Goal: Task Accomplishment & Management: Use online tool/utility

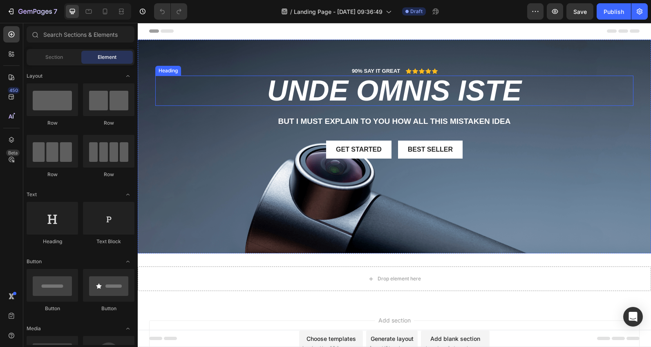
click at [392, 85] on h2 "unde omnis iste" at bounding box center [394, 91] width 478 height 30
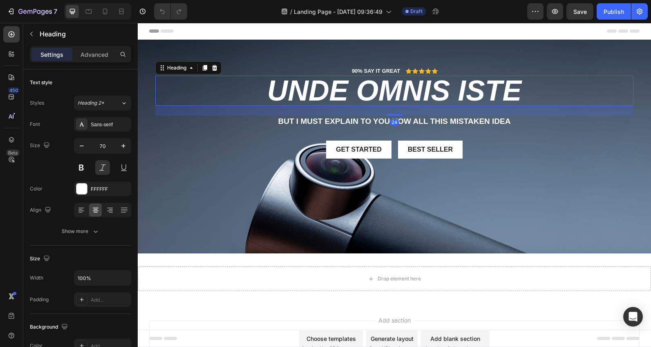
click at [390, 89] on h2 "unde omnis iste" at bounding box center [394, 91] width 478 height 30
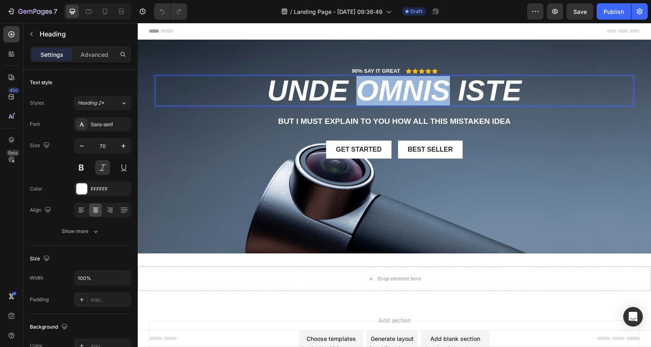
click at [390, 89] on p "unde omnis iste" at bounding box center [394, 90] width 476 height 29
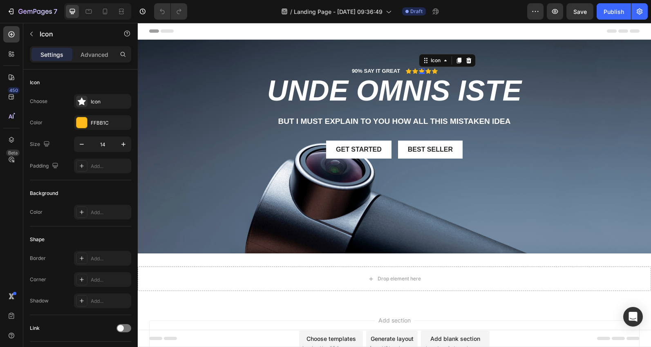
click at [420, 72] on div "Icon 0" at bounding box center [422, 71] width 6 height 6
click at [408, 71] on div "Icon" at bounding box center [409, 71] width 6 height 6
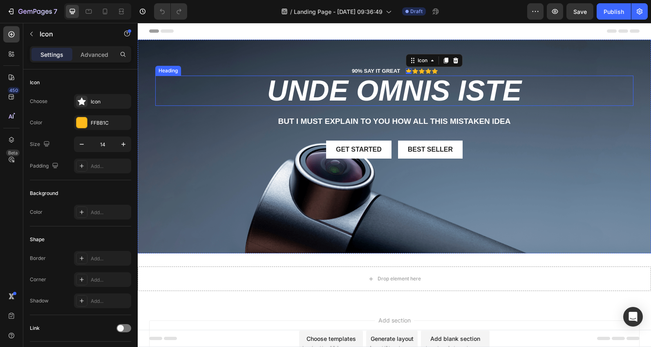
click at [374, 91] on p "unde omnis iste" at bounding box center [394, 90] width 476 height 29
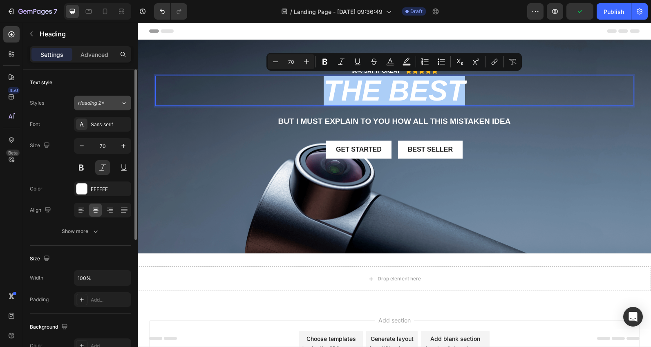
click at [118, 106] on div "Heading 2*" at bounding box center [99, 102] width 43 height 7
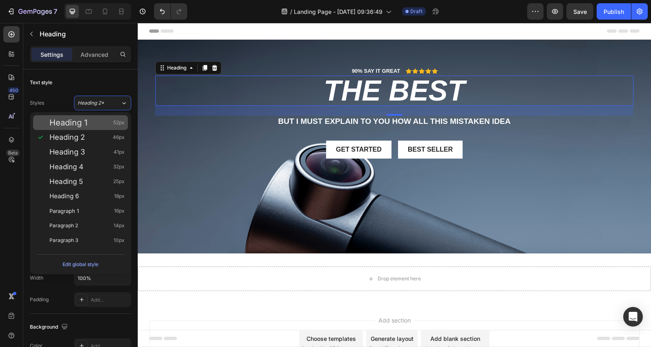
click at [104, 123] on div "Heading 1 52px" at bounding box center [86, 122] width 75 height 8
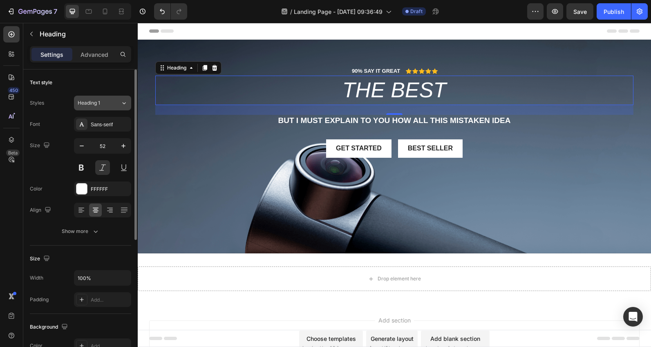
click at [108, 104] on div "Heading 1" at bounding box center [94, 102] width 33 height 7
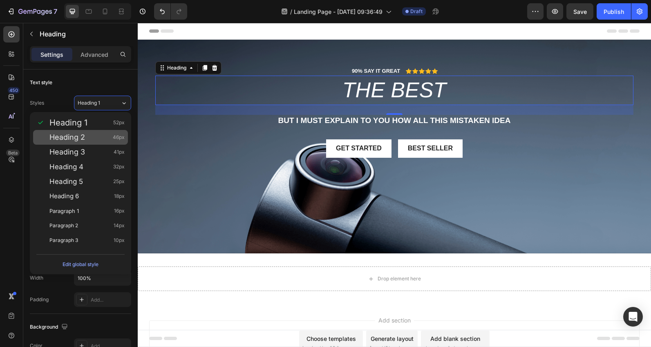
click at [99, 134] on div "Heading 2 46px" at bounding box center [86, 137] width 75 height 8
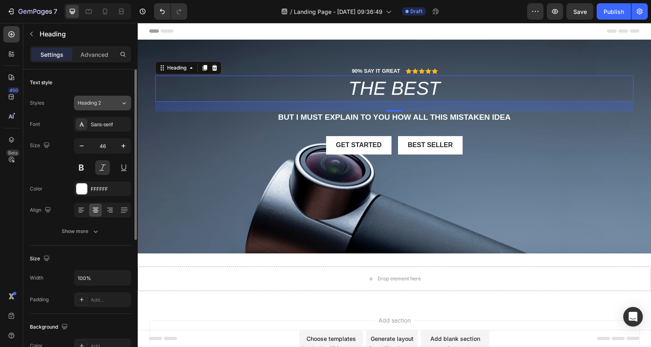
click at [111, 105] on div "Heading 2" at bounding box center [99, 102] width 43 height 7
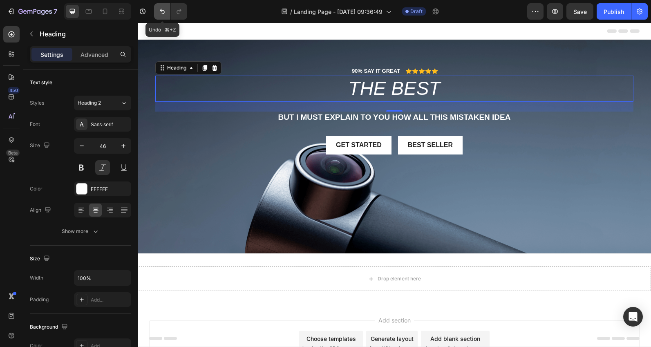
click at [160, 11] on icon "Undo/Redo" at bounding box center [162, 11] width 5 height 5
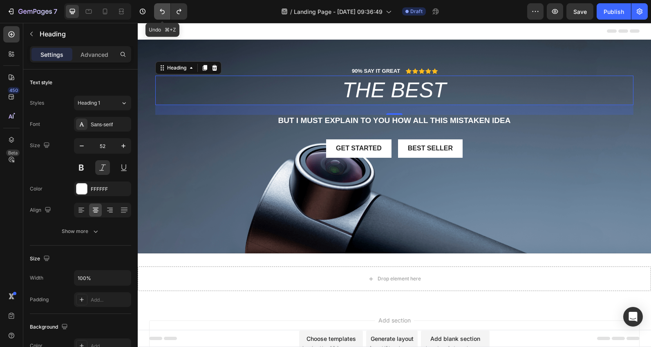
click at [160, 11] on icon "Undo/Redo" at bounding box center [162, 11] width 5 height 5
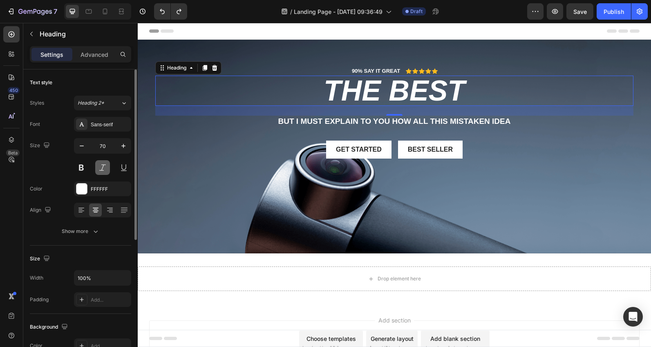
click at [105, 167] on button at bounding box center [102, 167] width 15 height 15
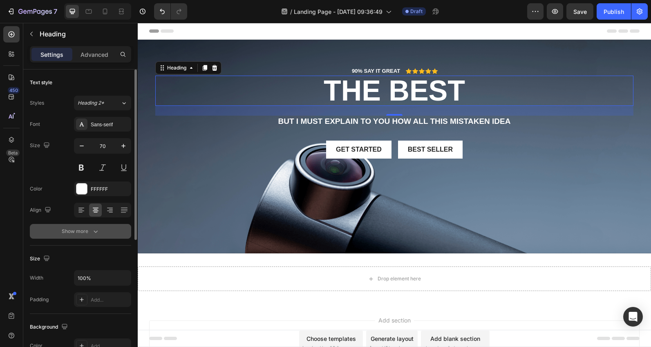
click at [97, 232] on icon "button" at bounding box center [95, 231] width 8 height 8
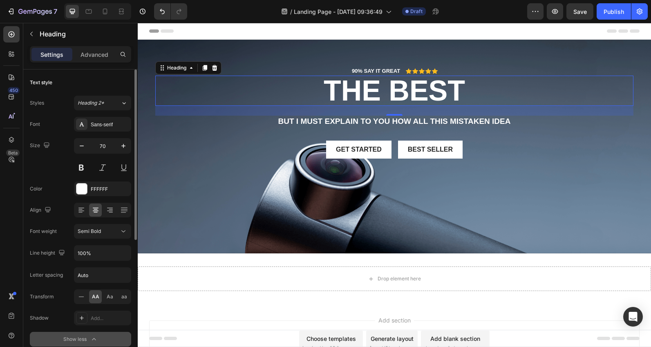
click at [94, 295] on span "AA" at bounding box center [95, 296] width 7 height 7
click at [112, 299] on span "Aa" at bounding box center [110, 296] width 7 height 7
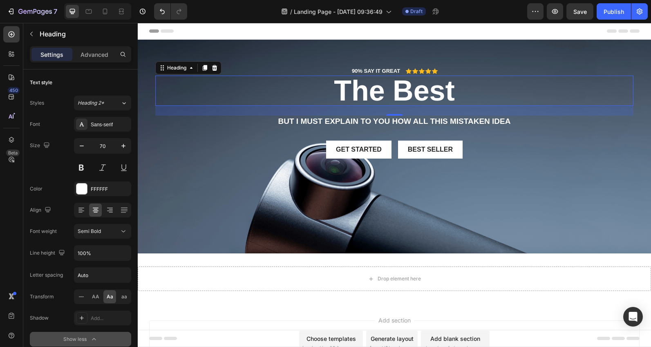
click at [460, 92] on h2 "the best" at bounding box center [394, 91] width 478 height 30
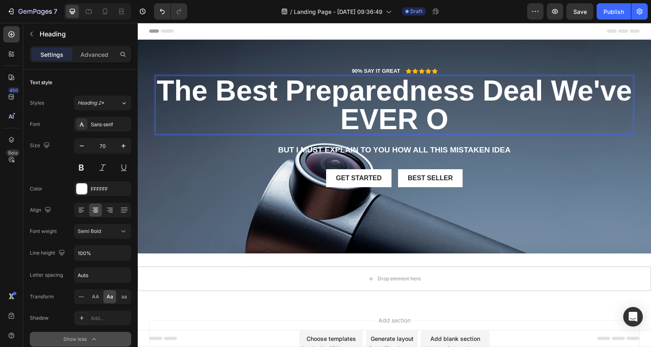
scroll to position [1, 0]
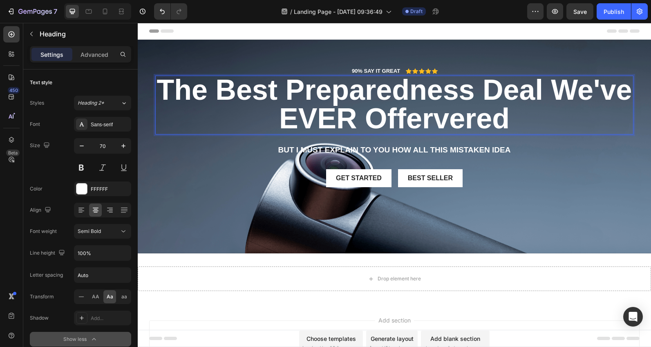
click at [553, 90] on p "the best Preparedness Deal We've EVER Offervered" at bounding box center [394, 104] width 476 height 57
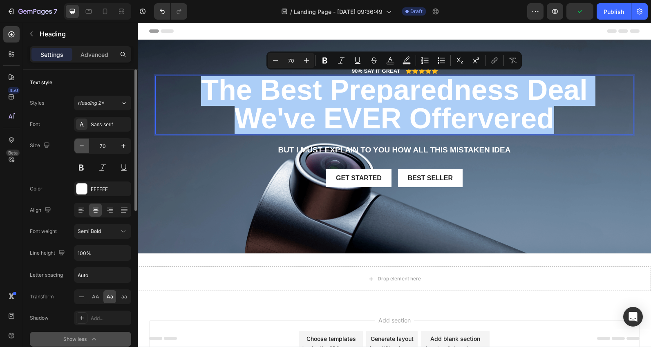
click at [82, 146] on icon "button" at bounding box center [82, 146] width 8 height 8
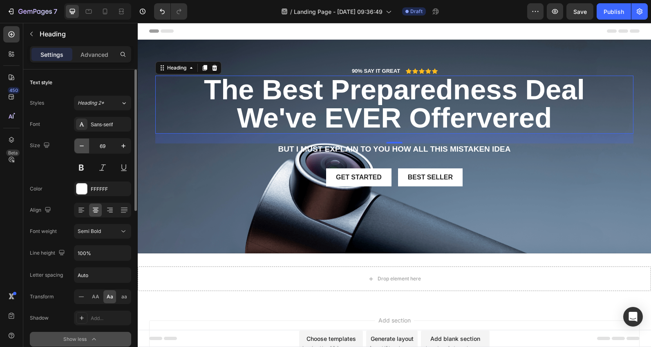
click at [82, 146] on icon "button" at bounding box center [82, 146] width 8 height 8
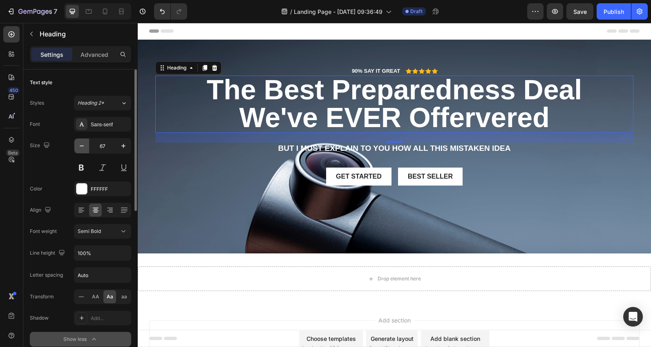
click at [82, 146] on icon "button" at bounding box center [82, 146] width 8 height 8
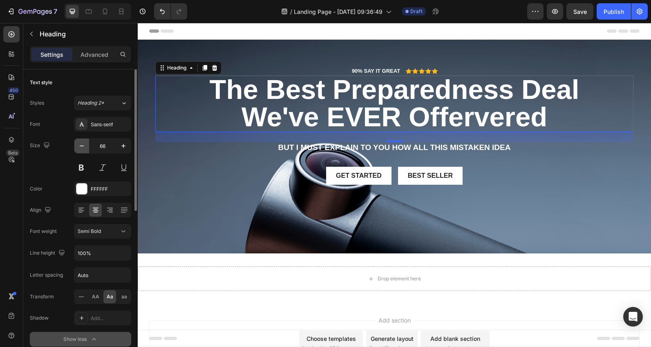
click at [82, 146] on icon "button" at bounding box center [82, 146] width 8 height 8
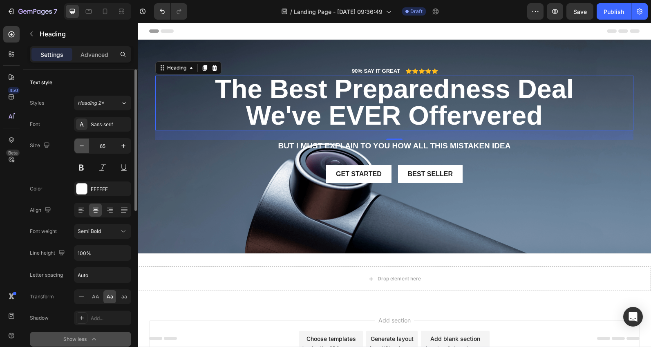
click at [82, 146] on icon "button" at bounding box center [82, 146] width 8 height 8
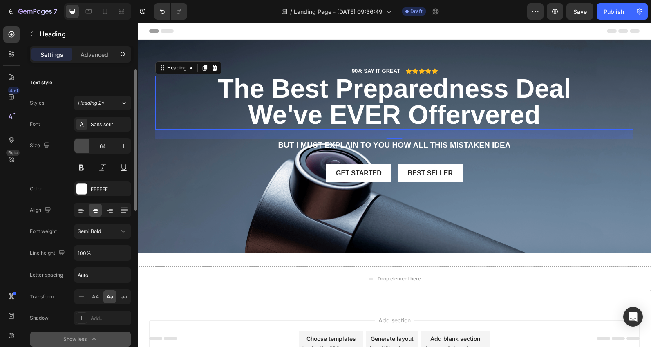
scroll to position [1, 0]
click at [82, 146] on icon "button" at bounding box center [82, 146] width 8 height 8
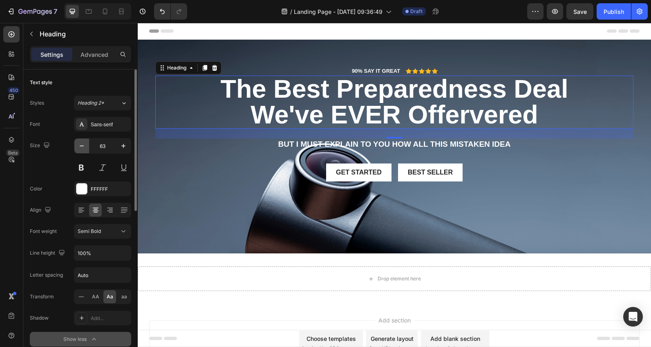
click at [82, 146] on icon "button" at bounding box center [82, 146] width 8 height 8
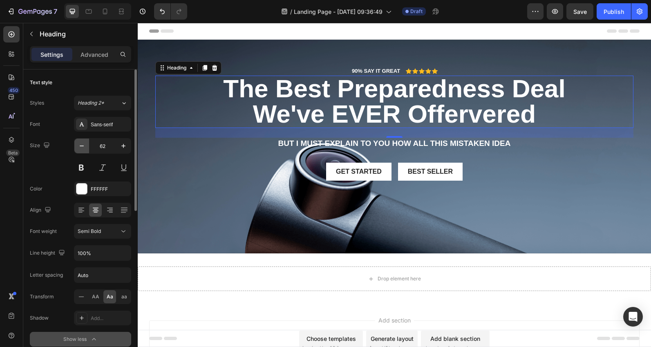
click at [82, 146] on icon "button" at bounding box center [82, 146] width 8 height 8
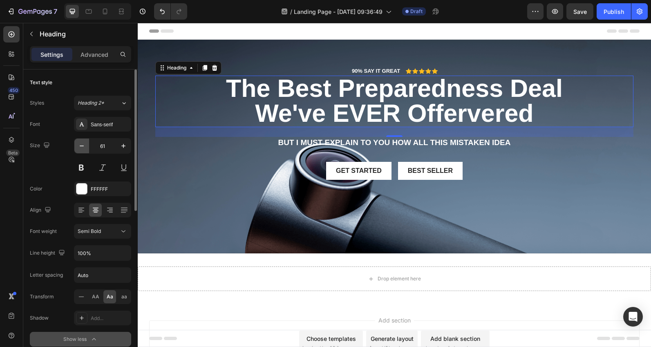
click at [82, 146] on icon "button" at bounding box center [82, 146] width 8 height 8
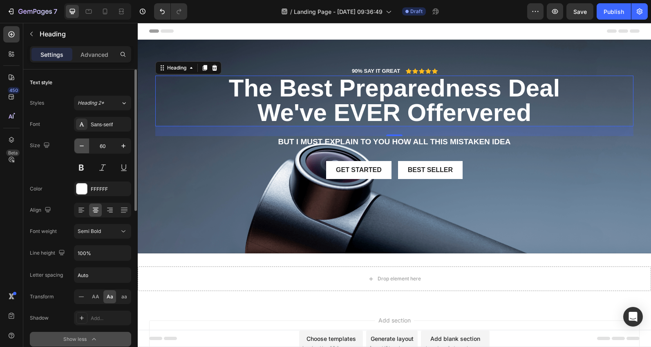
click at [82, 146] on icon "button" at bounding box center [82, 146] width 8 height 8
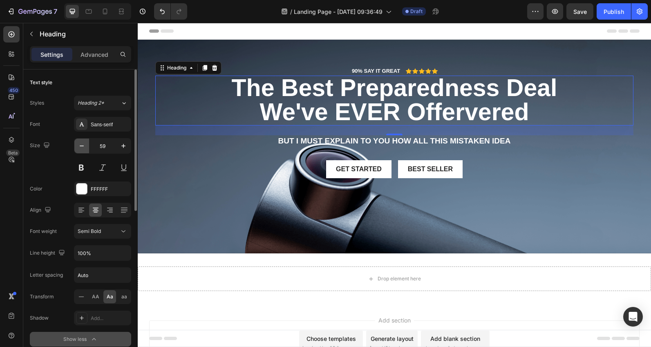
click at [82, 146] on icon "button" at bounding box center [82, 146] width 8 height 8
type input "58"
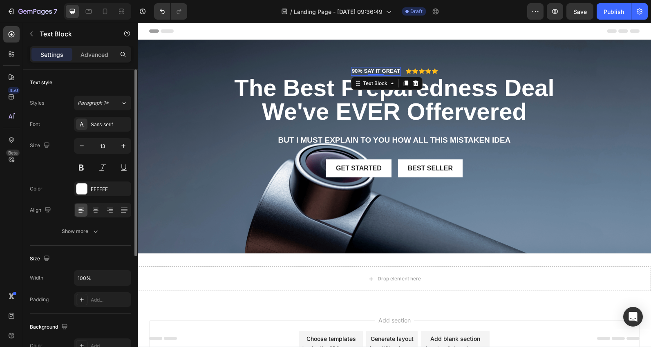
click at [364, 72] on p "90% SAY IT GREAT" at bounding box center [376, 71] width 48 height 7
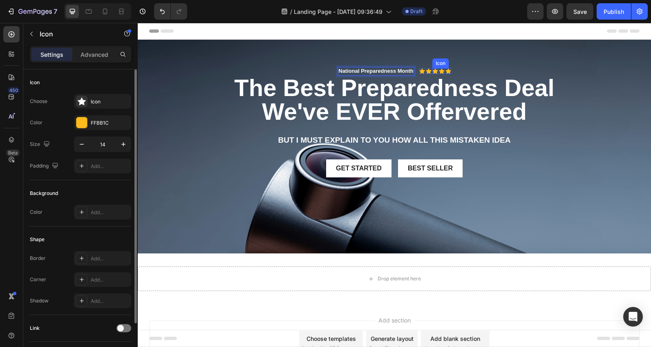
click at [437, 72] on div "Icon" at bounding box center [435, 71] width 6 height 6
click at [484, 62] on icon at bounding box center [482, 60] width 7 height 7
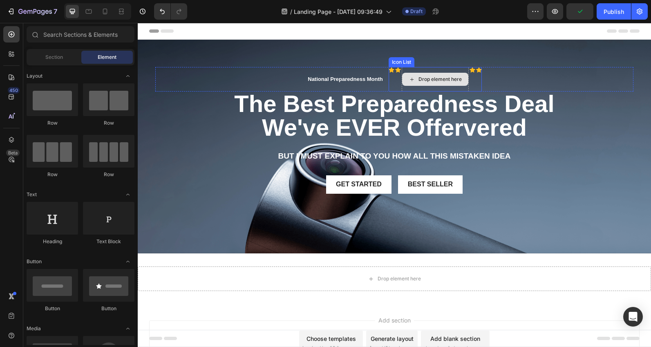
click at [457, 75] on div "Drop element here" at bounding box center [435, 79] width 66 height 13
click at [459, 70] on div "Drop element here" at bounding box center [434, 79] width 67 height 25
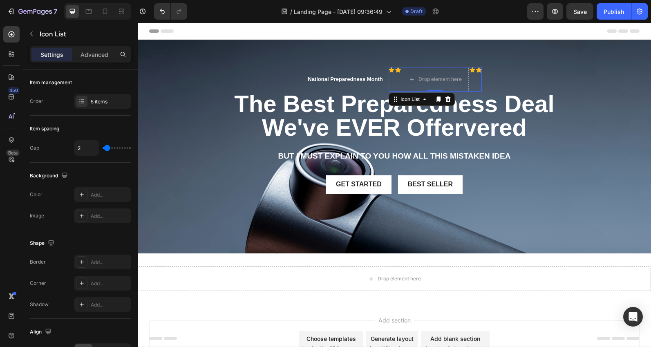
click at [450, 99] on icon at bounding box center [447, 99] width 5 height 6
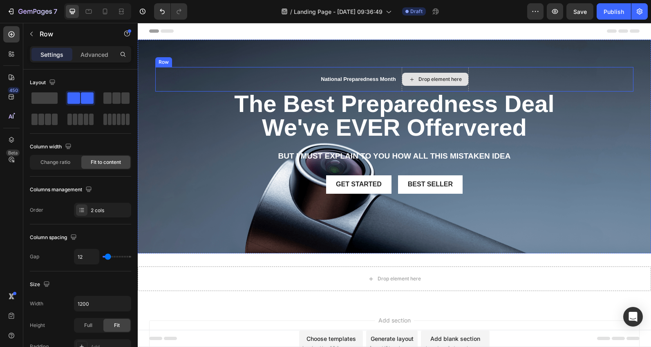
click at [439, 88] on div "Drop element here" at bounding box center [434, 79] width 67 height 25
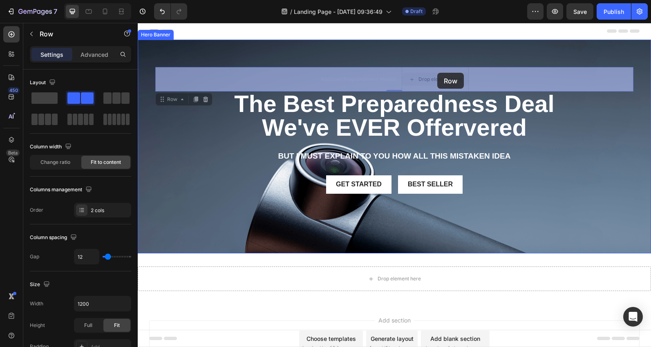
drag, startPoint x: 421, startPoint y: 70, endPoint x: 437, endPoint y: 73, distance: 16.1
drag, startPoint x: 437, startPoint y: 86, endPoint x: 437, endPoint y: 82, distance: 4.1
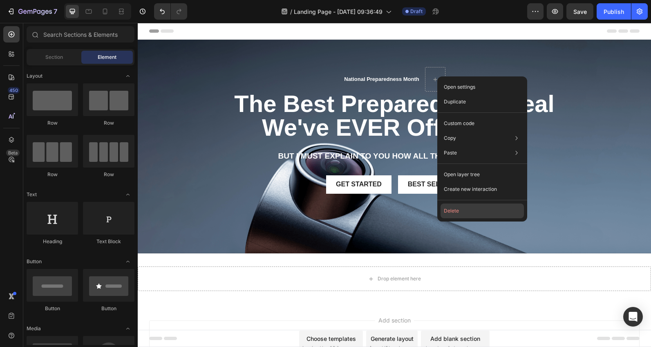
click at [454, 210] on button "Delete" at bounding box center [481, 210] width 83 height 15
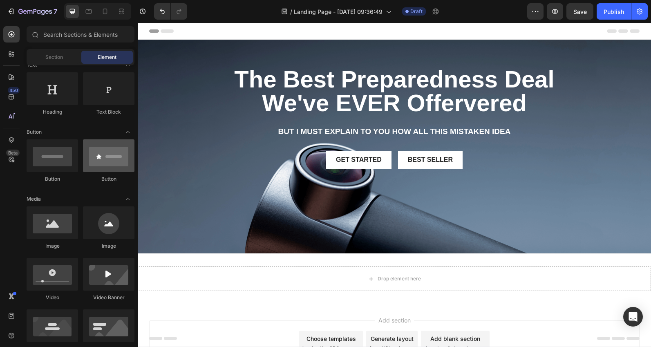
scroll to position [0, 0]
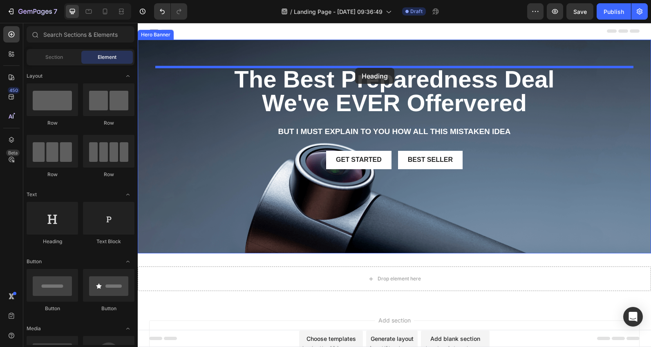
drag, startPoint x: 199, startPoint y: 246, endPoint x: 355, endPoint y: 68, distance: 236.7
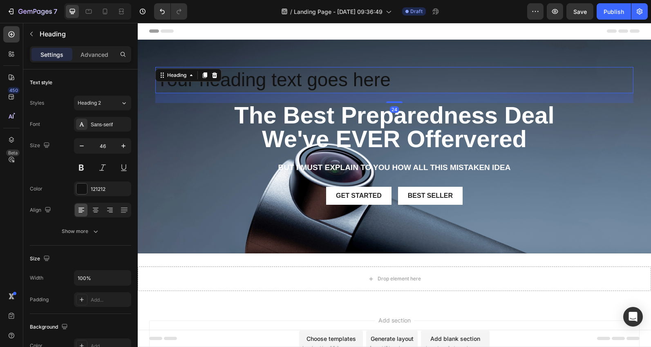
click at [363, 80] on h2 "Your heading text goes here" at bounding box center [394, 80] width 478 height 26
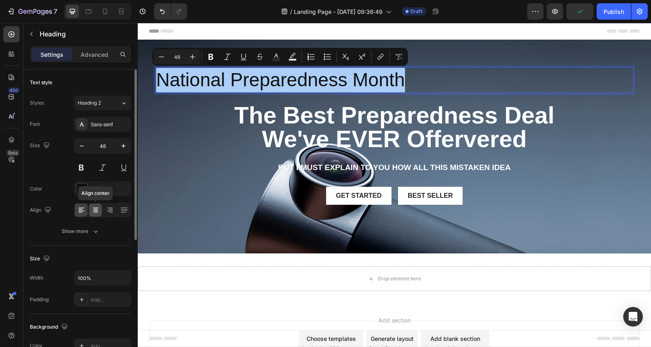
click at [94, 209] on icon at bounding box center [96, 209] width 4 height 1
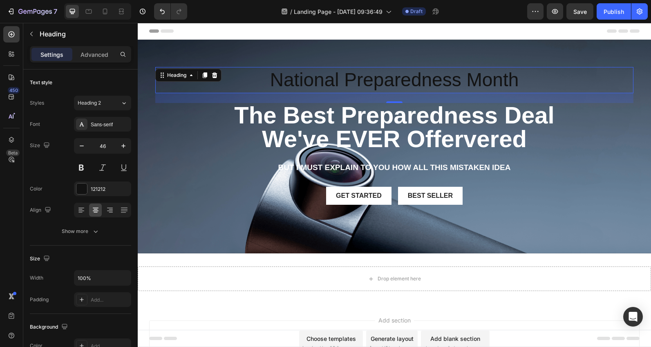
click at [390, 85] on p "National Preparedness Month" at bounding box center [394, 80] width 476 height 25
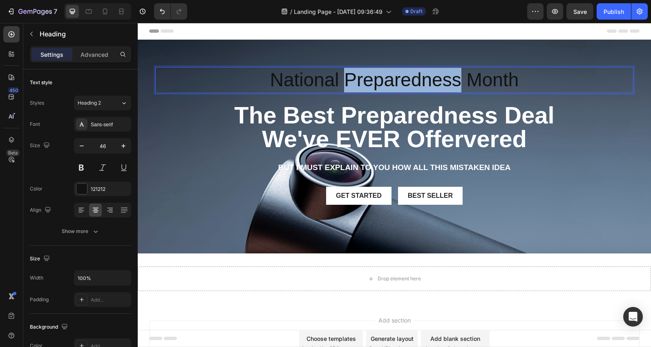
click at [390, 85] on p "National Preparedness Month" at bounding box center [394, 80] width 476 height 25
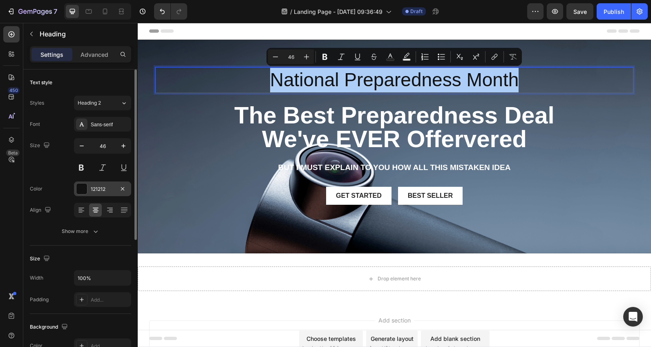
click at [82, 190] on div at bounding box center [81, 188] width 11 height 11
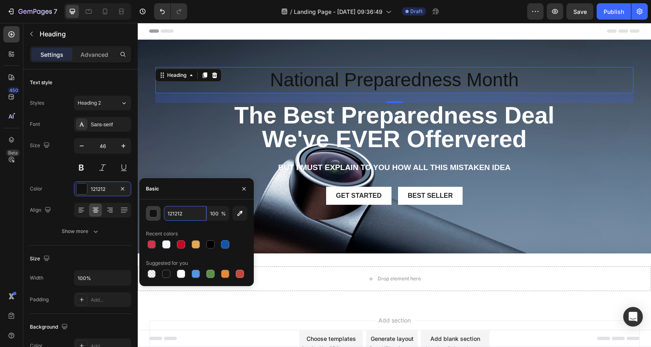
drag, startPoint x: 181, startPoint y: 215, endPoint x: 154, endPoint y: 216, distance: 27.4
click at [154, 216] on div "121212 100 %" at bounding box center [196, 213] width 101 height 15
paste input "c40627"
type input "c40627"
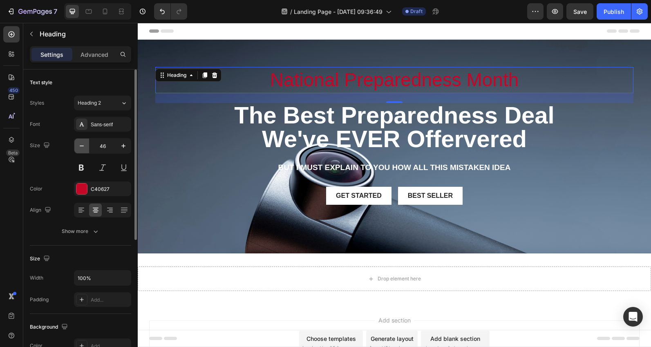
click at [81, 148] on icon "button" at bounding box center [82, 146] width 8 height 8
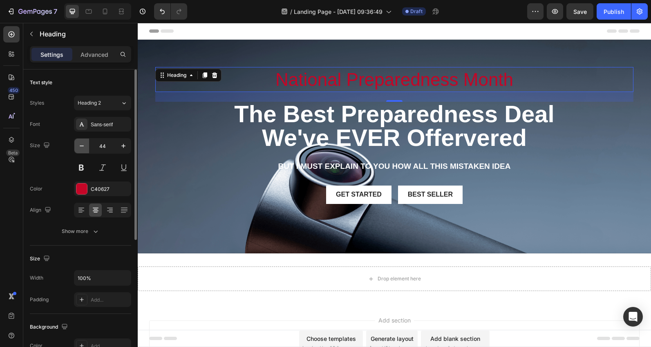
click at [81, 148] on icon "button" at bounding box center [82, 146] width 8 height 8
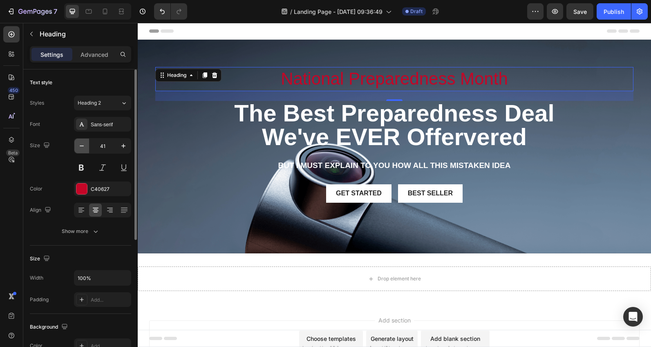
click at [81, 148] on icon "button" at bounding box center [82, 146] width 8 height 8
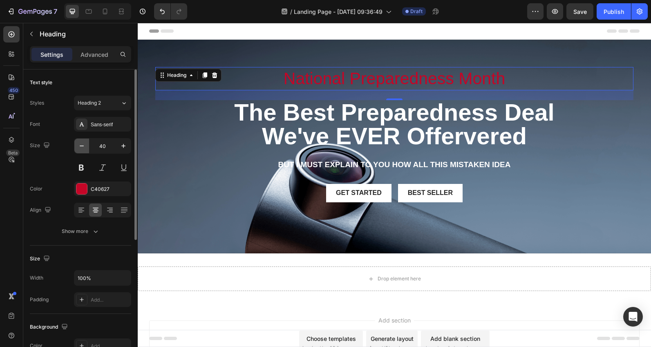
click at [81, 148] on icon "button" at bounding box center [82, 146] width 8 height 8
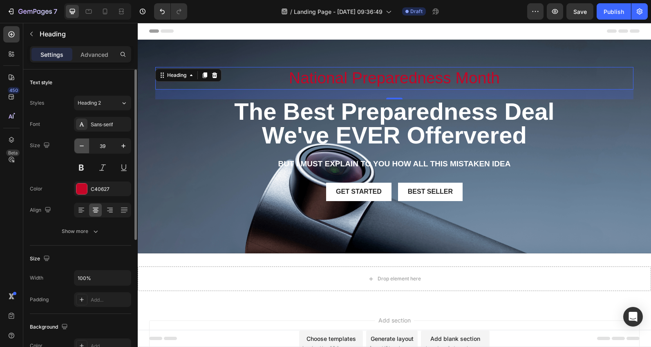
click at [81, 148] on icon "button" at bounding box center [82, 146] width 8 height 8
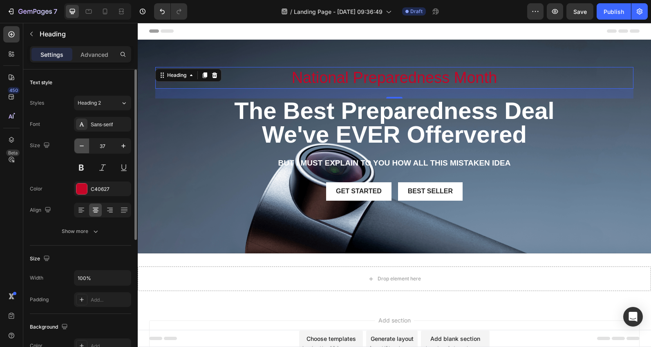
click at [81, 148] on icon "button" at bounding box center [82, 146] width 8 height 8
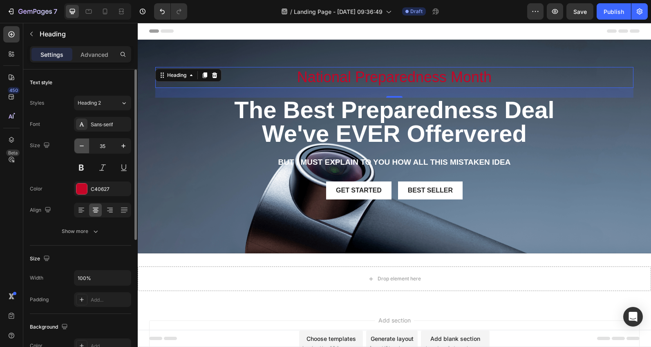
click at [81, 148] on icon "button" at bounding box center [82, 146] width 8 height 8
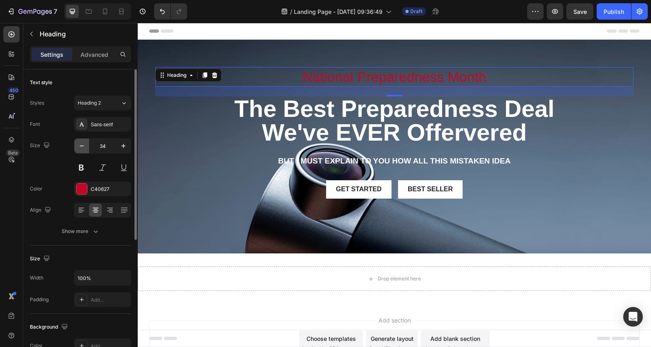
click at [81, 148] on icon "button" at bounding box center [82, 146] width 8 height 8
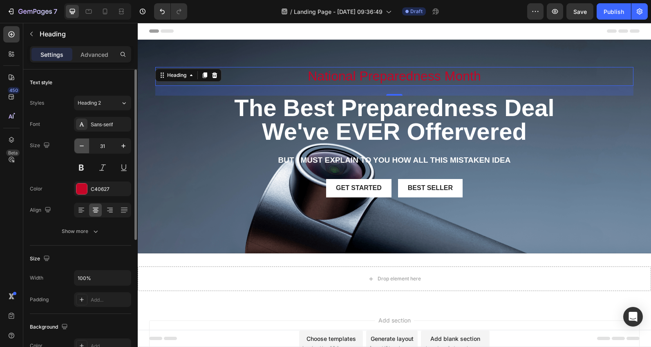
click at [81, 148] on icon "button" at bounding box center [82, 146] width 8 height 8
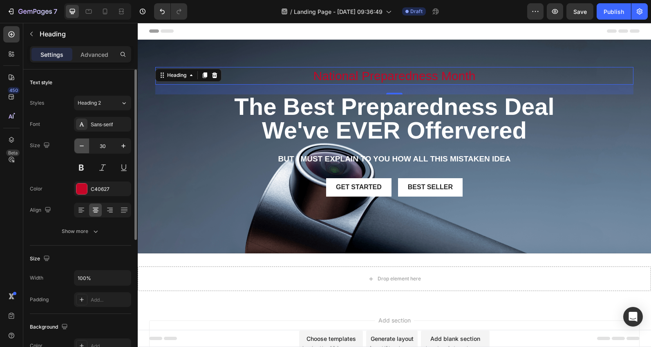
click at [81, 148] on icon "button" at bounding box center [82, 146] width 8 height 8
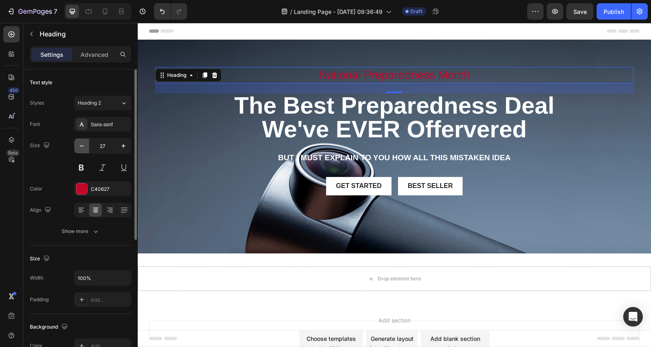
click at [81, 148] on icon "button" at bounding box center [82, 146] width 8 height 8
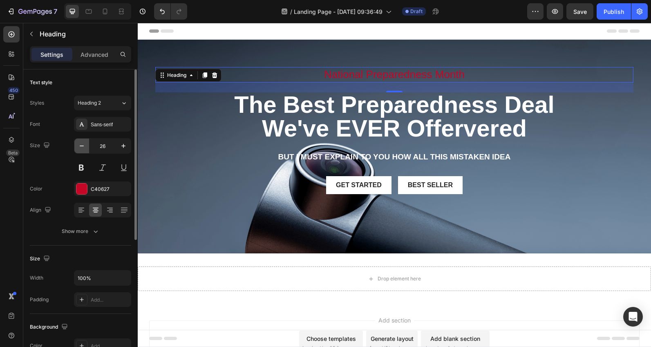
click at [81, 148] on icon "button" at bounding box center [82, 146] width 8 height 8
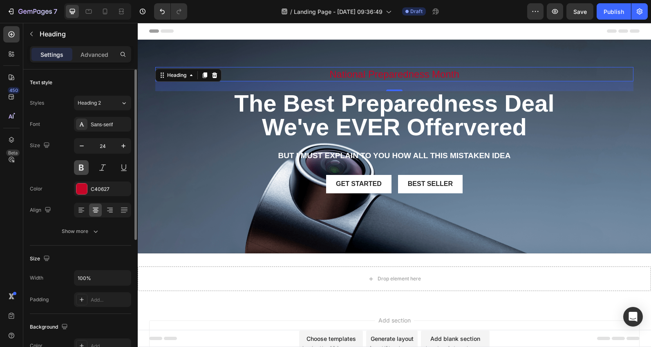
click at [82, 166] on button at bounding box center [81, 167] width 15 height 15
click at [81, 149] on icon "button" at bounding box center [82, 146] width 8 height 8
type input "23"
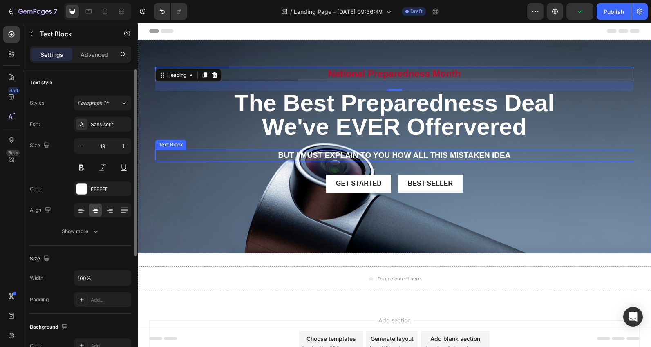
click at [294, 154] on p "But I must explain to you how all this mistaken idea" at bounding box center [394, 155] width 476 height 10
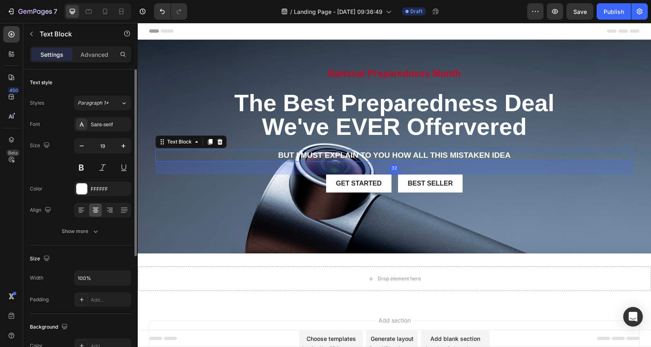
click at [294, 154] on p "But I must explain to you how all this mistaken idea" at bounding box center [394, 155] width 476 height 10
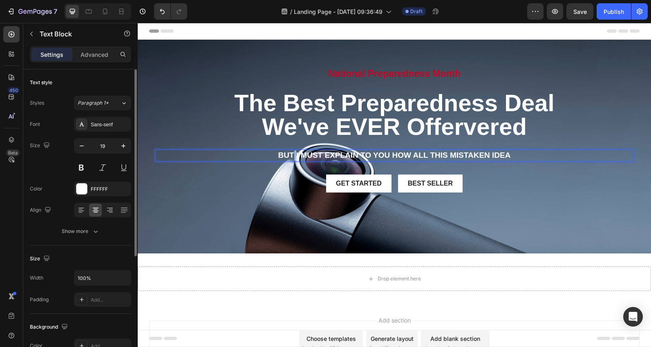
click at [294, 154] on p "But I must explain to you how all this mistaken idea" at bounding box center [394, 155] width 476 height 10
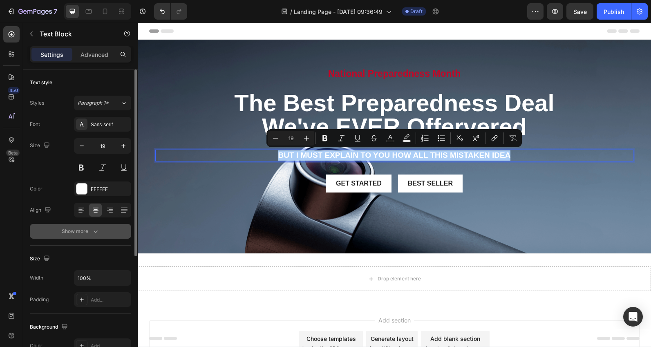
click at [97, 232] on icon "button" at bounding box center [95, 231] width 8 height 8
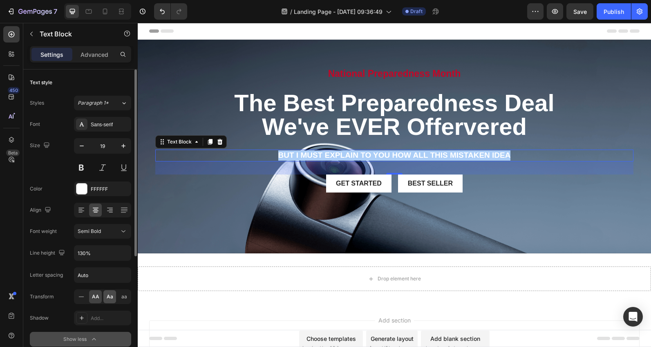
click at [111, 296] on span "Aa" at bounding box center [110, 296] width 7 height 7
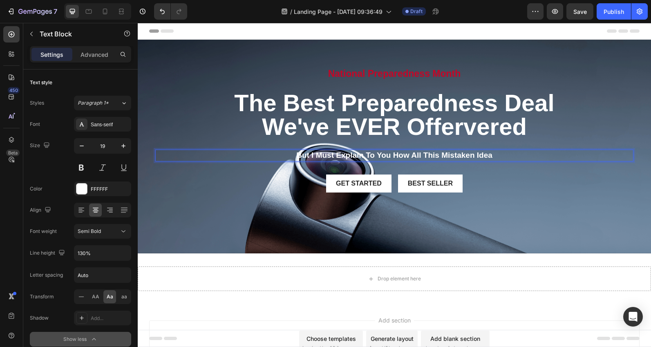
click at [372, 156] on p "But I must explain to you how all this mistaken idea" at bounding box center [394, 155] width 476 height 10
click at [394, 153] on p "Why" at bounding box center [394, 155] width 476 height 10
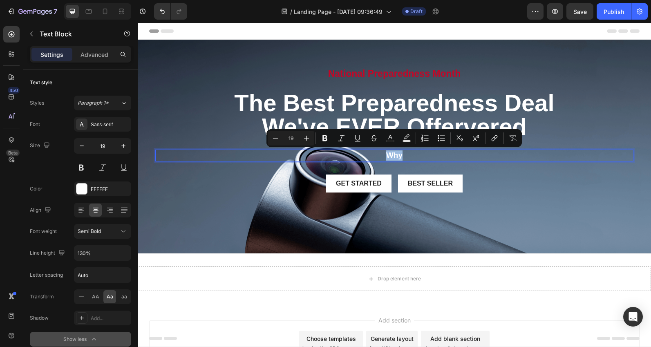
type input "20"
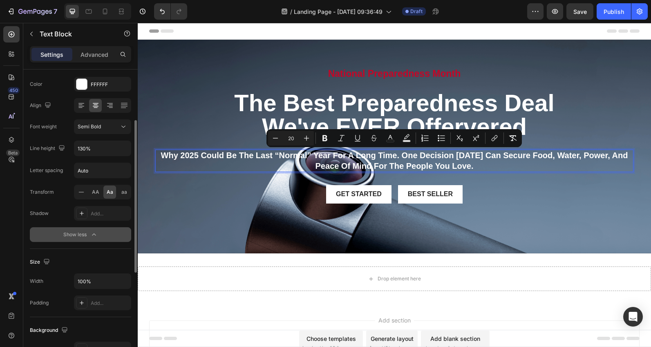
scroll to position [105, 0]
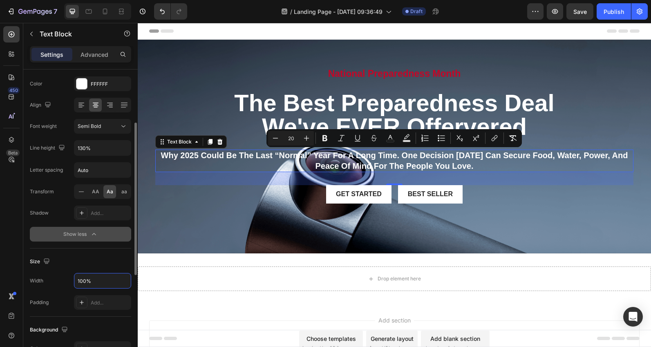
drag, startPoint x: 100, startPoint y: 279, endPoint x: 62, endPoint y: 279, distance: 38.4
click at [62, 279] on div "Width 100%" at bounding box center [80, 281] width 101 height 16
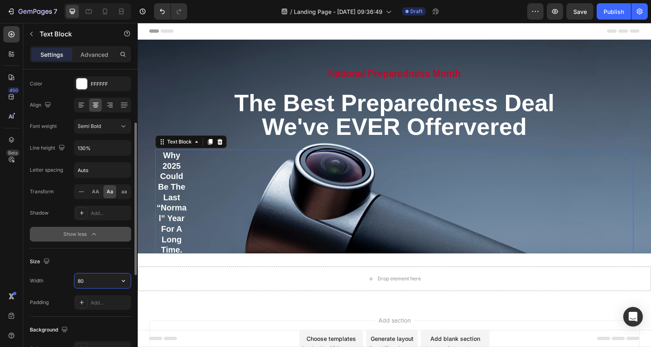
type input "100%"
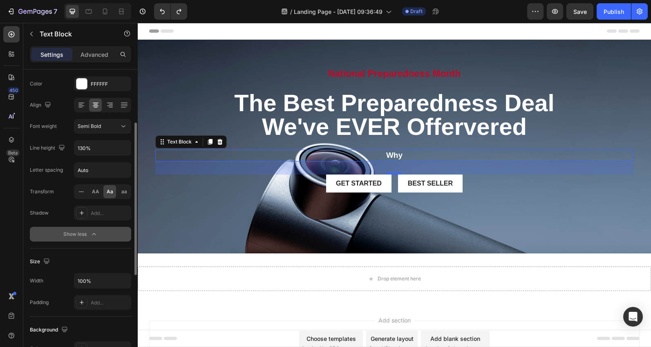
click at [106, 261] on div "Size" at bounding box center [80, 261] width 101 height 13
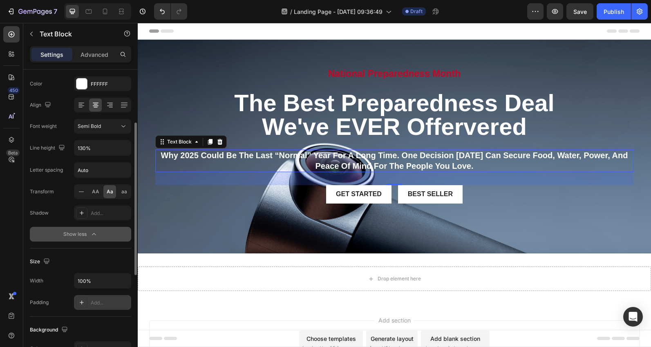
click at [79, 301] on icon at bounding box center [81, 302] width 7 height 7
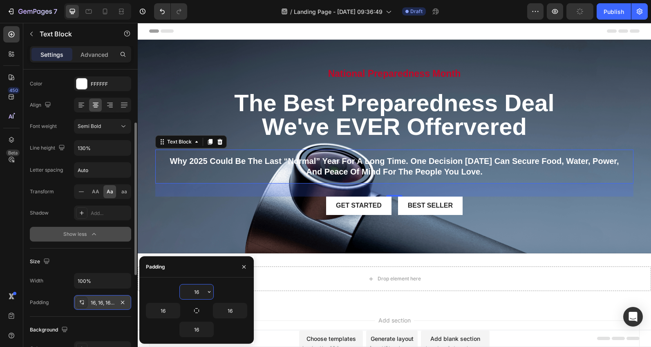
click at [94, 302] on div "16, 16, 16, 16" at bounding box center [103, 302] width 24 height 7
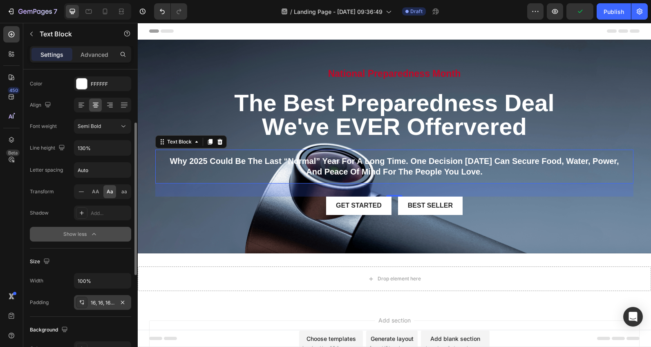
click at [100, 303] on div "16, 16, 16, 16" at bounding box center [103, 302] width 24 height 7
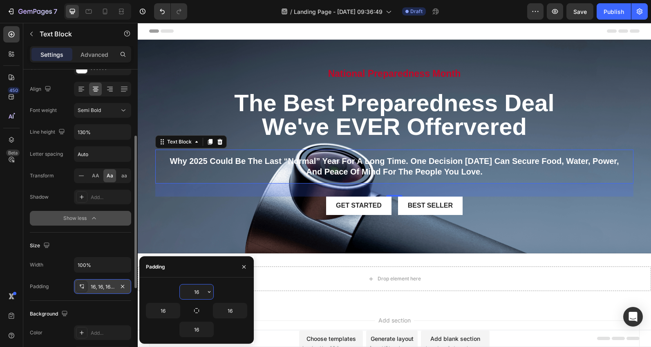
scroll to position [126, 0]
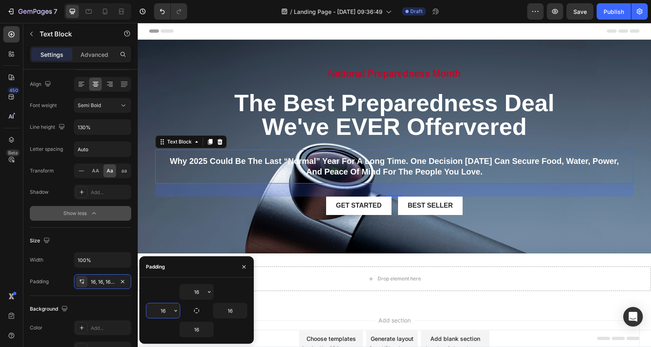
drag, startPoint x: 170, startPoint y: 311, endPoint x: 156, endPoint y: 311, distance: 13.9
click at [156, 311] on input "16" at bounding box center [162, 310] width 33 height 15
drag, startPoint x: 165, startPoint y: 310, endPoint x: 153, endPoint y: 310, distance: 11.8
click at [153, 310] on input "16" at bounding box center [162, 310] width 33 height 15
type input "40"
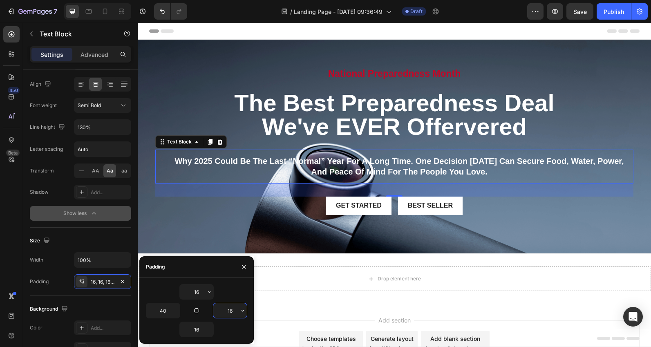
drag, startPoint x: 234, startPoint y: 311, endPoint x: 218, endPoint y: 311, distance: 16.3
click at [218, 311] on input "16" at bounding box center [229, 310] width 33 height 15
paste input "40"
type input "40"
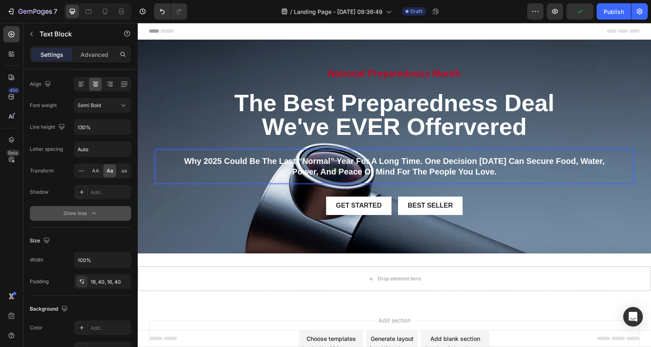
click at [323, 160] on span "Why 2025 could be the last “normal” year for a long time. One decision [DATE] c…" at bounding box center [394, 166] width 420 height 20
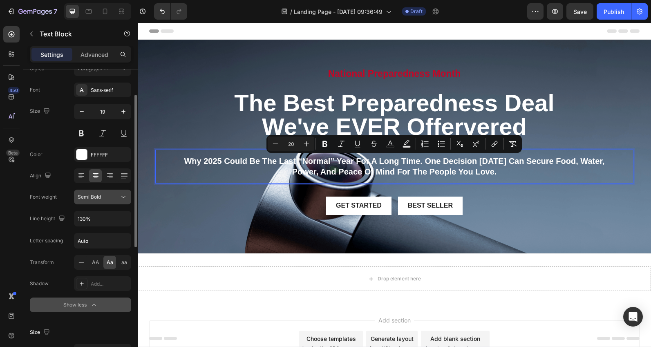
scroll to position [29, 0]
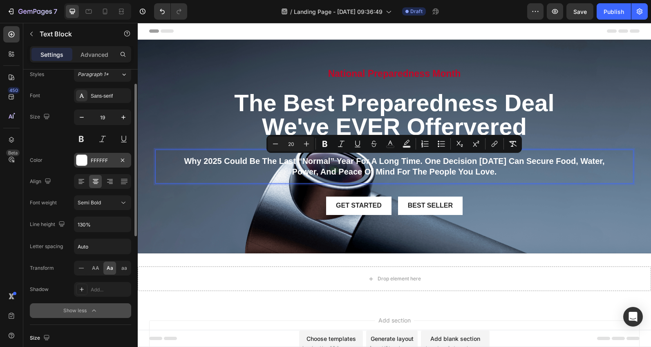
click at [82, 158] on div at bounding box center [81, 160] width 11 height 11
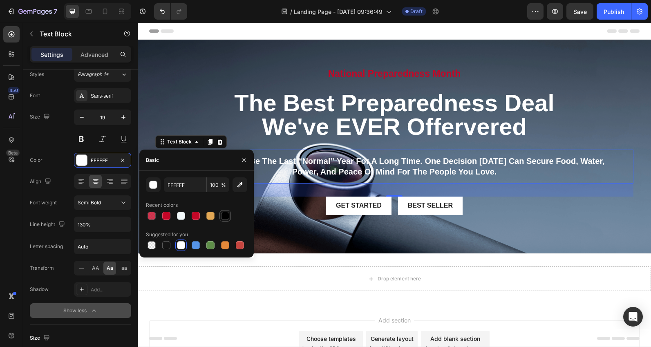
click at [224, 215] on div at bounding box center [225, 216] width 8 height 8
type input "000000"
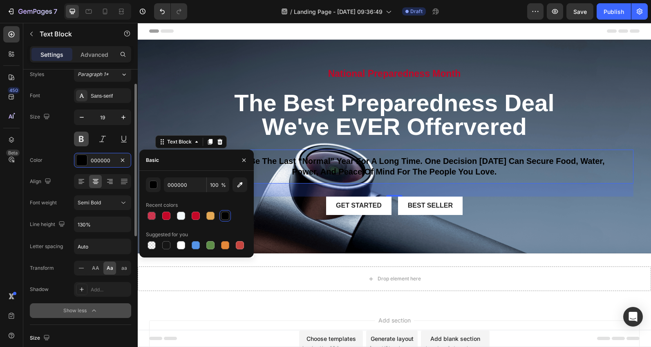
click at [82, 140] on button at bounding box center [81, 139] width 15 height 15
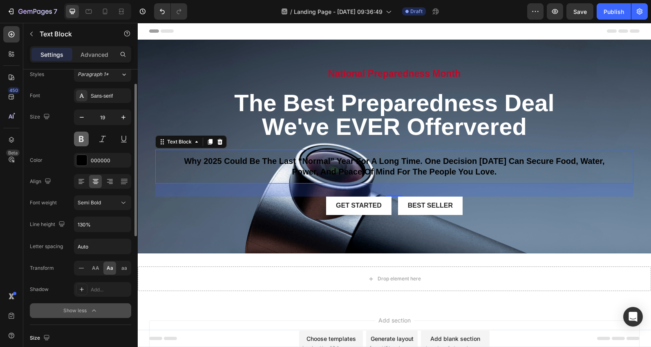
click at [76, 137] on button at bounding box center [81, 139] width 15 height 15
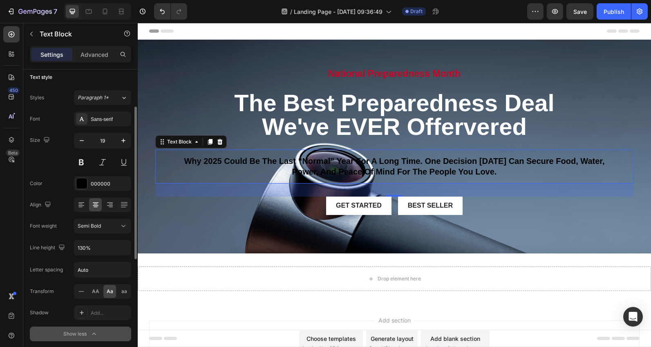
scroll to position [0, 0]
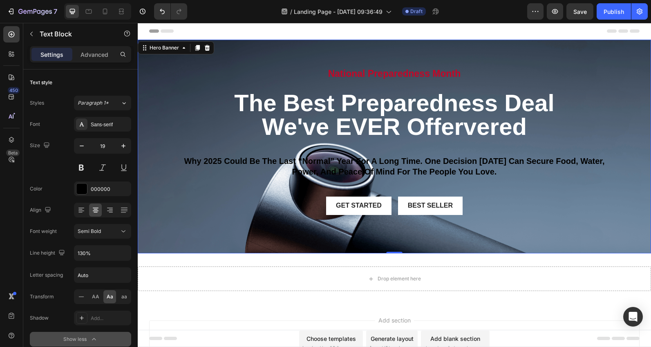
click at [582, 89] on div "National Preparedness Month Heading the best Preparedness Deal We've EVER Offer…" at bounding box center [394, 147] width 478 height 161
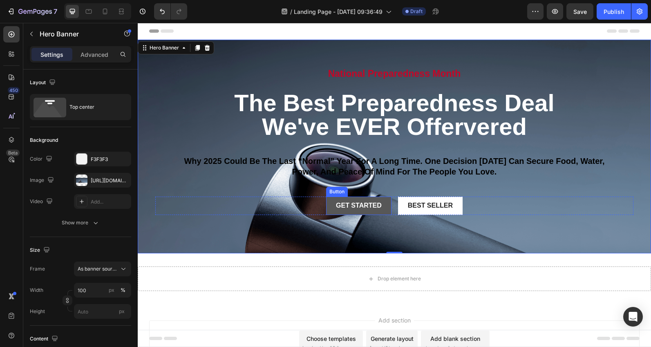
click at [343, 210] on button "Get started" at bounding box center [358, 205] width 65 height 18
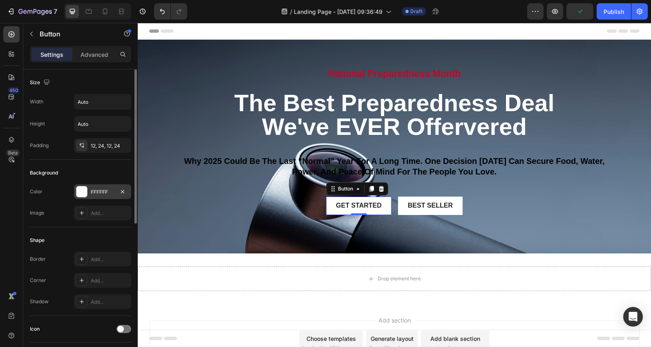
click at [81, 192] on div at bounding box center [81, 191] width 11 height 11
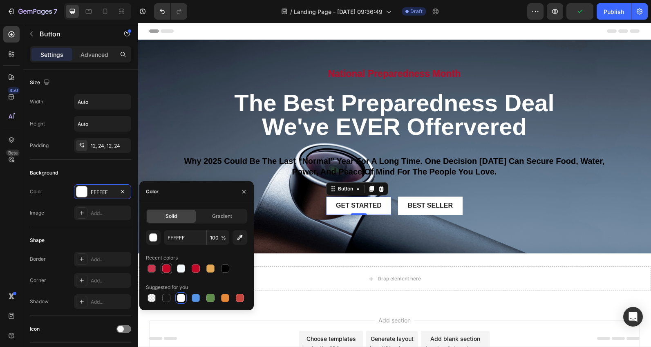
click at [166, 271] on div at bounding box center [166, 268] width 8 height 8
type input "C40627"
click at [354, 205] on div "Get started" at bounding box center [359, 205] width 46 height 9
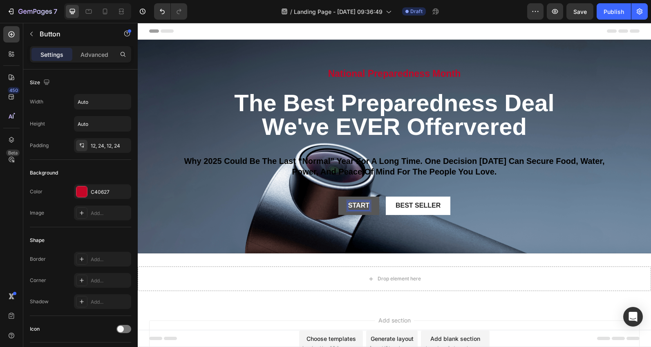
click at [338, 196] on button "Start" at bounding box center [358, 205] width 41 height 18
click at [332, 196] on button "Start My" at bounding box center [358, 205] width 53 height 18
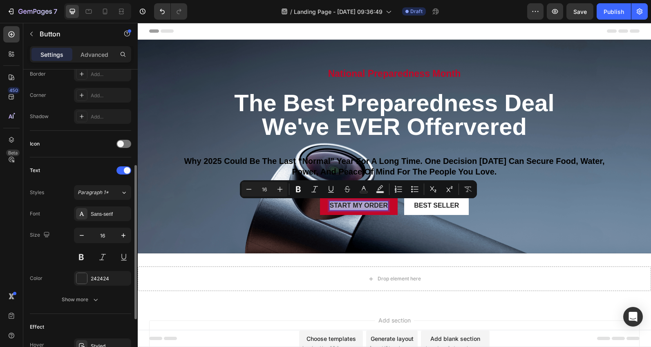
scroll to position [185, 0]
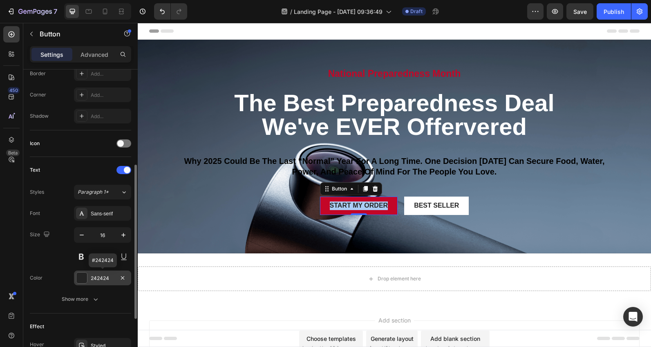
drag, startPoint x: 112, startPoint y: 278, endPoint x: 85, endPoint y: 277, distance: 26.5
click at [85, 277] on div "242424" at bounding box center [102, 277] width 57 height 15
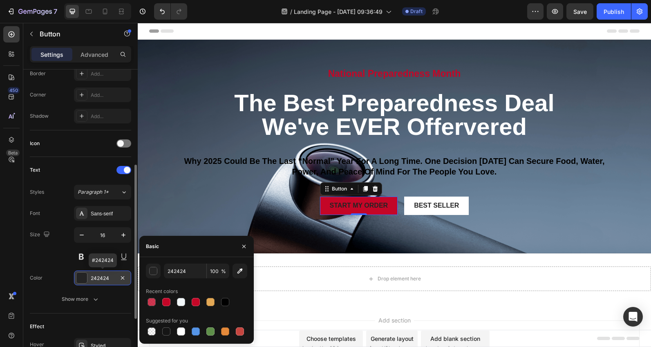
click at [96, 277] on div "242424" at bounding box center [103, 277] width 24 height 7
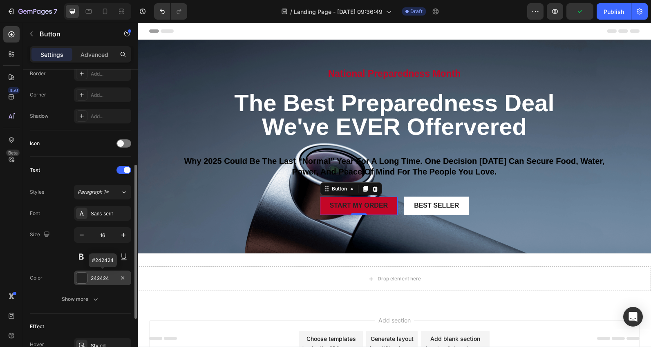
click at [83, 277] on div at bounding box center [81, 277] width 11 height 11
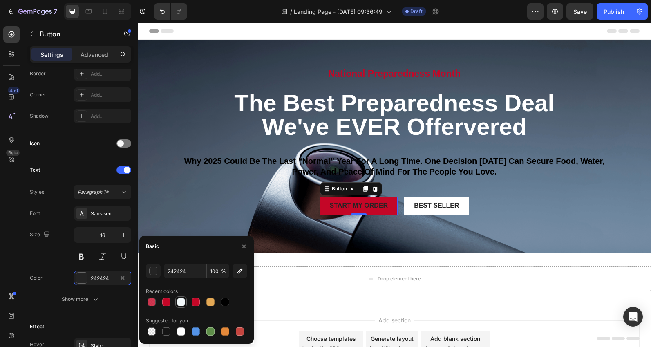
click at [181, 302] on div at bounding box center [181, 302] width 8 height 8
type input "F2F8FA"
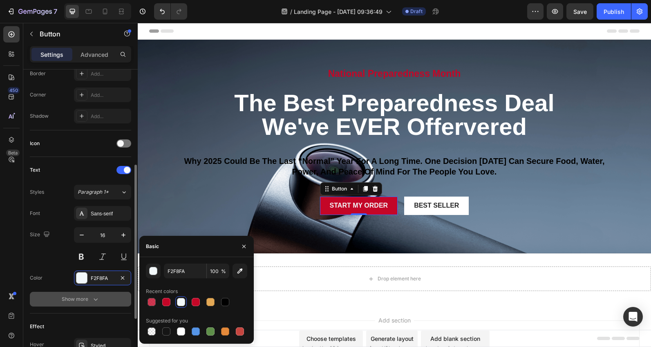
click at [95, 299] on icon "button" at bounding box center [95, 299] width 8 height 8
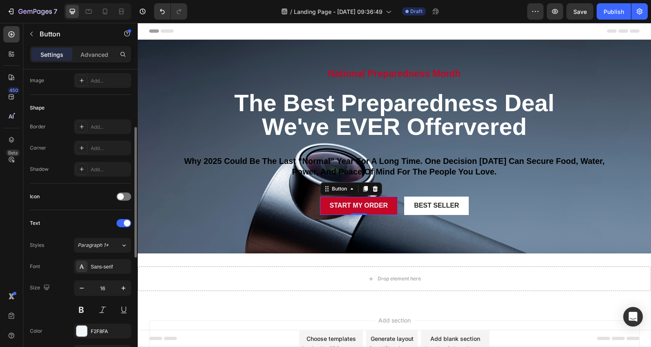
scroll to position [132, 0]
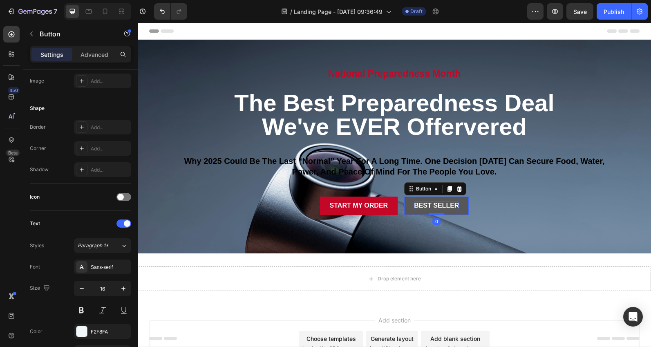
click at [438, 205] on div "Best Seller" at bounding box center [436, 205] width 45 height 9
click at [438, 205] on p "Best Seller" at bounding box center [436, 205] width 45 height 9
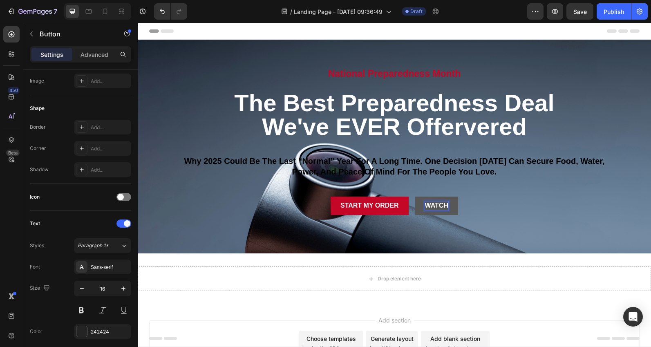
click at [415, 196] on button "Watch" at bounding box center [436, 205] width 43 height 18
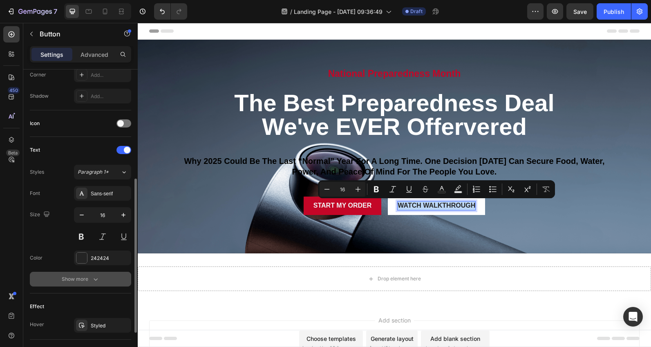
scroll to position [208, 0]
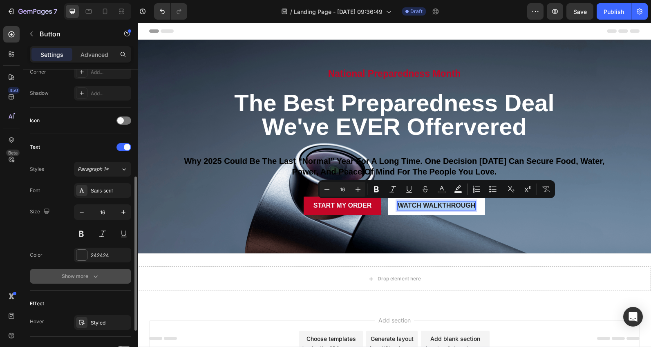
click at [98, 277] on icon "button" at bounding box center [95, 276] width 8 height 8
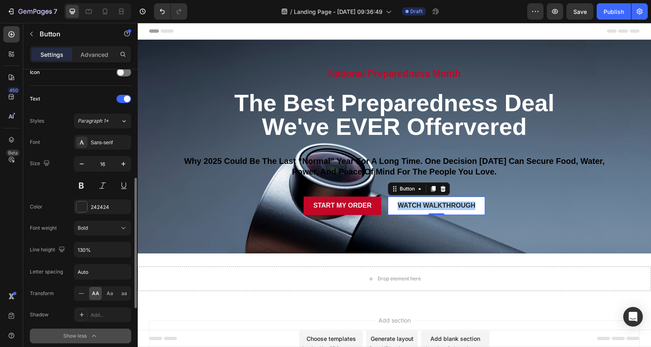
scroll to position [258, 0]
click at [112, 292] on span "Aa" at bounding box center [110, 291] width 7 height 7
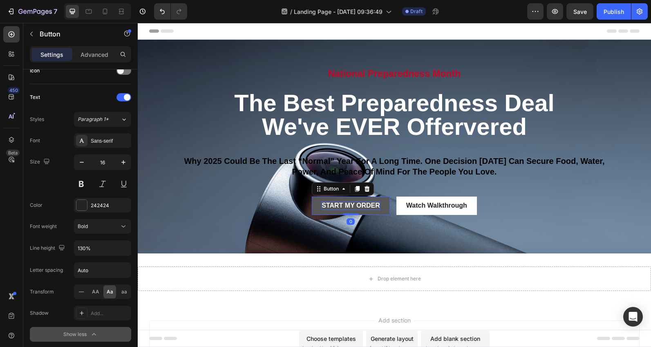
click at [341, 204] on p "Start My Order" at bounding box center [350, 205] width 58 height 9
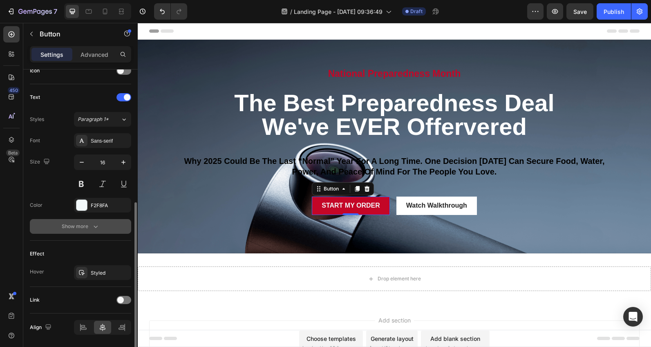
click at [98, 226] on icon "button" at bounding box center [95, 226] width 8 height 8
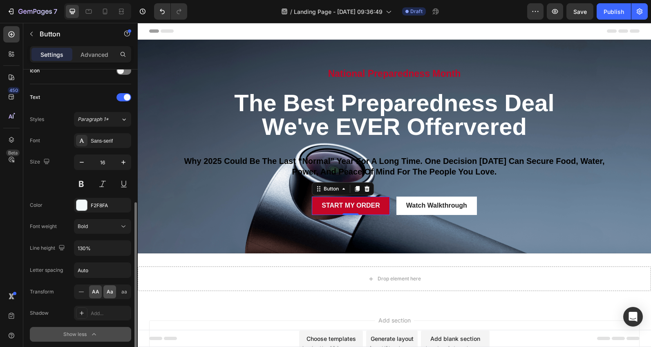
click at [110, 289] on span "Aa" at bounding box center [110, 291] width 7 height 7
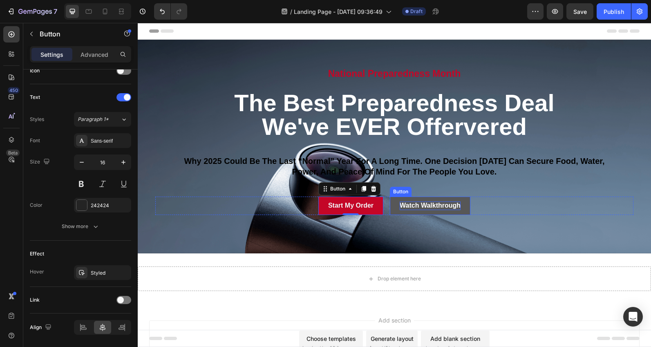
click at [424, 205] on p "Watch Walkthrough" at bounding box center [429, 205] width 61 height 9
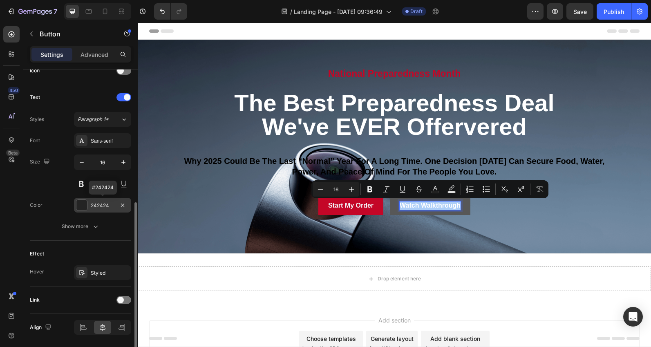
click at [80, 205] on div at bounding box center [81, 205] width 11 height 11
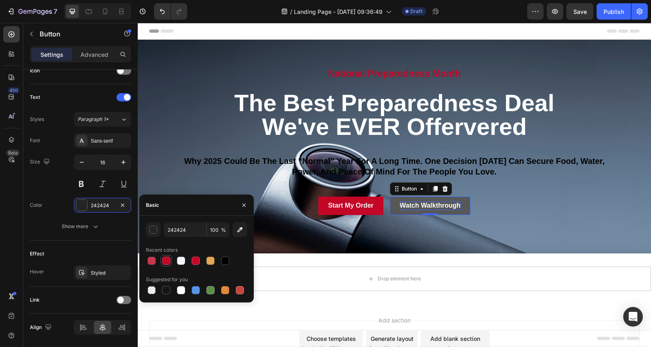
click at [165, 261] on div at bounding box center [166, 260] width 8 height 8
type input "C40627"
click at [58, 182] on div "Size 16" at bounding box center [80, 172] width 101 height 37
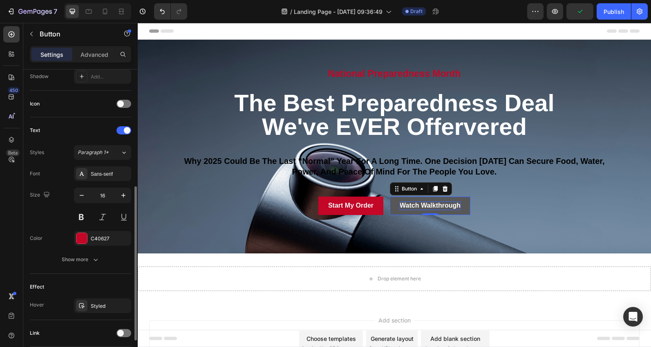
scroll to position [224, 0]
click at [127, 154] on icon at bounding box center [123, 153] width 7 height 8
click at [98, 132] on div "Text" at bounding box center [80, 131] width 101 height 13
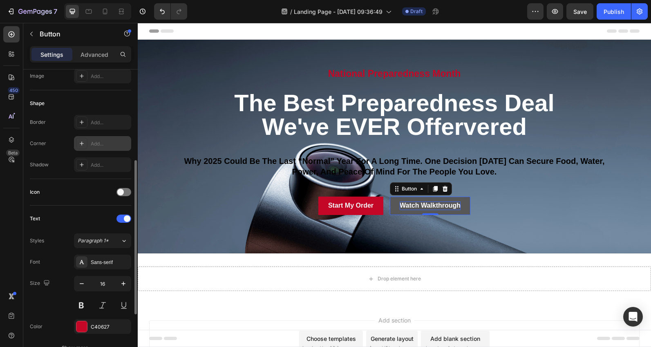
scroll to position [135, 0]
click at [80, 143] on icon at bounding box center [81, 145] width 7 height 7
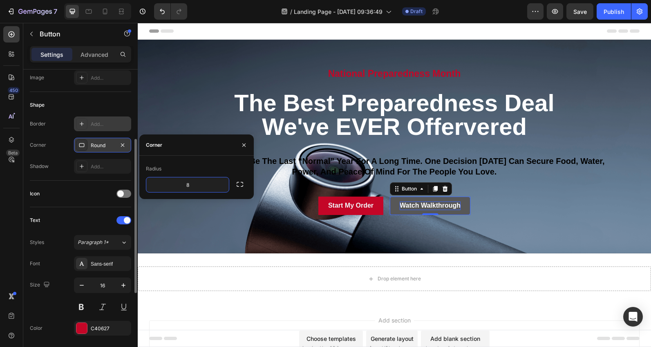
click at [81, 123] on icon at bounding box center [82, 124] width 4 height 4
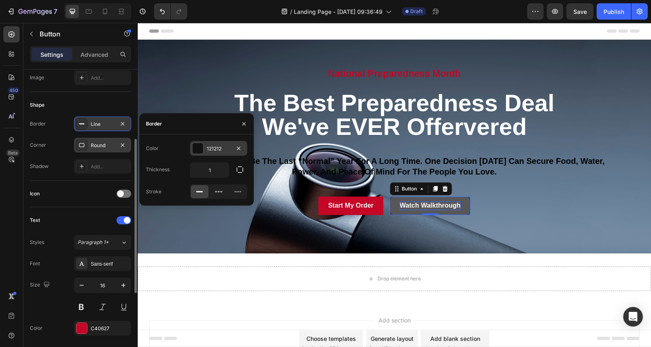
click at [198, 149] on div at bounding box center [197, 148] width 11 height 11
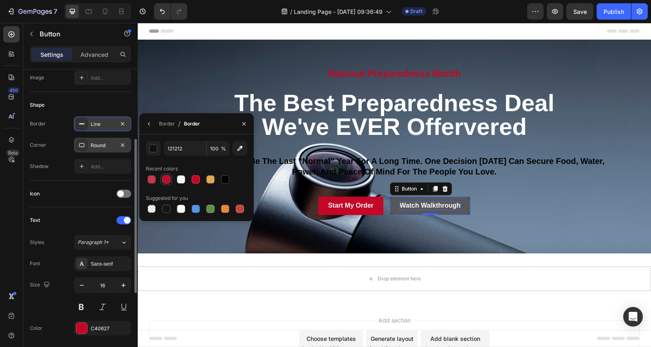
click at [165, 179] on div at bounding box center [166, 179] width 8 height 8
type input "C40627"
click at [64, 170] on div "Shadow Add..." at bounding box center [80, 166] width 101 height 15
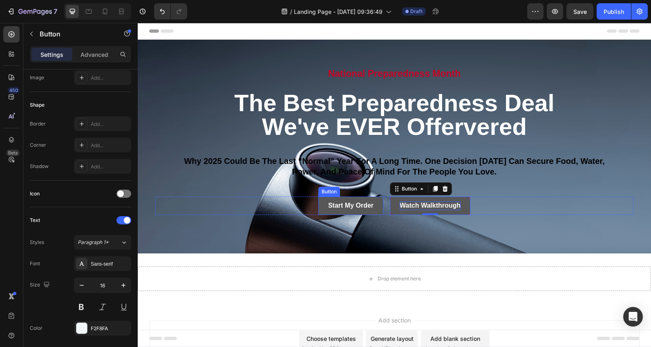
click at [324, 204] on button "Start My Order" at bounding box center [350, 205] width 65 height 18
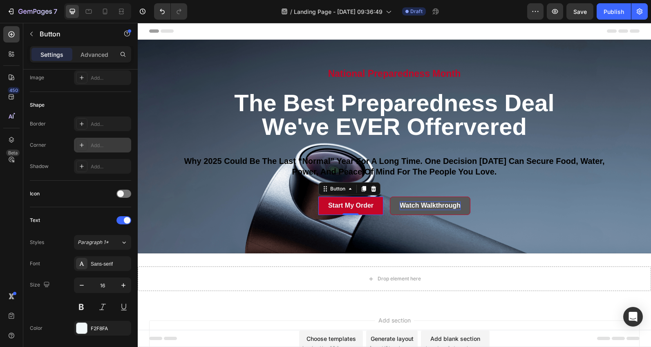
click at [82, 144] on icon at bounding box center [82, 145] width 4 height 4
click at [58, 175] on div "Shape Border Add... Corner Round Shadow Add..." at bounding box center [80, 136] width 101 height 89
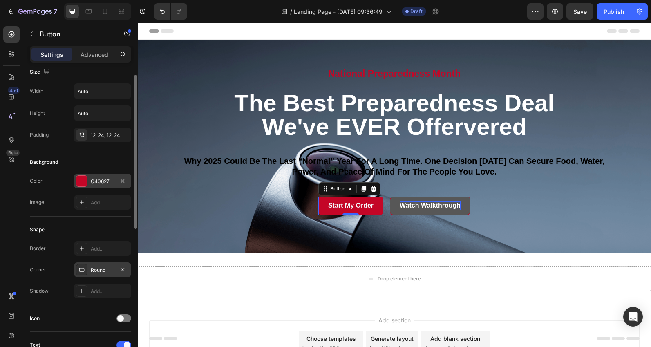
scroll to position [0, 0]
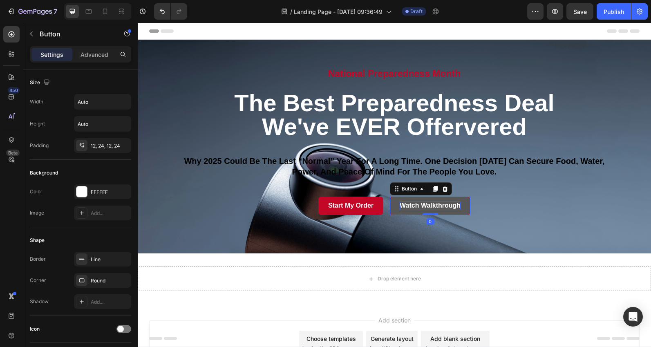
click at [397, 208] on button "Watch Walkthrough" at bounding box center [430, 205] width 80 height 18
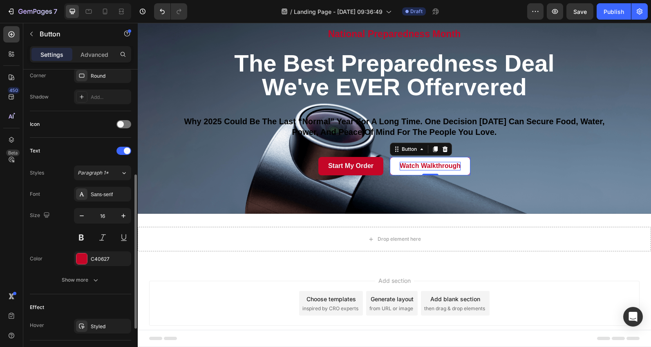
scroll to position [212, 0]
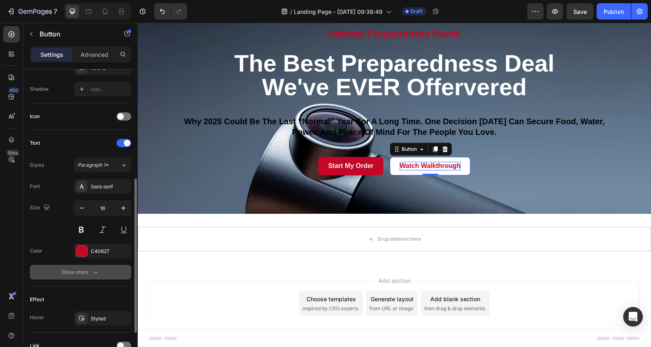
click at [99, 272] on button "Show more" at bounding box center [80, 272] width 101 height 15
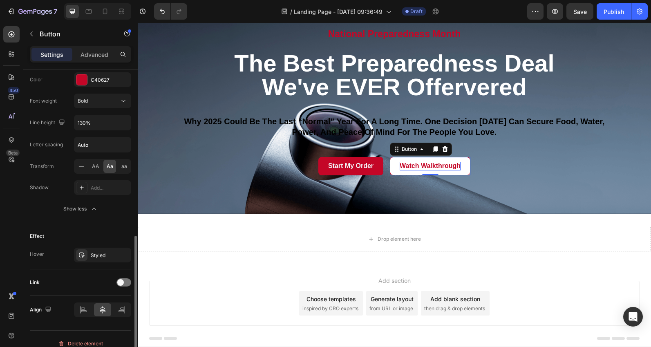
scroll to position [393, 0]
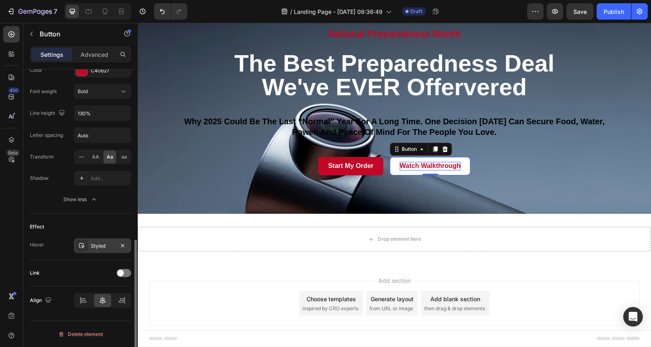
click at [117, 249] on div "Styled" at bounding box center [102, 245] width 57 height 15
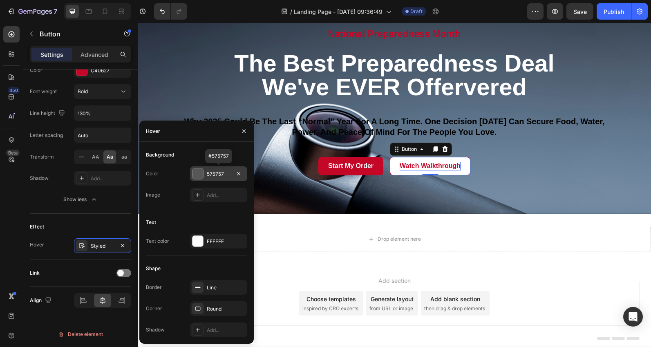
click at [201, 174] on div at bounding box center [197, 173] width 11 height 11
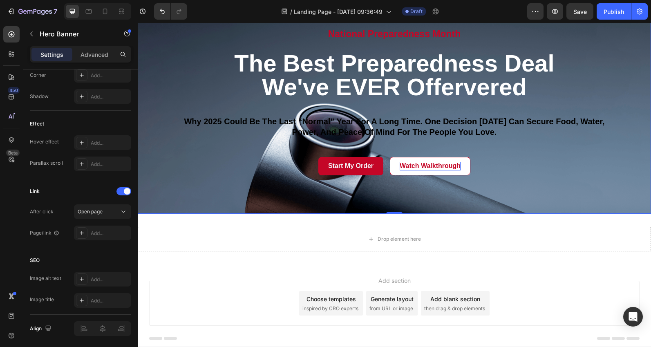
click at [181, 176] on div "National Preparedness Month Heading the best Preparedness Deal We've EVER Offer…" at bounding box center [394, 107] width 478 height 161
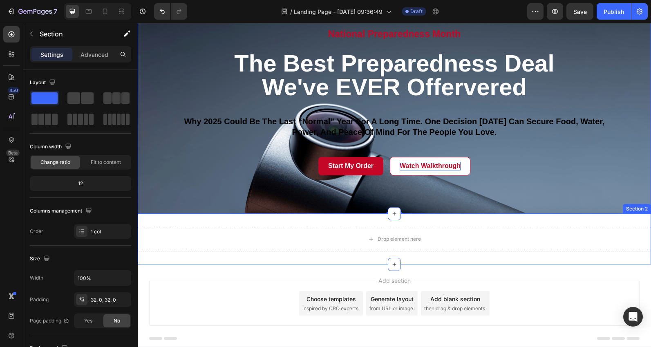
click at [215, 223] on div "Drop element here Section 2" at bounding box center [394, 239] width 513 height 51
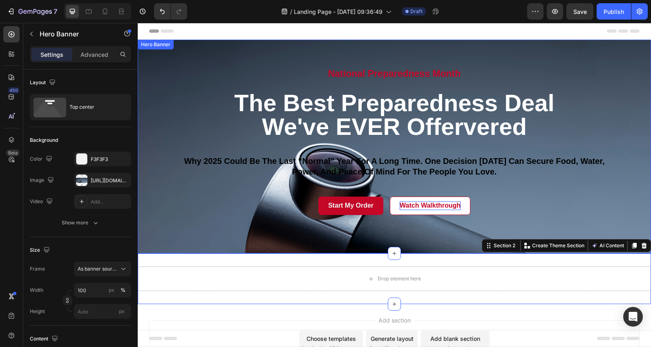
click at [172, 230] on div "National Preparedness Month Heading the best Preparedness Deal We've EVER Offer…" at bounding box center [394, 140] width 490 height 201
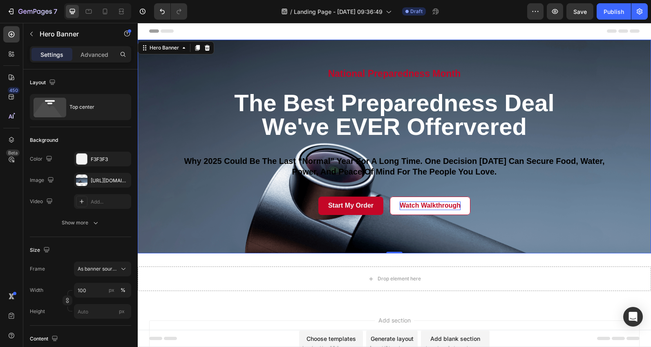
click at [178, 218] on div "National Preparedness Month Heading the best Preparedness Deal We've EVER Offer…" at bounding box center [394, 147] width 478 height 161
click at [82, 180] on div at bounding box center [81, 179] width 11 height 11
drag, startPoint x: 399, startPoint y: 253, endPoint x: 400, endPoint y: 247, distance: 5.3
click at [400, 247] on div "National Preparedness Month Heading the best Preparedness Deal We've EVER Offer…" at bounding box center [394, 147] width 513 height 214
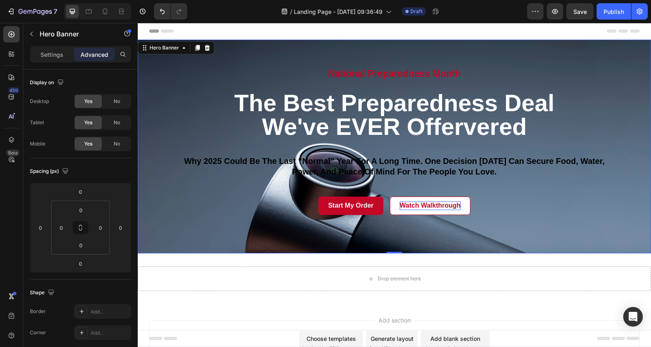
click at [431, 238] on div "National Preparedness Month Heading the best Preparedness Deal We've EVER Offer…" at bounding box center [394, 140] width 490 height 201
click at [388, 237] on div "National Preparedness Month Heading the best Preparedness Deal We've EVER Offer…" at bounding box center [394, 140] width 490 height 201
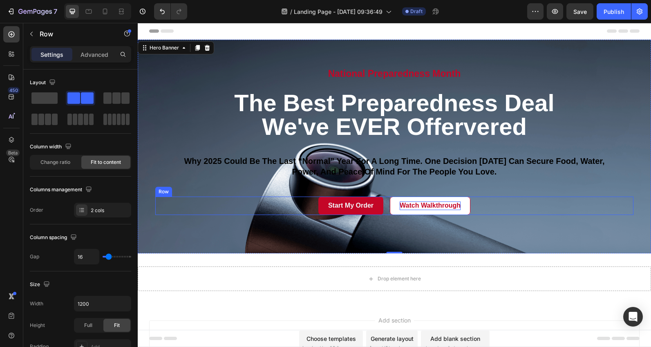
click at [164, 201] on div "Start My Order Button Watch Walkthrough Button Row" at bounding box center [394, 205] width 478 height 18
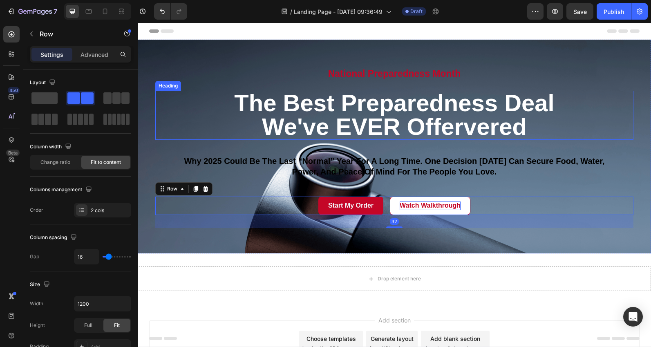
click at [160, 139] on h2 "the best Preparedness Deal We've EVER Offervered" at bounding box center [394, 115] width 478 height 49
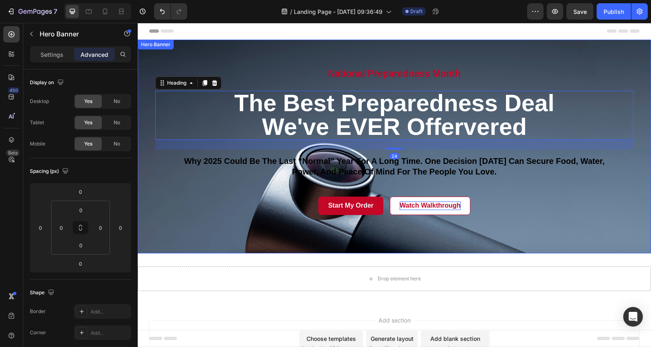
click at [153, 227] on div "National Preparedness Month Heading the best Preparedness Deal We've EVER Offer…" at bounding box center [394, 140] width 490 height 201
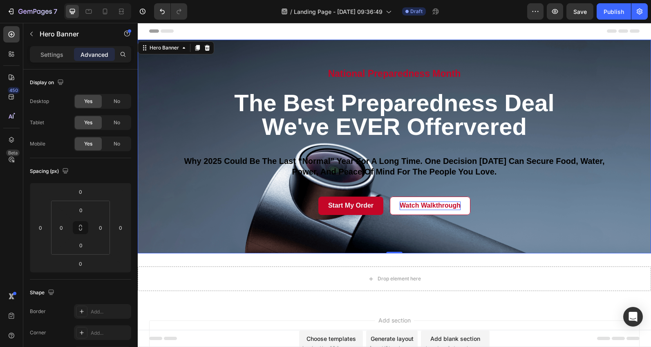
click at [169, 238] on div "National Preparedness Month Heading the best Preparedness Deal We've EVER Offer…" at bounding box center [394, 140] width 490 height 201
click at [44, 58] on p "Settings" at bounding box center [51, 54] width 23 height 9
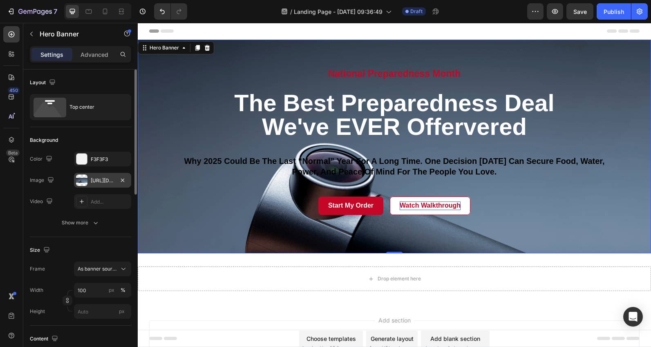
click at [85, 180] on div at bounding box center [81, 179] width 11 height 11
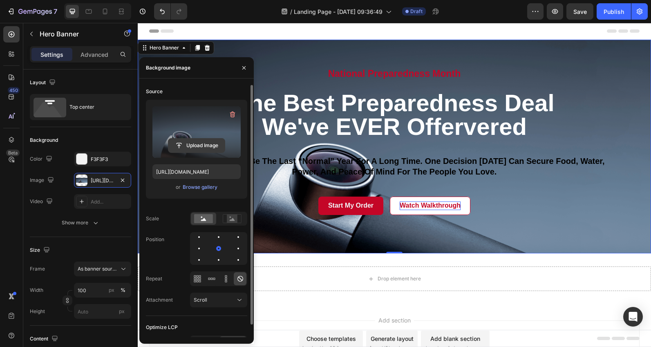
click at [187, 147] on input "file" at bounding box center [196, 145] width 56 height 14
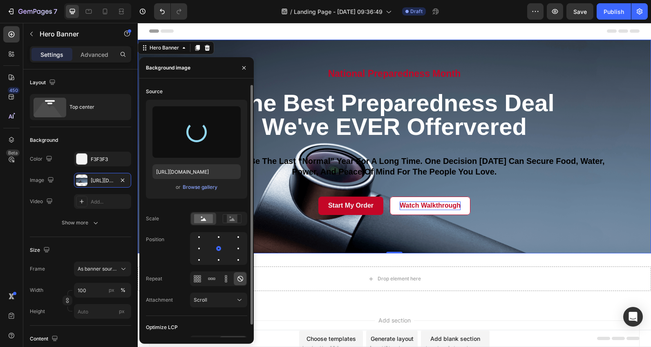
type input "https://cdn.shopify.com/s/files/1/2918/4630/files/gempages_564301893078090917-0…"
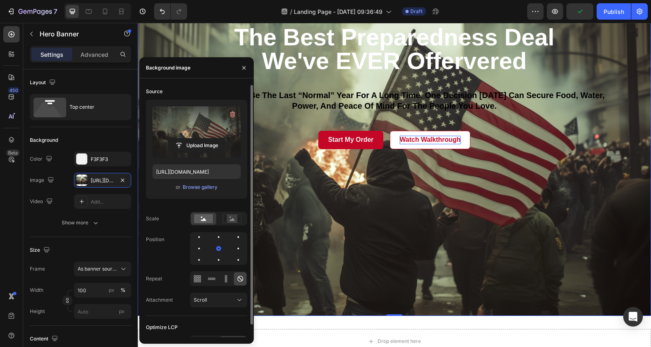
scroll to position [76, 0]
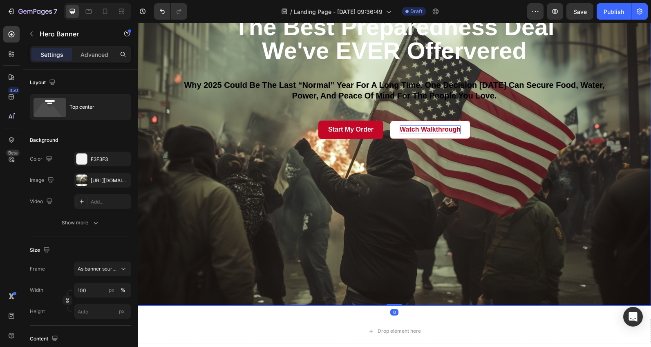
drag, startPoint x: 390, startPoint y: 298, endPoint x: 392, endPoint y: 272, distance: 25.8
click at [392, 272] on div "National Preparedness Month Heading the best Preparedness Deal We've EVER Offer…" at bounding box center [394, 135] width 513 height 342
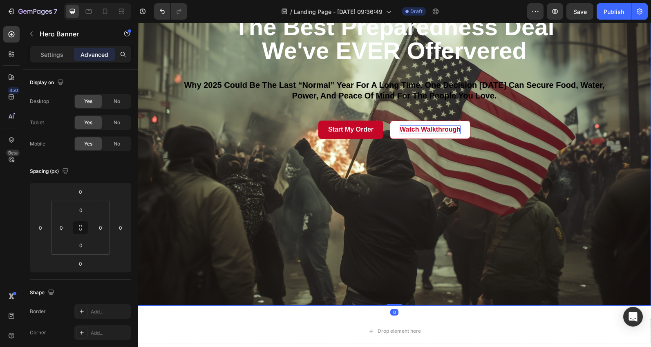
drag, startPoint x: 394, startPoint y: 305, endPoint x: 393, endPoint y: 299, distance: 6.5
click at [393, 299] on div "National Preparedness Month Heading the best Preparedness Deal We've EVER Offer…" at bounding box center [394, 135] width 513 height 342
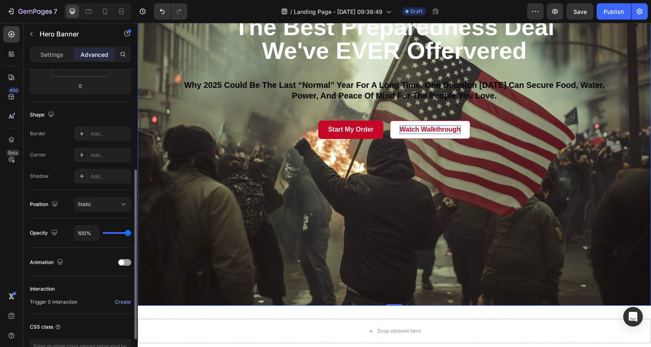
scroll to position [193, 0]
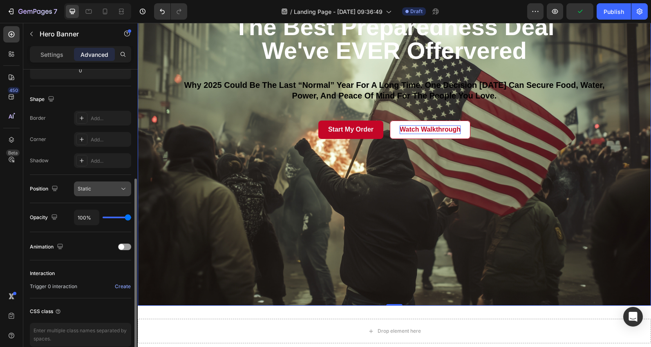
click at [124, 189] on icon at bounding box center [123, 189] width 8 height 8
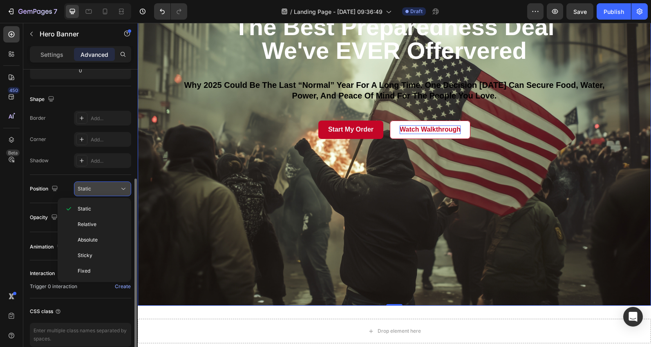
click at [124, 189] on icon at bounding box center [123, 189] width 8 height 8
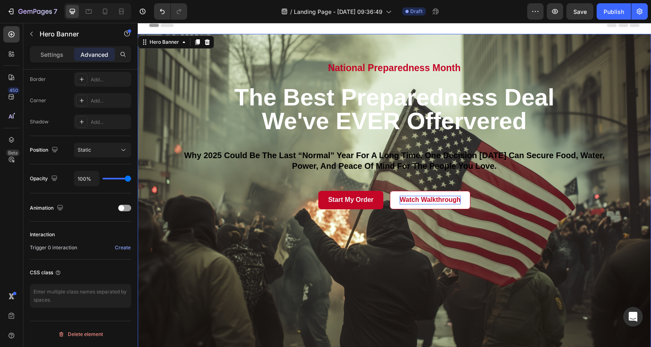
scroll to position [0, 0]
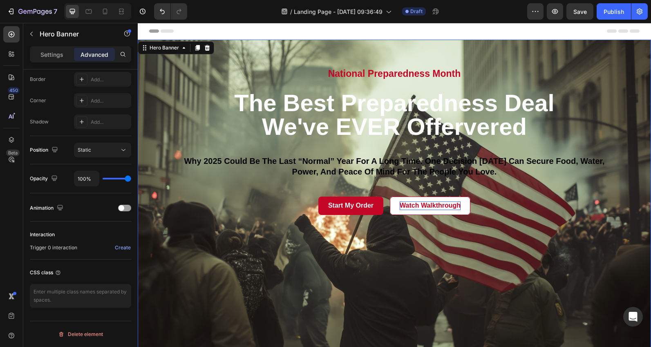
click at [235, 219] on div "National Preparedness Month Heading the best Preparedness Deal We've EVER Offer…" at bounding box center [394, 147] width 478 height 161
click at [219, 254] on div "Background Image" at bounding box center [394, 211] width 513 height 342
click at [251, 31] on div "Header" at bounding box center [394, 31] width 490 height 16
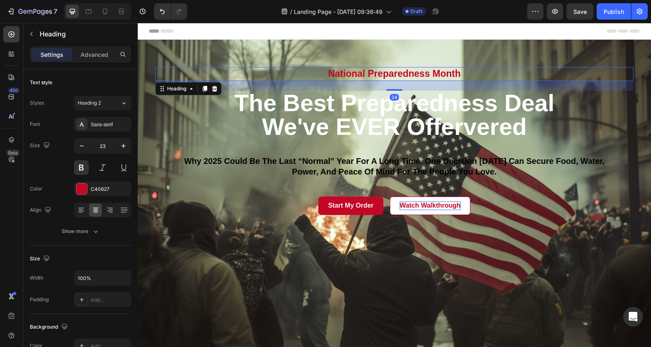
click at [243, 69] on p "National Preparedness Month" at bounding box center [394, 74] width 476 height 12
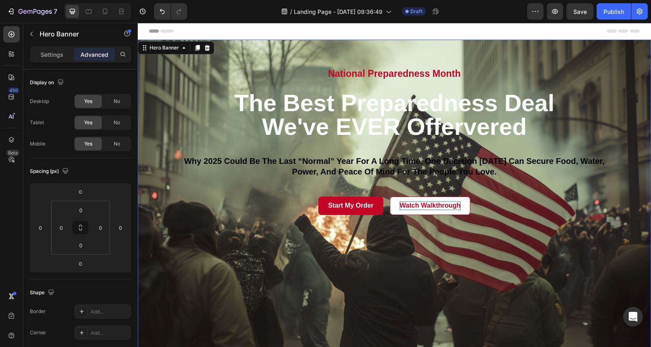
click at [176, 231] on div "National Preparedness Month Heading the best Preparedness Deal We've EVER Offer…" at bounding box center [394, 140] width 490 height 201
click at [55, 55] on p "Settings" at bounding box center [51, 54] width 23 height 9
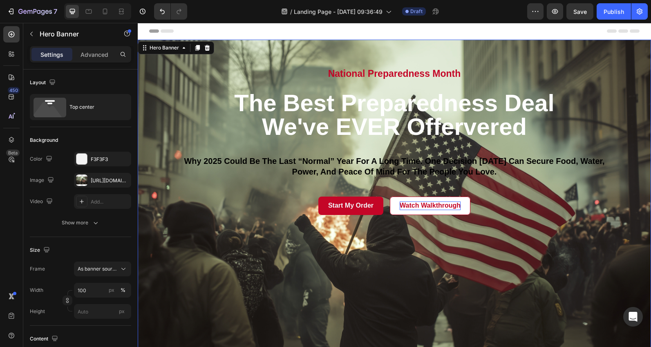
click at [216, 288] on div "Background Image" at bounding box center [394, 211] width 513 height 342
click at [96, 181] on div "https://cdn.shopify.com/s/files/1/2918/4630/files/gempages_564301893078090917-0…" at bounding box center [103, 180] width 24 height 7
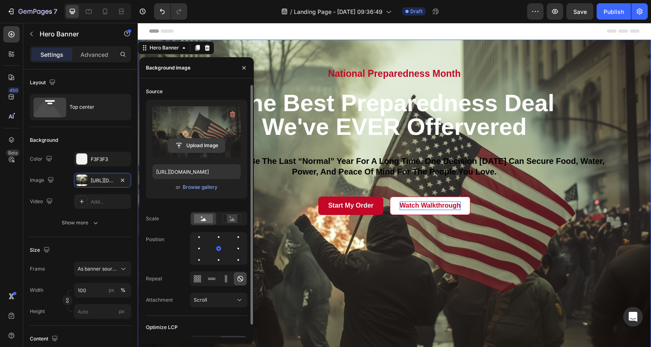
click at [192, 144] on input "file" at bounding box center [196, 145] width 56 height 14
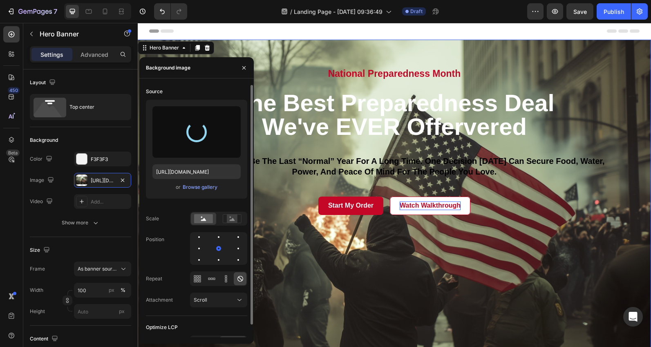
type input "https://cdn.shopify.com/s/files/1/2918/4630/files/gempages_564301893078090917-b…"
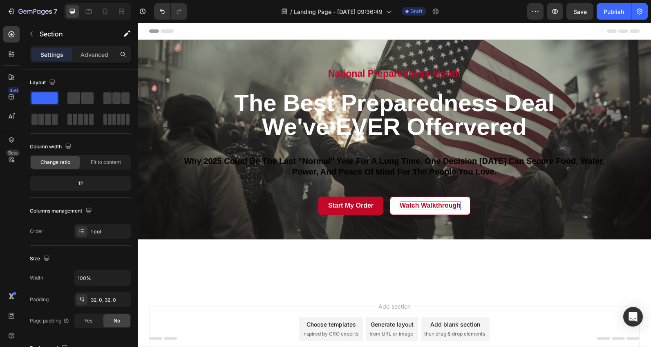
click at [436, 278] on div at bounding box center [394, 264] width 513 height 51
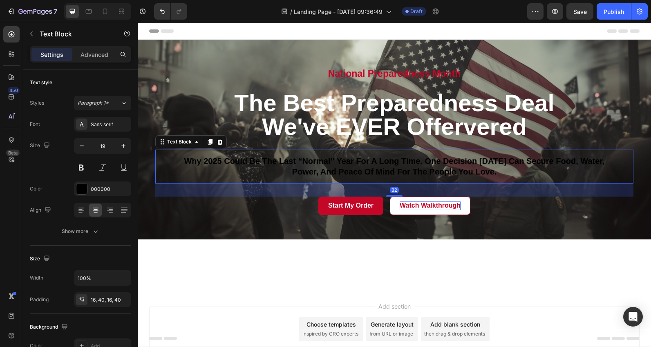
click at [413, 178] on div "Why 2025 could be the last “normal” year for a long time. One decision [DATE] c…" at bounding box center [394, 166] width 478 height 34
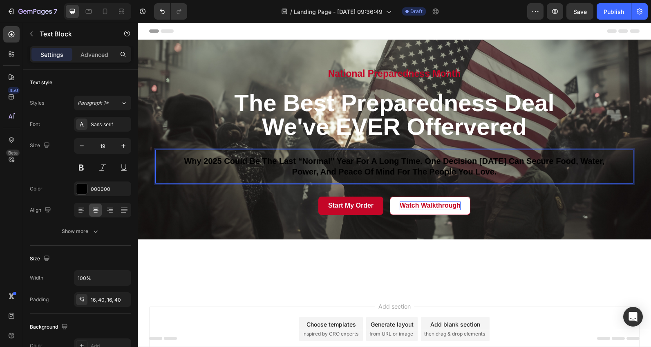
click at [426, 169] on span "Why 2025 could be the last “normal” year for a long time. One decision [DATE] c…" at bounding box center [394, 166] width 420 height 20
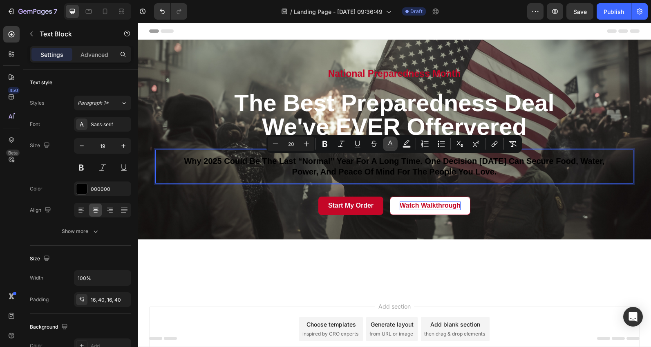
click at [392, 145] on icon "Editor contextual toolbar" at bounding box center [390, 144] width 8 height 8
type input "000000"
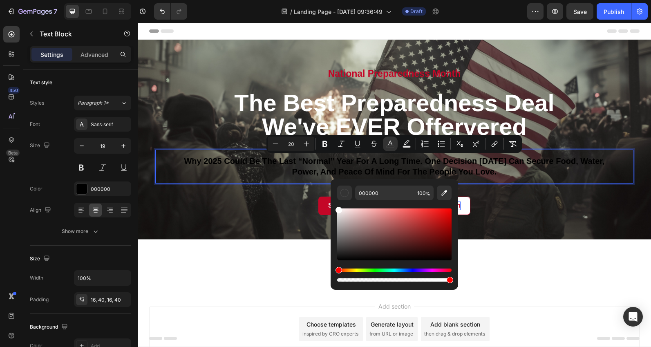
drag, startPoint x: 348, startPoint y: 215, endPoint x: 332, endPoint y: 204, distance: 19.4
click at [332, 204] on div "000000 100 %" at bounding box center [393, 231] width 127 height 104
type input "FFFFFF"
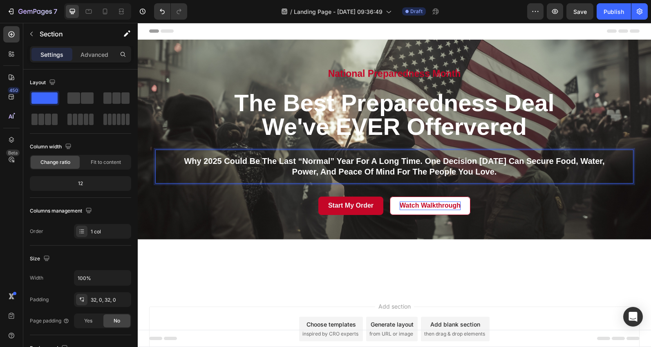
click at [294, 286] on div at bounding box center [394, 264] width 513 height 51
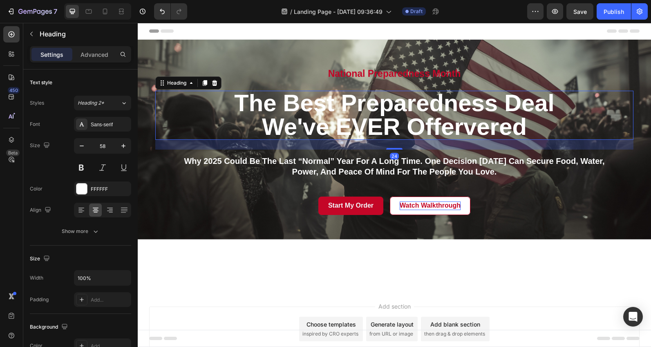
click at [237, 111] on p "the best Preparedness Deal We've EVER Offervered" at bounding box center [394, 114] width 476 height 47
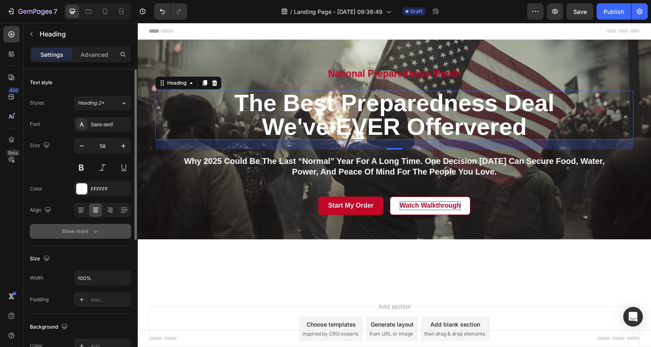
click at [95, 233] on icon "button" at bounding box center [95, 231] width 8 height 8
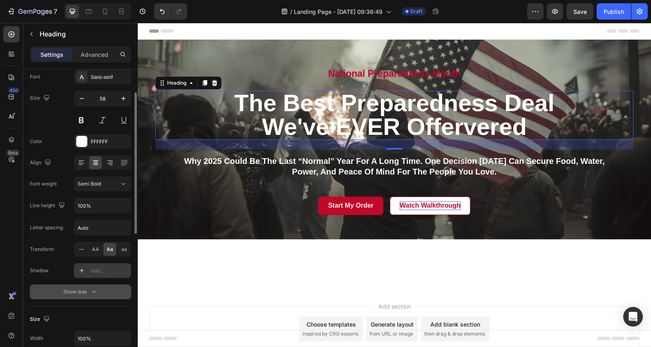
scroll to position [48, 0]
click at [81, 271] on icon at bounding box center [82, 270] width 4 height 4
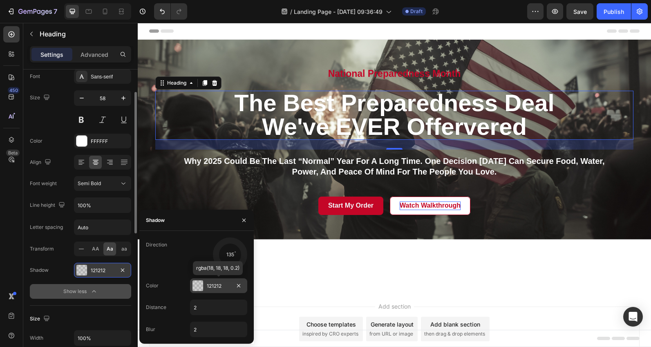
click at [198, 287] on div at bounding box center [197, 285] width 11 height 11
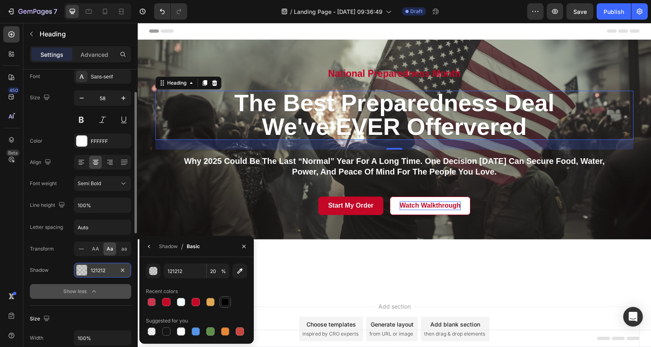
click at [225, 304] on div at bounding box center [225, 302] width 8 height 8
type input "000000"
type input "100"
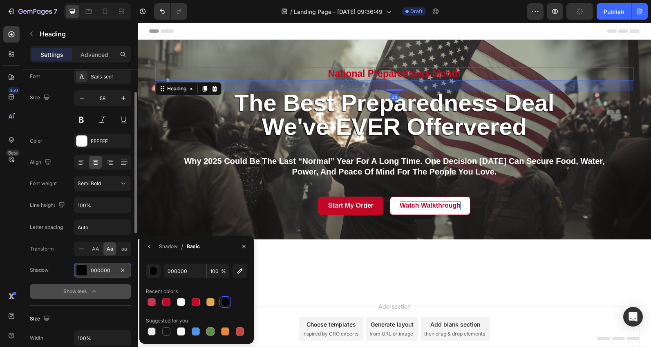
click at [346, 74] on p "National Preparedness Month" at bounding box center [394, 74] width 476 height 12
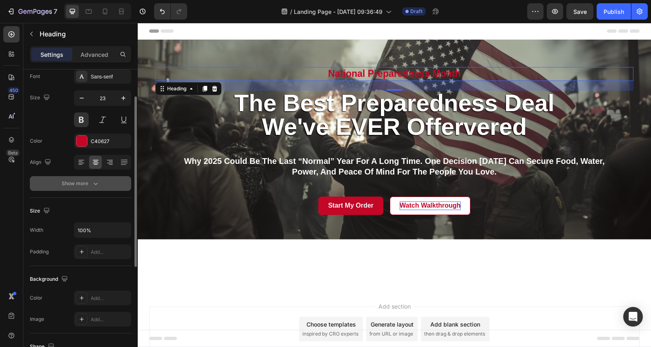
click at [94, 182] on icon "button" at bounding box center [95, 183] width 8 height 8
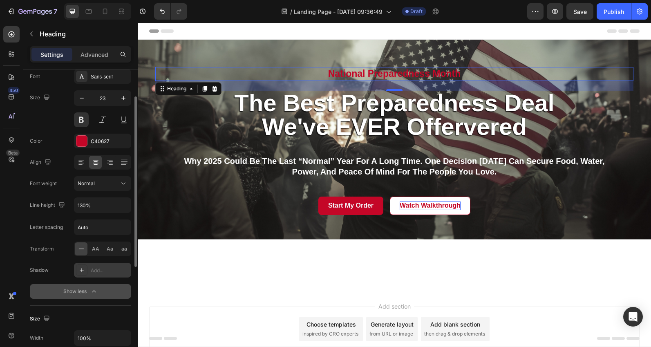
click at [96, 269] on div "Add..." at bounding box center [110, 270] width 38 height 7
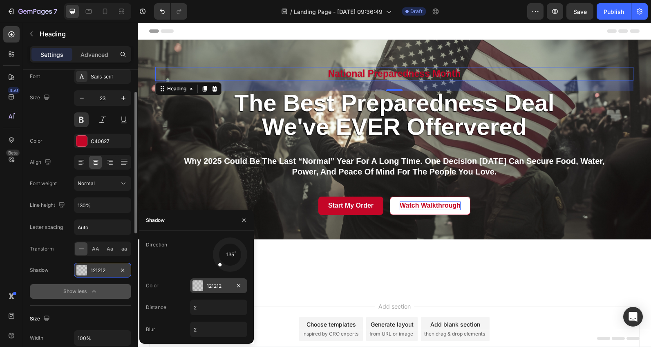
click at [198, 284] on div at bounding box center [197, 285] width 11 height 11
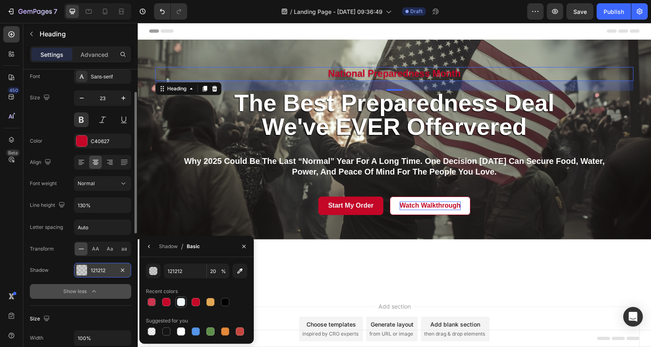
click at [181, 301] on div at bounding box center [181, 302] width 8 height 8
type input "F2F8FA"
type input "100"
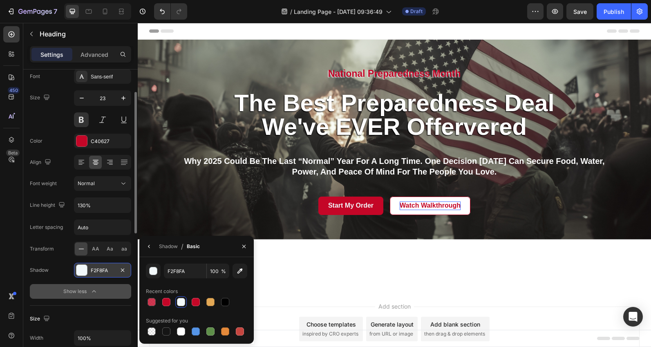
click at [288, 289] on div at bounding box center [394, 264] width 513 height 51
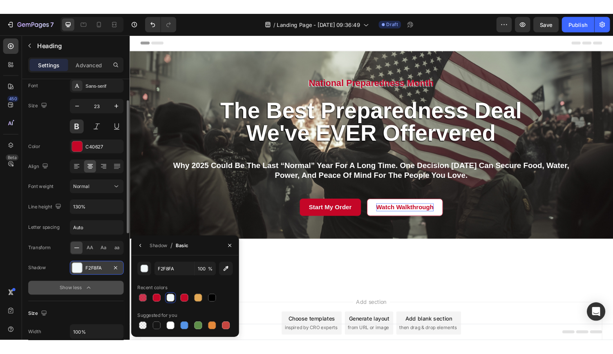
scroll to position [0, 0]
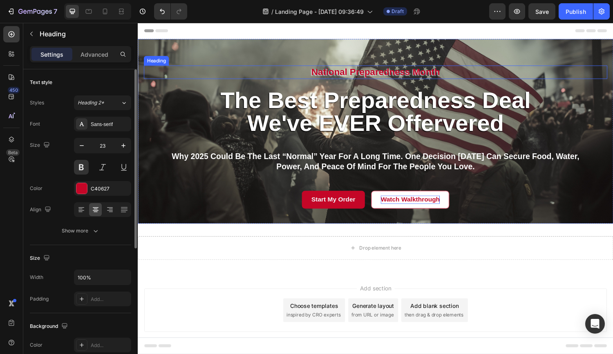
click at [406, 74] on p "National Preparedness Month" at bounding box center [383, 74] width 476 height 12
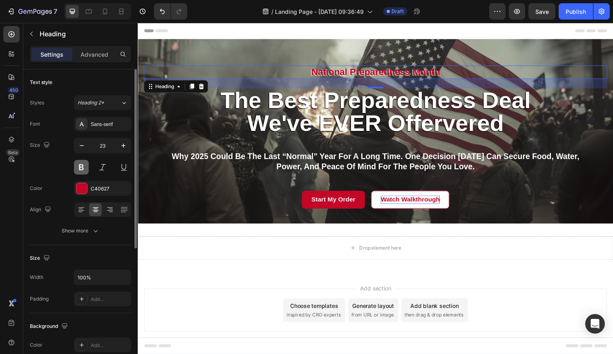
click at [80, 169] on button at bounding box center [81, 167] width 15 height 15
click at [83, 169] on button at bounding box center [81, 167] width 15 height 15
click at [122, 144] on icon "button" at bounding box center [123, 146] width 8 height 8
click at [124, 146] on icon "button" at bounding box center [123, 146] width 4 height 4
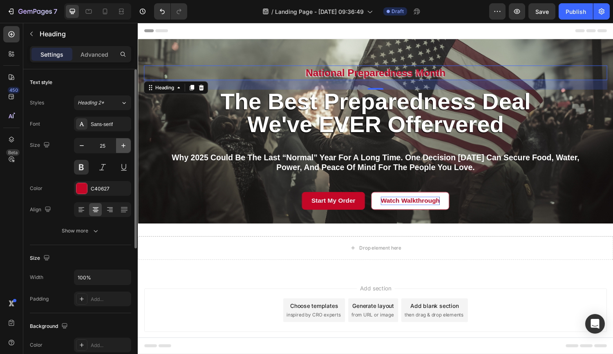
click at [124, 146] on icon "button" at bounding box center [123, 146] width 4 height 4
type input "26"
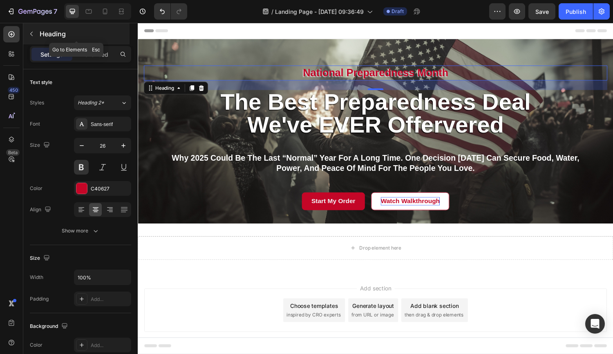
click at [32, 34] on icon "button" at bounding box center [31, 34] width 7 height 7
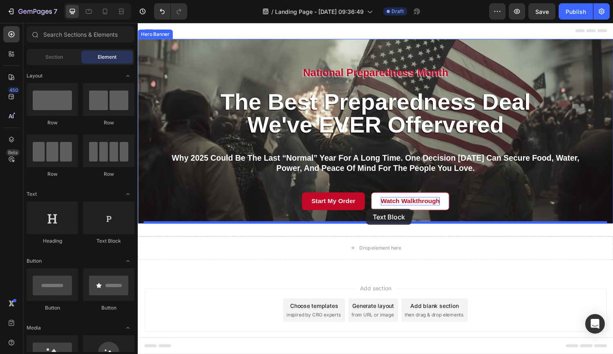
drag, startPoint x: 237, startPoint y: 243, endPoint x: 373, endPoint y: 215, distance: 138.8
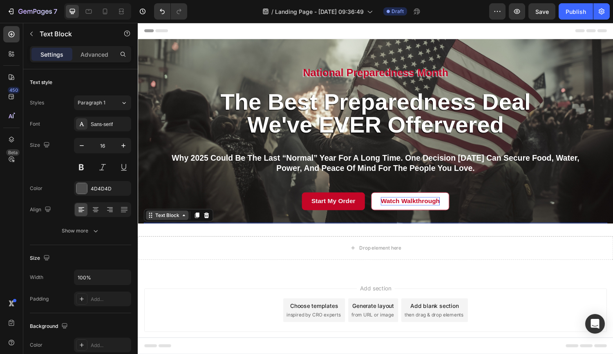
click at [173, 221] on div "Text Block" at bounding box center [168, 221] width 28 height 7
drag, startPoint x: 214, startPoint y: 221, endPoint x: 218, endPoint y: 221, distance: 4.5
click at [214, 221] on div "Text Block Hero Banner Section" at bounding box center [179, 221] width 71 height 13
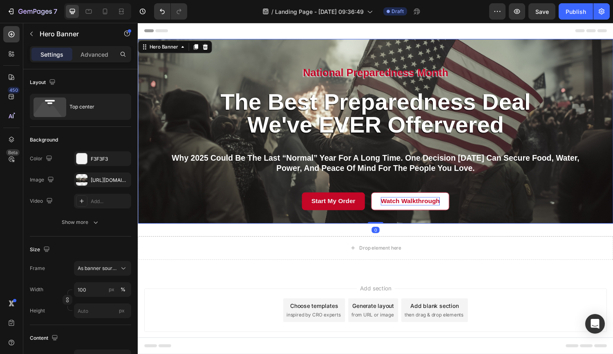
click at [234, 221] on div "National Preparedness Month Heading the best Preparedness Deal We've EVER Offer…" at bounding box center [383, 155] width 478 height 176
click at [159, 9] on icon "Undo/Redo" at bounding box center [162, 11] width 8 height 8
click at [397, 72] on p "National Preparedness Month" at bounding box center [383, 75] width 476 height 14
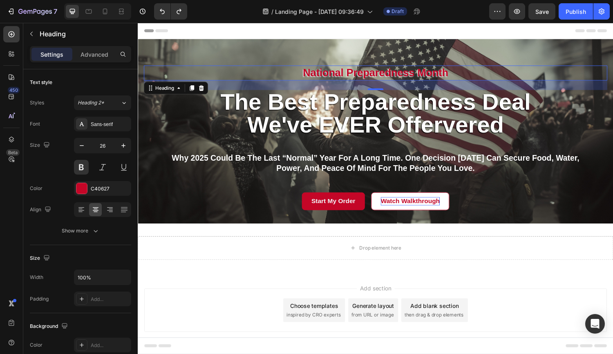
click at [536, 312] on div "Add section Choose templates inspired by CRO experts Generate layout from URL o…" at bounding box center [382, 319] width 477 height 45
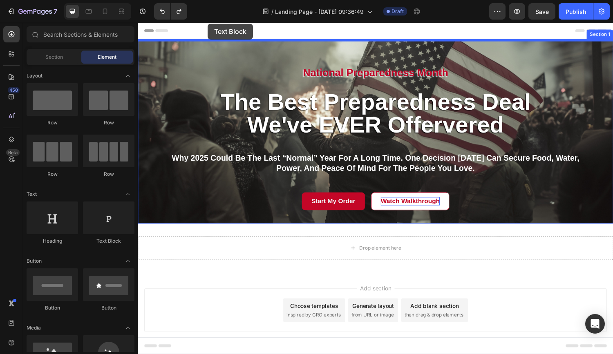
drag, startPoint x: 238, startPoint y: 248, endPoint x: 210, endPoint y: 24, distance: 226.1
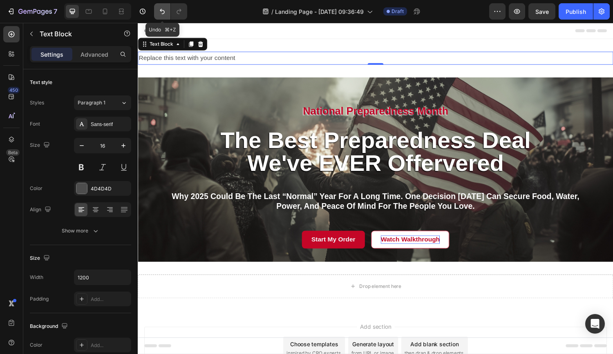
click at [164, 11] on icon "Undo/Redo" at bounding box center [162, 11] width 5 height 5
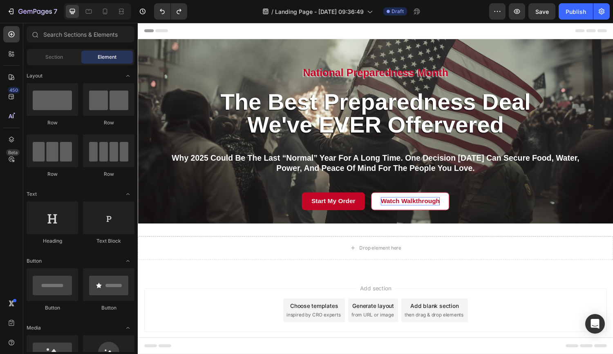
click at [573, 32] on div "Header" at bounding box center [382, 31] width 477 height 16
click at [595, 30] on icon at bounding box center [593, 30] width 10 height 3
click at [147, 29] on icon at bounding box center [147, 31] width 6 height 6
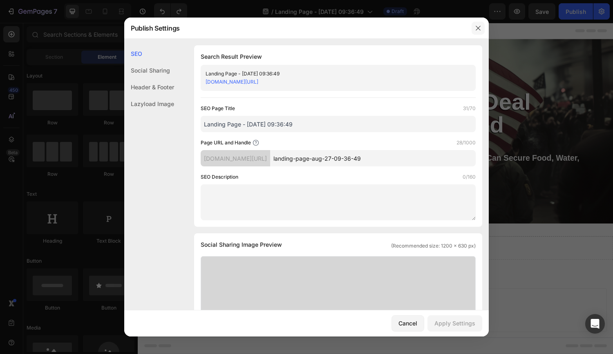
click at [478, 28] on icon "button" at bounding box center [478, 28] width 7 height 7
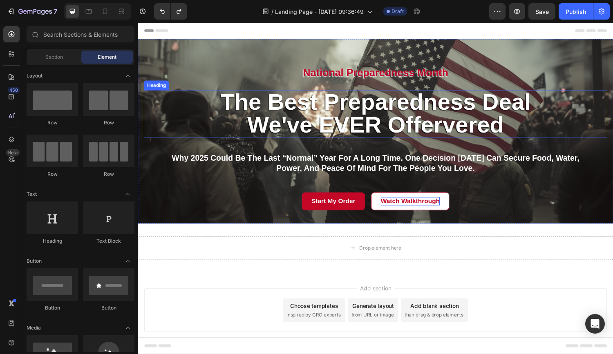
click at [461, 128] on p "the best Preparedness Deal We've EVER Offervered" at bounding box center [383, 116] width 476 height 47
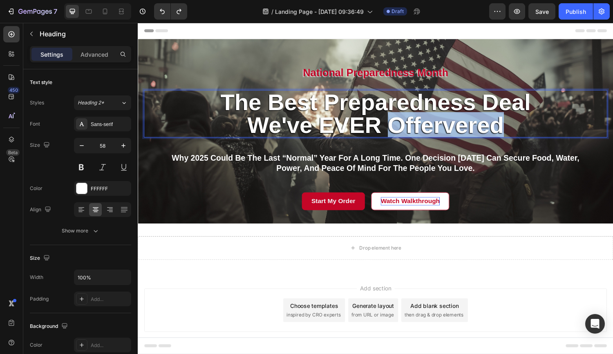
click at [461, 131] on p "the best Preparedness Deal We've EVER Offervered" at bounding box center [383, 116] width 476 height 47
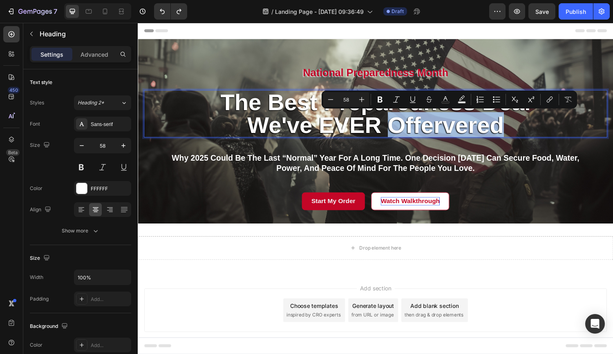
click at [458, 129] on p "the best Preparedness Deal We've EVER Offervered" at bounding box center [383, 116] width 476 height 47
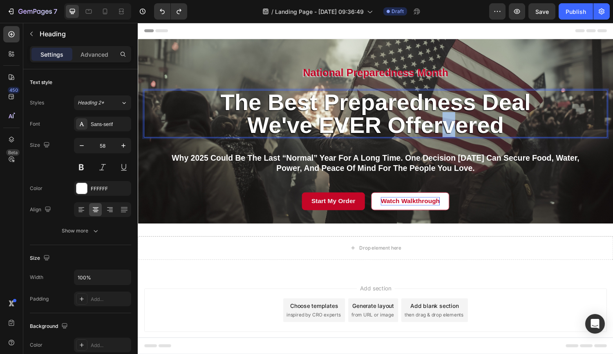
drag, startPoint x: 453, startPoint y: 131, endPoint x: 465, endPoint y: 132, distance: 11.9
click at [465, 132] on p "the best Preparedness Deal We've EVER Offervered" at bounding box center [383, 116] width 476 height 47
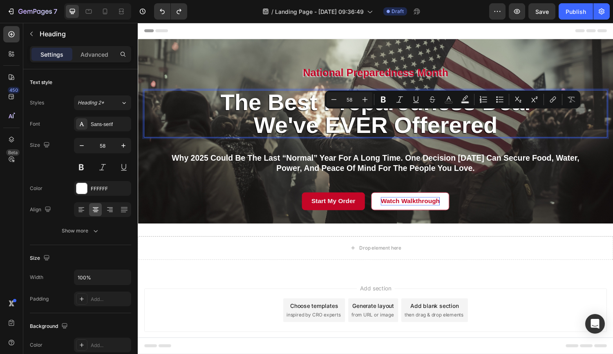
scroll to position [1, 0]
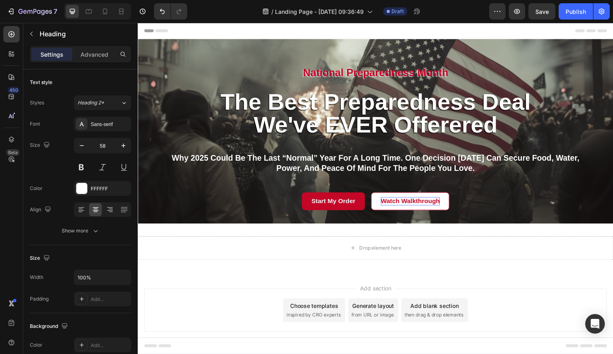
click at [510, 291] on div "Add section Choose templates inspired by CRO experts Generate layout from URL o…" at bounding box center [383, 331] width 490 height 100
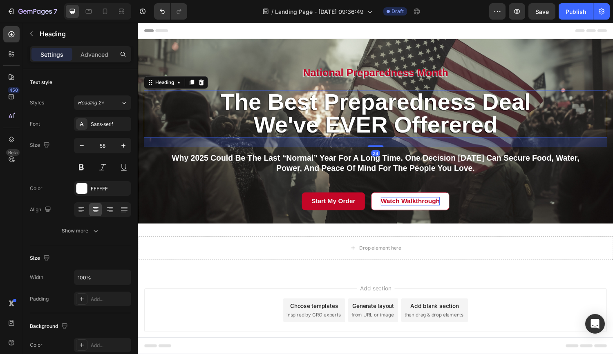
scroll to position [0, 0]
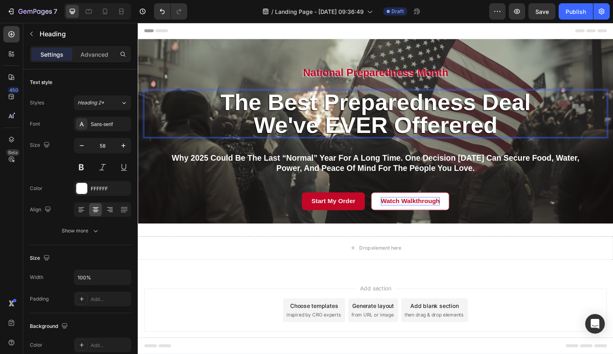
click at [342, 129] on p "the best Preparedness Deal We've EVER Offerered" at bounding box center [383, 116] width 476 height 47
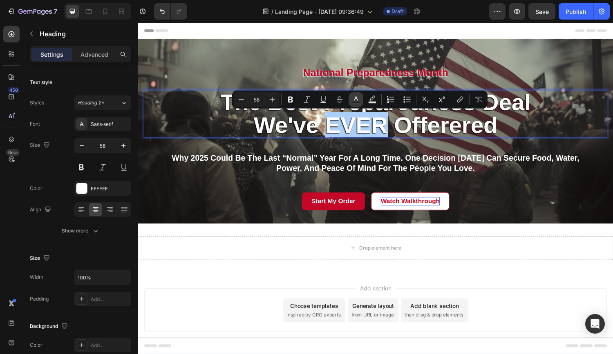
click at [354, 101] on icon "Editor contextual toolbar" at bounding box center [356, 100] width 8 height 8
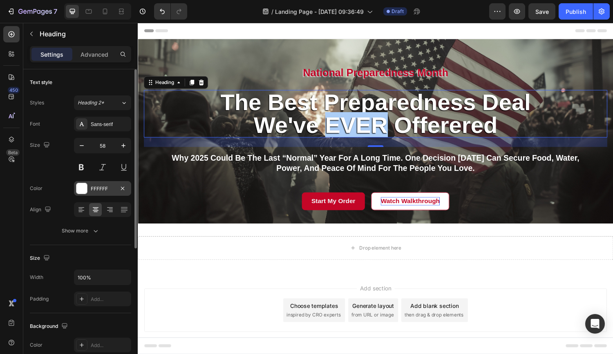
click at [83, 188] on div at bounding box center [81, 188] width 11 height 11
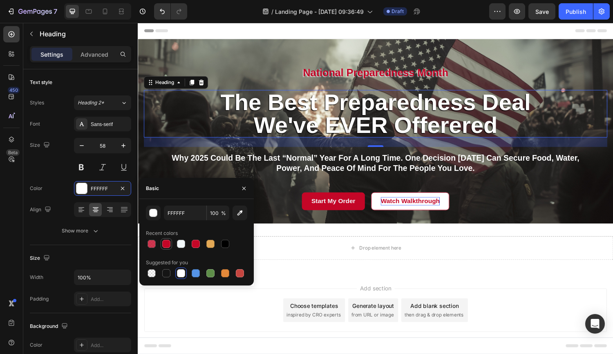
click at [165, 244] on div at bounding box center [166, 244] width 8 height 8
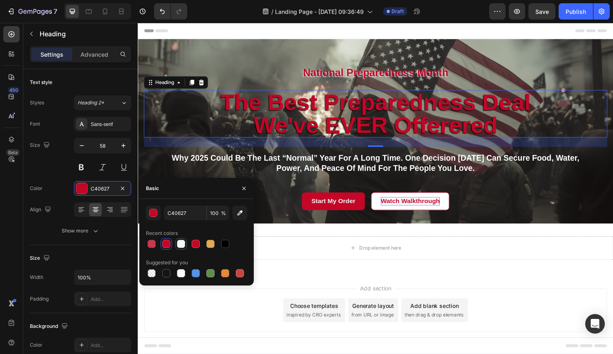
click at [178, 244] on div at bounding box center [181, 244] width 10 height 10
type input "F2F8FA"
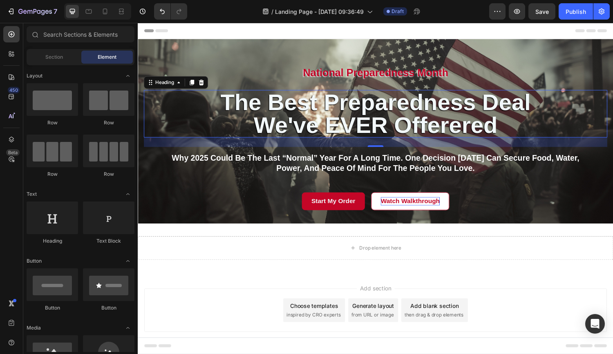
click at [246, 336] on div "Add section Choose templates inspired by CRO experts Generate layout from URL o…" at bounding box center [382, 319] width 477 height 45
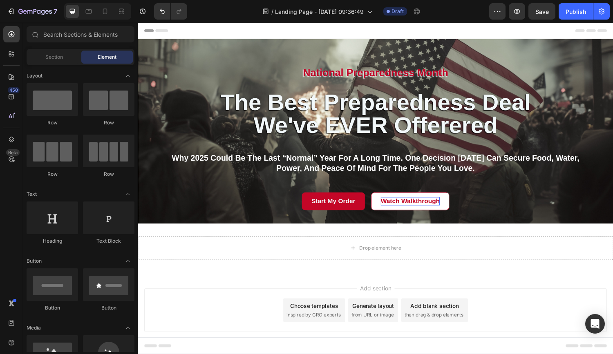
click at [236, 313] on div "Add section Choose templates inspired by CRO experts Generate layout from URL o…" at bounding box center [382, 319] width 477 height 45
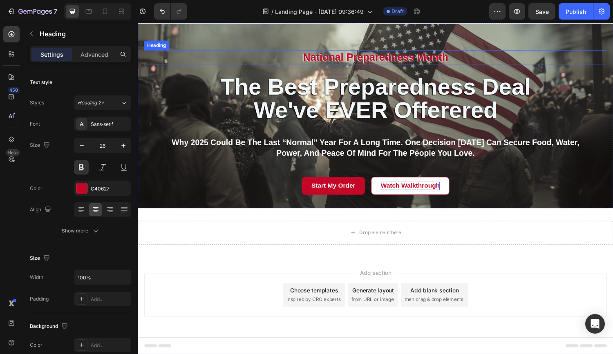
click at [375, 60] on p "National Preparedness Month" at bounding box center [383, 59] width 476 height 14
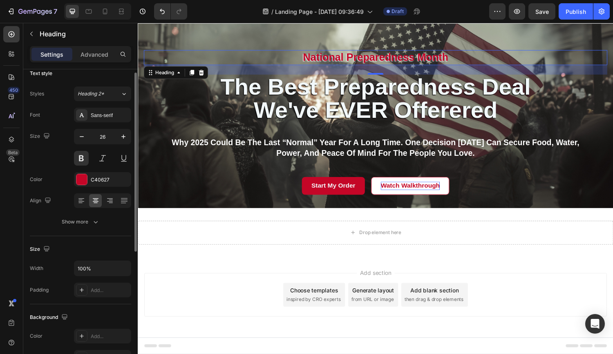
scroll to position [0, 0]
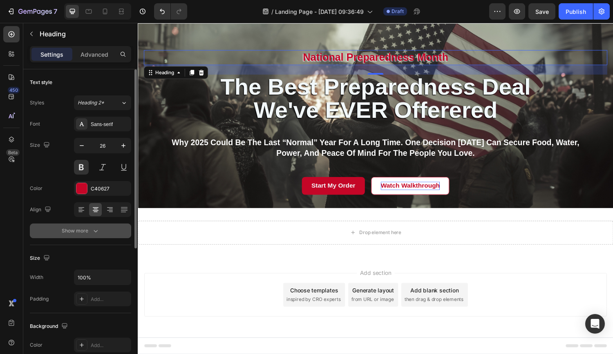
click at [99, 232] on button "Show more" at bounding box center [80, 231] width 101 height 15
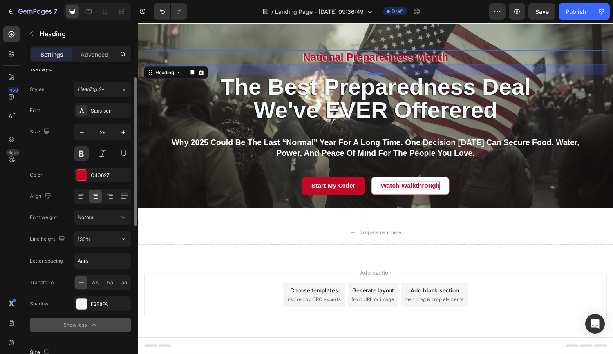
scroll to position [16, 0]
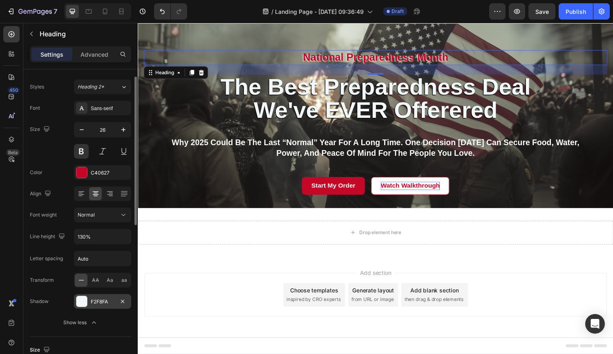
click at [84, 301] on div at bounding box center [81, 301] width 11 height 11
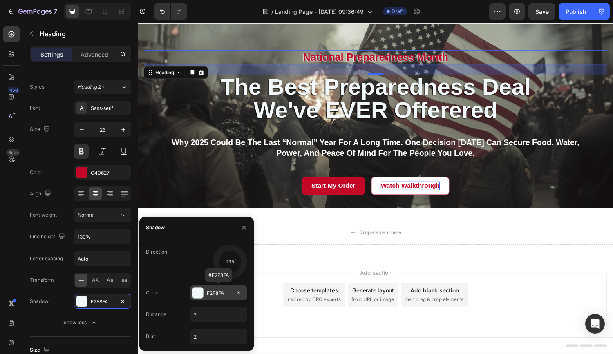
click at [195, 296] on div at bounding box center [197, 293] width 11 height 11
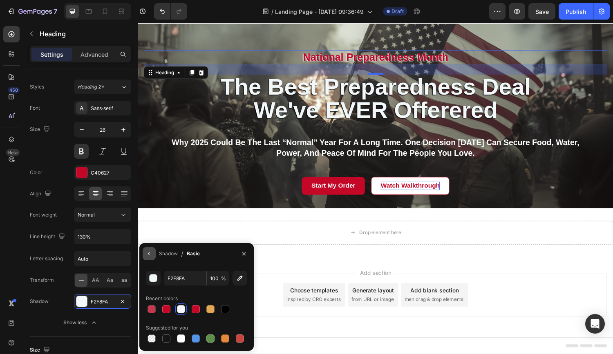
click at [150, 253] on icon "button" at bounding box center [149, 254] width 7 height 7
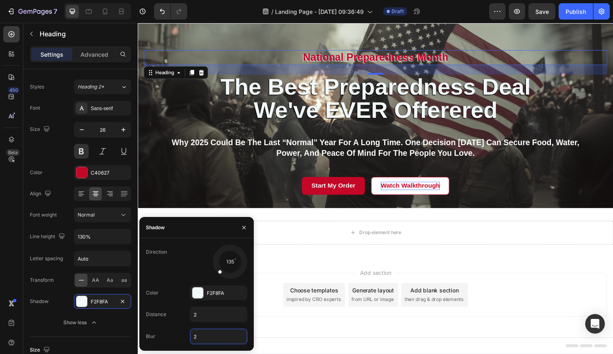
drag, startPoint x: 201, startPoint y: 337, endPoint x: 187, endPoint y: 334, distance: 14.0
click at [187, 334] on div "Blur 2" at bounding box center [196, 337] width 101 height 16
type input "0"
drag, startPoint x: 220, startPoint y: 272, endPoint x: 234, endPoint y: 274, distance: 14.5
click at [234, 274] on span at bounding box center [235, 275] width 4 height 4
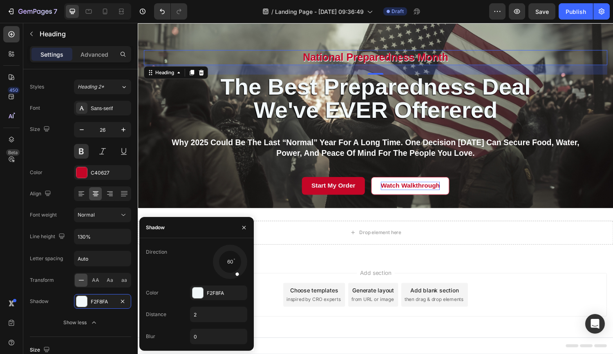
click at [237, 275] on span at bounding box center [236, 274] width 4 height 4
click at [383, 102] on p "the best Preparedness Deal We've EVER Offerered" at bounding box center [383, 100] width 476 height 47
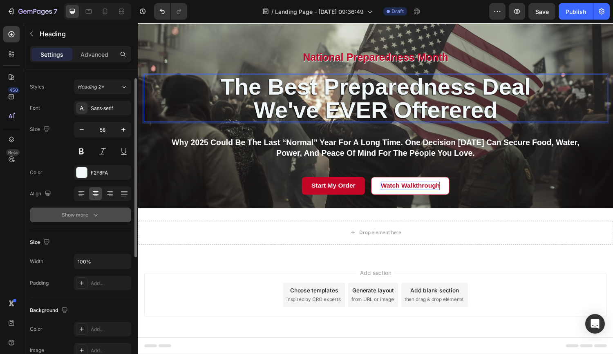
click at [98, 213] on icon "button" at bounding box center [95, 215] width 8 height 8
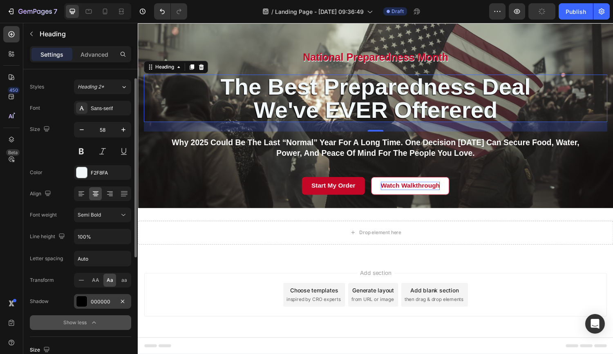
click at [116, 302] on div "000000" at bounding box center [102, 301] width 57 height 15
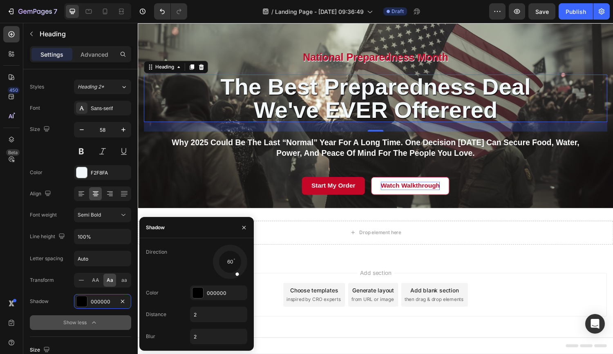
drag, startPoint x: 220, startPoint y: 272, endPoint x: 237, endPoint y: 276, distance: 17.5
click at [237, 276] on div at bounding box center [233, 270] width 13 height 18
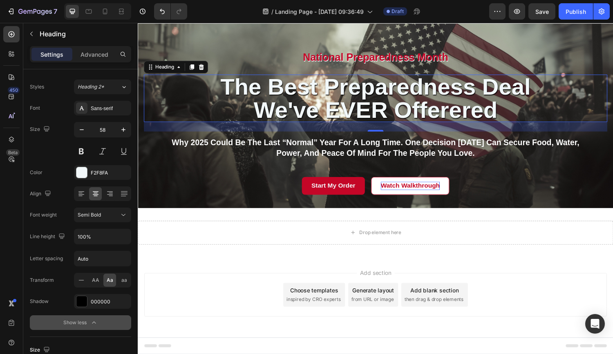
click at [122, 324] on button "Show less" at bounding box center [80, 323] width 101 height 15
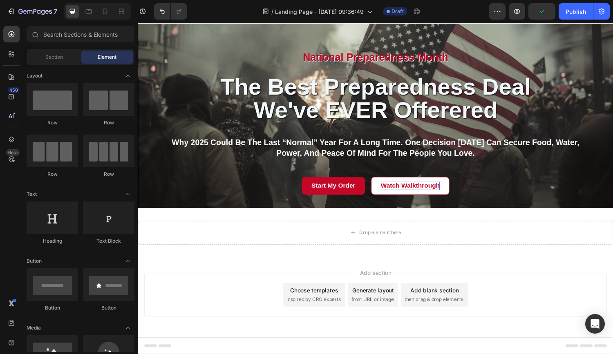
click at [203, 285] on div "Add section Choose templates inspired by CRO experts Generate layout from URL o…" at bounding box center [382, 303] width 477 height 45
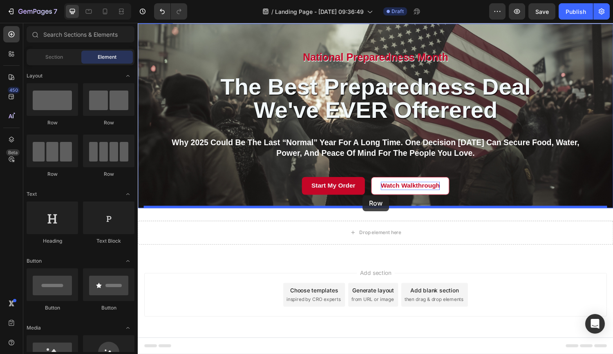
drag, startPoint x: 193, startPoint y: 124, endPoint x: 369, endPoint y: 201, distance: 192.6
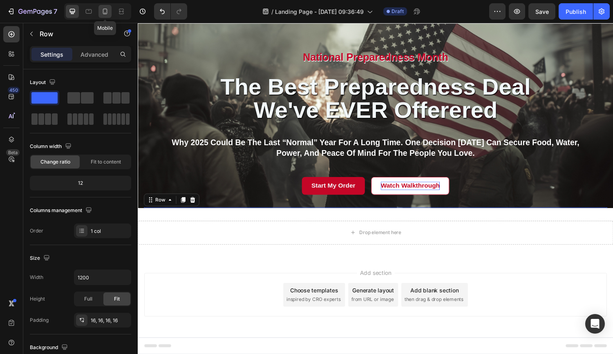
click at [105, 11] on icon at bounding box center [105, 11] width 8 height 8
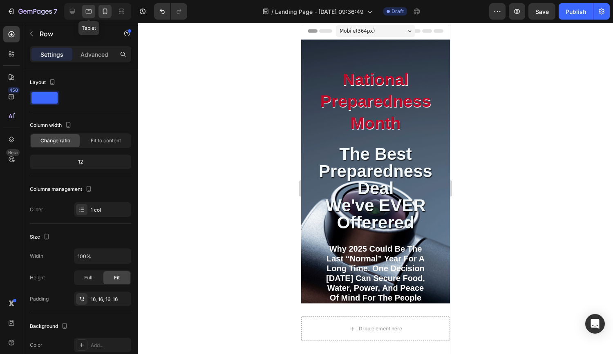
click at [87, 11] on icon at bounding box center [89, 11] width 8 height 8
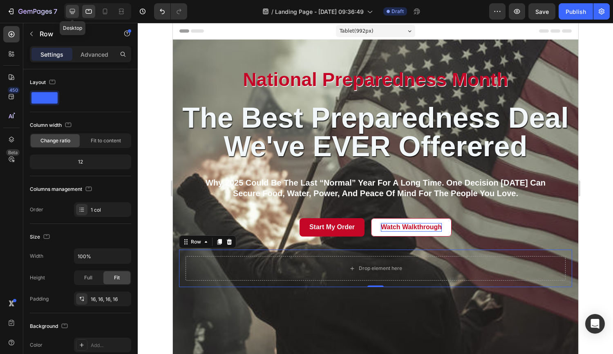
click at [72, 12] on icon at bounding box center [72, 11] width 8 height 8
type input "1200"
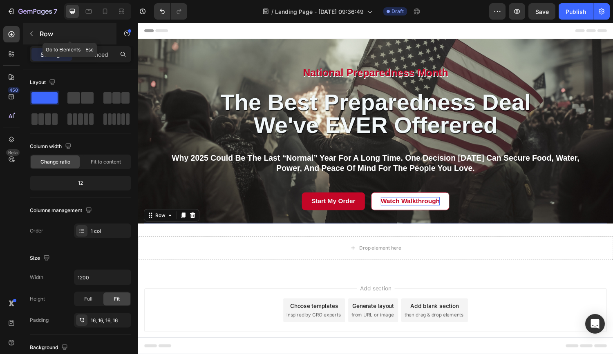
click at [31, 33] on icon "button" at bounding box center [31, 34] width 7 height 7
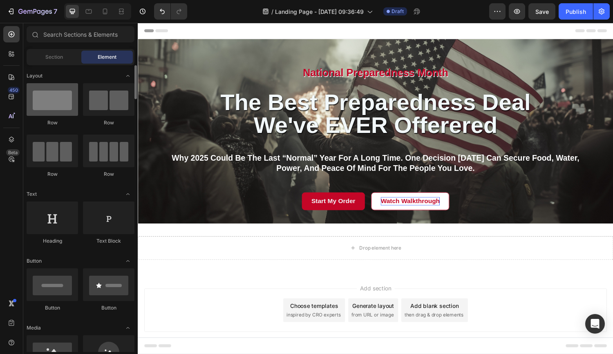
click at [55, 111] on div at bounding box center [52, 99] width 51 height 33
click at [50, 103] on div at bounding box center [52, 99] width 51 height 33
click at [51, 54] on span "Section" at bounding box center [54, 56] width 18 height 7
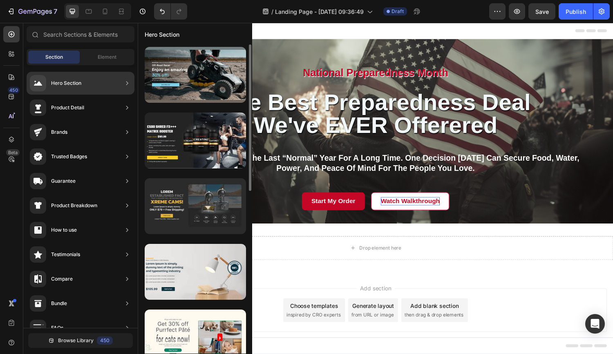
click at [189, 221] on div at bounding box center [195, 206] width 101 height 56
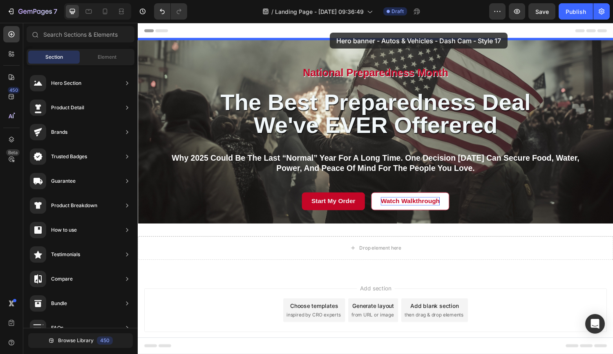
drag, startPoint x: 314, startPoint y: 241, endPoint x: 336, endPoint y: 33, distance: 209.0
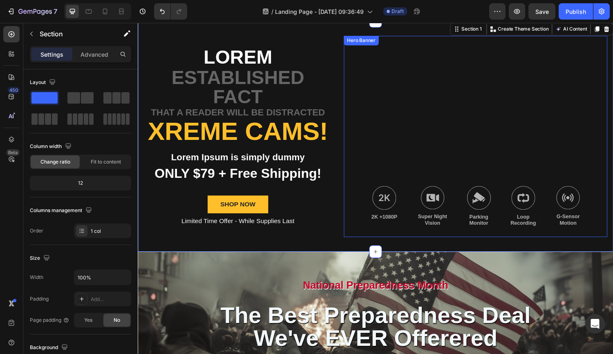
scroll to position [19, 0]
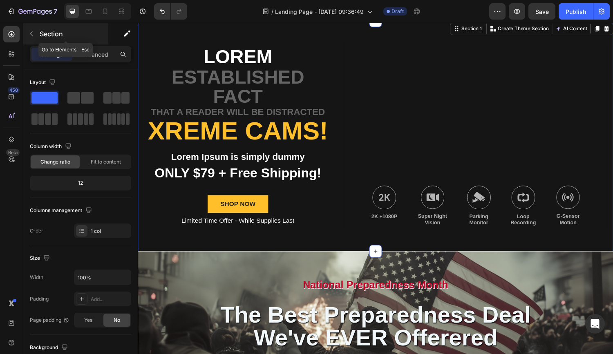
click at [29, 31] on icon "button" at bounding box center [31, 34] width 7 height 7
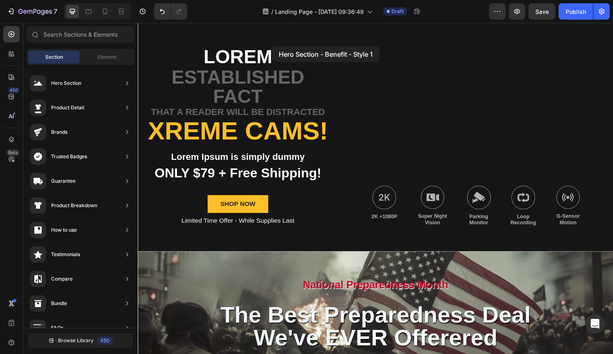
scroll to position [0, 0]
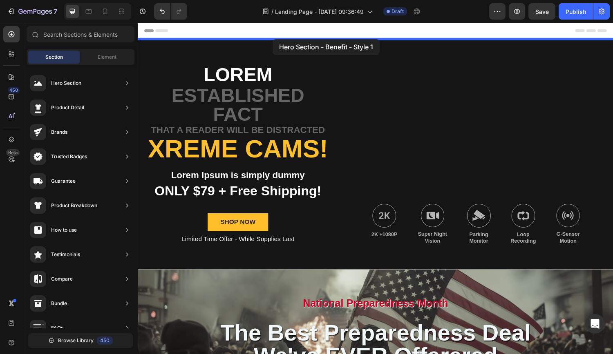
drag, startPoint x: 308, startPoint y: 159, endPoint x: 277, endPoint y: 40, distance: 123.3
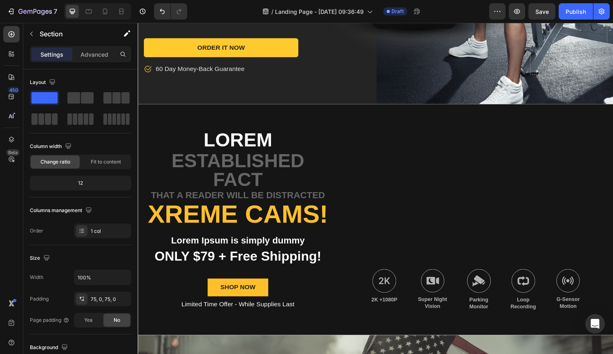
scroll to position [257, 0]
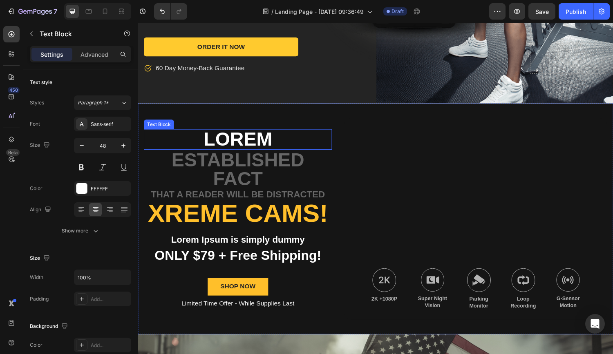
click at [233, 134] on p "Lorem" at bounding box center [241, 144] width 192 height 20
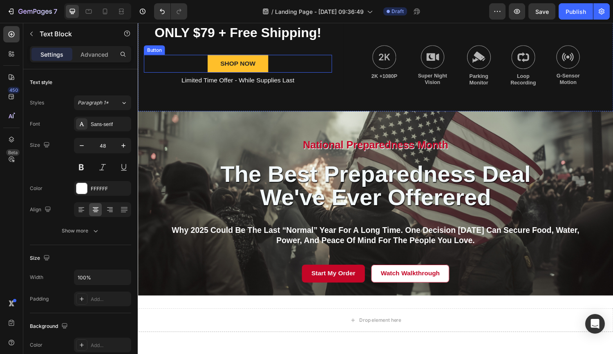
scroll to position [472, 0]
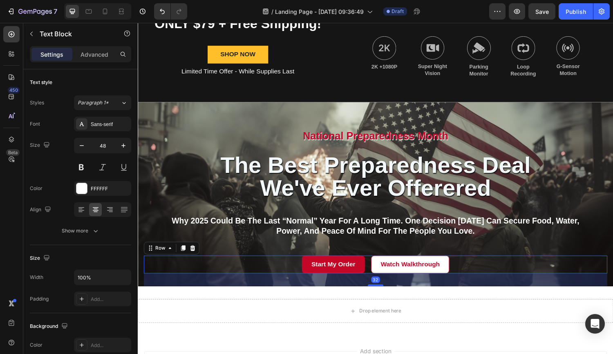
click at [234, 266] on div "Start My Order Button Watch Walkthrough Button Row 32" at bounding box center [383, 272] width 478 height 18
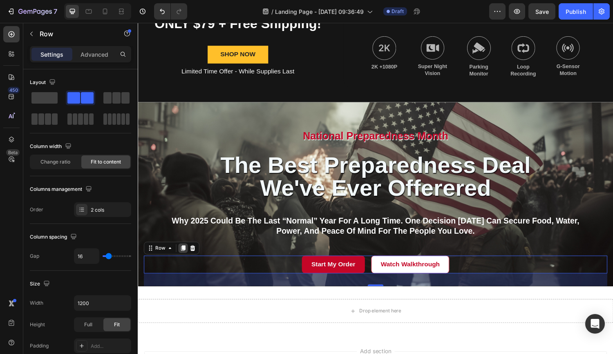
click at [185, 256] on icon at bounding box center [184, 256] width 4 height 6
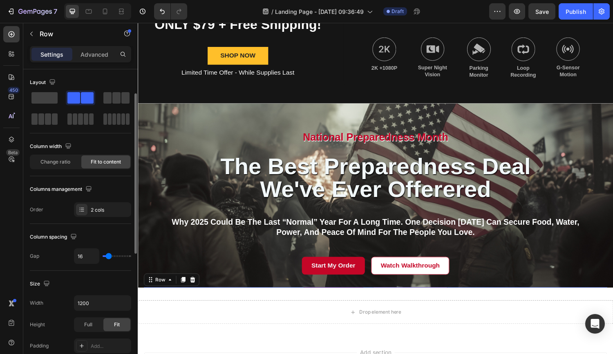
scroll to position [16, 0]
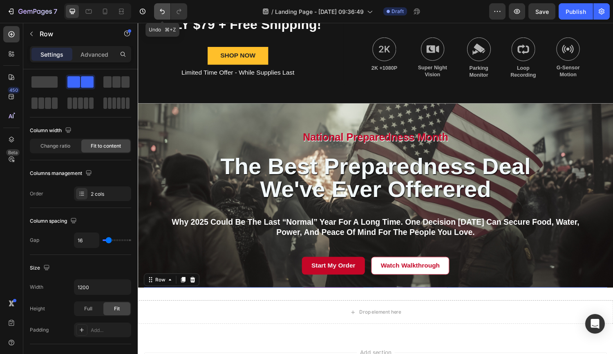
click at [160, 13] on icon "Undo/Redo" at bounding box center [162, 11] width 8 height 8
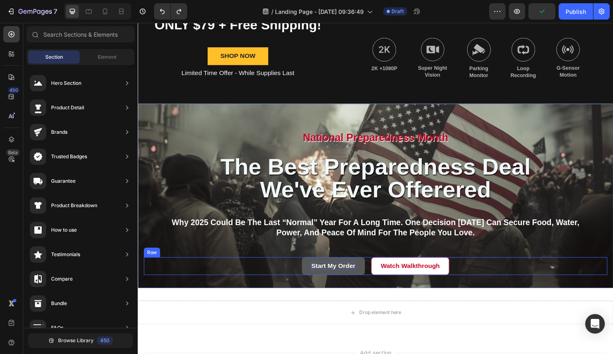
scroll to position [469, 0]
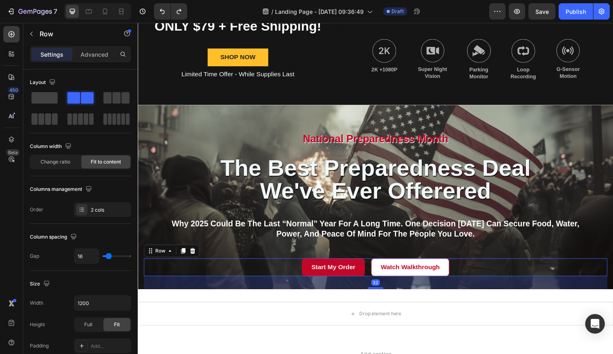
click at [375, 274] on div "Start My Order Button Watch Walkthrough Button Row 32" at bounding box center [383, 275] width 478 height 18
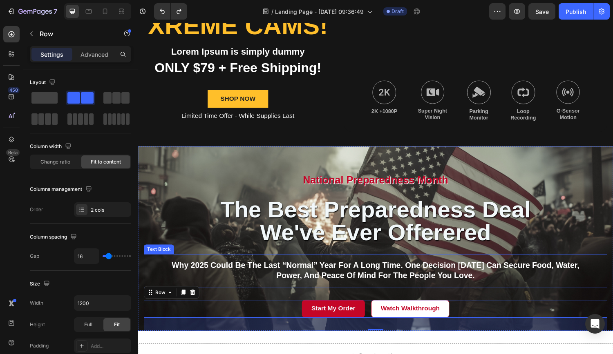
scroll to position [404, 0]
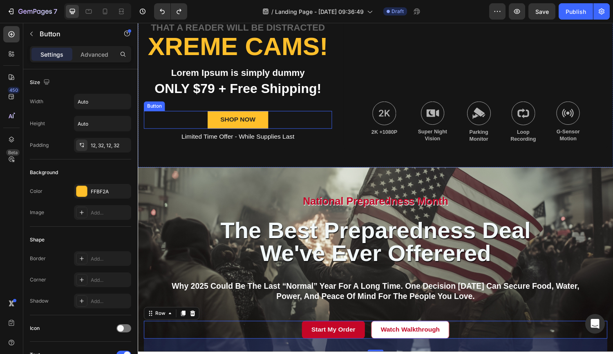
click at [272, 117] on div "SHOP NOW Button" at bounding box center [241, 123] width 194 height 18
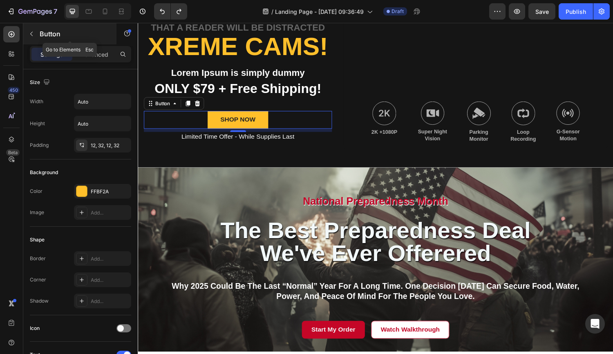
click at [33, 32] on icon "button" at bounding box center [31, 34] width 7 height 7
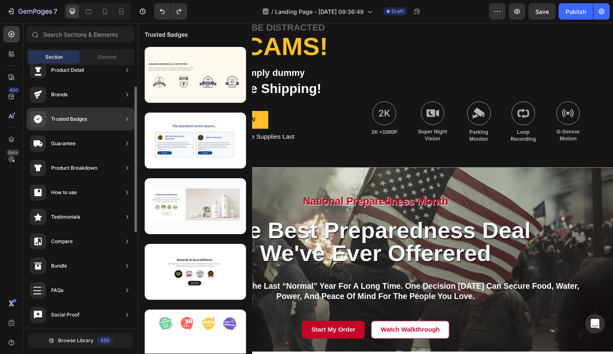
scroll to position [38, 0]
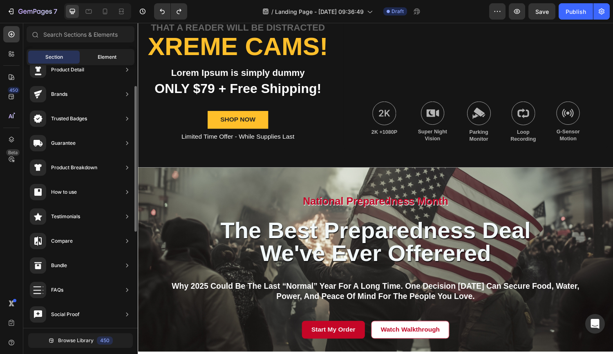
drag, startPoint x: 105, startPoint y: 57, endPoint x: 105, endPoint y: 63, distance: 6.1
click at [105, 57] on span "Element" at bounding box center [107, 56] width 19 height 7
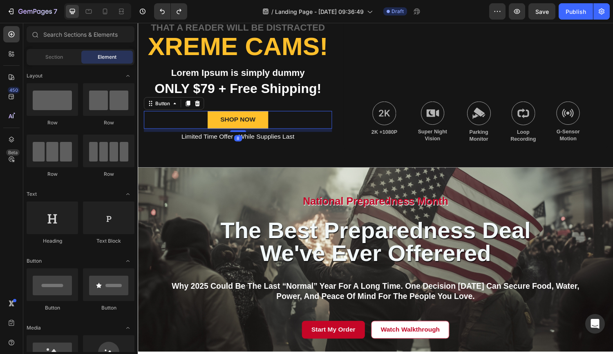
click at [282, 114] on div "SHOP NOW Button 8" at bounding box center [241, 123] width 194 height 18
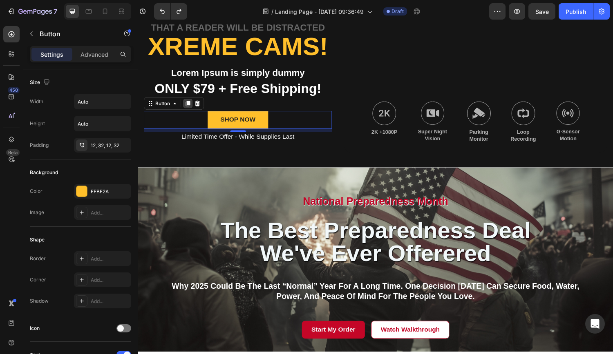
click at [190, 106] on icon at bounding box center [189, 106] width 4 height 6
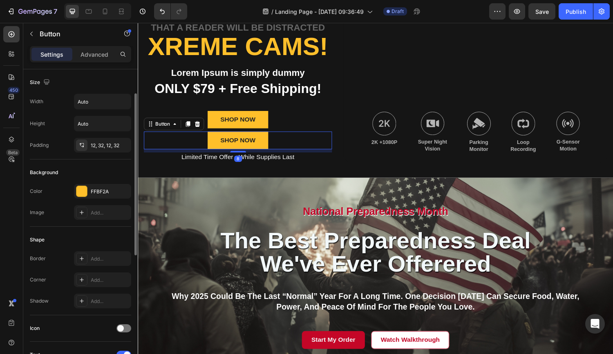
scroll to position [16, 0]
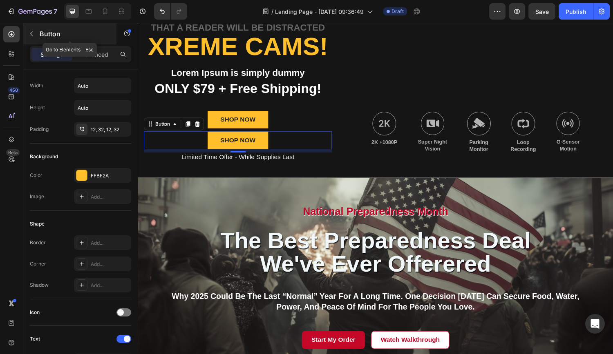
click at [32, 33] on icon "button" at bounding box center [31, 34] width 7 height 7
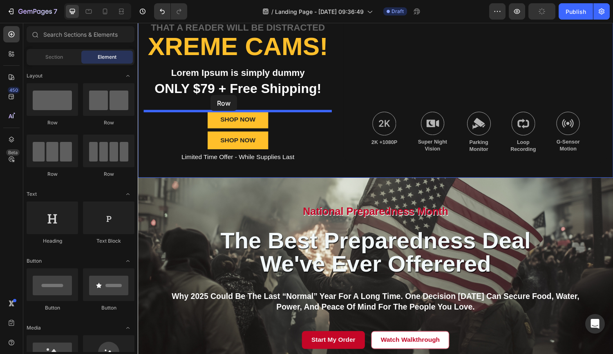
drag, startPoint x: 192, startPoint y: 125, endPoint x: 213, endPoint y: 98, distance: 34.1
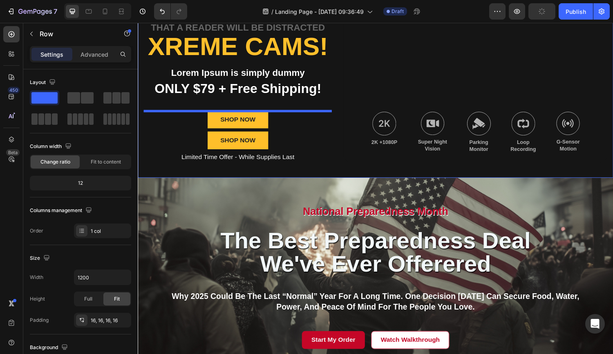
scroll to position [393, 0]
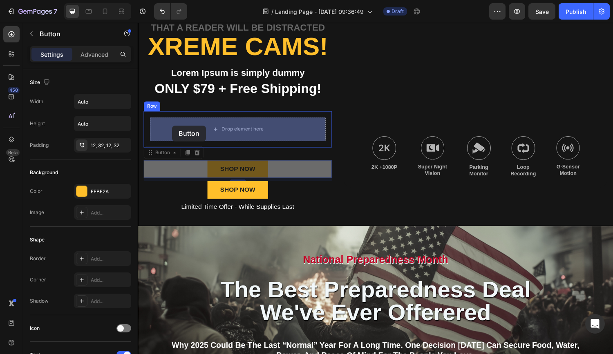
drag, startPoint x: 160, startPoint y: 163, endPoint x: 173, endPoint y: 129, distance: 36.9
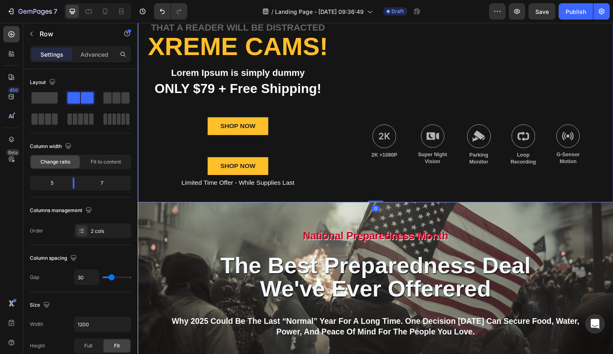
click at [182, 160] on div "National Pre Text Block established fact Text Block that a reader will be distr…" at bounding box center [241, 76] width 194 height 233
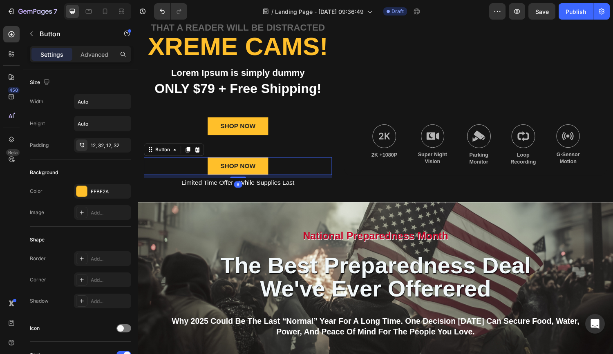
click at [178, 164] on div "SHOP NOW Button 8" at bounding box center [241, 171] width 194 height 18
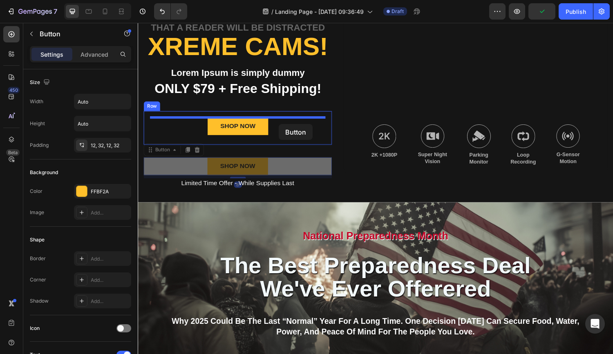
drag, startPoint x: 161, startPoint y: 154, endPoint x: 287, endPoint y: 147, distance: 126.0
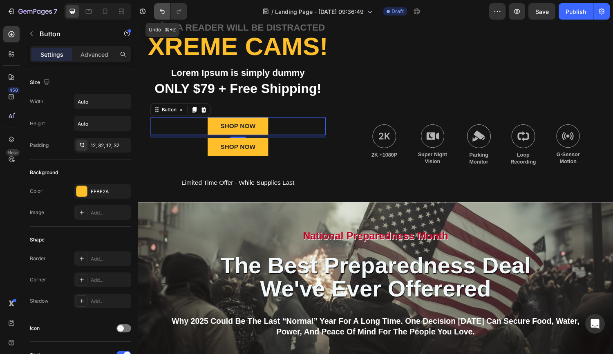
click at [162, 12] on icon "Undo/Redo" at bounding box center [162, 11] width 8 height 8
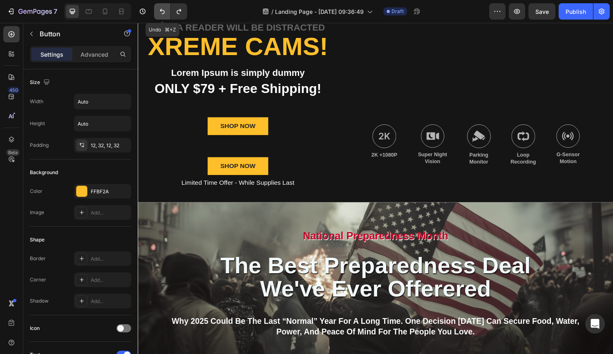
click at [162, 12] on icon "Undo/Redo" at bounding box center [162, 11] width 8 height 8
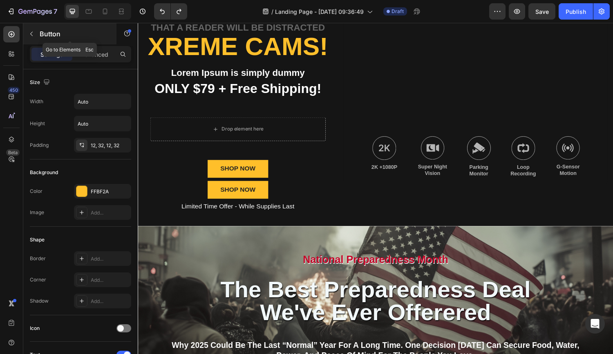
click at [31, 34] on icon "button" at bounding box center [31, 34] width 2 height 4
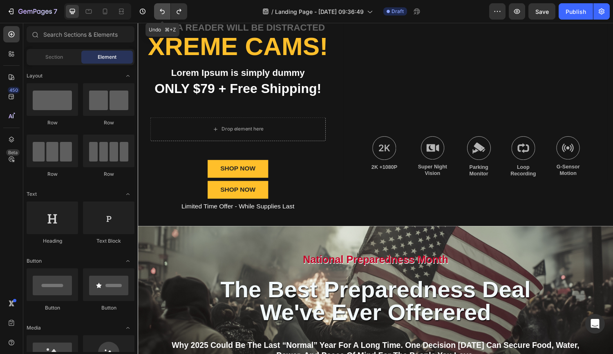
click at [161, 10] on icon "Undo/Redo" at bounding box center [162, 11] width 5 height 5
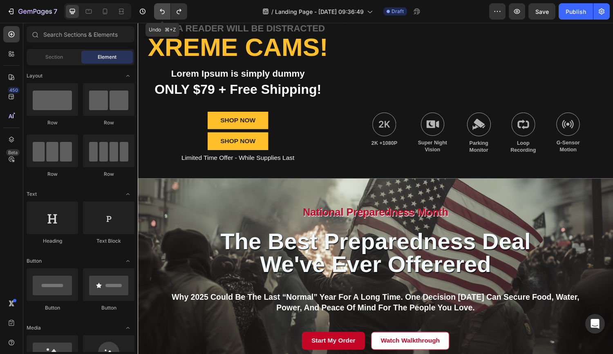
scroll to position [394, 0]
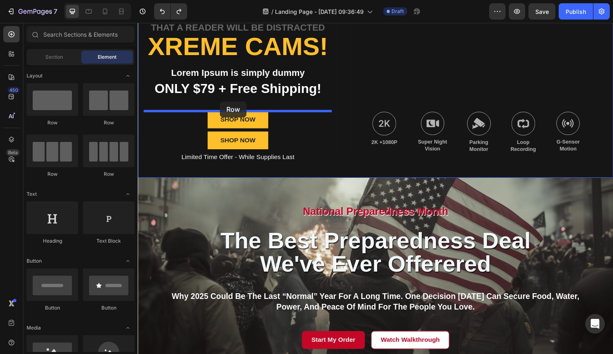
drag, startPoint x: 237, startPoint y: 125, endPoint x: 222, endPoint y: 104, distance: 25.5
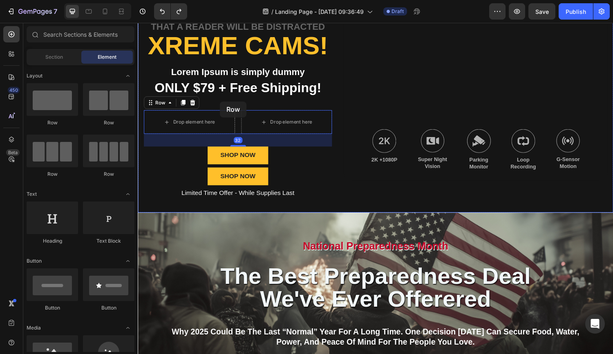
scroll to position [393, 0]
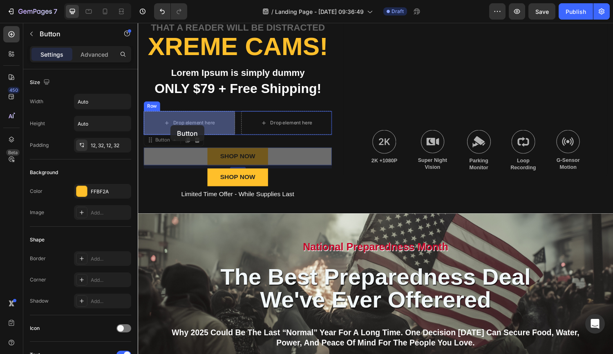
drag, startPoint x: 170, startPoint y: 157, endPoint x: 172, endPoint y: 129, distance: 28.2
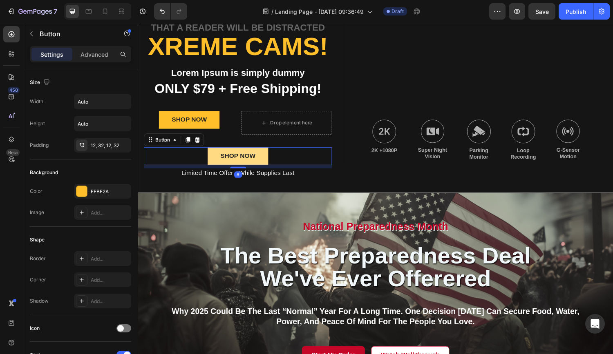
scroll to position [16, 0]
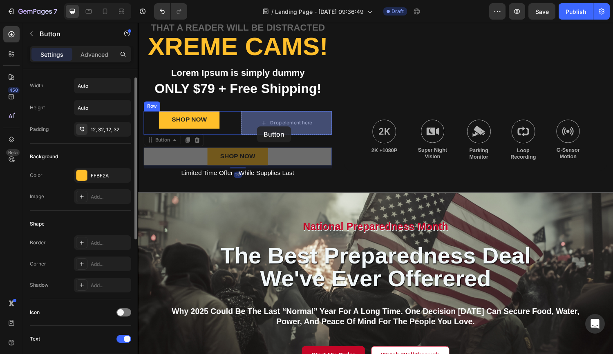
drag, startPoint x: 210, startPoint y: 159, endPoint x: 261, endPoint y: 130, distance: 58.7
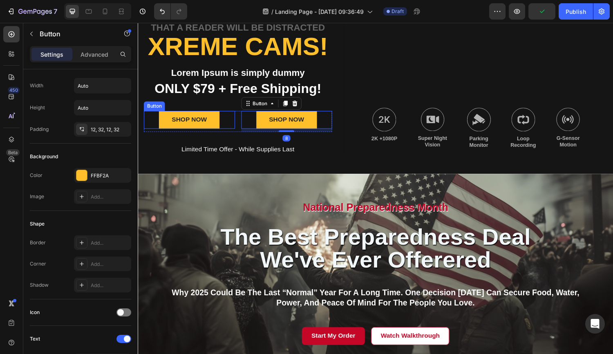
click at [234, 122] on div "SHOP NOW Button" at bounding box center [191, 123] width 94 height 18
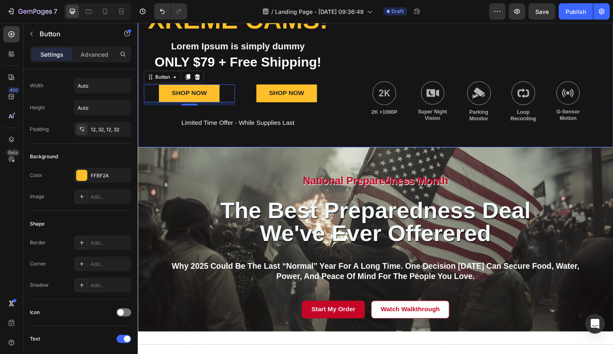
scroll to position [426, 0]
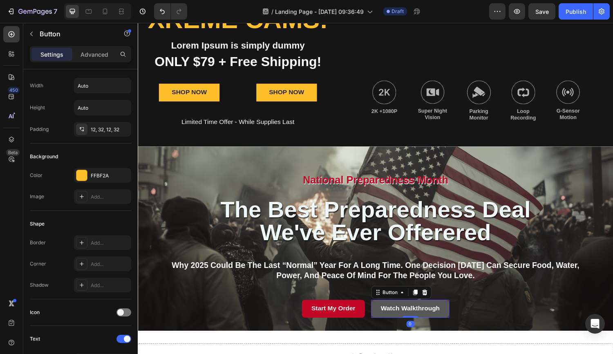
click at [379, 321] on button "Watch Walkthrough" at bounding box center [418, 318] width 80 height 18
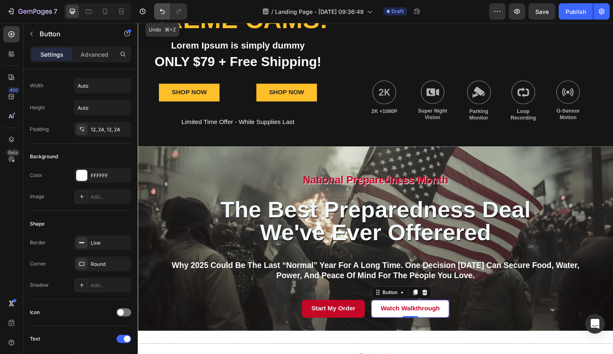
click at [163, 12] on icon "Undo/Redo" at bounding box center [162, 11] width 8 height 8
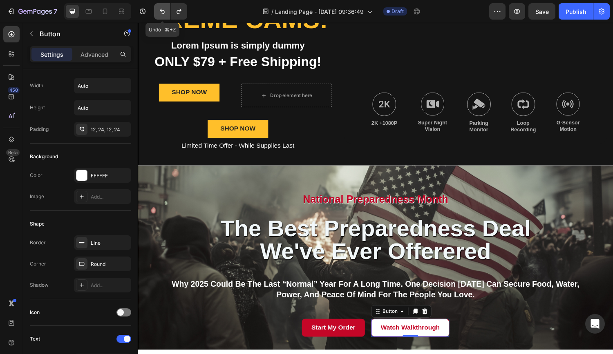
click at [163, 12] on icon "Undo/Redo" at bounding box center [162, 11] width 8 height 8
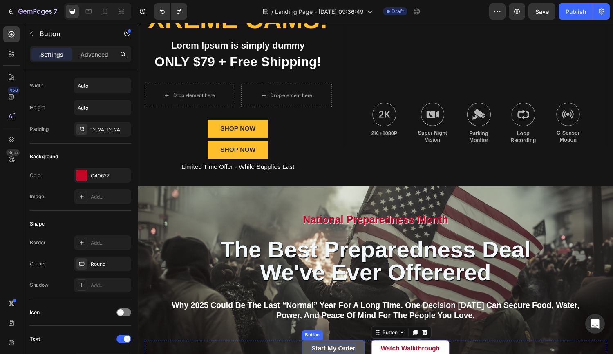
click at [321, 346] on p "Start My Order" at bounding box center [339, 359] width 45 height 9
click at [353, 341] on icon at bounding box center [352, 343] width 4 height 6
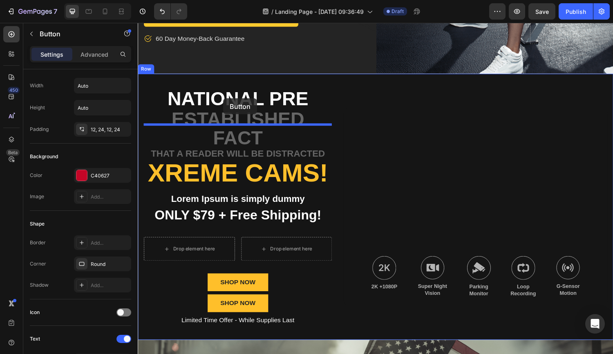
scroll to position [278, 0]
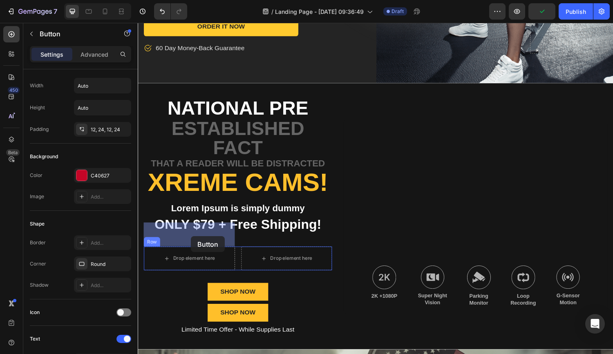
drag, startPoint x: 312, startPoint y: 214, endPoint x: 192, endPoint y: 243, distance: 123.3
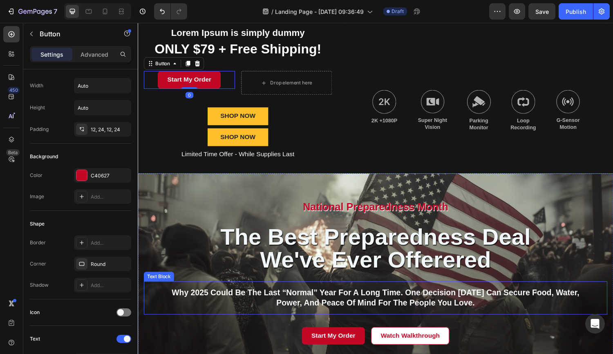
scroll to position [443, 0]
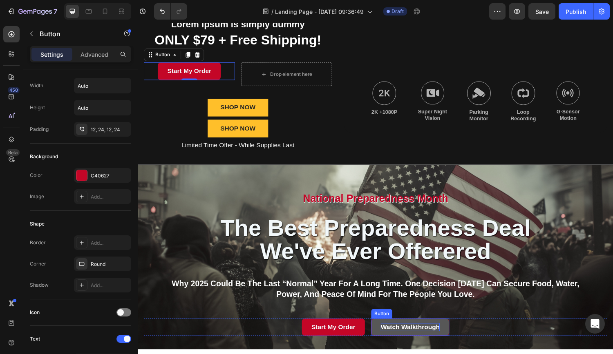
click at [404, 340] on p "Watch Walkthrough" at bounding box center [418, 337] width 61 height 9
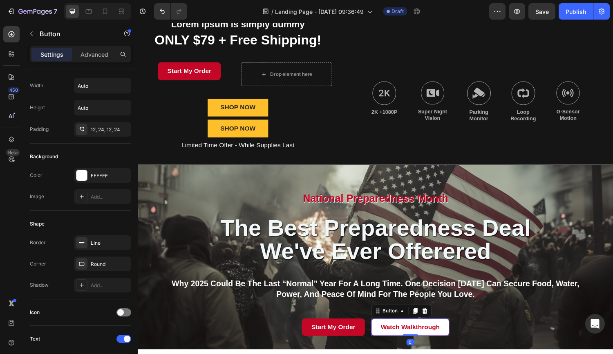
click at [422, 319] on icon at bounding box center [423, 320] width 7 height 7
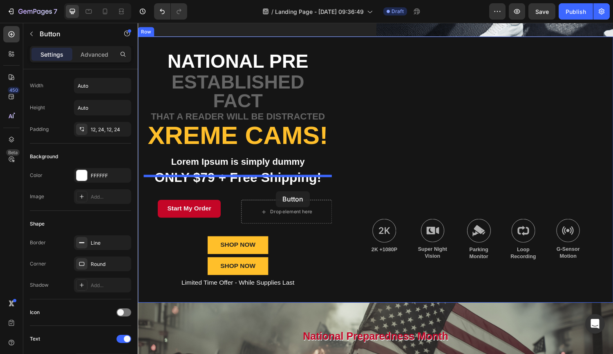
scroll to position [306, 0]
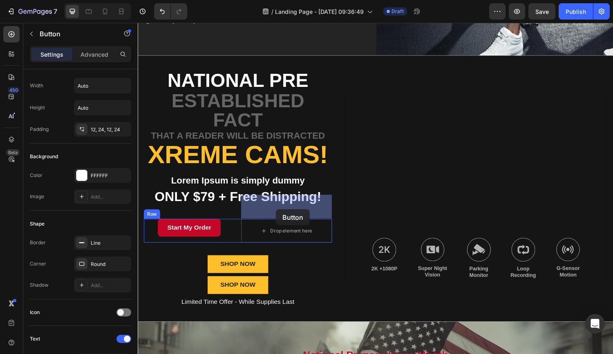
drag, startPoint x: 381, startPoint y: 352, endPoint x: 280, endPoint y: 216, distance: 169.3
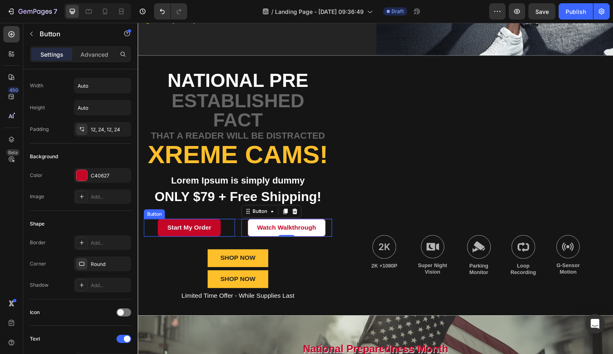
click at [235, 225] on div "Start My Order Button" at bounding box center [191, 234] width 94 height 18
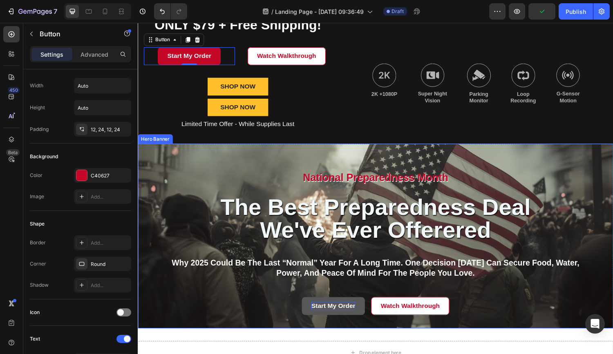
scroll to position [459, 0]
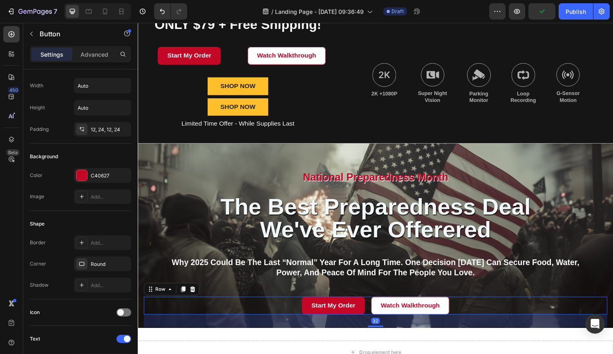
click at [301, 314] on div "Start My Order Button Watch Walkthrough Button Row 32" at bounding box center [383, 315] width 478 height 18
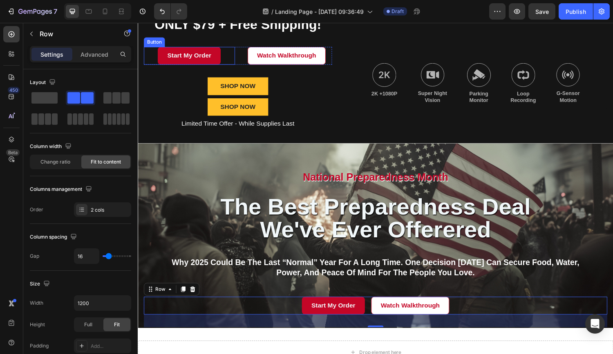
click at [149, 62] on div "Start My Order Button" at bounding box center [191, 57] width 94 height 18
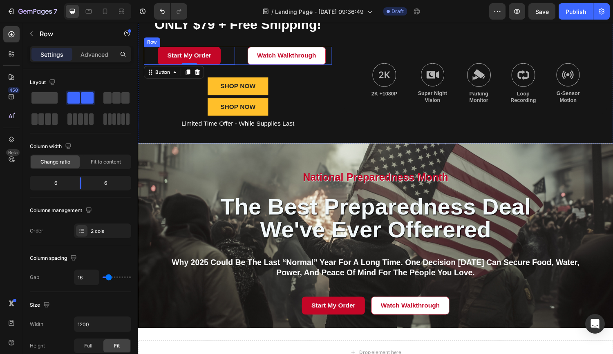
click at [242, 49] on div "Start My Order Button 0 Watch Walkthrough Button Row" at bounding box center [241, 57] width 194 height 18
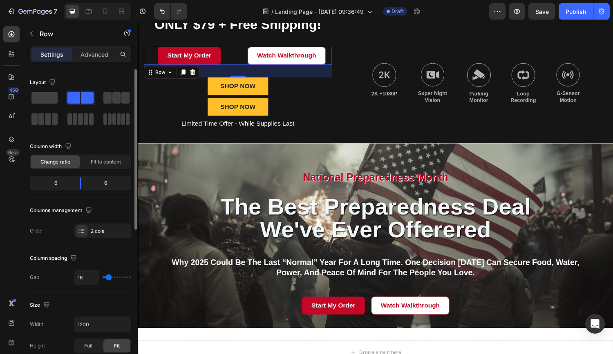
type input "18"
type input "17"
type input "16"
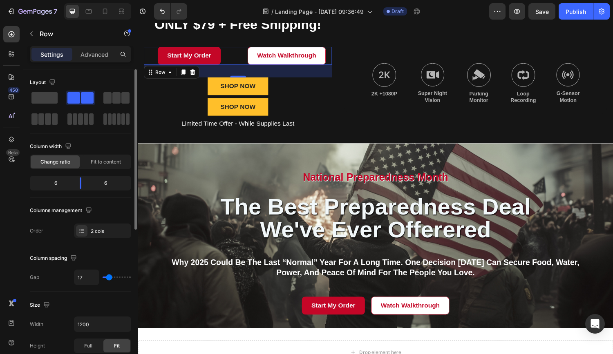
type input "16"
type input "15"
type input "14"
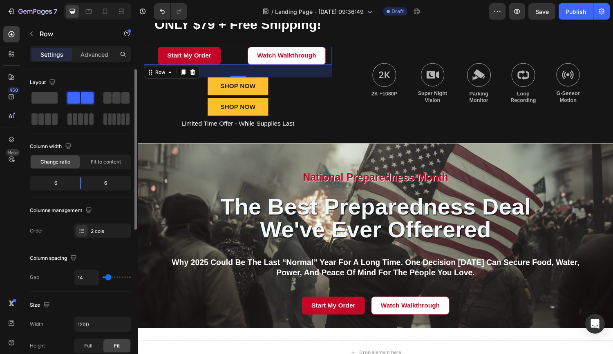
type input "10"
type input "9"
type input "4"
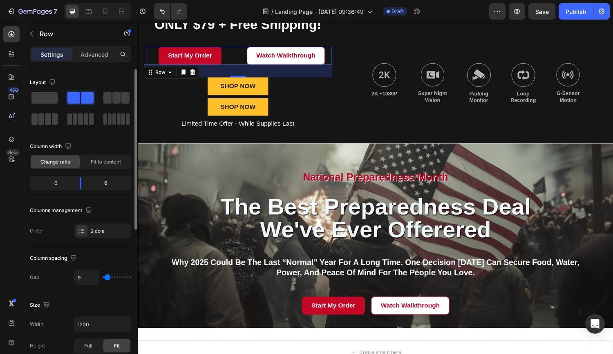
type input "4"
type input "3"
type input "2"
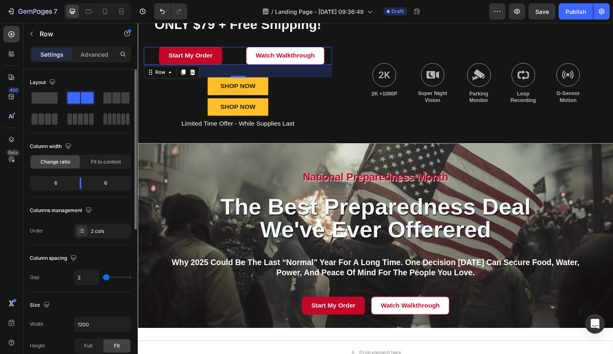
type input "1"
type input "0"
drag, startPoint x: 109, startPoint y: 277, endPoint x: 103, endPoint y: 277, distance: 5.7
type input "0"
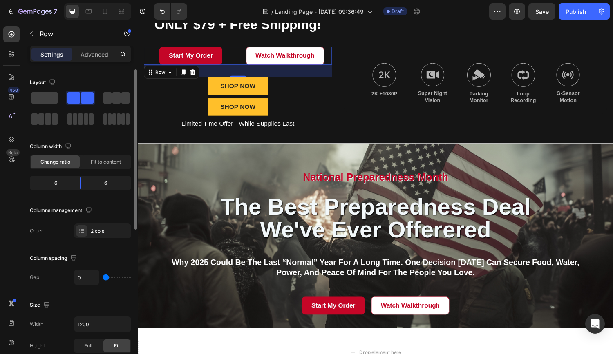
click at [103, 277] on input "range" at bounding box center [117, 278] width 29 height 2
click at [72, 185] on div "6" at bounding box center [52, 183] width 42 height 11
click at [97, 163] on span "Fit to content" at bounding box center [106, 161] width 30 height 7
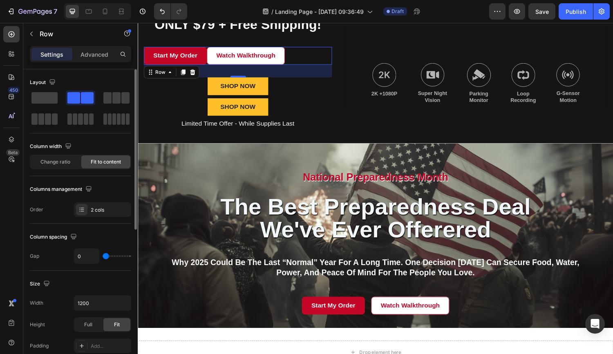
type input "13"
type input "15"
type input "17"
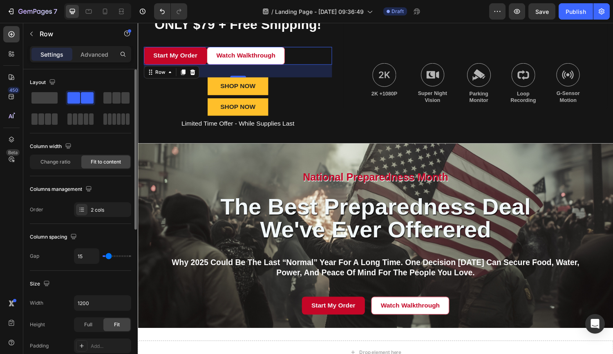
type input "17"
type input "19"
type input "21"
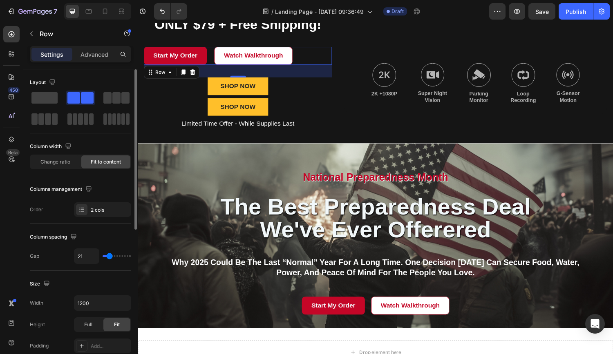
type input "22"
type input "25"
type input "24"
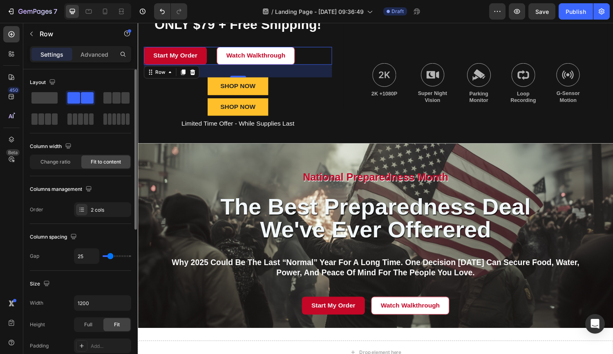
type input "24"
type input "23"
type input "22"
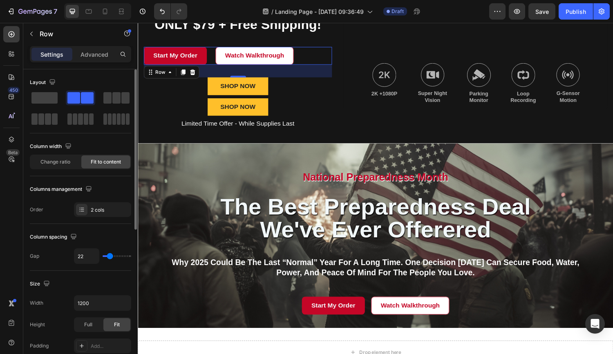
type input "20"
type input "19"
click at [109, 256] on input "range" at bounding box center [117, 257] width 29 height 2
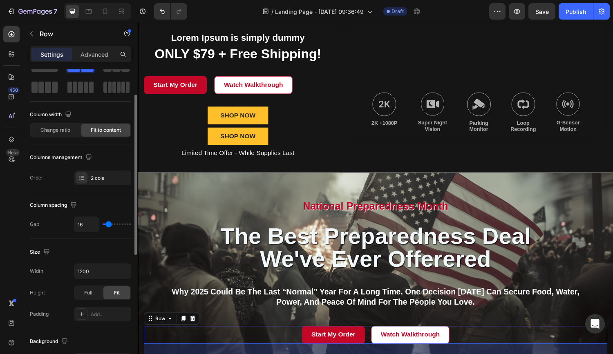
scroll to position [31, 0]
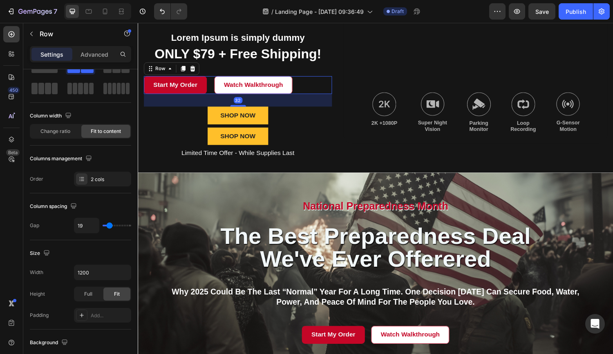
click at [317, 89] on div "Start My Order Button Watch Walkthrough Button Row 32" at bounding box center [241, 87] width 194 height 18
click at [126, 272] on icon "button" at bounding box center [123, 273] width 8 height 8
click at [116, 307] on span "100%" at bounding box center [116, 308] width 13 height 7
type input "100%"
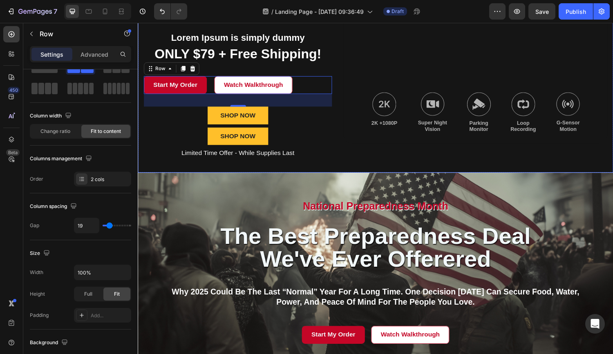
click at [217, 70] on div "National Pre Text Block established fact Text Block that a reader will be distr…" at bounding box center [241, 43] width 194 height 238
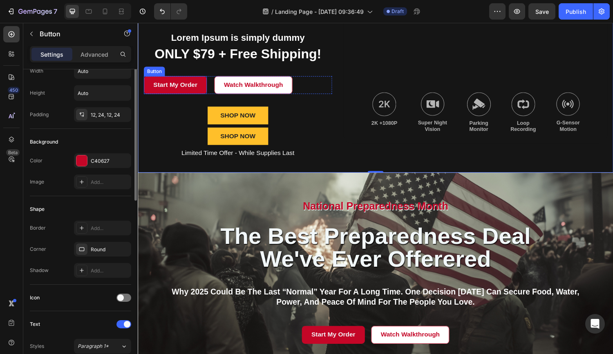
click at [154, 75] on div "Button" at bounding box center [154, 72] width 18 height 7
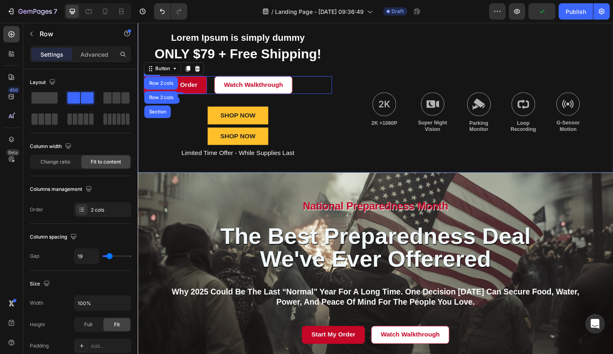
click at [303, 85] on div "Start My Order Button Row 2 cols Row 2 cols Section 0 Watch Walkthrough Button …" at bounding box center [241, 87] width 194 height 18
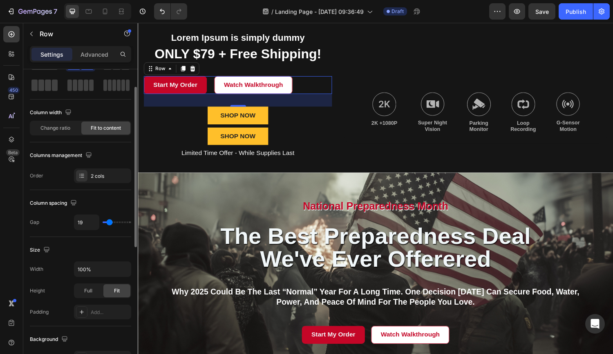
scroll to position [38, 0]
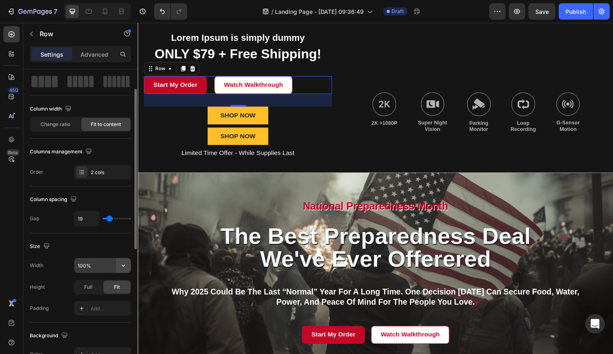
click at [124, 266] on icon "button" at bounding box center [123, 266] width 8 height 8
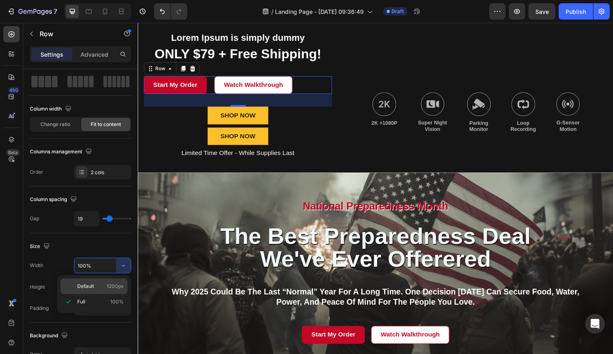
click at [115, 284] on span "1200px" at bounding box center [115, 286] width 17 height 7
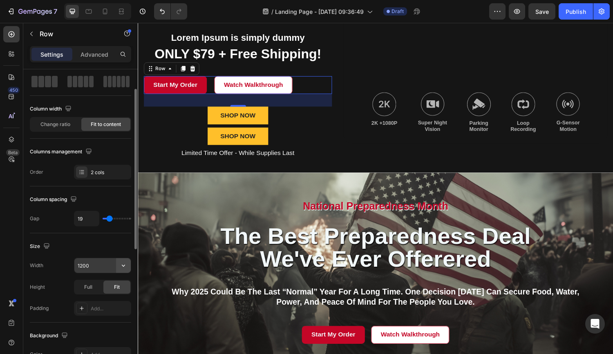
click at [120, 267] on icon "button" at bounding box center [123, 266] width 8 height 8
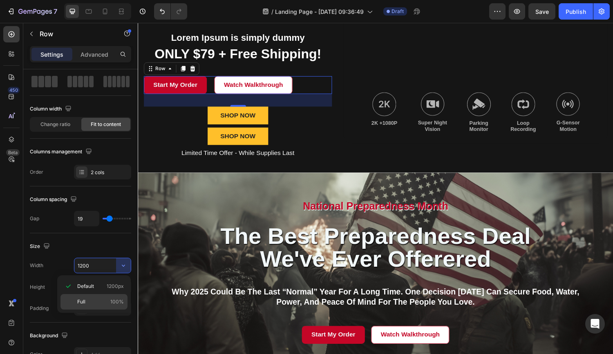
click at [100, 301] on p "Full 100%" at bounding box center [100, 302] width 47 height 7
type input "100%"
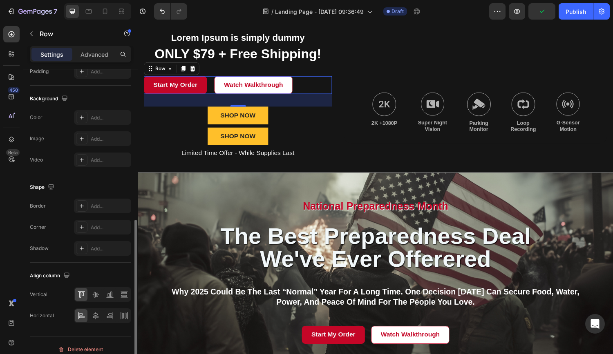
scroll to position [283, 0]
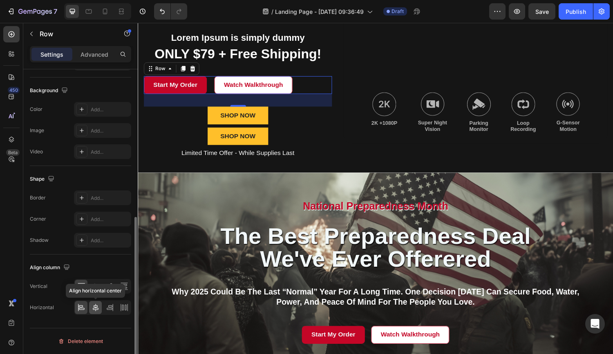
click at [97, 310] on icon at bounding box center [95, 308] width 8 height 8
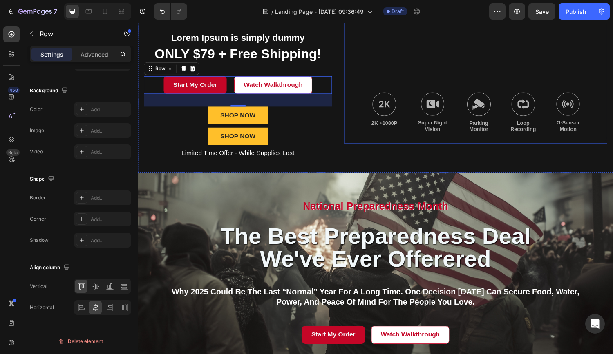
click at [388, 65] on div "Background Image" at bounding box center [486, 44] width 272 height 208
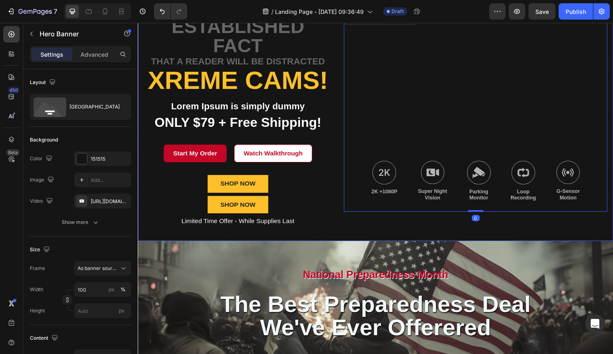
scroll to position [358, 0]
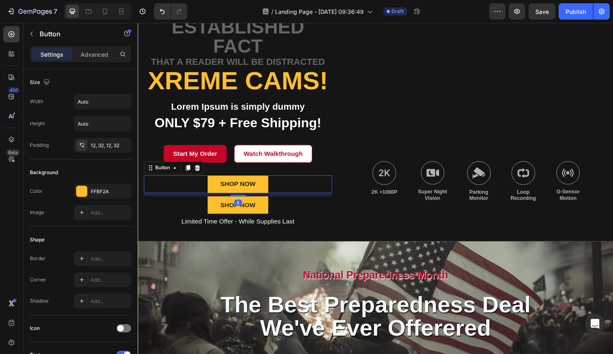
click at [187, 190] on div "SHOP NOW Button 8" at bounding box center [241, 190] width 194 height 18
click at [199, 174] on icon at bounding box center [198, 173] width 5 height 6
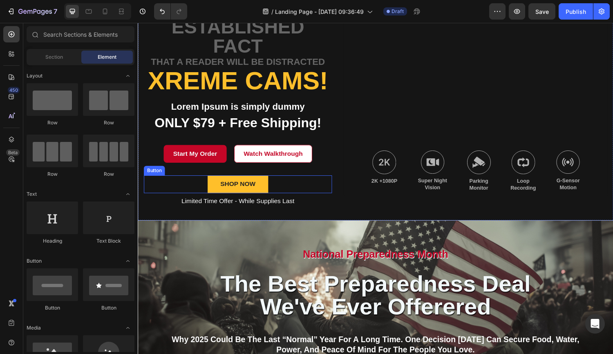
click at [204, 191] on div "SHOP NOW Button" at bounding box center [241, 190] width 194 height 18
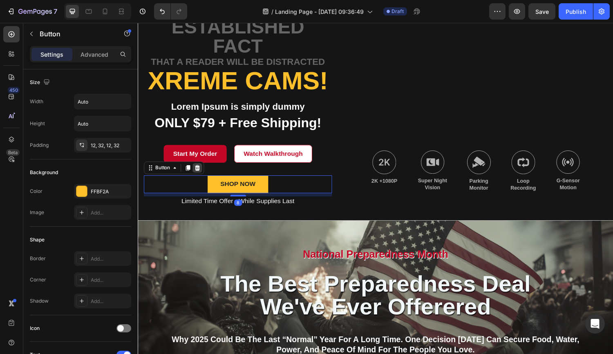
click at [198, 174] on icon at bounding box center [198, 173] width 5 height 6
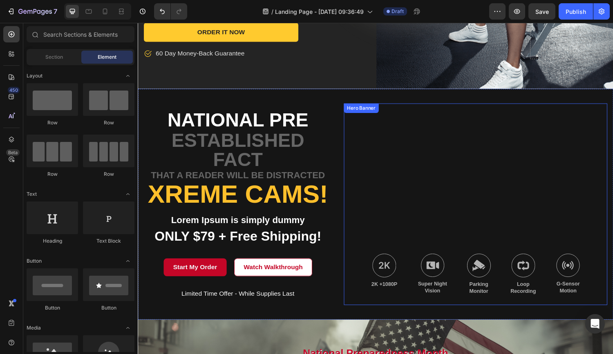
scroll to position [268, 0]
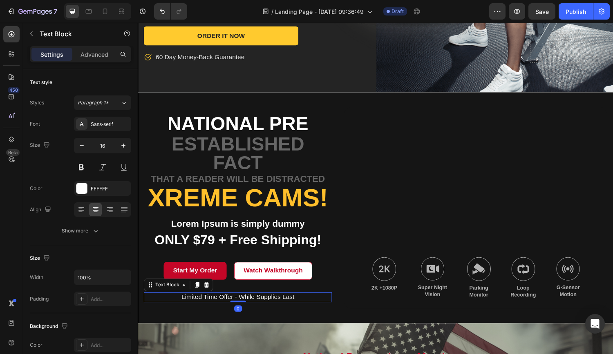
click at [255, 302] on p "Limited Time Offer - While Supplies Last" at bounding box center [241, 306] width 192 height 9
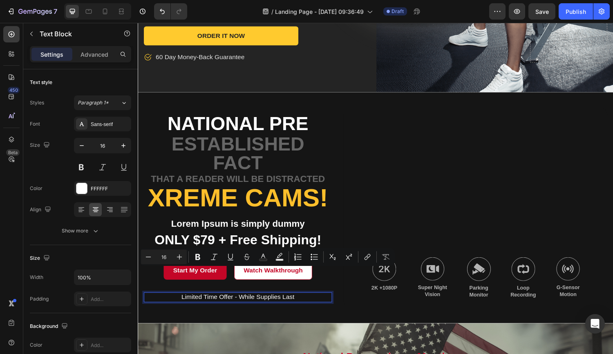
click at [223, 302] on p "Limited Time Offer - While Supplies Last" at bounding box center [241, 306] width 192 height 9
click at [221, 302] on p "Limited Time Offer - While Supplies Last" at bounding box center [241, 306] width 192 height 9
click at [206, 302] on p "Limited Time Offer - While Supplies Last" at bounding box center [241, 306] width 192 height 9
click at [221, 302] on p "Limited-Time Offer - While Supplies Last" at bounding box center [241, 306] width 192 height 9
drag, startPoint x: 268, startPoint y: 280, endPoint x: 330, endPoint y: 283, distance: 61.3
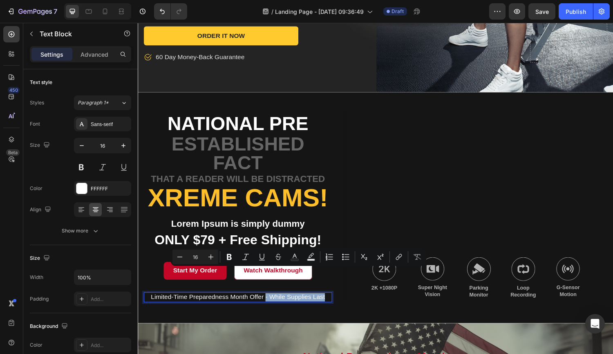
click at [330, 302] on p "Limited-Time Preparedness Month Offer - While Supplies Last" at bounding box center [241, 306] width 192 height 9
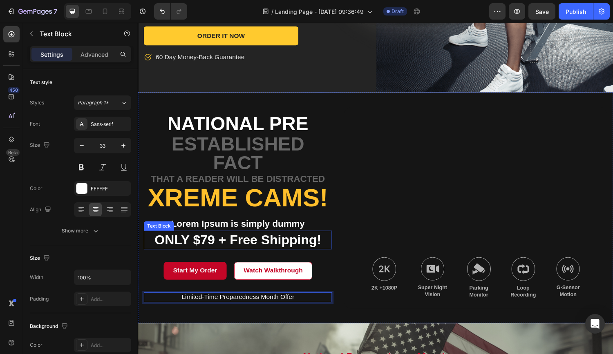
click at [184, 238] on p "ONLY $79 + Free Shipping!" at bounding box center [241, 247] width 192 height 18
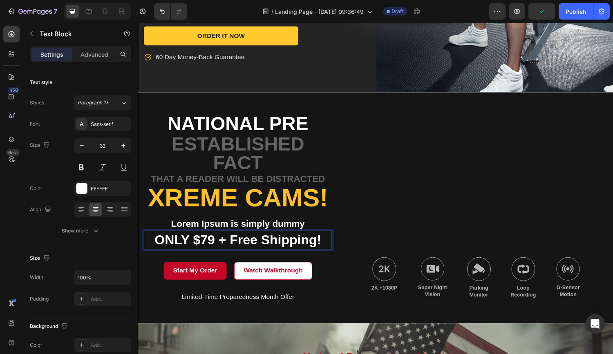
click at [337, 238] on p "ONLY $79 + Free Shipping!" at bounding box center [241, 247] width 192 height 18
click at [154, 238] on p "ONLY $79 + Free Shipping!" at bounding box center [241, 247] width 192 height 18
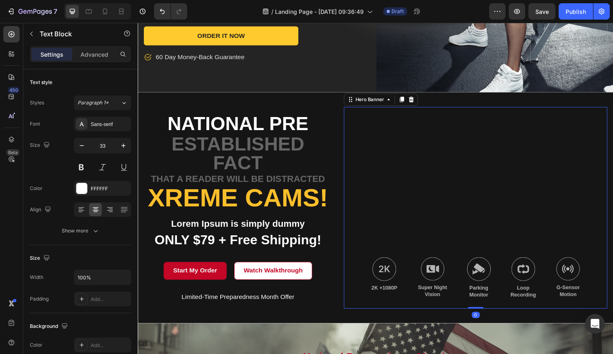
drag, startPoint x: 423, startPoint y: 224, endPoint x: 343, endPoint y: 220, distance: 80.6
click at [421, 223] on div "Background Image" at bounding box center [486, 214] width 272 height 208
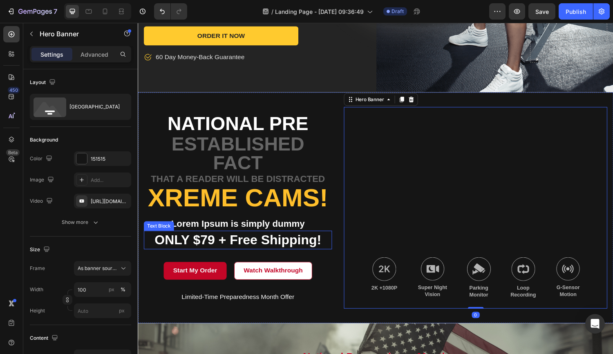
click at [325, 238] on p "ONLY $79 + Free Shipping!" at bounding box center [241, 247] width 192 height 18
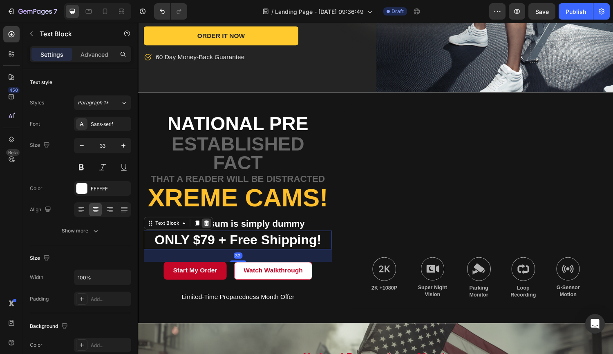
click at [210, 227] on icon at bounding box center [208, 230] width 5 height 6
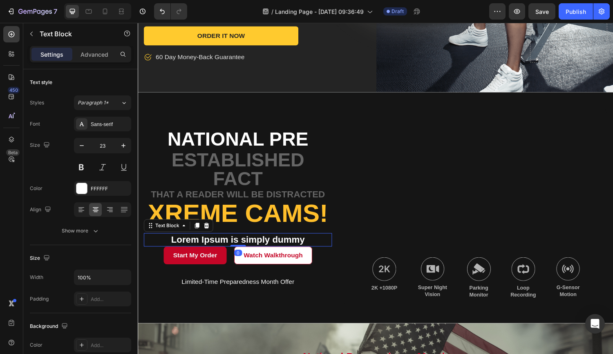
click at [281, 241] on p "Lorem Ipsum is simply dummy" at bounding box center [241, 247] width 192 height 12
click at [263, 241] on p "Lorem Ipsum is simply dummy" at bounding box center [241, 247] width 192 height 12
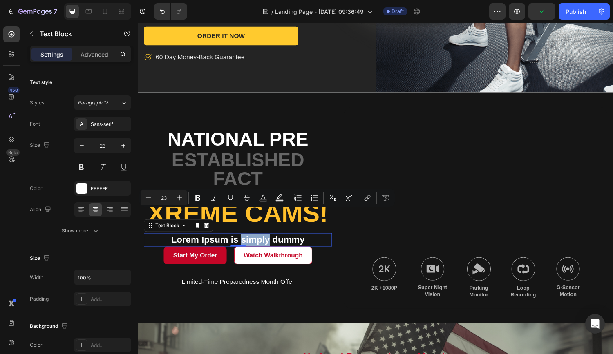
click at [179, 241] on p "Lorem Ipsum is simply dummy" at bounding box center [241, 247] width 192 height 12
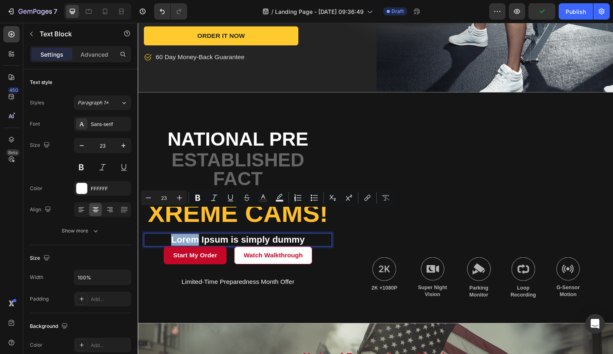
click at [179, 241] on p "Lorem Ipsum is simply dummy" at bounding box center [241, 247] width 192 height 12
type input "20"
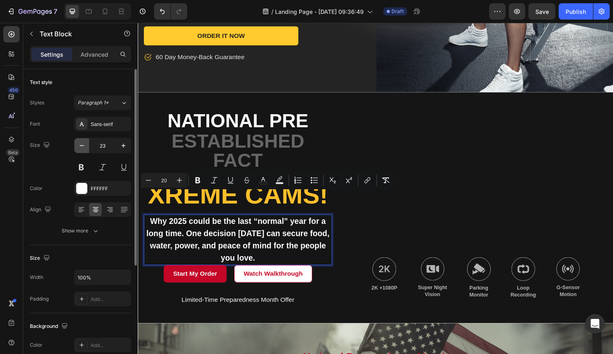
click at [81, 147] on icon "button" at bounding box center [82, 146] width 8 height 8
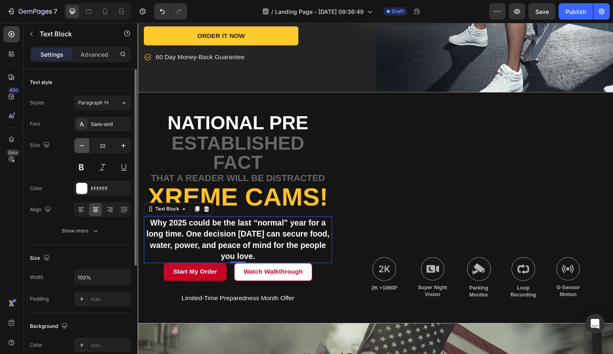
click at [81, 147] on icon "button" at bounding box center [82, 146] width 8 height 8
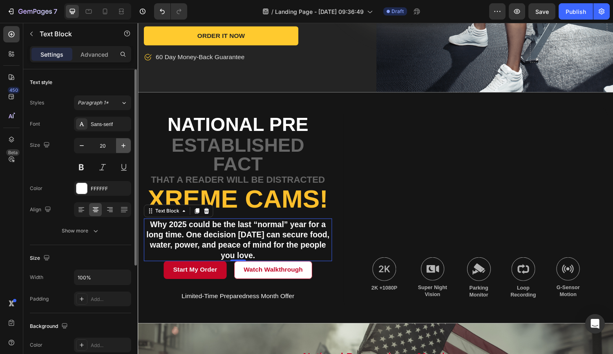
click at [124, 147] on icon "button" at bounding box center [123, 146] width 8 height 8
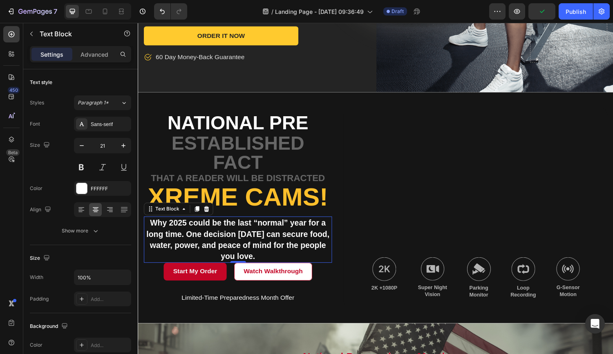
click at [202, 224] on p "Why 2025 could be the last “normal” year for a long time. One decision [DATE] c…" at bounding box center [241, 247] width 192 height 46
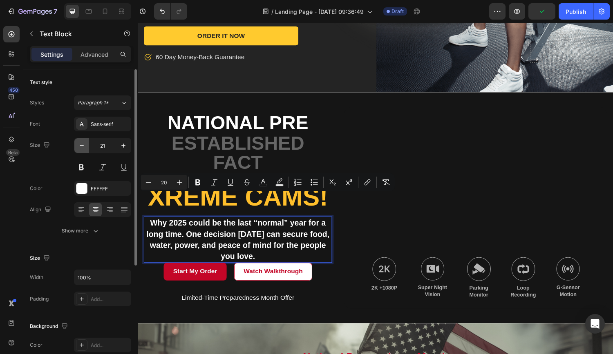
click at [82, 146] on icon "button" at bounding box center [82, 146] width 8 height 8
type input "20"
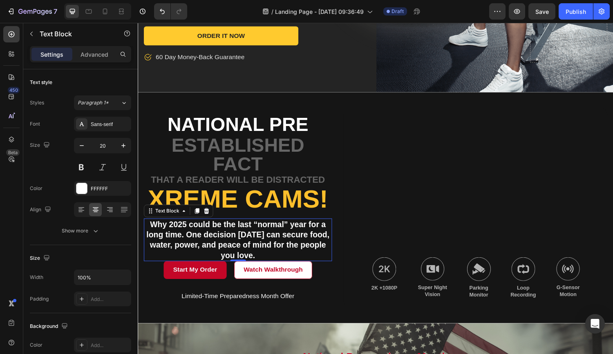
click at [252, 227] on span "Why 2025 could be the last “normal” year for a long time. One decision [DATE] c…" at bounding box center [241, 247] width 189 height 41
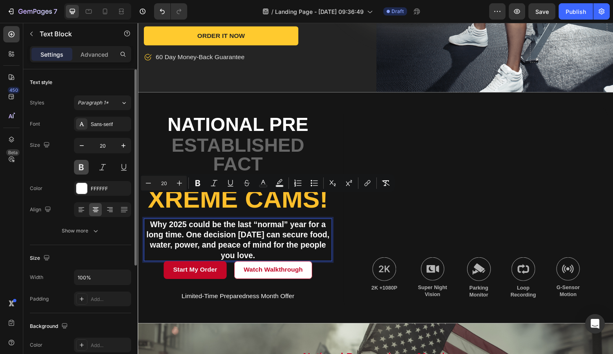
click at [81, 168] on button at bounding box center [81, 167] width 15 height 15
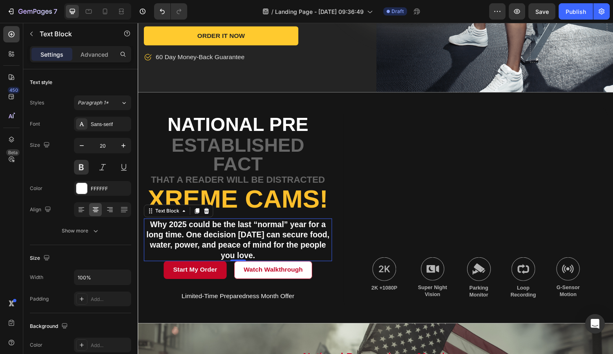
click at [262, 227] on span "Why 2025 could be the last “normal” year for a long time. One decision [DATE] c…" at bounding box center [241, 247] width 189 height 41
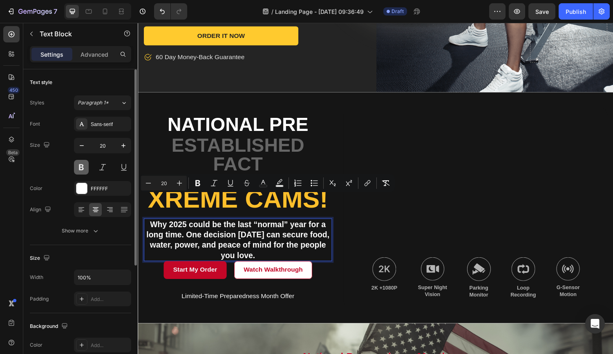
click at [80, 165] on button at bounding box center [81, 167] width 15 height 15
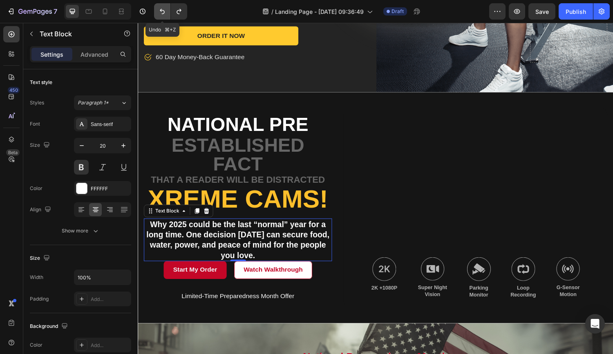
click at [160, 11] on icon "Undo/Redo" at bounding box center [162, 11] width 8 height 8
click at [161, 11] on icon "Undo/Redo" at bounding box center [162, 11] width 8 height 8
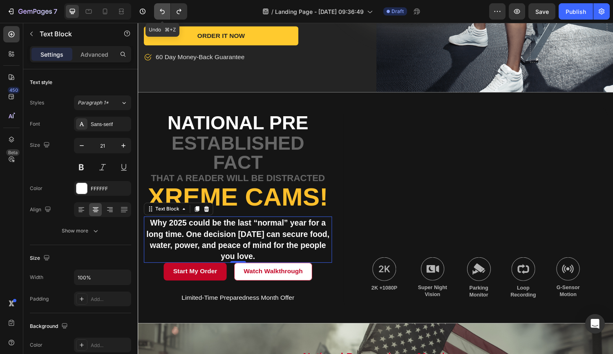
click at [163, 12] on icon "Undo/Redo" at bounding box center [162, 11] width 8 height 8
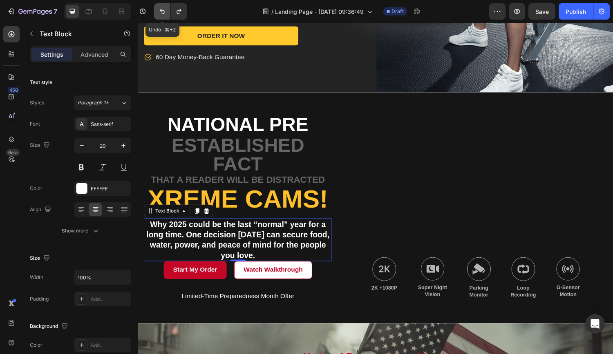
click at [163, 12] on icon "Undo/Redo" at bounding box center [162, 11] width 8 height 8
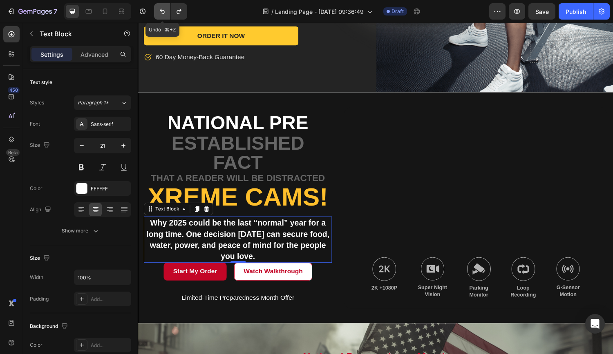
click at [163, 12] on icon "Undo/Redo" at bounding box center [162, 11] width 8 height 8
type input "23"
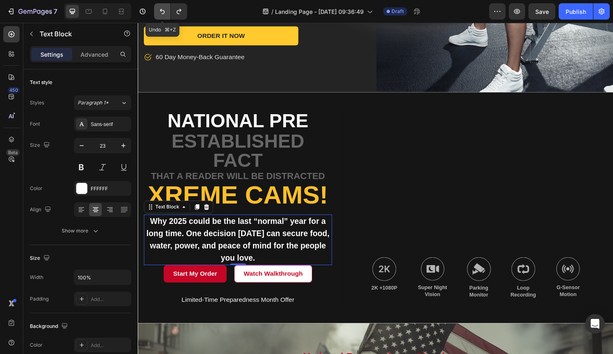
click at [163, 12] on icon "Undo/Redo" at bounding box center [162, 11] width 8 height 8
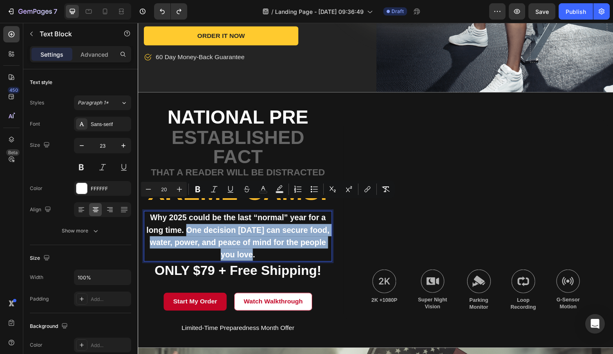
drag, startPoint x: 191, startPoint y: 211, endPoint x: 260, endPoint y: 237, distance: 74.2
click at [260, 237] on p "Why 2025 could be the last “normal” year for a long time. One decision [DATE] c…" at bounding box center [241, 243] width 192 height 51
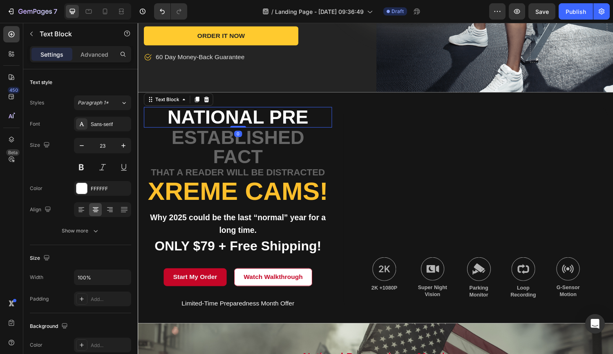
click at [312, 111] on p "National Pre" at bounding box center [241, 121] width 192 height 20
click at [313, 111] on p "National Pre" at bounding box center [241, 121] width 192 height 20
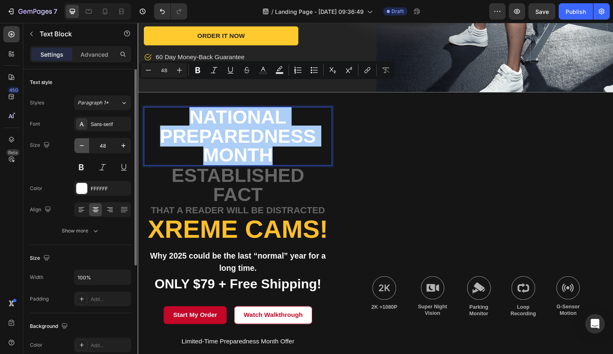
click at [79, 145] on icon "button" at bounding box center [82, 146] width 8 height 8
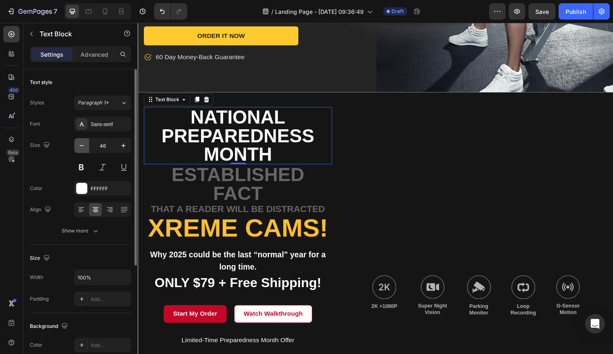
click at [79, 145] on icon "button" at bounding box center [82, 146] width 8 height 8
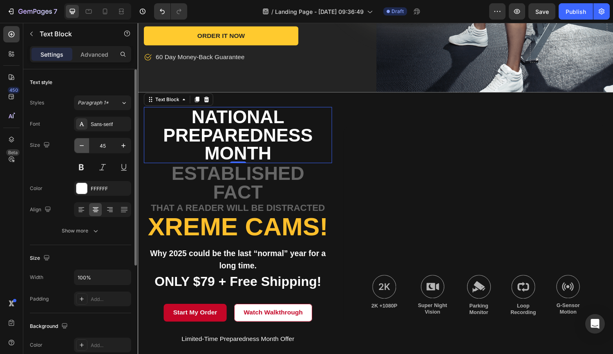
click at [79, 145] on icon "button" at bounding box center [82, 146] width 8 height 8
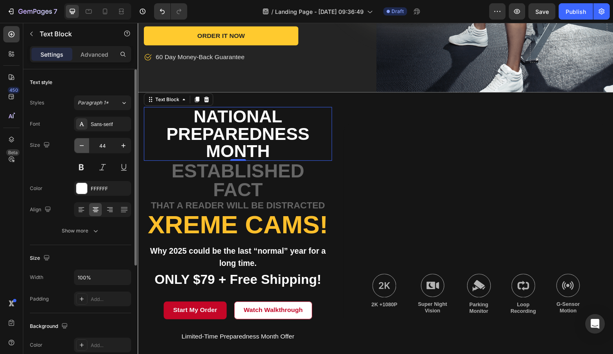
click at [79, 145] on icon "button" at bounding box center [82, 146] width 8 height 8
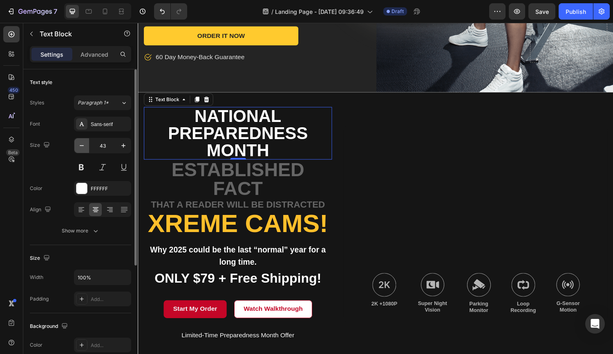
click at [79, 145] on icon "button" at bounding box center [82, 146] width 8 height 8
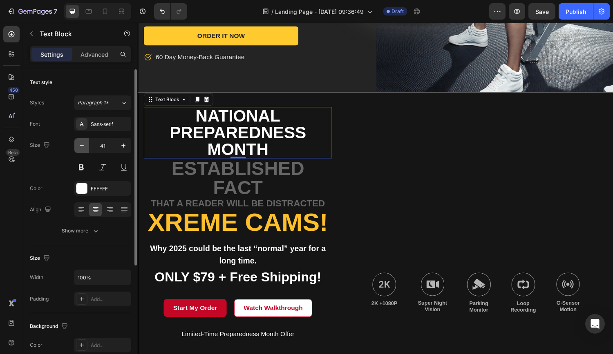
click at [79, 145] on icon "button" at bounding box center [82, 146] width 8 height 8
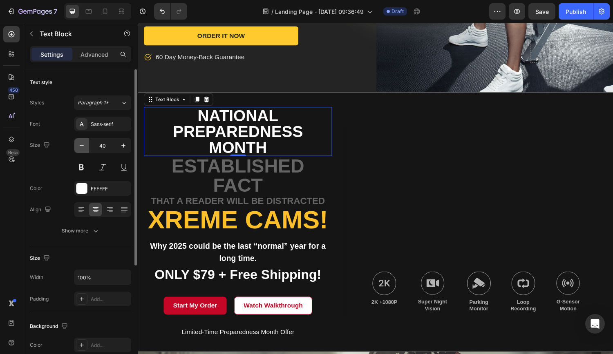
click at [79, 145] on icon "button" at bounding box center [82, 146] width 8 height 8
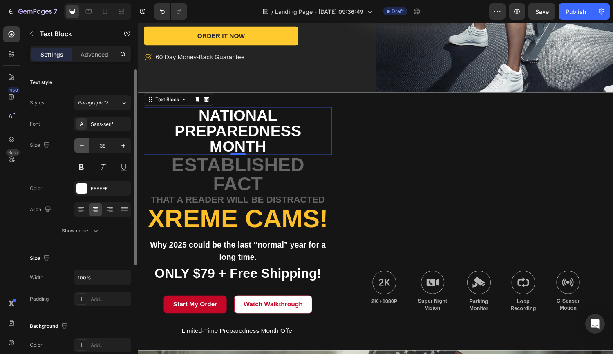
click at [79, 145] on icon "button" at bounding box center [82, 146] width 8 height 8
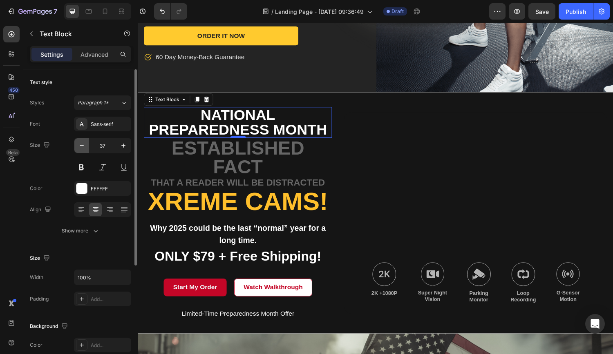
click at [79, 145] on icon "button" at bounding box center [82, 146] width 8 height 8
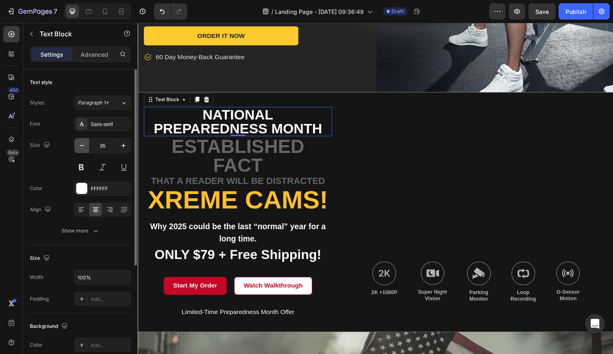
click at [79, 145] on icon "button" at bounding box center [82, 146] width 8 height 8
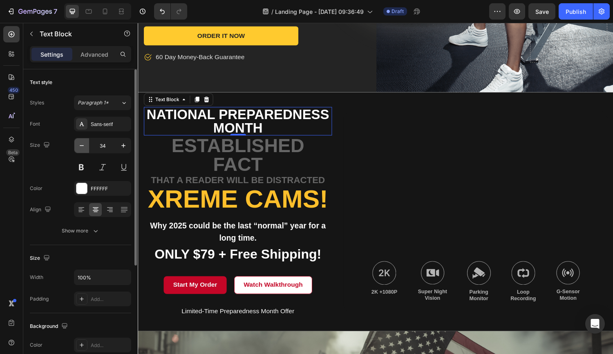
click at [79, 145] on icon "button" at bounding box center [82, 146] width 8 height 8
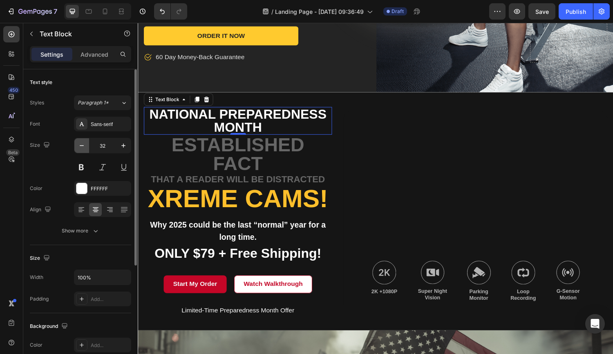
click at [79, 145] on icon "button" at bounding box center [82, 146] width 8 height 8
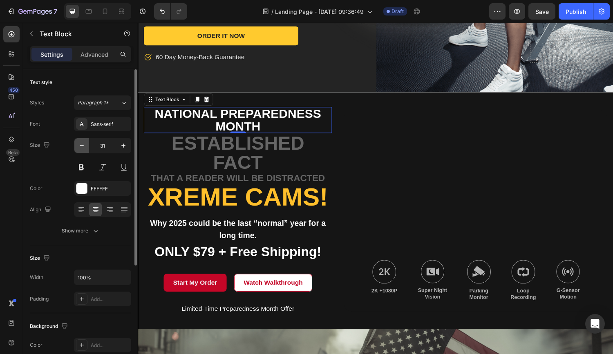
click at [79, 145] on icon "button" at bounding box center [82, 146] width 8 height 8
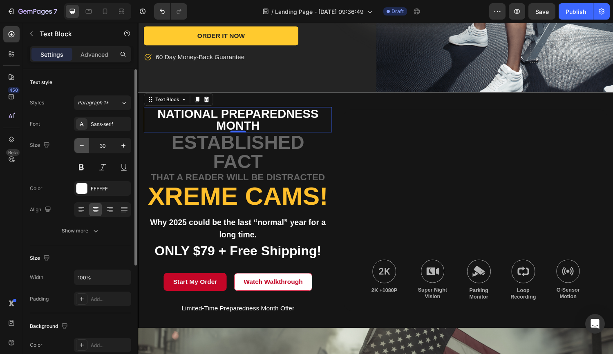
click at [79, 145] on icon "button" at bounding box center [82, 146] width 8 height 8
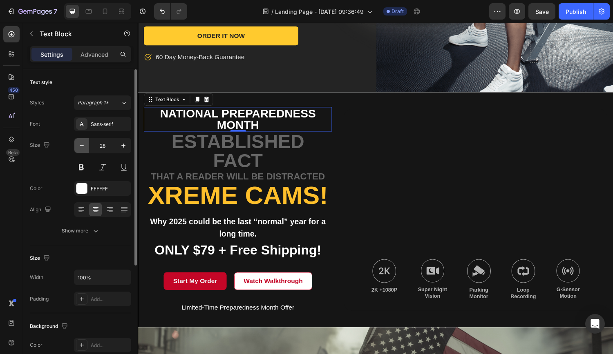
click at [79, 145] on icon "button" at bounding box center [82, 146] width 8 height 8
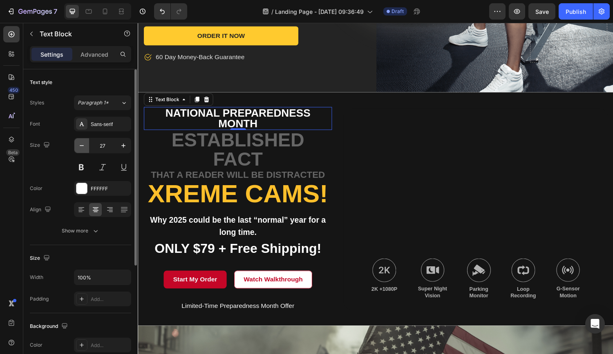
click at [79, 145] on icon "button" at bounding box center [82, 146] width 8 height 8
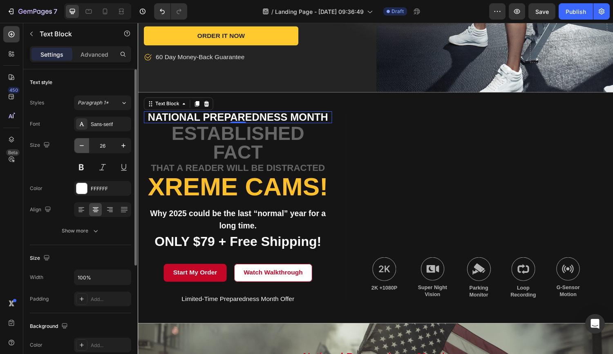
click at [79, 145] on icon "button" at bounding box center [82, 146] width 8 height 8
click at [80, 144] on icon "button" at bounding box center [82, 146] width 8 height 8
type input "23"
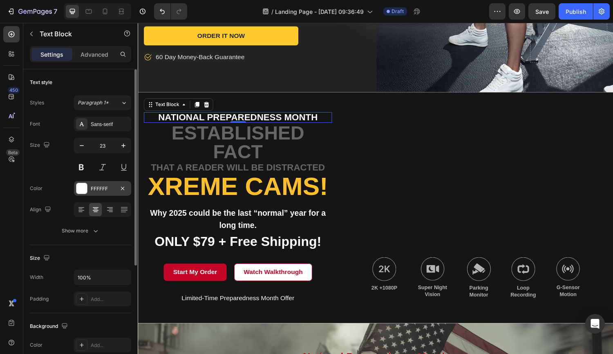
click at [82, 186] on div at bounding box center [81, 188] width 11 height 11
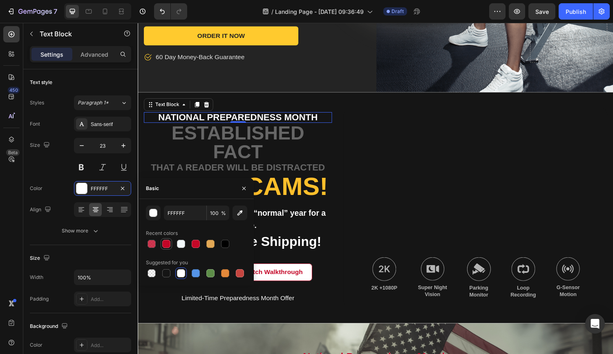
click at [167, 245] on div at bounding box center [166, 244] width 8 height 8
type input "C40627"
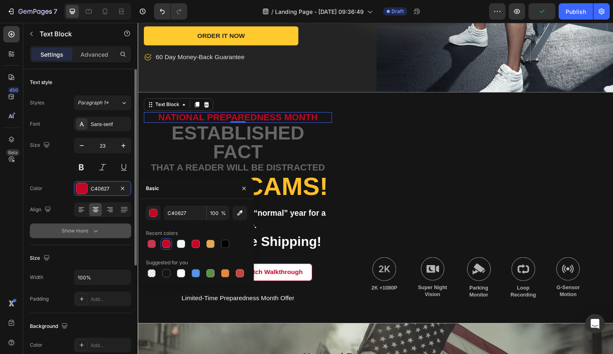
click at [94, 229] on icon "button" at bounding box center [95, 231] width 8 height 8
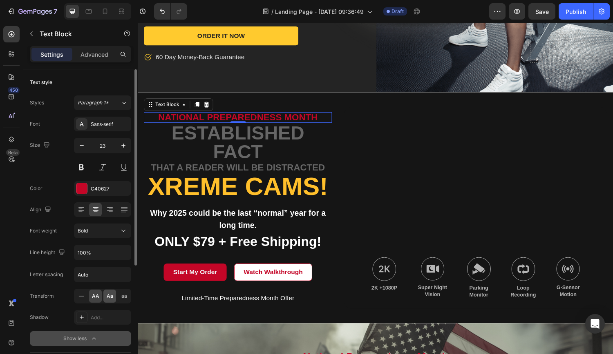
click at [109, 295] on span "Aa" at bounding box center [110, 296] width 7 height 7
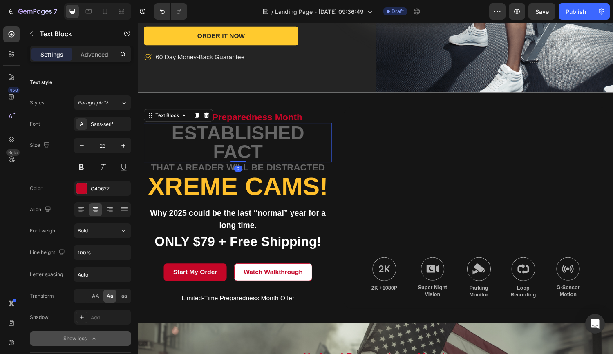
click at [258, 131] on p "established fact" at bounding box center [241, 146] width 192 height 39
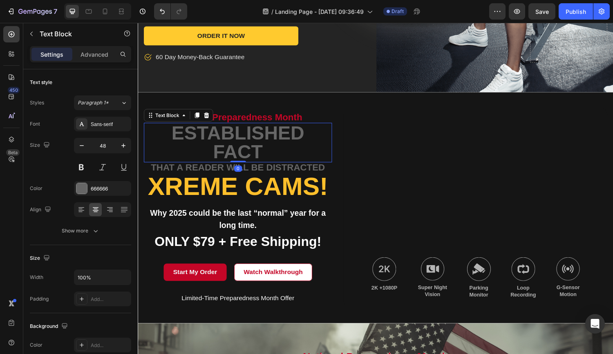
click at [254, 133] on p "established fact" at bounding box center [241, 146] width 192 height 39
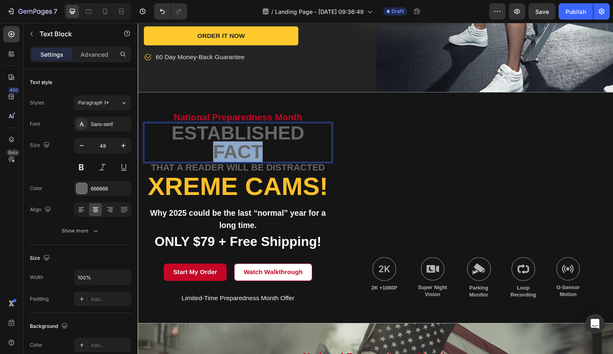
click at [254, 133] on p "established fact" at bounding box center [241, 146] width 192 height 39
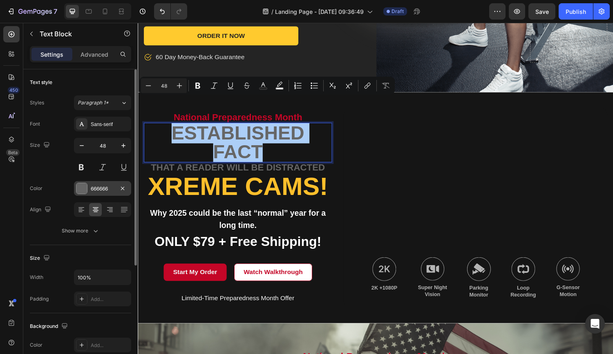
click at [79, 189] on div at bounding box center [81, 188] width 11 height 11
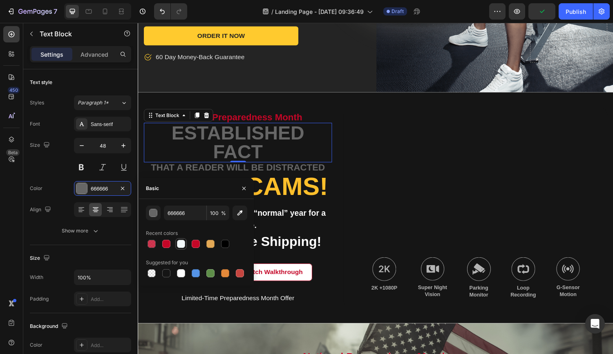
click at [180, 246] on div at bounding box center [181, 244] width 8 height 8
type input "F2F8FA"
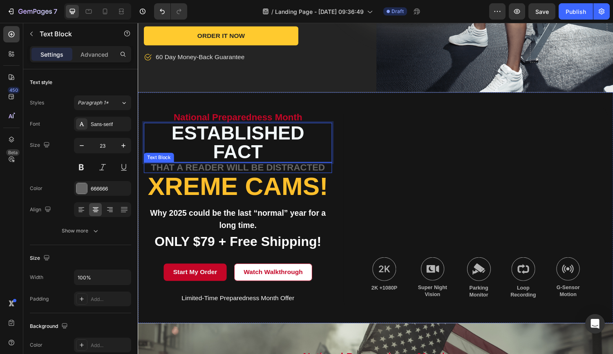
click at [249, 168] on p "that a reader will be distracted" at bounding box center [241, 172] width 192 height 9
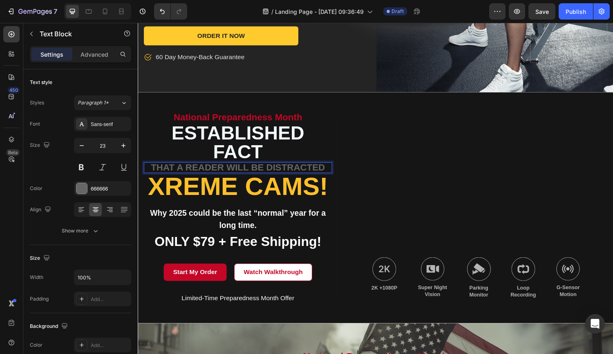
click at [286, 168] on p "that a reader will be distracted" at bounding box center [241, 172] width 192 height 9
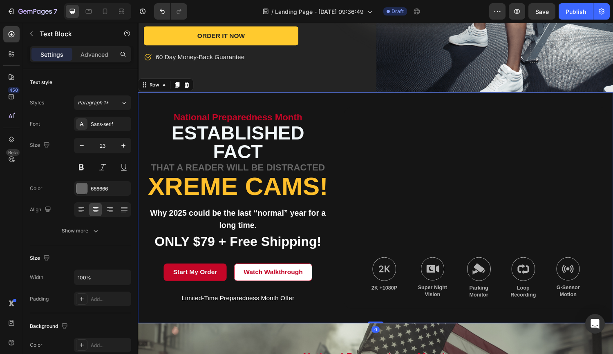
drag, startPoint x: 345, startPoint y: 145, endPoint x: 339, endPoint y: 147, distance: 6.5
click at [345, 145] on div "national preparedness month Text Block established fact Text Block that a reade…" at bounding box center [383, 214] width 490 height 238
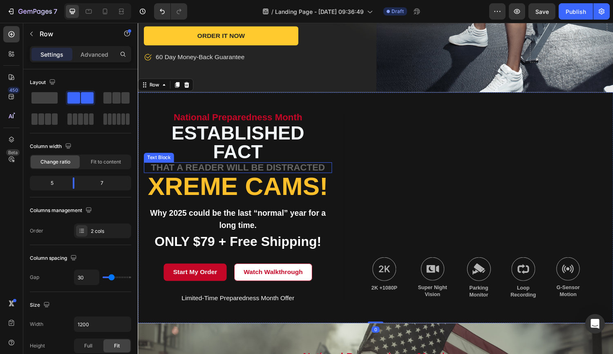
click at [331, 168] on p "that a reader will be distracted" at bounding box center [241, 172] width 192 height 9
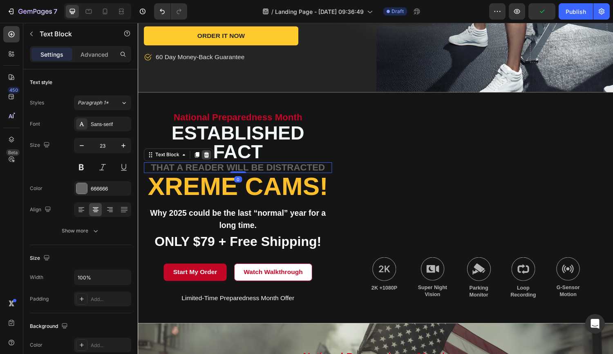
click at [208, 156] on icon at bounding box center [208, 159] width 5 height 6
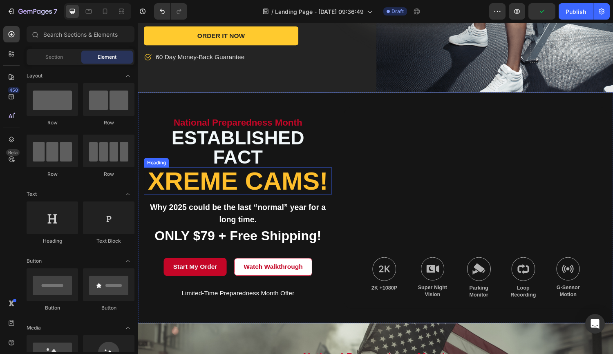
click at [212, 172] on h2 "Xreme CAMs!" at bounding box center [241, 186] width 194 height 28
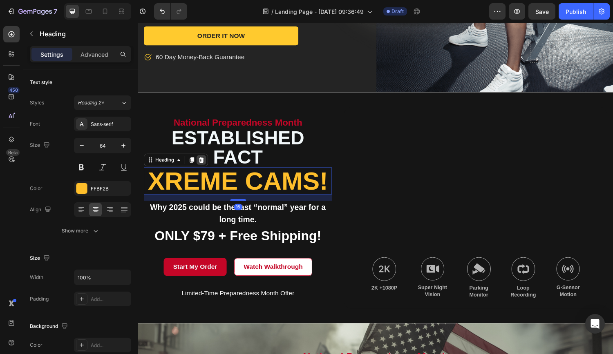
click at [205, 162] on icon at bounding box center [203, 165] width 5 height 6
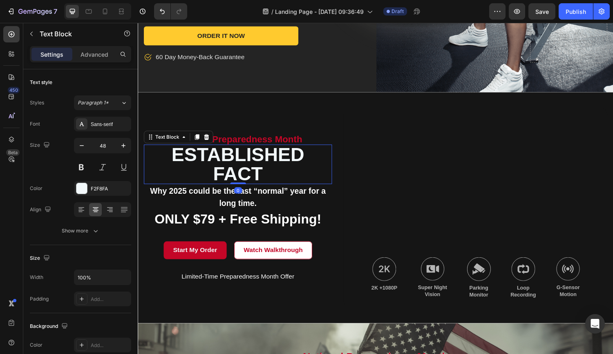
click at [235, 149] on p "established fact" at bounding box center [241, 168] width 192 height 39
click at [191, 149] on p "established fact" at bounding box center [241, 168] width 192 height 39
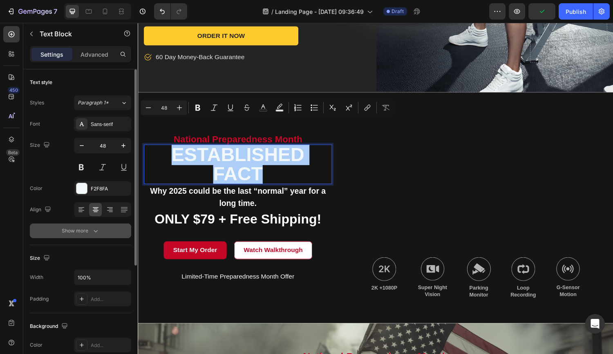
click at [98, 232] on icon "button" at bounding box center [95, 231] width 8 height 8
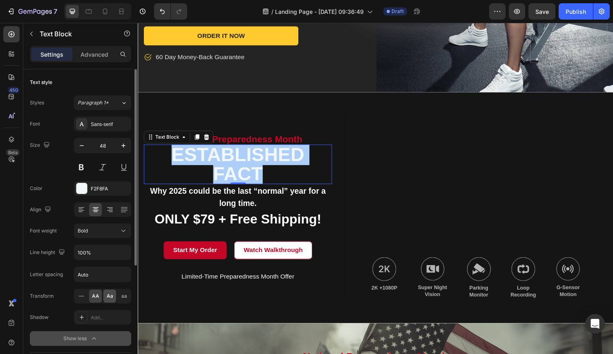
click at [107, 295] on span "Aa" at bounding box center [110, 296] width 7 height 7
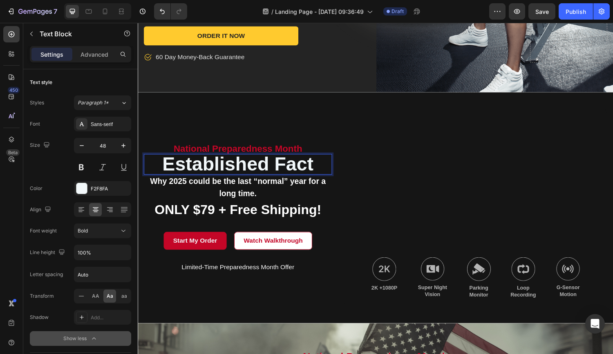
click at [278, 159] on p "established fact" at bounding box center [241, 169] width 192 height 20
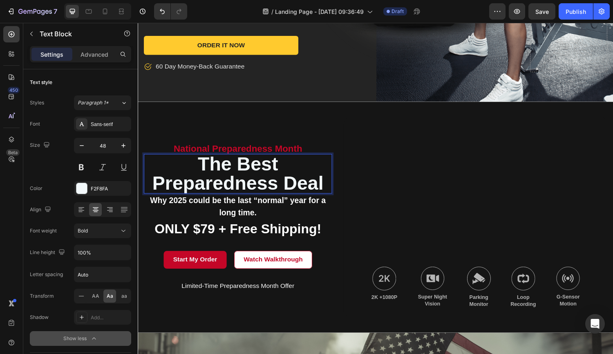
scroll to position [249, 0]
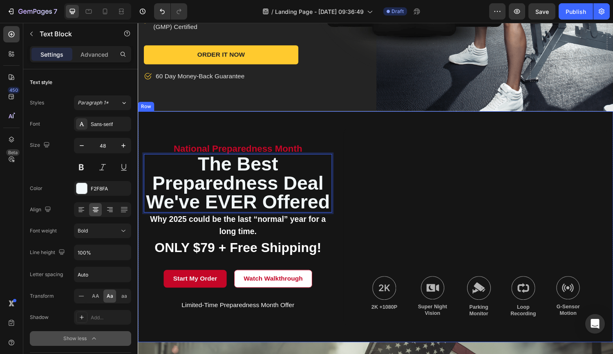
click at [261, 129] on div "national preparedness month Text Block The Best Preparedness Deal We've EVER of…" at bounding box center [241, 233] width 194 height 208
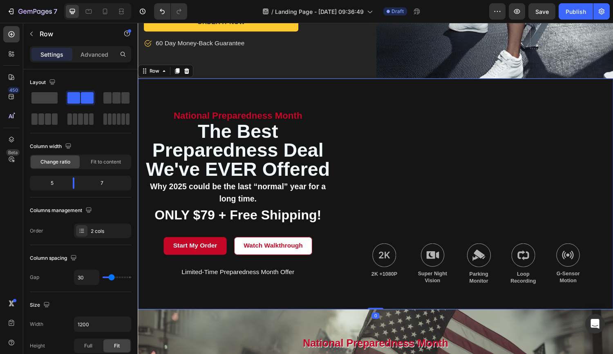
scroll to position [284, 0]
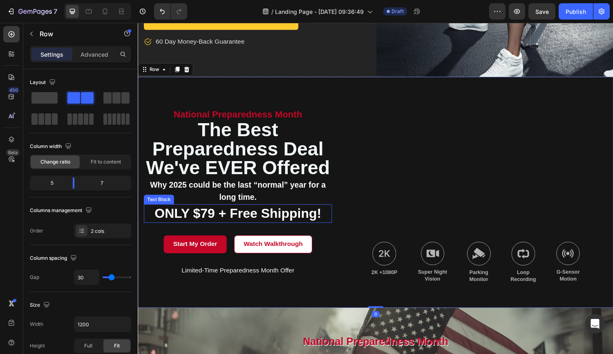
click at [299, 211] on p "ONLY $79 + Free Shipping!" at bounding box center [241, 220] width 192 height 18
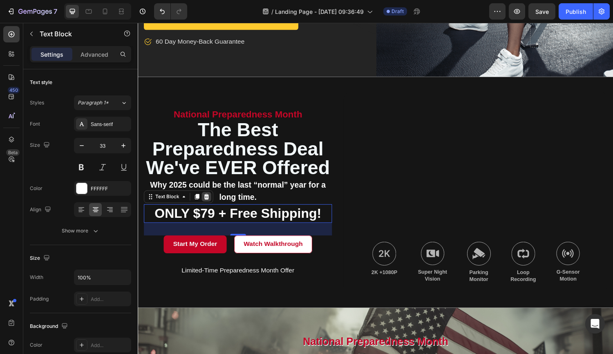
click at [209, 199] on icon at bounding box center [208, 202] width 7 height 7
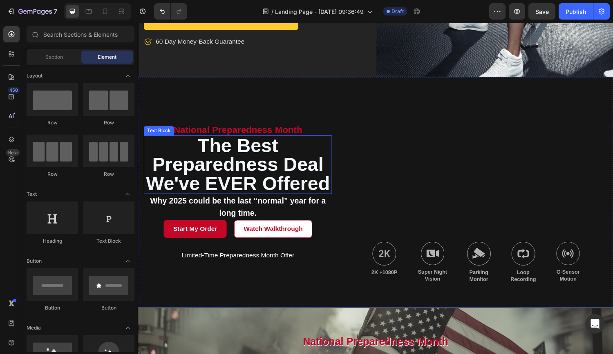
click at [306, 144] on p "The Best Preparedness Deal We've EVER offered" at bounding box center [241, 169] width 192 height 59
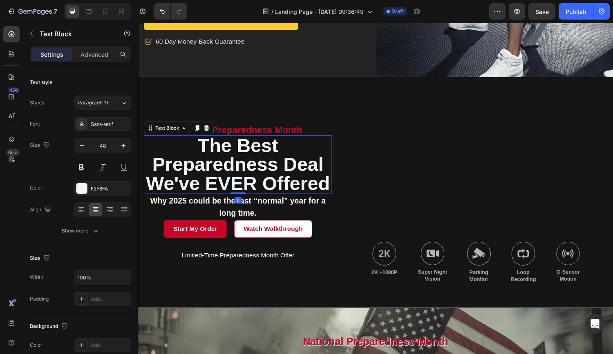
scroll to position [0, 0]
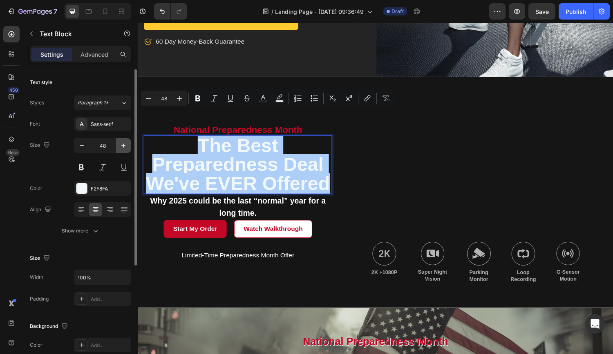
click at [125, 145] on icon "button" at bounding box center [123, 146] width 8 height 8
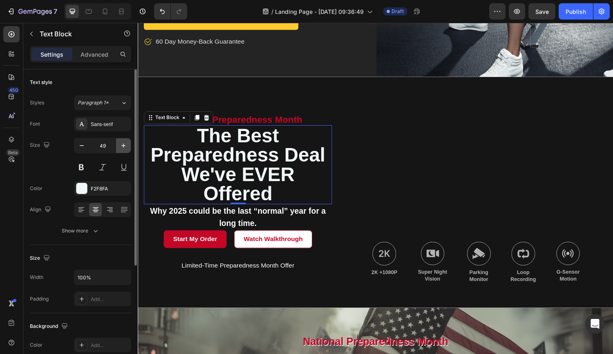
click at [125, 145] on icon "button" at bounding box center [123, 146] width 8 height 8
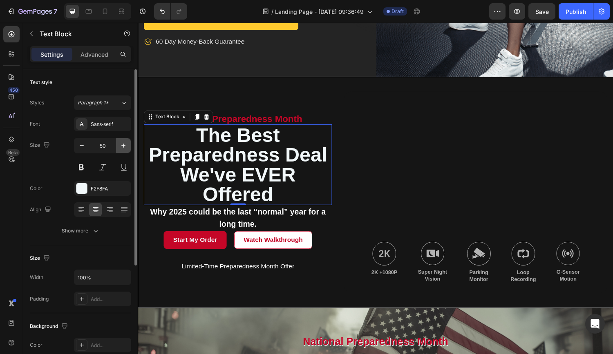
click at [125, 145] on icon "button" at bounding box center [123, 146] width 8 height 8
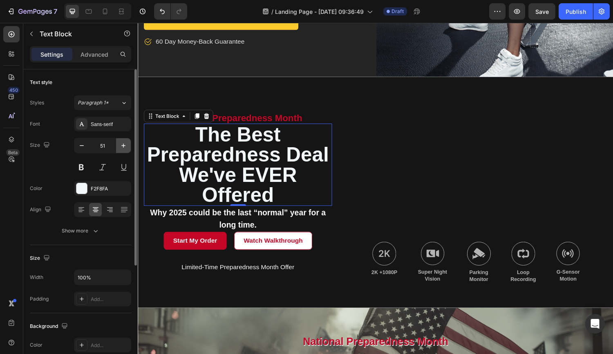
click at [125, 145] on icon "button" at bounding box center [123, 146] width 8 height 8
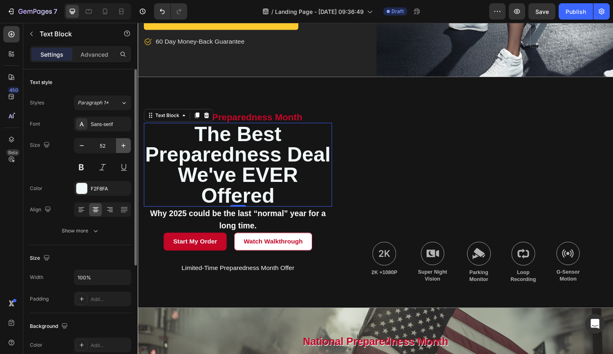
click at [125, 145] on icon "button" at bounding box center [123, 146] width 8 height 8
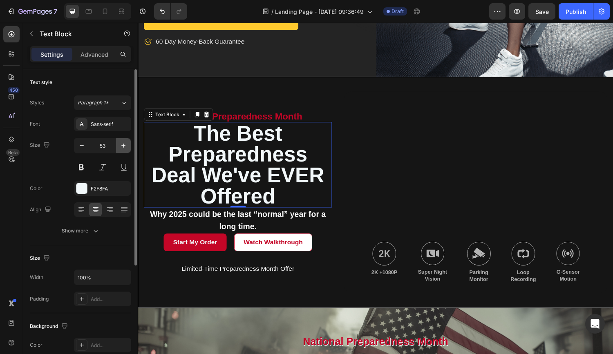
click at [125, 145] on icon "button" at bounding box center [123, 146] width 8 height 8
type input "54"
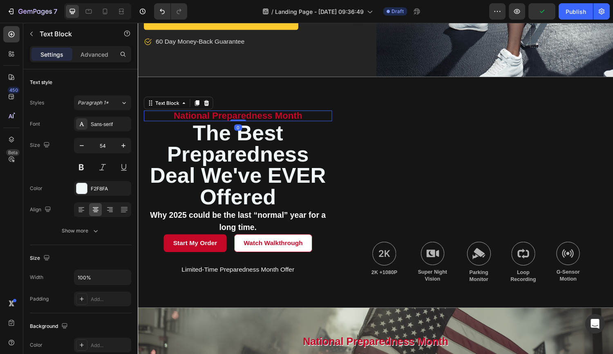
click at [300, 114] on p "national preparedness month" at bounding box center [241, 118] width 192 height 9
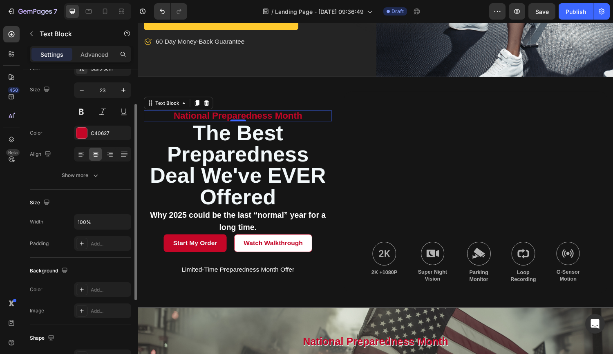
scroll to position [61, 0]
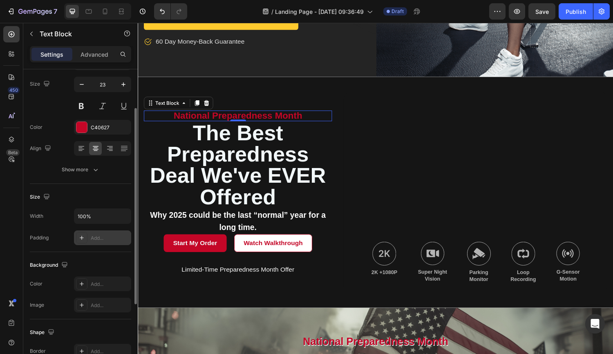
click at [82, 237] on icon at bounding box center [81, 238] width 7 height 7
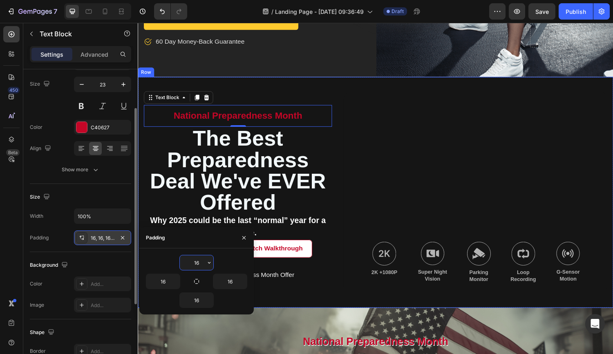
click at [346, 134] on div "national preparedness month Text Block 0 The Best Preparedness Deal We've EVER …" at bounding box center [383, 198] width 490 height 238
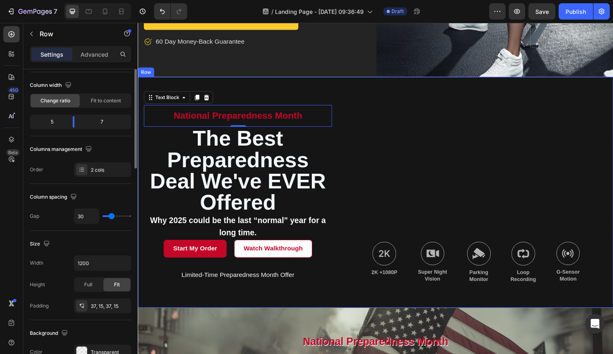
scroll to position [0, 0]
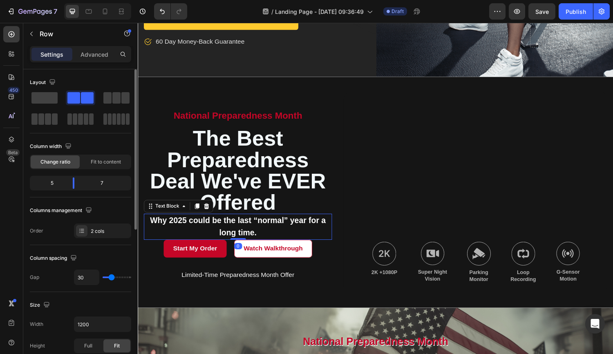
click at [256, 223] on span "Why 2025 could be the last “normal” year for a long time." at bounding box center [240, 234] width 181 height 22
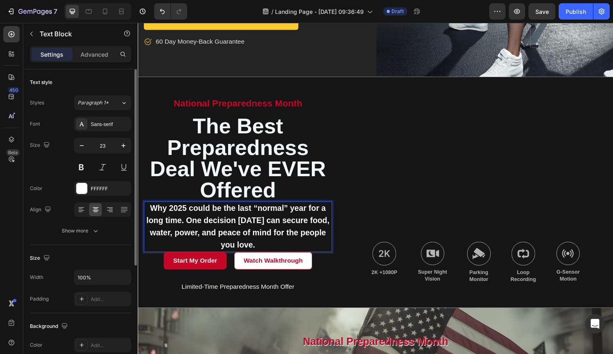
scroll to position [272, 0]
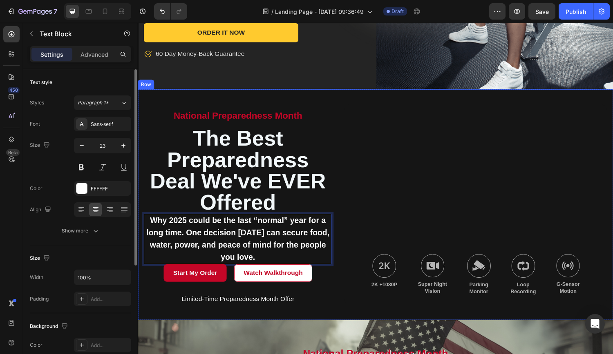
click at [341, 281] on div "national preparedness month Text Block The Best Preparedness Deal We've EVER of…" at bounding box center [383, 210] width 490 height 238
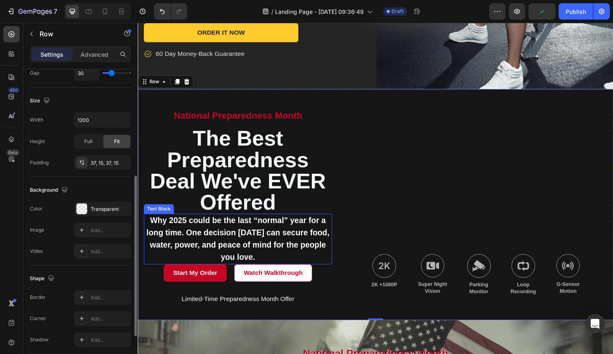
scroll to position [0, 0]
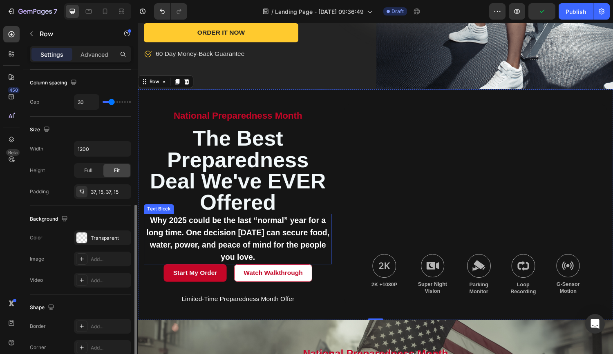
click at [235, 227] on span "Why 2025 could be the last “normal” year for a long time. One decision [DATE] c…" at bounding box center [241, 246] width 189 height 47
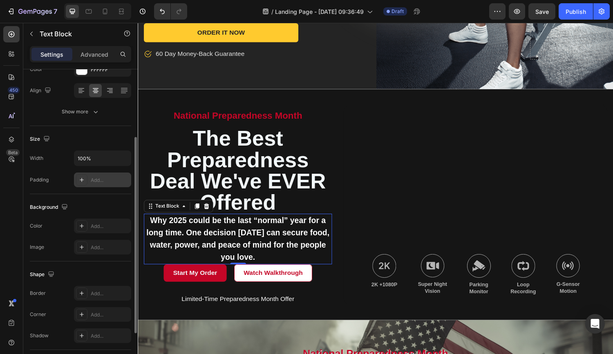
scroll to position [127, 0]
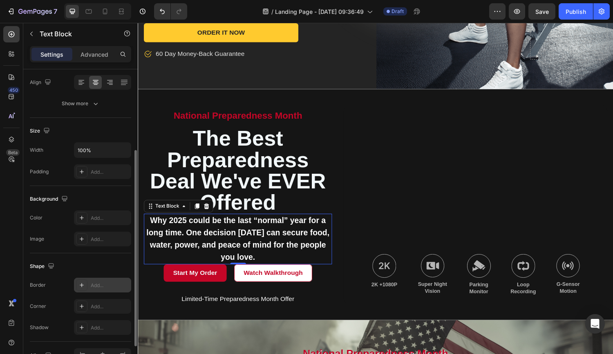
click at [99, 285] on div "Add..." at bounding box center [110, 285] width 38 height 7
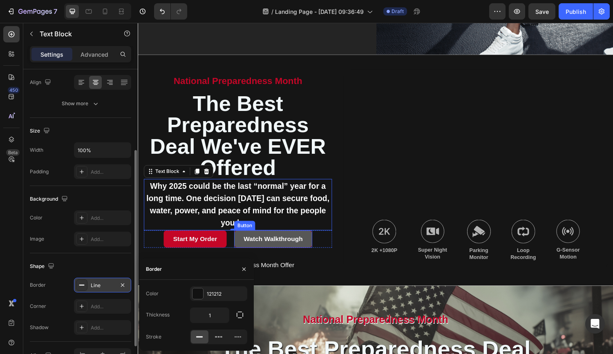
scroll to position [308, 0]
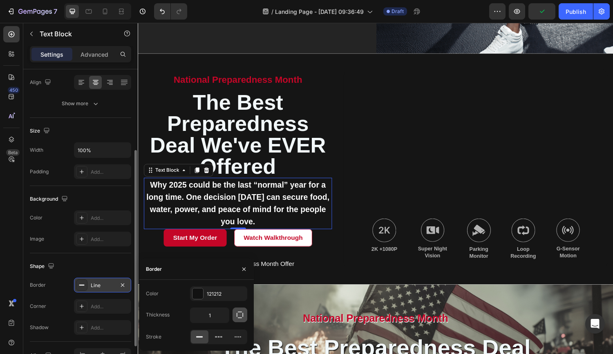
click at [239, 314] on icon "button" at bounding box center [240, 315] width 8 height 8
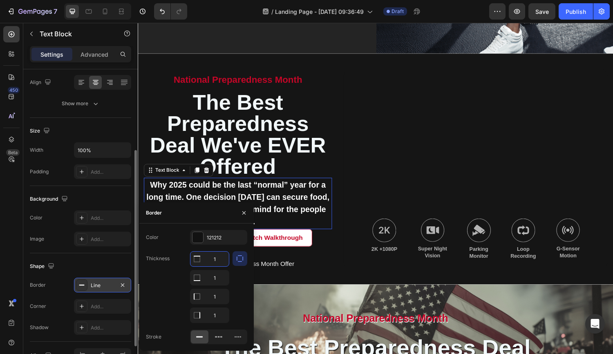
click at [221, 261] on input "1" at bounding box center [209, 259] width 38 height 15
type input "2"
drag, startPoint x: 221, startPoint y: 280, endPoint x: 203, endPoint y: 277, distance: 18.2
click at [203, 277] on input "1" at bounding box center [209, 278] width 38 height 15
drag, startPoint x: 220, startPoint y: 279, endPoint x: 209, endPoint y: 279, distance: 11.0
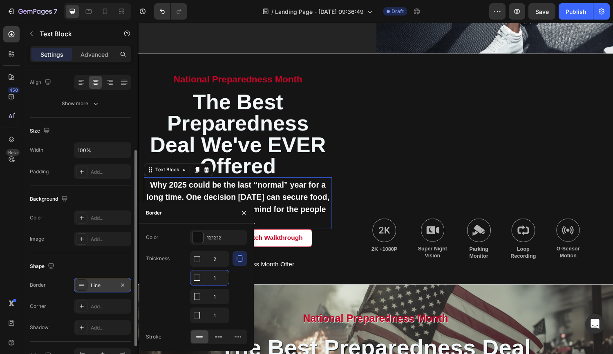
click at [209, 279] on input "1" at bounding box center [209, 278] width 38 height 15
click at [208, 296] on input "1" at bounding box center [209, 297] width 38 height 15
click at [205, 277] on input "0" at bounding box center [209, 278] width 38 height 15
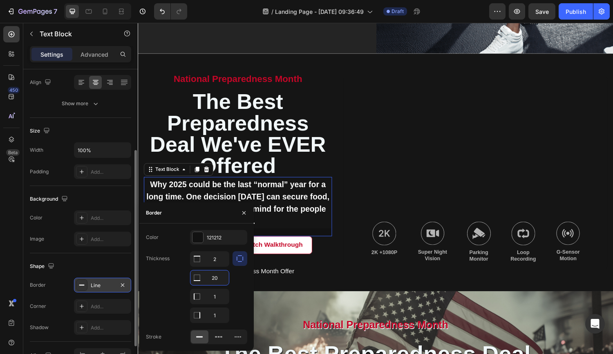
click at [217, 279] on input "20" at bounding box center [209, 278] width 38 height 15
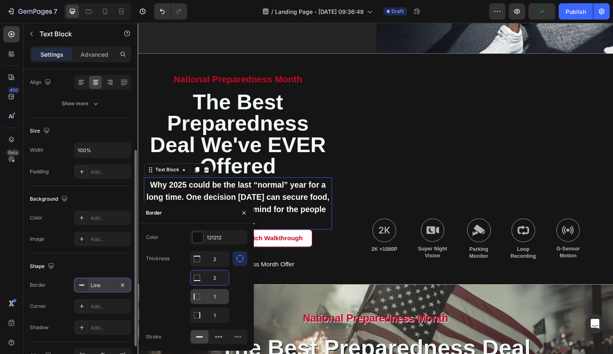
type input "2"
drag, startPoint x: 215, startPoint y: 296, endPoint x: 211, endPoint y: 297, distance: 4.5
click at [211, 297] on input "1" at bounding box center [209, 297] width 38 height 15
drag, startPoint x: 220, startPoint y: 296, endPoint x: 210, endPoint y: 296, distance: 10.6
click at [210, 296] on input "1" at bounding box center [209, 297] width 38 height 15
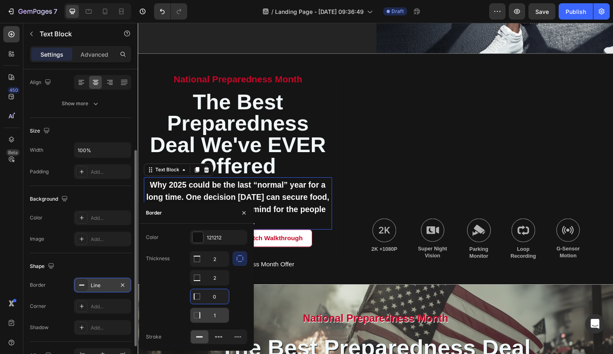
type input "0"
drag, startPoint x: 213, startPoint y: 316, endPoint x: 205, endPoint y: 314, distance: 8.3
click at [205, 314] on input "1" at bounding box center [209, 315] width 38 height 15
type input "1"
click at [198, 237] on div at bounding box center [197, 237] width 11 height 11
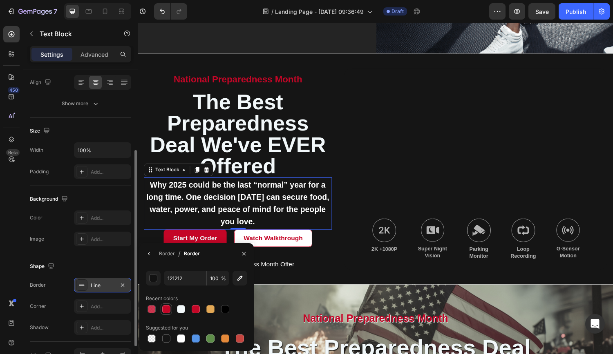
click at [167, 308] on div at bounding box center [166, 309] width 8 height 8
type input "C40627"
click at [217, 258] on div "Border / Border" at bounding box center [196, 253] width 114 height 21
click at [169, 256] on div "Border" at bounding box center [167, 253] width 16 height 7
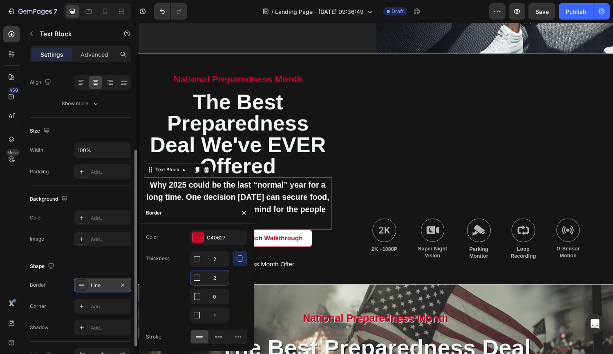
drag, startPoint x: 216, startPoint y: 279, endPoint x: 207, endPoint y: 279, distance: 8.6
click at [207, 279] on input "2" at bounding box center [209, 278] width 38 height 15
drag, startPoint x: 219, startPoint y: 260, endPoint x: 214, endPoint y: 260, distance: 5.3
click at [214, 260] on input "2" at bounding box center [209, 259] width 38 height 15
drag, startPoint x: 216, startPoint y: 278, endPoint x: 211, endPoint y: 278, distance: 5.3
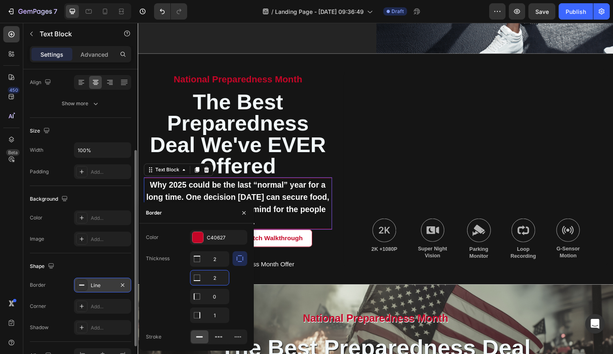
click at [211, 278] on input "2" at bounding box center [209, 278] width 38 height 15
click at [213, 278] on input "2" at bounding box center [209, 278] width 38 height 15
type input "0"
click at [212, 315] on input "1" at bounding box center [209, 315] width 38 height 15
drag, startPoint x: 220, startPoint y: 315, endPoint x: 212, endPoint y: 315, distance: 8.2
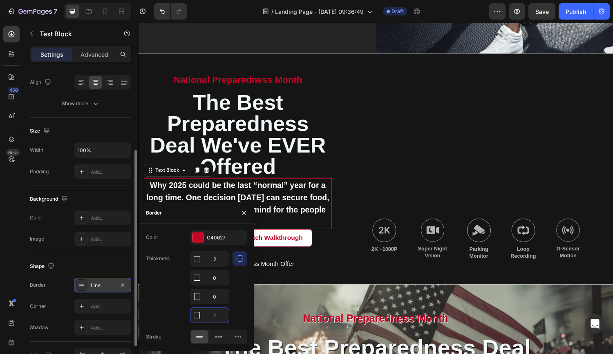
click at [212, 315] on input "1" at bounding box center [209, 315] width 38 height 15
type input "0"
drag, startPoint x: 217, startPoint y: 259, endPoint x: 212, endPoint y: 259, distance: 5.7
click at [212, 259] on input "2" at bounding box center [209, 259] width 38 height 15
click at [217, 261] on input "2" at bounding box center [209, 259] width 38 height 15
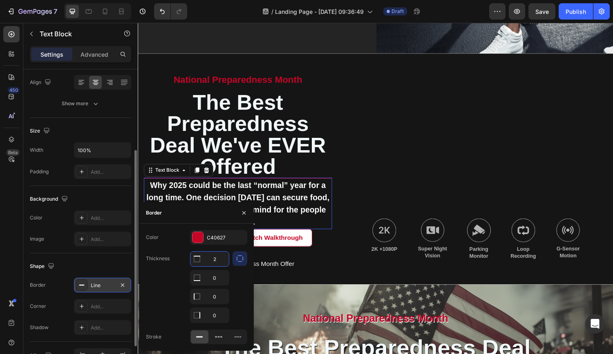
drag, startPoint x: 219, startPoint y: 259, endPoint x: 214, endPoint y: 259, distance: 5.8
click at [214, 259] on input "2" at bounding box center [209, 259] width 38 height 15
drag, startPoint x: 218, startPoint y: 258, endPoint x: 210, endPoint y: 258, distance: 7.8
click at [210, 258] on input "3" at bounding box center [209, 259] width 38 height 15
type input "4"
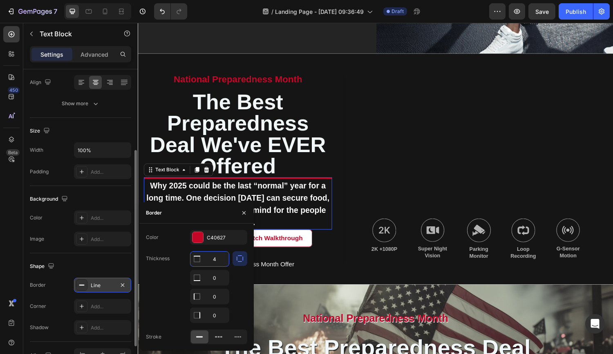
click at [177, 261] on div "Thickness 4 0 0 0" at bounding box center [196, 288] width 101 height 72
click at [173, 279] on div "Thickness 4 0 0 0" at bounding box center [196, 288] width 101 height 72
click at [218, 337] on icon at bounding box center [219, 337] width 2 height 1
click at [240, 337] on icon at bounding box center [237, 337] width 7 height 1
click at [199, 339] on icon at bounding box center [199, 337] width 8 height 8
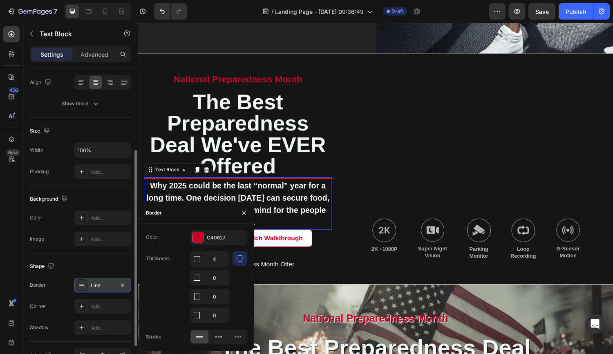
click at [163, 293] on div "Thickness 4 0 0 0" at bounding box center [196, 288] width 101 height 72
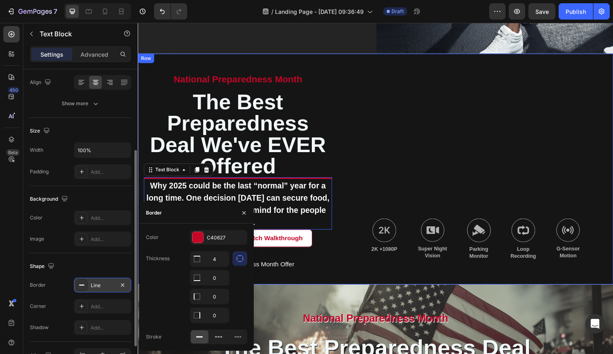
click at [268, 258] on div "national preparedness month Text Block The Best Preparedness Deal We've EVER of…" at bounding box center [383, 174] width 490 height 238
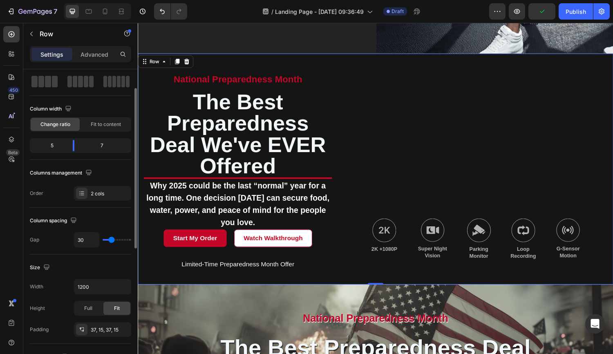
scroll to position [42, 0]
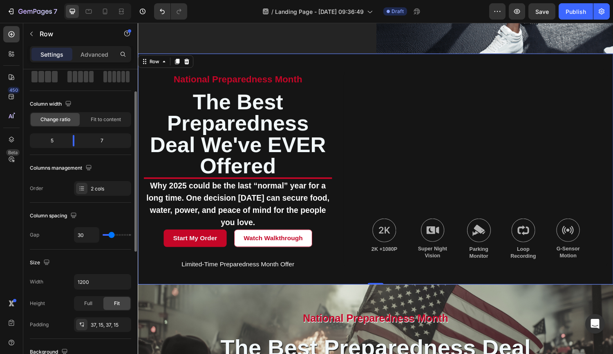
type input "37"
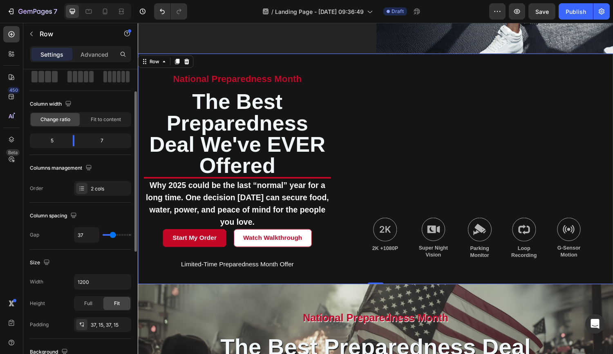
type input "35"
type input "34"
type input "33"
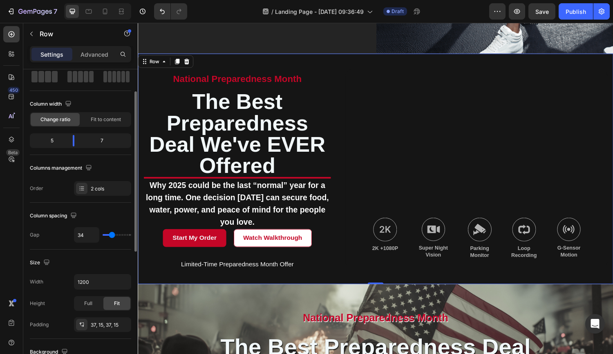
type input "33"
type input "32"
type input "31"
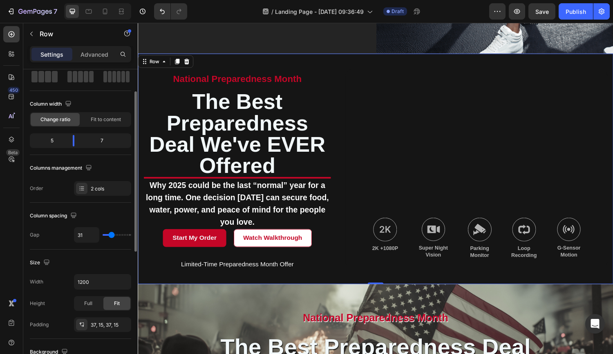
type input "30"
type input "29"
type input "28"
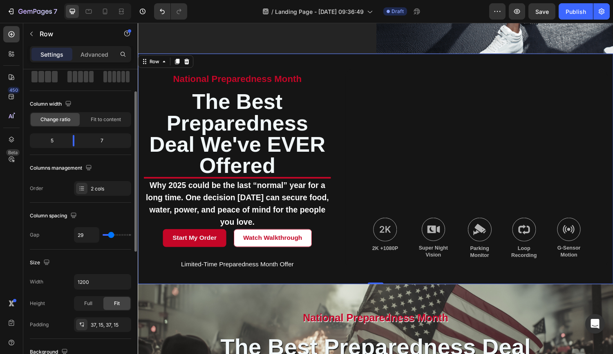
type input "28"
type input "27"
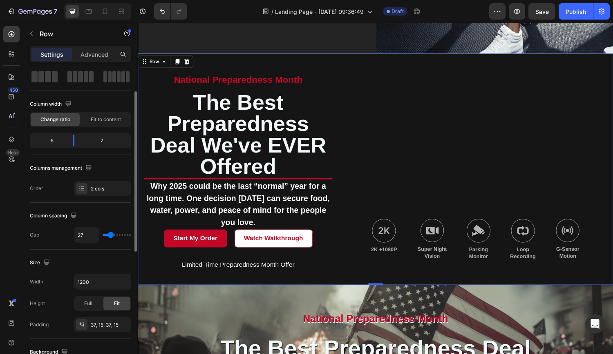
type input "26"
type input "25"
type input "24"
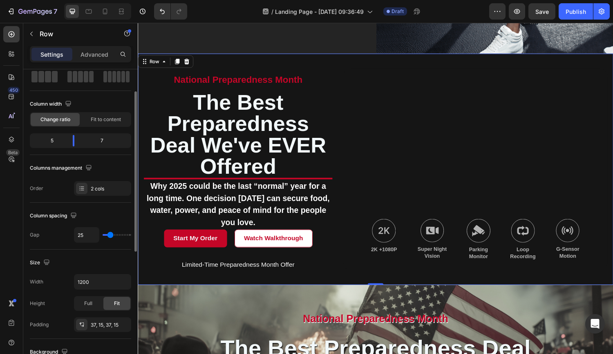
type input "24"
type input "22"
type input "21"
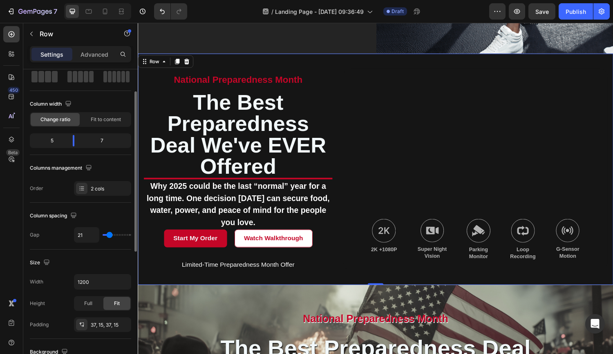
type input "20"
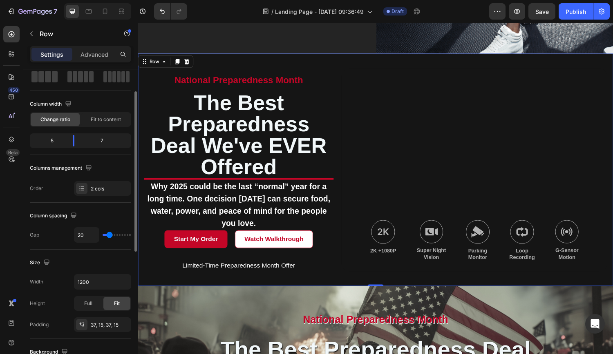
type input "16"
type input "14"
type input "9"
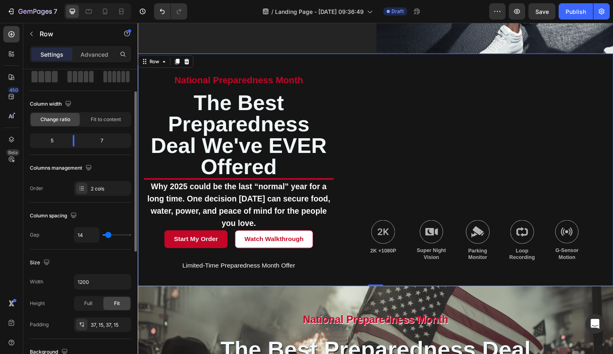
type input "9"
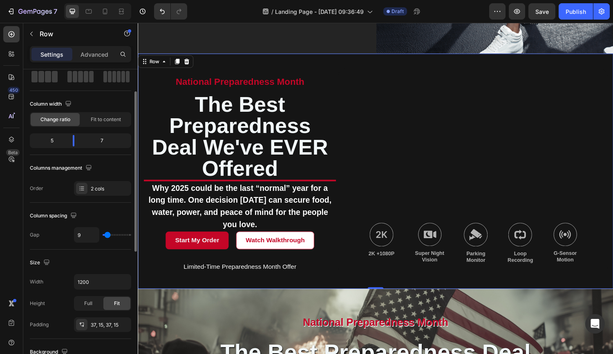
type input "5"
type input "4"
type input "1"
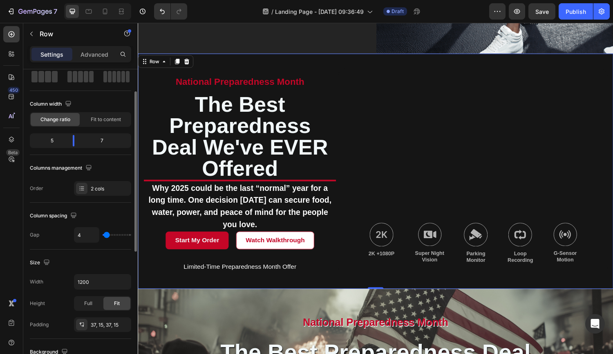
type input "1"
type input "0"
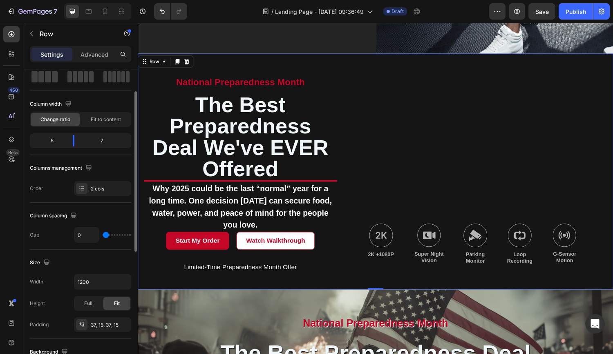
type input "35"
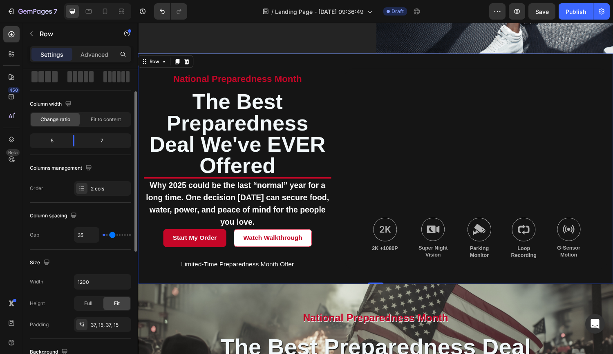
type input "40"
type input "49"
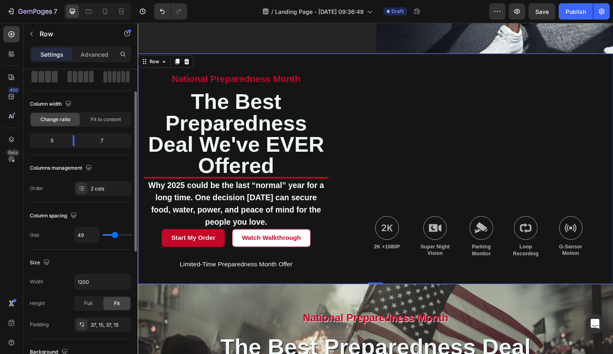
type input "52"
type input "58"
type input "60"
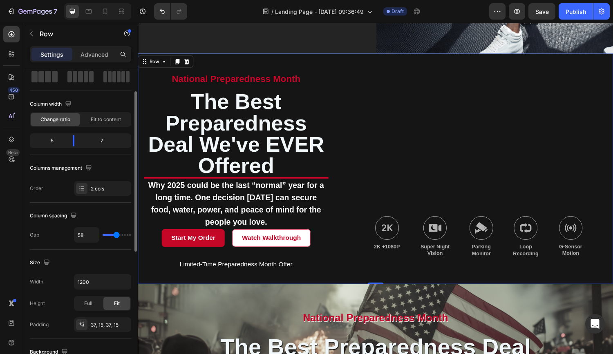
type input "60"
type input "61"
type input "62"
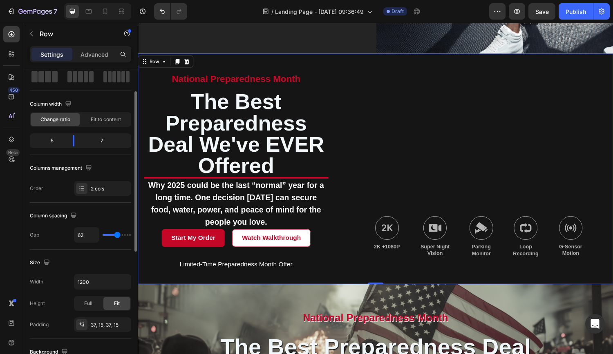
type input "63"
type input "65"
type input "68"
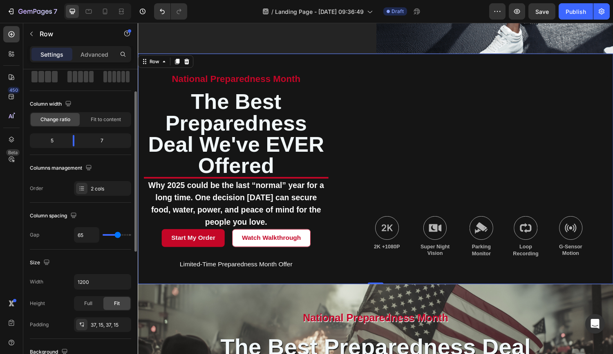
type input "68"
type input "71"
type input "74"
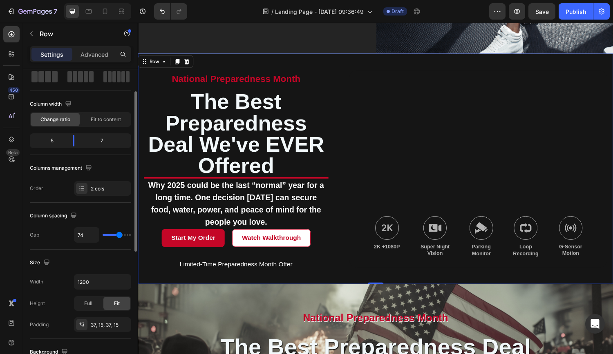
type input "75"
type input "76"
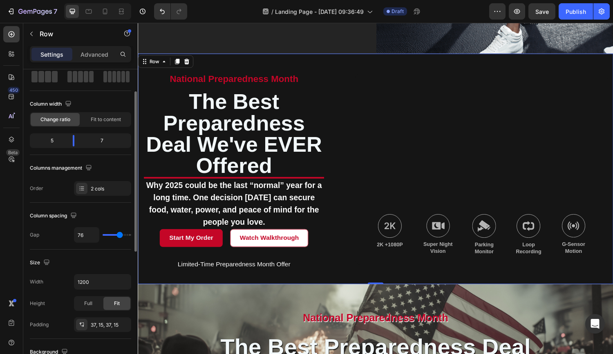
type input "77"
type input "81"
type input "86"
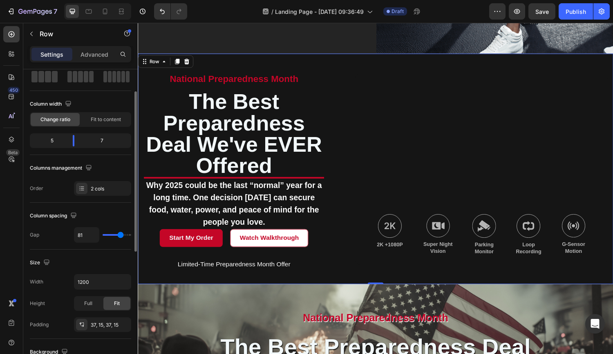
type input "86"
type input "93"
type input "98"
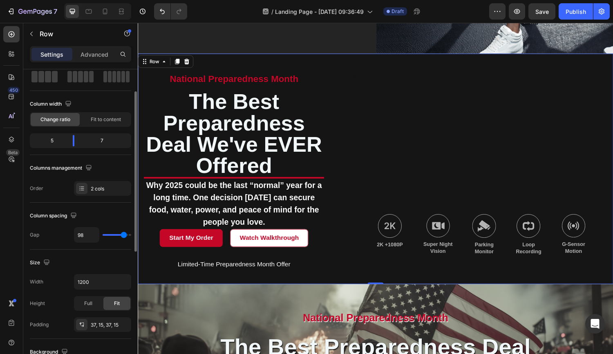
type input "101"
type input "102"
type input "104"
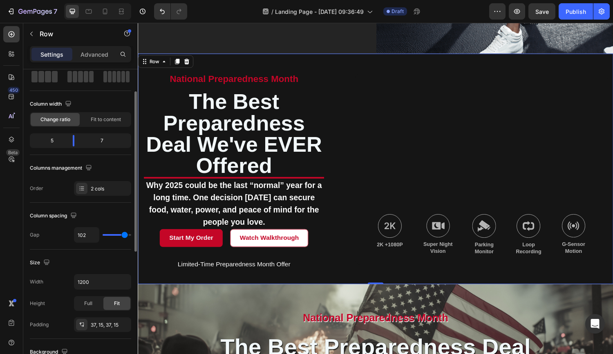
type input "104"
type input "107"
type input "110"
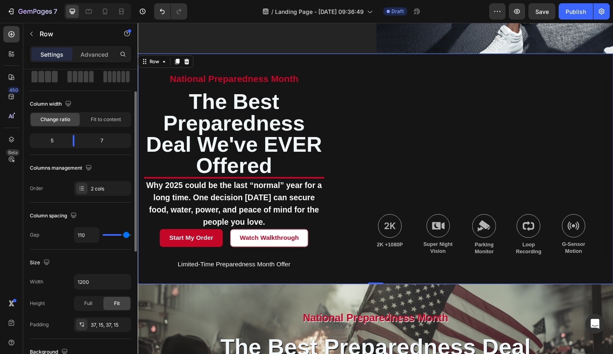
type input "114"
type input "117"
type input "119"
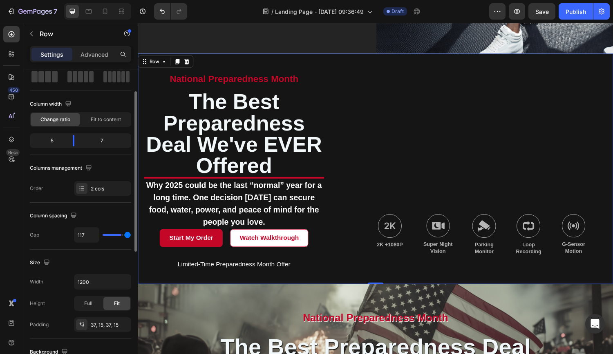
type input "119"
type input "120"
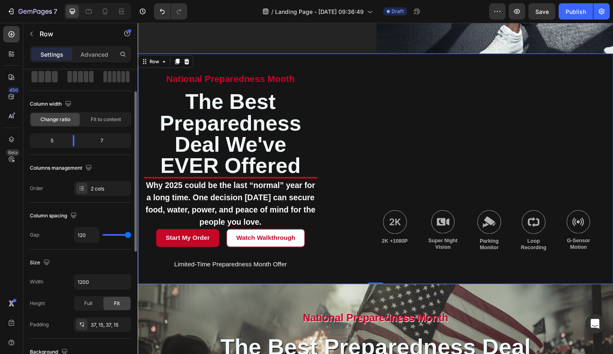
type input "62"
type input "44"
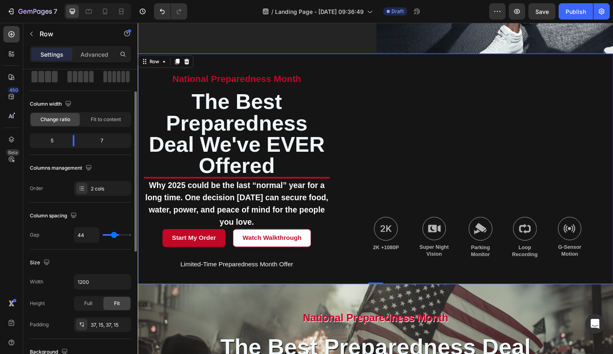
type input "39"
type input "37"
type input "36"
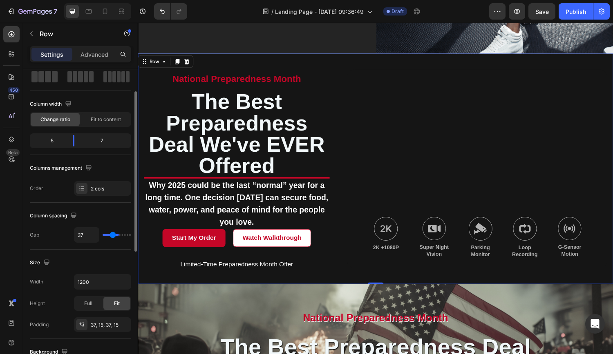
type input "36"
type input "24"
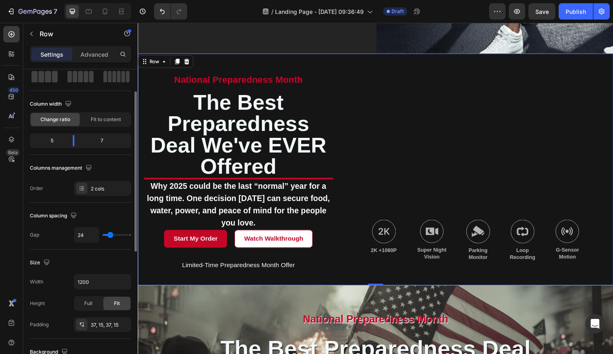
type input "22"
type input "21"
type input "20"
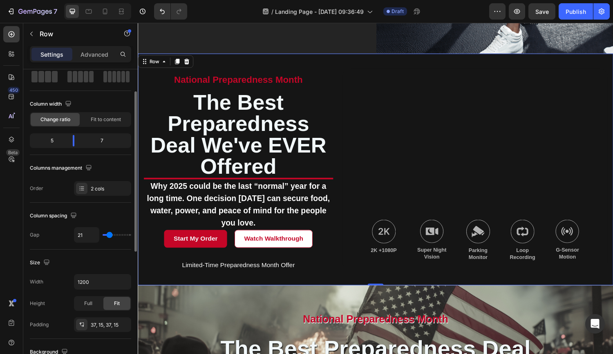
type input "20"
type input "17"
type input "16"
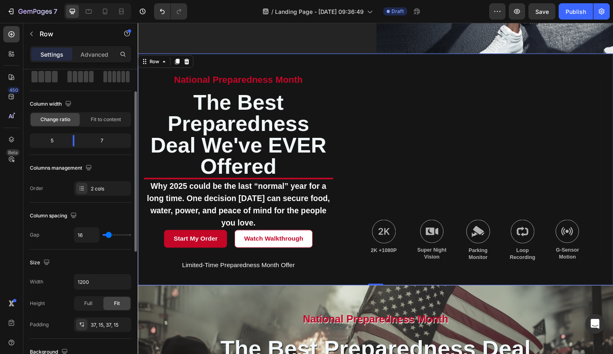
type input "15"
type input "14"
type input "13"
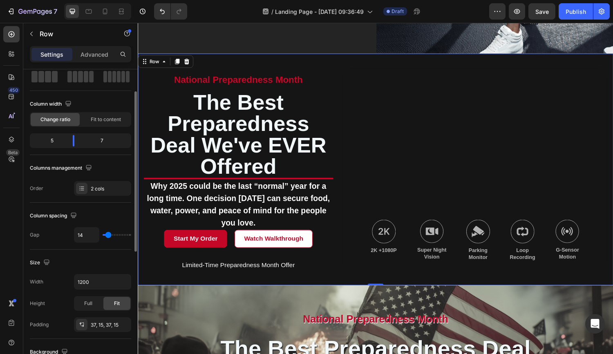
type input "13"
type input "10"
type input "5"
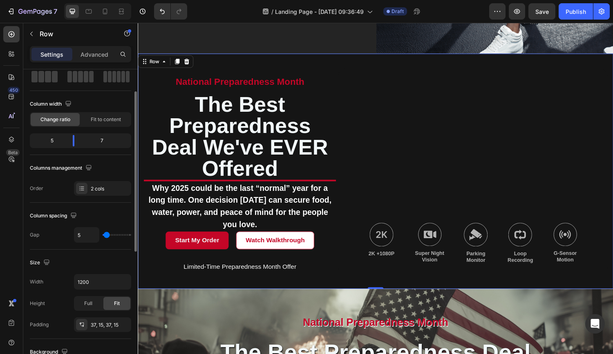
type input "2"
type input "0"
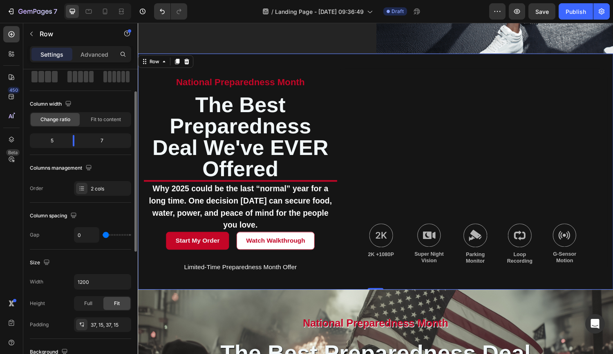
type input "16"
type input "17"
type input "19"
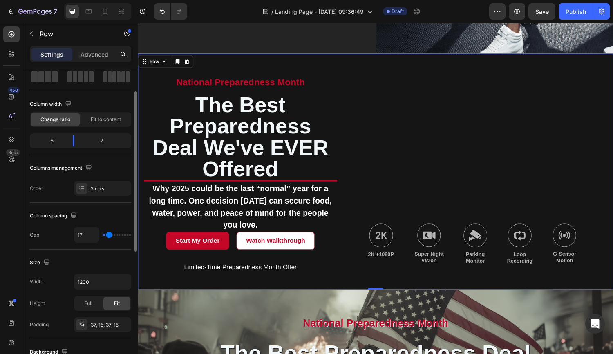
type input "19"
type input "20"
type input "21"
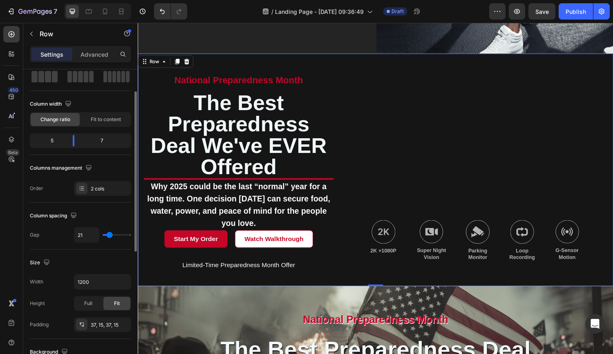
type input "28"
type input "30"
type input "35"
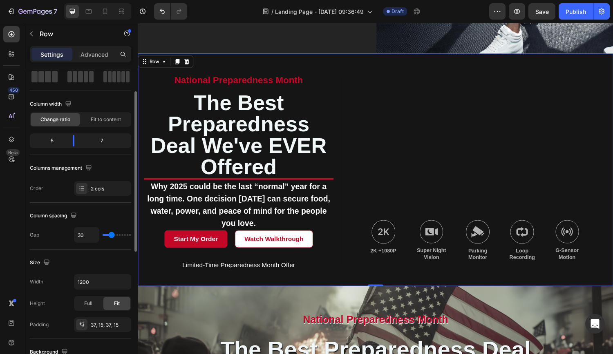
type input "35"
type input "36"
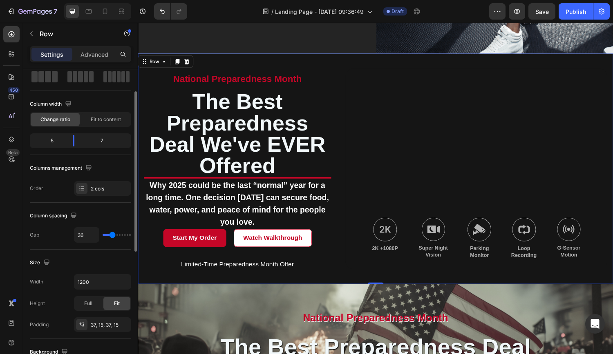
type input "16"
type input "3"
type input "2"
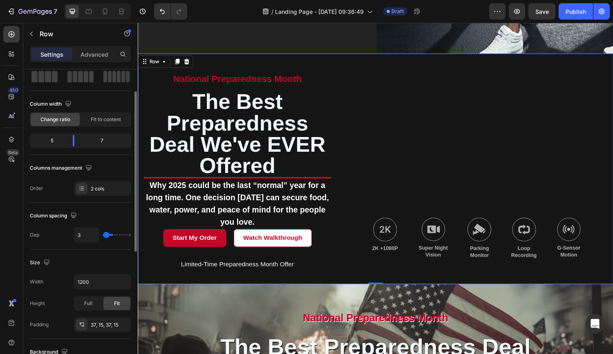
type input "2"
type input "0"
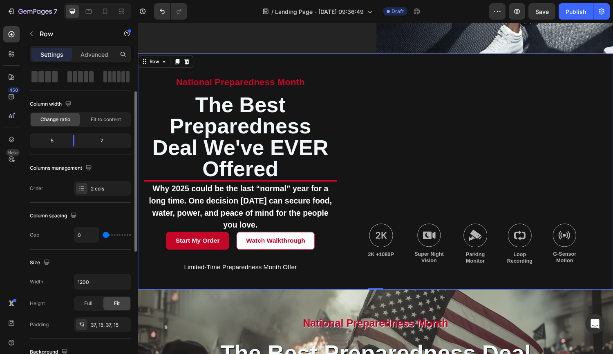
drag, startPoint x: 112, startPoint y: 235, endPoint x: 105, endPoint y: 238, distance: 7.9
type input "0"
click at [105, 236] on input "range" at bounding box center [117, 235] width 29 height 2
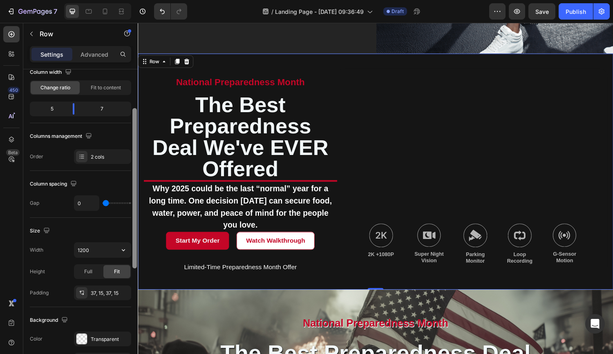
scroll to position [76, 0]
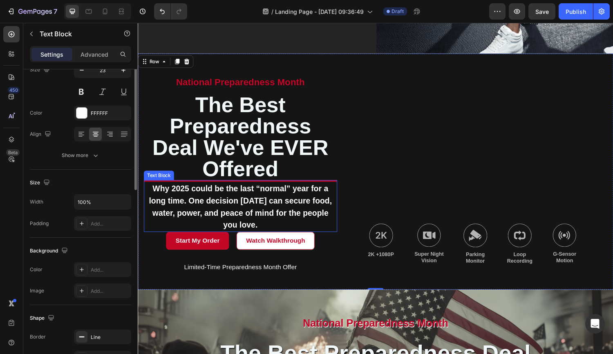
click at [207, 189] on span "Why 2025 could be the last “normal” year for a long time. One decision [DATE] c…" at bounding box center [243, 212] width 189 height 47
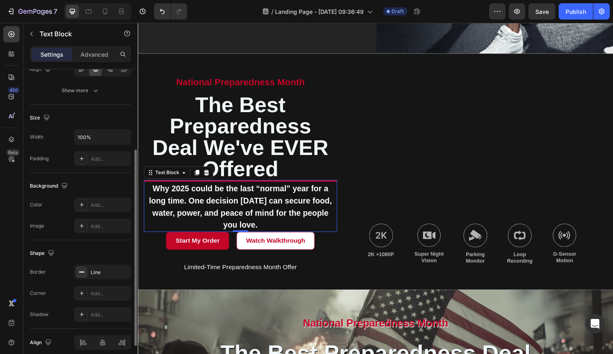
scroll to position [143, 0]
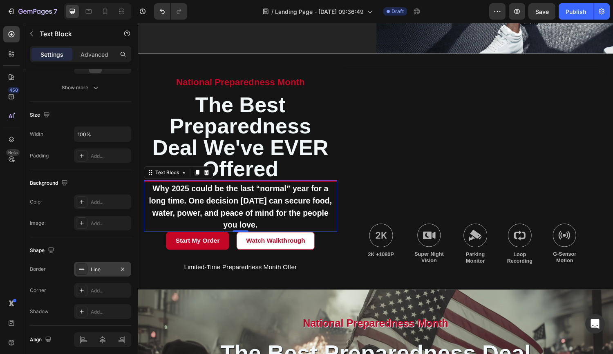
click at [109, 270] on div "Line" at bounding box center [103, 269] width 24 height 7
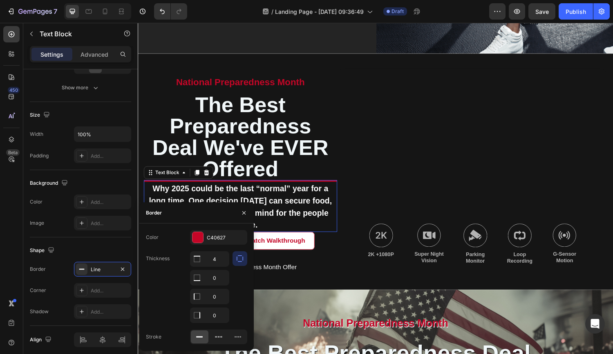
click at [166, 276] on div "Thickness 4 0 0 0" at bounding box center [196, 288] width 101 height 72
click at [181, 212] on div "Border" at bounding box center [196, 213] width 114 height 21
click at [156, 212] on div "Border" at bounding box center [154, 213] width 16 height 7
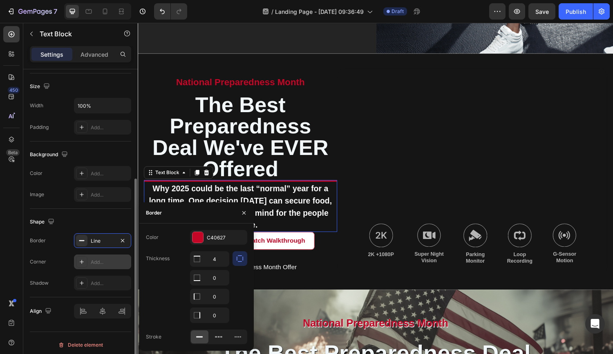
scroll to position [176, 0]
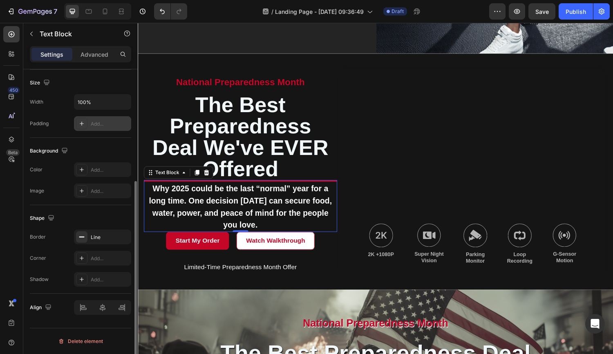
click at [92, 123] on div "Add..." at bounding box center [110, 123] width 38 height 7
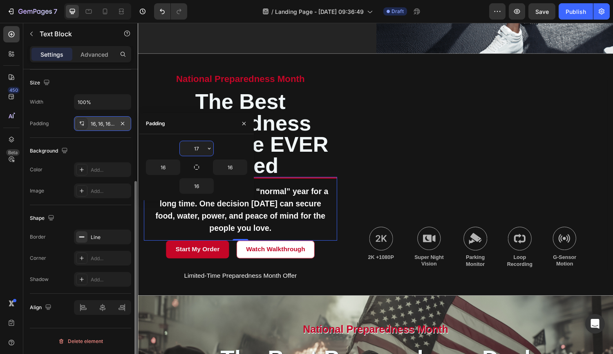
type input "16"
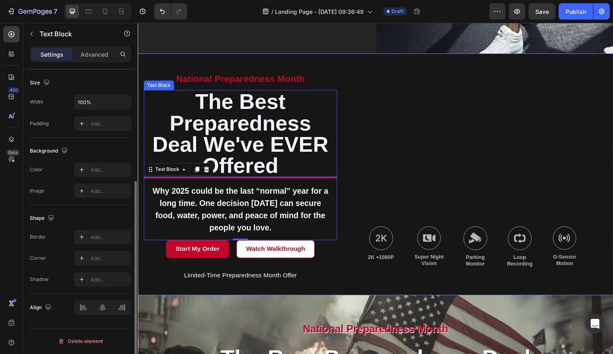
click at [310, 114] on p "The Best Preparedness Deal We've EVER offered" at bounding box center [244, 137] width 198 height 88
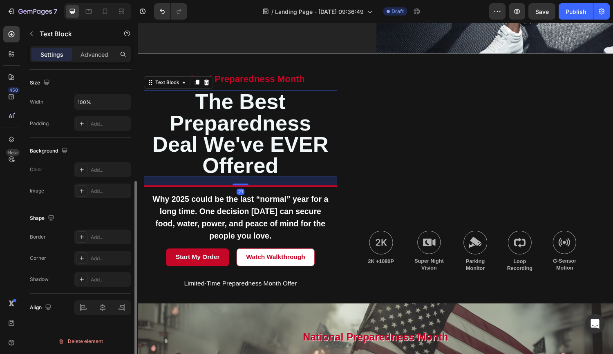
drag, startPoint x: 242, startPoint y: 157, endPoint x: 242, endPoint y: 165, distance: 8.6
click at [242, 165] on div "national preparedness month Text Block The Best Preparedness Deal We've EVER of…" at bounding box center [243, 183] width 199 height 227
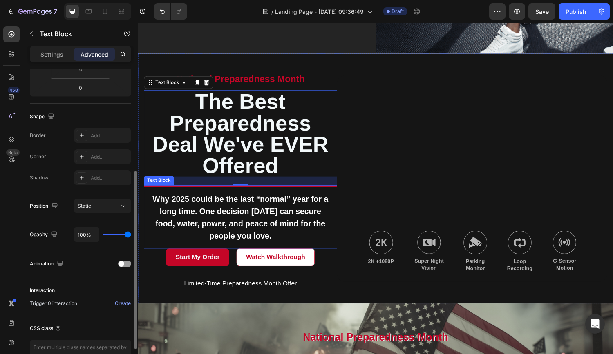
click at [233, 223] on p "Why 2025 could be the last “normal” year for a long time. One decision [DATE] c…" at bounding box center [243, 224] width 186 height 51
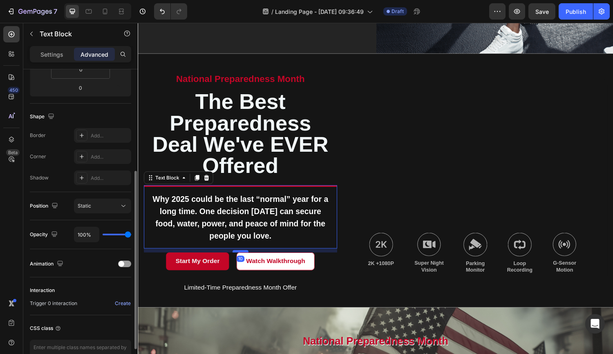
click at [238, 258] on div at bounding box center [243, 259] width 16 height 2
type input "10"
click at [340, 191] on div "Why 2025 could be the last “normal” year for a long time. One decision [DATE] c…" at bounding box center [243, 223] width 199 height 65
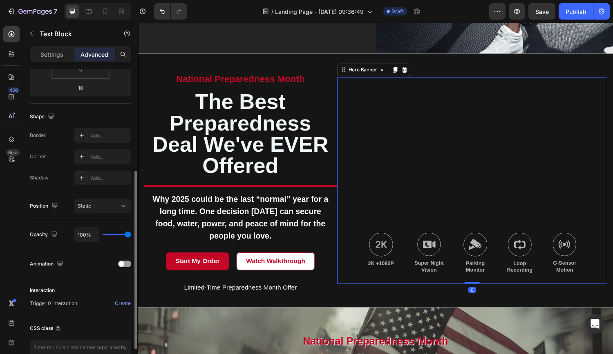
click at [360, 159] on div "Background Image" at bounding box center [482, 186] width 279 height 214
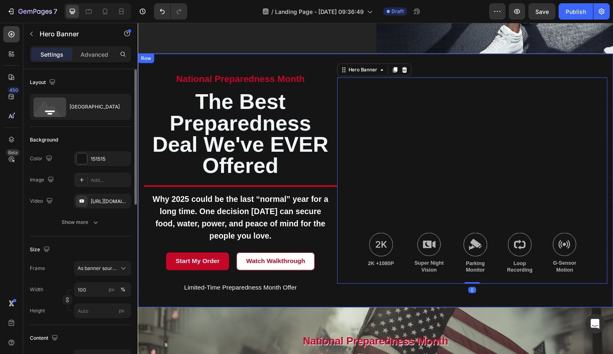
click at [337, 283] on div "national preparedness month Text Block The Best Preparedness Deal We've EVER of…" at bounding box center [383, 186] width 490 height 262
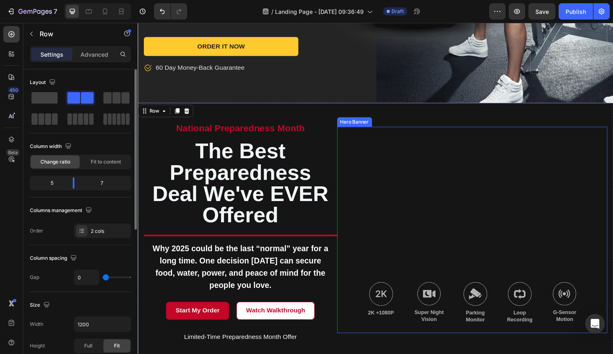
scroll to position [259, 0]
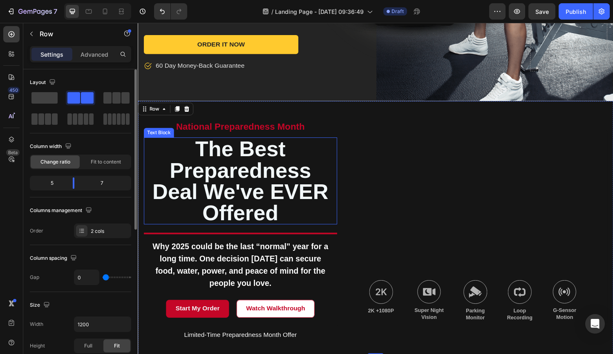
click at [316, 142] on p "The Best Preparedness Deal We've EVER offered" at bounding box center [244, 186] width 198 height 88
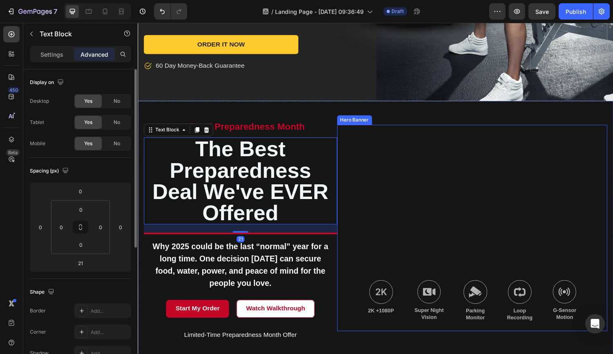
click at [423, 135] on div "Background Image" at bounding box center [482, 235] width 279 height 214
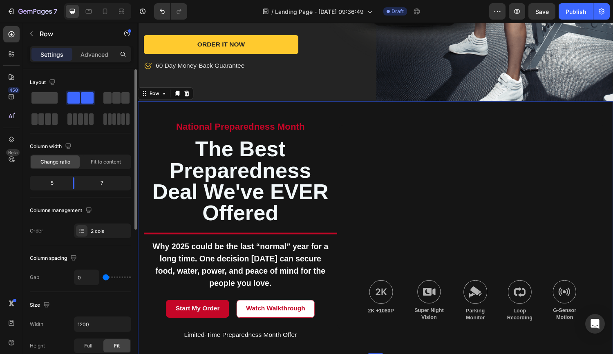
click at [560, 119] on div "Image 2K +1080P Text Block Image Super Night Vision Text Block Image Parking Mo…" at bounding box center [482, 235] width 279 height 232
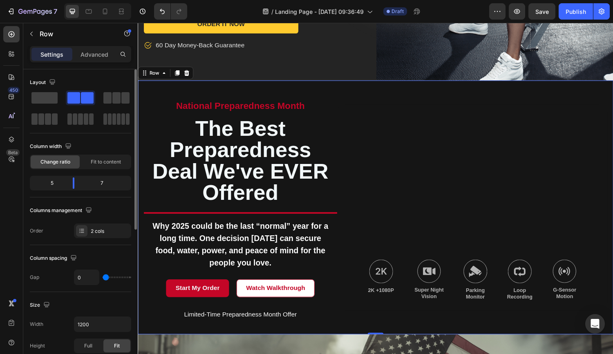
scroll to position [281, 0]
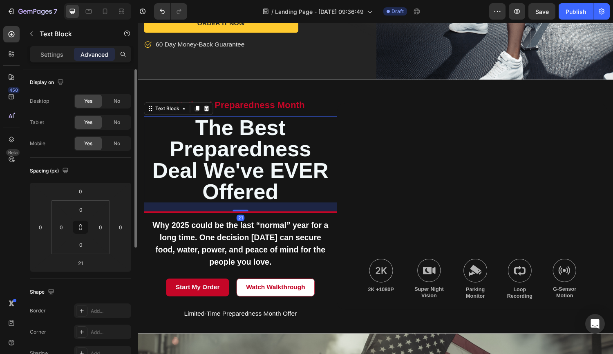
click at [274, 149] on p "The Best Preparedness Deal We've EVER offered" at bounding box center [244, 164] width 198 height 88
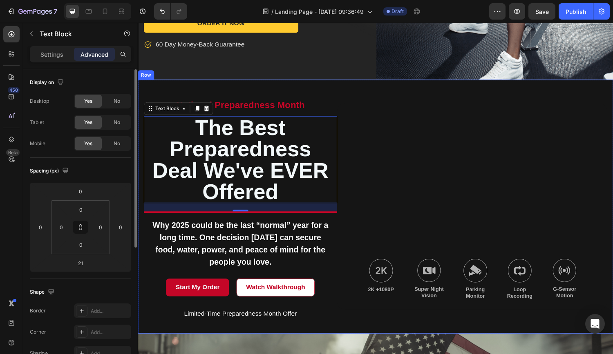
click at [601, 82] on div "national preparedness month Text Block The Best Preparedness Deal We've EVER of…" at bounding box center [383, 213] width 490 height 262
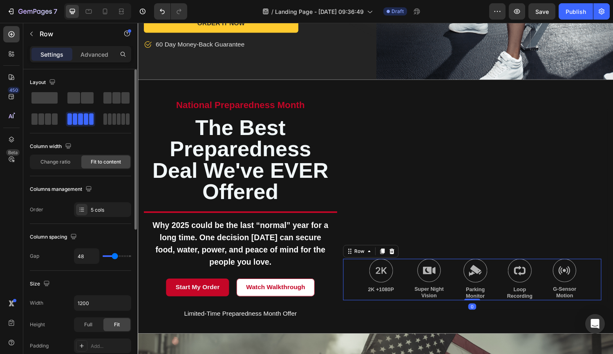
click at [468, 267] on div "Image 2K +1080P Text Block Image Super Night Vision Text Block Image Parking Mo…" at bounding box center [482, 288] width 267 height 43
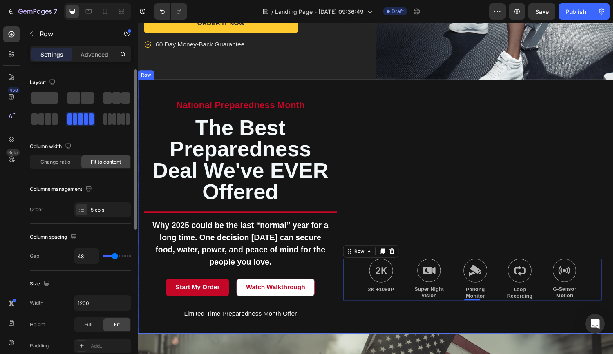
click at [345, 82] on div "national preparedness month Text Block The Best Preparedness Deal We've EVER of…" at bounding box center [383, 213] width 490 height 262
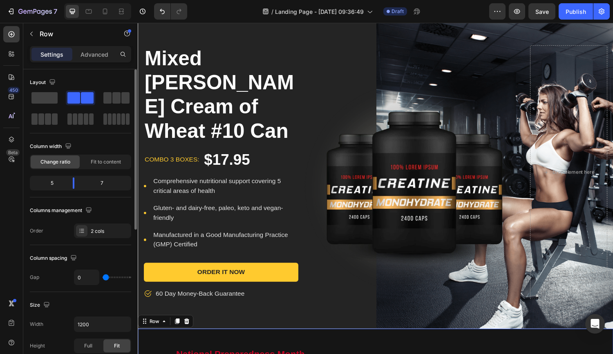
scroll to position [0, 0]
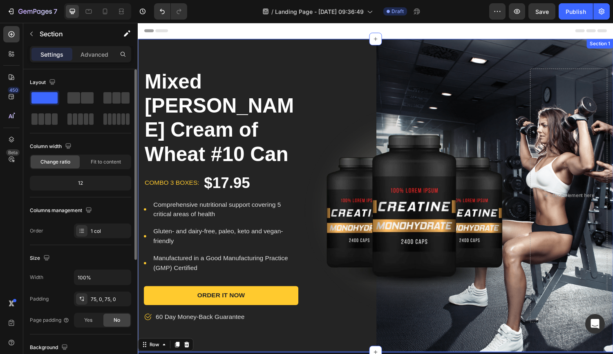
click at [221, 45] on div "Mixed Berry Cream of Wheat #10 Can Product Title combo 3 boxes: Text block $17.…" at bounding box center [383, 201] width 490 height 323
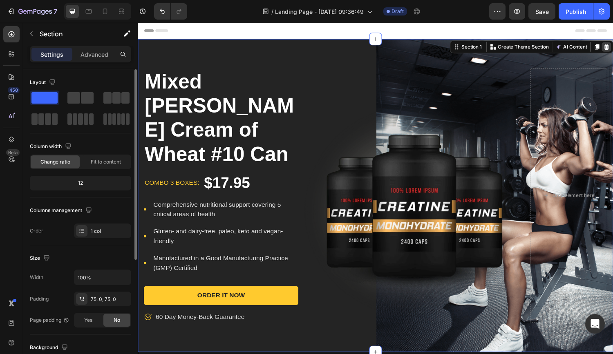
click at [612, 47] on icon at bounding box center [620, 48] width 5 height 6
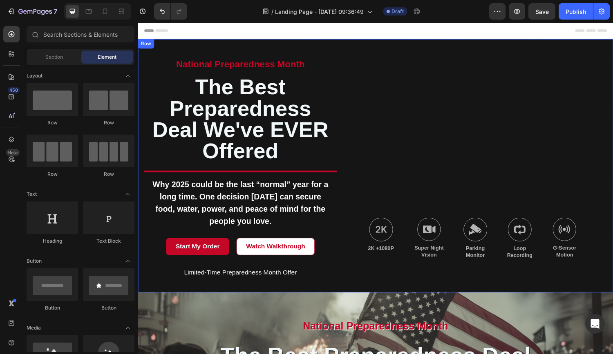
click at [324, 47] on div "national preparedness month Text Block The Best Preparedness Deal We've EVER of…" at bounding box center [383, 171] width 490 height 262
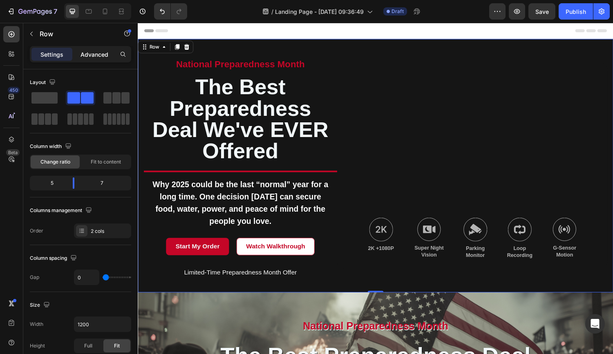
click at [98, 54] on p "Advanced" at bounding box center [94, 54] width 28 height 9
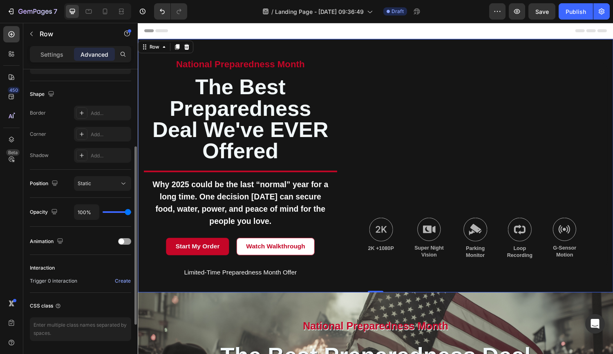
scroll to position [224, 0]
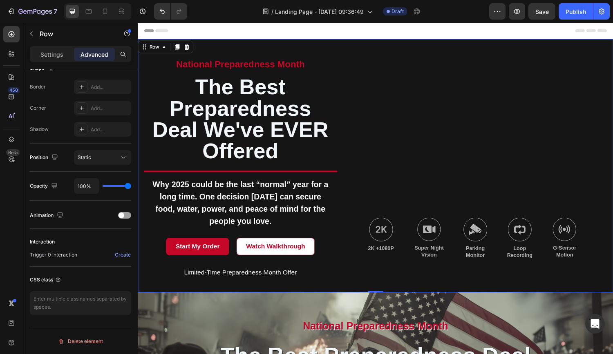
click at [477, 55] on div "Image 2K +1080P Text Block Image Super Night Vision Text Block Image Parking Mo…" at bounding box center [482, 171] width 279 height 232
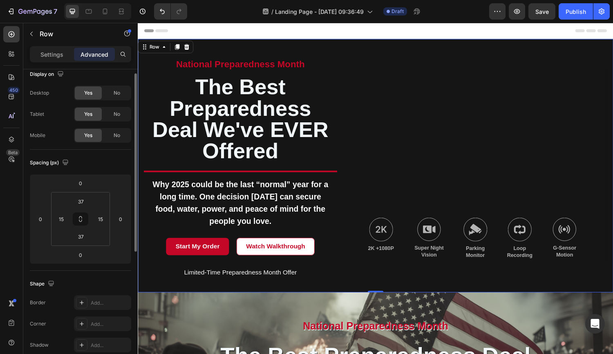
scroll to position [0, 0]
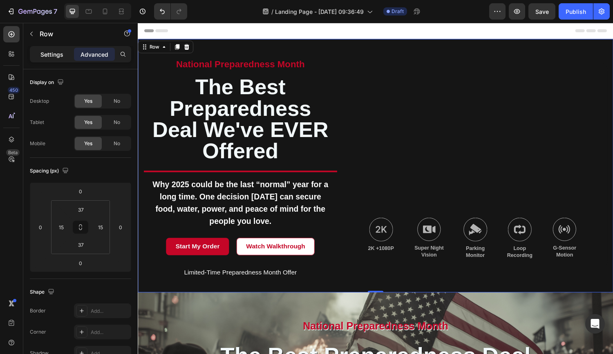
click at [55, 56] on p "Settings" at bounding box center [51, 54] width 23 height 9
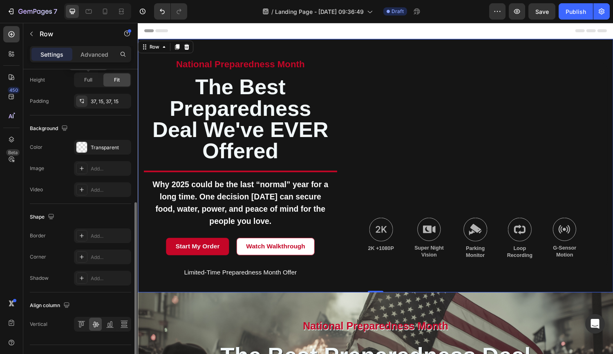
scroll to position [270, 0]
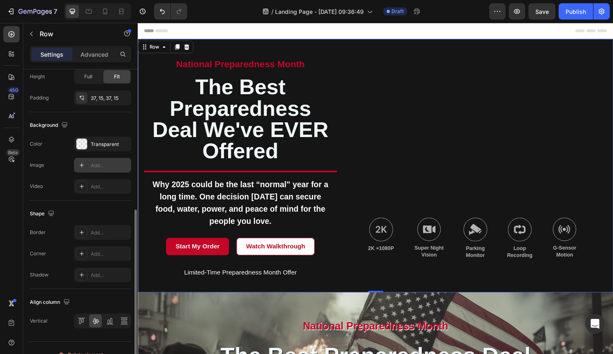
click at [83, 165] on icon at bounding box center [81, 165] width 7 height 7
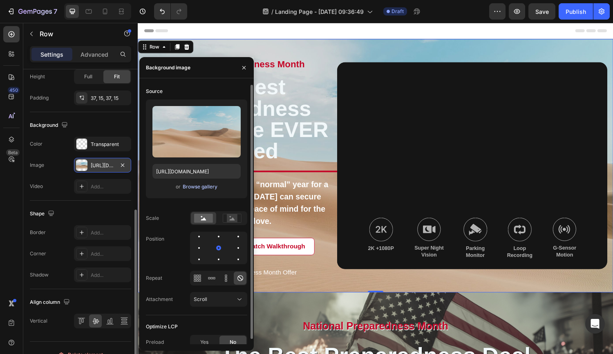
click at [194, 188] on div "Browse gallery" at bounding box center [200, 186] width 35 height 7
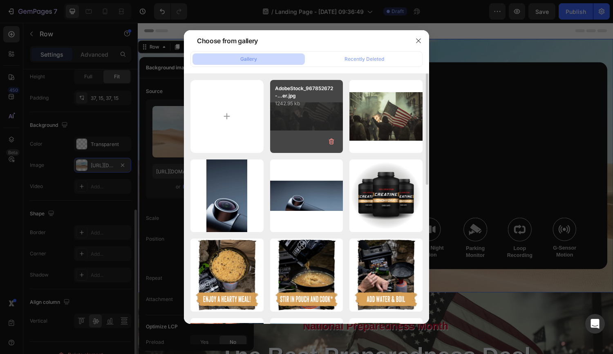
click at [294, 116] on div "AdobeStock_967852672-...er.jpg 1242.95 kb" at bounding box center [306, 116] width 73 height 73
type input "https://cdn.shopify.com/s/files/1/2918/4630/files/gempages_564301893078090917-b…"
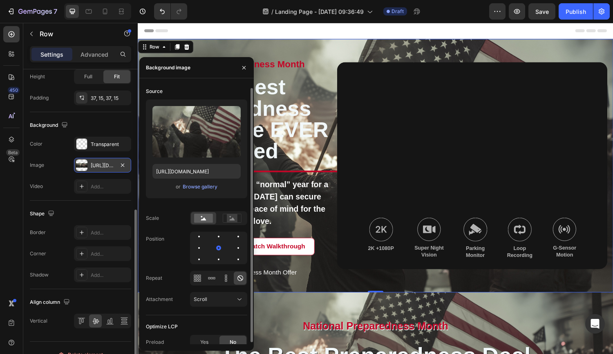
scroll to position [5, 0]
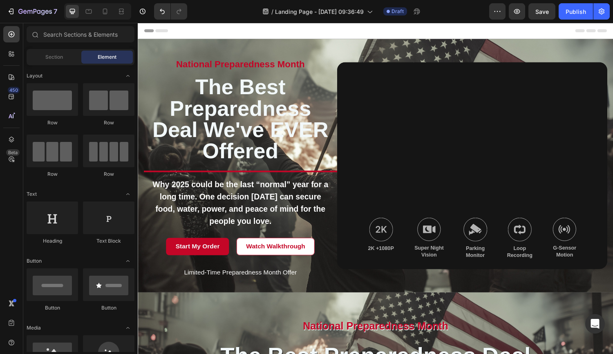
click at [492, 33] on div "Header" at bounding box center [382, 31] width 477 height 16
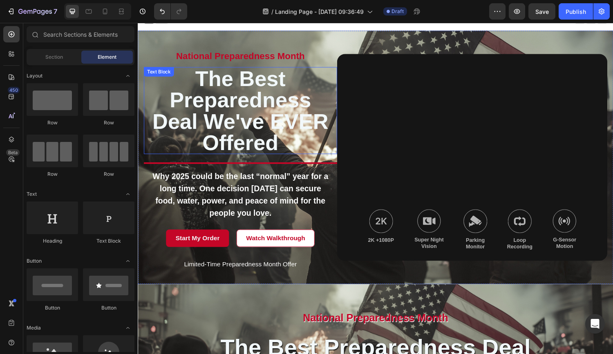
scroll to position [7, 0]
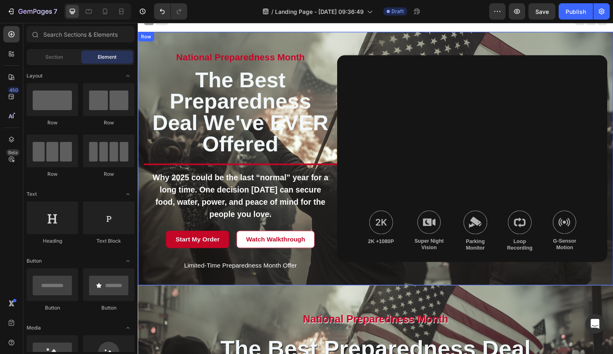
click at [341, 40] on div "national preparedness month Text Block The Best Preparedness Deal We've EVER of…" at bounding box center [383, 163] width 490 height 262
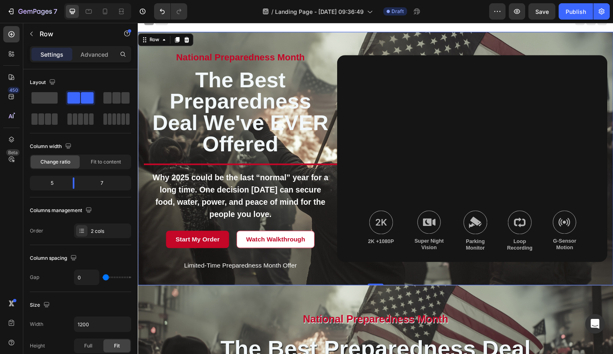
click at [344, 44] on div "national preparedness month Text Block The Best Preparedness Deal We've EVER of…" at bounding box center [383, 163] width 490 height 262
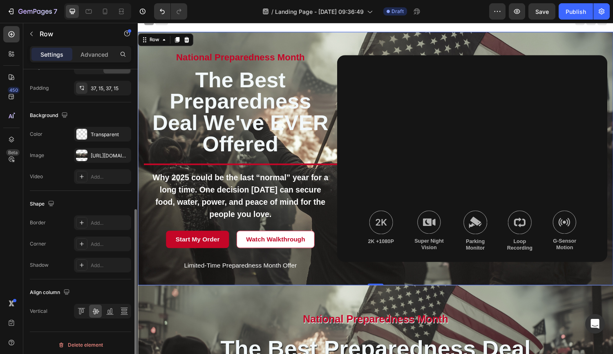
scroll to position [283, 0]
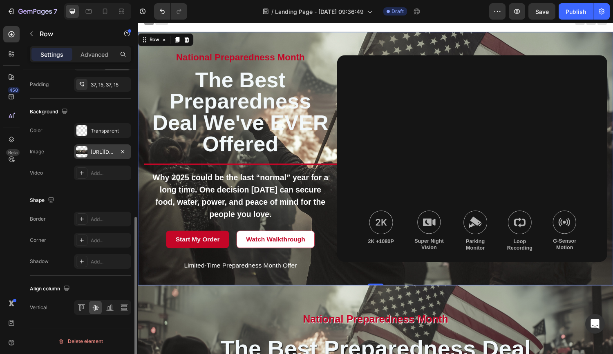
click at [79, 150] on div at bounding box center [81, 151] width 11 height 11
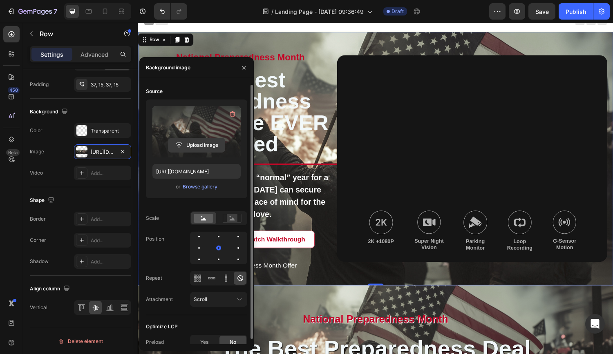
click at [205, 144] on input "file" at bounding box center [196, 145] width 56 height 14
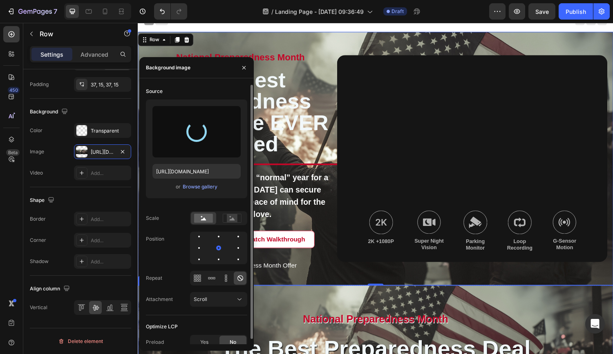
type input "https://cdn.shopify.com/s/files/1/2918/4630/files/gempages_564301893078090917-0…"
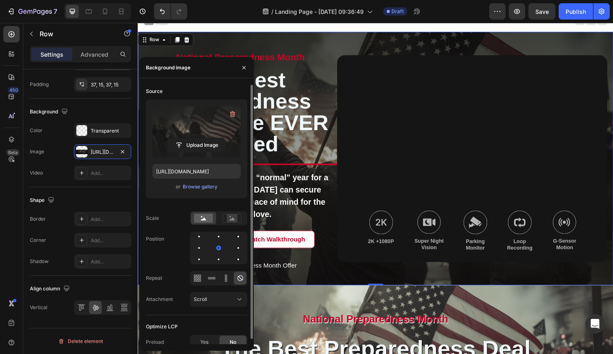
scroll to position [5, 0]
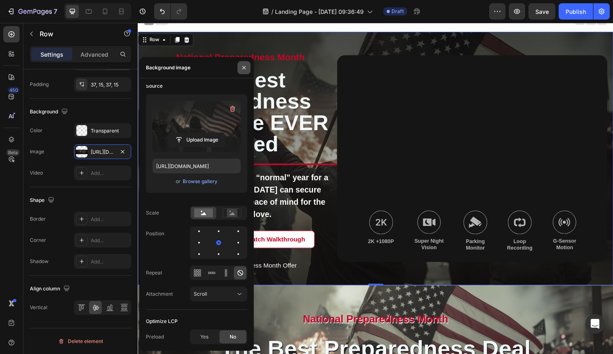
click at [244, 69] on icon "button" at bounding box center [244, 68] width 7 height 7
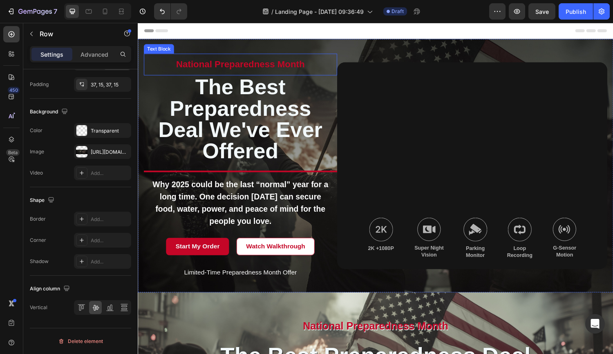
scroll to position [0, 0]
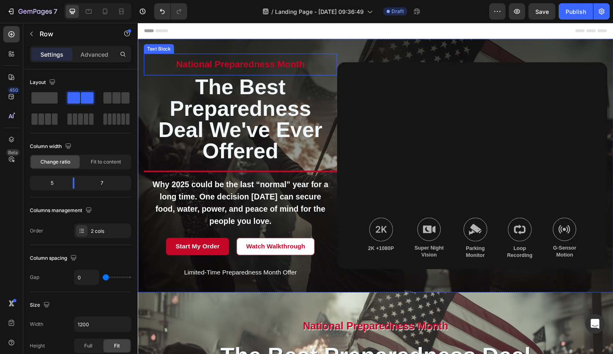
click at [252, 67] on p "national preparedness month" at bounding box center [243, 65] width 186 height 9
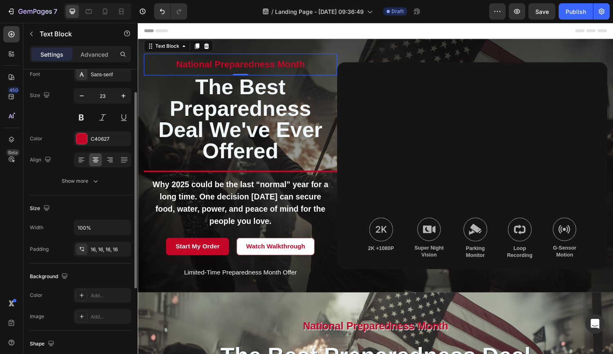
scroll to position [59, 0]
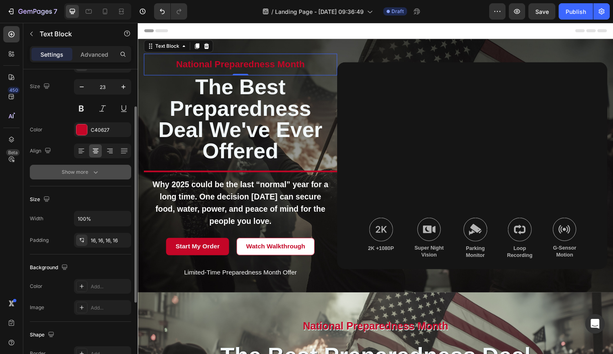
click at [96, 172] on icon "button" at bounding box center [95, 172] width 8 height 8
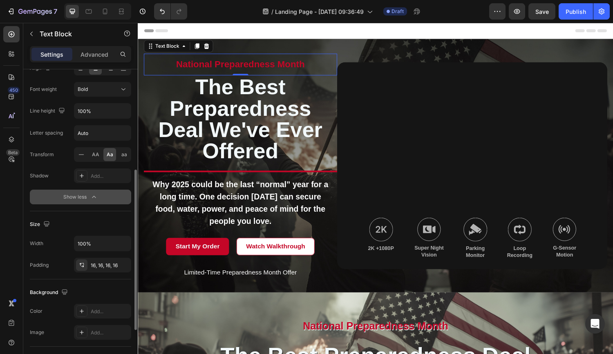
scroll to position [138, 0]
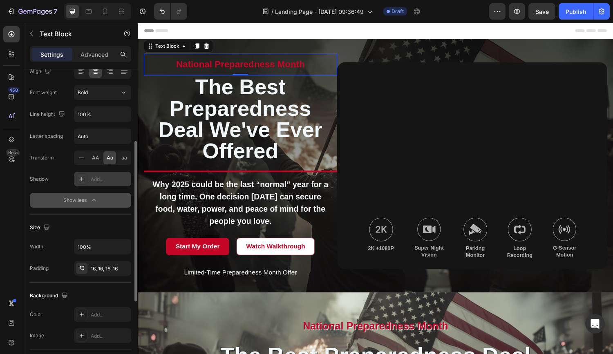
click at [100, 180] on div "Add..." at bounding box center [110, 179] width 38 height 7
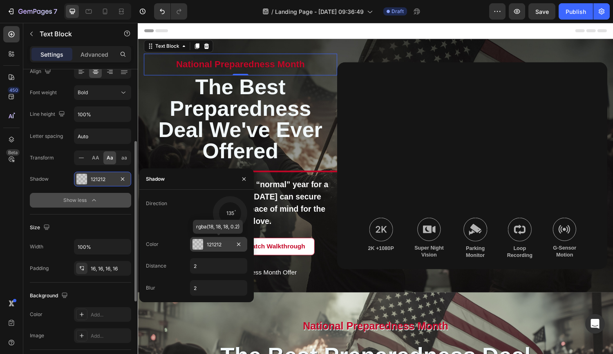
click at [201, 245] on div at bounding box center [197, 244] width 11 height 11
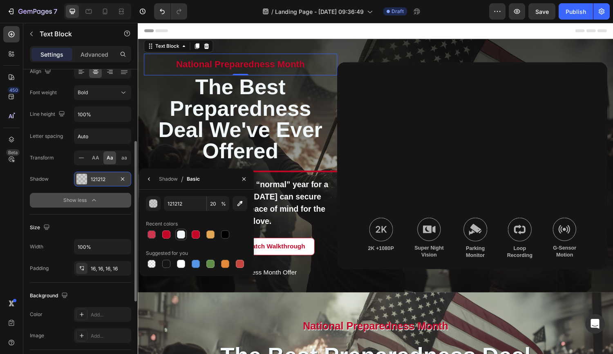
click at [183, 236] on div at bounding box center [181, 235] width 8 height 8
type input "F2F8FA"
type input "100"
click at [171, 179] on div "Shadow" at bounding box center [168, 179] width 19 height 7
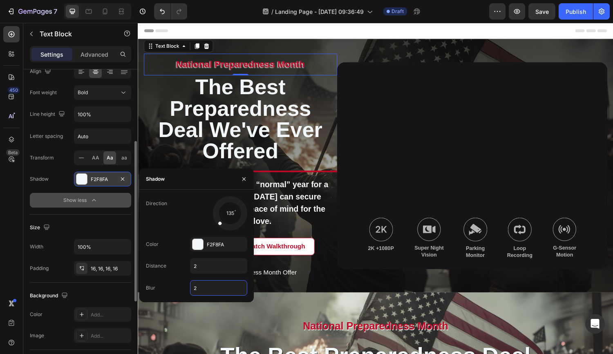
drag, startPoint x: 197, startPoint y: 288, endPoint x: 185, endPoint y: 287, distance: 12.7
click at [185, 287] on div "Blur 2" at bounding box center [196, 289] width 101 height 16
type input "0"
drag, startPoint x: 221, startPoint y: 223, endPoint x: 237, endPoint y: 226, distance: 16.7
click at [237, 226] on span at bounding box center [237, 225] width 4 height 4
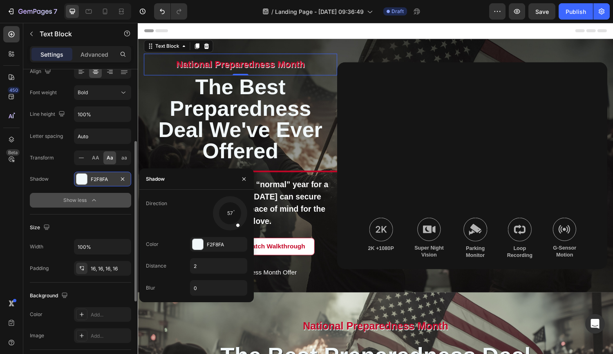
click at [237, 226] on span at bounding box center [237, 225] width 4 height 4
drag, startPoint x: 232, startPoint y: 214, endPoint x: 232, endPoint y: 218, distance: 4.1
click at [232, 218] on div at bounding box center [233, 221] width 13 height 18
drag, startPoint x: 201, startPoint y: 268, endPoint x: 195, endPoint y: 267, distance: 6.5
click at [195, 267] on input "2" at bounding box center [218, 266] width 56 height 15
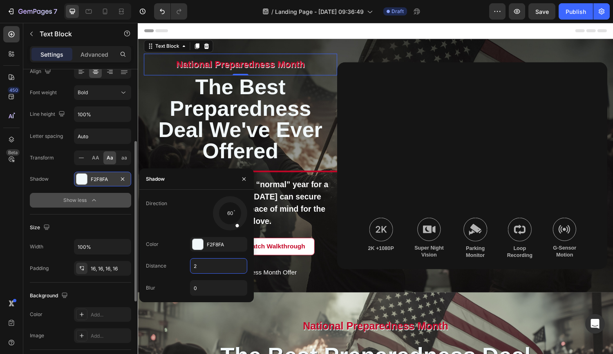
type input "1"
click at [166, 223] on div "Direction 60" at bounding box center [196, 213] width 101 height 34
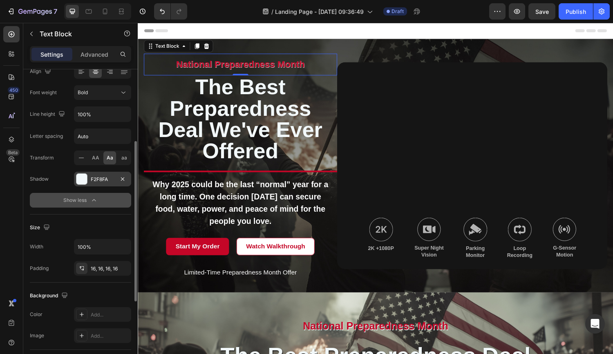
click at [111, 220] on div "Size Width 100% Padding 16, 16, 16, 16" at bounding box center [80, 249] width 101 height 68
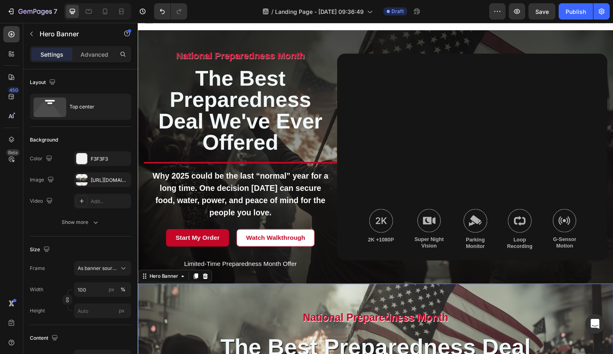
scroll to position [0, 0]
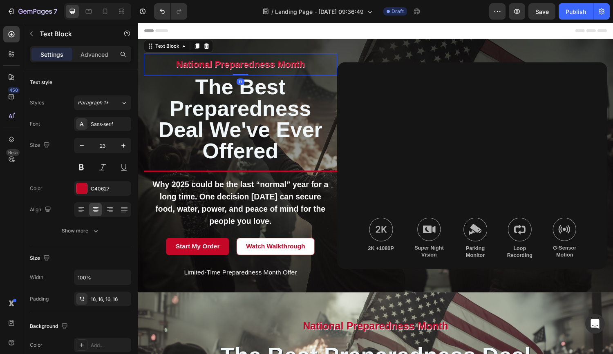
click at [265, 67] on p "national preparedness month" at bounding box center [243, 65] width 186 height 9
click at [85, 188] on div at bounding box center [81, 188] width 11 height 11
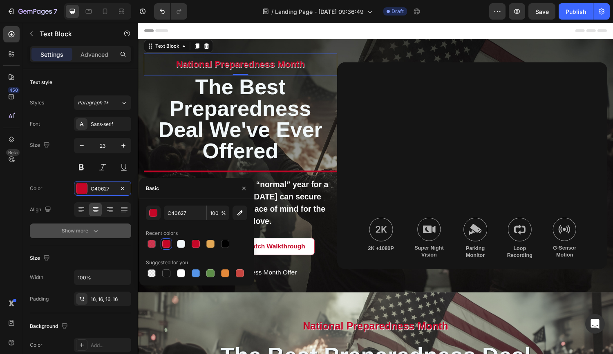
click at [106, 234] on button "Show more" at bounding box center [80, 231] width 101 height 15
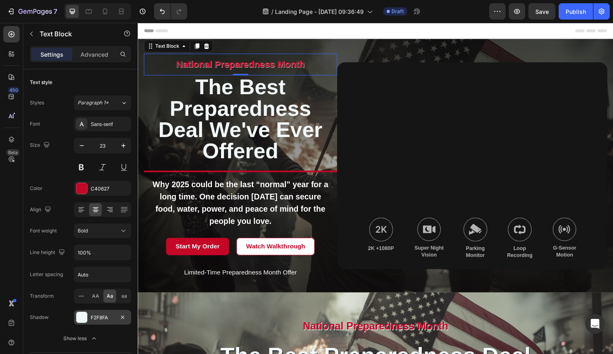
click at [83, 319] on div at bounding box center [81, 317] width 11 height 11
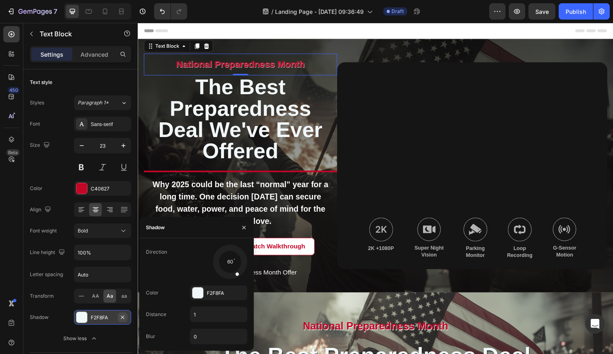
click at [125, 318] on icon "button" at bounding box center [122, 317] width 7 height 7
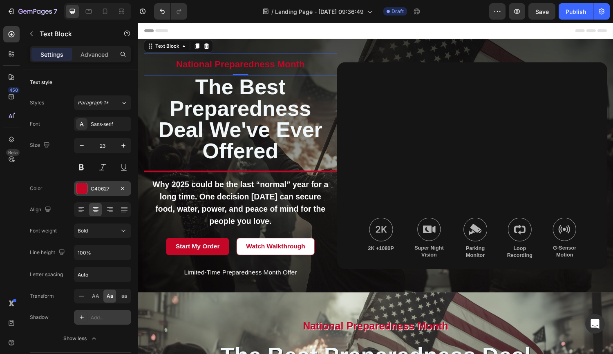
click at [84, 187] on div at bounding box center [81, 188] width 11 height 11
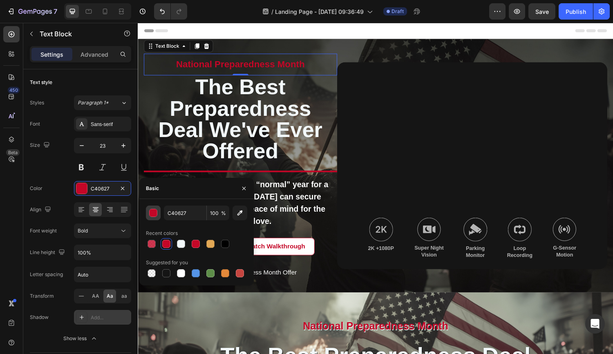
click at [154, 214] on div "button" at bounding box center [153, 214] width 8 height 8
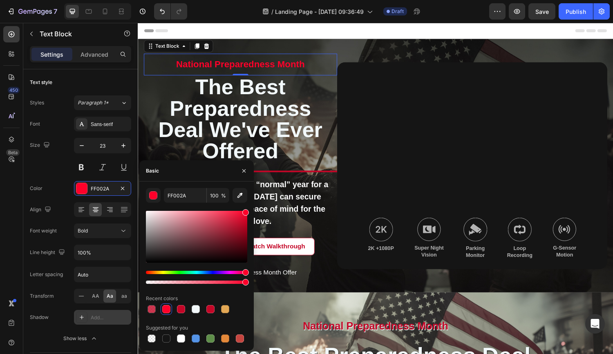
drag, startPoint x: 245, startPoint y: 223, endPoint x: 252, endPoint y: 210, distance: 14.2
click at [252, 210] on div "FF002A 100 % Recent colors Suggested for you" at bounding box center [196, 266] width 114 height 156
click at [56, 183] on div "Color FF002A" at bounding box center [80, 188] width 101 height 15
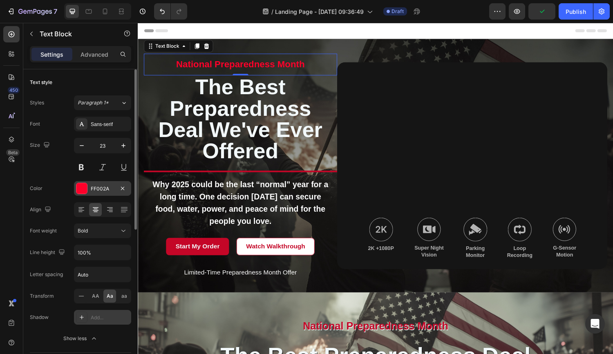
click at [80, 188] on div at bounding box center [81, 188] width 11 height 11
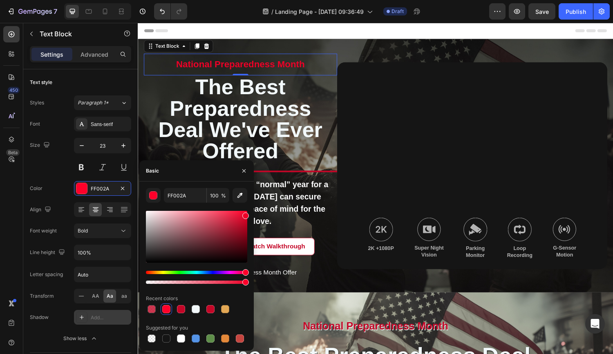
type input "ED0027"
click at [250, 214] on div "ED0027 100 % Recent colors Suggested for you" at bounding box center [196, 266] width 114 height 156
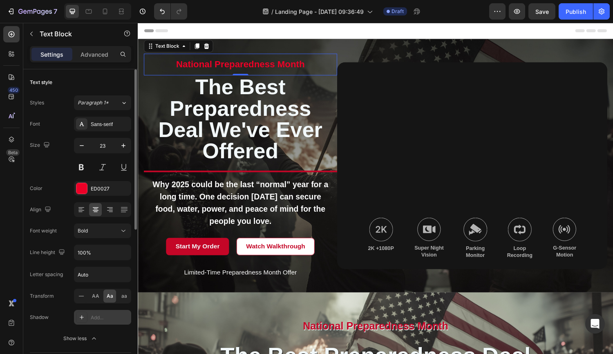
click at [61, 169] on div "Size 23" at bounding box center [80, 156] width 101 height 37
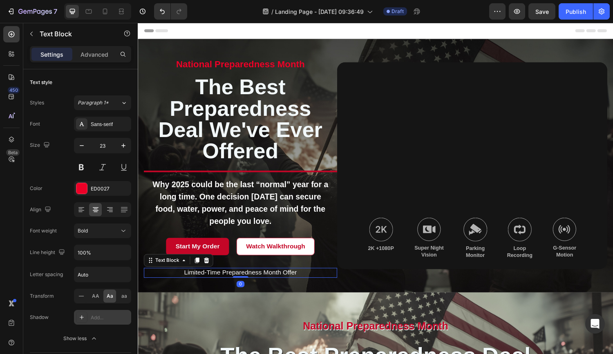
click at [259, 280] on p "Limited-Time Preparedness Month Offer" at bounding box center [244, 281] width 198 height 9
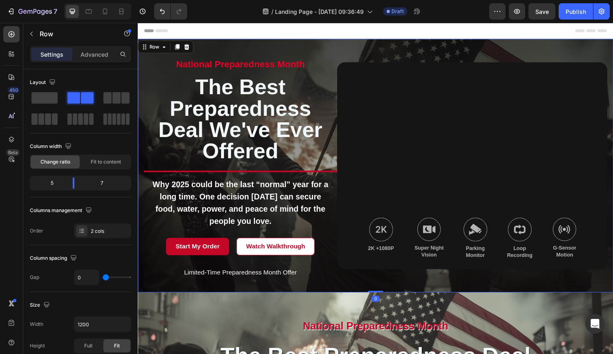
click at [244, 270] on div "national preparedness month Text Block the best preparedness deal we've ever of…" at bounding box center [243, 171] width 199 height 232
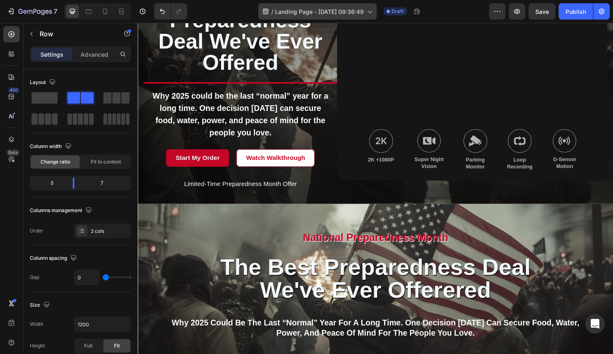
scroll to position [92, 0]
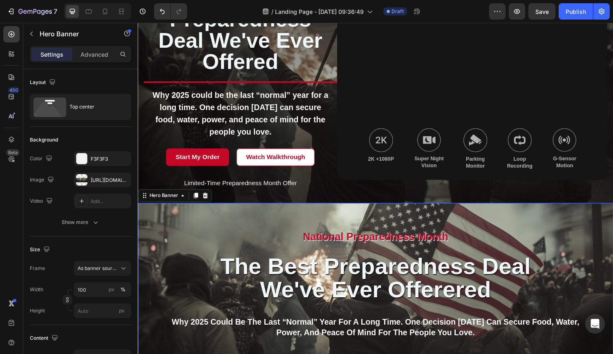
click at [436, 214] on div "National Preparedness Month Heading the best preparedness deal we've ever offer…" at bounding box center [383, 329] width 490 height 241
click at [183, 203] on icon at bounding box center [184, 201] width 7 height 7
click at [184, 203] on icon at bounding box center [184, 201] width 7 height 7
click at [169, 202] on div "Hero Banner" at bounding box center [164, 201] width 33 height 7
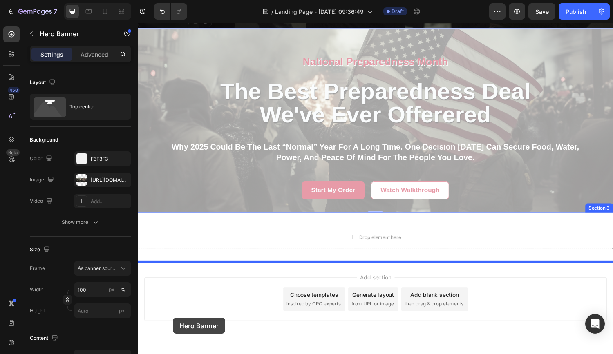
scroll to position [295, 0]
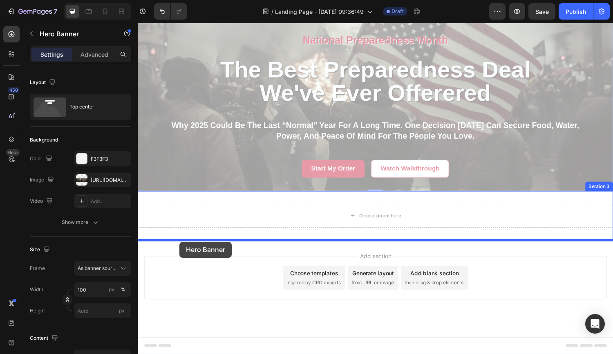
drag, startPoint x: 143, startPoint y: 88, endPoint x: 181, endPoint y: 249, distance: 165.7
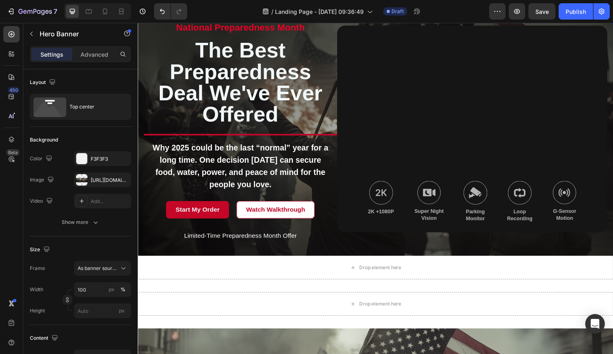
scroll to position [39, 0]
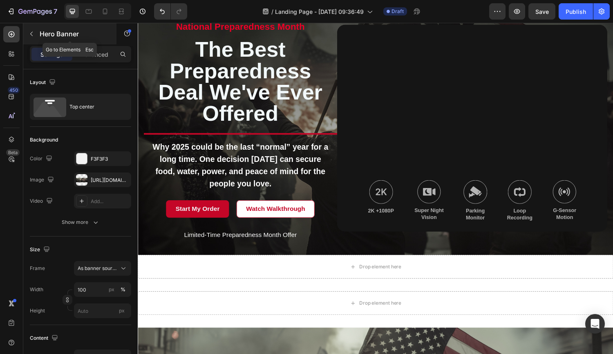
click at [31, 33] on icon "button" at bounding box center [31, 34] width 7 height 7
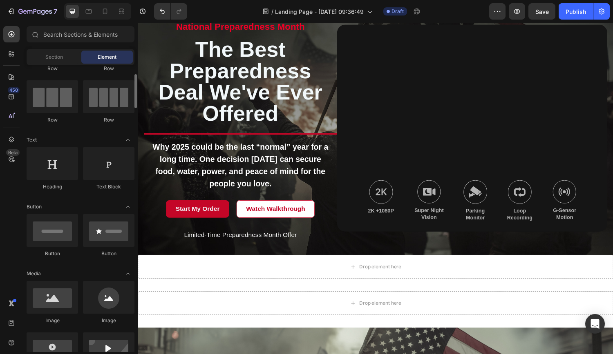
scroll to position [58, 0]
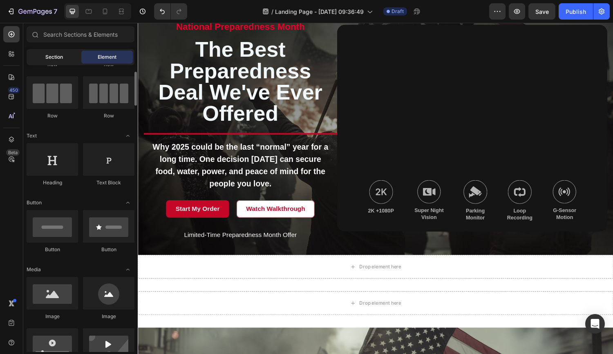
click at [56, 60] on span "Section" at bounding box center [54, 56] width 18 height 7
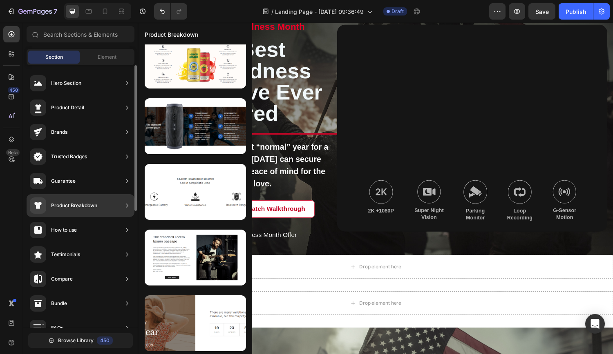
scroll to position [80, 0]
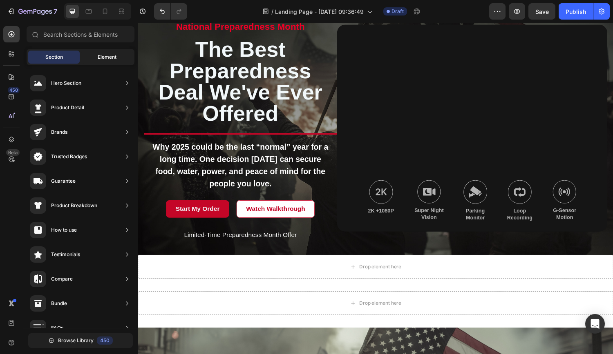
click at [100, 59] on span "Element" at bounding box center [107, 56] width 19 height 7
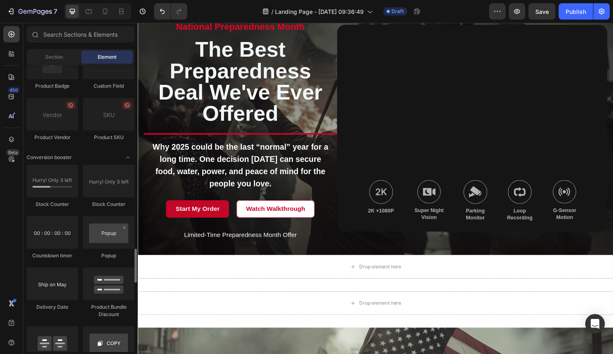
scroll to position [1541, 0]
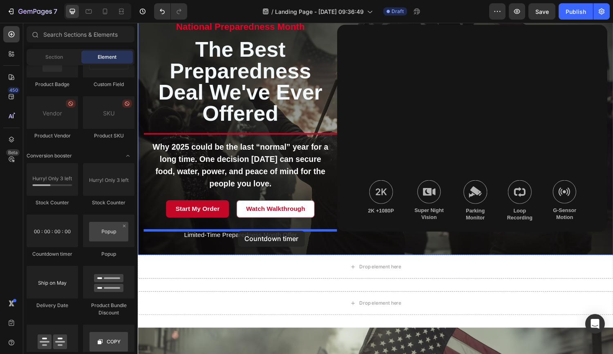
drag, startPoint x: 192, startPoint y: 253, endPoint x: 241, endPoint y: 238, distance: 51.3
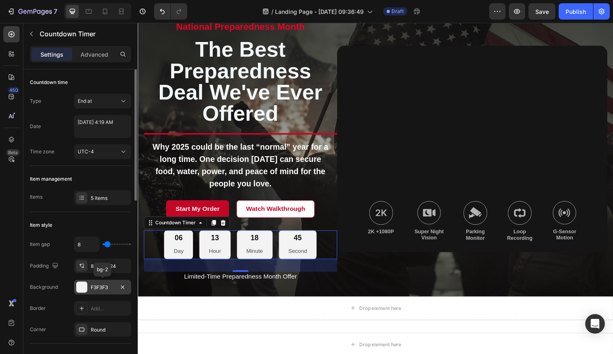
click at [81, 288] on div at bounding box center [81, 287] width 11 height 11
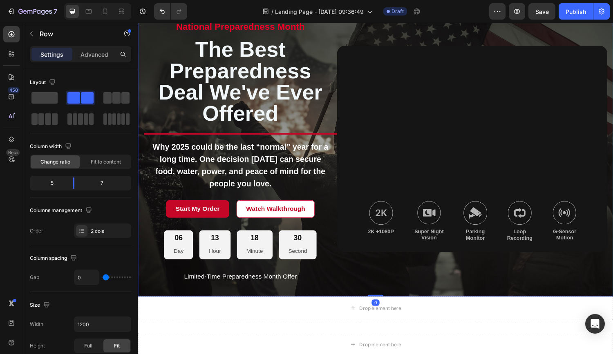
click at [350, 293] on div "national preparedness month Text Block the best preparedness deal we've ever of…" at bounding box center [383, 153] width 490 height 305
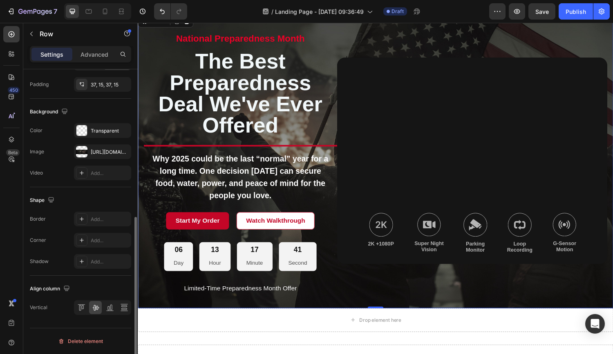
scroll to position [282, 0]
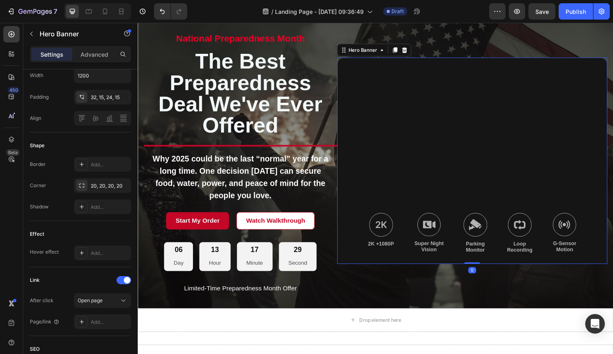
click at [464, 180] on div "Background Image" at bounding box center [482, 166] width 279 height 214
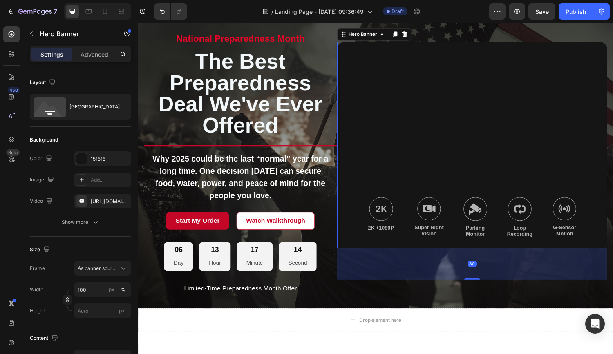
drag, startPoint x: 484, startPoint y: 271, endPoint x: 486, endPoint y: 304, distance: 32.8
click at [486, 304] on div "national preparedness month Text Block the best preparedness deal we've ever of…" at bounding box center [383, 165] width 490 height 305
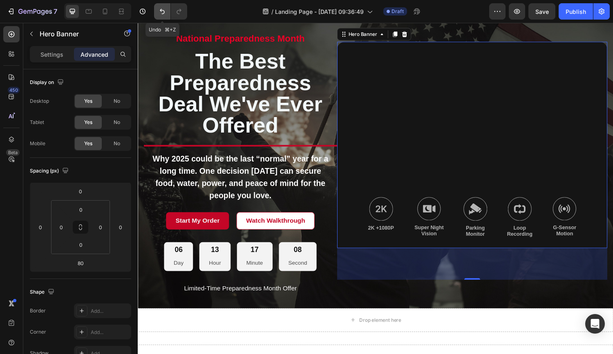
click at [158, 11] on icon "Undo/Redo" at bounding box center [162, 11] width 8 height 8
click at [163, 11] on icon "Undo/Redo" at bounding box center [162, 11] width 5 height 5
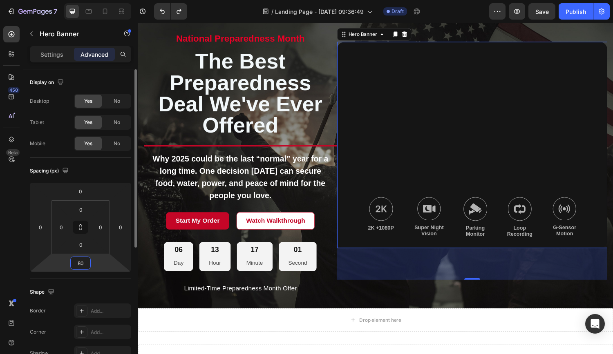
drag, startPoint x: 83, startPoint y: 262, endPoint x: 74, endPoint y: 264, distance: 9.6
click at [74, 264] on input "80" at bounding box center [80, 263] width 16 height 12
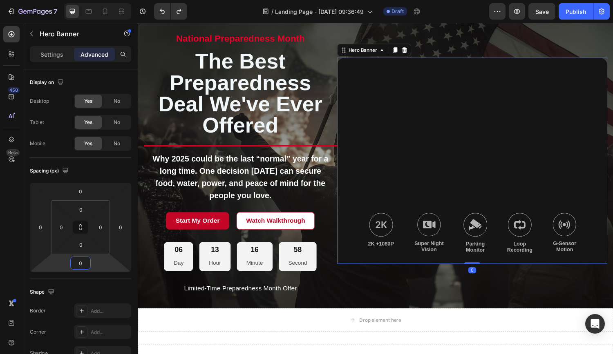
type input "0"
click at [490, 107] on div "Background Image" at bounding box center [482, 166] width 279 height 214
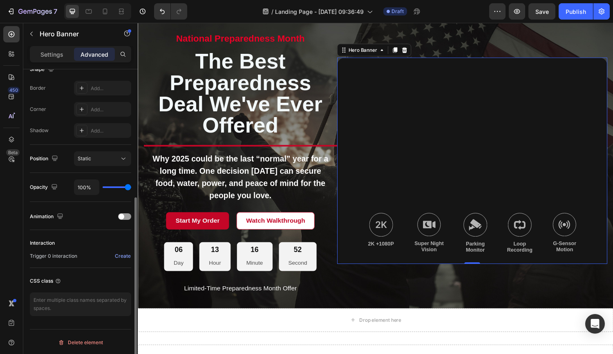
scroll to position [224, 0]
click at [412, 108] on div "Background Image" at bounding box center [482, 166] width 279 height 214
drag, startPoint x: 390, startPoint y: 123, endPoint x: 412, endPoint y: 107, distance: 27.4
click at [392, 123] on div "Background Image" at bounding box center [482, 166] width 279 height 214
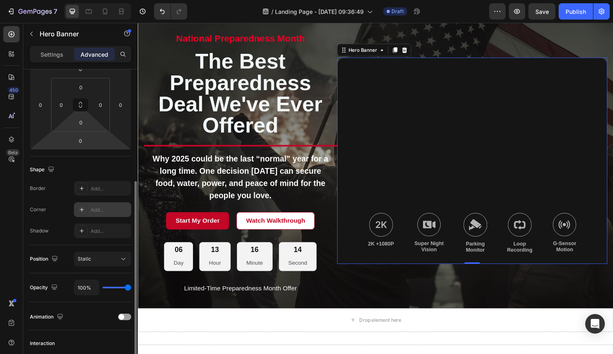
scroll to position [0, 0]
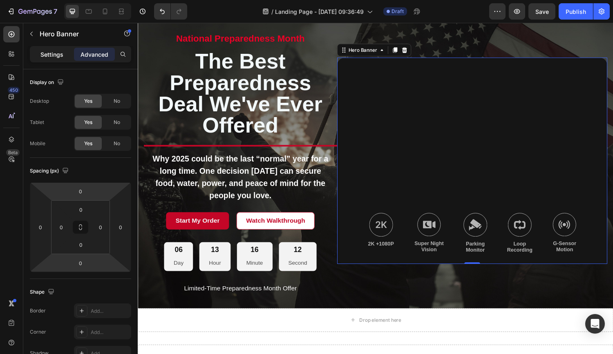
click at [53, 53] on p "Settings" at bounding box center [51, 54] width 23 height 9
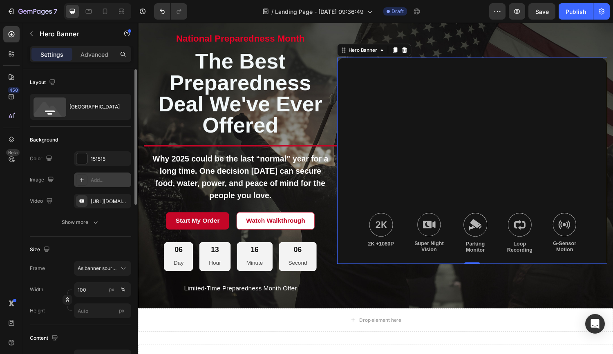
click at [95, 181] on div "Add..." at bounding box center [110, 180] width 38 height 7
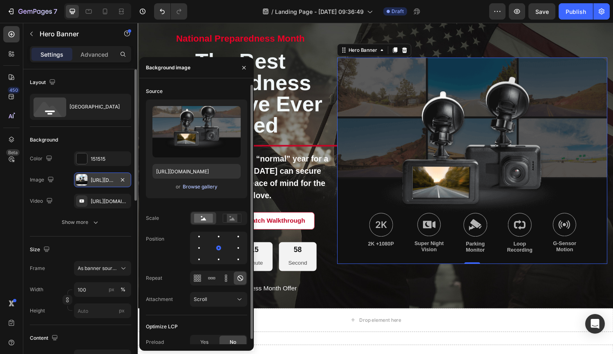
click at [195, 187] on div "Browse gallery" at bounding box center [200, 186] width 35 height 7
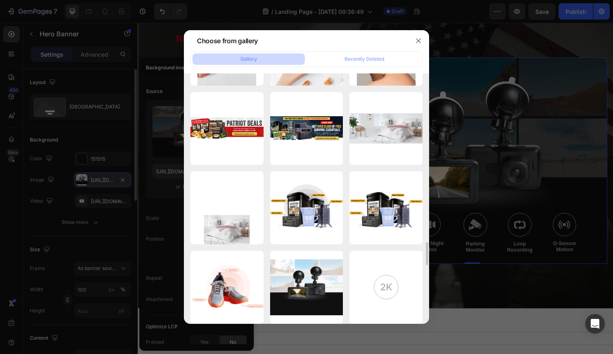
scroll to position [2219, 0]
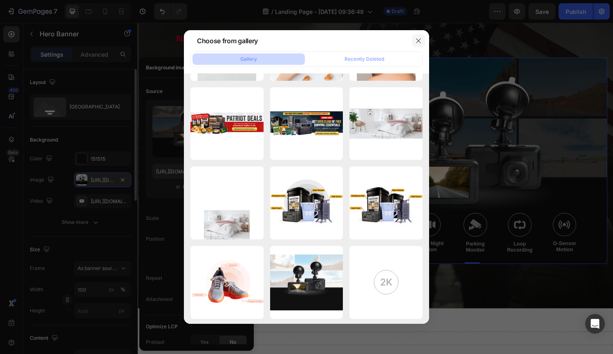
click at [419, 41] on icon "button" at bounding box center [418, 41] width 7 height 7
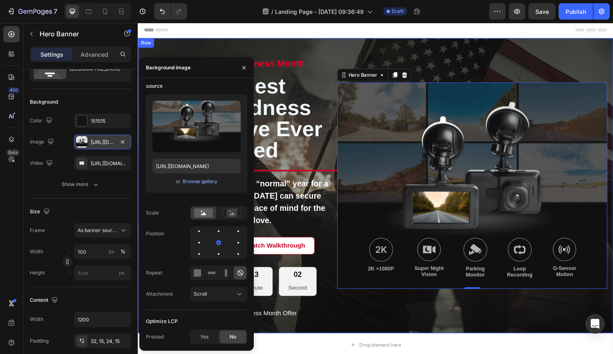
scroll to position [0, 0]
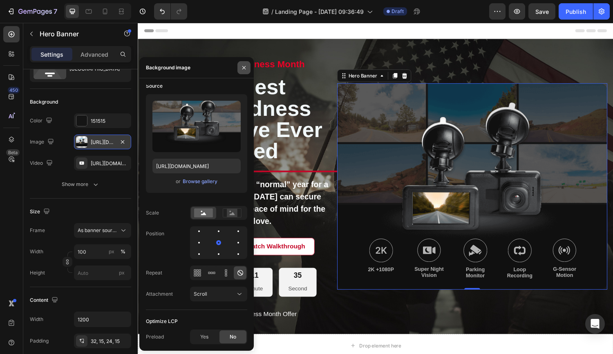
click at [242, 69] on icon "button" at bounding box center [243, 67] width 3 height 3
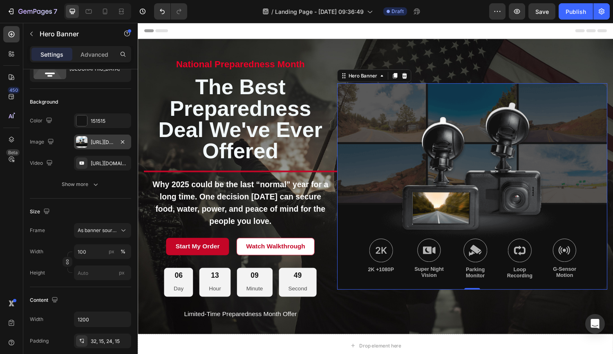
click at [463, 189] on div "Background Image" at bounding box center [482, 192] width 279 height 214
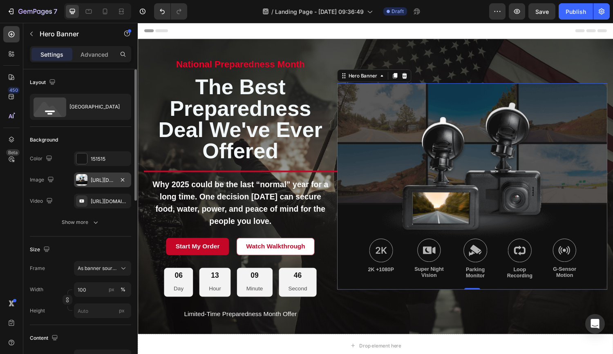
click at [107, 181] on div "https://cdn.shopify.com/s/files/1/2918/4630/files/gempages_564301893078090917-2…" at bounding box center [103, 180] width 24 height 7
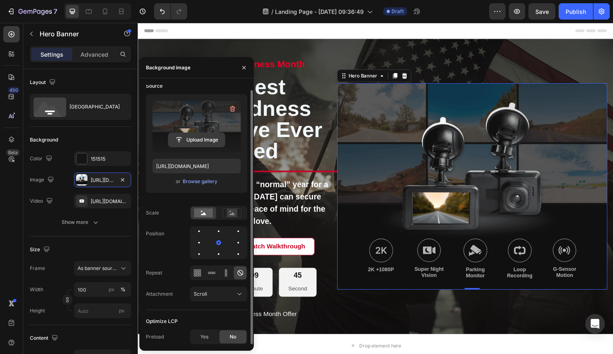
click at [201, 136] on input "file" at bounding box center [196, 140] width 56 height 14
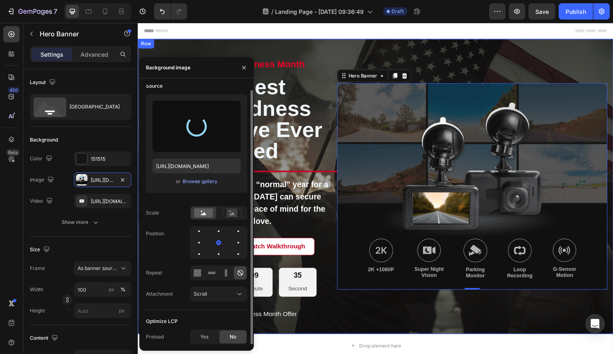
type input "https://cdn.shopify.com/s/files/1/2918/4630/files/gempages_564301893078090917-4…"
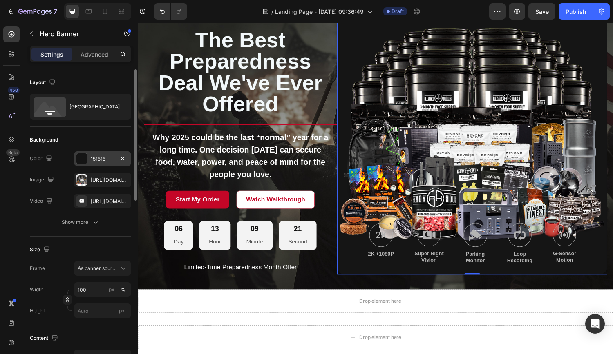
click at [83, 161] on div at bounding box center [81, 159] width 11 height 11
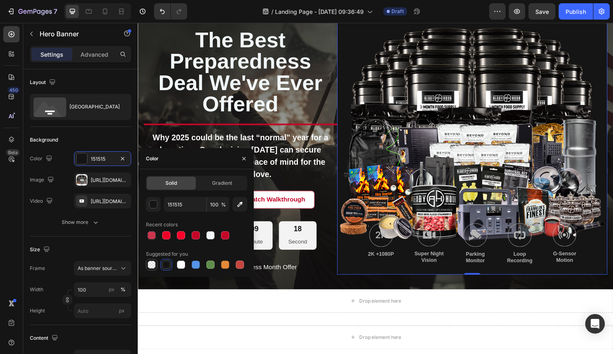
click at [151, 265] on div at bounding box center [151, 265] width 8 height 8
type input "000000"
type input "0"
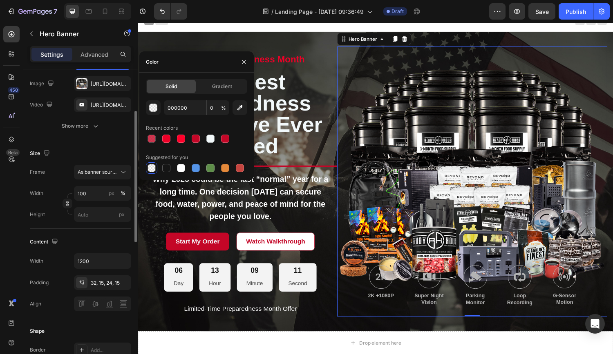
scroll to position [97, 0]
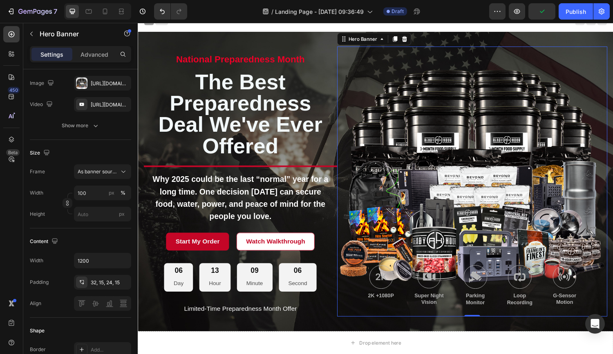
click at [494, 134] on div "Background Image" at bounding box center [482, 186] width 279 height 279
click at [82, 283] on icon at bounding box center [81, 282] width 7 height 7
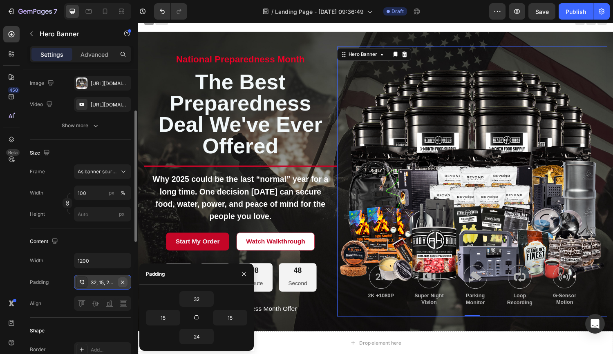
click at [124, 282] on icon "button" at bounding box center [122, 282] width 7 height 7
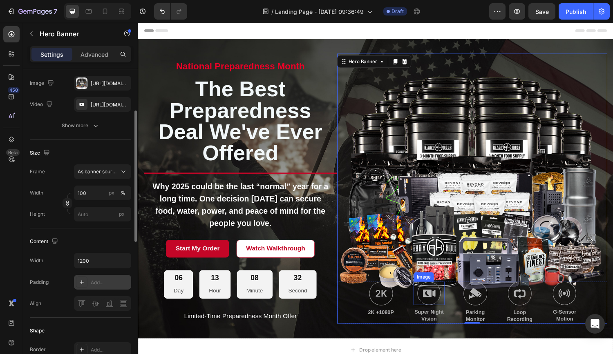
scroll to position [1, 0]
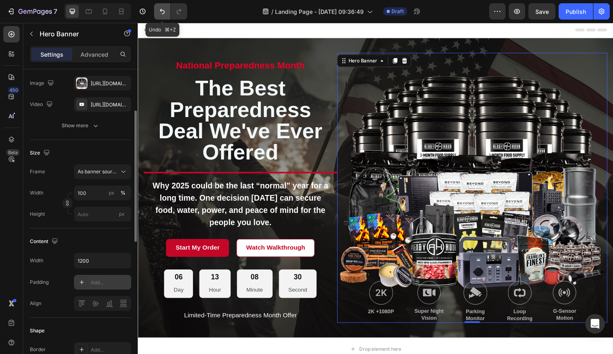
click at [162, 12] on icon "Undo/Redo" at bounding box center [162, 11] width 8 height 8
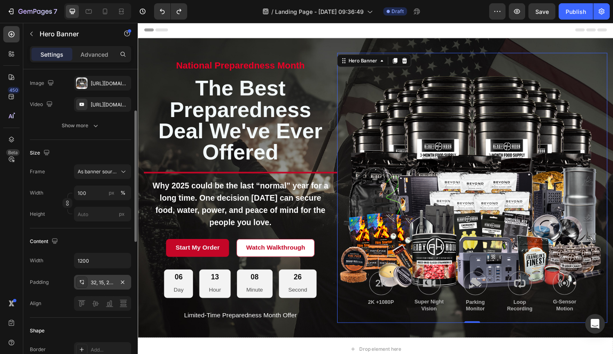
click at [524, 150] on div "Background Image" at bounding box center [482, 193] width 279 height 279
click at [121, 261] on icon "button" at bounding box center [123, 261] width 8 height 8
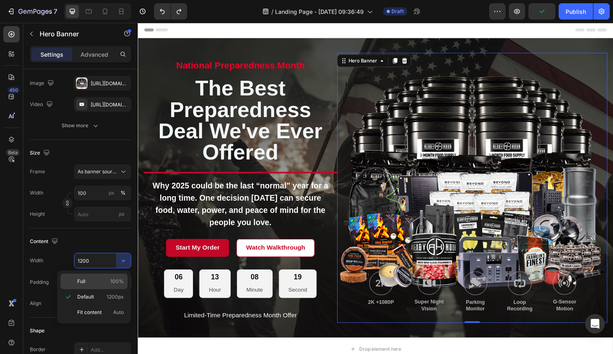
click at [113, 281] on span "100%" at bounding box center [116, 281] width 13 height 7
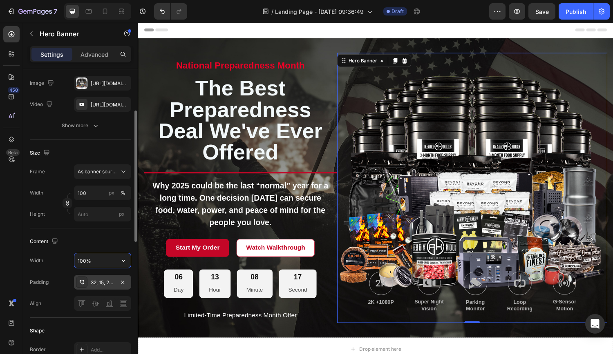
drag, startPoint x: 87, startPoint y: 261, endPoint x: 78, endPoint y: 261, distance: 9.8
click at [77, 261] on input "100%" at bounding box center [102, 261] width 56 height 15
drag, startPoint x: 93, startPoint y: 260, endPoint x: 75, endPoint y: 259, distance: 18.4
click at [75, 259] on input "100%" at bounding box center [102, 261] width 56 height 15
type input "1200"
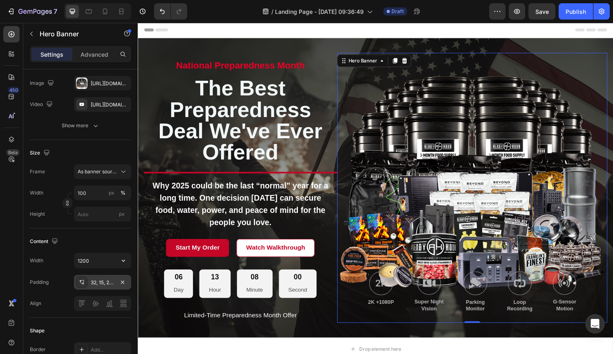
click at [455, 170] on div "Background Image" at bounding box center [482, 193] width 279 height 279
click at [107, 81] on div "https://cdn.shopify.com/s/files/1/2918/4630/files/gempages_564301893078090917-4…" at bounding box center [103, 83] width 24 height 7
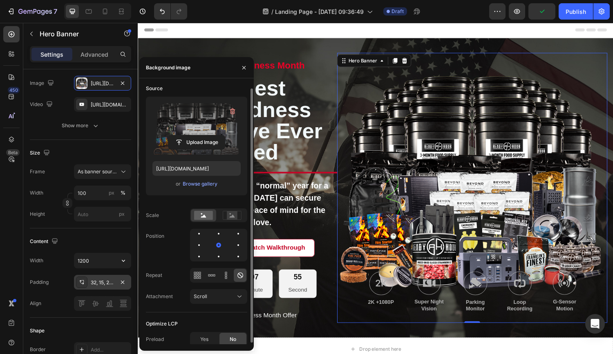
scroll to position [5, 0]
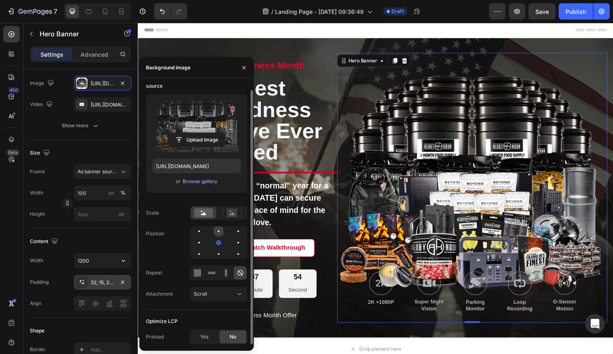
click at [233, 231] on div at bounding box center [238, 232] width 10 height 10
click at [233, 241] on div at bounding box center [238, 243] width 10 height 10
click at [218, 231] on div at bounding box center [219, 232] width 2 height 2
click at [230, 215] on icon at bounding box center [232, 213] width 5 height 3
click at [233, 241] on div at bounding box center [238, 243] width 10 height 10
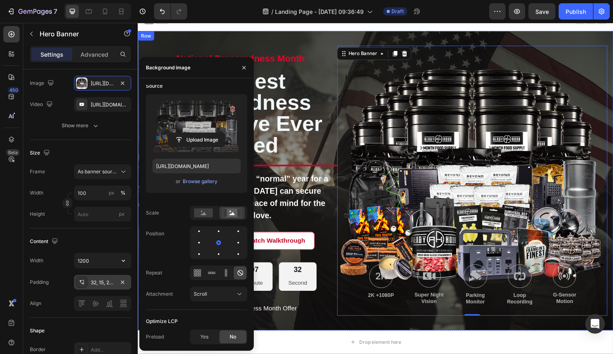
scroll to position [11, 0]
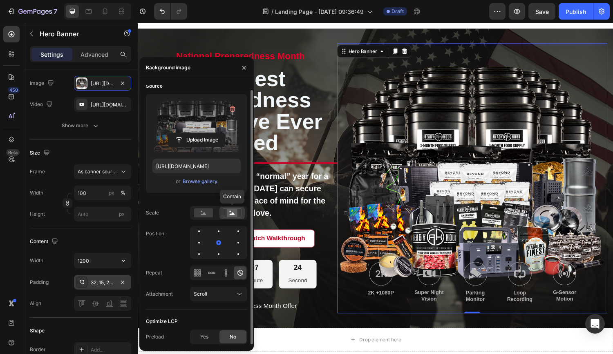
click at [229, 212] on rect at bounding box center [232, 213] width 11 height 8
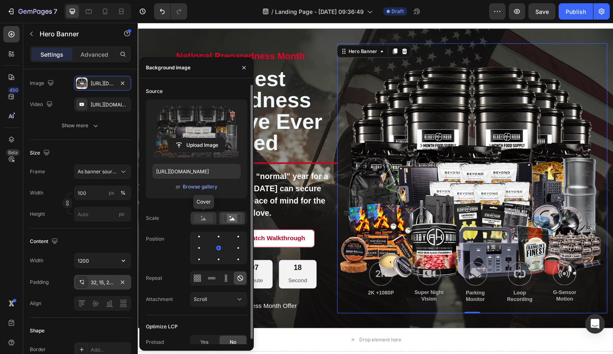
click at [201, 218] on rect at bounding box center [203, 218] width 19 height 9
click at [229, 218] on rect at bounding box center [232, 218] width 11 height 8
click at [236, 217] on rect at bounding box center [232, 218] width 11 height 8
click at [207, 218] on rect at bounding box center [203, 218] width 19 height 9
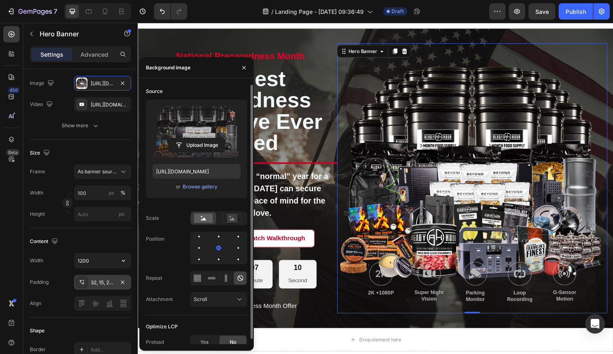
scroll to position [5, 0]
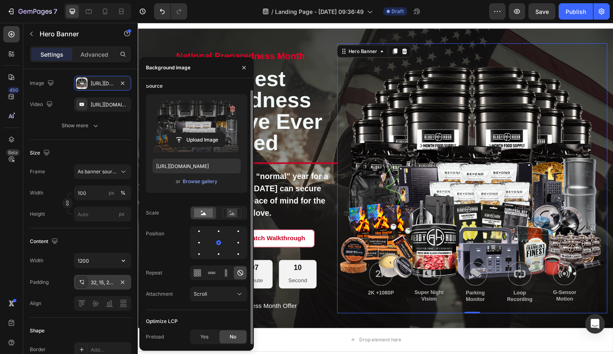
click at [178, 217] on div "Scale" at bounding box center [196, 213] width 101 height 14
click at [157, 215] on div "Scale" at bounding box center [152, 213] width 13 height 7
click at [239, 295] on icon at bounding box center [239, 295] width 4 height 2
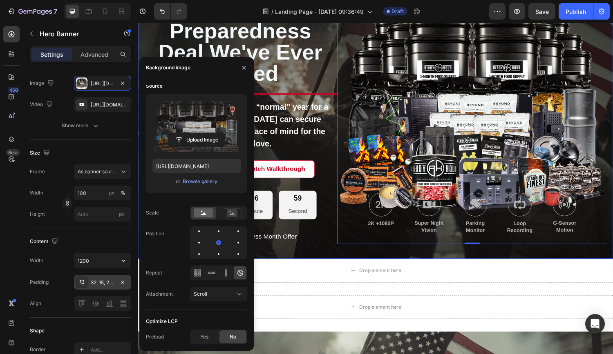
scroll to position [81, 0]
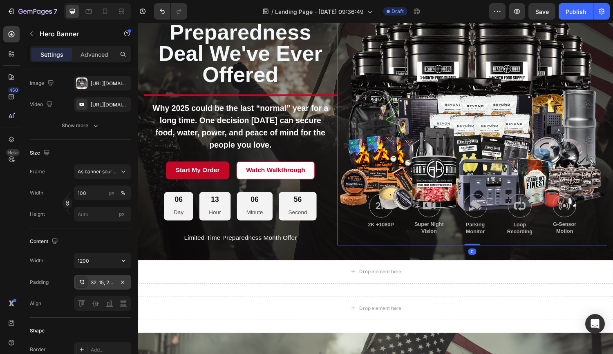
drag, startPoint x: 484, startPoint y: 252, endPoint x: 486, endPoint y: 234, distance: 18.5
click at [485, 225] on div "Image 2K +1080P Text Block Image Super Night Vision Text Block Image Parking Mo…" at bounding box center [482, 113] width 279 height 279
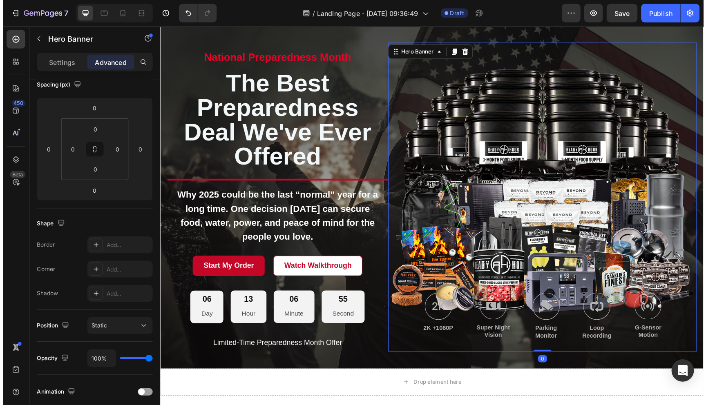
scroll to position [12, 0]
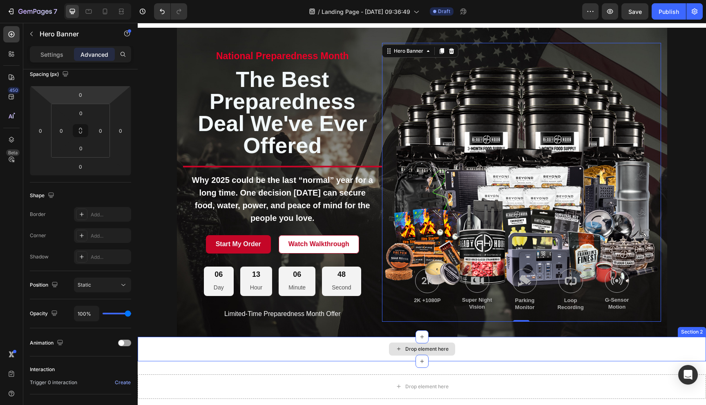
click at [612, 352] on div "Drop element here" at bounding box center [422, 349] width 568 height 25
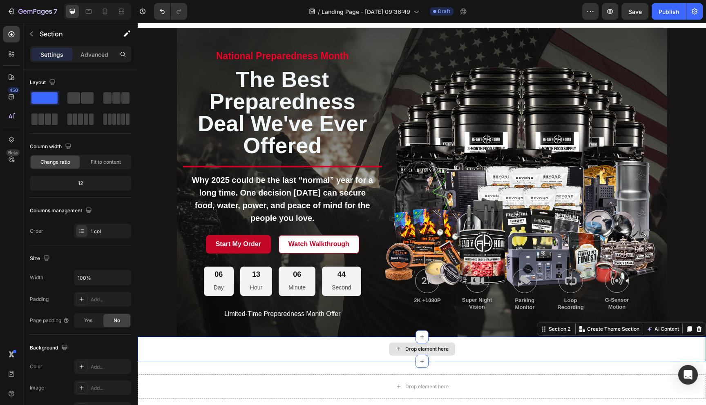
scroll to position [0, 0]
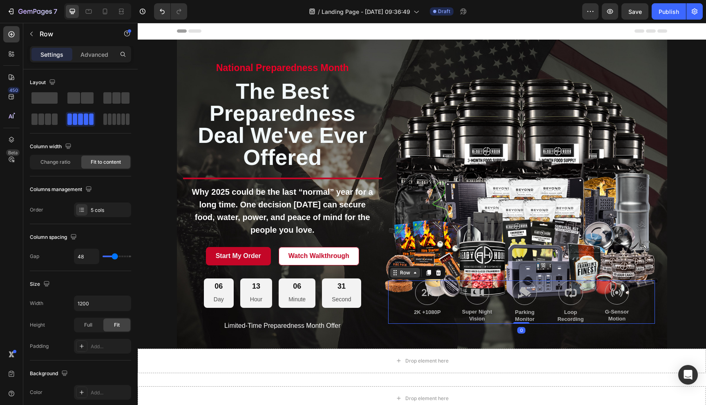
click at [397, 276] on div "Row" at bounding box center [405, 273] width 30 height 10
click at [437, 271] on icon at bounding box center [438, 273] width 5 height 6
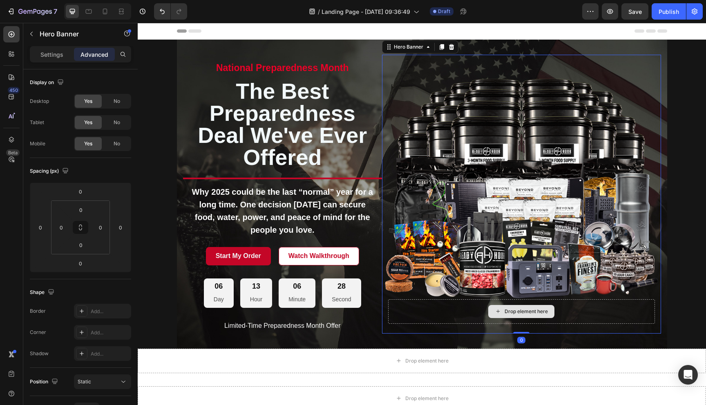
click at [424, 313] on div "Drop element here" at bounding box center [521, 311] width 267 height 25
click at [459, 301] on div "Drop element here" at bounding box center [521, 311] width 267 height 25
click at [612, 317] on div "Drop element here" at bounding box center [521, 311] width 267 height 25
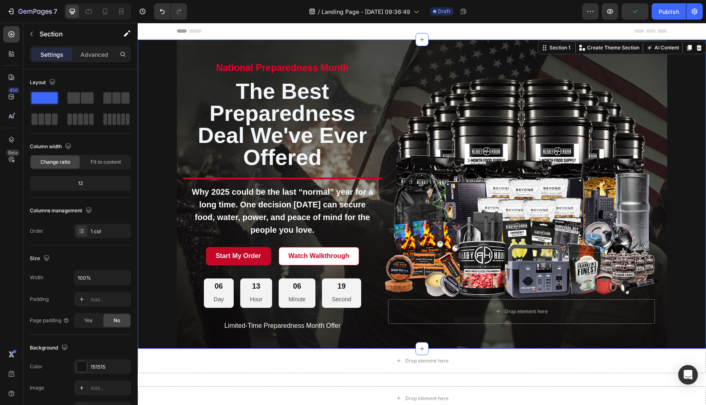
click at [612, 288] on div "national preparedness month Text Block the best preparedness deal we've ever of…" at bounding box center [422, 194] width 568 height 309
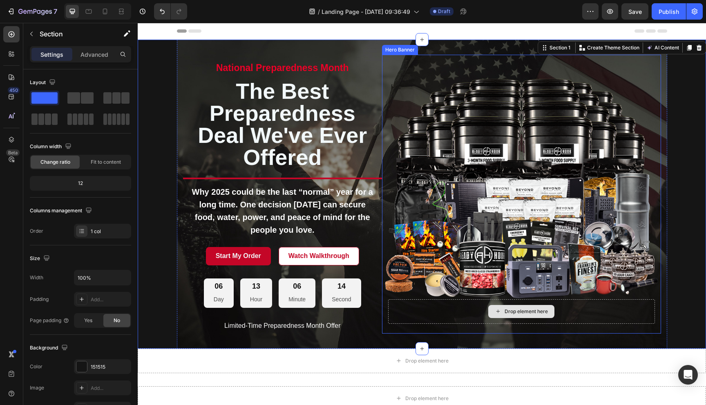
click at [487, 300] on div "Drop element here" at bounding box center [521, 311] width 267 height 25
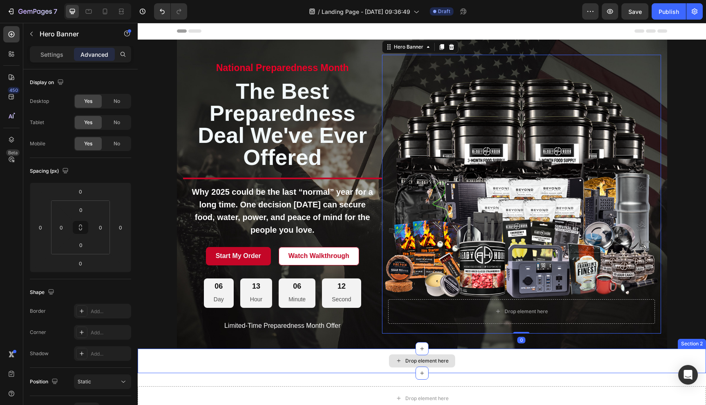
click at [325, 354] on div "Drop element here" at bounding box center [422, 361] width 568 height 25
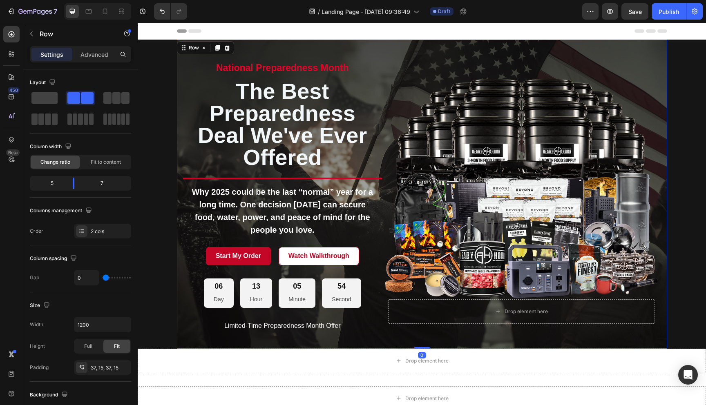
click at [612, 123] on div "national preparedness month Text Block the best preparedness deal we've ever of…" at bounding box center [422, 194] width 490 height 309
click at [90, 346] on span "Full" at bounding box center [88, 346] width 8 height 7
click at [116, 346] on span "Fit" at bounding box center [117, 346] width 6 height 7
click at [94, 348] on div "Full" at bounding box center [88, 346] width 27 height 13
click at [101, 354] on div "37, 15, 37, 15" at bounding box center [103, 367] width 24 height 7
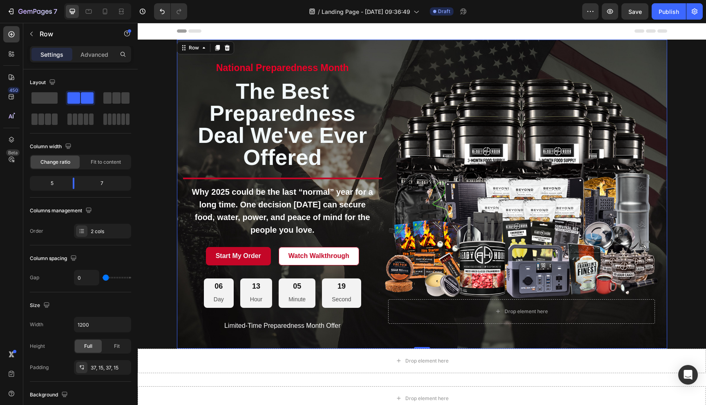
click at [182, 248] on div "national preparedness month Text Block the best preparedness deal we've ever of…" at bounding box center [422, 194] width 490 height 309
click at [179, 69] on div "national preparedness month Text Block the best preparedness deal we've ever of…" at bounding box center [422, 194] width 490 height 309
click at [124, 326] on icon "button" at bounding box center [123, 325] width 8 height 8
click at [114, 354] on span "100%" at bounding box center [116, 360] width 13 height 7
type input "100%"
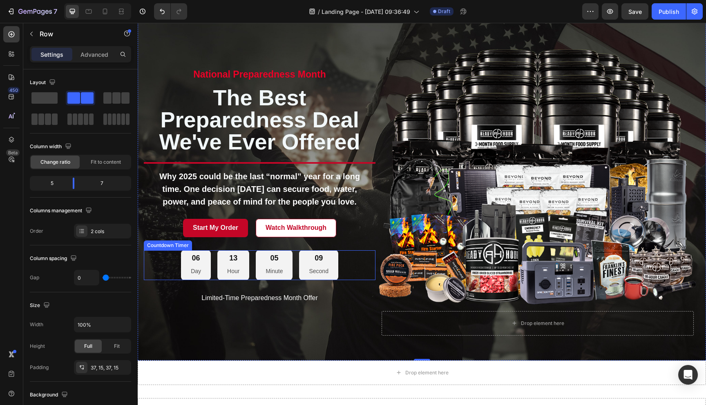
scroll to position [32, 0]
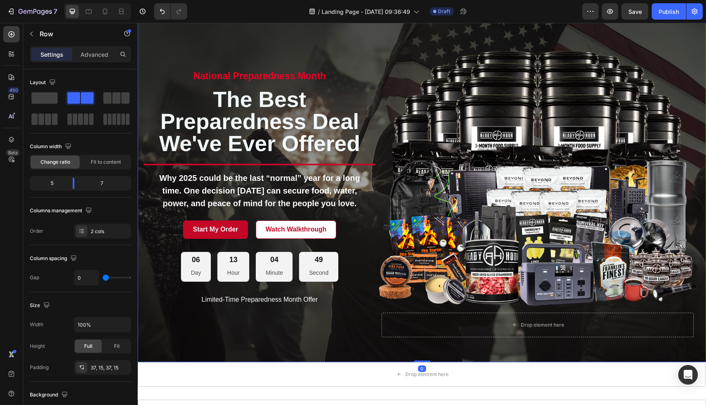
drag, startPoint x: 427, startPoint y: 362, endPoint x: 427, endPoint y: 343, distance: 19.2
click at [427, 343] on div "national preparedness month Text Block the best preparedness deal we've ever of…" at bounding box center [422, 185] width 568 height 354
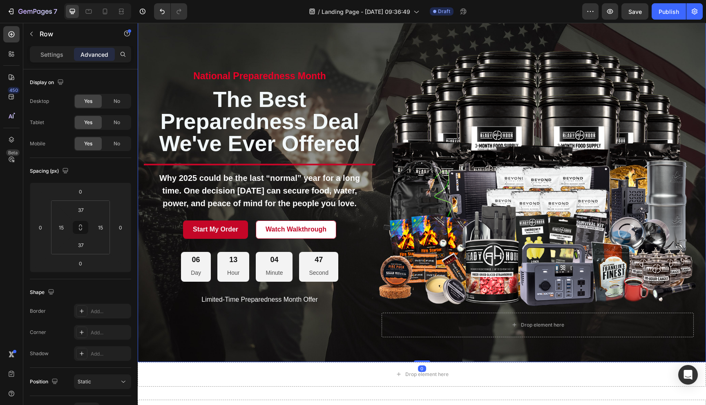
drag, startPoint x: 428, startPoint y: 361, endPoint x: 429, endPoint y: 355, distance: 5.7
click at [429, 354] on div "national preparedness month Text Block the best preparedness deal we've ever of…" at bounding box center [422, 185] width 568 height 354
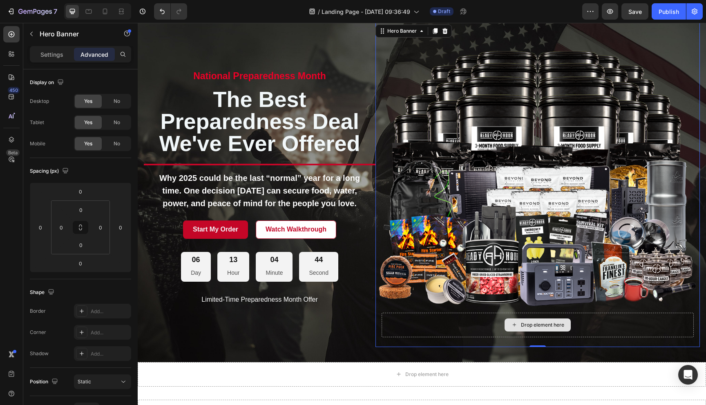
click at [484, 321] on div "Drop element here" at bounding box center [537, 325] width 312 height 25
click at [473, 320] on div "Drop element here" at bounding box center [537, 325] width 312 height 25
click at [163, 11] on icon "Undo/Redo" at bounding box center [162, 11] width 8 height 8
click at [166, 11] on icon "Undo/Redo" at bounding box center [162, 11] width 8 height 8
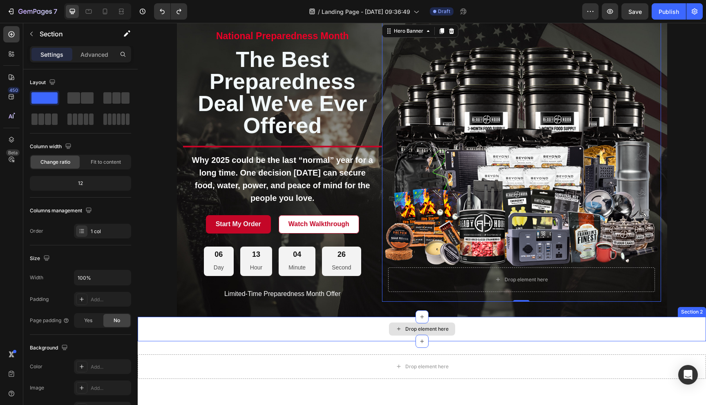
click at [180, 332] on div "Drop element here" at bounding box center [422, 329] width 568 height 25
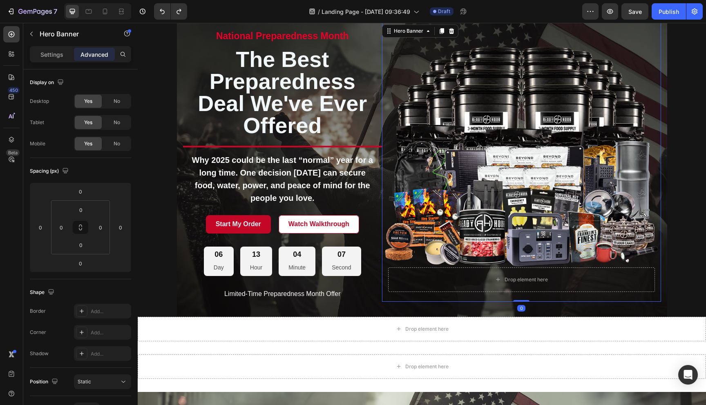
drag, startPoint x: 526, startPoint y: 301, endPoint x: 527, endPoint y: 288, distance: 13.5
click at [527, 291] on div "Drop element here Hero Banner 0" at bounding box center [521, 162] width 279 height 279
click at [527, 279] on div "Drop element here" at bounding box center [525, 279] width 43 height 7
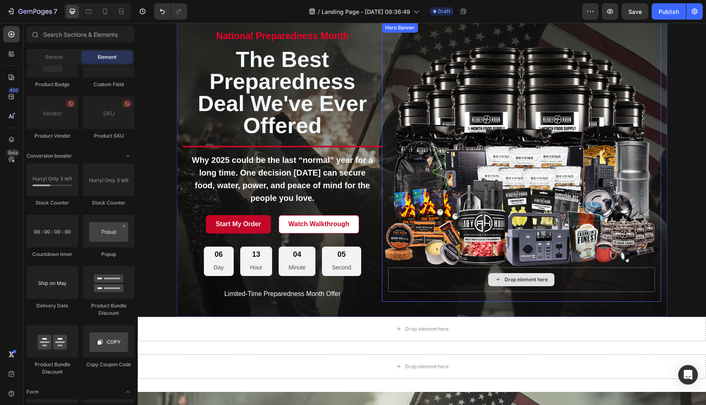
click at [504, 279] on div "Drop element here" at bounding box center [525, 279] width 43 height 7
click at [500, 279] on icon at bounding box center [498, 279] width 7 height 7
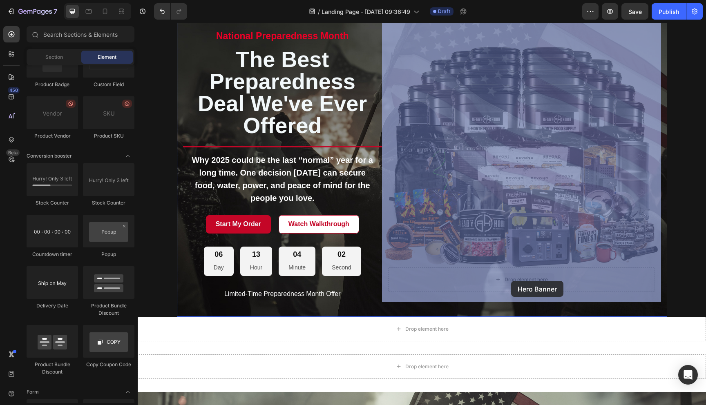
drag, startPoint x: 497, startPoint y: 279, endPoint x: 511, endPoint y: 281, distance: 13.6
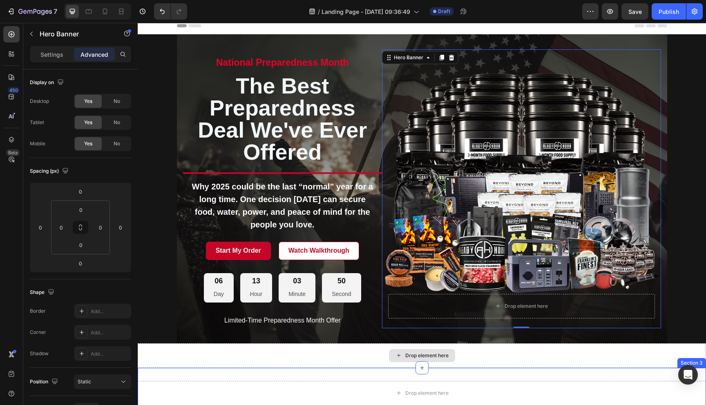
scroll to position [0, 0]
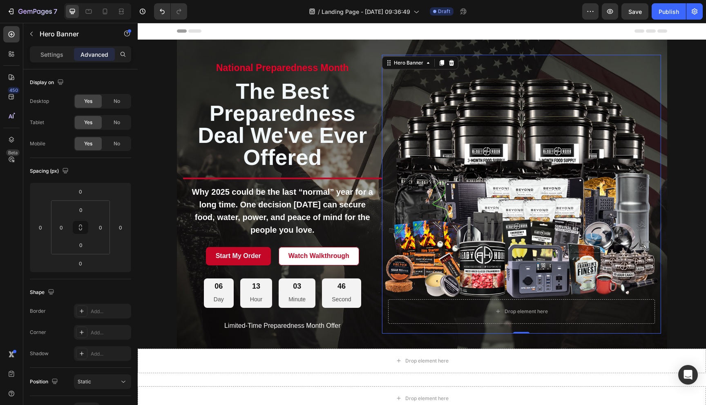
click at [507, 255] on div "Background Image" at bounding box center [521, 194] width 279 height 279
click at [31, 33] on icon "button" at bounding box center [31, 34] width 2 height 4
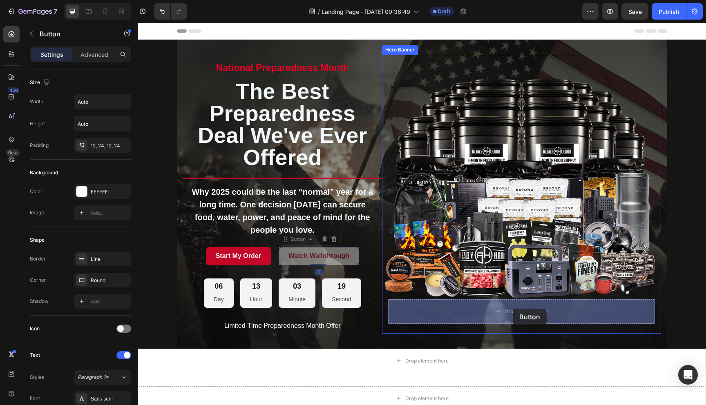
drag, startPoint x: 291, startPoint y: 254, endPoint x: 513, endPoint y: 309, distance: 227.9
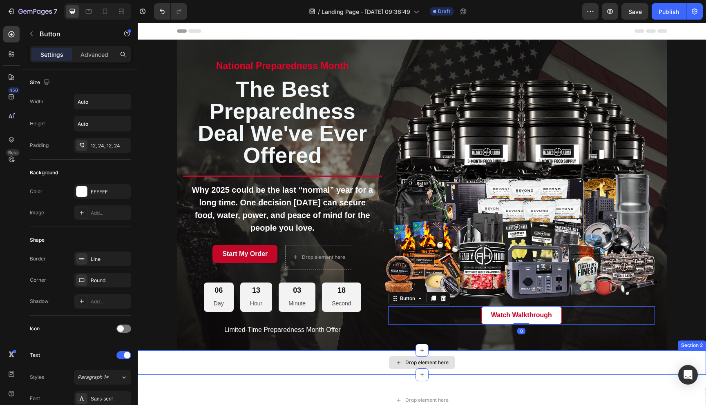
click at [555, 354] on div "Drop element here" at bounding box center [422, 362] width 568 height 25
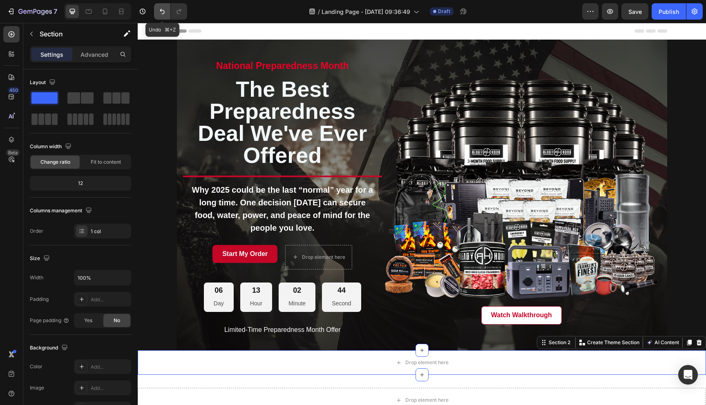
click at [162, 11] on icon "Undo/Redo" at bounding box center [162, 11] width 8 height 8
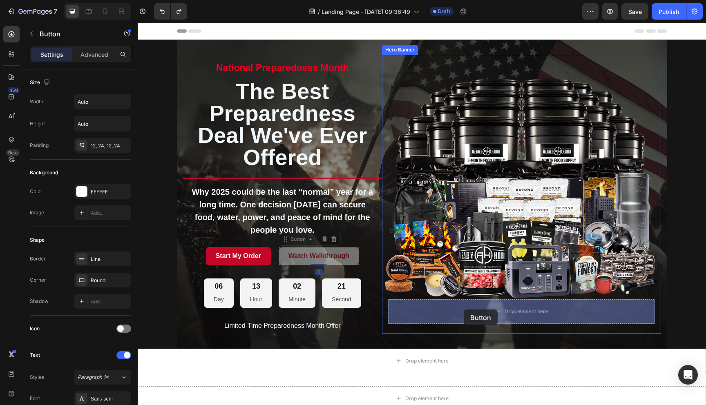
drag, startPoint x: 283, startPoint y: 259, endPoint x: 464, endPoint y: 310, distance: 187.0
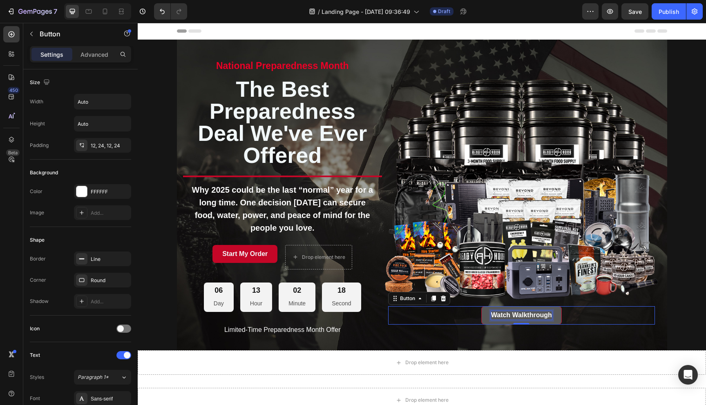
click at [495, 314] on p "Watch Walkthrough" at bounding box center [521, 315] width 61 height 9
click at [512, 315] on p "Watch Walkthrough" at bounding box center [521, 315] width 61 height 9
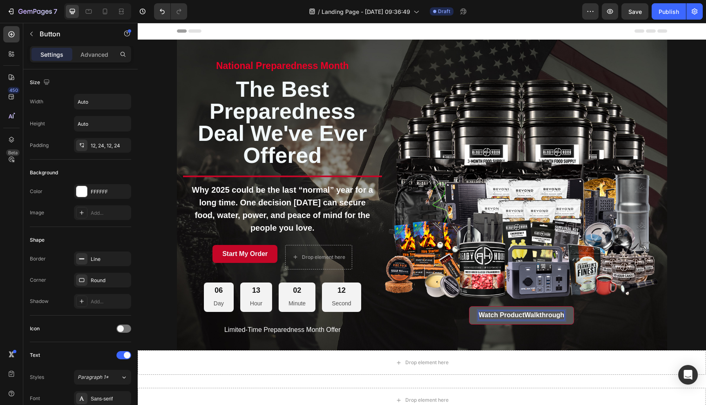
click at [469, 306] on button "Watch ProductWalkthrough" at bounding box center [521, 315] width 105 height 18
click at [241, 354] on div "Drop element here" at bounding box center [422, 362] width 568 height 25
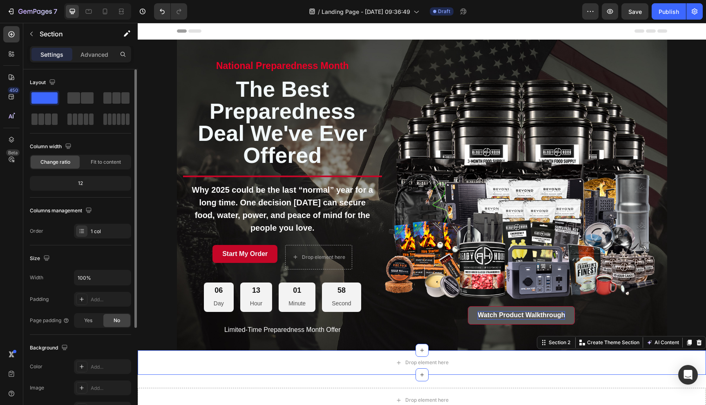
drag, startPoint x: 62, startPoint y: 107, endPoint x: 44, endPoint y: 94, distance: 22.2
click at [44, 94] on span at bounding box center [44, 97] width 26 height 11
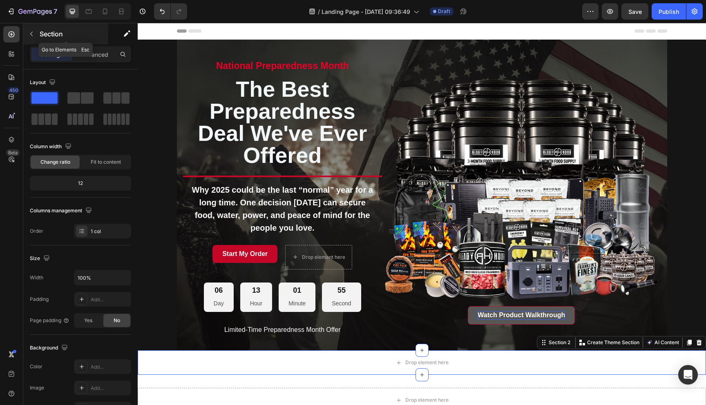
click at [31, 34] on icon "button" at bounding box center [31, 34] width 7 height 7
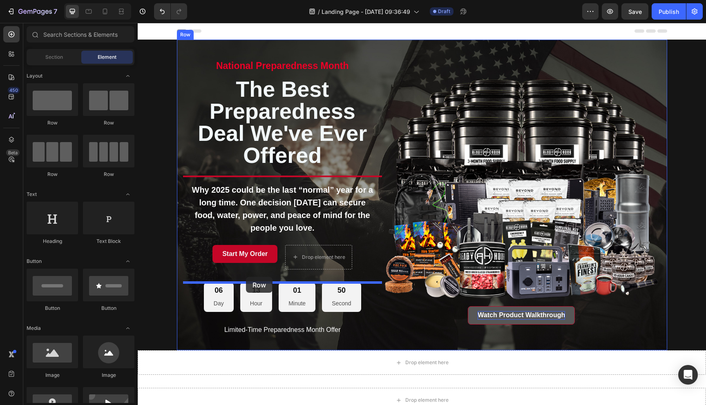
drag, startPoint x: 190, startPoint y: 131, endPoint x: 246, endPoint y: 277, distance: 156.5
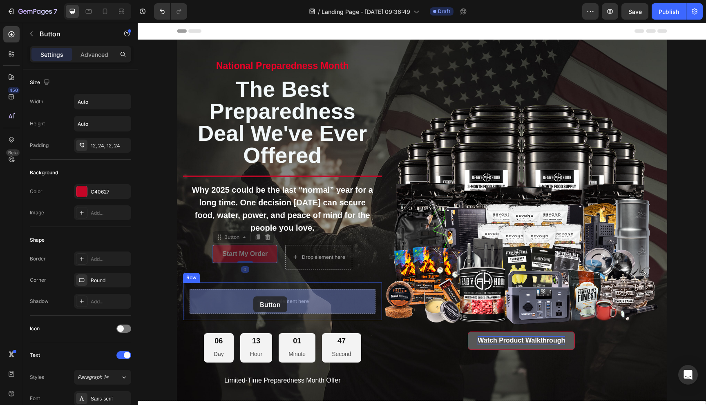
drag, startPoint x: 226, startPoint y: 242, endPoint x: 253, endPoint y: 296, distance: 60.5
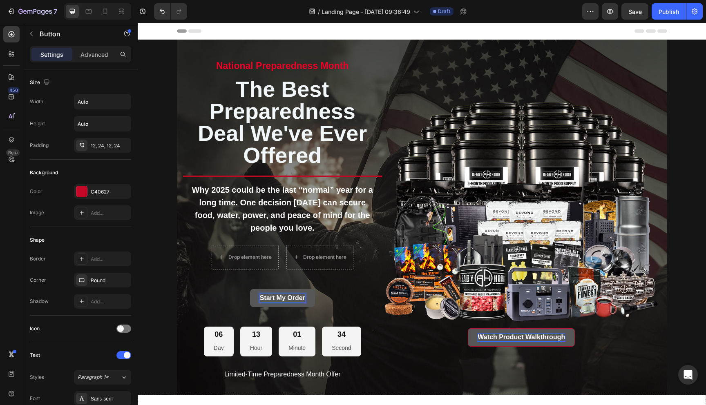
click at [284, 297] on p "Start My Order" at bounding box center [282, 298] width 45 height 9
click at [262, 289] on button "Secure" at bounding box center [282, 298] width 41 height 18
click at [256, 289] on button "Secure My" at bounding box center [282, 298] width 52 height 18
click at [246, 289] on button "Secure My Order" at bounding box center [282, 298] width 72 height 18
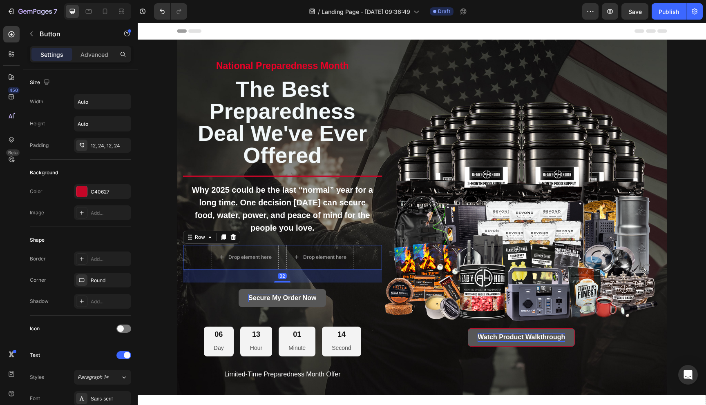
click at [201, 245] on div "Drop element here Drop element here Row 32" at bounding box center [282, 257] width 199 height 25
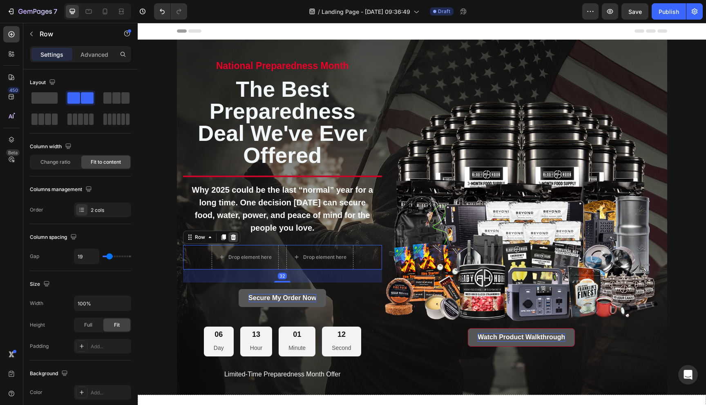
click at [234, 237] on icon at bounding box center [233, 237] width 7 height 7
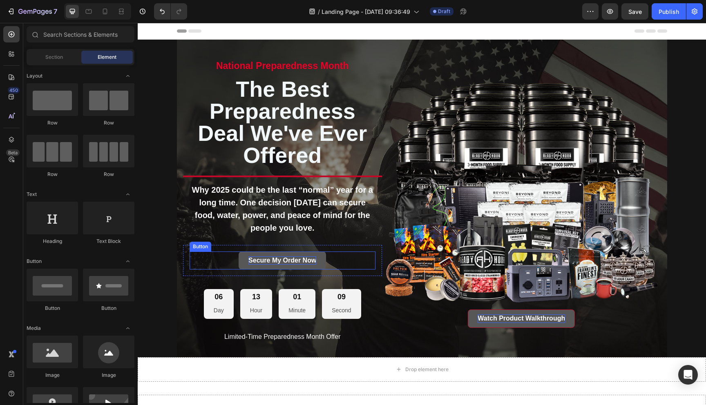
click at [280, 252] on button "Secure My Order Now" at bounding box center [281, 261] width 87 height 18
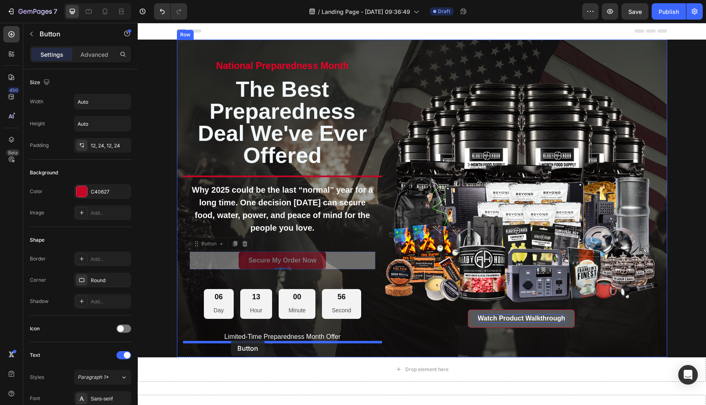
drag, startPoint x: 196, startPoint y: 245, endPoint x: 231, endPoint y: 340, distance: 100.8
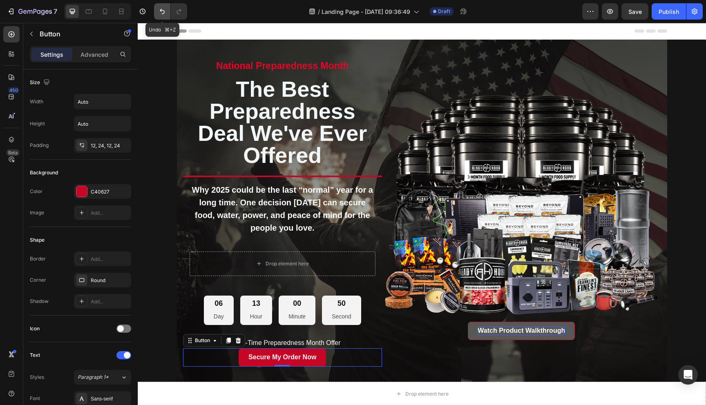
click at [162, 11] on icon "Undo/Redo" at bounding box center [162, 11] width 8 height 8
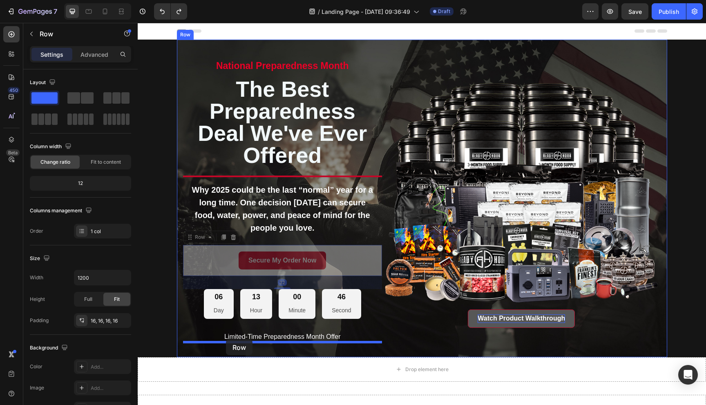
drag, startPoint x: 193, startPoint y: 243, endPoint x: 230, endPoint y: 340, distance: 103.9
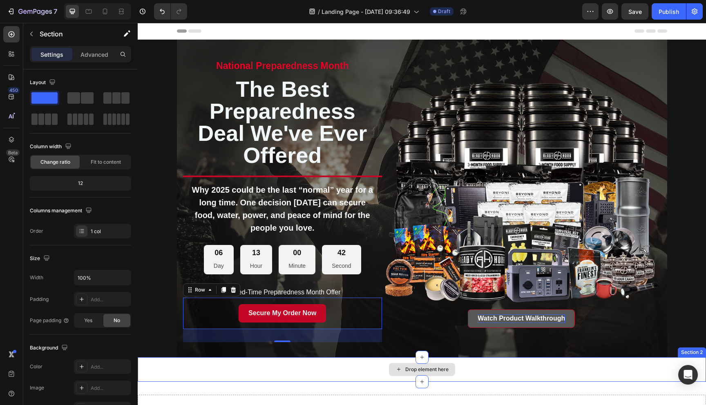
click at [297, 354] on div "Drop element here" at bounding box center [422, 369] width 568 height 25
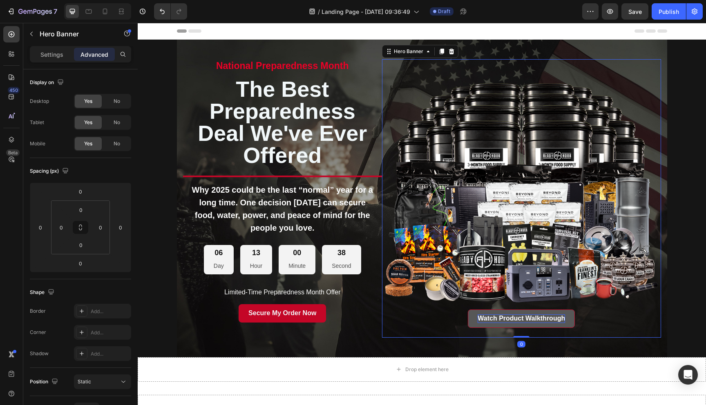
click at [473, 91] on div "Background Image" at bounding box center [521, 198] width 279 height 279
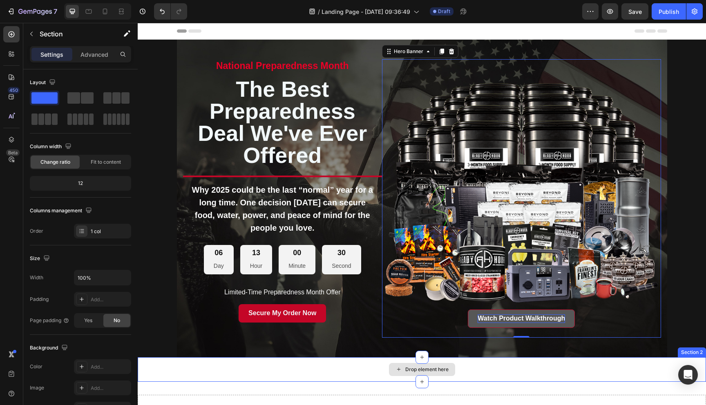
click at [228, 354] on div "Drop element here" at bounding box center [422, 369] width 568 height 25
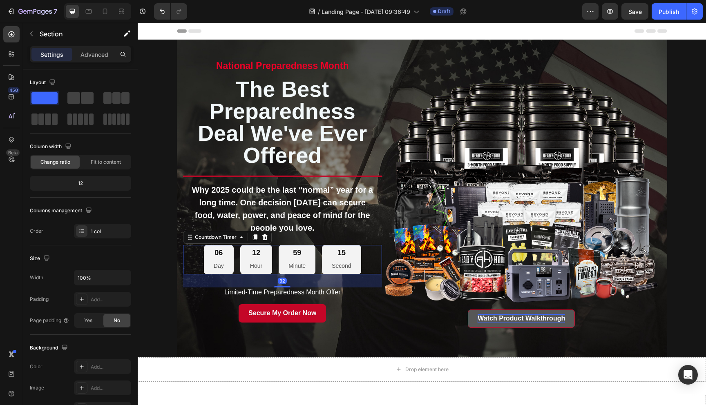
click at [198, 259] on div "06 Day 12 Hour 59 Minute 15 Second" at bounding box center [282, 260] width 199 height 30
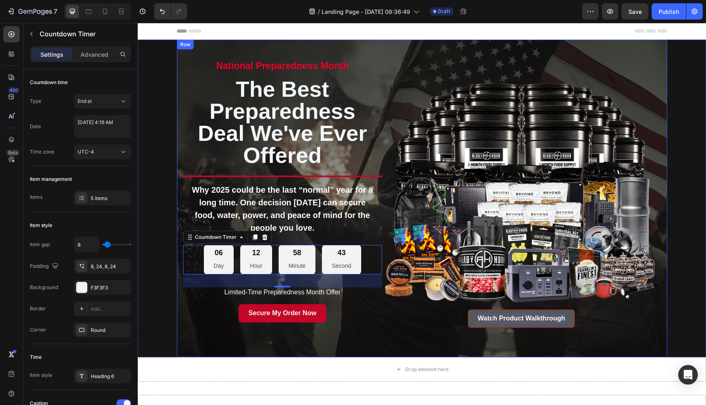
click at [206, 331] on div "national preparedness month Text Block the best preparedness deal we've ever of…" at bounding box center [282, 199] width 199 height 288
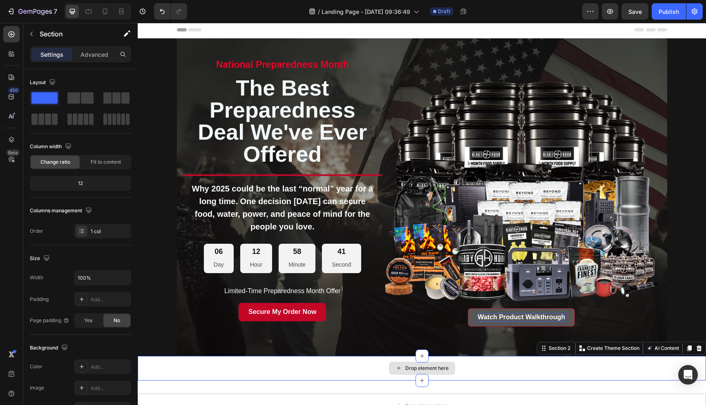
click at [186, 354] on div "Drop element here" at bounding box center [422, 368] width 568 height 25
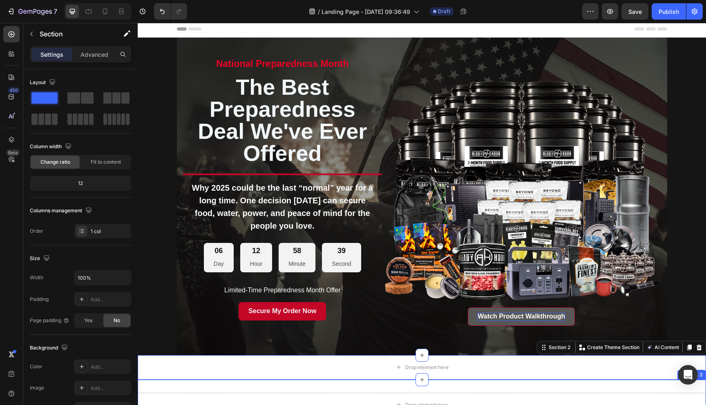
click at [593, 354] on div "Drop element here Section 3" at bounding box center [422, 405] width 568 height 51
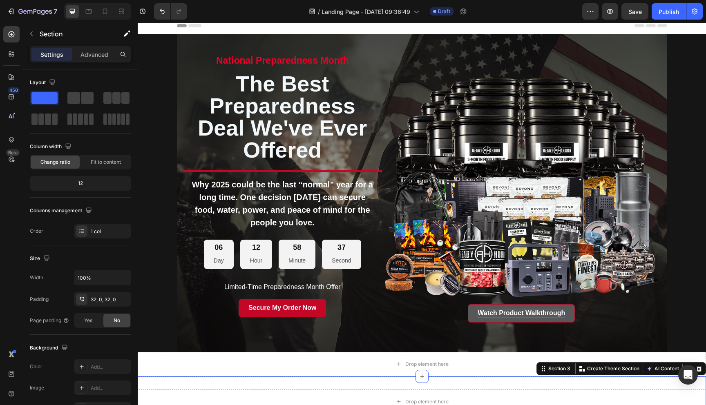
scroll to position [0, 0]
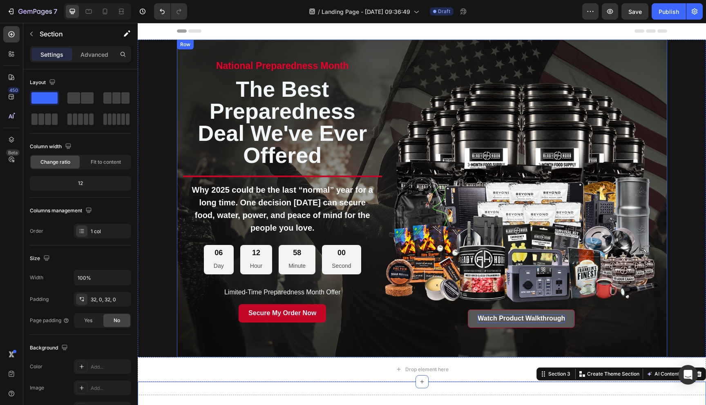
click at [612, 55] on div "national preparedness month Text Block the best preparedness deal we've ever of…" at bounding box center [422, 199] width 490 height 318
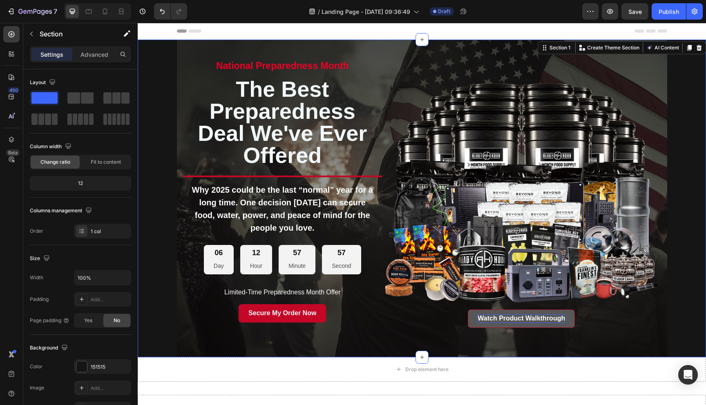
click at [160, 127] on div "national preparedness month Text Block the best preparedness deal we've ever of…" at bounding box center [422, 199] width 568 height 318
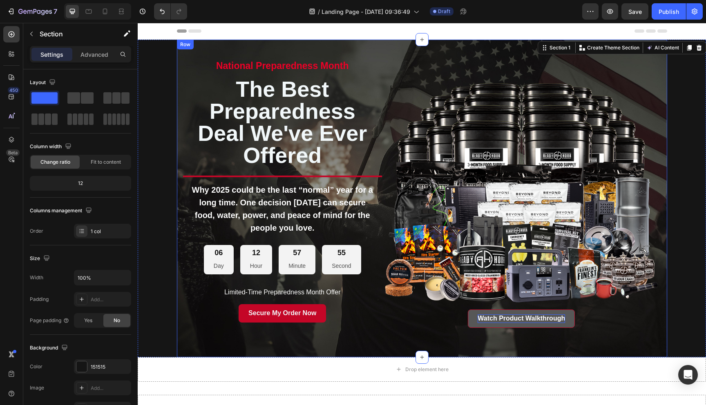
click at [180, 116] on div "national preparedness month Text Block the best preparedness deal we've ever of…" at bounding box center [422, 199] width 490 height 318
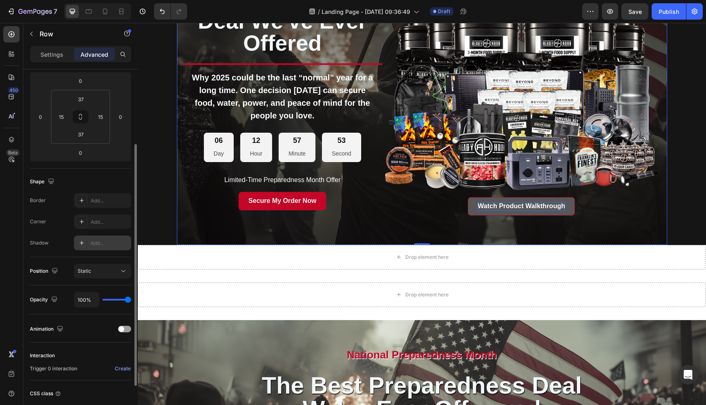
scroll to position [113, 0]
click at [123, 267] on icon at bounding box center [123, 269] width 8 height 8
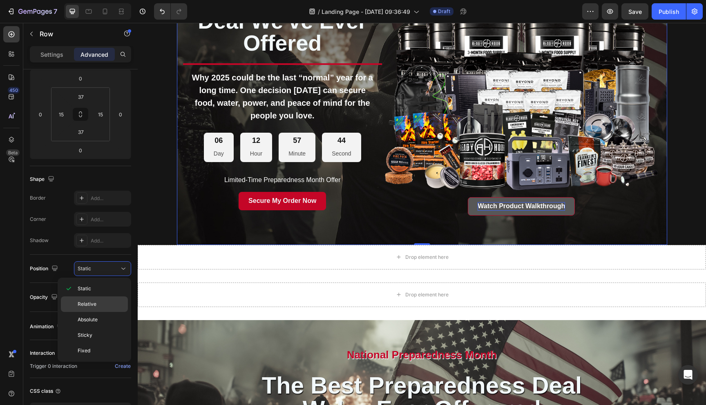
click at [110, 301] on p "Relative" at bounding box center [101, 304] width 47 height 7
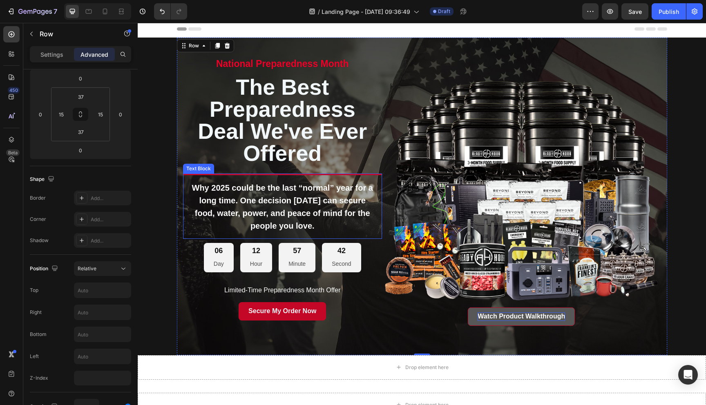
scroll to position [0, 0]
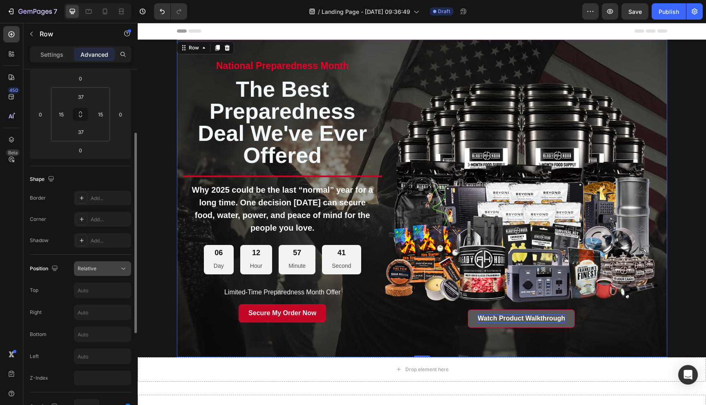
click at [116, 270] on div "Relative" at bounding box center [99, 268] width 42 height 7
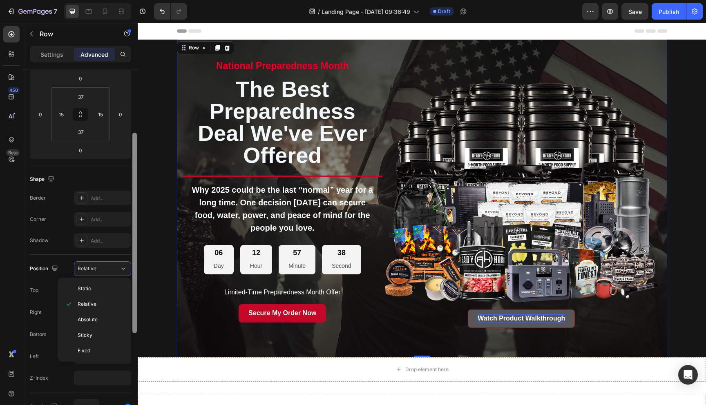
drag, startPoint x: 107, startPoint y: 333, endPoint x: 136, endPoint y: 299, distance: 44.6
click at [107, 333] on p "Sticky" at bounding box center [101, 335] width 47 height 7
type input "0"
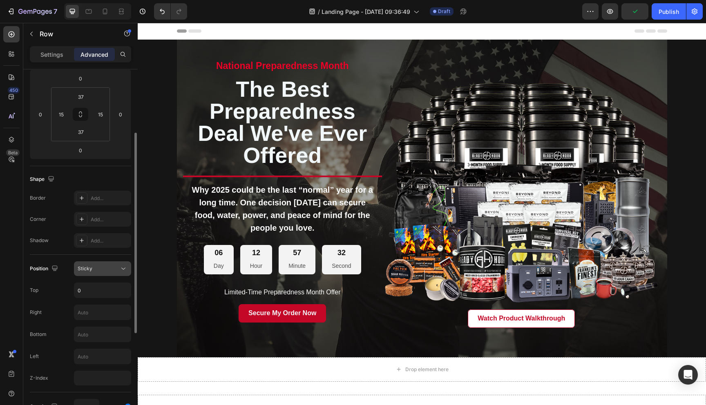
click at [102, 271] on div "Sticky" at bounding box center [99, 268] width 42 height 7
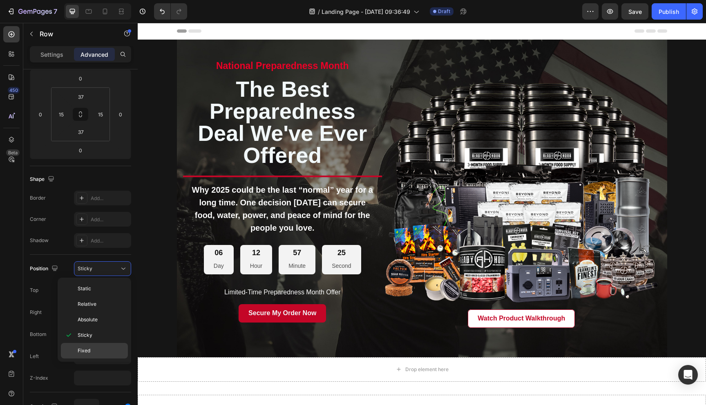
click at [96, 350] on p "Fixed" at bounding box center [101, 350] width 47 height 7
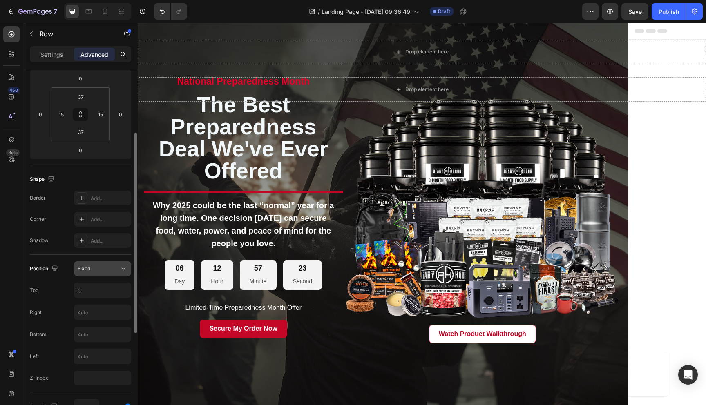
click at [114, 267] on div "Fixed" at bounding box center [99, 268] width 42 height 7
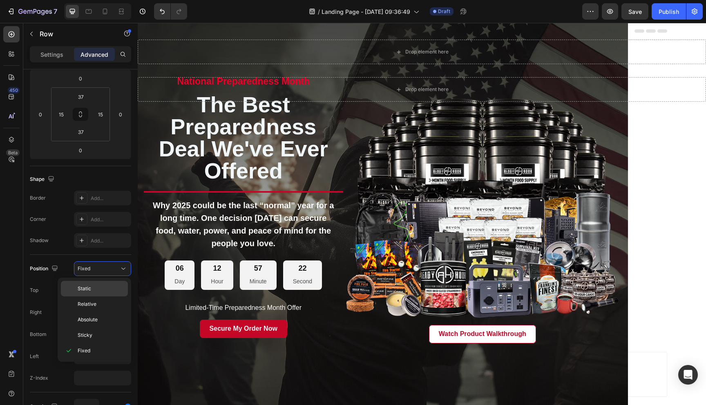
drag, startPoint x: 111, startPoint y: 285, endPoint x: 120, endPoint y: 283, distance: 8.9
click at [111, 285] on p "Static" at bounding box center [101, 288] width 47 height 7
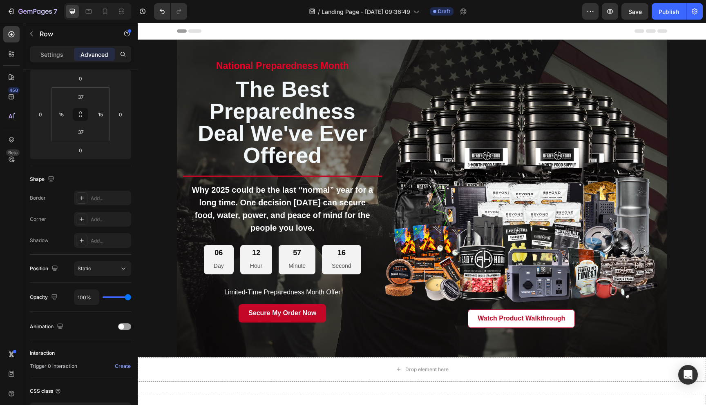
click at [180, 77] on div "national preparedness month Text Block the best preparedness deal we've ever of…" at bounding box center [422, 199] width 490 height 318
click at [612, 190] on div "national preparedness month Text Block the best preparedness deal we've ever of…" at bounding box center [422, 199] width 490 height 318
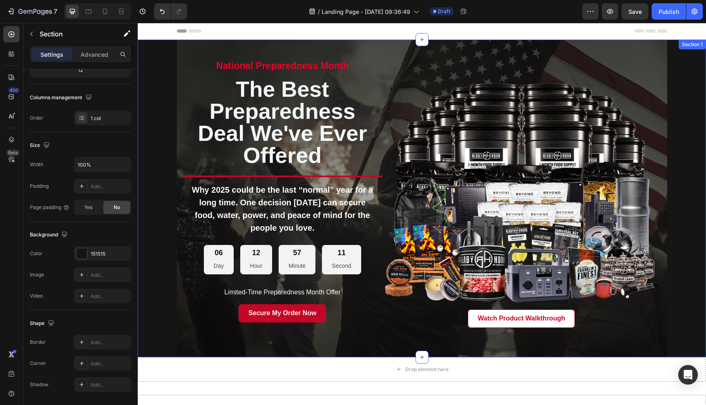
click at [612, 84] on div "national preparedness month Text Block the best preparedness deal we've ever of…" at bounding box center [422, 199] width 568 height 318
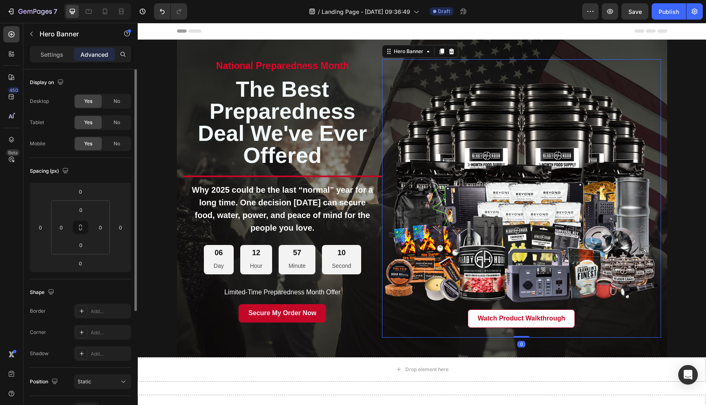
click at [612, 87] on div "Background Image" at bounding box center [521, 198] width 279 height 279
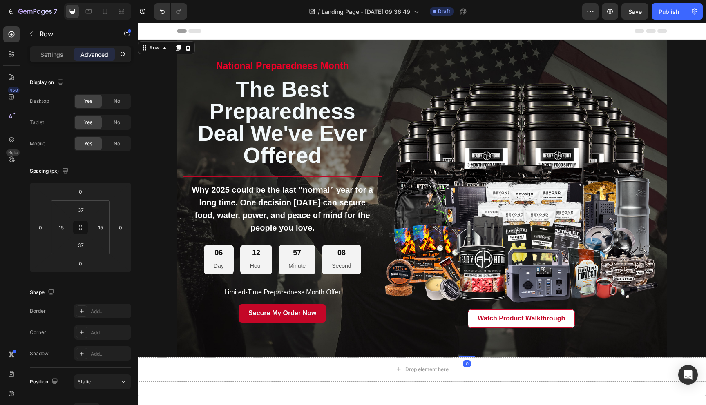
click at [361, 48] on div "national preparedness month Text Block the best preparedness deal we've ever of…" at bounding box center [422, 199] width 490 height 318
click at [51, 55] on p "Settings" at bounding box center [51, 54] width 23 height 9
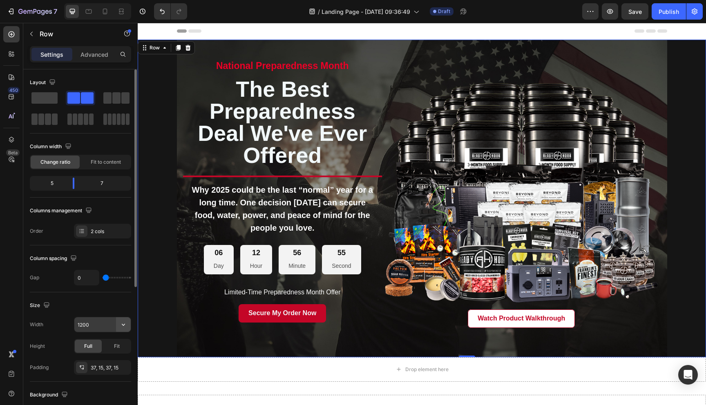
click at [122, 324] on icon "button" at bounding box center [123, 325] width 3 height 2
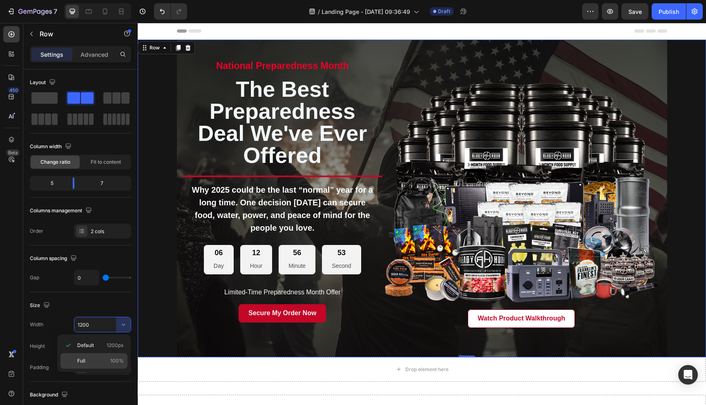
click at [112, 354] on span "100%" at bounding box center [116, 360] width 13 height 7
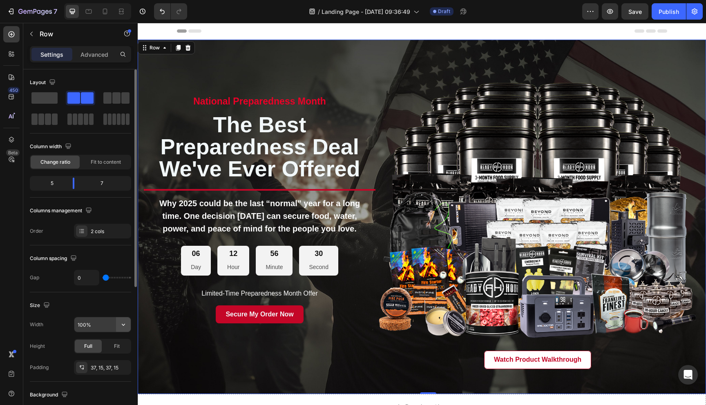
click at [122, 324] on icon "button" at bounding box center [123, 325] width 8 height 8
click at [117, 345] on span "Fit" at bounding box center [117, 346] width 6 height 7
click at [84, 345] on div "Full" at bounding box center [88, 346] width 27 height 13
click at [126, 325] on icon "button" at bounding box center [123, 325] width 8 height 8
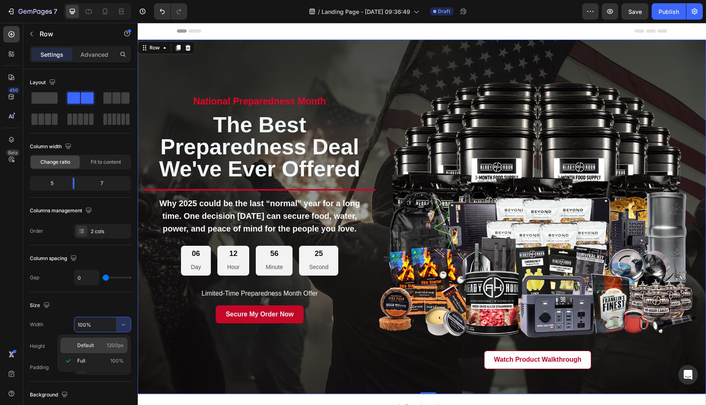
click at [107, 346] on span "1200px" at bounding box center [115, 345] width 17 height 7
type input "1200"
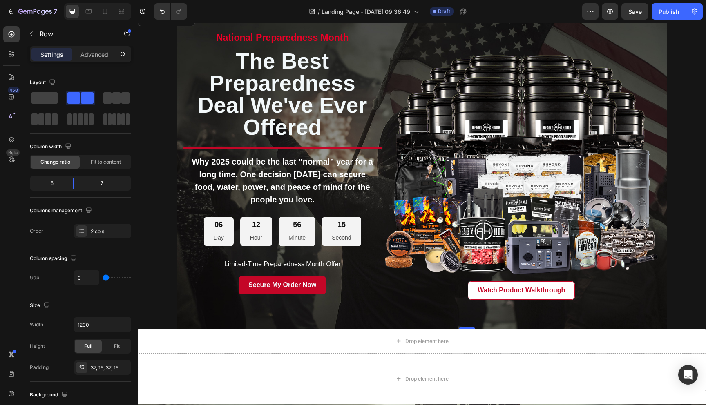
scroll to position [23, 0]
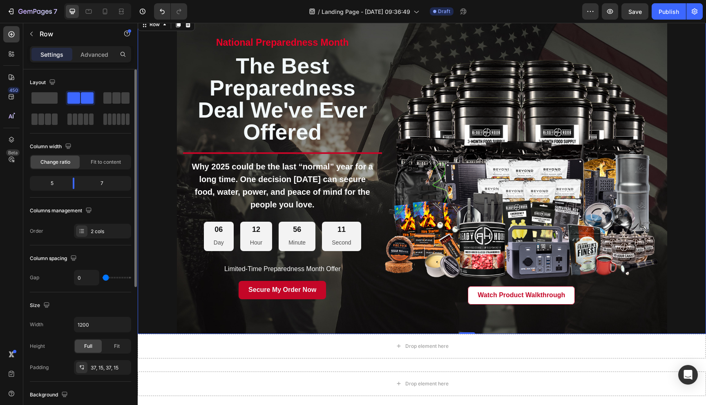
type input "4"
type input "11"
type input "14"
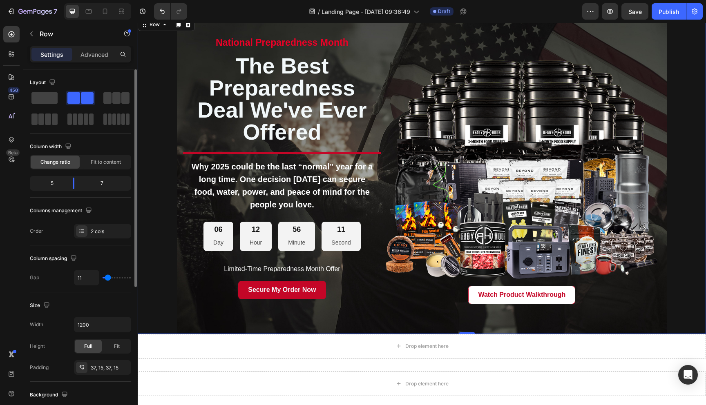
type input "14"
type input "19"
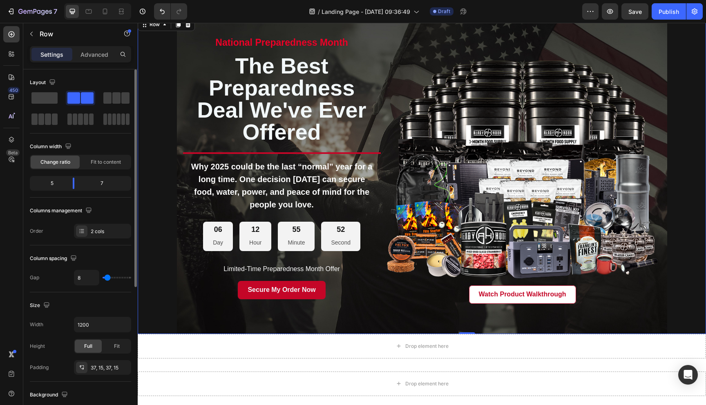
click at [107, 279] on input "range" at bounding box center [117, 278] width 29 height 2
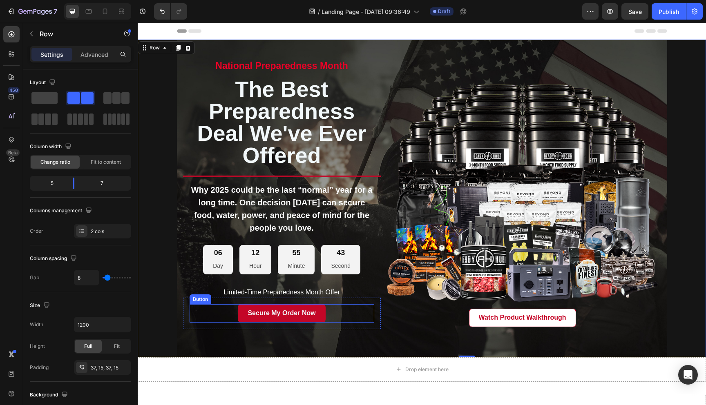
click at [330, 314] on div "Secure My Order Now Button" at bounding box center [281, 313] width 185 height 18
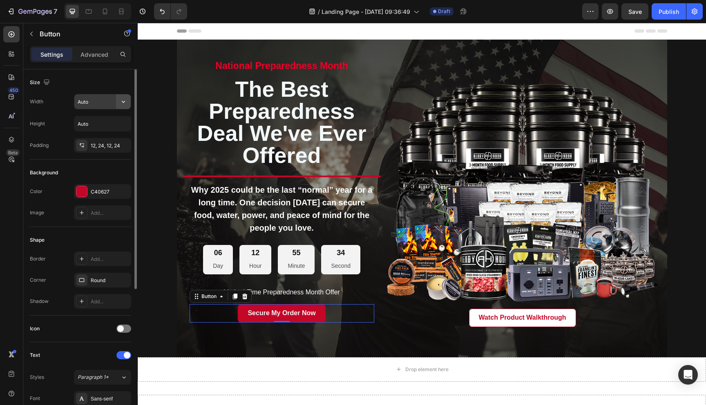
click at [124, 100] on icon "button" at bounding box center [123, 102] width 8 height 8
click at [105, 138] on p "Full 100%" at bounding box center [100, 137] width 47 height 7
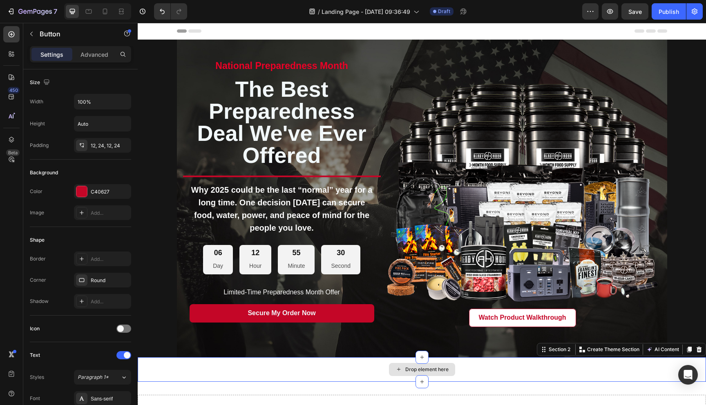
click at [249, 354] on div "Drop element here" at bounding box center [422, 369] width 568 height 25
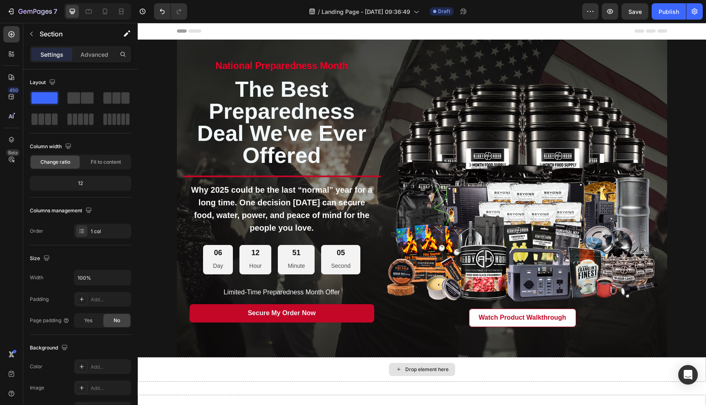
click at [540, 354] on div "Drop element here" at bounding box center [422, 369] width 568 height 25
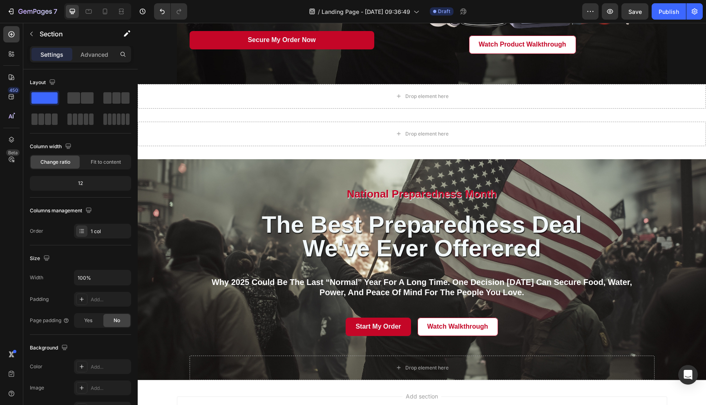
scroll to position [289, 0]
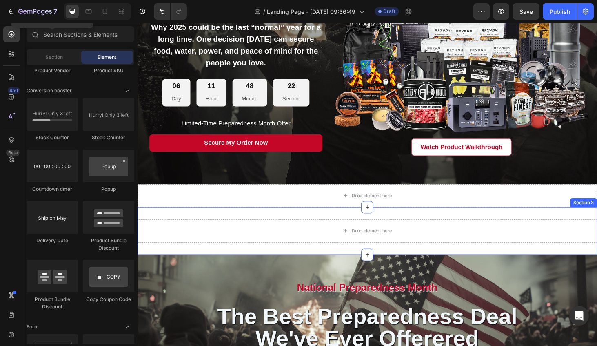
scroll to position [162, 0]
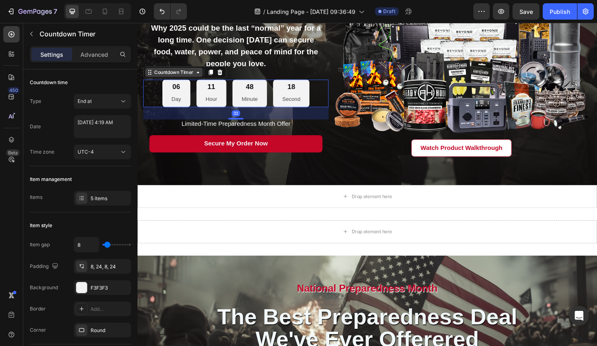
click at [151, 76] on div "Countdown Timer" at bounding box center [176, 76] width 61 height 10
click at [215, 75] on icon at bounding box center [216, 76] width 4 height 6
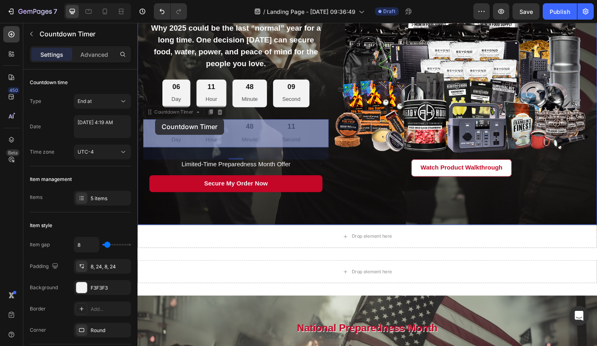
drag, startPoint x: 149, startPoint y: 120, endPoint x: 156, endPoint y: 125, distance: 9.1
click at [156, 125] on div "Header national preparedness month Text Block the best preparedness deal we've …" at bounding box center [383, 241] width 490 height 760
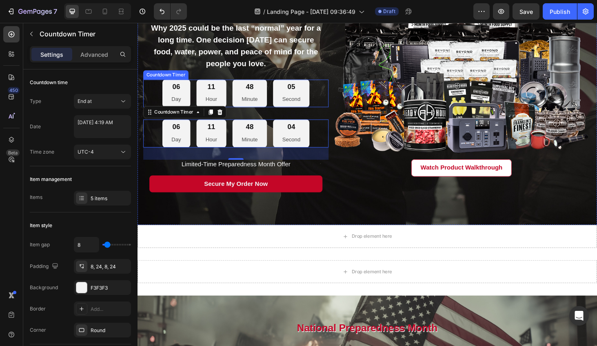
click at [150, 79] on div "Countdown Timer" at bounding box center [167, 78] width 45 height 7
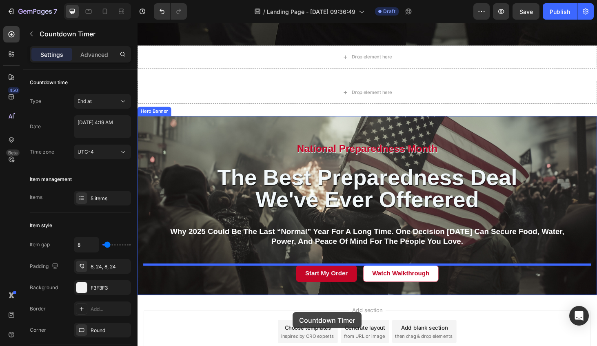
scroll to position [416, 0]
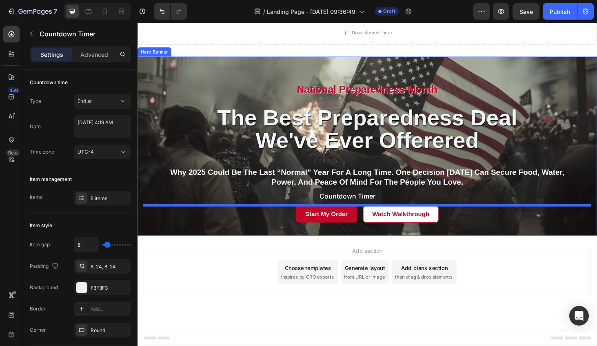
drag, startPoint x: 150, startPoint y: 78, endPoint x: 325, endPoint y: 199, distance: 212.5
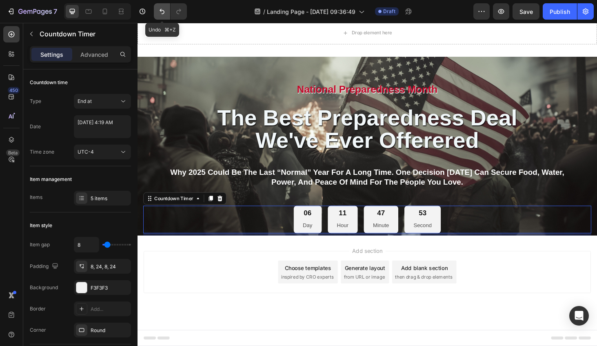
click at [159, 9] on icon "Undo/Redo" at bounding box center [162, 11] width 8 height 8
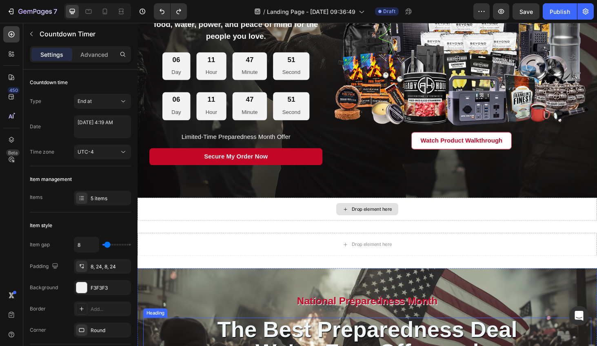
scroll to position [185, 0]
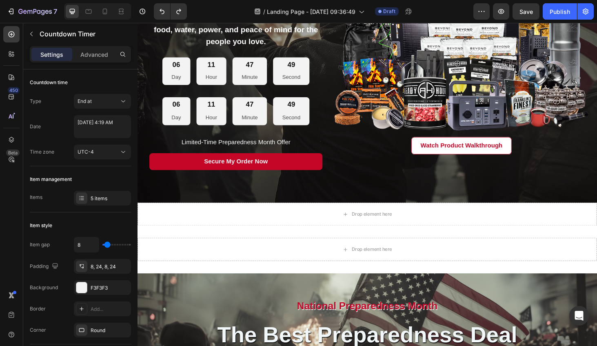
click at [160, 66] on div "06 Day 11 Hour 47 Minute 49 Second" at bounding box center [243, 75] width 198 height 30
click at [195, 60] on div "06 Day 11 Hour 47 Minute 46 Second" at bounding box center [242, 75] width 157 height 30
click at [208, 73] on div "11 Hour" at bounding box center [217, 75] width 32 height 30
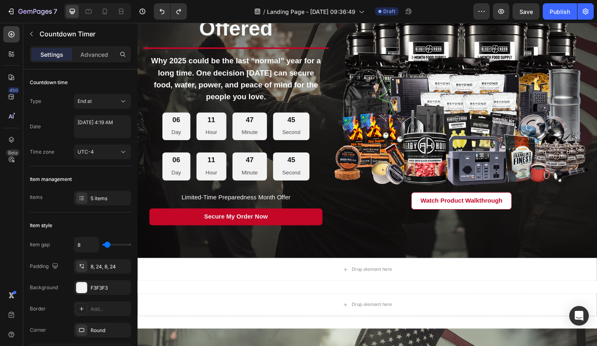
scroll to position [128, 0]
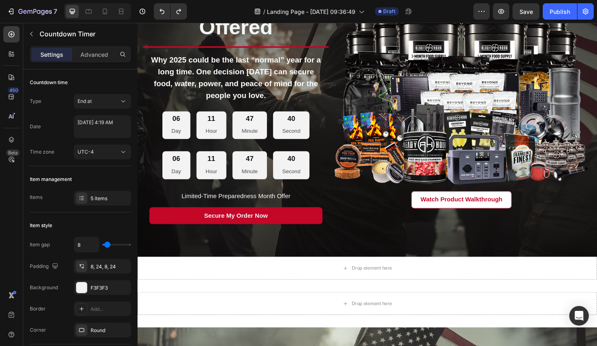
click at [174, 120] on div "06" at bounding box center [179, 124] width 10 height 9
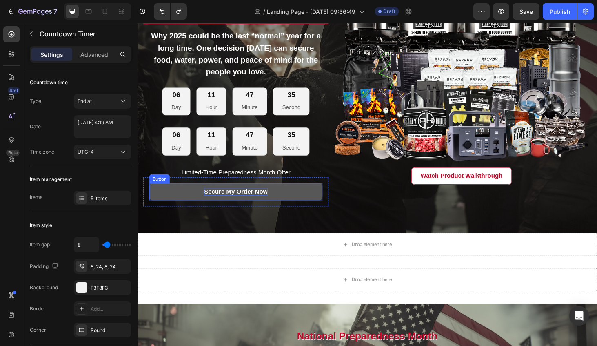
scroll to position [153, 0]
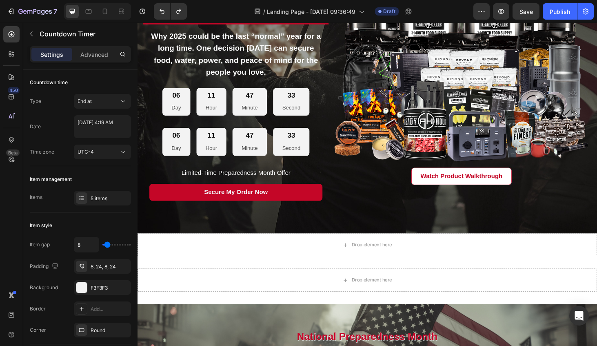
drag, startPoint x: 331, startPoint y: 118, endPoint x: 279, endPoint y: 43, distance: 90.6
click at [328, 116] on div "06 Day 11 Hour 47 Minute 33 Second" at bounding box center [243, 107] width 198 height 30
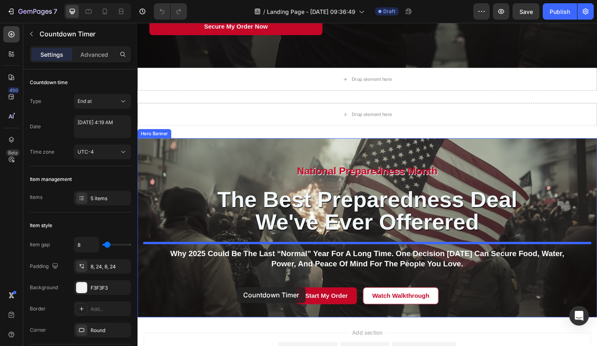
scroll to position [330, 0]
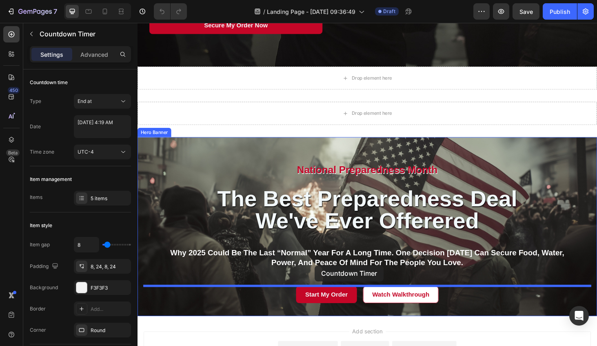
drag, startPoint x: 154, startPoint y: 241, endPoint x: 326, endPoint y: 281, distance: 177.3
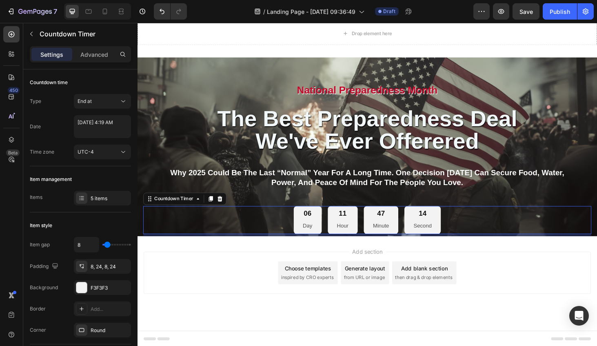
scroll to position [373, 0]
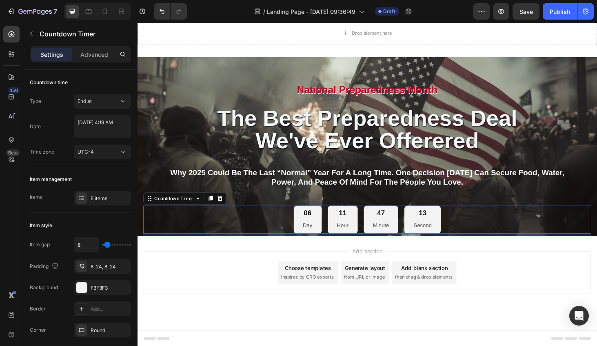
click at [190, 268] on div "Add section Choose templates inspired by CRO experts Generate layout from URL o…" at bounding box center [382, 288] width 477 height 45
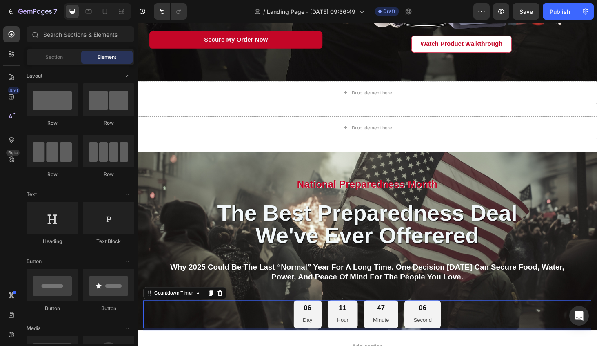
click at [478, 342] on div "06 Day 11 Hour 47 Minute 06 Second" at bounding box center [383, 334] width 478 height 30
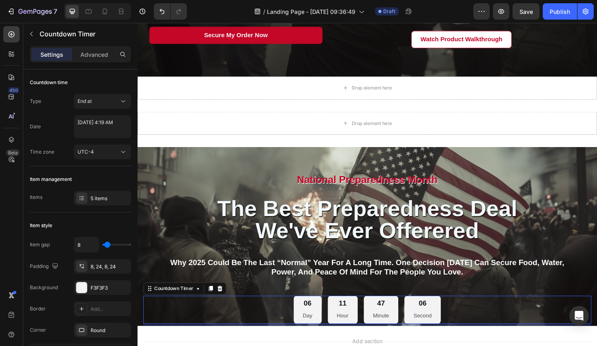
scroll to position [274, 0]
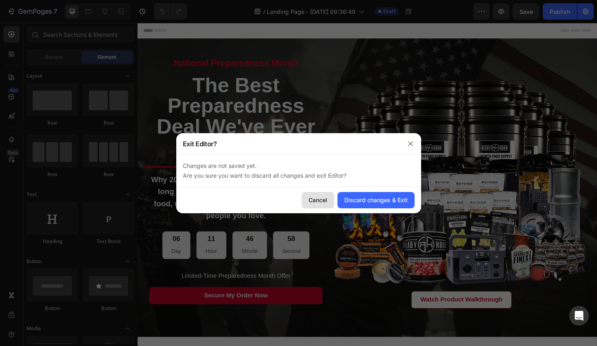
click at [327, 202] on div "Cancel" at bounding box center [318, 200] width 19 height 9
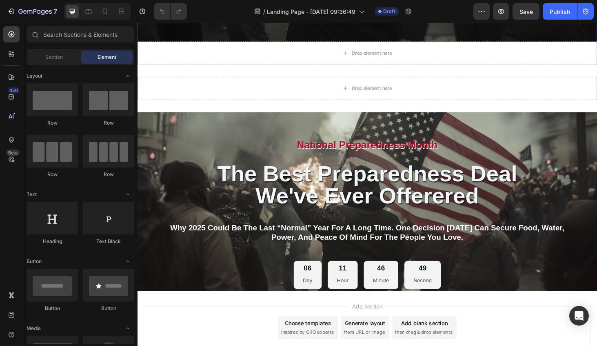
scroll to position [373, 0]
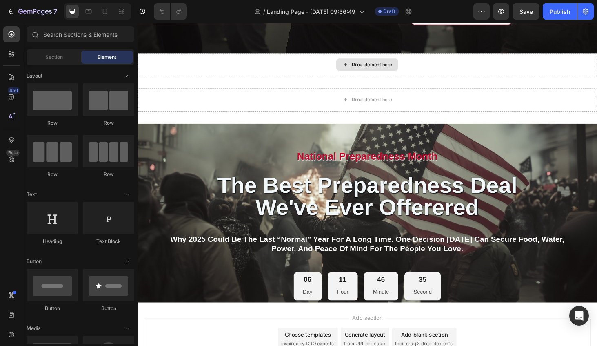
scroll to position [373, 0]
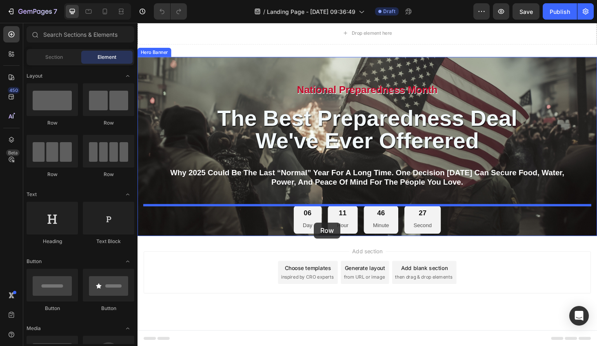
drag, startPoint x: 238, startPoint y: 127, endPoint x: 325, endPoint y: 236, distance: 139.5
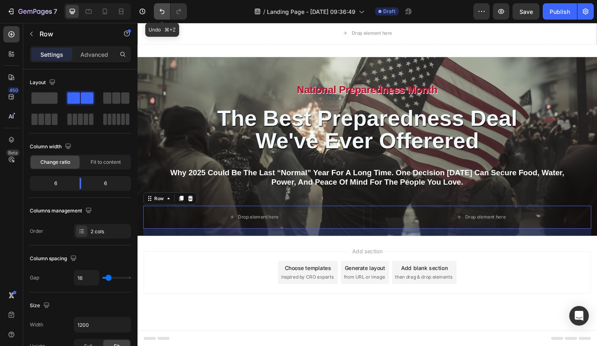
click at [160, 8] on icon "Undo/Redo" at bounding box center [162, 11] width 8 height 8
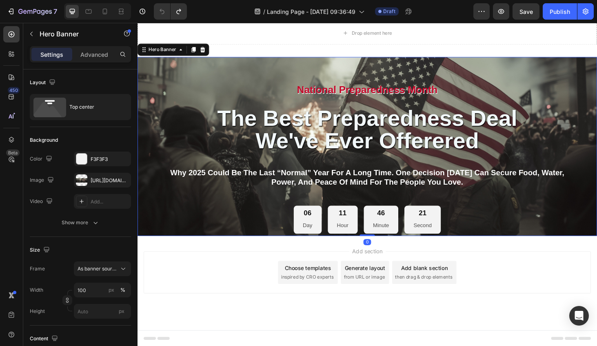
click at [195, 74] on div "National Preparedness Month Heading the best preparedness deal we've ever offer…" at bounding box center [383, 200] width 490 height 283
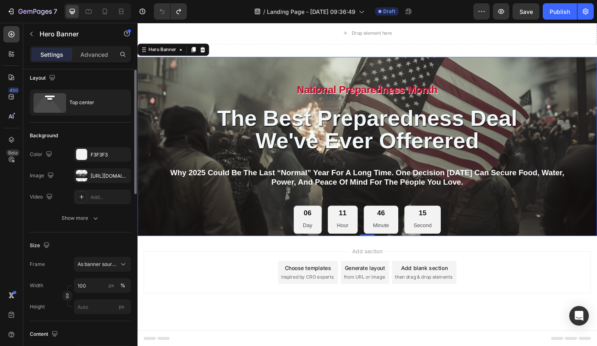
scroll to position [7, 0]
click at [91, 172] on div "[URL][DOMAIN_NAME]" at bounding box center [103, 173] width 24 height 7
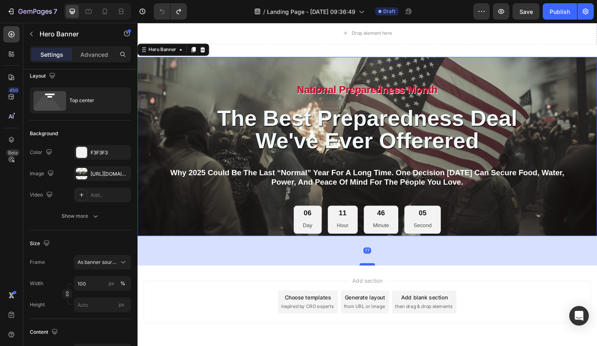
drag, startPoint x: 384, startPoint y: 249, endPoint x: 380, endPoint y: 281, distance: 31.7
click at [380, 281] on div at bounding box center [382, 280] width 16 height 2
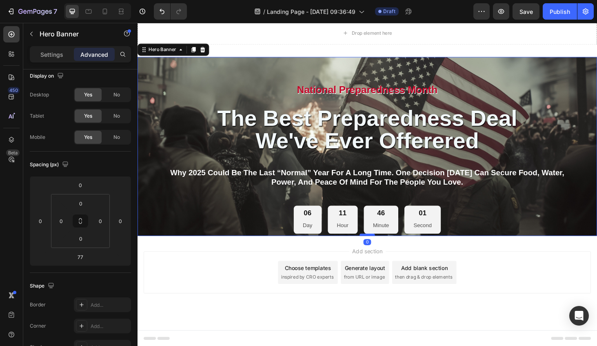
drag, startPoint x: 380, startPoint y: 281, endPoint x: 375, endPoint y: 248, distance: 33.0
click at [375, 248] on div at bounding box center [382, 248] width 16 height 2
type input "0"
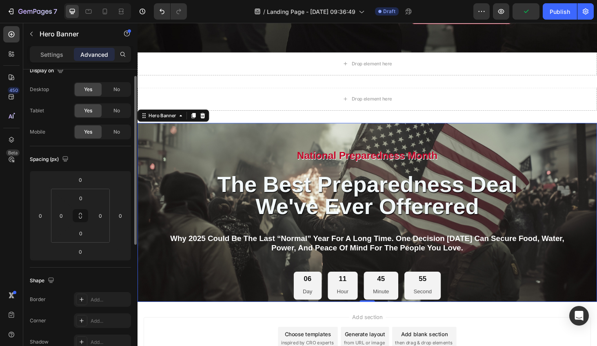
scroll to position [0, 0]
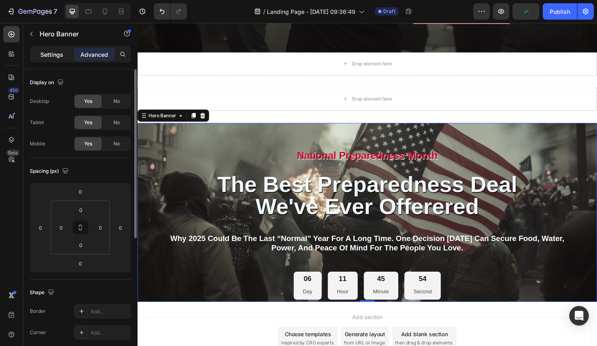
click at [53, 55] on p "Settings" at bounding box center [51, 54] width 23 height 9
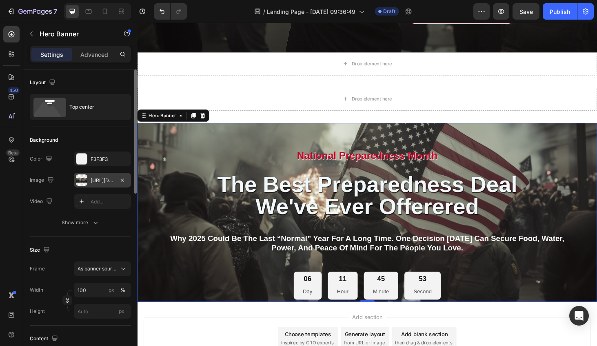
click at [80, 182] on div at bounding box center [81, 179] width 11 height 11
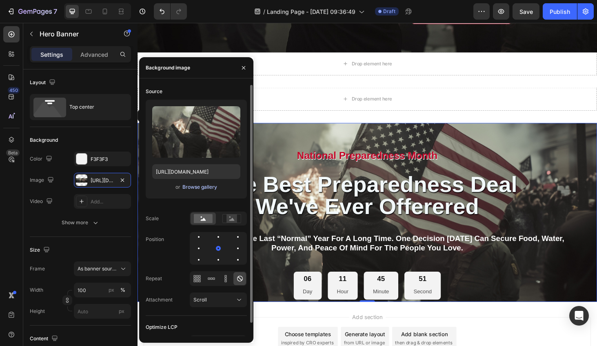
click at [187, 187] on div "Browse gallery" at bounding box center [200, 186] width 35 height 7
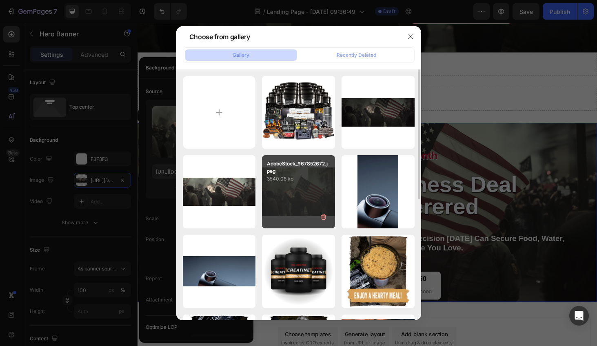
click at [275, 196] on div "AdobeStock_967852672.jpeg 3540.06 kb" at bounding box center [298, 191] width 73 height 73
type input "https://cdn.shopify.com/s/files/1/2918/4630/files/gempages_564301893078090917-0…"
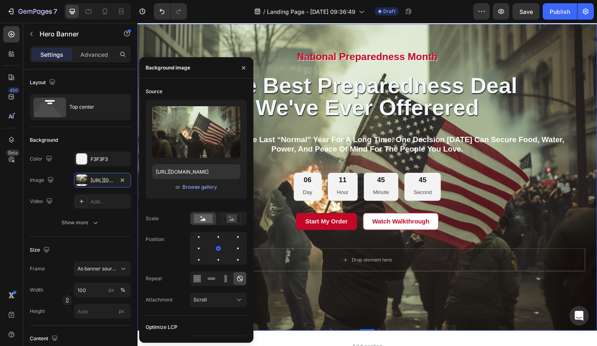
scroll to position [403, 0]
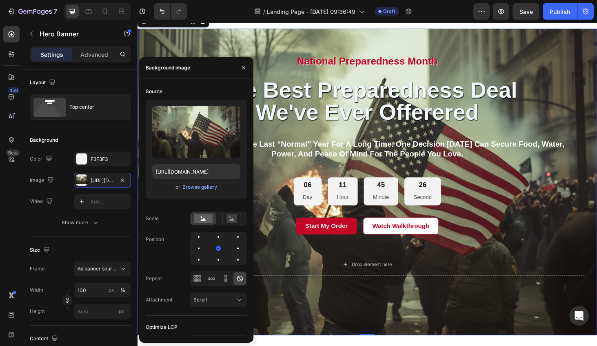
click at [293, 225] on div "National Preparedness Month Heading the best preparedness deal we've ever offer…" at bounding box center [383, 177] width 478 height 243
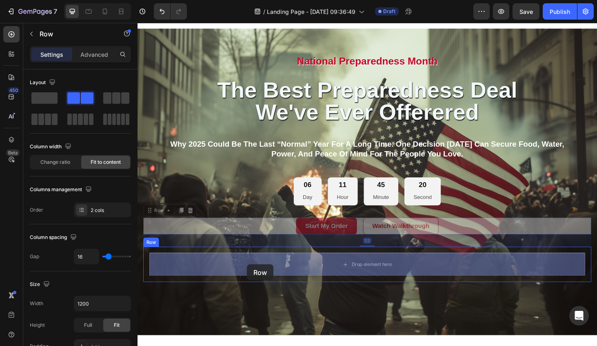
drag, startPoint x: 150, startPoint y: 224, endPoint x: 254, endPoint y: 280, distance: 118.4
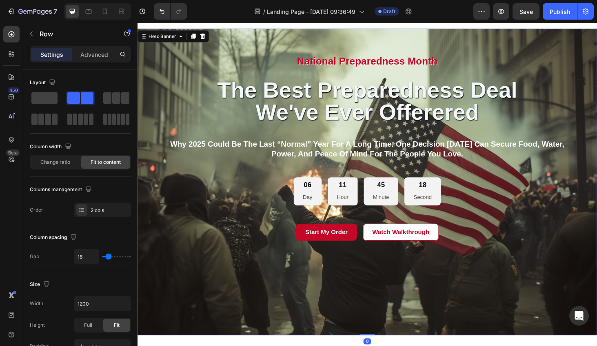
click at [290, 308] on div "Background Image" at bounding box center [383, 192] width 490 height 327
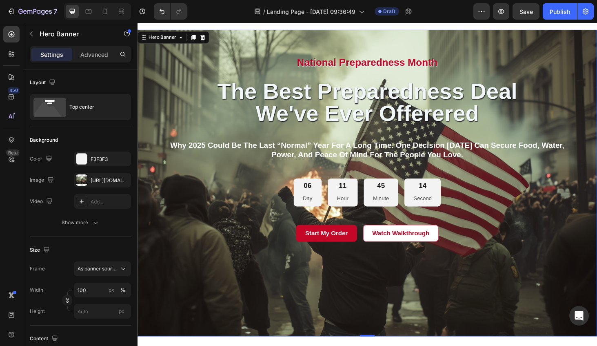
scroll to position [411, 0]
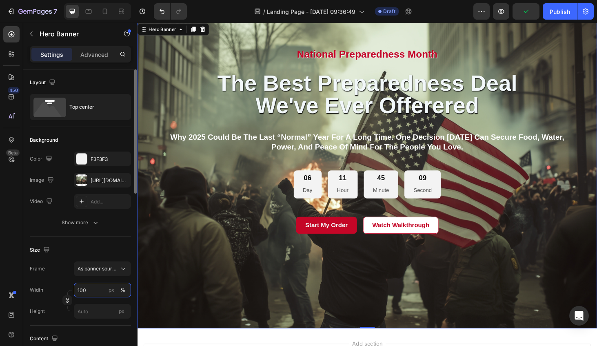
click at [87, 291] on input "100" at bounding box center [102, 290] width 57 height 15
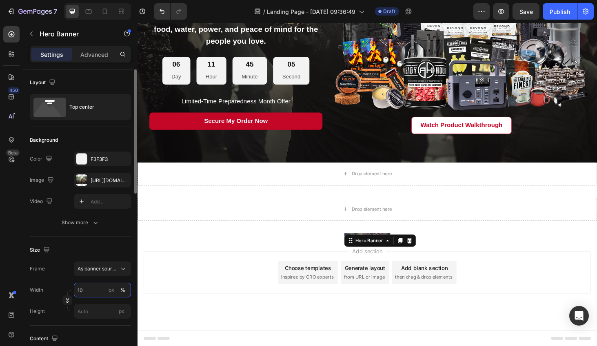
type input "1"
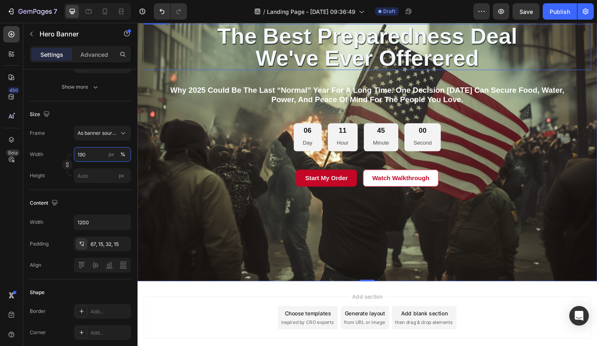
scroll to position [446, 0]
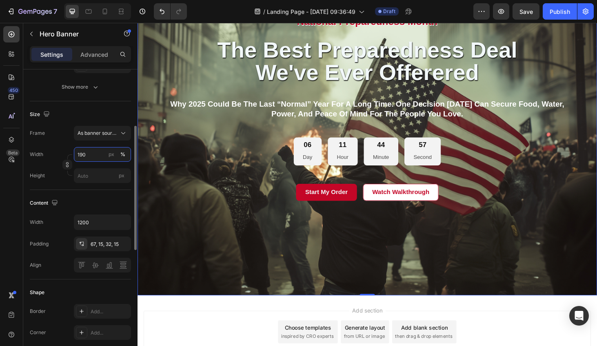
click at [79, 153] on input "190" at bounding box center [102, 154] width 57 height 15
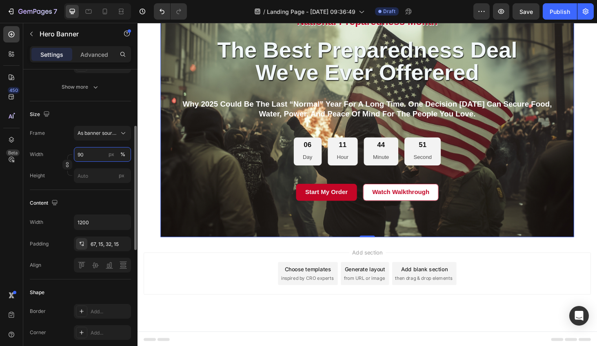
drag, startPoint x: 81, startPoint y: 153, endPoint x: 74, endPoint y: 153, distance: 7.4
click at [74, 153] on input "90" at bounding box center [102, 154] width 57 height 15
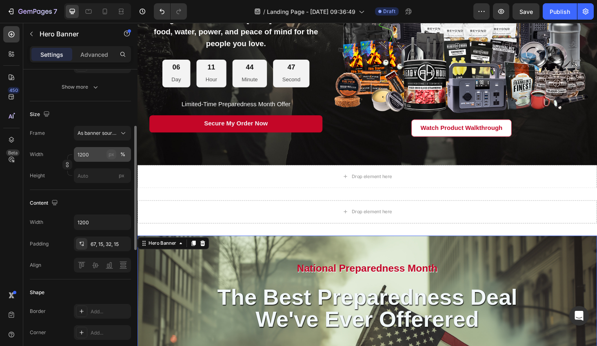
click at [109, 155] on div "px" at bounding box center [112, 154] width 6 height 7
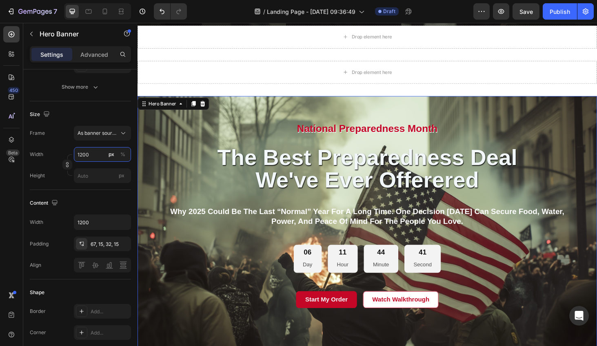
scroll to position [331, 0]
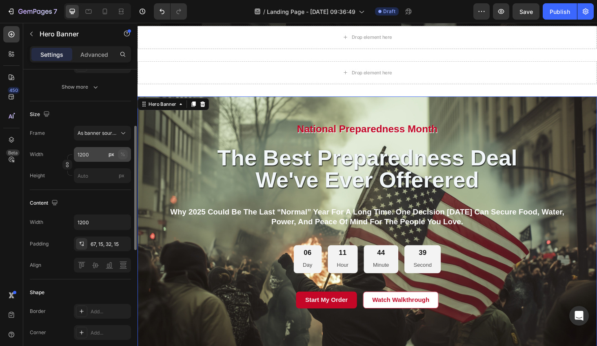
click at [124, 154] on div "%" at bounding box center [122, 154] width 5 height 7
type input "100"
click at [94, 176] on input "px" at bounding box center [102, 175] width 57 height 15
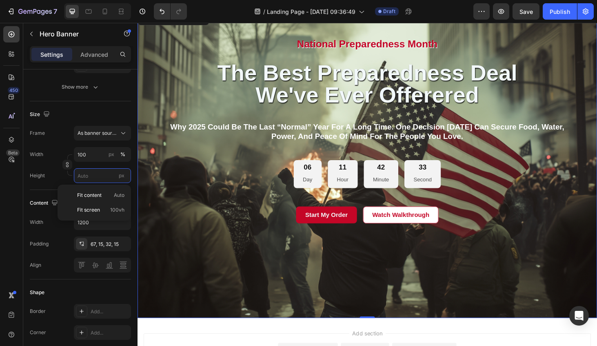
scroll to position [427, 0]
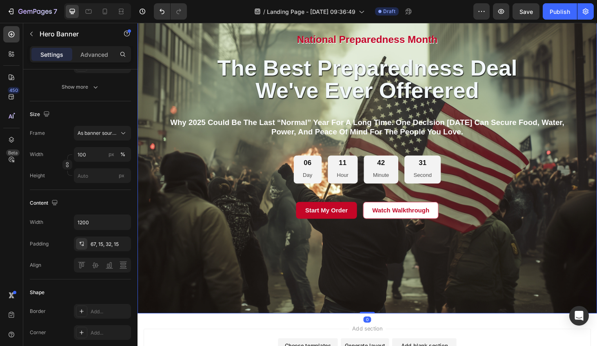
drag, startPoint x: 379, startPoint y: 331, endPoint x: 379, endPoint y: 314, distance: 17.6
click at [379, 314] on div "National Preparedness Month Heading the best preparedness deal we've ever offer…" at bounding box center [383, 169] width 490 height 327
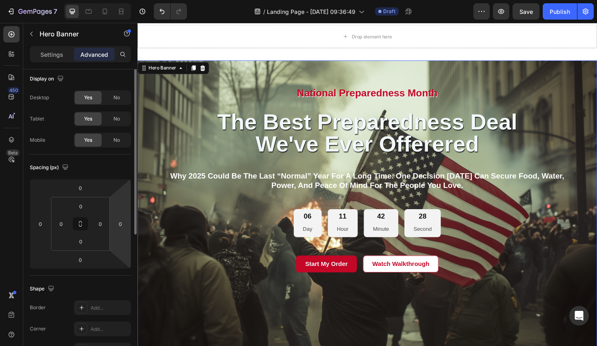
scroll to position [0, 0]
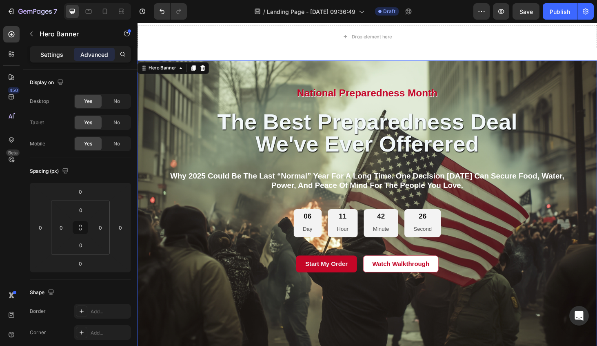
click at [56, 56] on p "Settings" at bounding box center [51, 54] width 23 height 9
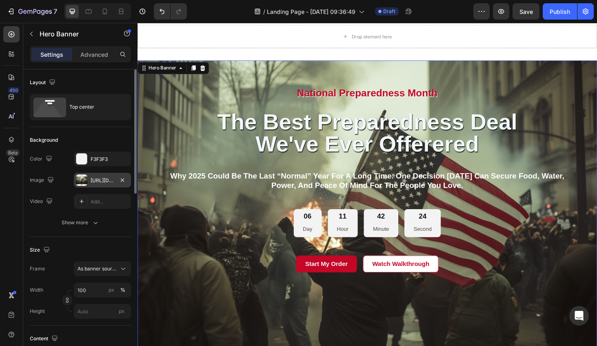
click at [91, 178] on div "https://cdn.shopify.com/s/files/1/2918/4630/files/gempages_564301893078090917-0…" at bounding box center [103, 180] width 24 height 7
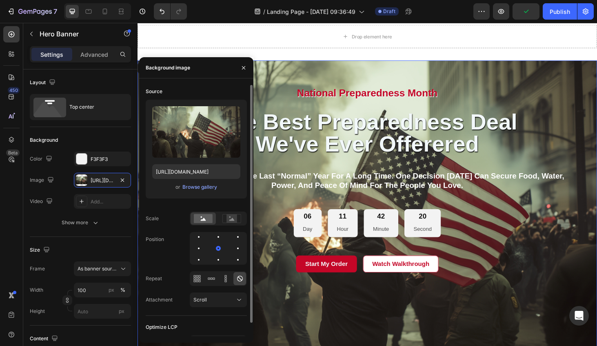
click at [152, 218] on div "Scale" at bounding box center [152, 218] width 13 height 7
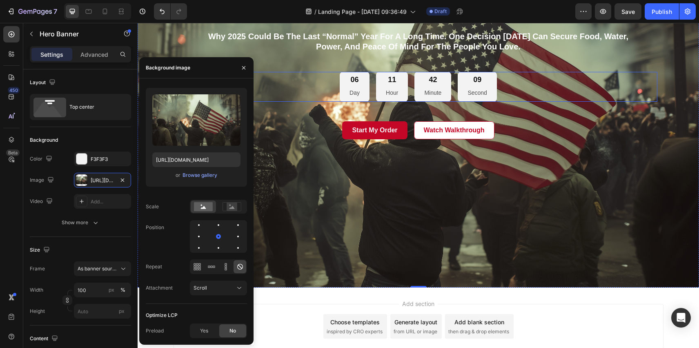
scroll to position [526, 0]
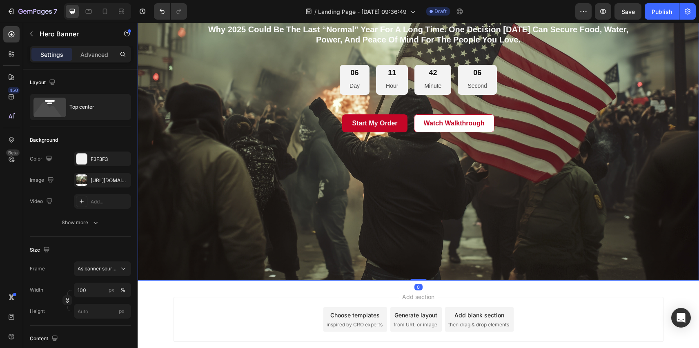
drag, startPoint x: 420, startPoint y: 280, endPoint x: 419, endPoint y: 263, distance: 16.8
click at [419, 263] on div "National Preparedness Month Heading the best preparedness deal we've ever offer…" at bounding box center [419, 93] width 562 height 374
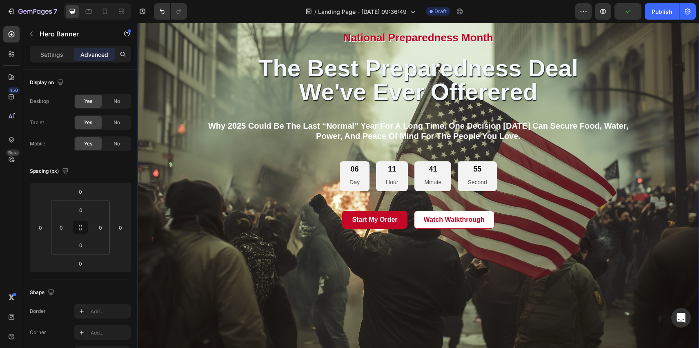
scroll to position [429, 0]
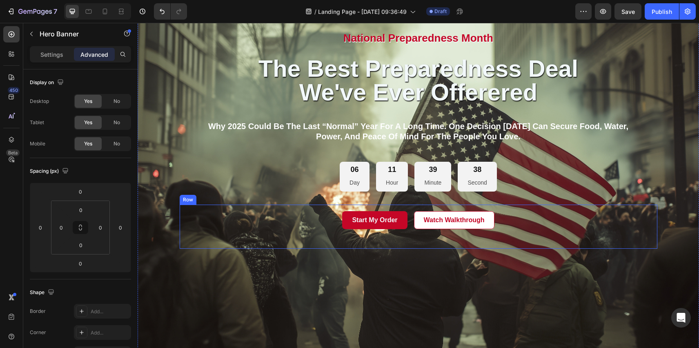
click at [251, 243] on div "Start My Order Button Watch Walkthrough Button Row Row" at bounding box center [419, 227] width 478 height 45
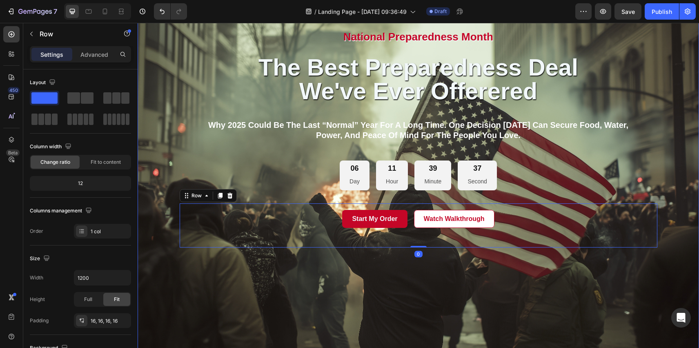
click at [249, 296] on div "Background Image" at bounding box center [419, 189] width 562 height 374
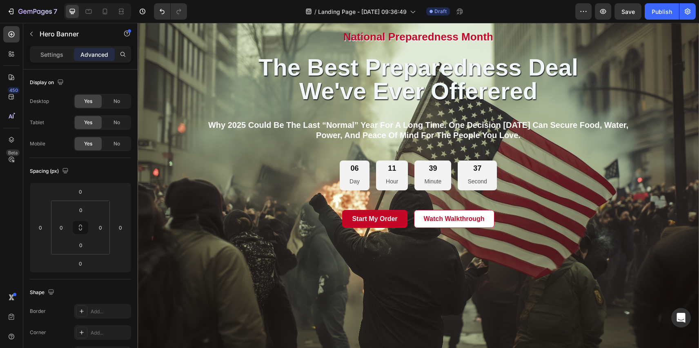
scroll to position [433, 0]
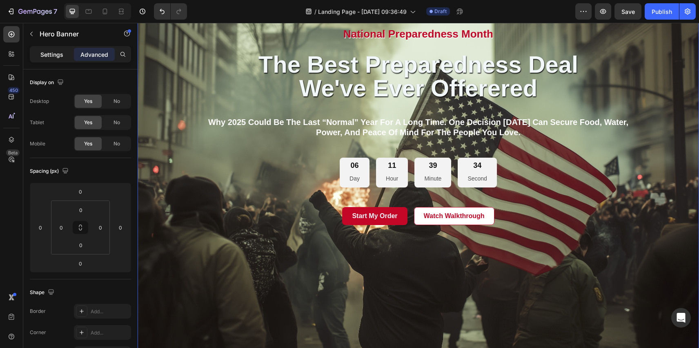
click at [54, 55] on p "Settings" at bounding box center [51, 54] width 23 height 9
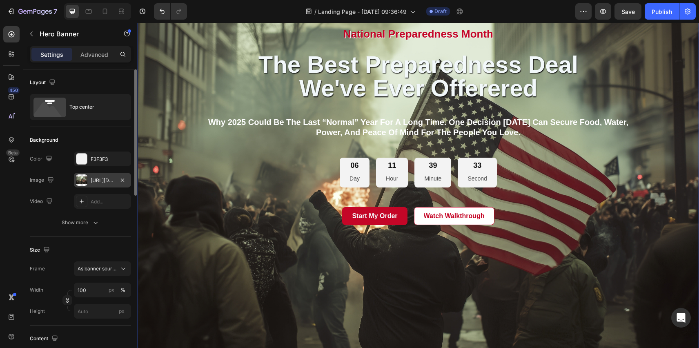
click at [99, 182] on div "https://cdn.shopify.com/s/files/1/2918/4630/files/gempages_564301893078090917-0…" at bounding box center [103, 180] width 24 height 7
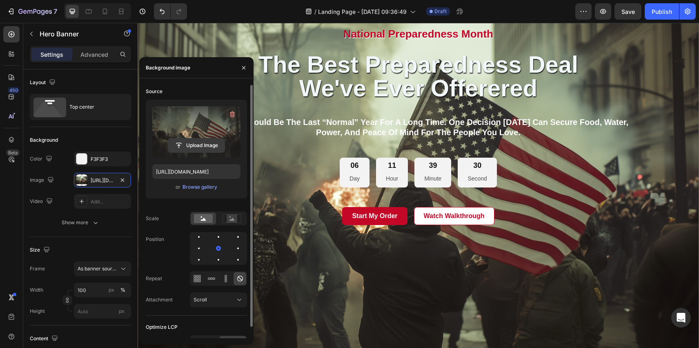
click at [206, 143] on input "file" at bounding box center [196, 145] width 56 height 14
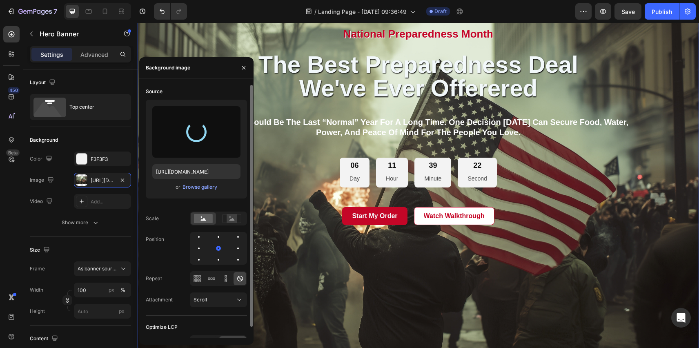
type input "https://cdn.shopify.com/s/files/1/2918/4630/files/gempages_564301893078090917-6…"
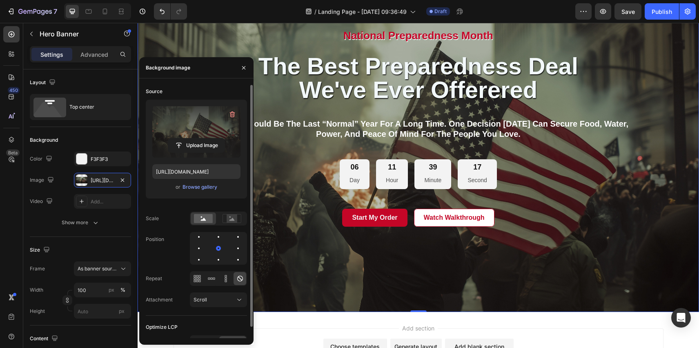
scroll to position [439, 0]
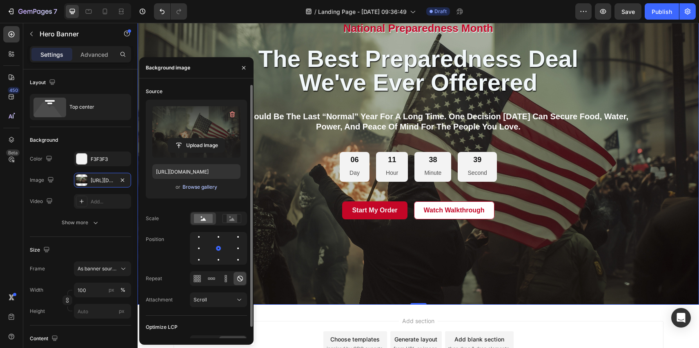
click at [208, 188] on div "Browse gallery" at bounding box center [200, 186] width 35 height 7
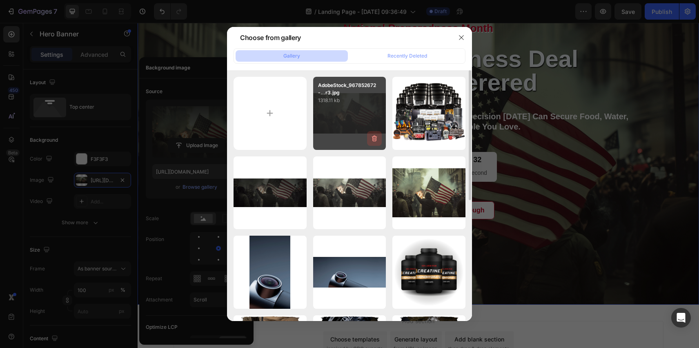
click at [377, 142] on icon "button" at bounding box center [374, 138] width 8 height 8
click at [373, 141] on div "Delete" at bounding box center [369, 139] width 15 height 7
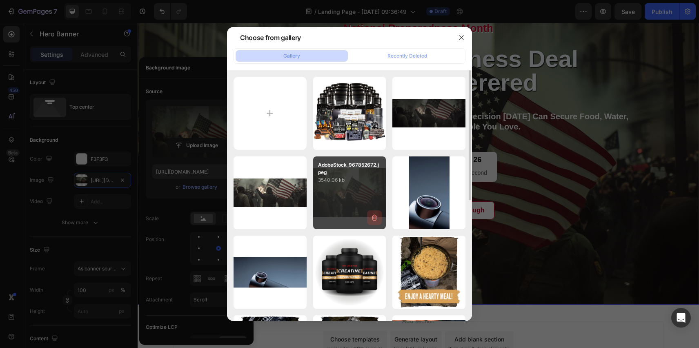
click at [376, 220] on icon "button" at bounding box center [374, 218] width 5 height 6
click at [376, 218] on div "Delete" at bounding box center [369, 219] width 15 height 7
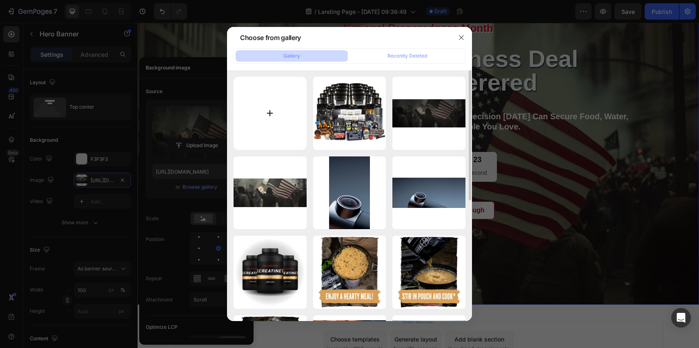
click at [271, 111] on input "file" at bounding box center [270, 113] width 73 height 73
type input "C:\fakepath\AdobeStock_967852672-header3.jpg"
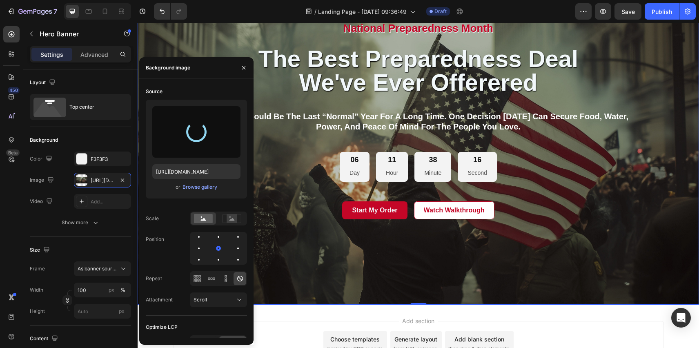
type input "https://cdn.shopify.com/s/files/1/2918/4630/files/gempages_564301893078090917-b…"
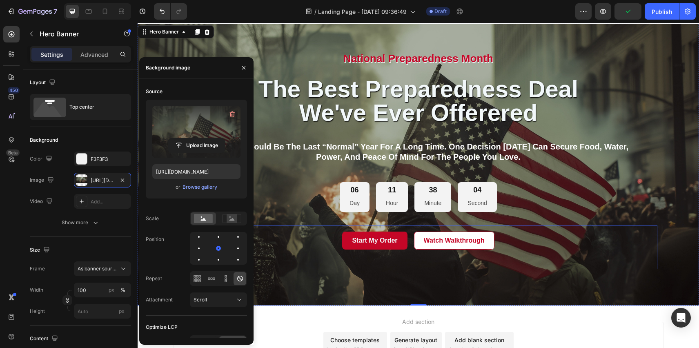
scroll to position [420, 0]
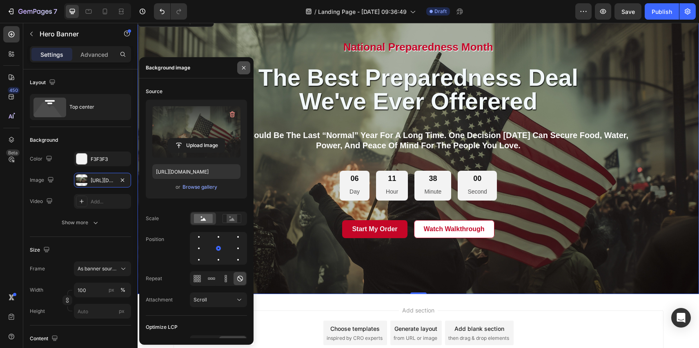
click at [245, 67] on icon "button" at bounding box center [244, 68] width 7 height 7
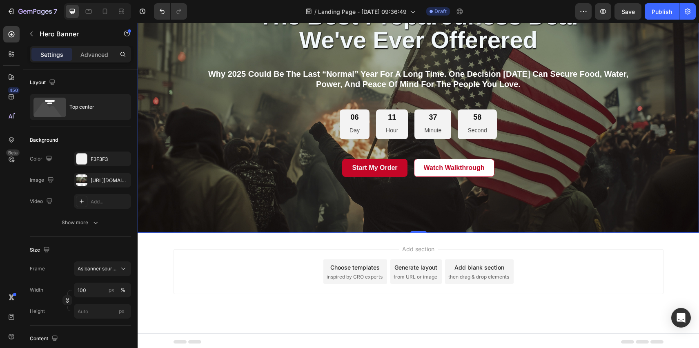
scroll to position [484, 0]
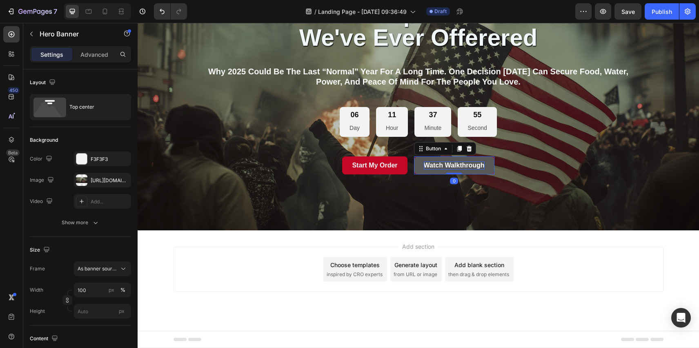
click at [446, 163] on p "Watch Walkthrough" at bounding box center [454, 165] width 61 height 9
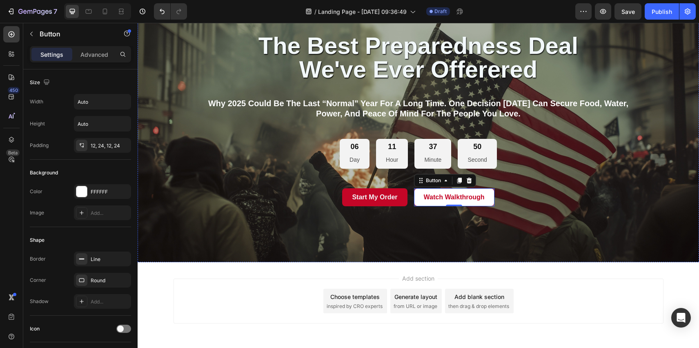
scroll to position [458, 0]
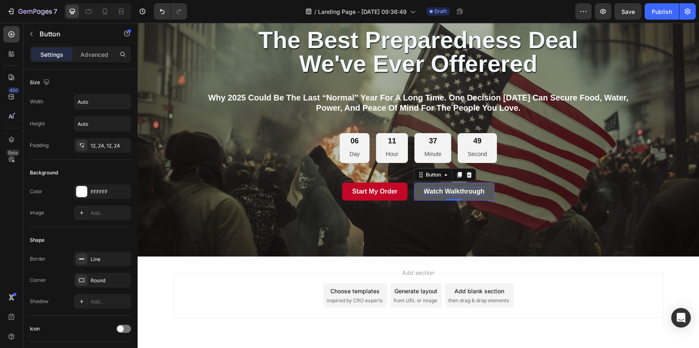
click at [446, 189] on p "Watch Walkthrough" at bounding box center [454, 191] width 61 height 9
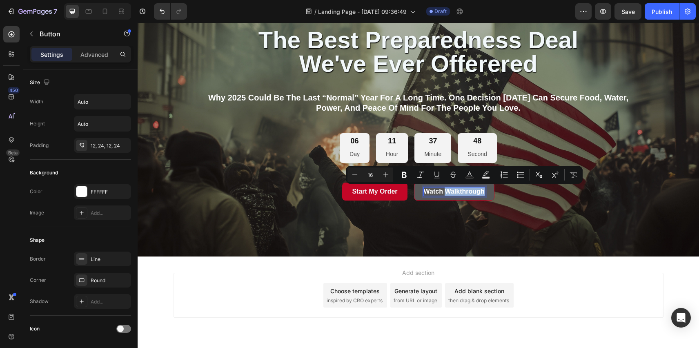
click at [446, 189] on p "Watch Walkthrough" at bounding box center [454, 191] width 61 height 9
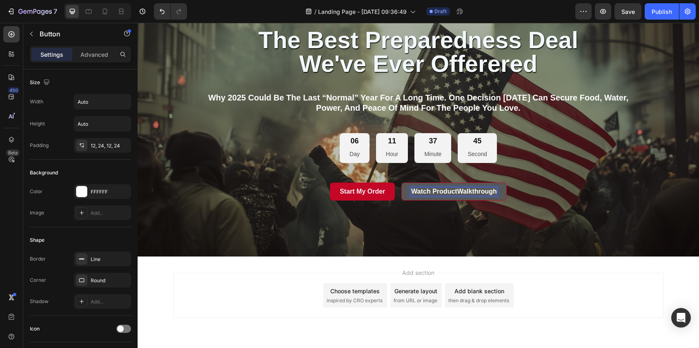
click at [401, 183] on button "Watch ProductWalkthrough" at bounding box center [453, 192] width 105 height 18
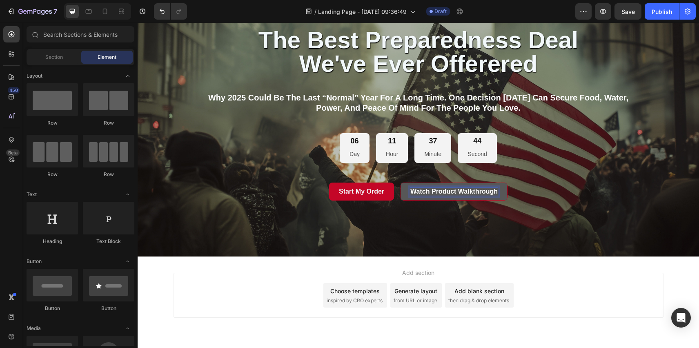
click at [561, 310] on div "Add section Choose templates inspired by CRO experts Generate layout from URL o…" at bounding box center [419, 295] width 490 height 45
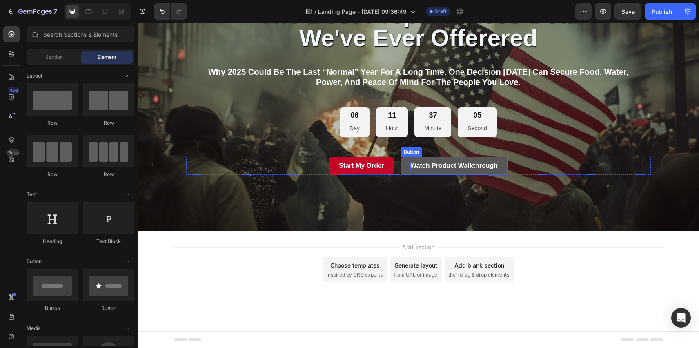
scroll to position [484, 0]
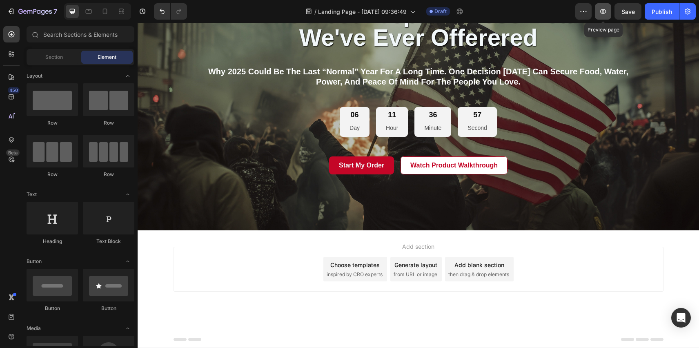
click at [597, 11] on icon "button" at bounding box center [603, 11] width 6 height 5
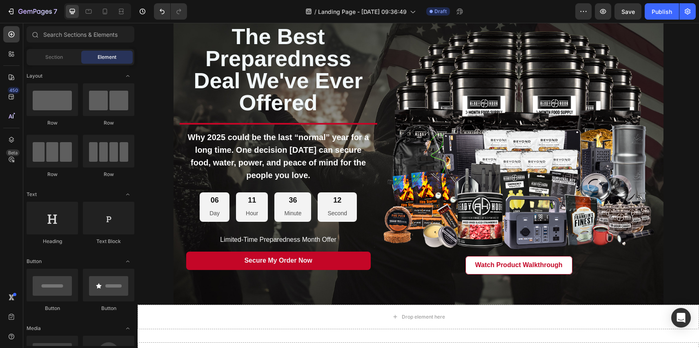
scroll to position [0, 0]
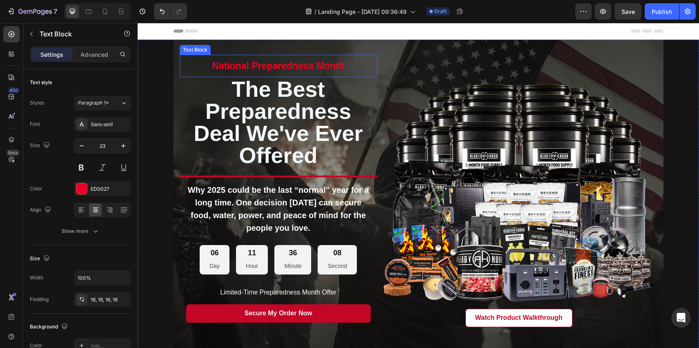
click at [196, 55] on div "national preparedness month" at bounding box center [279, 66] width 198 height 22
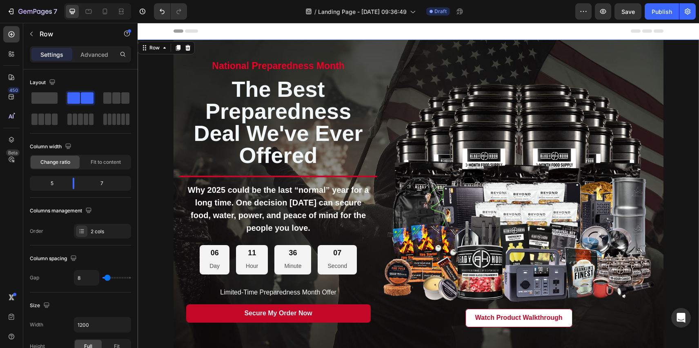
click at [297, 48] on div "national preparedness month Text Block the best preparedness deal we've ever of…" at bounding box center [419, 199] width 490 height 318
click at [390, 59] on div "Watch Product Walkthrough Button Hero Banner" at bounding box center [519, 199] width 277 height 288
click at [30, 32] on icon "button" at bounding box center [31, 34] width 7 height 7
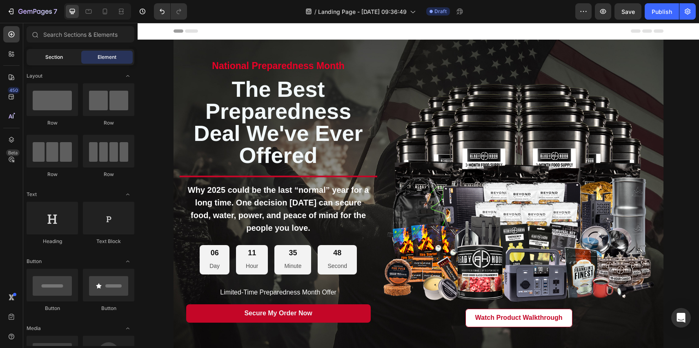
click at [51, 59] on span "Section" at bounding box center [54, 56] width 18 height 7
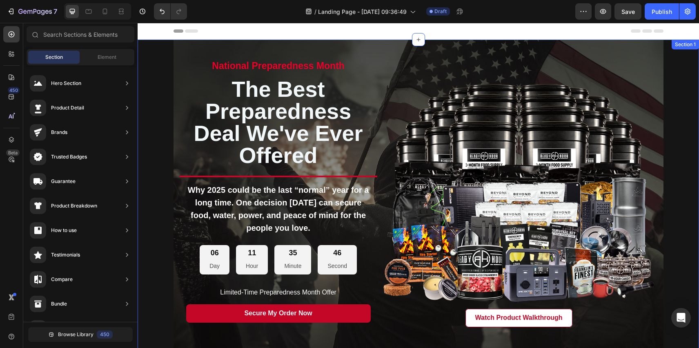
click at [165, 85] on div "national preparedness month Text Block the best preparedness deal we've ever of…" at bounding box center [419, 199] width 562 height 318
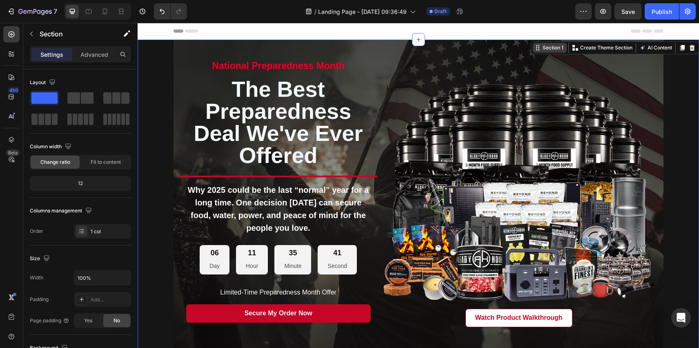
click at [537, 51] on icon at bounding box center [538, 48] width 7 height 7
click at [550, 52] on div "Section 1" at bounding box center [550, 48] width 34 height 10
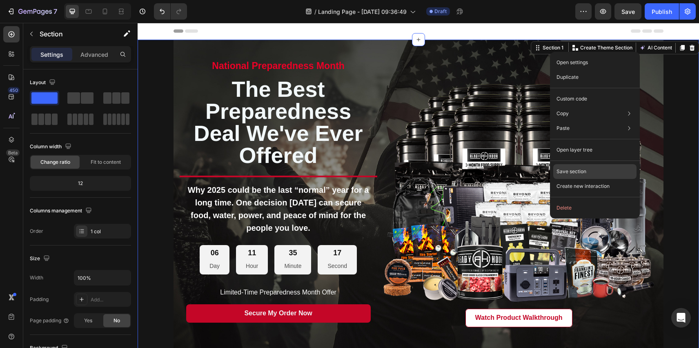
click at [560, 173] on p "Save section" at bounding box center [572, 171] width 30 height 7
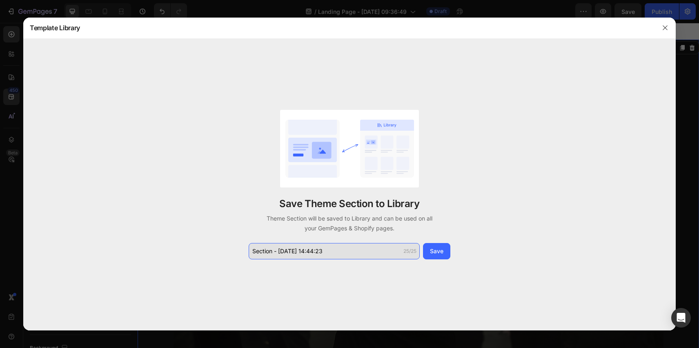
click at [357, 247] on input "Section - Aug 27 14:44:23" at bounding box center [334, 251] width 171 height 16
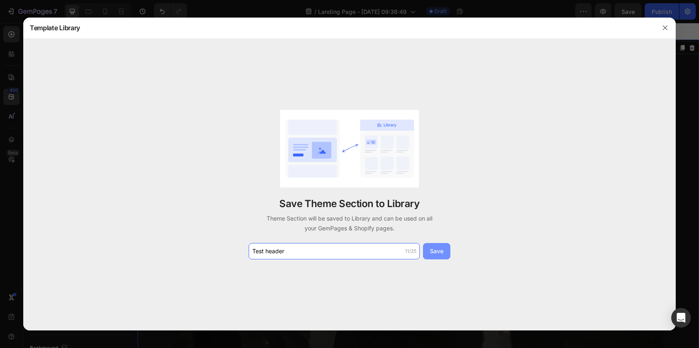
type input "Test header"
click at [437, 251] on div "Save" at bounding box center [436, 251] width 13 height 9
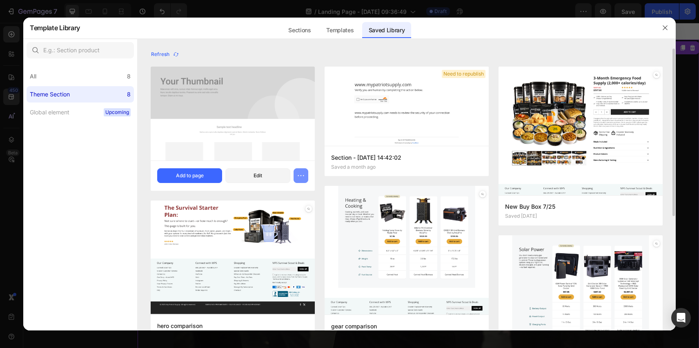
click at [301, 176] on icon "button" at bounding box center [301, 175] width 1 height 1
click at [308, 57] on div "Refresh" at bounding box center [407, 54] width 512 height 11
click at [303, 176] on icon "button" at bounding box center [301, 176] width 8 height 8
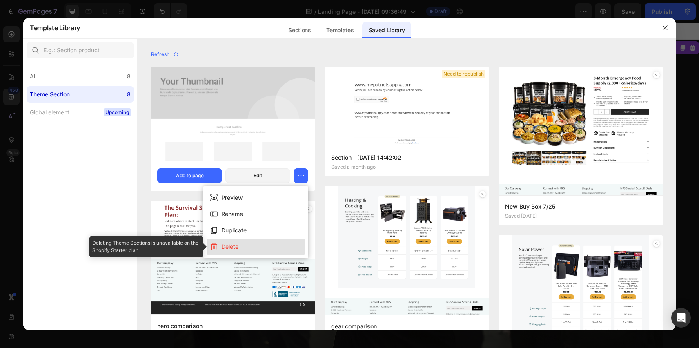
click at [248, 244] on button "Delete" at bounding box center [256, 246] width 98 height 16
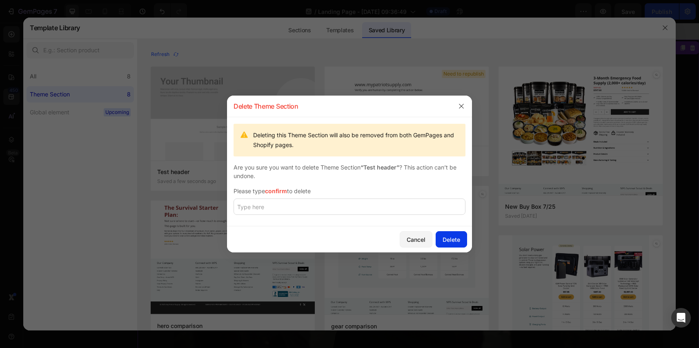
click at [448, 241] on div "Delete" at bounding box center [452, 239] width 18 height 9
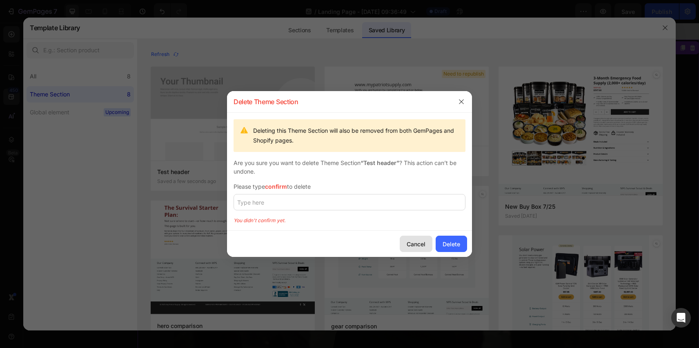
click at [415, 245] on div "Cancel" at bounding box center [416, 244] width 19 height 9
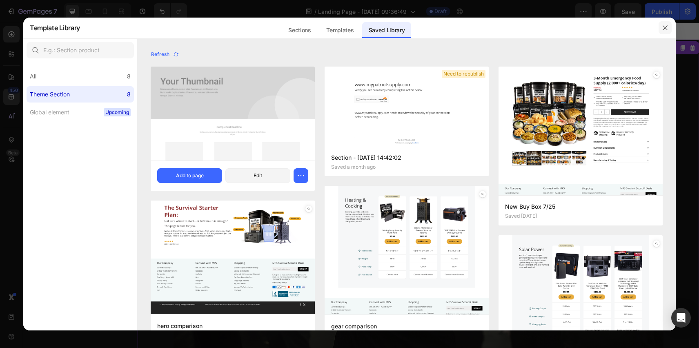
click at [597, 27] on icon "button" at bounding box center [665, 28] width 7 height 7
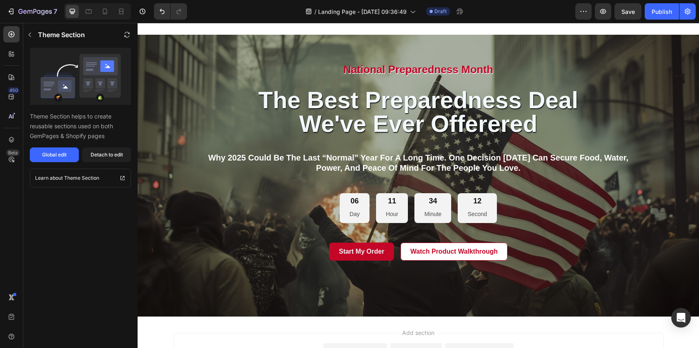
scroll to position [398, 0]
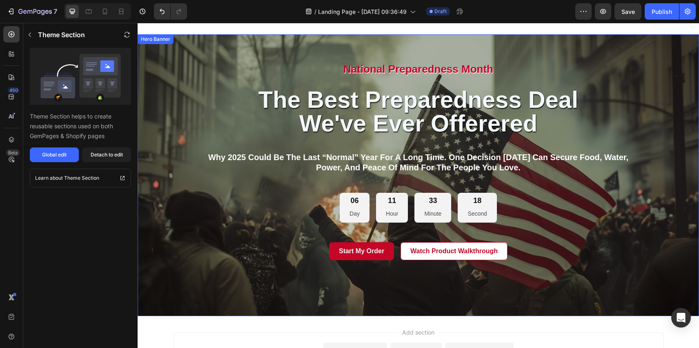
click at [161, 123] on div "Background Image" at bounding box center [419, 175] width 562 height 282
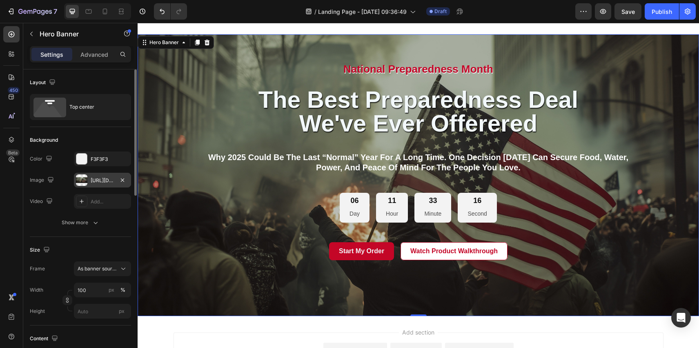
click at [105, 183] on div "https://cdn.shopify.com/s/files/1/2918/4630/files/gempages_564301893078090917-b…" at bounding box center [103, 180] width 24 height 7
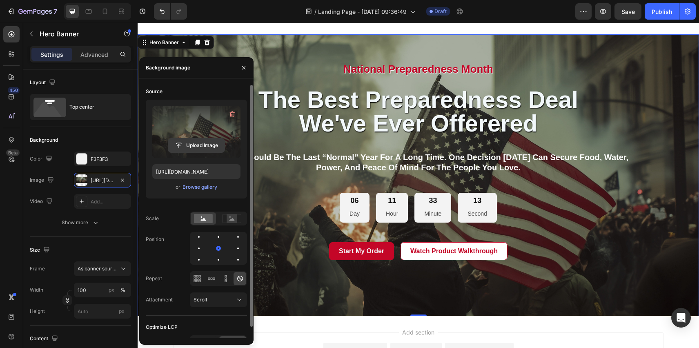
click at [203, 144] on input "file" at bounding box center [196, 145] width 56 height 14
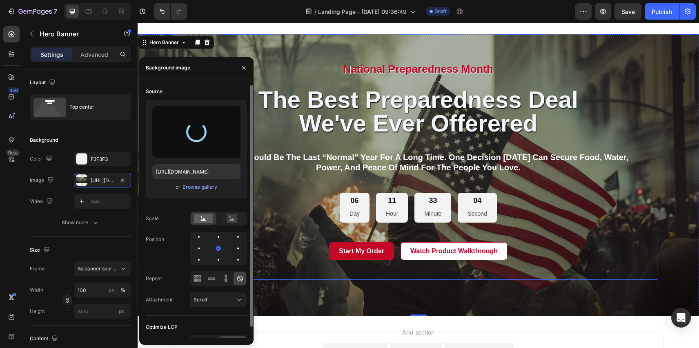
type input "[URL][DOMAIN_NAME]"
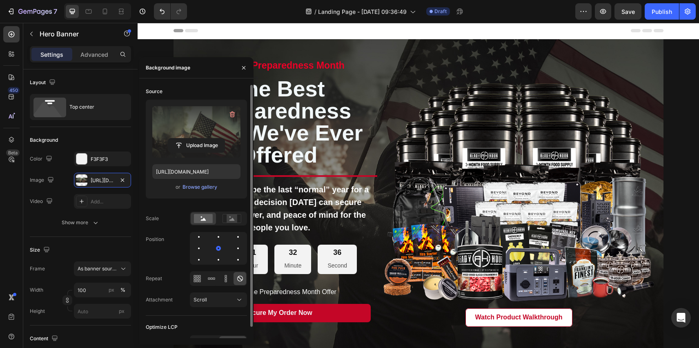
scroll to position [0, 0]
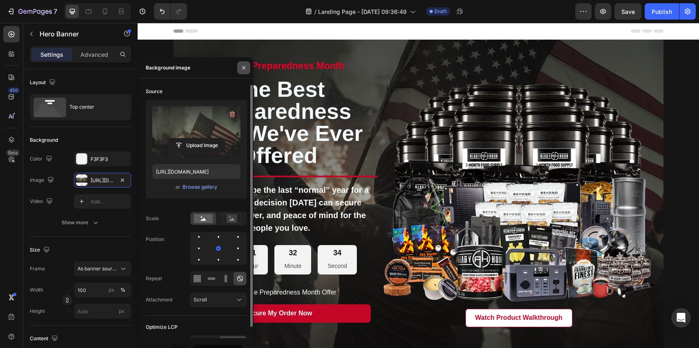
click at [245, 69] on icon "button" at bounding box center [243, 67] width 3 height 3
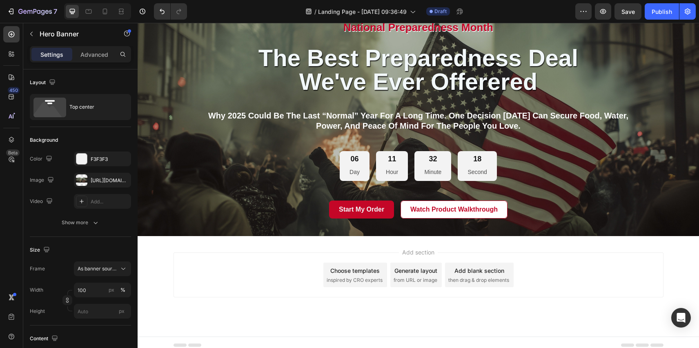
scroll to position [446, 0]
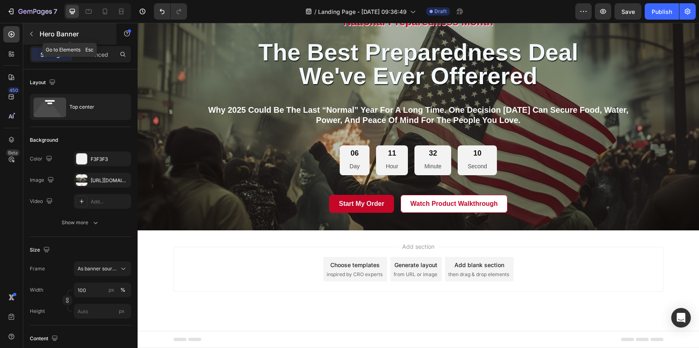
click at [32, 32] on icon "button" at bounding box center [31, 34] width 2 height 4
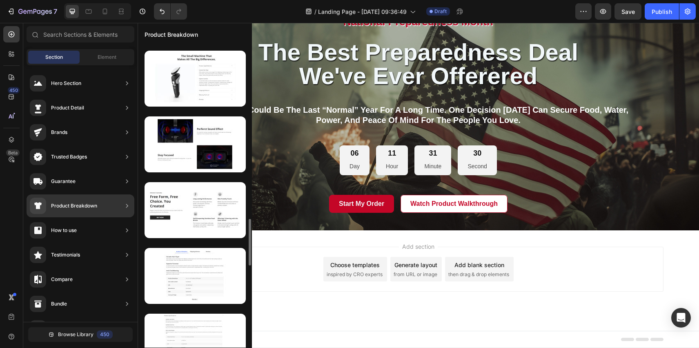
scroll to position [1119, 0]
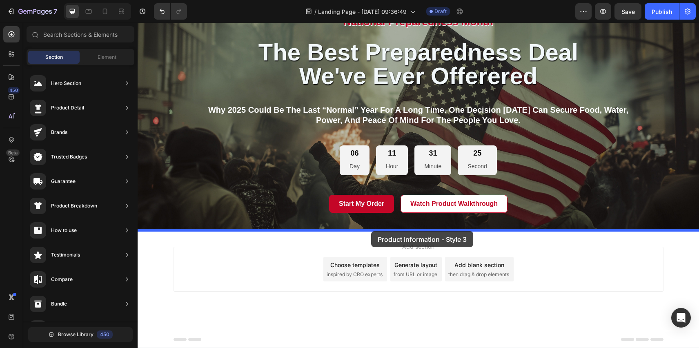
drag, startPoint x: 332, startPoint y: 105, endPoint x: 371, endPoint y: 231, distance: 132.5
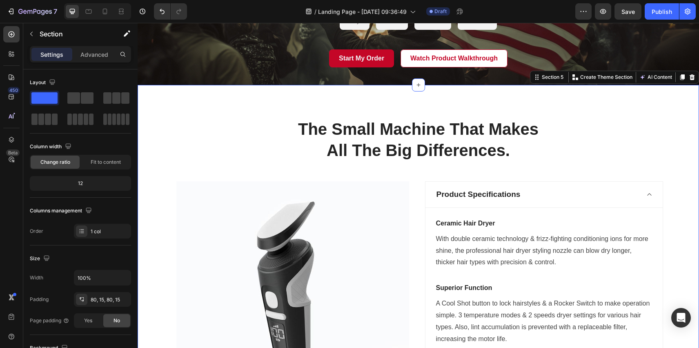
scroll to position [590, 0]
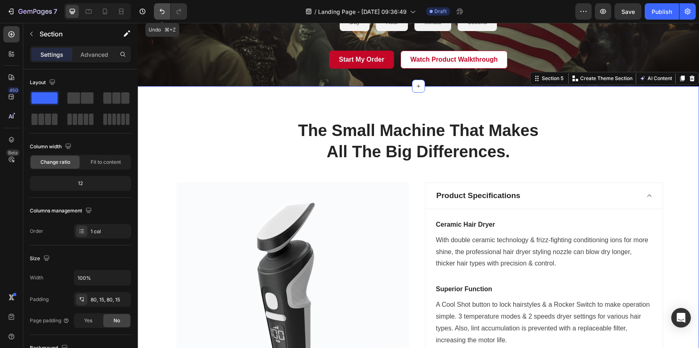
click at [163, 9] on icon "Undo/Redo" at bounding box center [162, 11] width 8 height 8
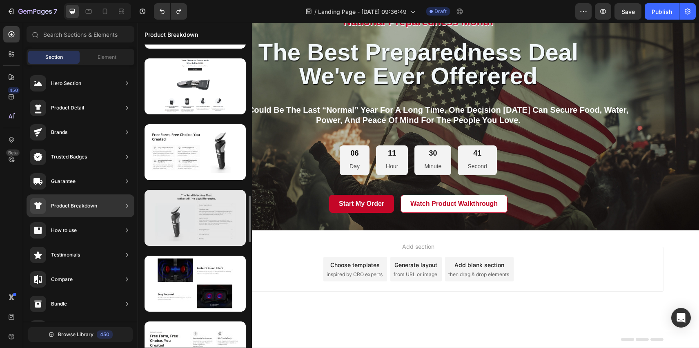
scroll to position [976, 0]
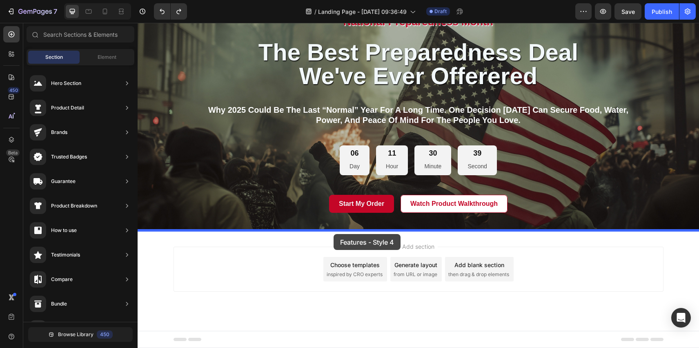
drag, startPoint x: 337, startPoint y: 181, endPoint x: 334, endPoint y: 234, distance: 53.6
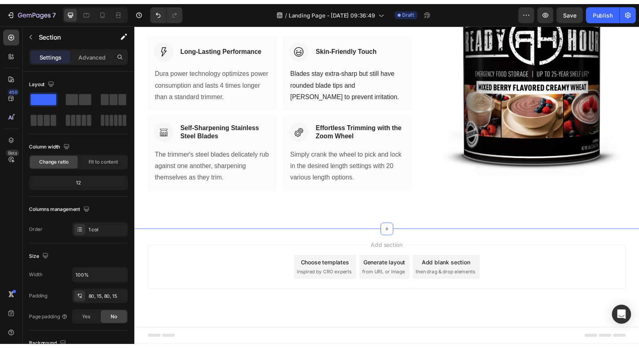
scroll to position [748, 0]
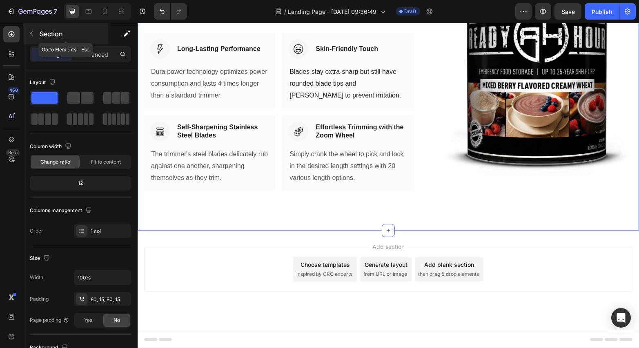
click at [35, 33] on button "button" at bounding box center [31, 33] width 13 height 13
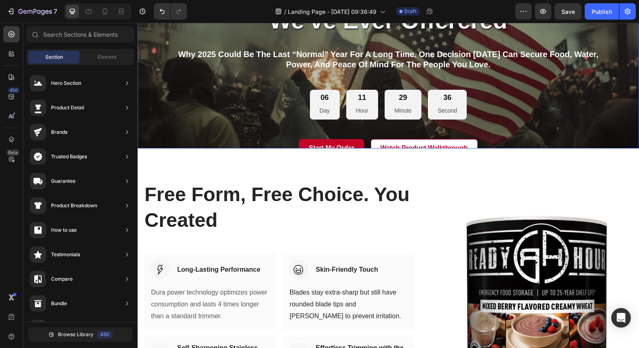
scroll to position [501, 0]
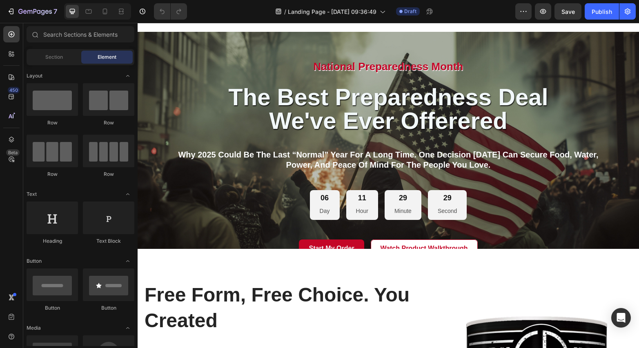
scroll to position [399, 0]
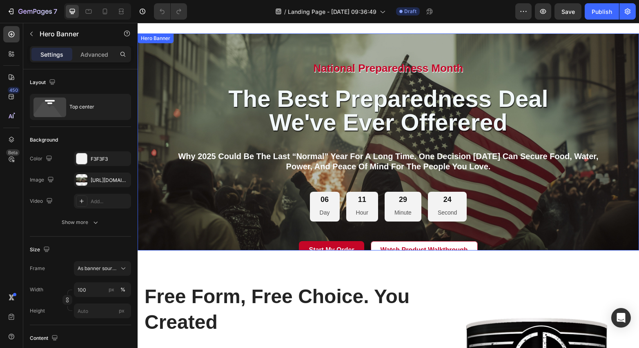
click at [147, 70] on div "National Preparedness Month Heading the best preparedness deal we've ever offer…" at bounding box center [388, 162] width 490 height 259
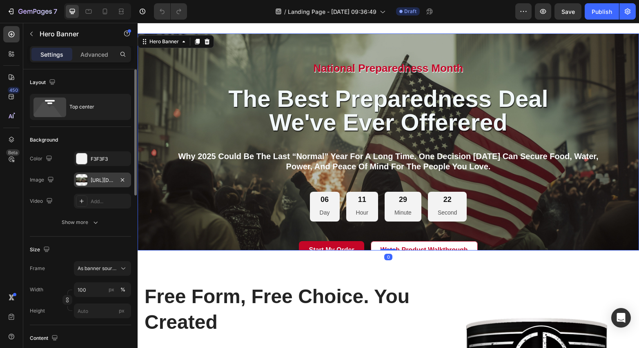
click at [92, 179] on div "[URL][DOMAIN_NAME]" at bounding box center [103, 180] width 24 height 7
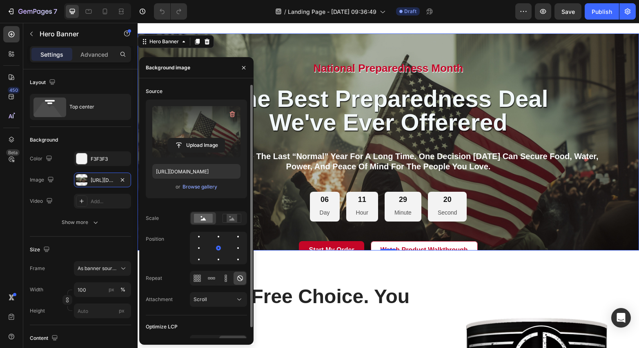
click at [194, 133] on label at bounding box center [196, 131] width 88 height 51
click at [194, 138] on input "file" at bounding box center [196, 145] width 56 height 14
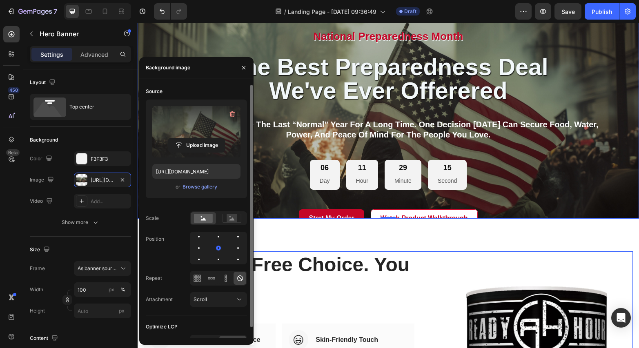
scroll to position [437, 0]
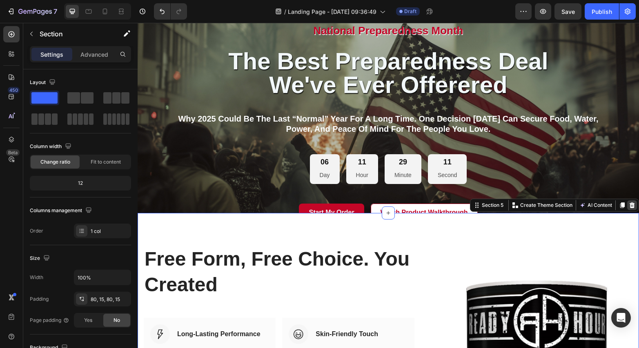
click at [633, 206] on icon at bounding box center [632, 206] width 5 height 6
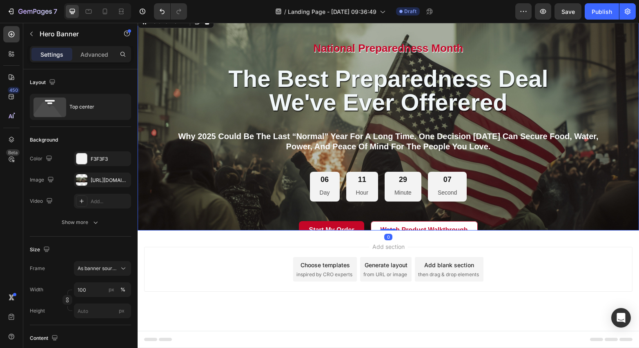
click at [634, 185] on div "Background Image" at bounding box center [388, 122] width 501 height 218
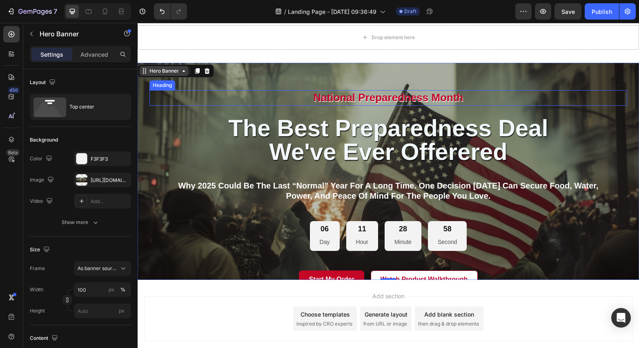
scroll to position [369, 0]
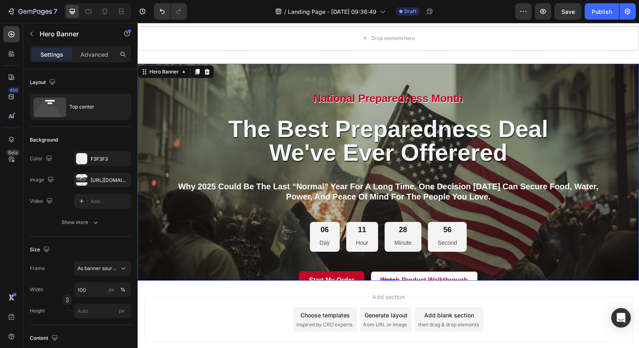
click at [400, 67] on div "National Preparedness Month Heading the best preparedness deal we've ever offer…" at bounding box center [388, 193] width 490 height 259
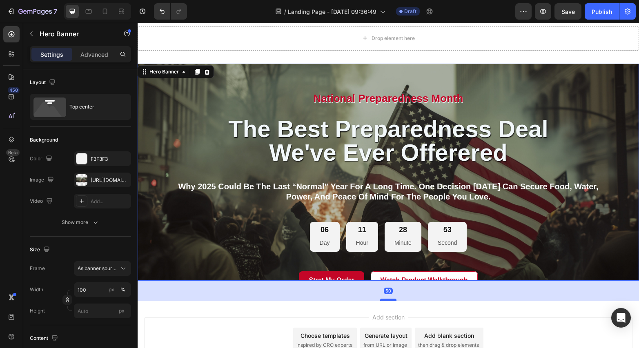
drag, startPoint x: 391, startPoint y: 280, endPoint x: 391, endPoint y: 301, distance: 20.4
click at [391, 301] on div at bounding box center [388, 300] width 16 height 2
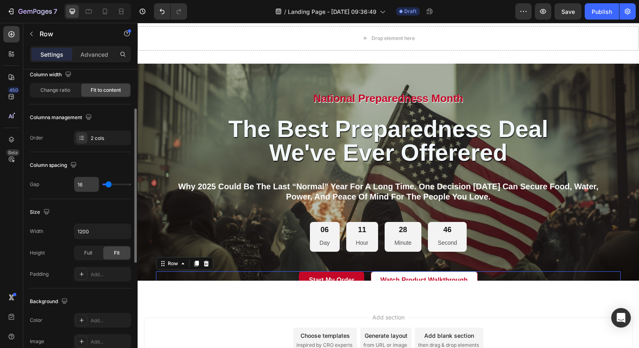
scroll to position [74, 0]
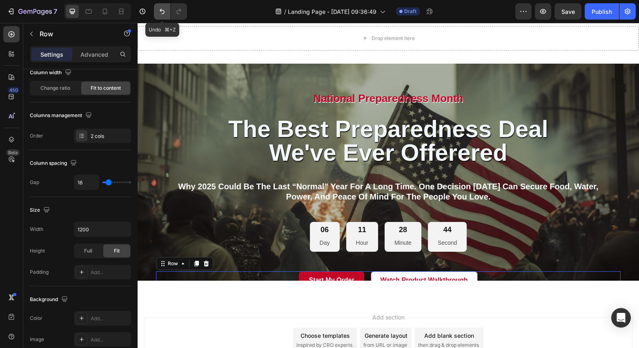
click at [164, 11] on icon "Undo/Redo" at bounding box center [162, 11] width 5 height 5
click at [163, 11] on icon "Undo/Redo" at bounding box center [162, 11] width 8 height 8
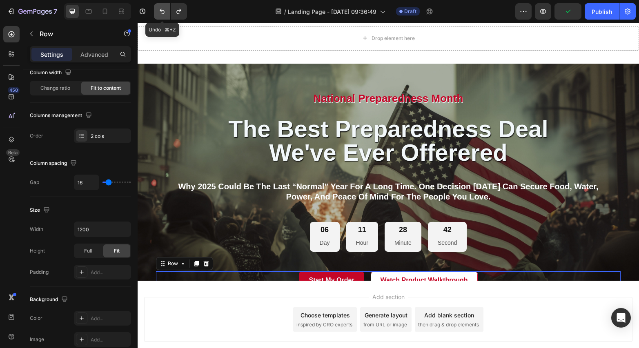
click at [163, 11] on icon "Undo/Redo" at bounding box center [162, 11] width 8 height 8
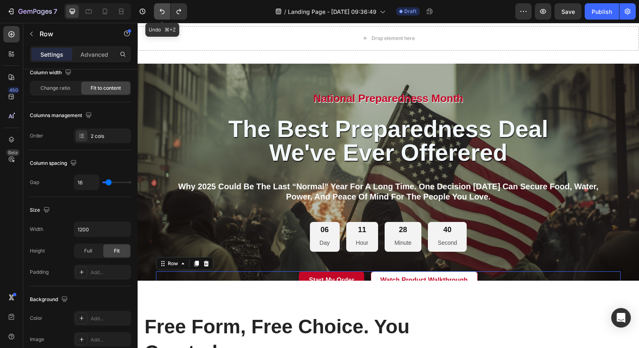
click at [163, 11] on icon "Undo/Redo" at bounding box center [162, 11] width 8 height 8
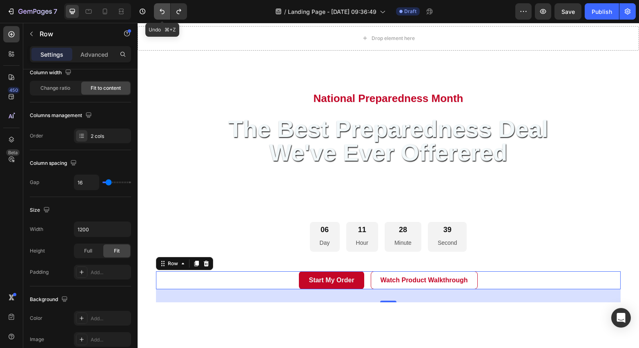
click at [163, 11] on icon "Undo/Redo" at bounding box center [162, 11] width 8 height 8
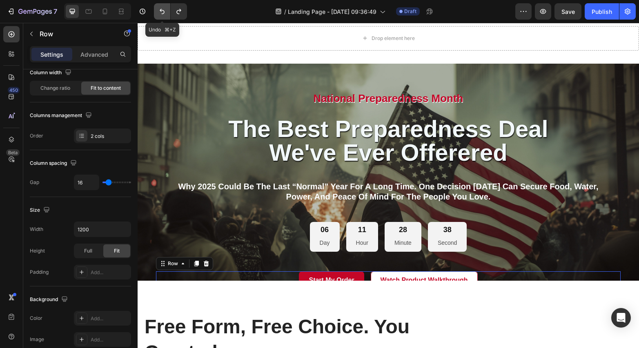
click at [163, 11] on icon "Undo/Redo" at bounding box center [162, 11] width 8 height 8
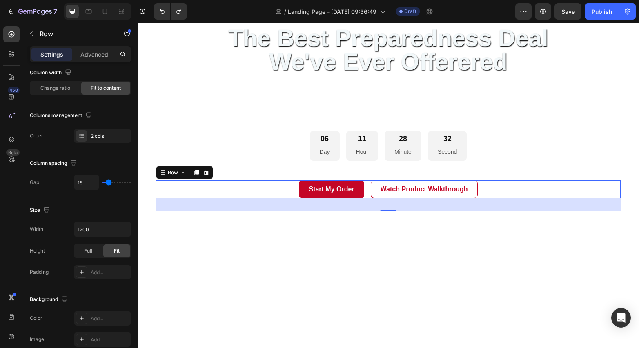
scroll to position [463, 0]
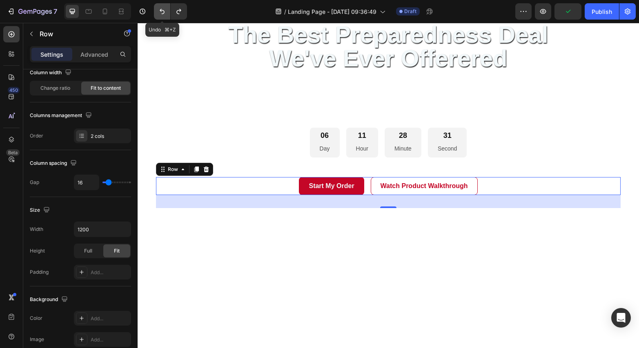
click at [158, 13] on icon "Undo/Redo" at bounding box center [162, 11] width 8 height 8
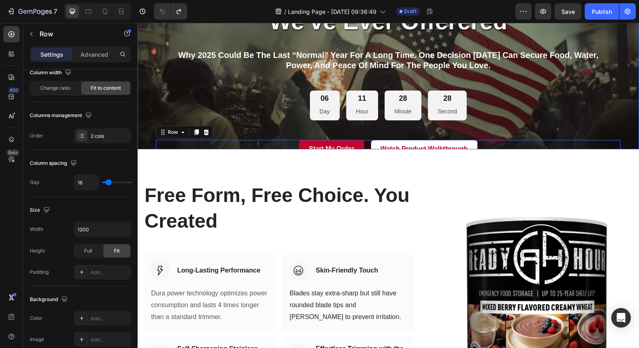
scroll to position [503, 0]
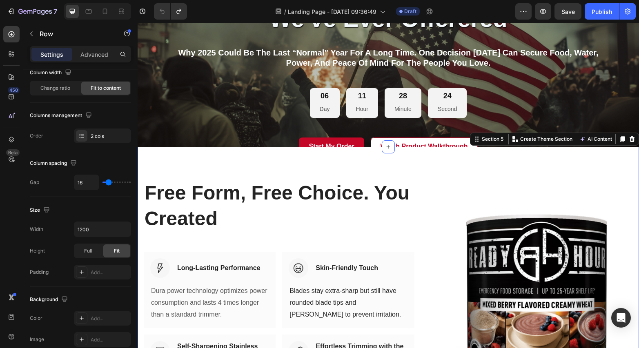
click at [153, 164] on div "Free Form, Free Choice. You Created Heading Row Image Long-Lasting Performance …" at bounding box center [388, 298] width 501 height 303
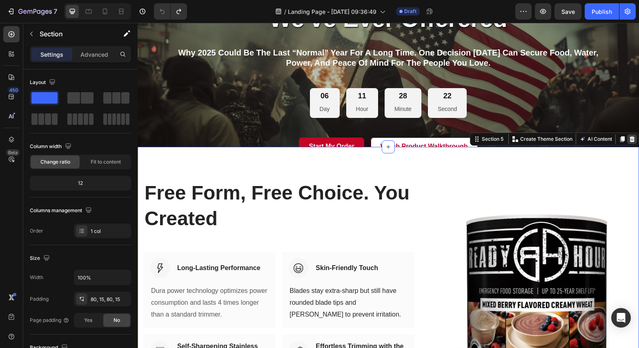
click at [633, 138] on icon at bounding box center [632, 139] width 5 height 6
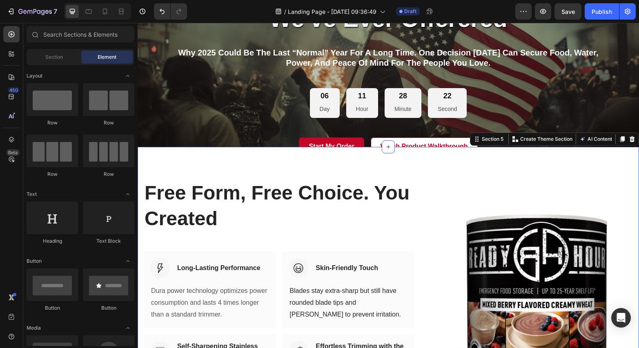
scroll to position [419, 0]
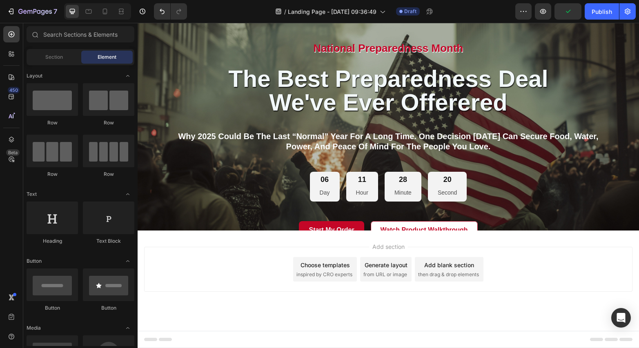
click at [590, 238] on div "Add section Choose templates inspired by CRO experts Generate layout from URL o…" at bounding box center [388, 281] width 501 height 100
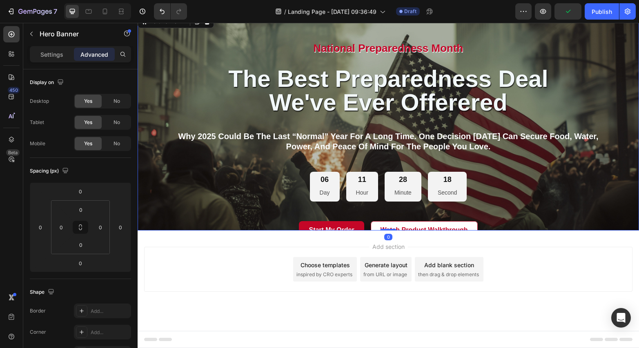
click at [164, 214] on div "National Preparedness Month Heading the best preparedness deal we've ever offer…" at bounding box center [388, 150] width 478 height 218
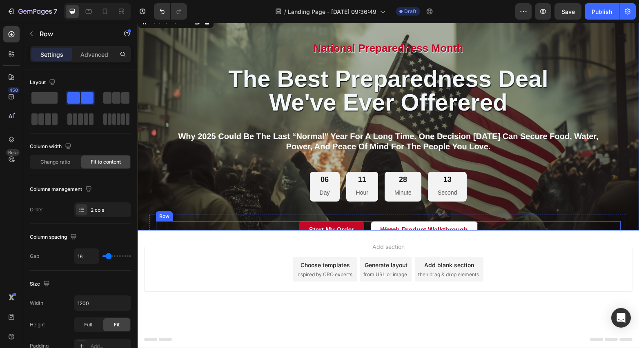
click at [282, 226] on div "Start My Order Button Watch Product Walkthrough Button Row" at bounding box center [388, 230] width 465 height 18
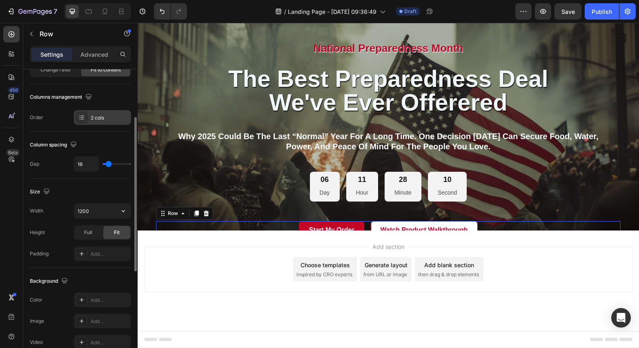
scroll to position [93, 0]
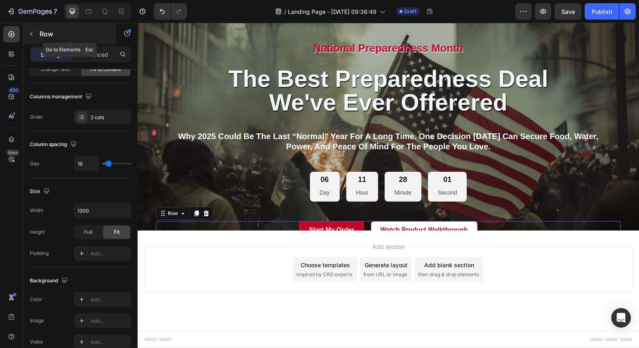
click at [30, 32] on icon "button" at bounding box center [31, 34] width 7 height 7
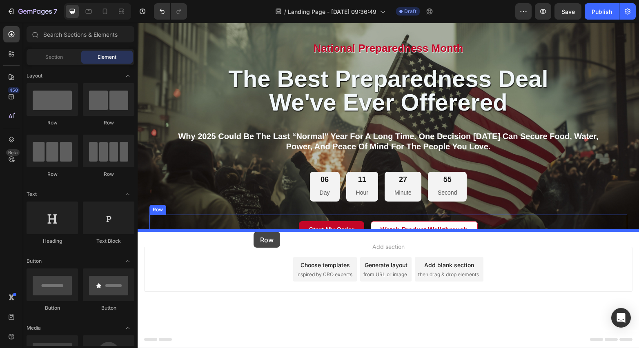
drag, startPoint x: 192, startPoint y: 131, endPoint x: 254, endPoint y: 232, distance: 118.4
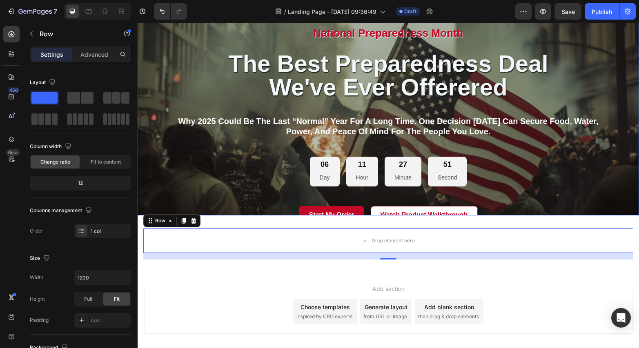
scroll to position [433, 0]
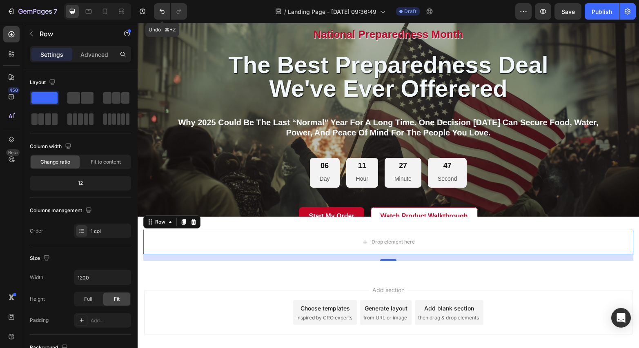
drag, startPoint x: 159, startPoint y: 11, endPoint x: 175, endPoint y: 22, distance: 19.4
click at [159, 12] on icon "Undo/Redo" at bounding box center [162, 11] width 8 height 8
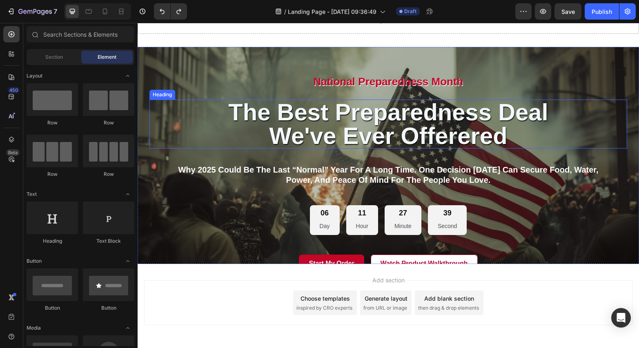
scroll to position [382, 0]
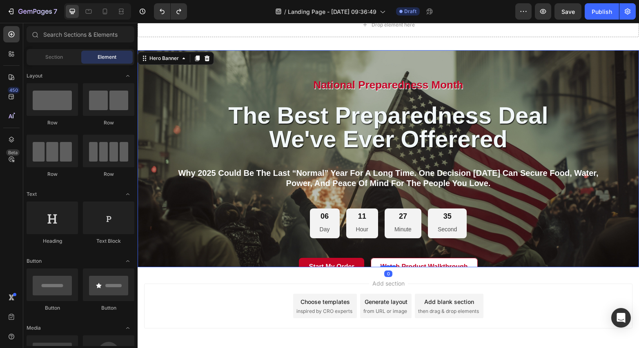
click at [169, 65] on div "National Preparedness Month Heading the best preparedness deal we've ever offer…" at bounding box center [388, 179] width 490 height 259
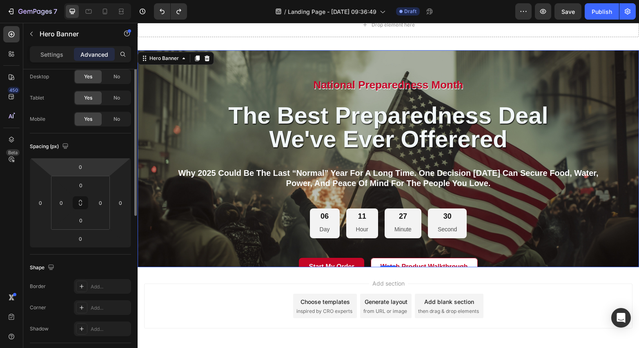
scroll to position [0, 0]
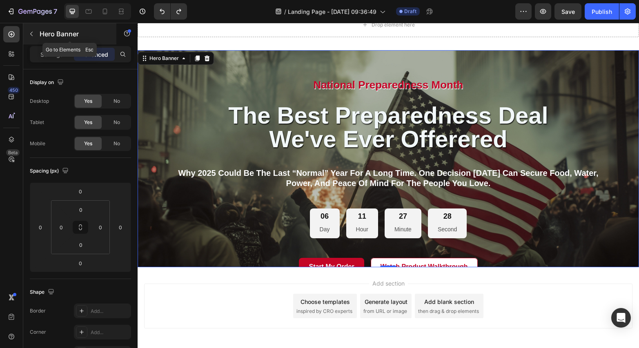
click at [31, 33] on icon "button" at bounding box center [31, 34] width 2 height 4
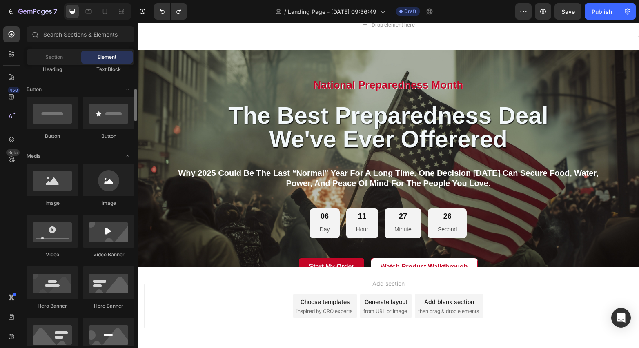
scroll to position [228, 0]
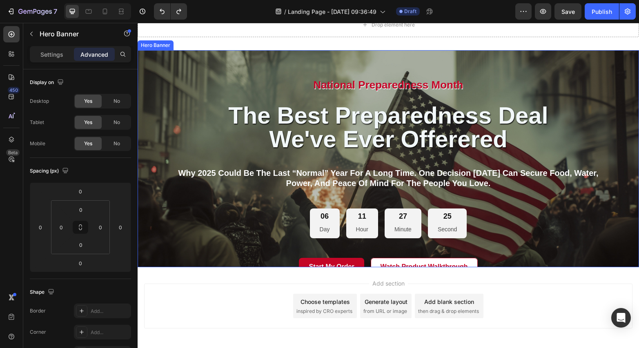
click at [148, 70] on div "National Preparedness Month Heading the best preparedness deal we've ever offer…" at bounding box center [388, 179] width 490 height 259
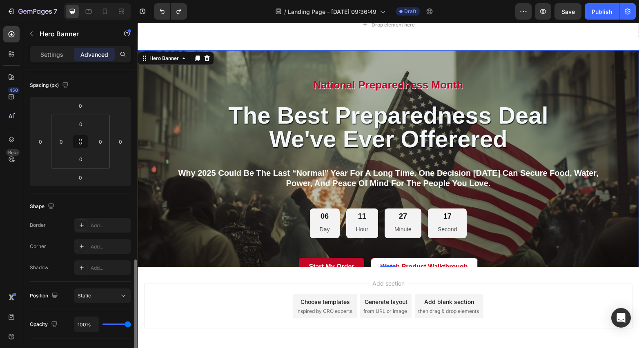
scroll to position [0, 0]
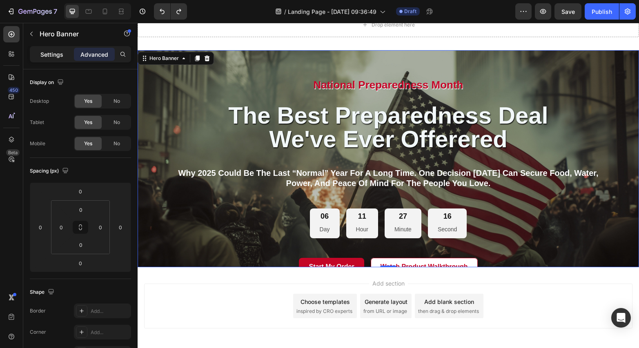
click at [57, 55] on p "Settings" at bounding box center [51, 54] width 23 height 9
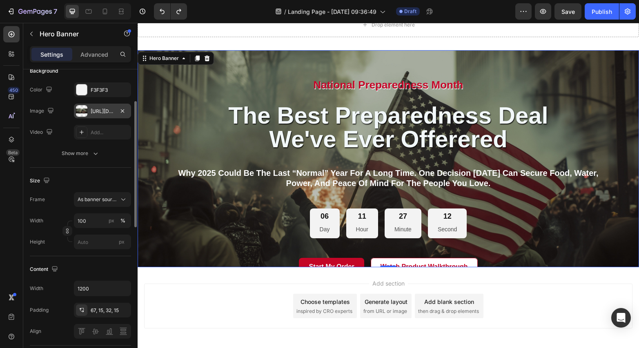
scroll to position [71, 0]
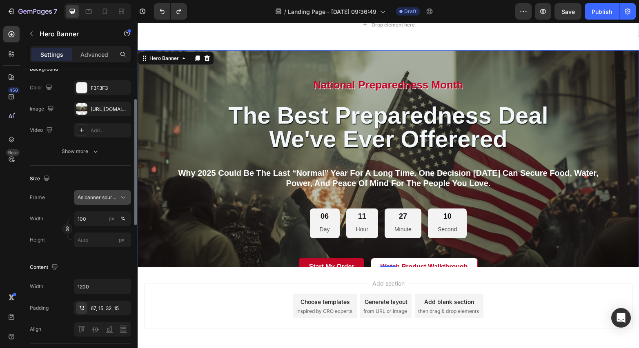
click at [124, 198] on icon at bounding box center [123, 198] width 4 height 2
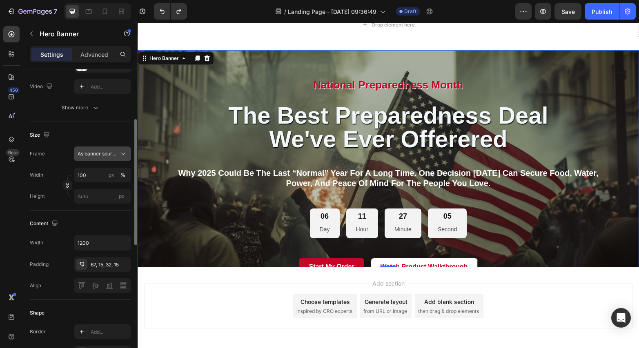
scroll to position [116, 0]
click at [123, 242] on icon "button" at bounding box center [123, 242] width 3 height 2
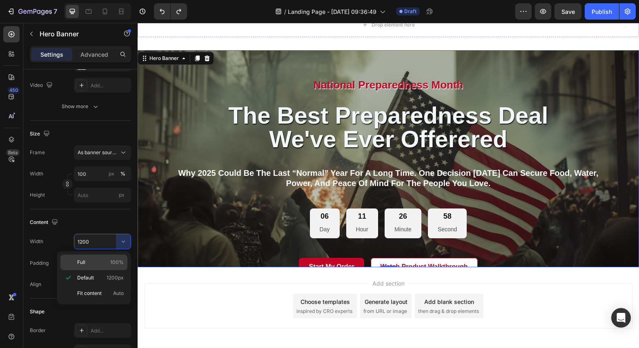
click at [102, 262] on p "Full 100%" at bounding box center [100, 262] width 47 height 7
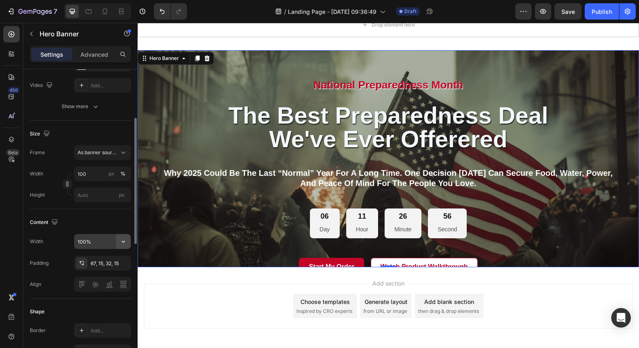
click at [120, 242] on icon "button" at bounding box center [123, 242] width 8 height 8
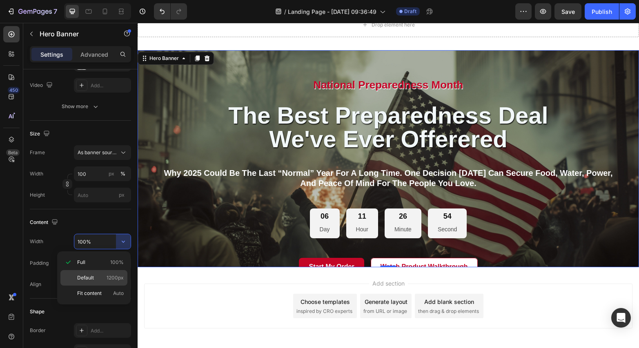
click at [112, 276] on span "1200px" at bounding box center [115, 277] width 17 height 7
type input "1200"
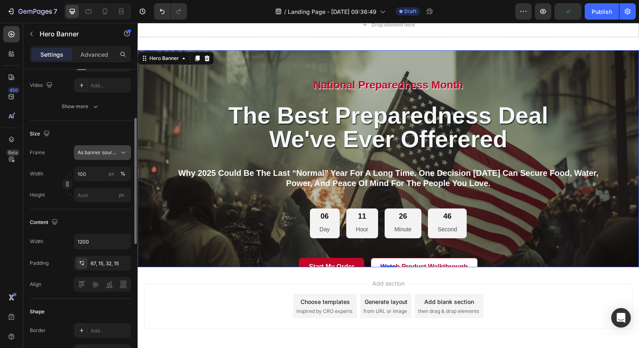
click at [122, 153] on icon at bounding box center [123, 153] width 8 height 8
click at [103, 185] on div "Custom" at bounding box center [100, 186] width 47 height 7
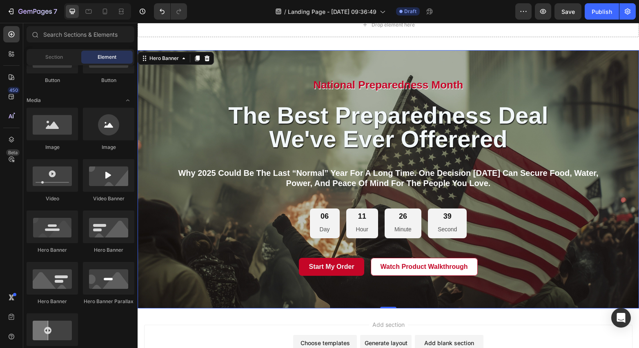
click at [197, 327] on div "Add section Choose templates inspired by CRO experts Generate layout from URL o…" at bounding box center [388, 347] width 488 height 45
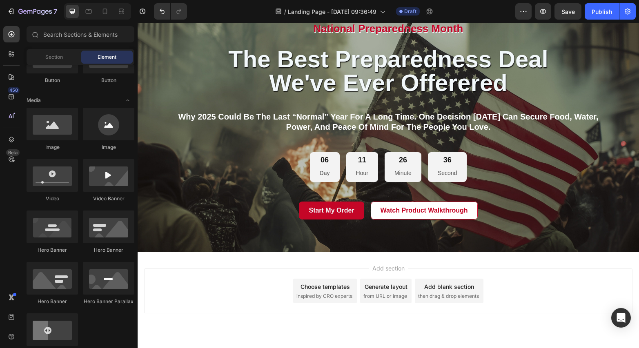
scroll to position [460, 0]
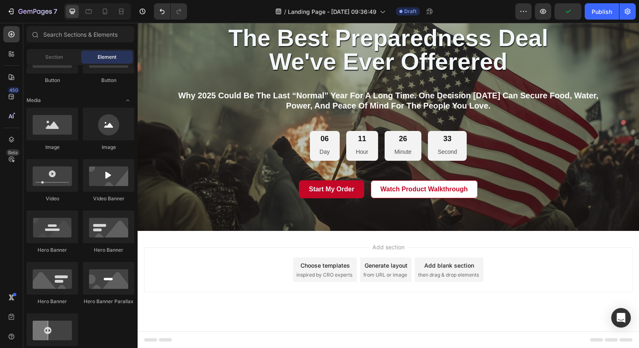
click at [207, 289] on div "Add section Choose templates inspired by CRO experts Generate layout from URL o…" at bounding box center [388, 269] width 488 height 45
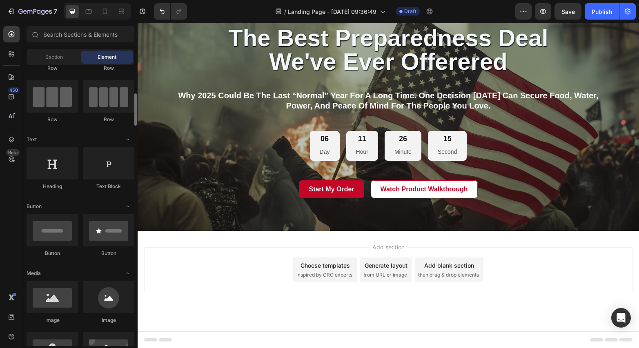
scroll to position [0, 0]
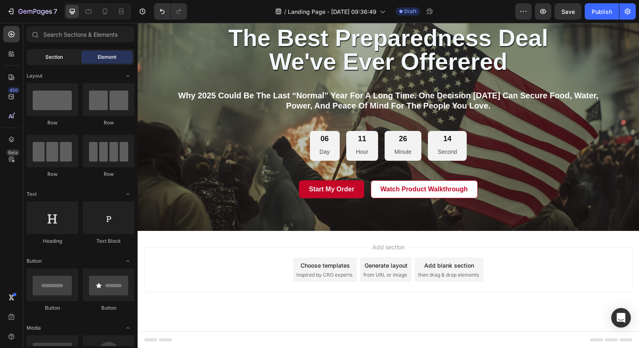
click at [52, 57] on span "Section" at bounding box center [54, 56] width 18 height 7
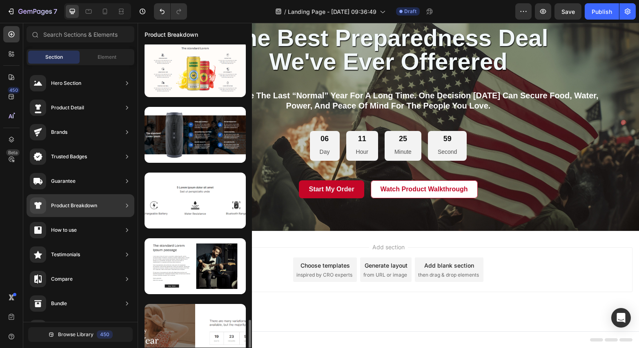
scroll to position [1861, 0]
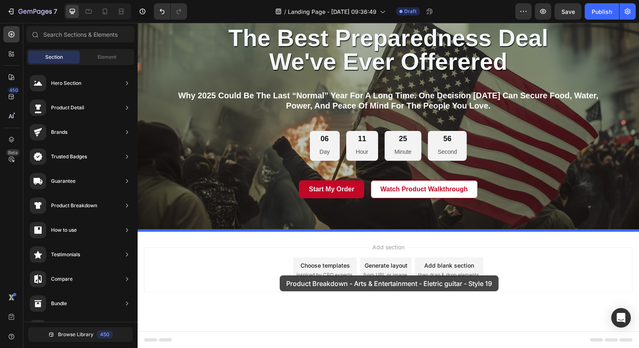
drag, startPoint x: 319, startPoint y: 265, endPoint x: 280, endPoint y: 276, distance: 40.6
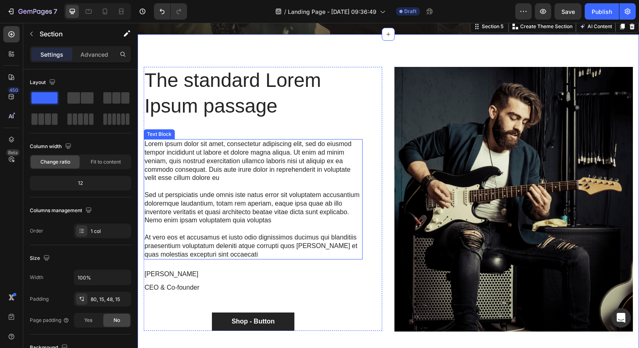
scroll to position [658, 0]
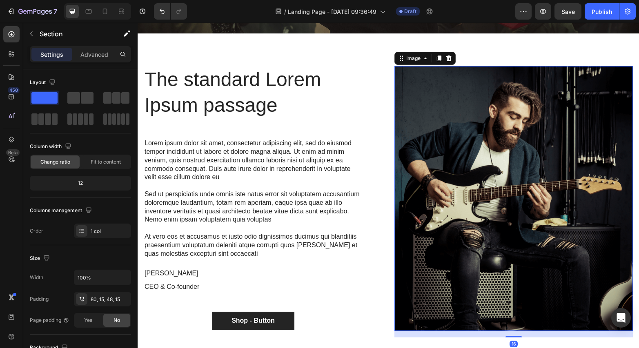
click at [460, 218] on img at bounding box center [514, 198] width 238 height 265
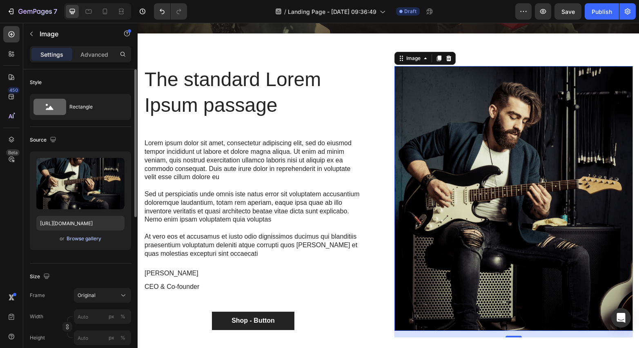
click at [76, 241] on div "Browse gallery" at bounding box center [84, 238] width 35 height 7
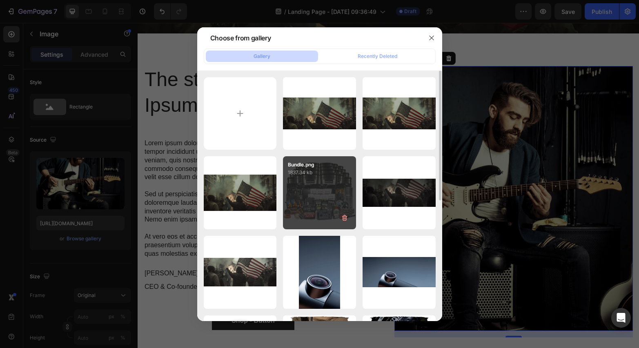
click at [309, 212] on div "Bundle.png 1837.34 kb" at bounding box center [319, 192] width 73 height 73
type input "[URL][DOMAIN_NAME]"
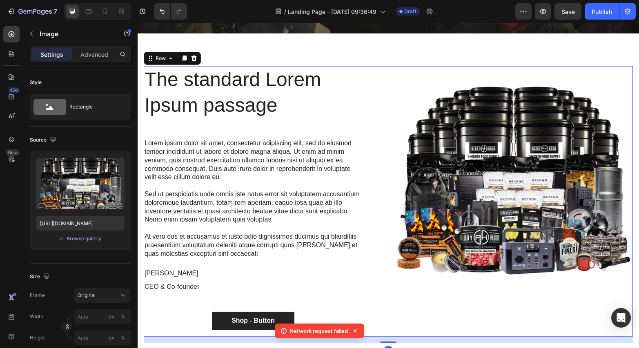
click at [475, 334] on div "Image" at bounding box center [514, 201] width 238 height 270
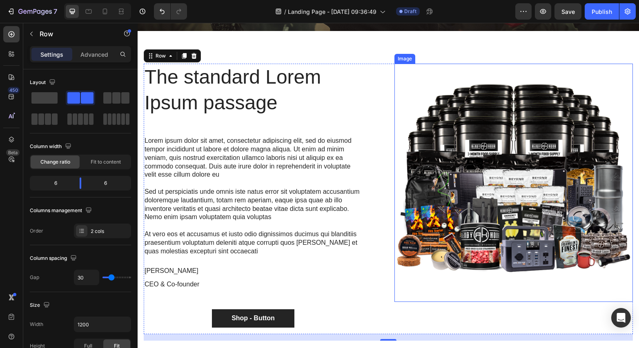
scroll to position [687, 0]
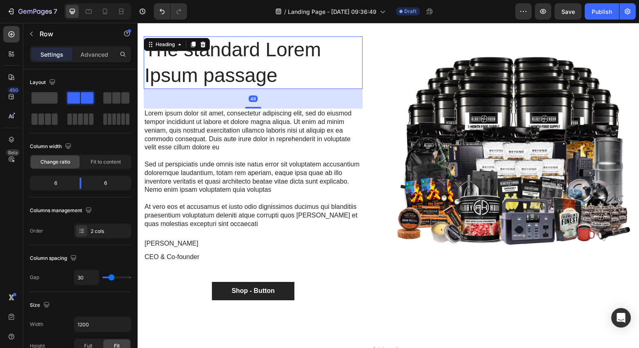
click at [277, 78] on h2 "The standard Lorem Ipsum passage" at bounding box center [253, 62] width 219 height 53
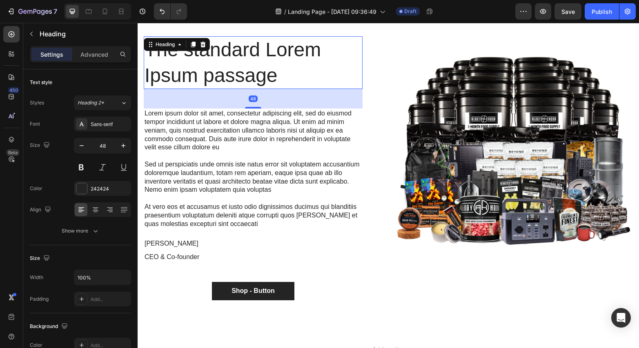
click at [277, 78] on h2 "The standard Lorem Ipsum passage" at bounding box center [253, 62] width 219 height 53
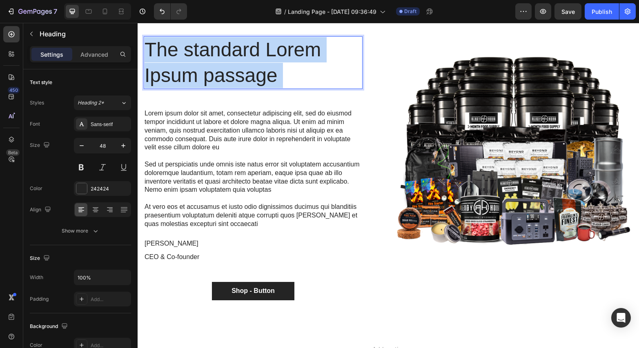
drag, startPoint x: 274, startPoint y: 77, endPoint x: 163, endPoint y: 60, distance: 112.1
click at [189, 66] on p "The standard Lorem Ipsum passage" at bounding box center [253, 62] width 217 height 51
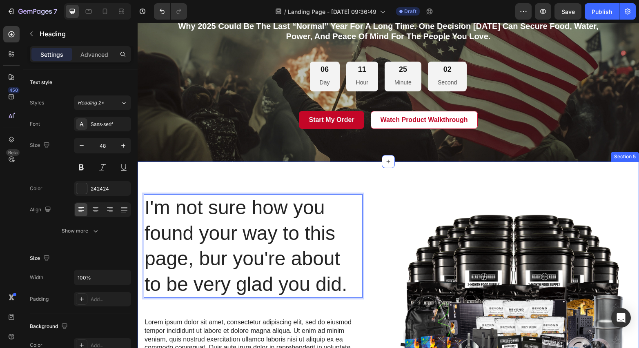
scroll to position [531, 0]
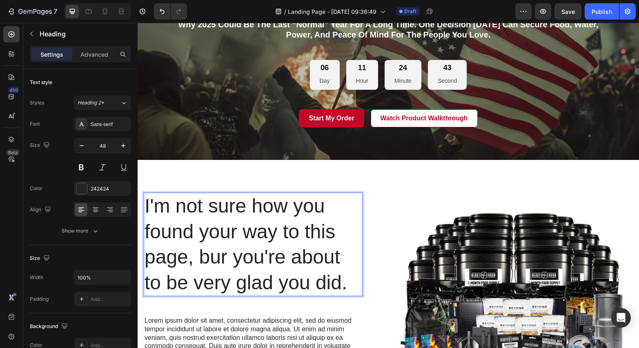
click at [147, 208] on p "I'm not sure how you found your way to this page, bur you're about to be very g…" at bounding box center [253, 245] width 217 height 102
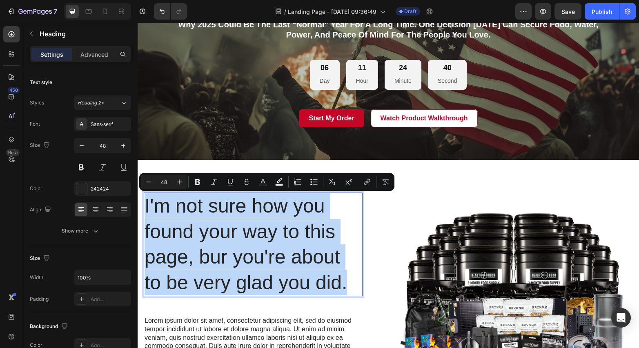
drag, startPoint x: 145, startPoint y: 207, endPoint x: 347, endPoint y: 288, distance: 216.8
click at [347, 288] on p "I'm not sure how you found your way to this page, bur you're about to be very g…" at bounding box center [253, 245] width 217 height 102
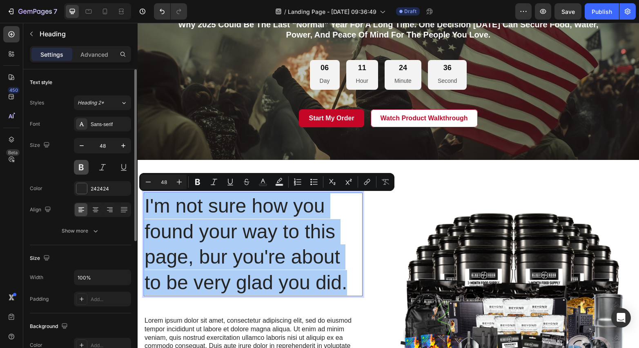
click at [82, 170] on button at bounding box center [81, 167] width 15 height 15
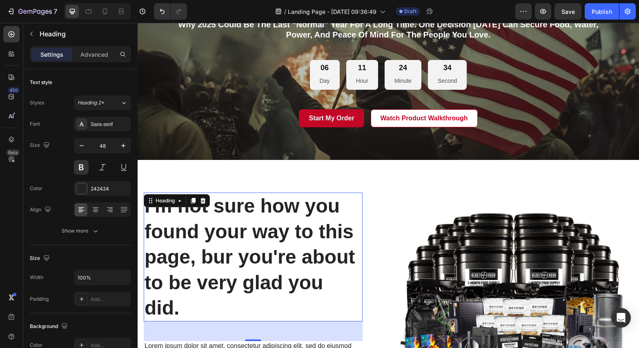
click at [183, 305] on p "I'm not sure how you found your way to this page, bur you're about to be very g…" at bounding box center [253, 257] width 217 height 127
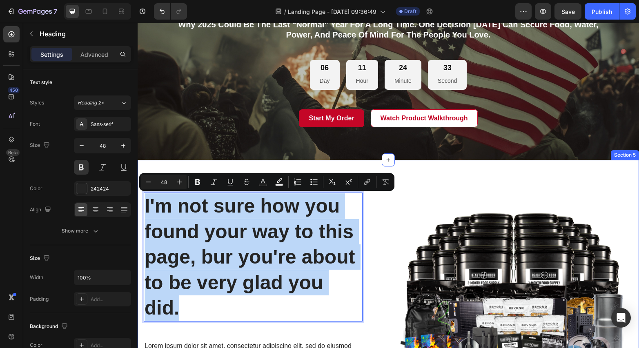
drag, startPoint x: 179, startPoint y: 307, endPoint x: 139, endPoint y: 218, distance: 98.2
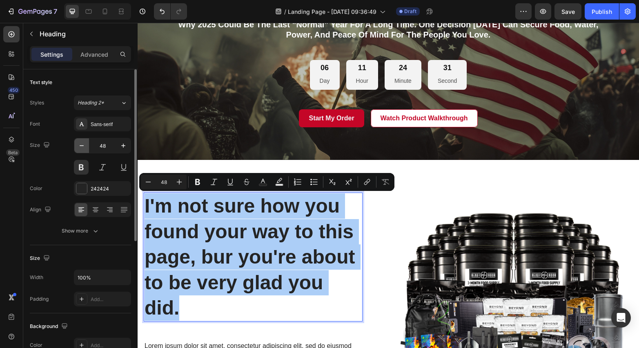
click at [82, 146] on icon "button" at bounding box center [82, 146] width 8 height 8
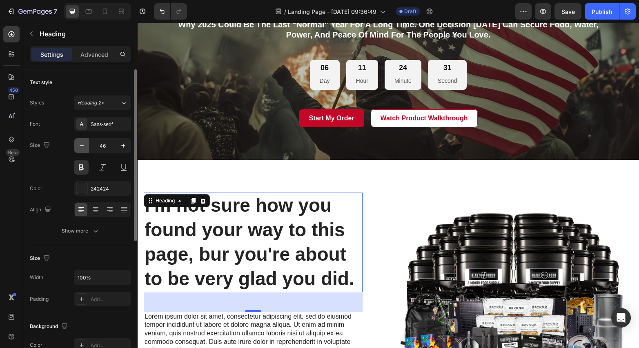
click at [82, 146] on icon "button" at bounding box center [82, 146] width 8 height 8
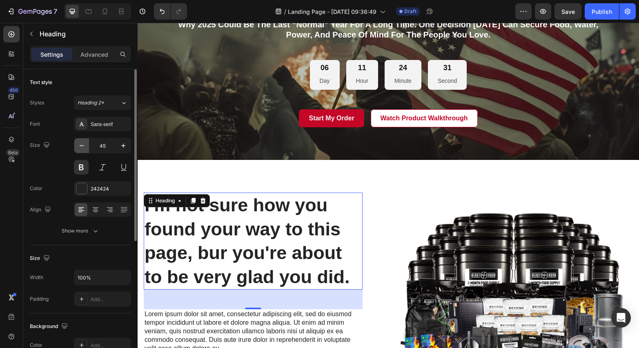
click at [82, 146] on icon "button" at bounding box center [82, 146] width 8 height 8
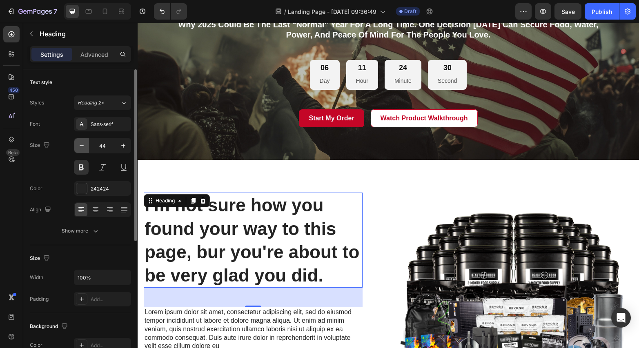
click at [82, 146] on icon "button" at bounding box center [82, 146] width 8 height 8
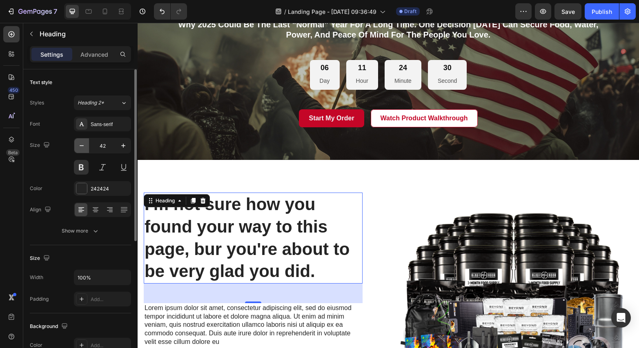
click at [82, 146] on icon "button" at bounding box center [82, 146] width 8 height 8
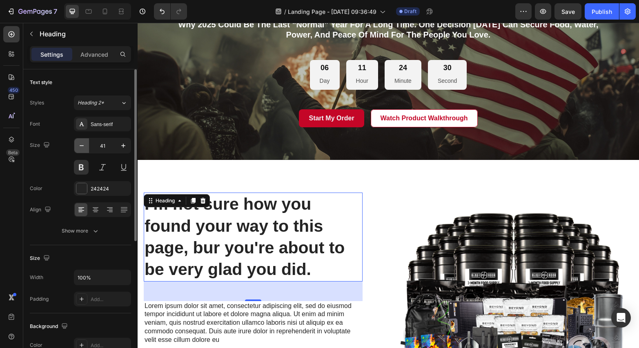
click at [82, 146] on icon "button" at bounding box center [82, 146] width 8 height 8
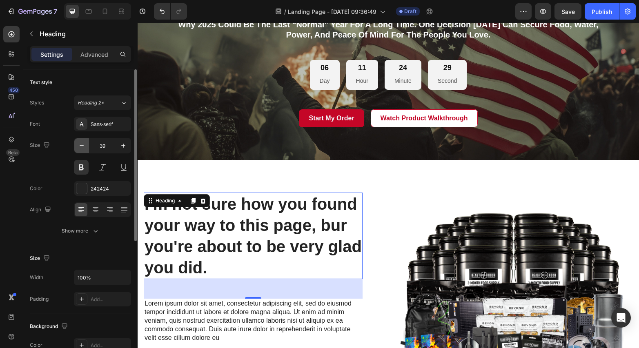
click at [82, 146] on icon "button" at bounding box center [82, 146] width 8 height 8
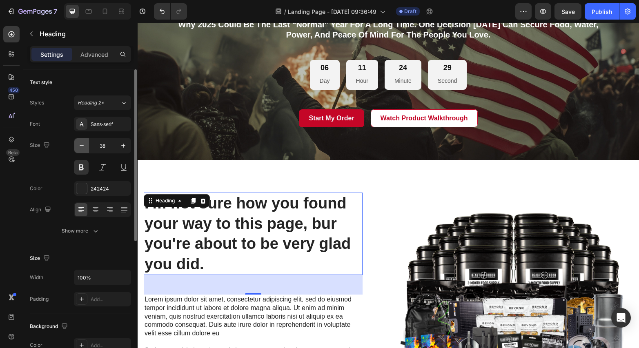
click at [82, 146] on icon "button" at bounding box center [82, 146] width 8 height 8
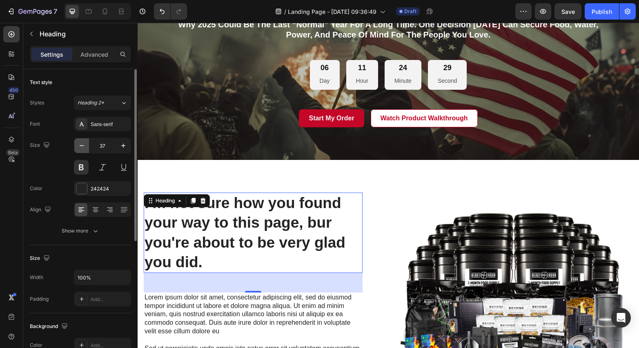
click at [82, 146] on icon "button" at bounding box center [82, 146] width 8 height 8
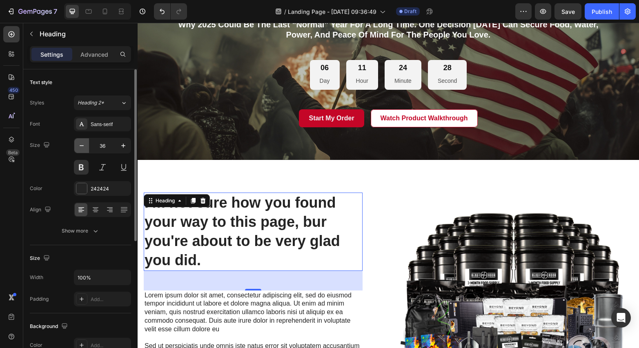
click at [82, 146] on icon "button" at bounding box center [82, 146] width 8 height 8
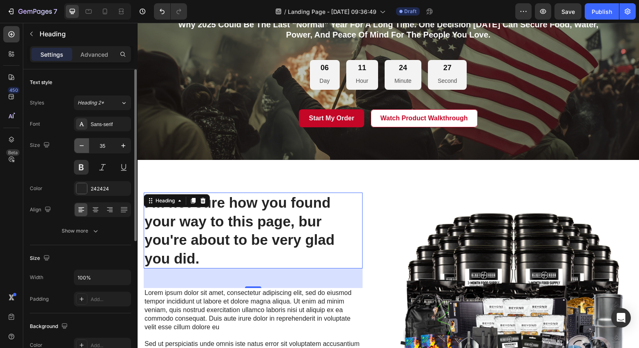
click at [82, 146] on icon "button" at bounding box center [82, 146] width 8 height 8
type input "34"
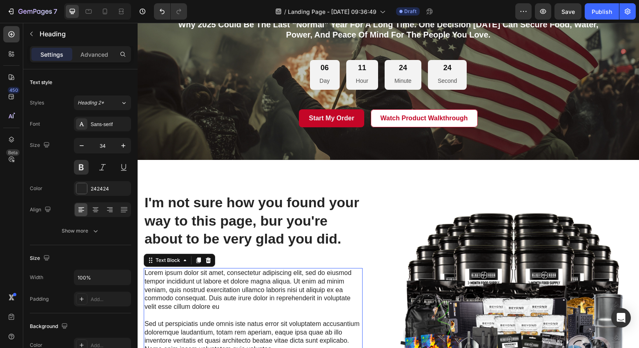
click at [263, 315] on p at bounding box center [253, 316] width 217 height 9
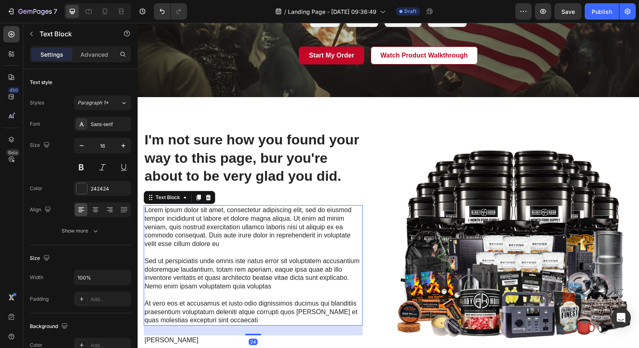
scroll to position [595, 0]
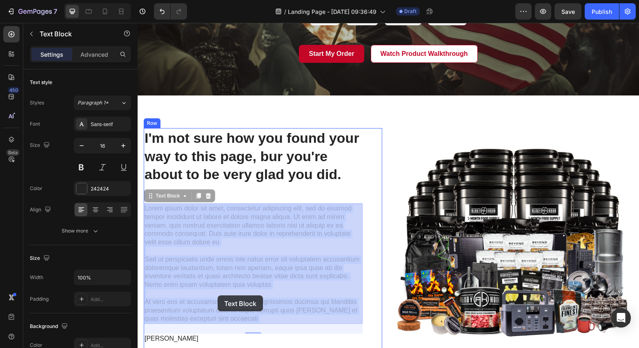
drag, startPoint x: 259, startPoint y: 318, endPoint x: 218, endPoint y: 296, distance: 47.0
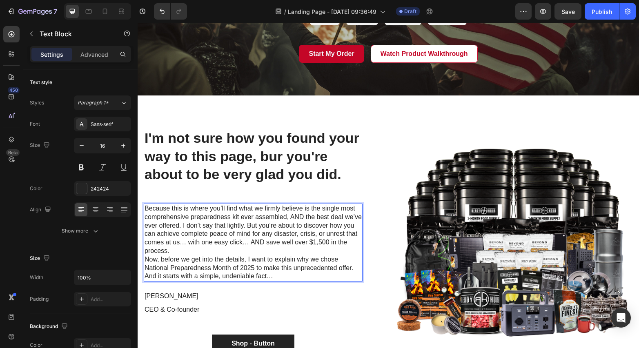
click at [198, 250] on p "Because this is where you’ll find what we firmly believe is the single most com…" at bounding box center [253, 230] width 217 height 51
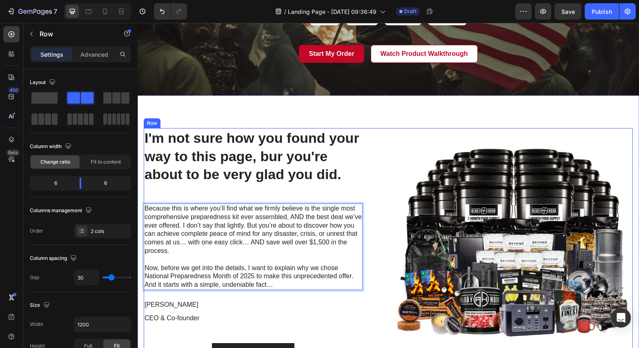
click at [386, 254] on div "I'm not sure how you found your way to this page, bur you're about to be very g…" at bounding box center [388, 250] width 489 height 245
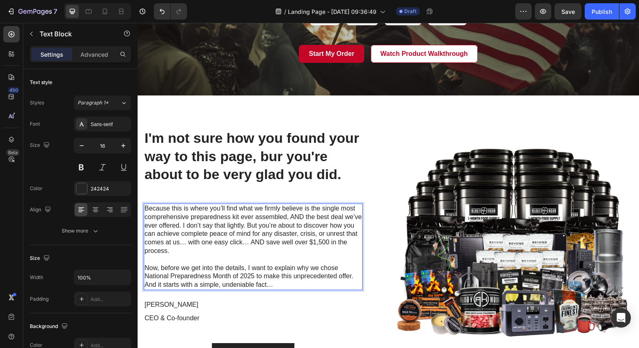
click at [312, 208] on p "Because this is where you’ll find what we firmly believe is the single most com…" at bounding box center [253, 230] width 217 height 51
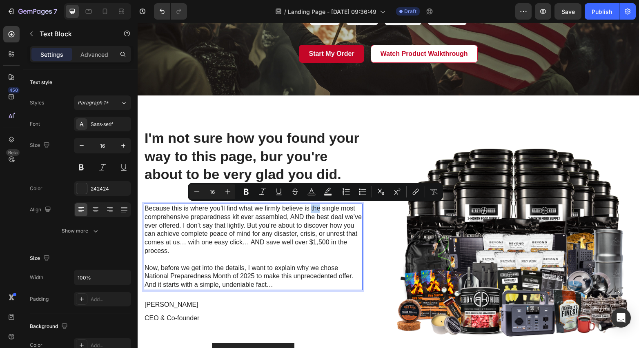
click at [312, 208] on p "Because this is where you’ll find what we firmly believe is the single most com…" at bounding box center [253, 230] width 217 height 51
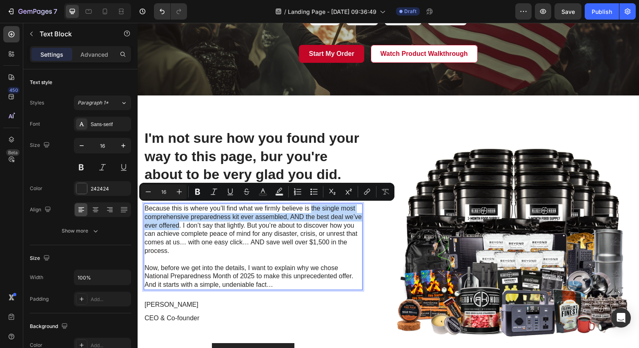
drag, startPoint x: 312, startPoint y: 208, endPoint x: 180, endPoint y: 226, distance: 133.1
click at [180, 226] on p "Because this is where you’ll find what we firmly believe is the single most com…" at bounding box center [253, 230] width 217 height 51
click at [196, 194] on icon "Editor contextual toolbar" at bounding box center [197, 192] width 5 height 6
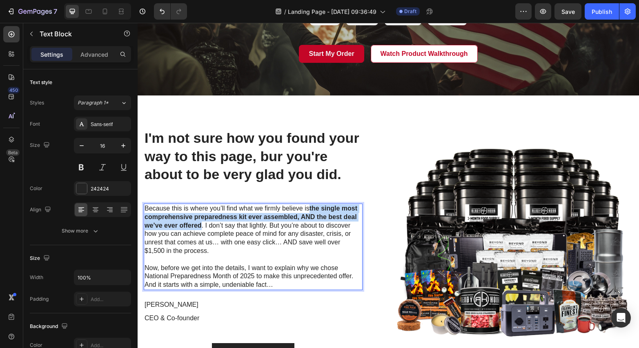
drag, startPoint x: 202, startPoint y: 227, endPoint x: 312, endPoint y: 207, distance: 111.2
click at [312, 207] on p "Because this is where you’ll find what we firmly believe is the single most com…" at bounding box center [253, 230] width 217 height 51
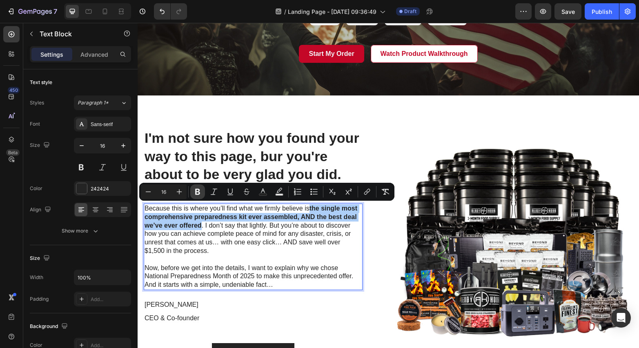
click at [195, 191] on icon "Editor contextual toolbar" at bounding box center [197, 192] width 5 height 6
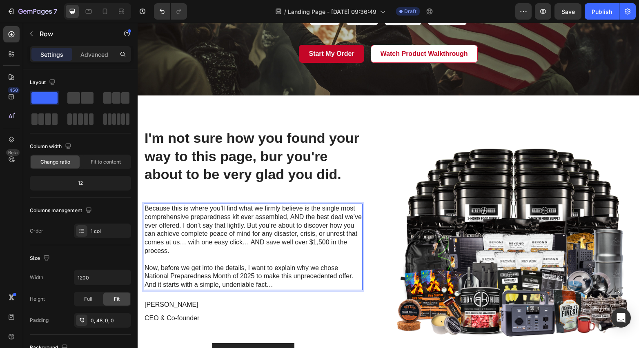
click at [195, 191] on div "I'm not sure how you found your way to this page, bur you're about to be very g…" at bounding box center [253, 244] width 219 height 233
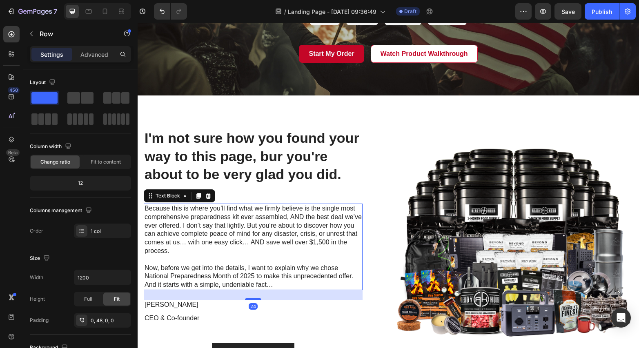
click at [312, 208] on p "Because this is where you’ll find what we firmly believe is the single most com…" at bounding box center [253, 230] width 217 height 51
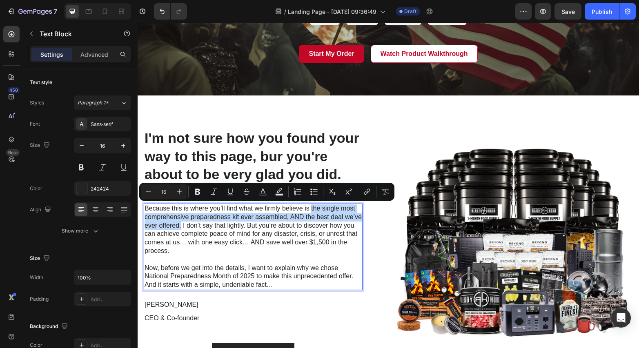
drag, startPoint x: 311, startPoint y: 208, endPoint x: 181, endPoint y: 228, distance: 131.8
click at [198, 194] on icon "Editor contextual toolbar" at bounding box center [197, 192] width 5 height 6
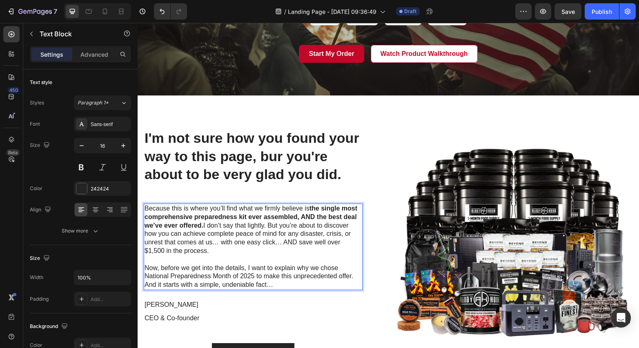
click at [312, 208] on strong "the single most comprehensive preparedness kit ever assembled, AND the best dea…" at bounding box center [251, 217] width 213 height 24
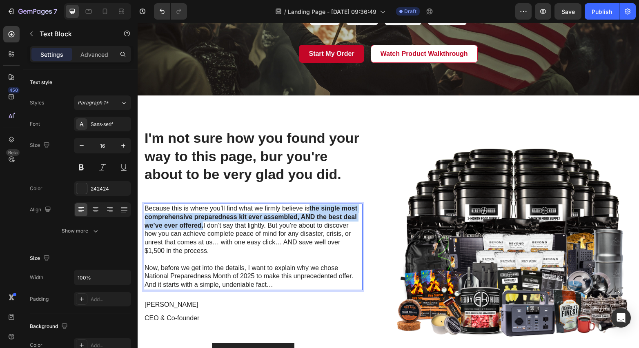
drag, startPoint x: 311, startPoint y: 209, endPoint x: 203, endPoint y: 227, distance: 110.2
click at [203, 227] on strong "the single most comprehensive preparedness kit ever assembled, AND the best dea…" at bounding box center [251, 217] width 213 height 24
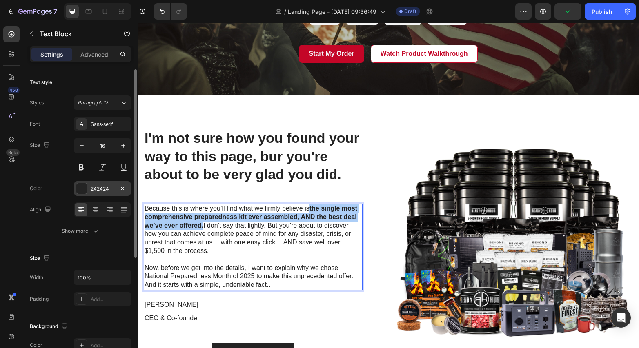
click at [82, 187] on div at bounding box center [81, 188] width 11 height 11
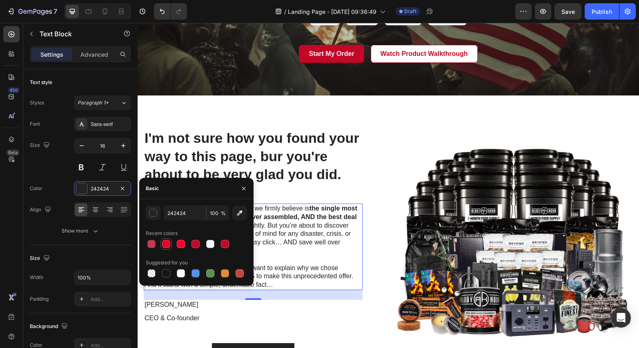
click at [167, 245] on div at bounding box center [166, 244] width 8 height 8
type input "ED0027"
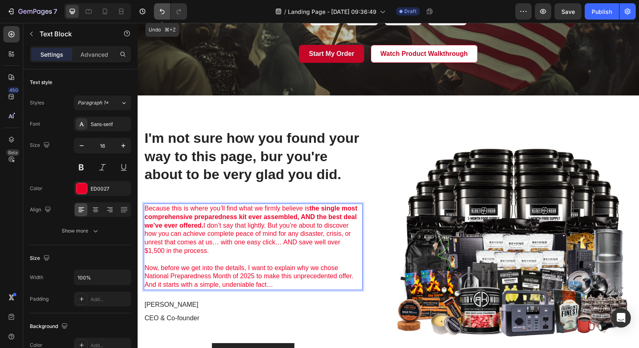
click at [164, 10] on icon "Undo/Redo" at bounding box center [162, 11] width 8 height 8
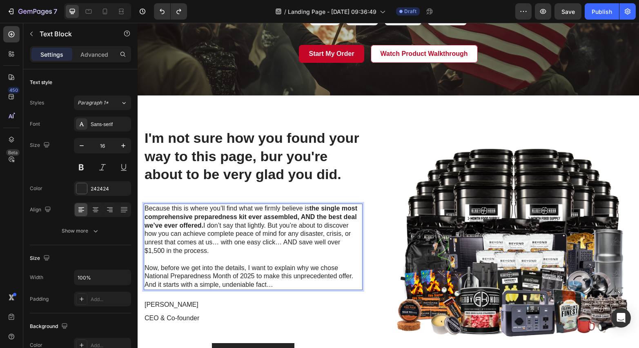
click at [294, 224] on p "Because this is where you’ll find what we firmly believe is the single most com…" at bounding box center [253, 230] width 217 height 51
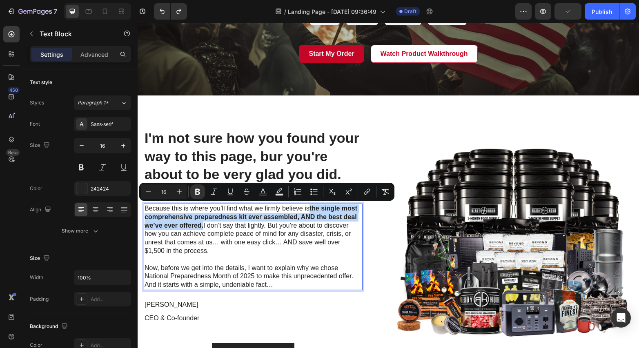
drag, startPoint x: 312, startPoint y: 208, endPoint x: 204, endPoint y: 227, distance: 109.0
click at [204, 227] on p "Because this is where you’ll find what we firmly believe is the single most com…" at bounding box center [253, 230] width 217 height 51
click at [265, 192] on icon "Editor contextual toolbar" at bounding box center [263, 192] width 8 height 8
type input "242424"
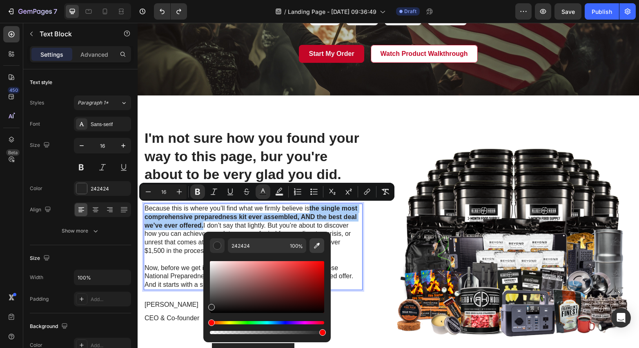
drag, startPoint x: 317, startPoint y: 244, endPoint x: 175, endPoint y: 184, distance: 154.4
click at [317, 244] on icon "Editor contextual toolbar" at bounding box center [317, 246] width 6 height 6
type input "C40627"
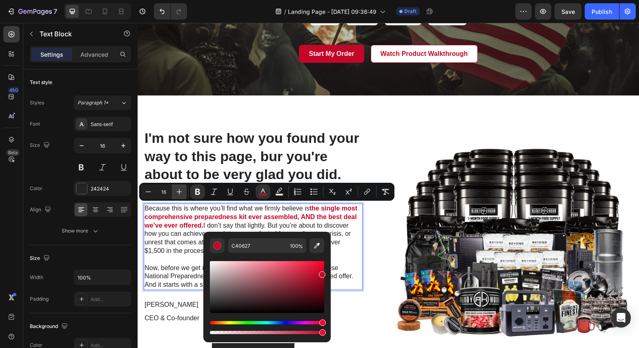
click at [181, 192] on icon "Editor contextual toolbar" at bounding box center [179, 191] width 5 height 5
type input "18"
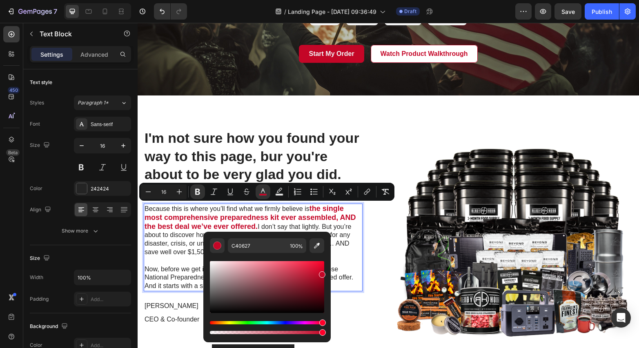
click at [183, 248] on p "Because this is where you’ll find what we firmly believe is the single most com…" at bounding box center [253, 231] width 217 height 52
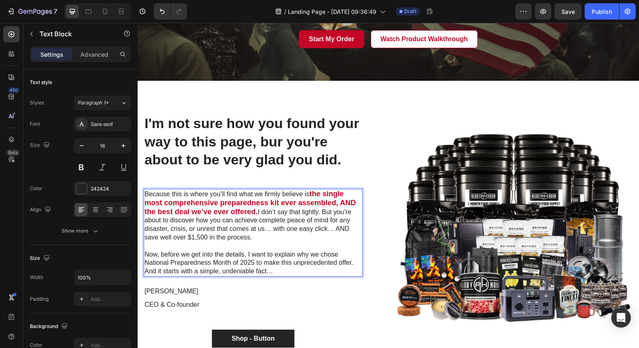
scroll to position [635, 0]
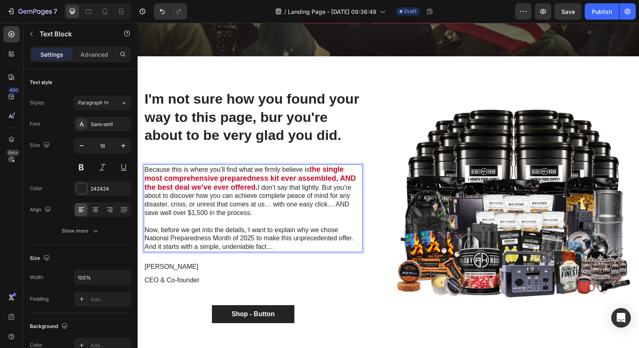
click at [350, 236] on p "Now, before we get into the details, I want to explain why we chose National Pr…" at bounding box center [253, 238] width 217 height 25
click at [348, 245] on p "Now, before we get into the details, I want to explain why we chose National Pr…" at bounding box center [253, 238] width 217 height 25
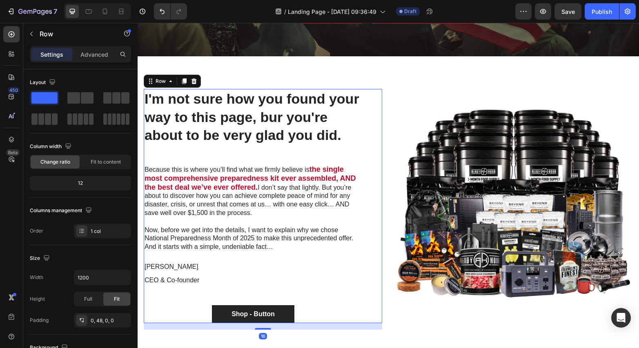
click at [332, 152] on div "I'm not sure how you found your way to this page, bur you're about to be very g…" at bounding box center [253, 206] width 219 height 234
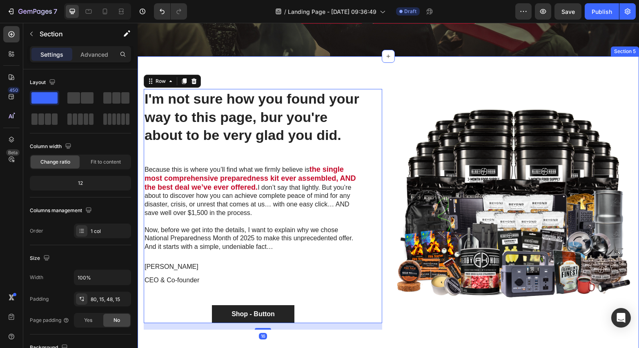
click at [408, 82] on div "I'm not sure how you found your way to this page, bur you're about to be very g…" at bounding box center [388, 208] width 501 height 304
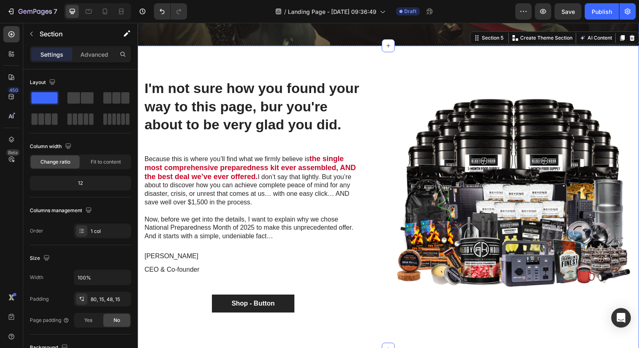
scroll to position [647, 0]
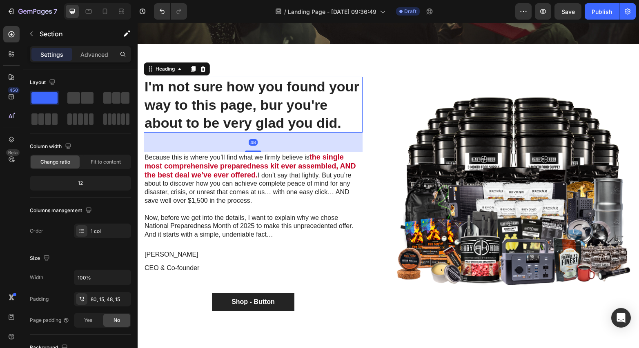
click at [282, 103] on p "I'm not sure how you found your way to this page, bur you're about to be very g…" at bounding box center [253, 105] width 217 height 54
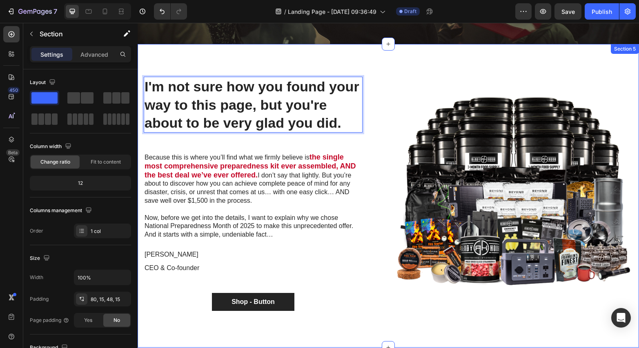
click at [372, 322] on div "I'm not sure how you found your way to this page, but you're about to be very g…" at bounding box center [388, 203] width 489 height 252
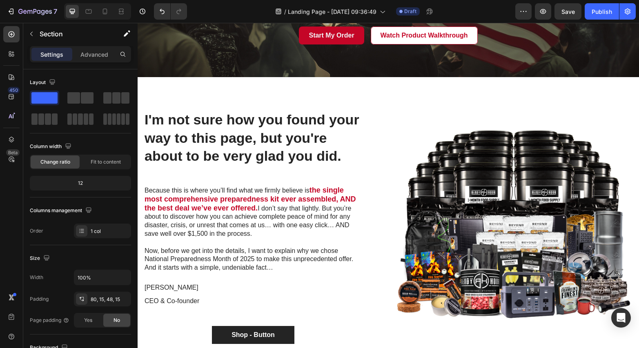
scroll to position [628, 0]
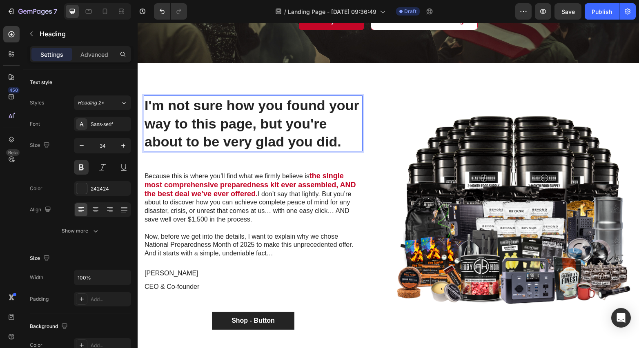
click at [225, 141] on h2 "I'm not sure how you found your way to this page, but you're about to be very g…" at bounding box center [253, 124] width 219 height 56
click at [225, 141] on p "I'm not sure how you found your way to this page, but you're about to be very g…" at bounding box center [253, 123] width 217 height 54
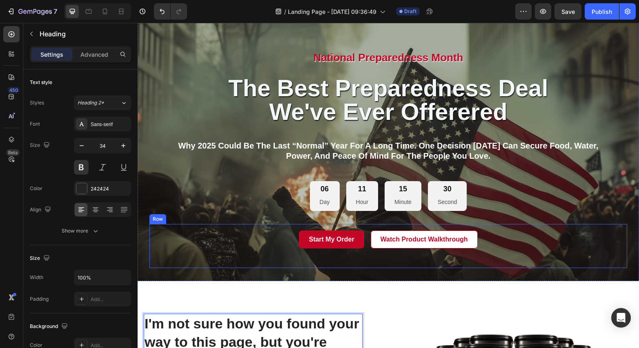
scroll to position [405, 0]
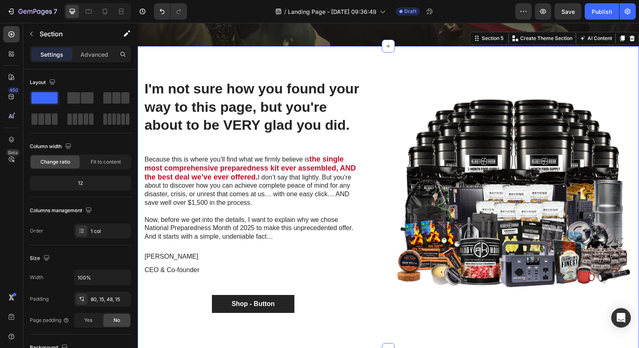
scroll to position [646, 0]
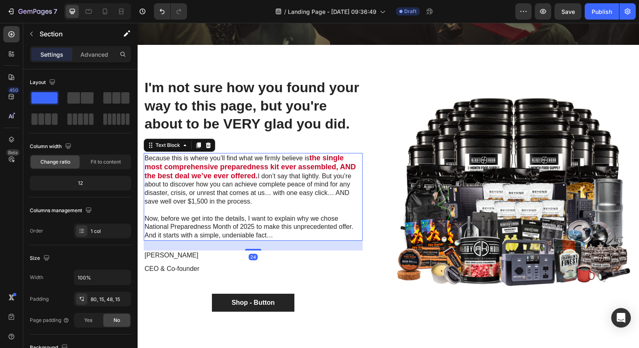
click at [238, 199] on p "Because this is where you’ll find what we firmly believe is the single most com…" at bounding box center [253, 180] width 217 height 52
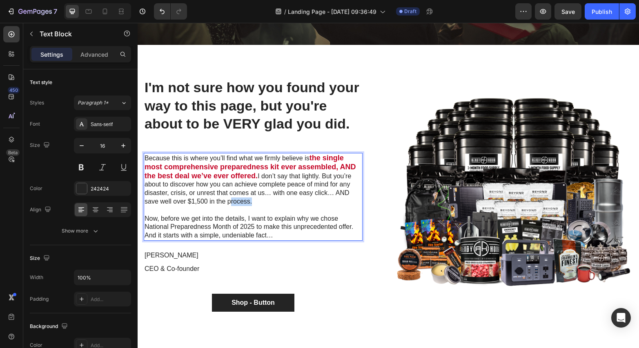
click at [238, 199] on p "Because this is where you’ll find what we firmly believe is the single most com…" at bounding box center [253, 180] width 217 height 52
click at [149, 201] on p "Because this is where you’ll find what we firmly believe is the single most com…" at bounding box center [253, 180] width 217 height 52
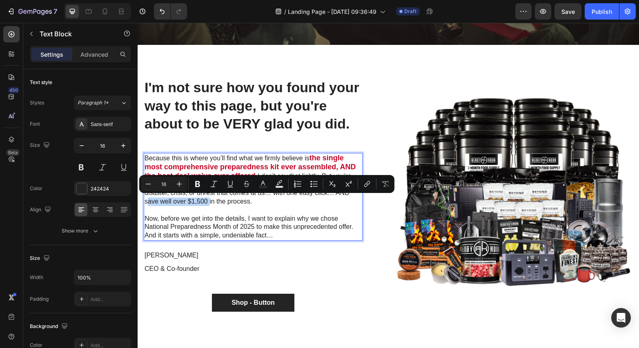
drag, startPoint x: 145, startPoint y: 201, endPoint x: 207, endPoint y: 203, distance: 62.9
click at [207, 203] on p "Because this is where you’ll find what we firmly believe is the single most com…" at bounding box center [253, 180] width 217 height 52
click at [198, 185] on icon "Editor contextual toolbar" at bounding box center [198, 184] width 8 height 8
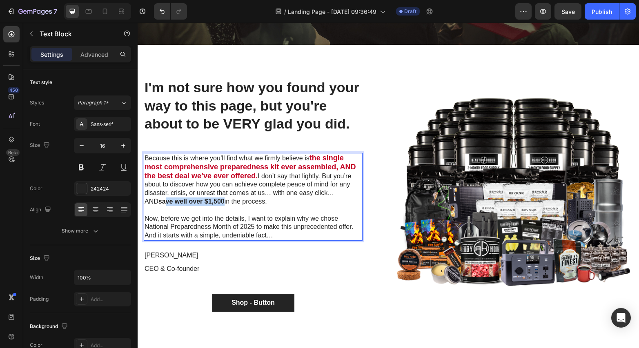
drag, startPoint x: 210, startPoint y: 201, endPoint x: 161, endPoint y: 194, distance: 49.4
click at [152, 202] on p "Because this is where you’ll find what we firmly believe is the single most com…" at bounding box center [253, 180] width 217 height 52
click at [186, 167] on strong "the single most comprehensive preparedness kit ever assembled, AND the best dea…" at bounding box center [251, 167] width 212 height 26
drag, startPoint x: 186, startPoint y: 167, endPoint x: 206, endPoint y: 167, distance: 19.6
click at [206, 167] on strong "the single most comprehensive preparedness kit ever assembled, AND the best dea…" at bounding box center [251, 167] width 212 height 26
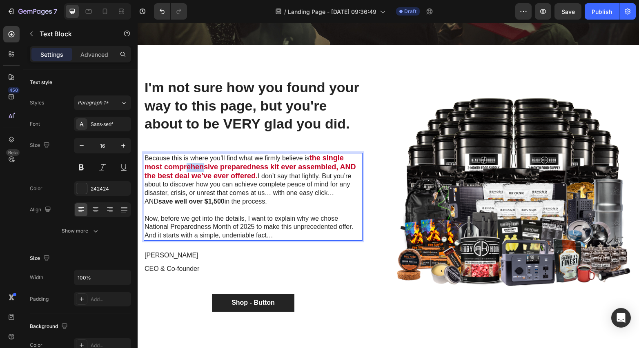
click at [194, 167] on strong "the single most comprehensive preparedness kit ever assembled, AND the best dea…" at bounding box center [251, 167] width 212 height 26
drag, startPoint x: 193, startPoint y: 168, endPoint x: 206, endPoint y: 168, distance: 13.1
click at [206, 168] on strong "the single most comprehensive preparedness kit ever assembled, AND the best dea…" at bounding box center [251, 167] width 212 height 26
click at [191, 167] on strong "the single most comprehensive preparedness kit ever assembled, AND the best dea…" at bounding box center [251, 167] width 212 height 26
drag, startPoint x: 186, startPoint y: 167, endPoint x: 216, endPoint y: 168, distance: 30.6
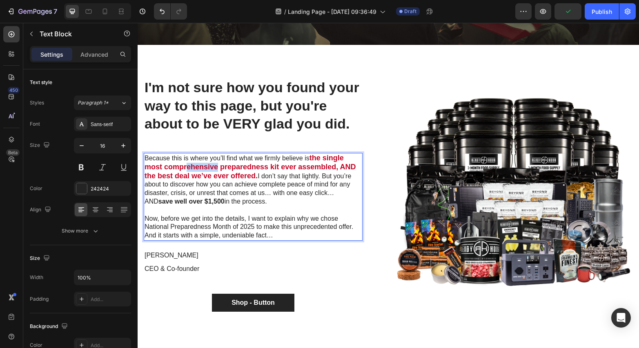
click at [216, 168] on strong "the single most comprehensive preparedness kit ever assembled, AND the best dea…" at bounding box center [251, 167] width 212 height 26
click at [206, 165] on strong "the single most comprehensive preparedness kit ever assembled, AND the best dea…" at bounding box center [251, 167] width 212 height 26
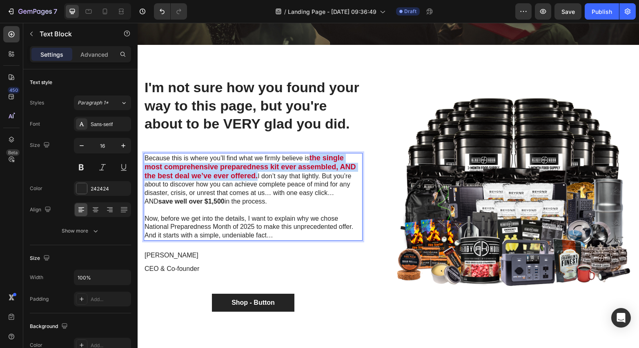
drag, startPoint x: 311, startPoint y: 158, endPoint x: 258, endPoint y: 178, distance: 57.3
click at [258, 178] on p "Because this is where you’ll find what we firmly believe is the single most com…" at bounding box center [253, 180] width 217 height 52
click at [247, 171] on strong "the single most comprehensive preparedness kit ever assembled, AND the best dea…" at bounding box center [251, 167] width 212 height 26
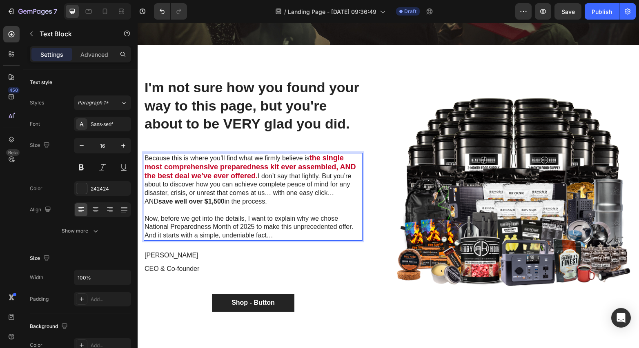
click at [246, 170] on strong "the single most comprehensive preparedness kit ever assembled, AND the best dea…" at bounding box center [251, 167] width 212 height 26
drag, startPoint x: 145, startPoint y: 201, endPoint x: 210, endPoint y: 203, distance: 64.5
click at [210, 203] on strong "save well over $1,500" at bounding box center [191, 201] width 66 height 7
click at [192, 201] on strong "save well over $1,500" at bounding box center [191, 201] width 66 height 7
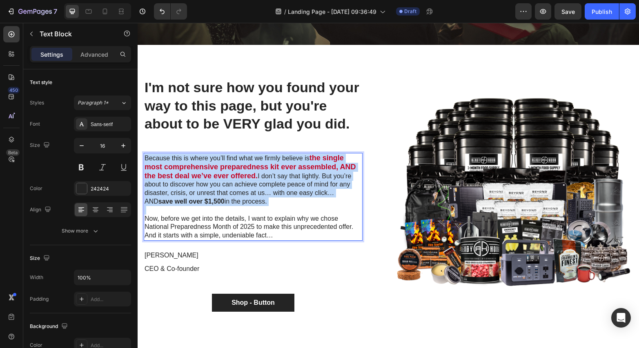
click at [192, 201] on strong "save well over $1,500" at bounding box center [191, 201] width 66 height 7
click at [202, 202] on strong "save well over $1,500" at bounding box center [191, 201] width 66 height 7
click at [213, 199] on p "Because this is where you’ll find what we firmly believe is the single most com…" at bounding box center [253, 180] width 217 height 52
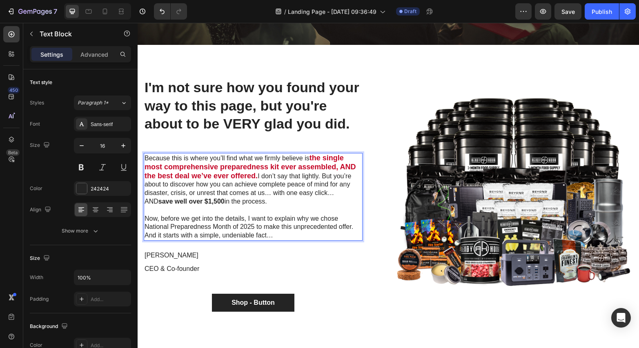
click at [158, 203] on strong "save well over $1,500" at bounding box center [191, 201] width 66 height 7
drag, startPoint x: 145, startPoint y: 201, endPoint x: 210, endPoint y: 203, distance: 64.6
click at [210, 203] on strong "save well over $1,500" at bounding box center [191, 201] width 66 height 7
click at [207, 201] on strong "save well over $1,500" at bounding box center [191, 201] width 66 height 7
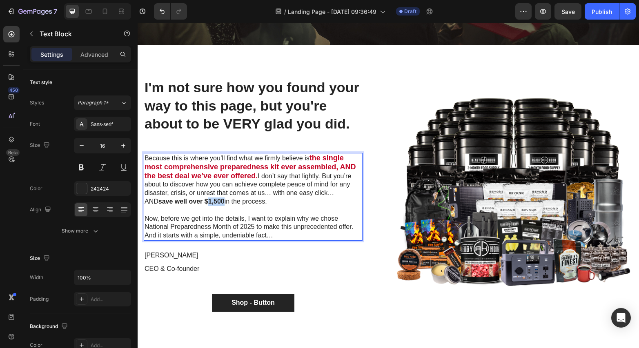
click at [207, 201] on strong "save well over $1,500" at bounding box center [191, 201] width 66 height 7
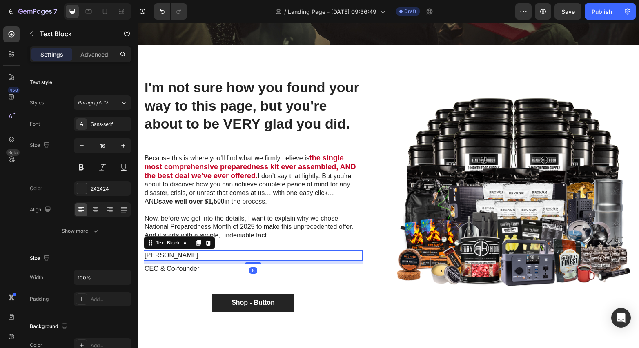
drag, startPoint x: 269, startPoint y: 256, endPoint x: 203, endPoint y: 202, distance: 85.0
click at [269, 255] on p "[PERSON_NAME]" at bounding box center [253, 256] width 217 height 9
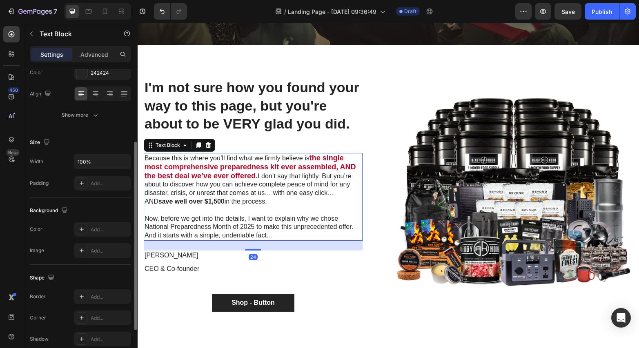
drag, startPoint x: 202, startPoint y: 200, endPoint x: 206, endPoint y: 200, distance: 4.5
click at [202, 200] on strong "save well over $1,500" at bounding box center [191, 201] width 66 height 7
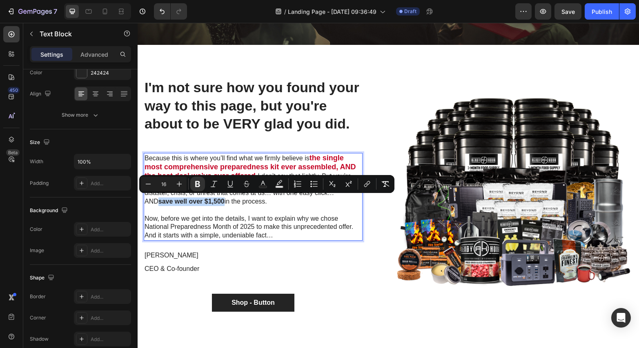
drag, startPoint x: 210, startPoint y: 200, endPoint x: 145, endPoint y: 201, distance: 64.5
click at [179, 185] on icon "Editor contextual toolbar" at bounding box center [179, 184] width 5 height 5
type input "18"
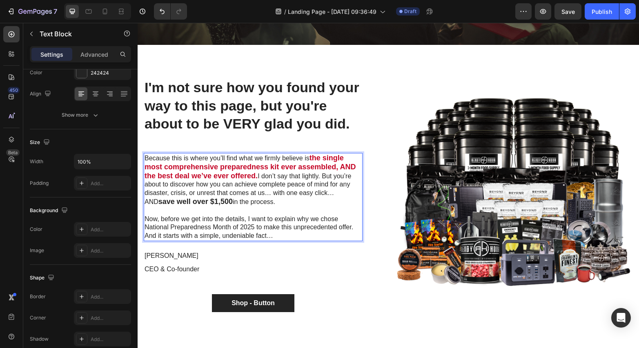
click at [210, 209] on p "Rich Text Editor. Editing area: main" at bounding box center [253, 211] width 217 height 9
click at [278, 235] on p "Now, before we get into the details, I want to explain why we chose National Pr…" at bounding box center [253, 227] width 217 height 25
click at [146, 235] on p "Now, before we get into the details, I want to explain why we chose National Pr…" at bounding box center [253, 227] width 217 height 25
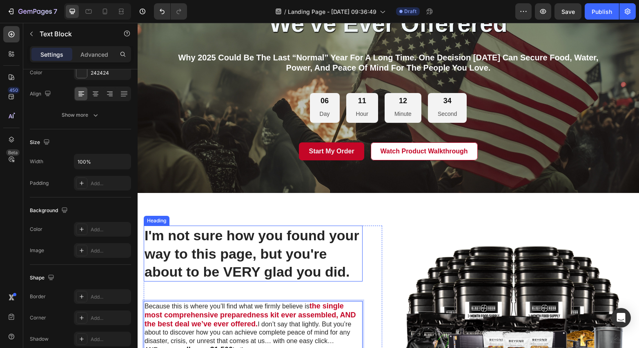
scroll to position [494, 0]
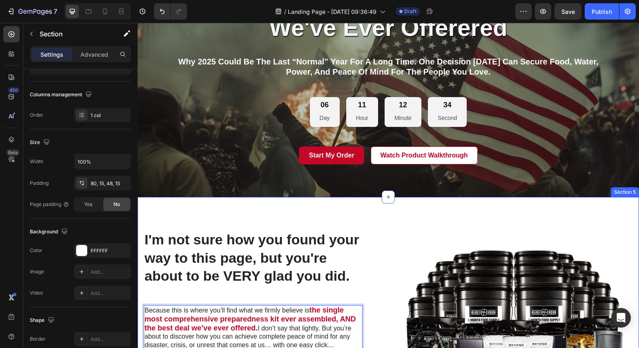
click at [373, 220] on div "I'm not sure how you found your way to this page, but you're about to be VERY g…" at bounding box center [388, 351] width 501 height 309
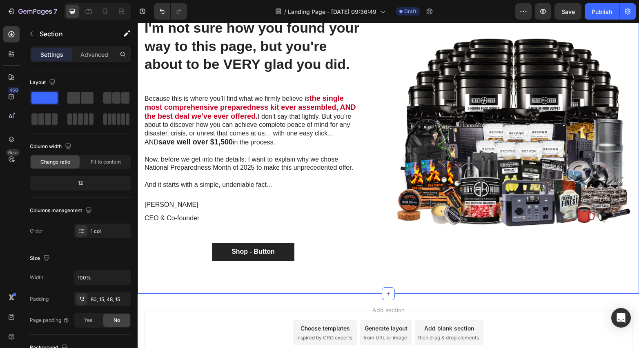
scroll to position [707, 0]
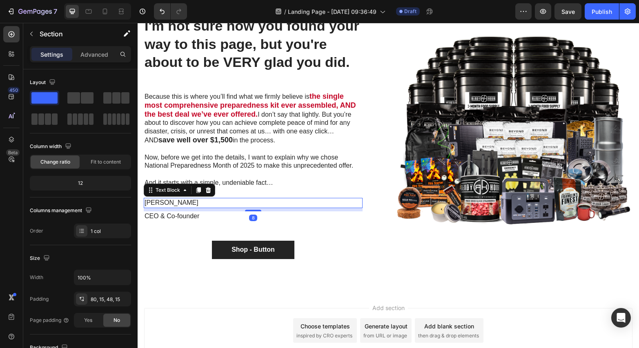
click at [187, 201] on p "[PERSON_NAME]" at bounding box center [253, 203] width 217 height 9
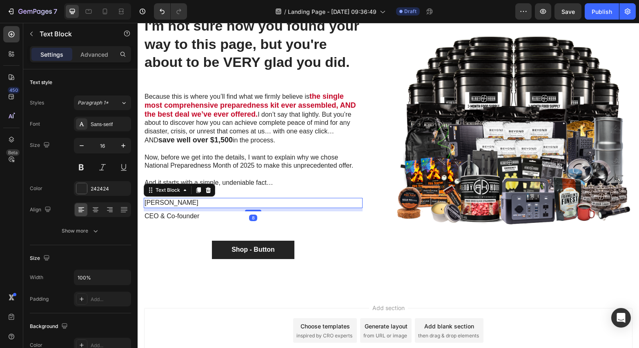
click at [187, 201] on p "[PERSON_NAME]" at bounding box center [253, 203] width 217 height 9
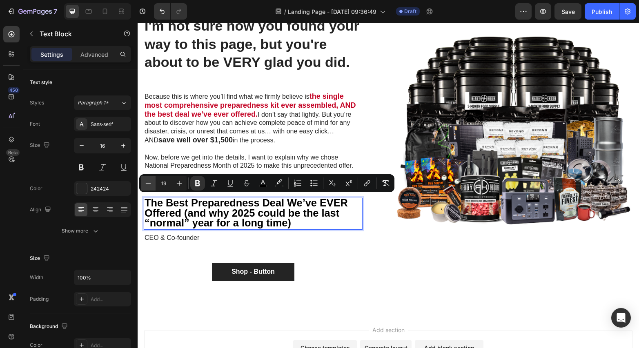
click at [147, 182] on icon "Editor contextual toolbar" at bounding box center [148, 183] width 8 height 8
type input "18"
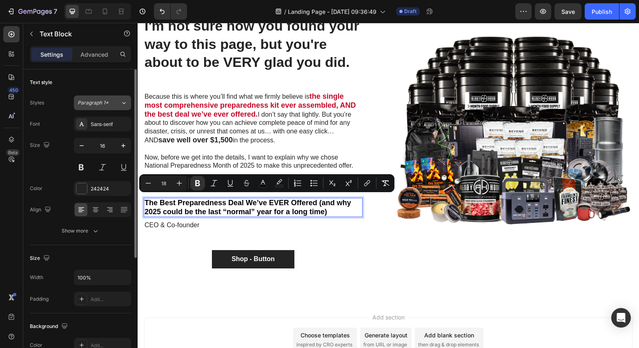
click at [125, 102] on icon at bounding box center [124, 103] width 3 height 2
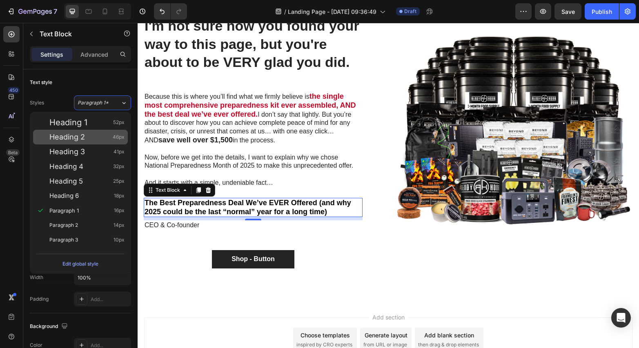
click at [94, 142] on div "Heading 2 46px" at bounding box center [80, 137] width 95 height 15
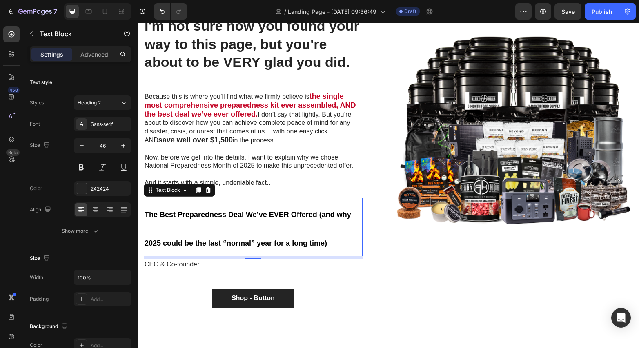
type input "16"
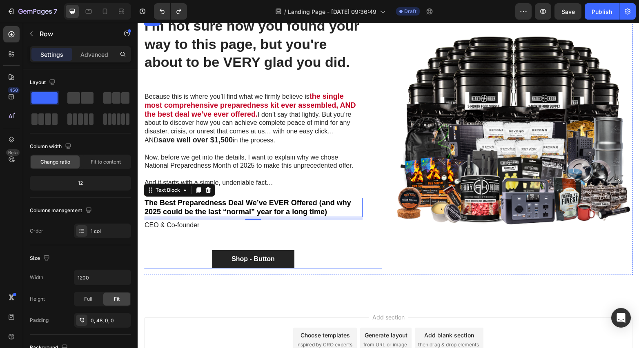
click at [348, 239] on div "I'm not sure how you found your way to this page, but you're about to be VERY g…" at bounding box center [253, 142] width 219 height 253
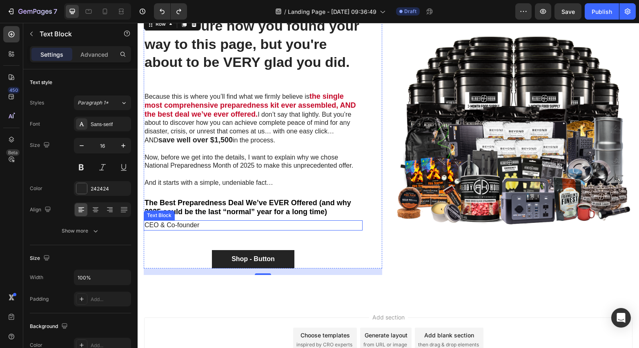
click at [195, 225] on p "CEO & Co-founder" at bounding box center [253, 225] width 217 height 9
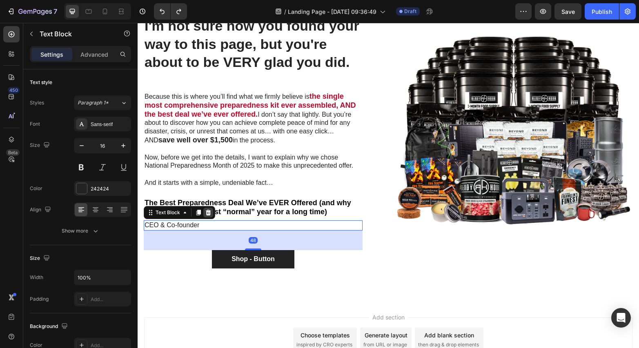
click at [210, 213] on icon at bounding box center [208, 213] width 7 height 7
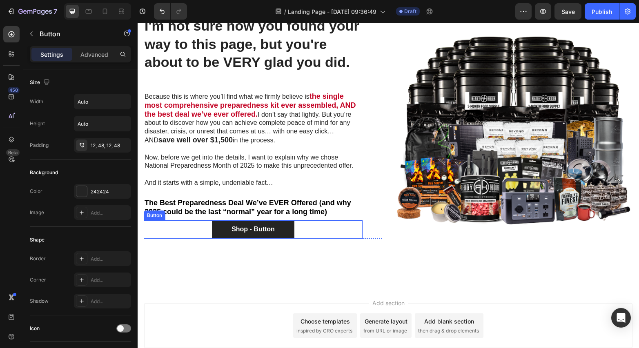
click at [152, 216] on div "Button" at bounding box center [155, 216] width 22 height 10
click at [202, 213] on icon at bounding box center [199, 213] width 7 height 7
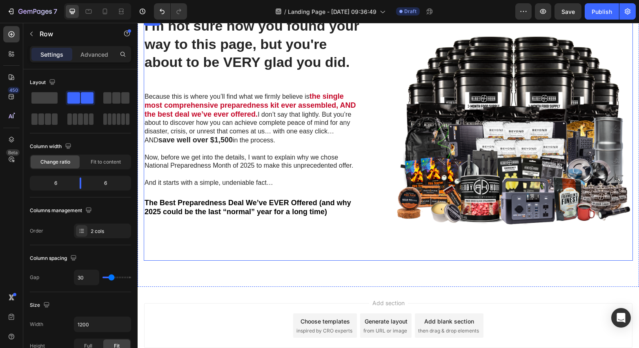
click at [308, 232] on div "I'm not sure how you found your way to this page, but you're about to be VERY g…" at bounding box center [263, 138] width 238 height 245
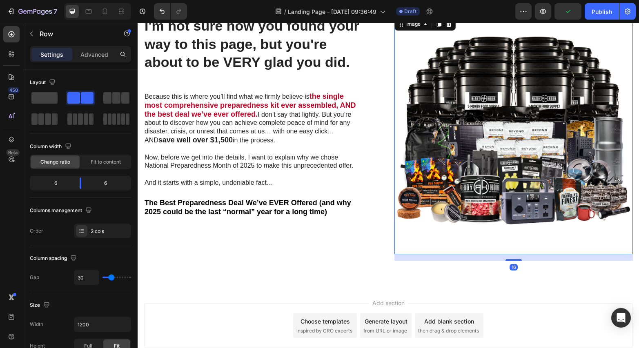
click at [457, 203] on img at bounding box center [514, 135] width 238 height 238
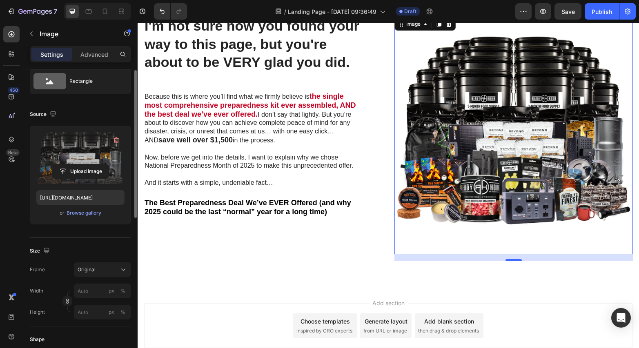
scroll to position [30, 0]
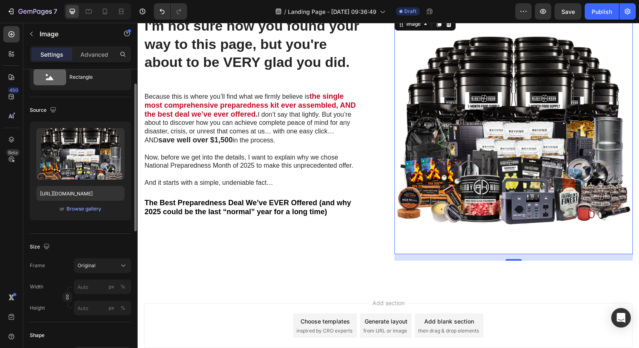
click at [456, 203] on img at bounding box center [514, 135] width 238 height 238
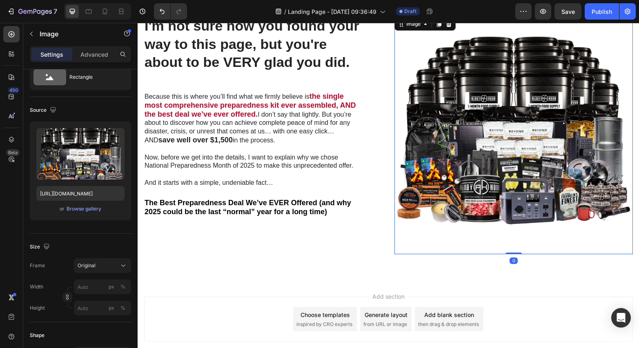
drag, startPoint x: 512, startPoint y: 259, endPoint x: 510, endPoint y: 251, distance: 8.7
click at [510, 251] on div "Image 0" at bounding box center [514, 135] width 238 height 238
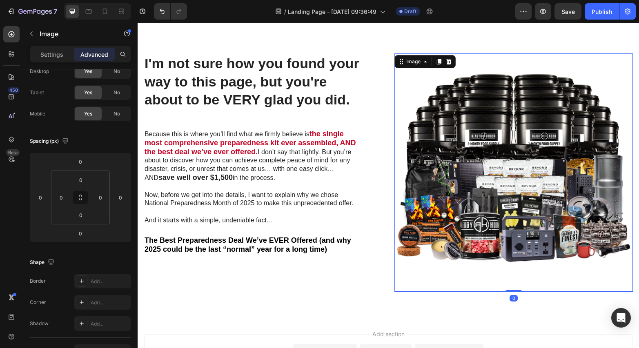
scroll to position [680, 0]
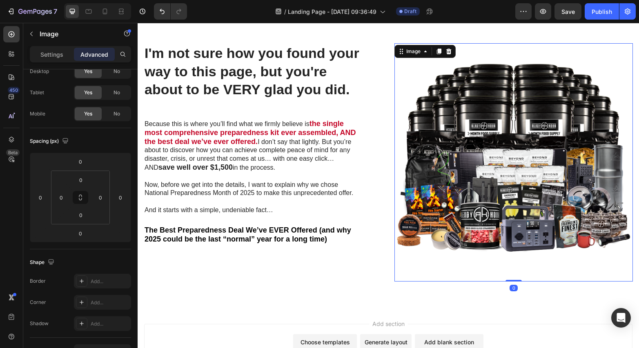
click at [495, 203] on img at bounding box center [514, 162] width 238 height 238
click at [254, 301] on div "I'm not sure how you found your way to this page, but you're about to be VERY g…" at bounding box center [388, 159] width 501 height 297
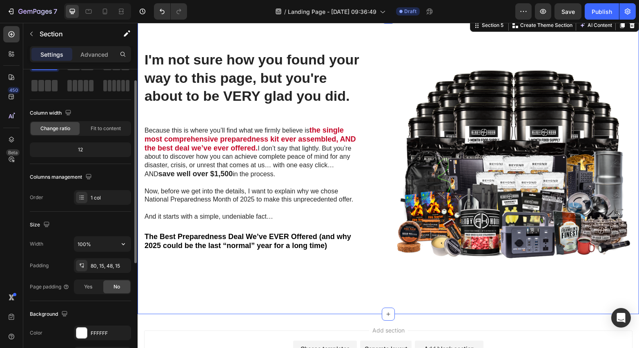
scroll to position [34, 0]
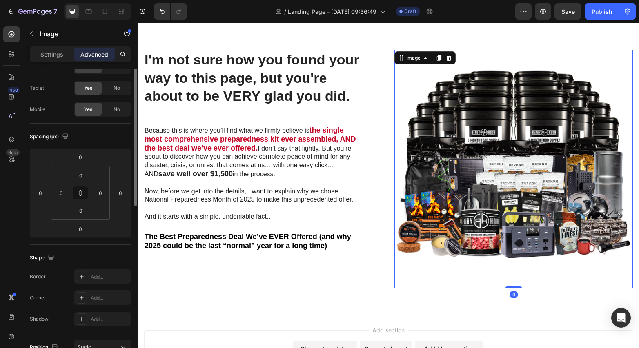
click at [493, 224] on img at bounding box center [514, 169] width 238 height 238
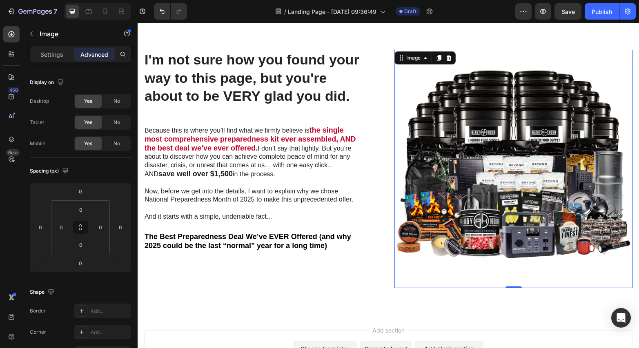
click at [475, 51] on img at bounding box center [514, 169] width 238 height 238
drag, startPoint x: 517, startPoint y: 287, endPoint x: 515, endPoint y: 274, distance: 13.6
click at [515, 274] on div "Image 0" at bounding box center [514, 169] width 238 height 238
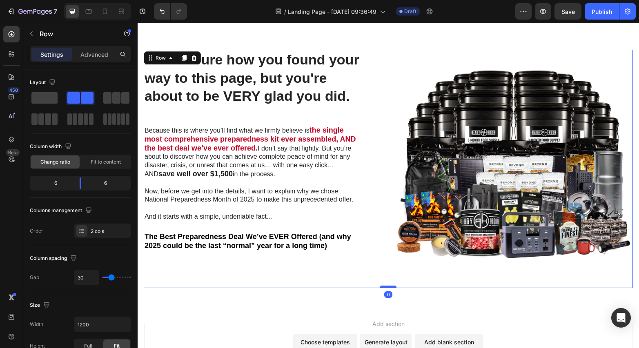
click at [392, 286] on div at bounding box center [388, 287] width 16 height 2
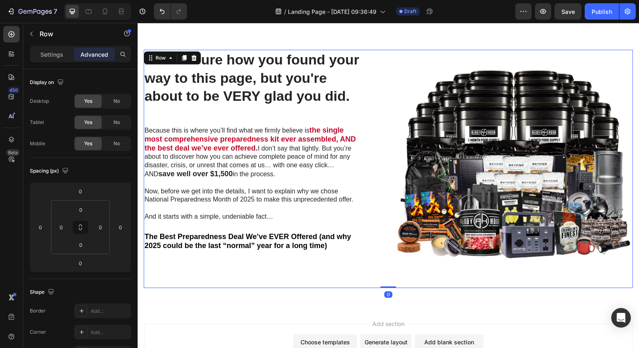
click at [393, 264] on div "I'm not sure how you found your way to this page, but you're about to be VERY g…" at bounding box center [388, 169] width 489 height 238
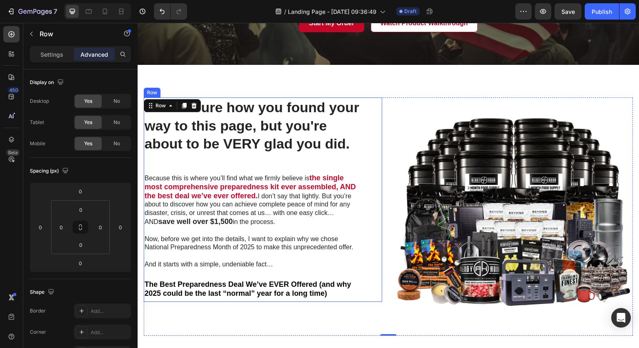
scroll to position [616, 0]
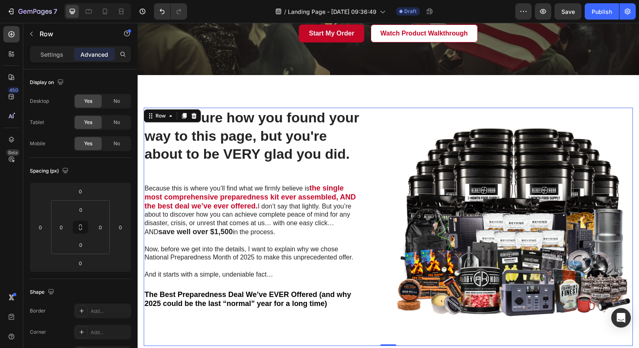
click at [393, 108] on div "I'm not sure how you found your way to this page, but you're about to be VERY g…" at bounding box center [388, 227] width 489 height 238
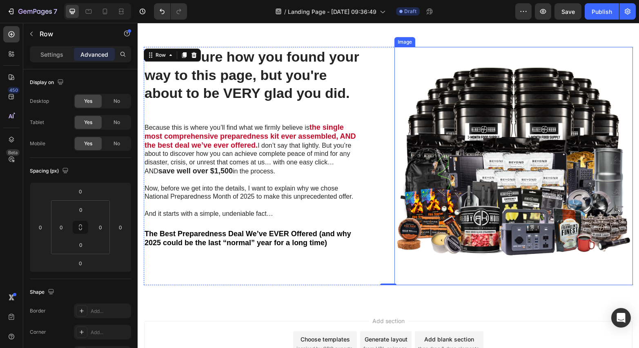
scroll to position [678, 0]
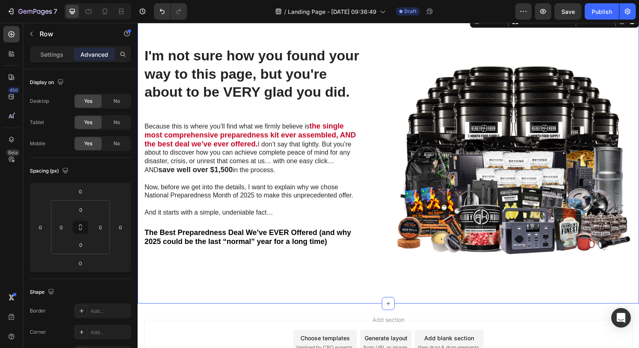
click at [308, 303] on div "I'm not sure how you found your way to this page, but you're about to be VERY g…" at bounding box center [388, 158] width 501 height 291
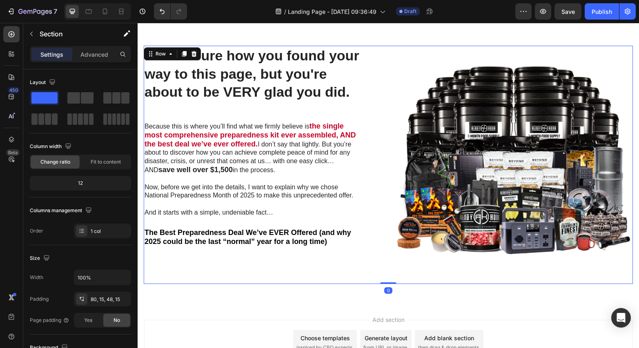
click at [319, 262] on div "I'm not sure how you found your way to this page, but you're about to be VERY g…" at bounding box center [263, 165] width 238 height 238
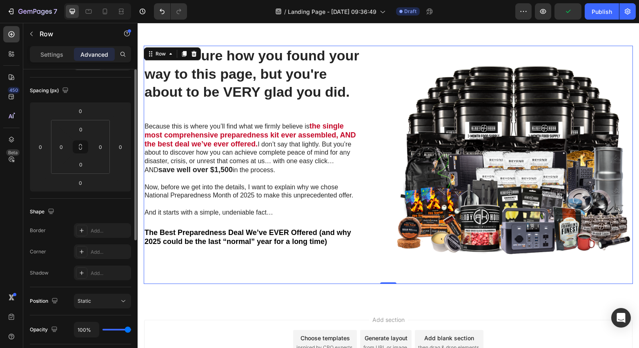
scroll to position [0, 0]
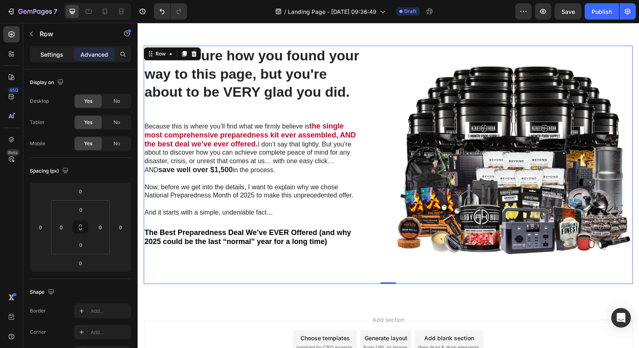
click at [49, 54] on p "Settings" at bounding box center [51, 54] width 23 height 9
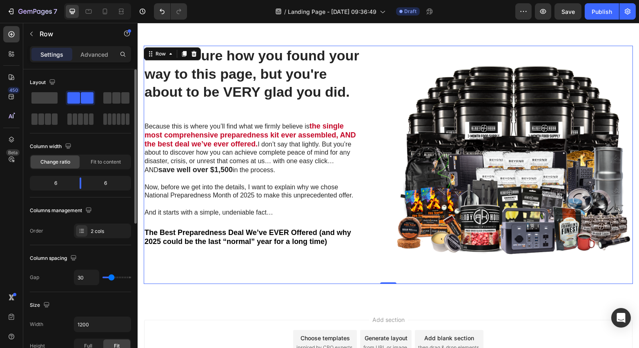
type input "31"
type input "30"
type input "29"
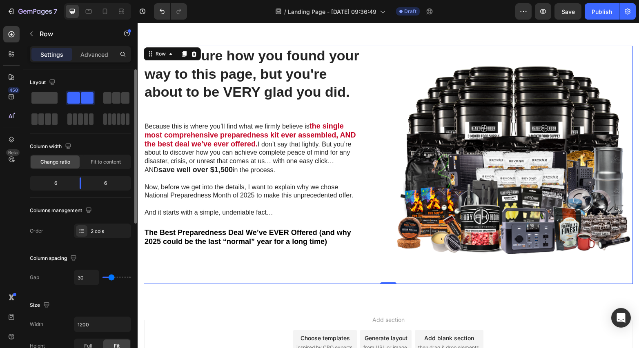
type input "29"
type input "26"
type input "24"
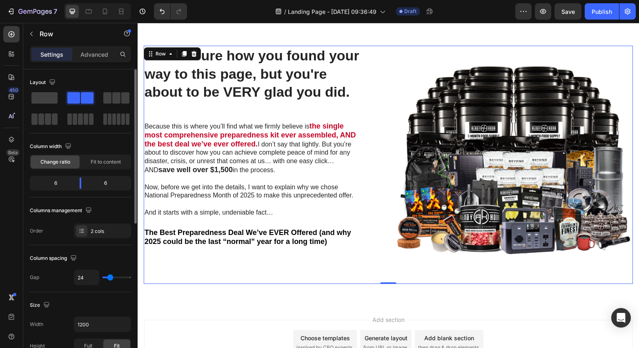
type input "23"
type input "22"
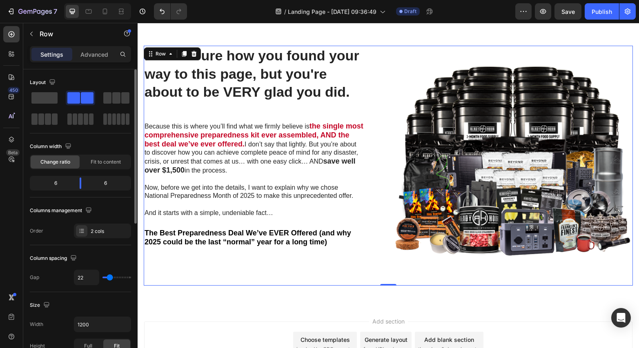
type input "21"
type input "18"
type input "13"
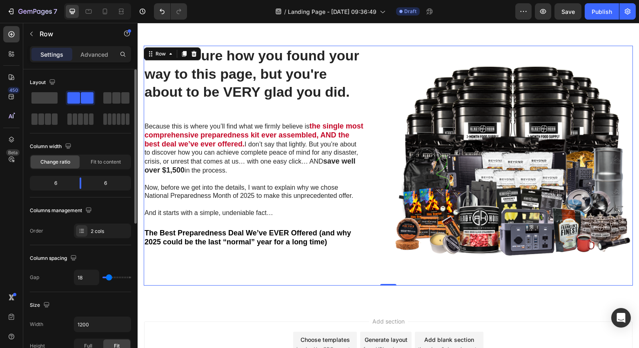
type input "13"
type input "11"
type input "10"
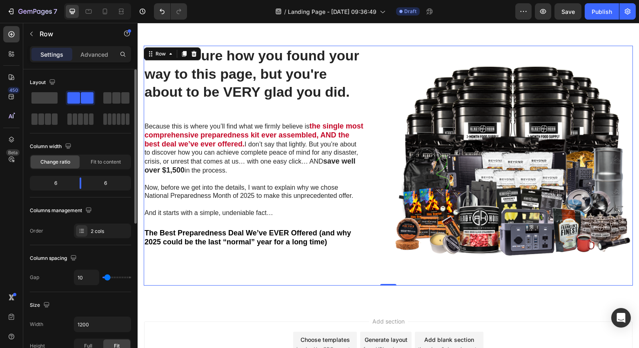
type input "9"
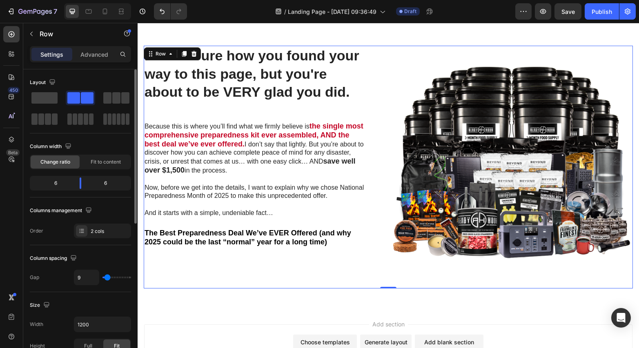
type input "7"
type input "6"
type input "5"
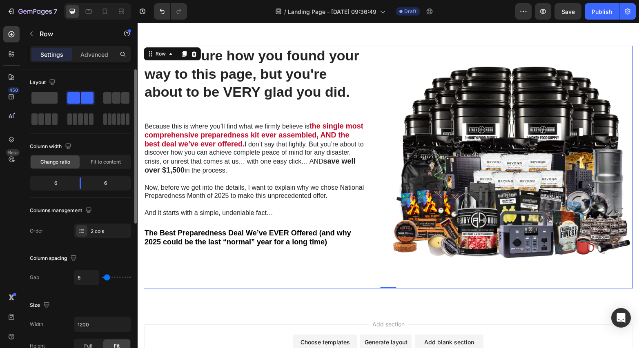
type input "5"
type input "4"
type input "1"
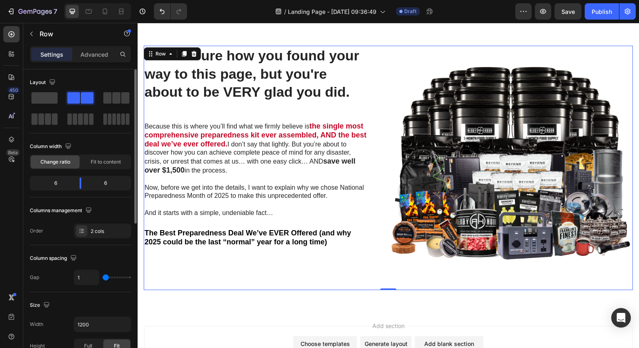
type input "0"
type input "2"
type input "4"
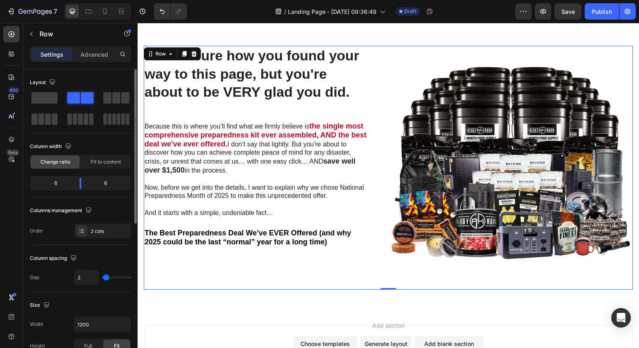
type input "4"
type input "6"
type input "10"
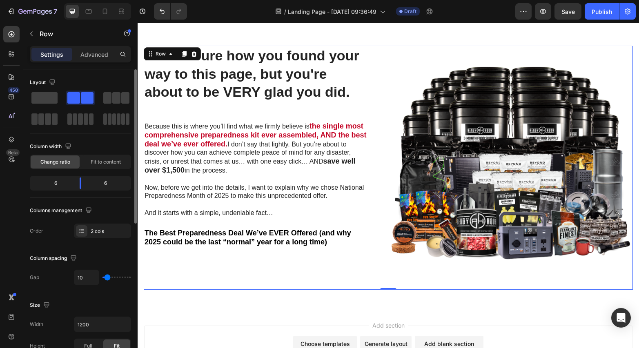
type input "15"
type input "16"
type input "17"
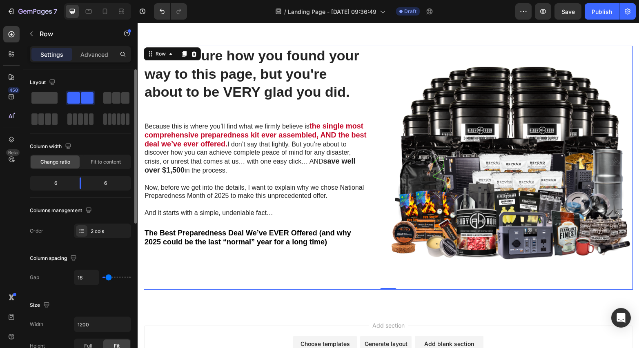
type input "17"
type input "18"
type input "19"
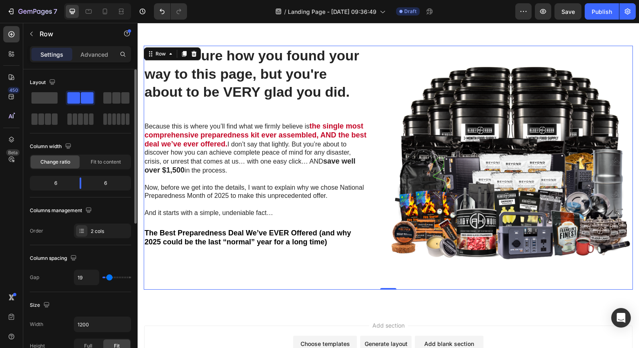
type input "21"
type input "22"
type input "25"
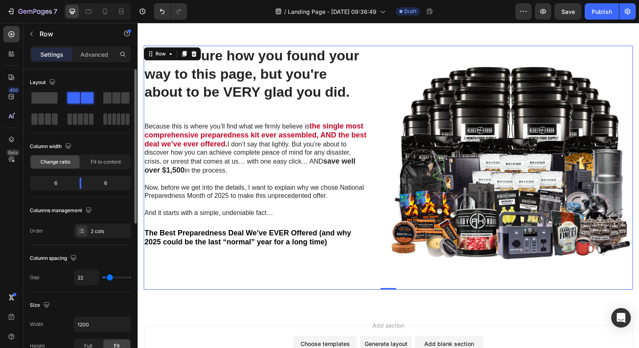
type input "25"
type input "26"
type input "28"
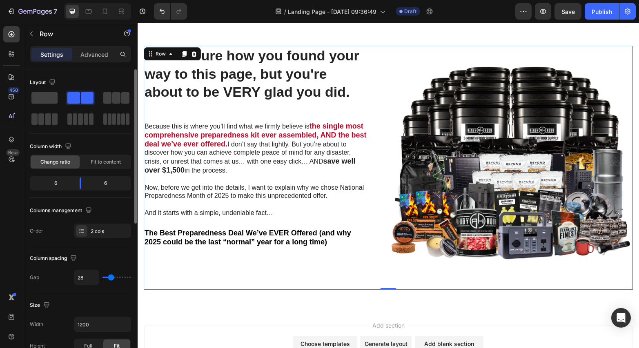
type input "29"
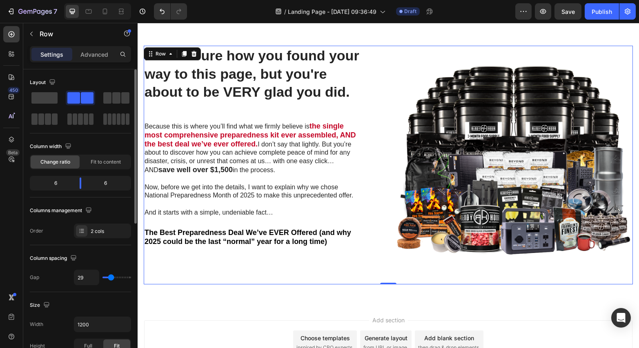
type input "30"
type input "31"
type input "32"
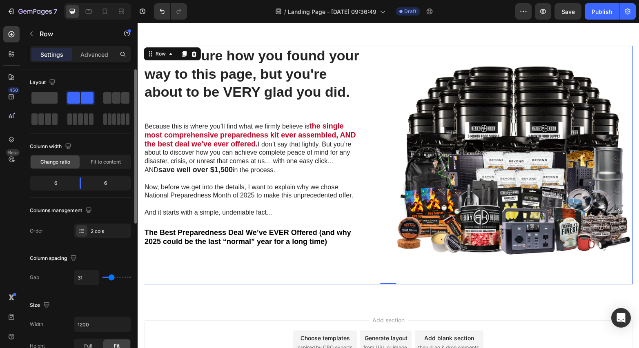
type input "32"
type input "33"
type input "34"
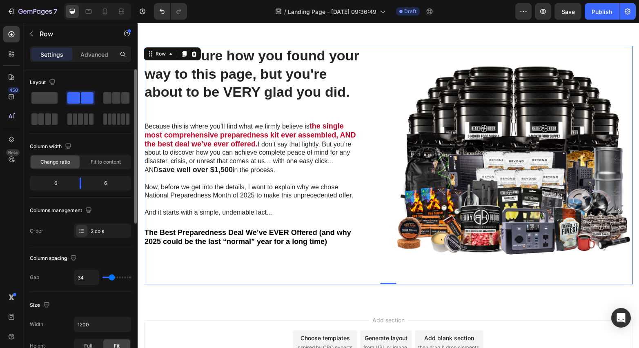
type input "36"
type input "37"
type input "38"
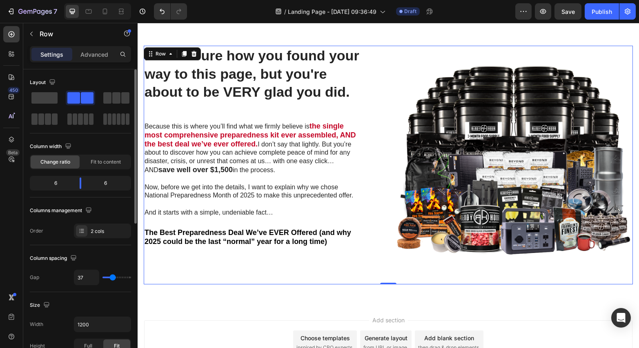
type input "38"
type input "39"
type input "43"
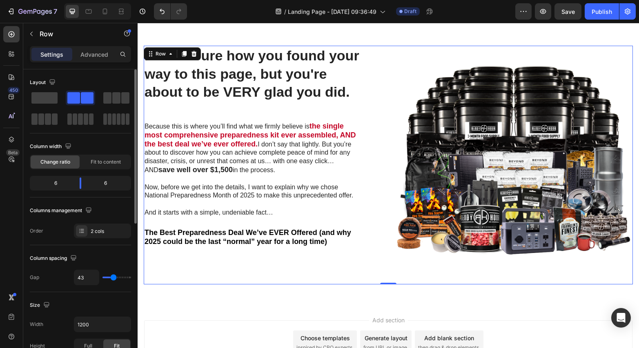
type input "44"
type input "48"
type input "50"
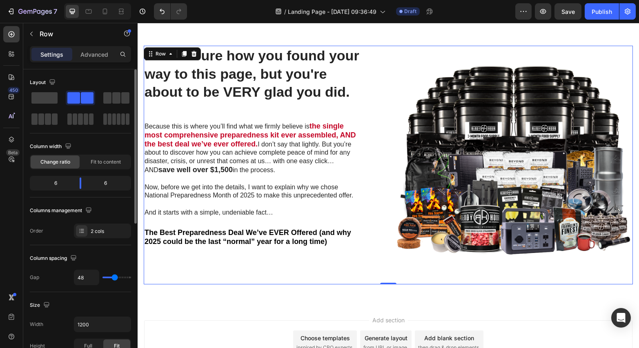
type input "50"
type input "52"
type input "54"
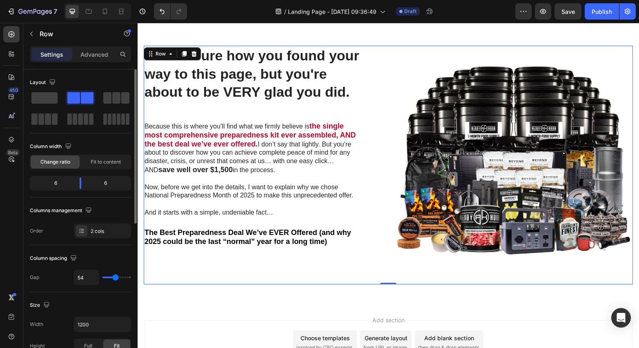
type input "56"
type input "58"
type input "60"
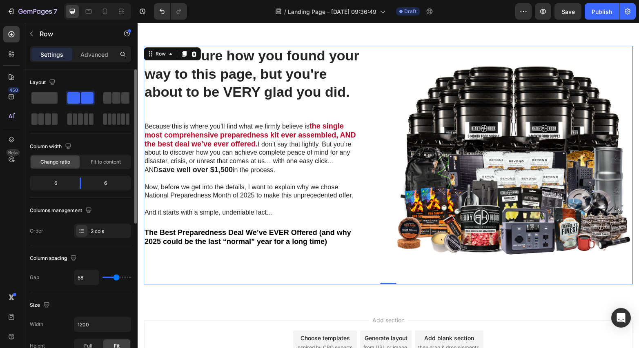
type input "60"
type input "62"
type input "64"
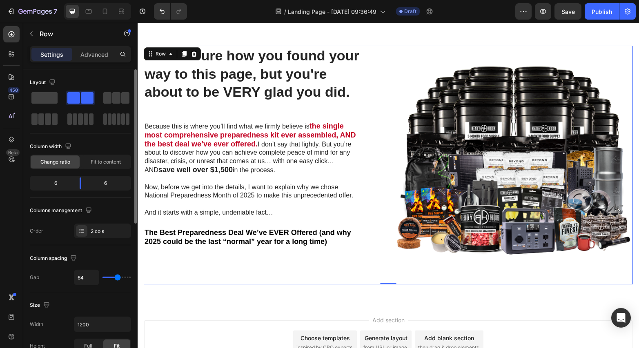
type input "65"
type input "67"
type input "69"
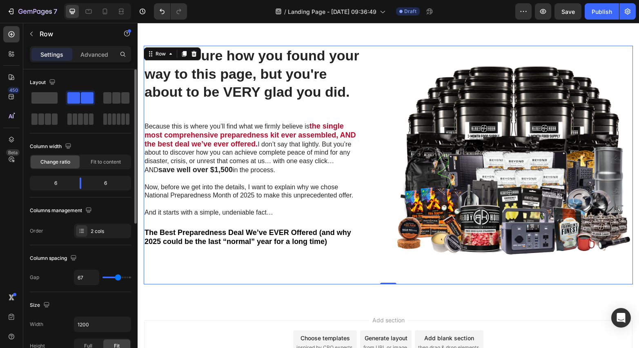
type input "69"
type input "71"
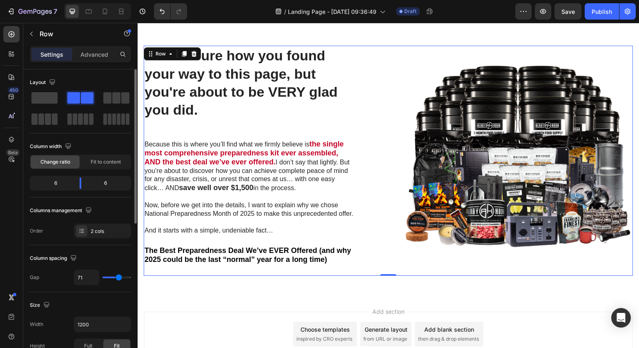
type input "73"
type input "77"
type input "80"
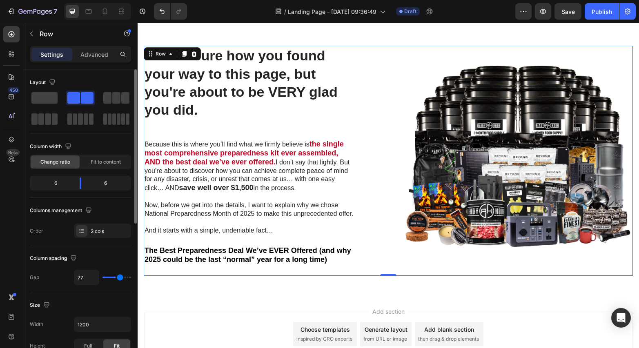
type input "80"
type input "82"
type input "84"
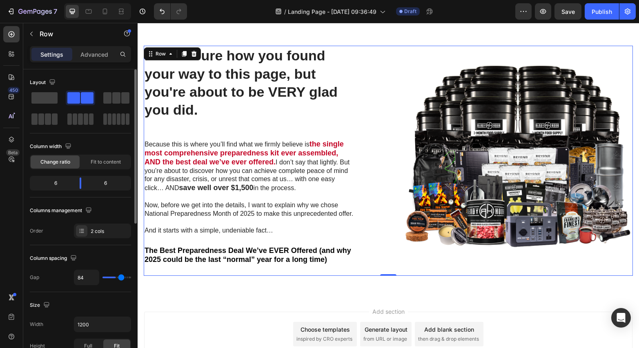
type input "87"
type input "89"
type input "91"
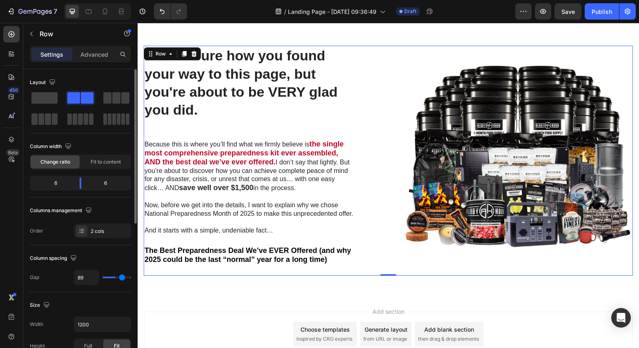
type input "91"
type input "93"
type input "94"
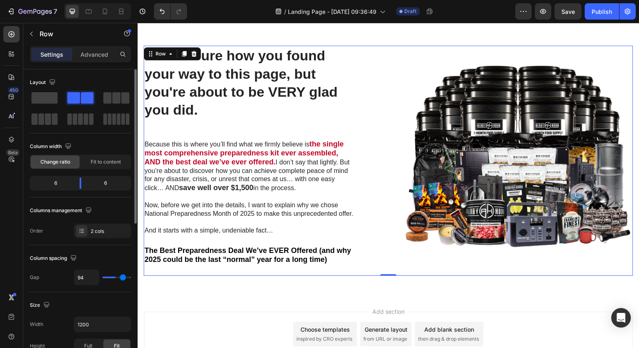
type input "96"
type input "97"
type input "98"
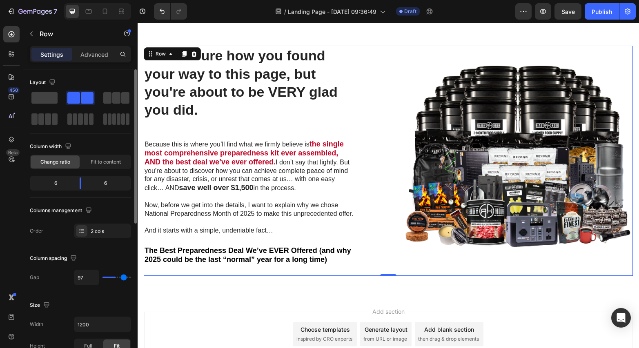
type input "98"
type input "99"
type input "100"
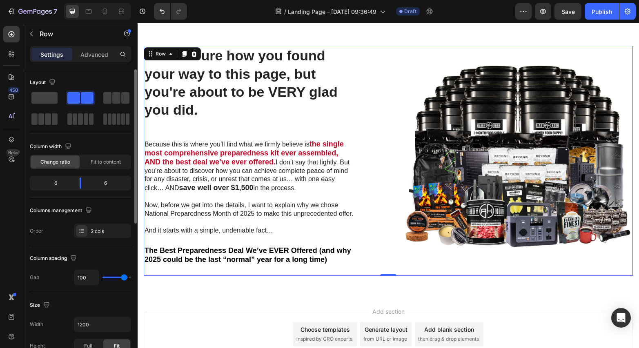
type input "101"
type input "102"
type input "103"
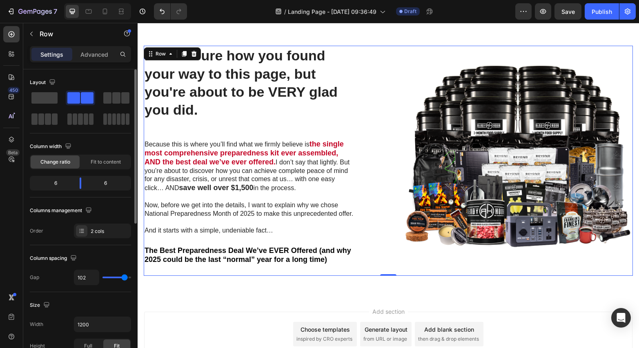
type input "103"
type input "104"
type input "105"
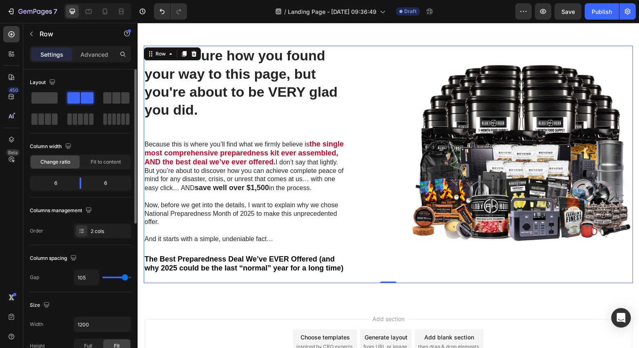
type input "104"
type input "103"
type input "102"
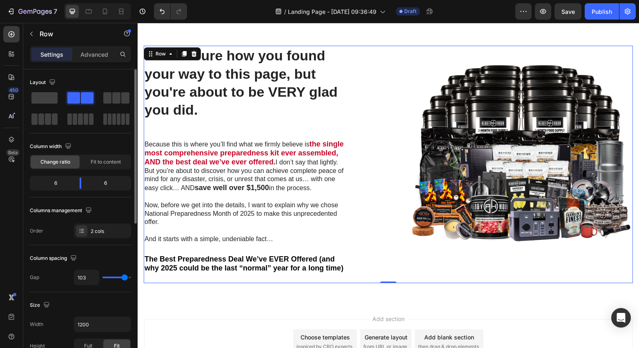
type input "102"
type input "100"
type input "98"
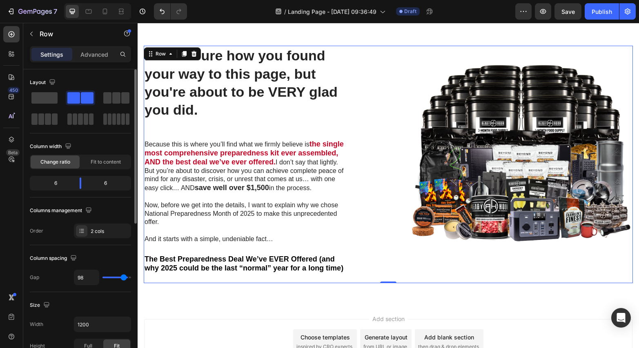
type input "96"
type input "95"
type input "93"
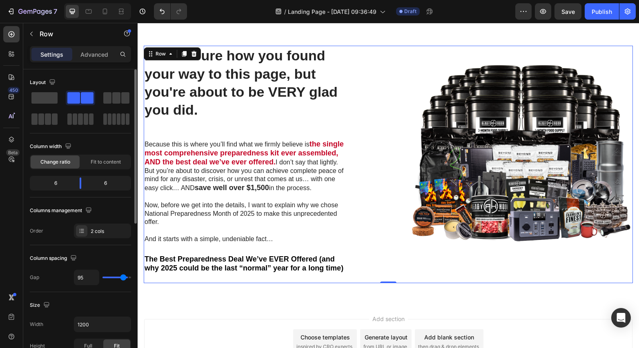
type input "93"
type input "92"
type input "88"
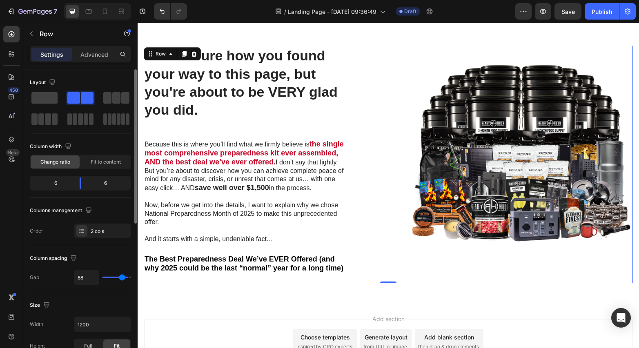
type input "87"
type input "86"
type input "84"
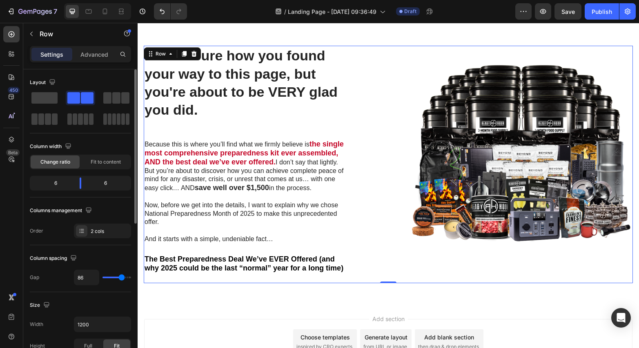
type input "84"
type input "82"
type input "79"
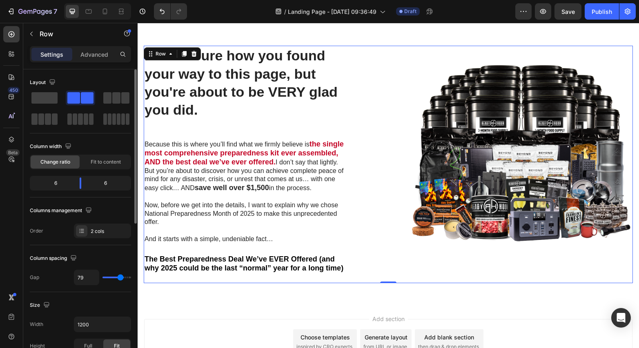
type input "78"
type input "76"
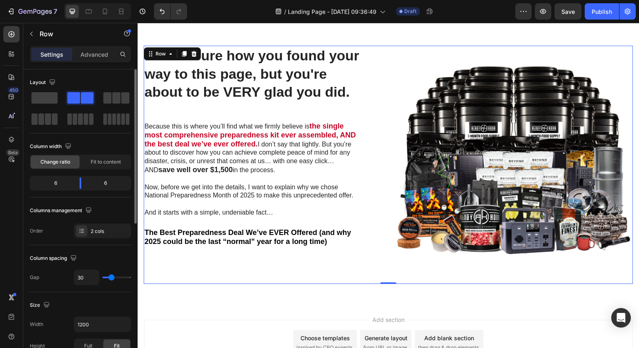
click at [111, 279] on input "range" at bounding box center [117, 278] width 29 height 2
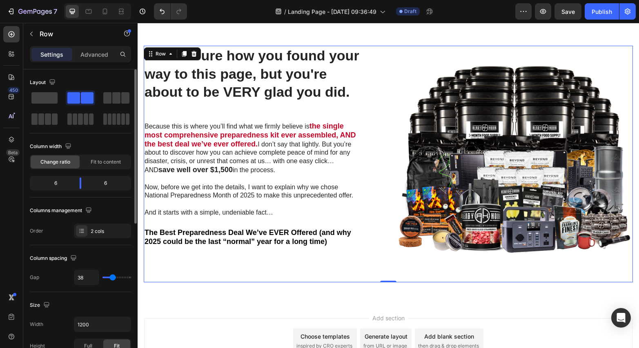
drag, startPoint x: 111, startPoint y: 279, endPoint x: 112, endPoint y: 283, distance: 4.4
click at [112, 279] on input "range" at bounding box center [117, 278] width 29 height 2
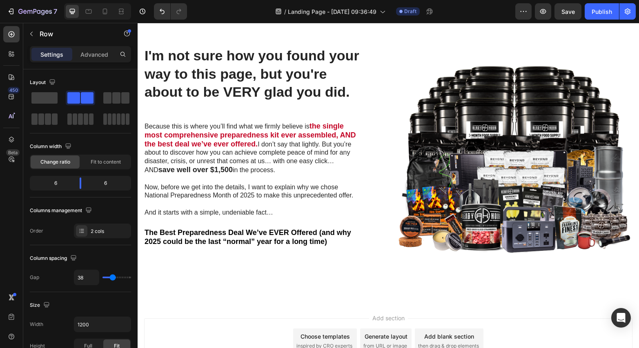
click at [228, 317] on div "Add section Choose templates inspired by CRO experts Generate layout from URL o…" at bounding box center [388, 352] width 501 height 100
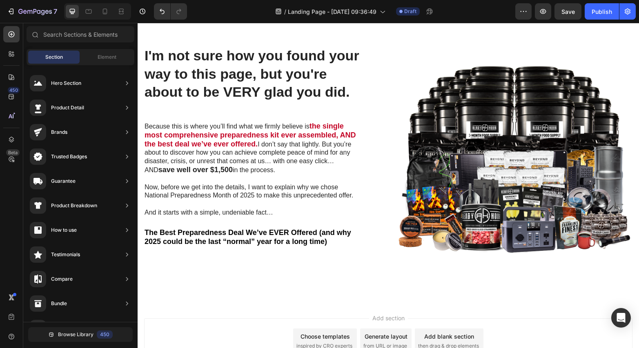
scroll to position [86, 0]
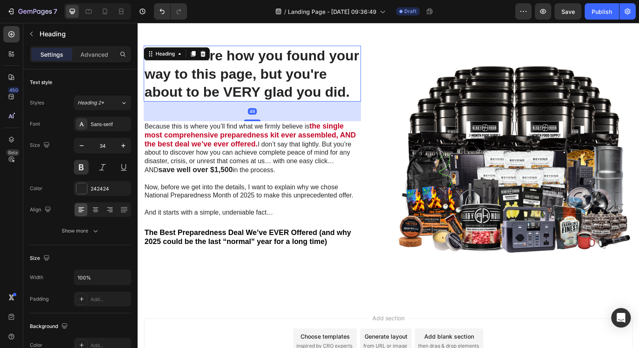
click at [222, 79] on p "I'm not sure how you found your way to this page, but you're about to be VERY g…" at bounding box center [253, 74] width 216 height 54
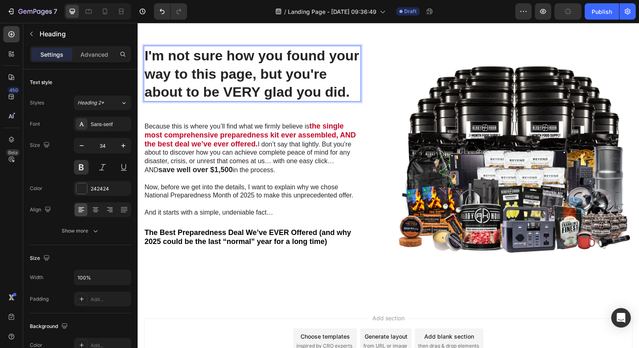
click at [341, 77] on p "I'm not sure how you found your way to this page, but you're about to be VERY g…" at bounding box center [253, 74] width 216 height 54
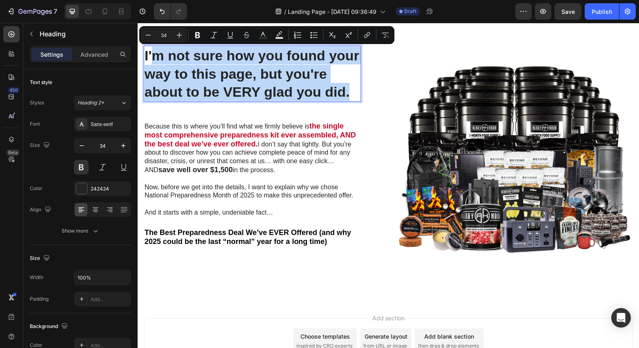
drag, startPoint x: 352, startPoint y: 92, endPoint x: 155, endPoint y: 56, distance: 199.8
click at [155, 56] on p "I'm not sure how you found your way to this page, but you're about to be VERY g…" at bounding box center [253, 74] width 216 height 54
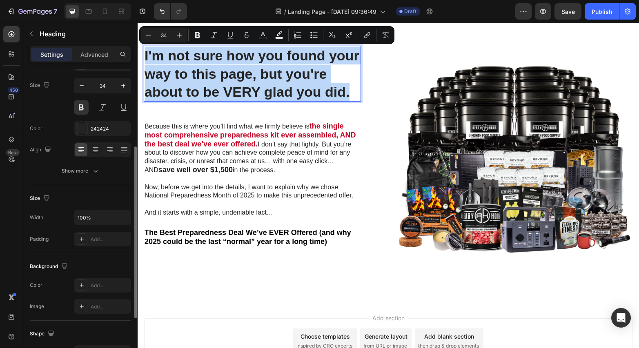
scroll to position [0, 0]
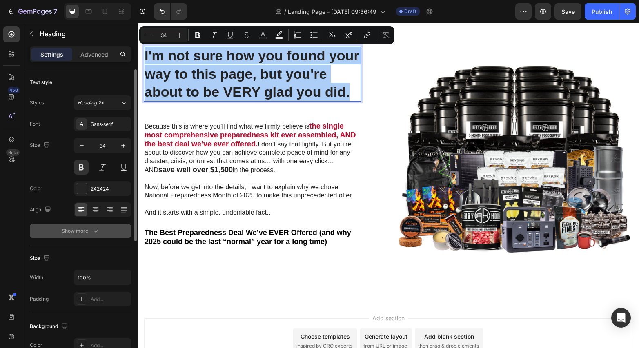
click at [74, 230] on div "Show more" at bounding box center [81, 231] width 38 height 8
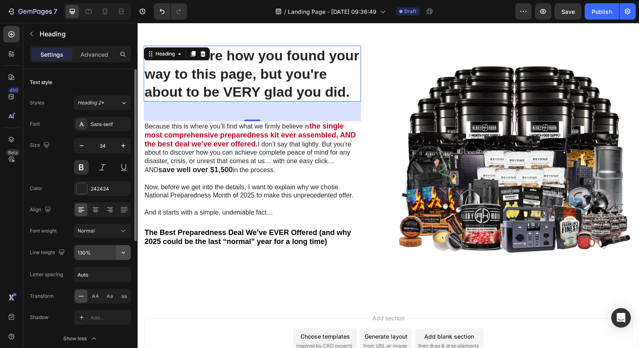
click at [122, 253] on icon "button" at bounding box center [123, 253] width 8 height 8
drag, startPoint x: 101, startPoint y: 251, endPoint x: 95, endPoint y: 253, distance: 6.2
click at [95, 253] on input "130%" at bounding box center [102, 252] width 56 height 15
drag, startPoint x: 95, startPoint y: 253, endPoint x: 63, endPoint y: 250, distance: 32.0
click at [71, 252] on div "Line height 130%" at bounding box center [80, 253] width 101 height 16
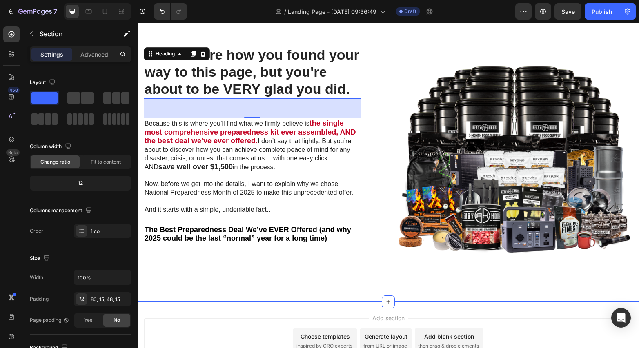
click at [183, 291] on div "I'm not sure how you found your way to this page, but you're about to be VERY g…" at bounding box center [388, 157] width 501 height 289
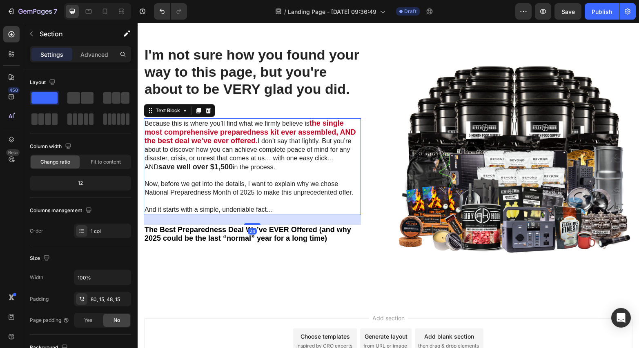
click at [221, 127] on p "Because this is where you’ll find what we firmly believe is the single most com…" at bounding box center [253, 145] width 216 height 53
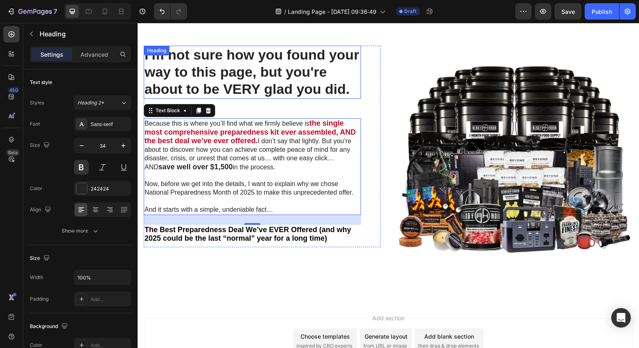
click at [256, 89] on p "I'm not sure how you found your way to this page, but you're about to be VERY g…" at bounding box center [253, 72] width 216 height 51
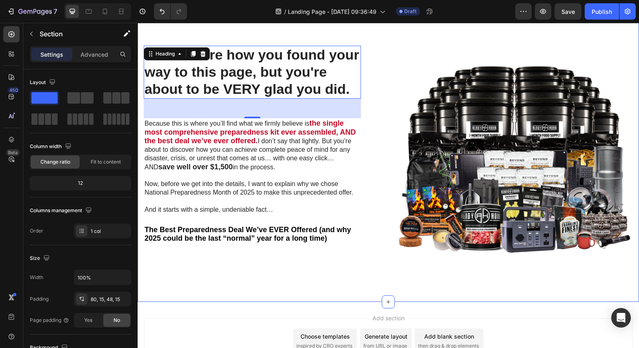
click at [250, 299] on div "I'm not sure how you found your way to this page, but you're about to be VERY g…" at bounding box center [388, 157] width 501 height 289
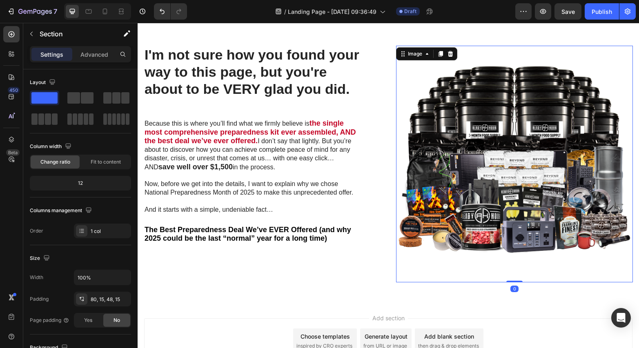
click at [493, 183] on img at bounding box center [514, 164] width 237 height 237
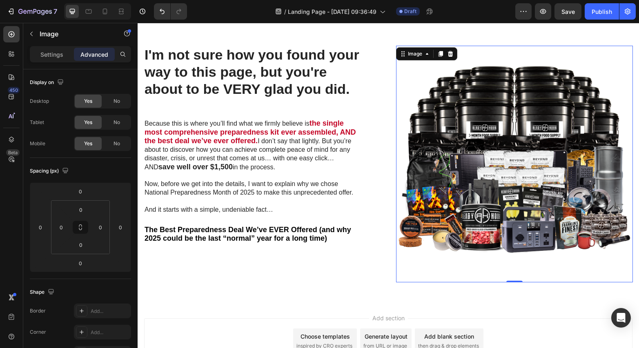
click at [466, 132] on img at bounding box center [514, 164] width 237 height 237
click at [52, 55] on p "Settings" at bounding box center [51, 54] width 23 height 9
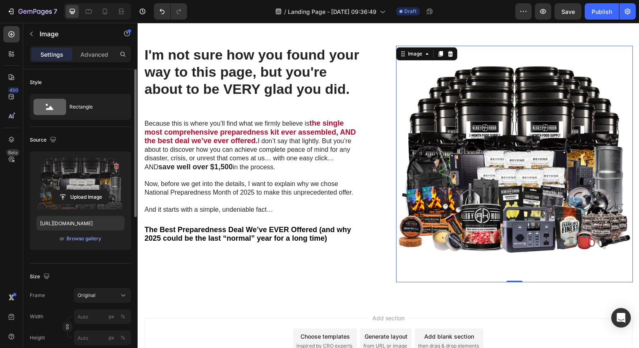
click at [96, 177] on label at bounding box center [80, 183] width 88 height 51
click at [96, 190] on input "file" at bounding box center [80, 197] width 56 height 14
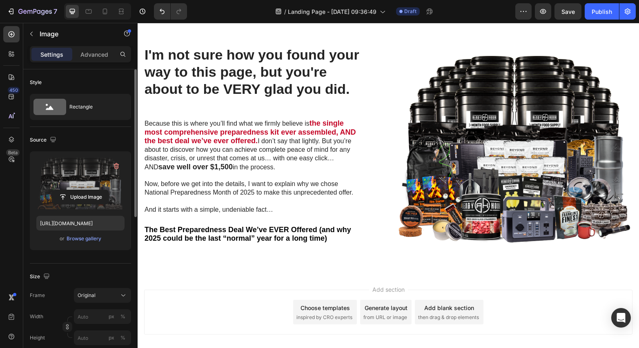
click at [371, 274] on div "Add section Choose templates inspired by CRO experts Generate layout from URL o…" at bounding box center [388, 324] width 501 height 100
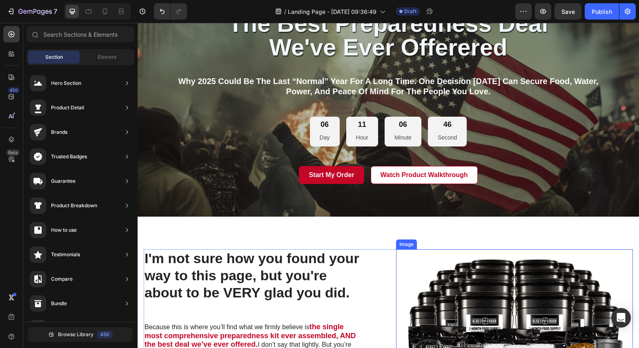
scroll to position [453, 0]
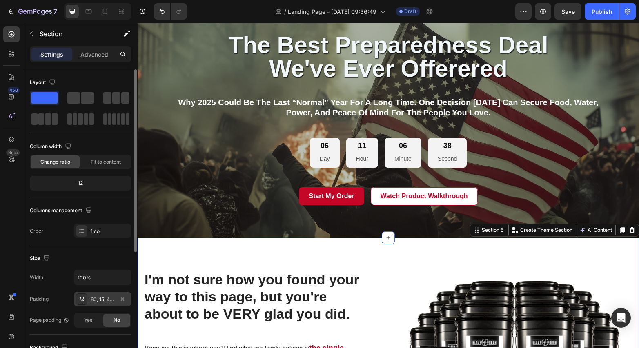
click at [94, 301] on div "80, 15, 48, 15" at bounding box center [103, 299] width 24 height 7
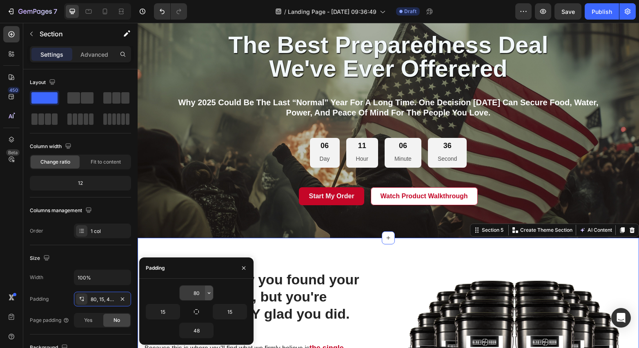
click at [209, 295] on icon "button" at bounding box center [209, 293] width 7 height 7
drag, startPoint x: 201, startPoint y: 294, endPoint x: 189, endPoint y: 294, distance: 11.8
click at [189, 294] on input "80" at bounding box center [196, 293] width 33 height 15
click at [192, 292] on input "80" at bounding box center [196, 293] width 33 height 15
drag, startPoint x: 192, startPoint y: 293, endPoint x: 196, endPoint y: 292, distance: 5.1
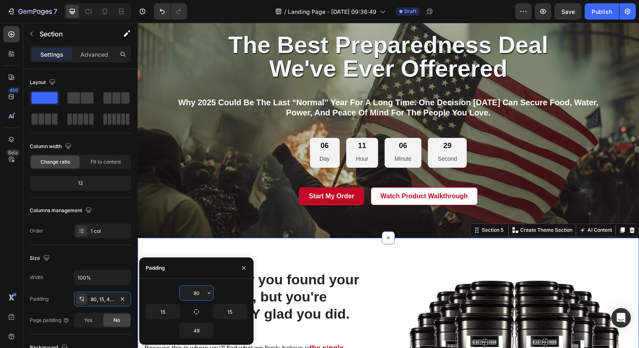
click at [196, 292] on input "80" at bounding box center [196, 293] width 33 height 15
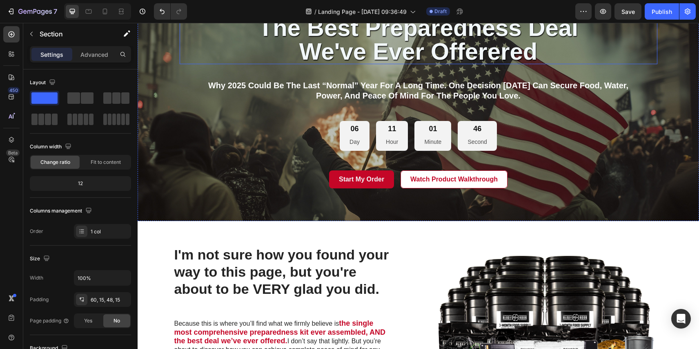
scroll to position [485, 0]
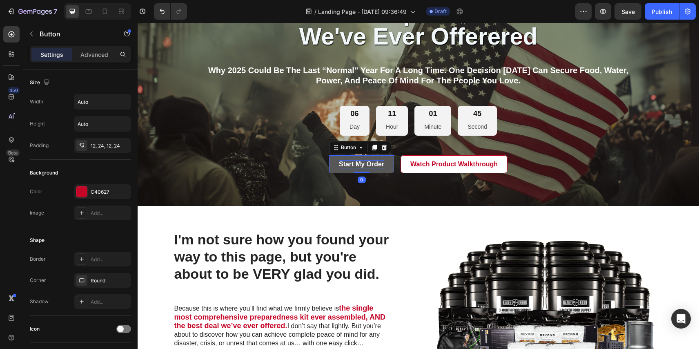
click at [352, 163] on p "Start My Order" at bounding box center [361, 164] width 45 height 9
click at [350, 164] on p "Start My Order" at bounding box center [361, 164] width 45 height 9
click at [341, 155] on button "Secure" at bounding box center [361, 164] width 41 height 18
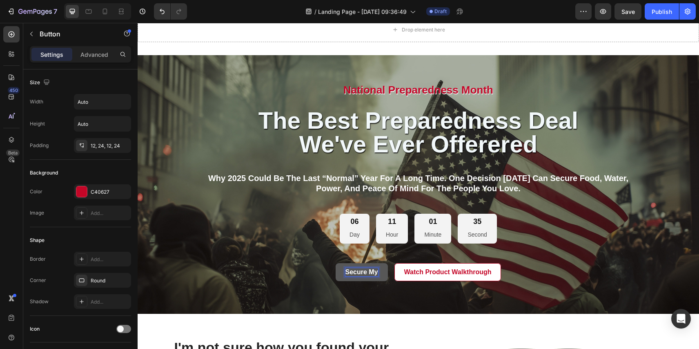
click at [336, 263] on button "Secure my" at bounding box center [362, 272] width 52 height 18
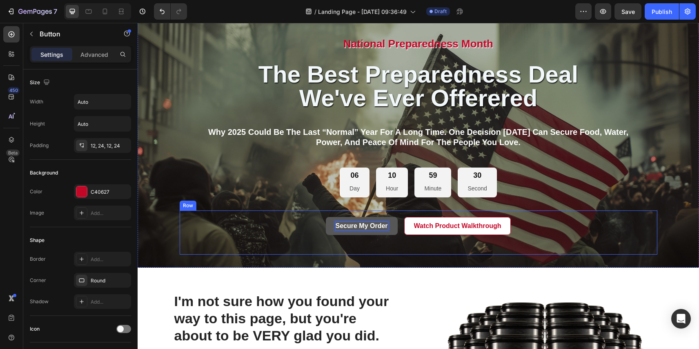
scroll to position [426, 0]
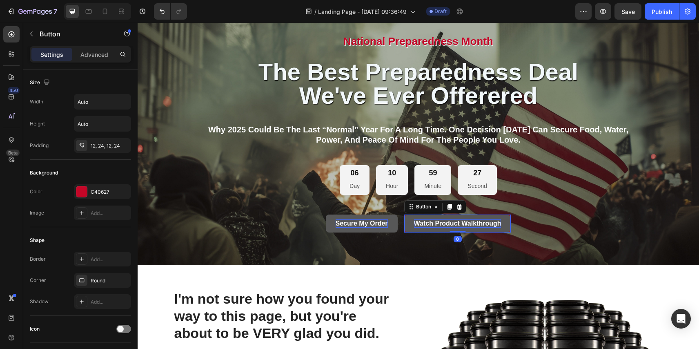
click at [446, 223] on p "Watch Product Walkthrough" at bounding box center [457, 223] width 87 height 9
click at [441, 223] on p "Watch Product Walkthrough" at bounding box center [457, 223] width 87 height 9
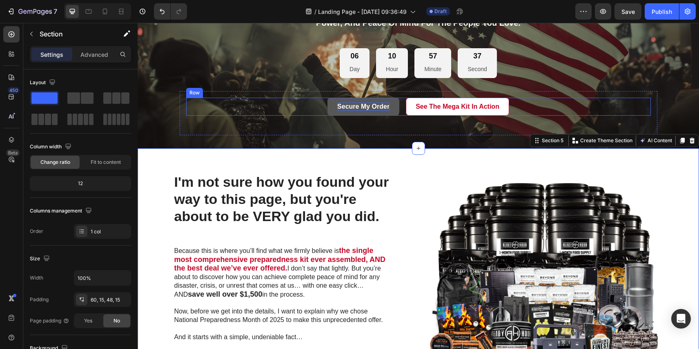
scroll to position [543, 0]
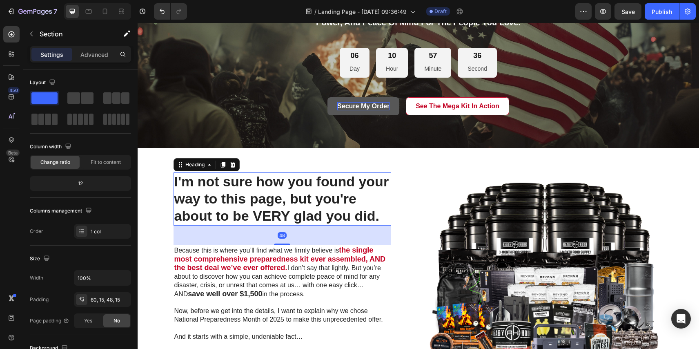
click at [257, 214] on h2 "I'm not sure how you found your way to this page, but you're about to be VERY g…" at bounding box center [283, 198] width 218 height 53
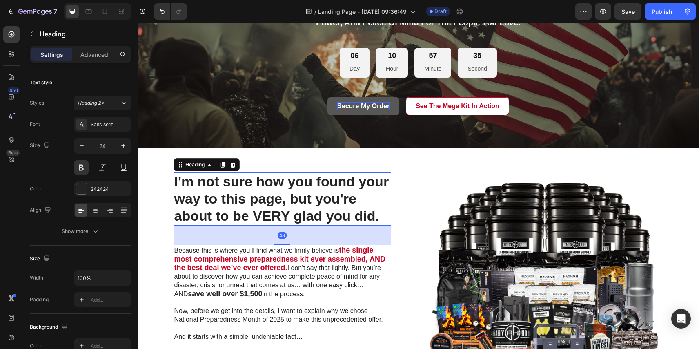
click at [257, 214] on h2 "I'm not sure how you found your way to this page, but you're about to be VERY g…" at bounding box center [283, 198] width 218 height 53
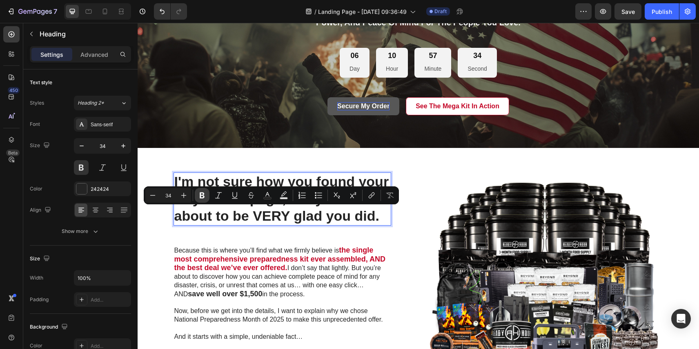
click at [204, 197] on icon "Editor contextual toolbar" at bounding box center [202, 195] width 5 height 6
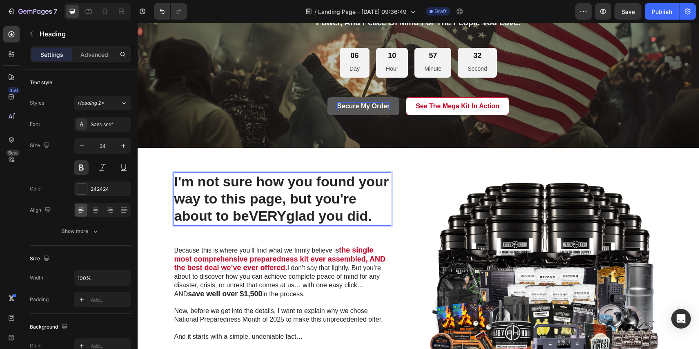
click at [254, 213] on strong "VERY" at bounding box center [267, 216] width 37 height 16
drag, startPoint x: 255, startPoint y: 215, endPoint x: 288, endPoint y: 215, distance: 32.3
click at [286, 215] on strong "VERY" at bounding box center [267, 216] width 37 height 16
click at [343, 254] on strong "the single most comprehensive preparedness kit ever assembled, AND the best dea…" at bounding box center [280, 259] width 212 height 26
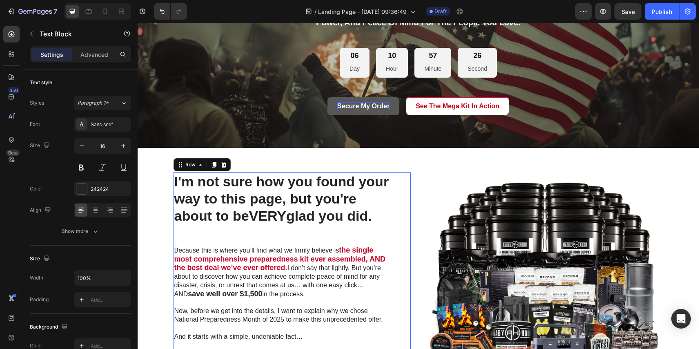
click at [402, 250] on div "I'm not sure how you found your way to this page, but you're about to be VERY g…" at bounding box center [292, 273] width 237 height 202
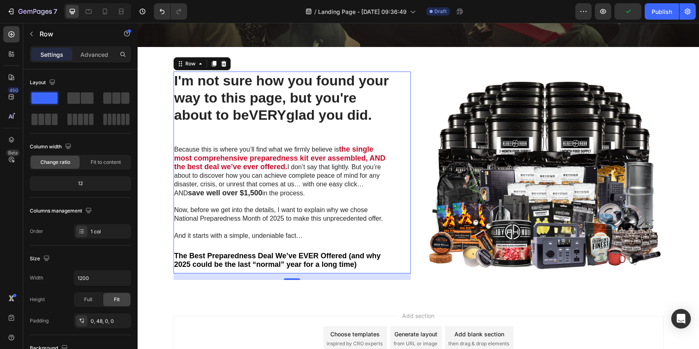
scroll to position [643, 0]
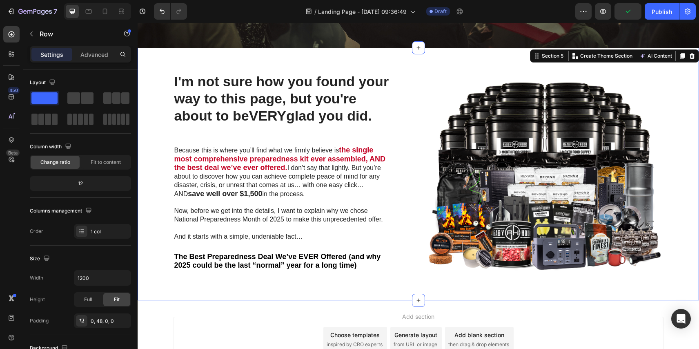
click at [493, 294] on div "I'm not sure how you found your way to this page, but you're about to be VERY g…" at bounding box center [419, 174] width 562 height 252
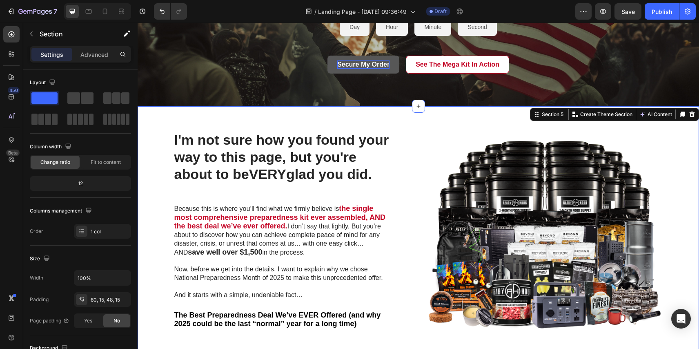
scroll to position [620, 0]
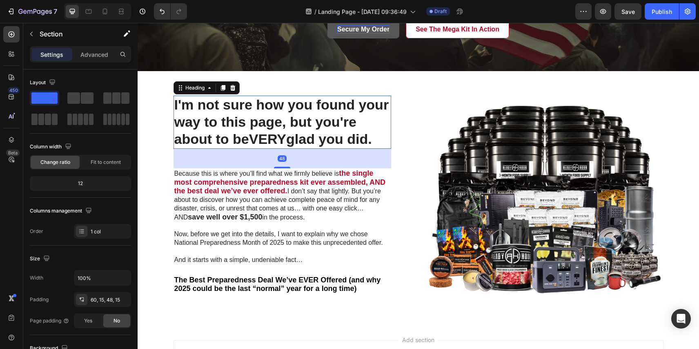
click at [194, 131] on p "I'm not sure how you found your way to this page, but you're about to be VERY g…" at bounding box center [282, 121] width 216 height 51
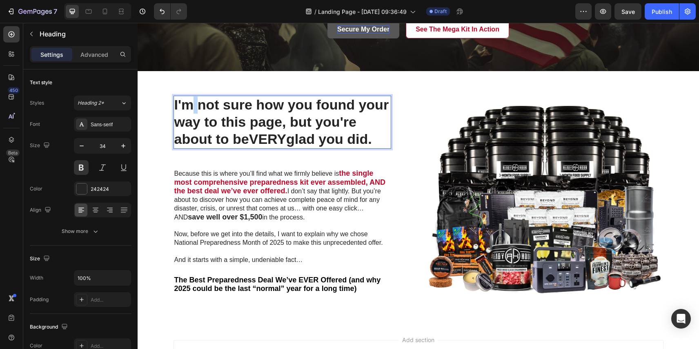
click at [193, 112] on p "I'm not sure how you found your way to this page, but you're about to be VERY g…" at bounding box center [282, 121] width 216 height 51
click at [284, 137] on strong "VERY" at bounding box center [267, 139] width 37 height 16
drag, startPoint x: 287, startPoint y: 138, endPoint x: 253, endPoint y: 138, distance: 33.9
click at [253, 138] on strong "VERY" at bounding box center [267, 139] width 37 height 16
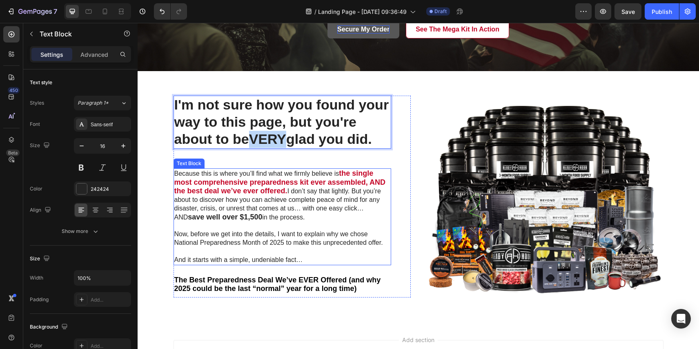
click at [288, 186] on p "Because this is where you’ll find what we firmly believe is the single most com…" at bounding box center [282, 195] width 216 height 53
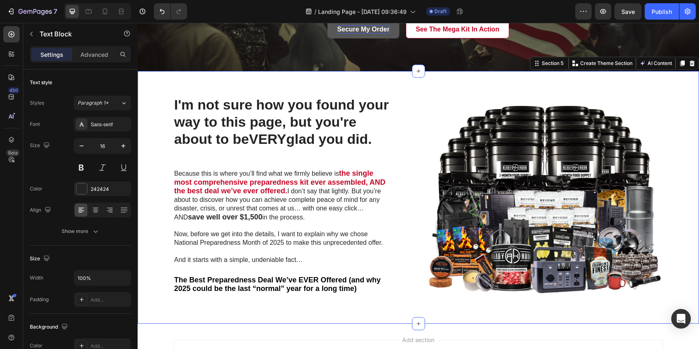
click at [639, 157] on div "I'm not sure how you found your way to this page, but you're about to be VERY g…" at bounding box center [418, 200] width 549 height 208
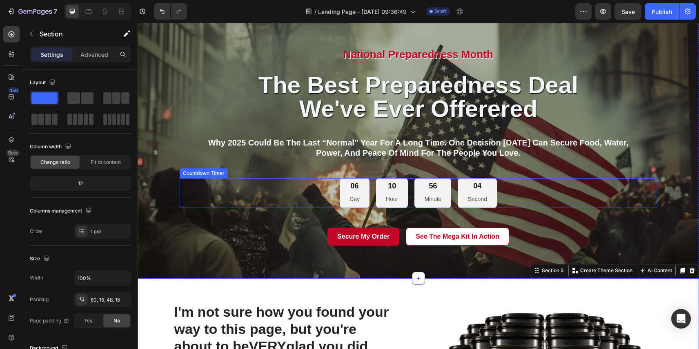
scroll to position [432, 0]
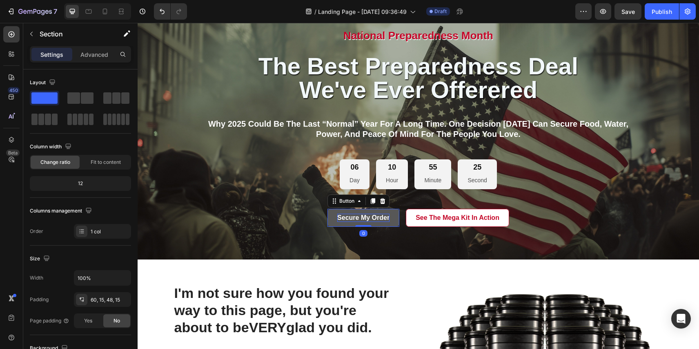
click at [368, 218] on p "Secure my Order" at bounding box center [363, 218] width 52 height 9
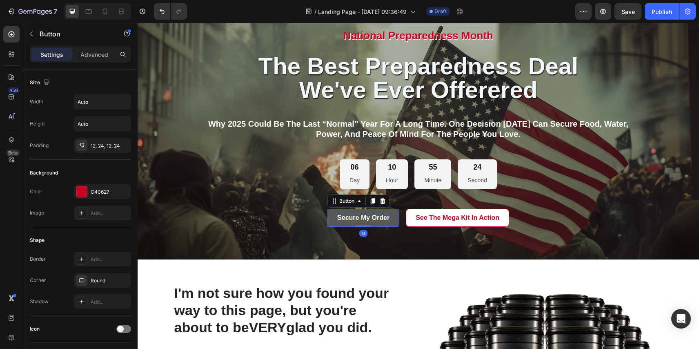
click at [367, 217] on p "Secure my Order" at bounding box center [363, 218] width 52 height 9
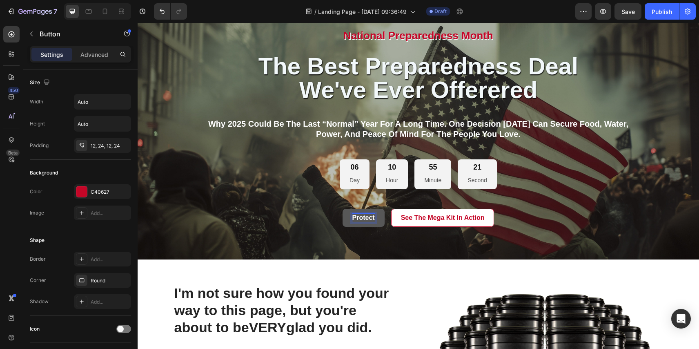
click at [343, 209] on button "Protect" at bounding box center [364, 218] width 42 height 18
click at [337, 209] on button "Protect My" at bounding box center [363, 218] width 53 height 18
click at [326, 209] on button "Protect My Family" at bounding box center [364, 218] width 76 height 18
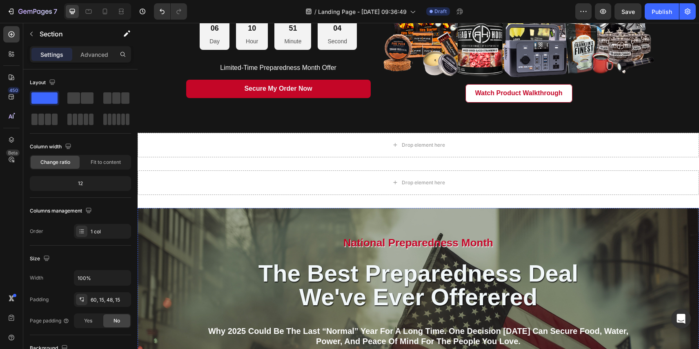
scroll to position [207, 0]
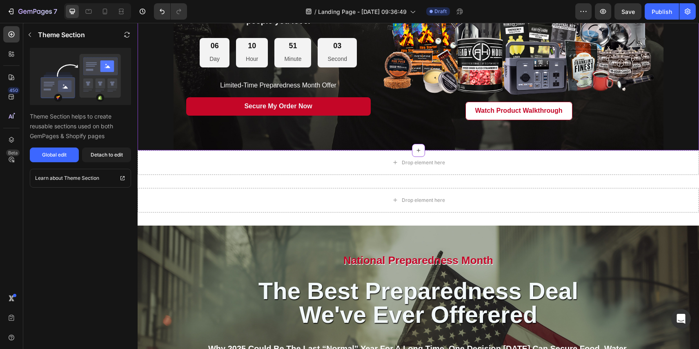
click at [279, 86] on p "Limited-Time Preparedness Month Offer" at bounding box center [279, 85] width 196 height 9
click at [215, 85] on p "Limited-Time Preparedness Month Offer" at bounding box center [279, 85] width 196 height 9
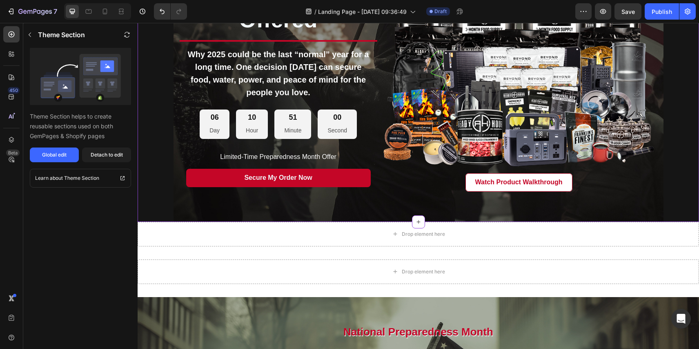
scroll to position [135, 0]
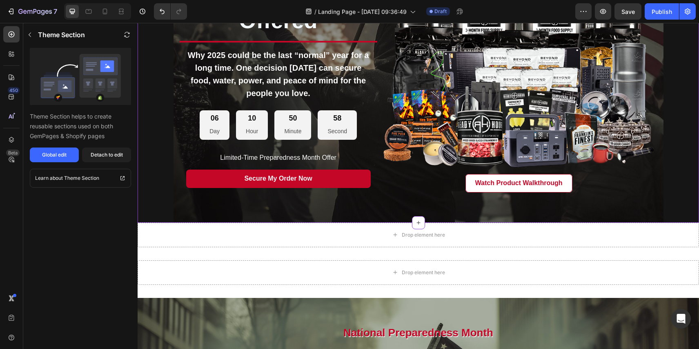
click at [410, 102] on div "Background Image" at bounding box center [519, 63] width 277 height 277
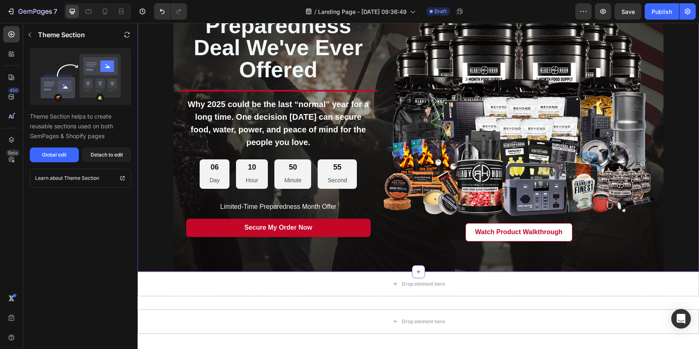
scroll to position [80, 0]
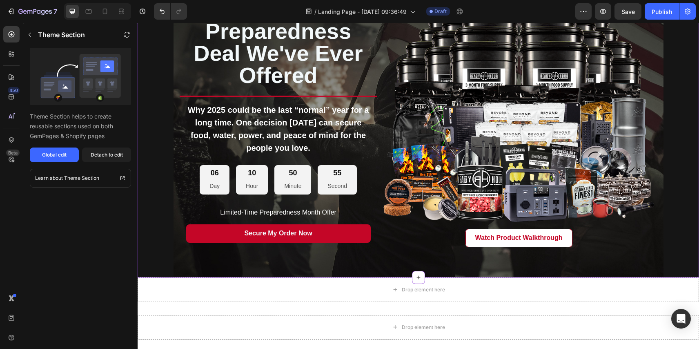
click at [302, 60] on p "the best preparedness deal we've ever offered" at bounding box center [279, 42] width 196 height 88
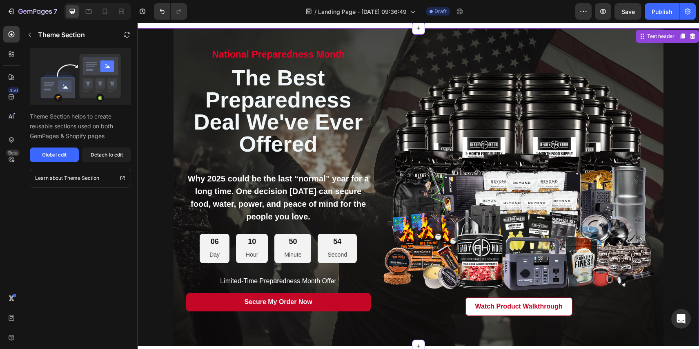
scroll to position [0, 0]
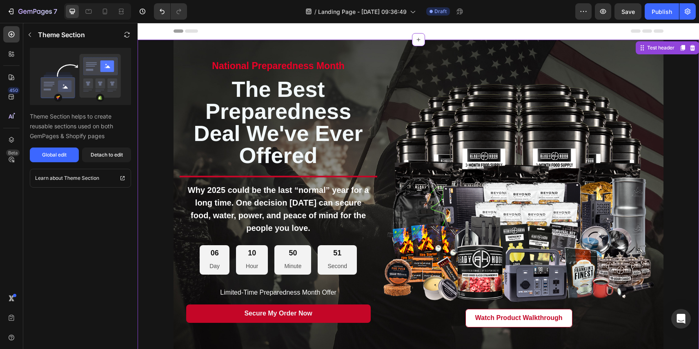
click at [509, 281] on div "Background Image" at bounding box center [519, 198] width 277 height 277
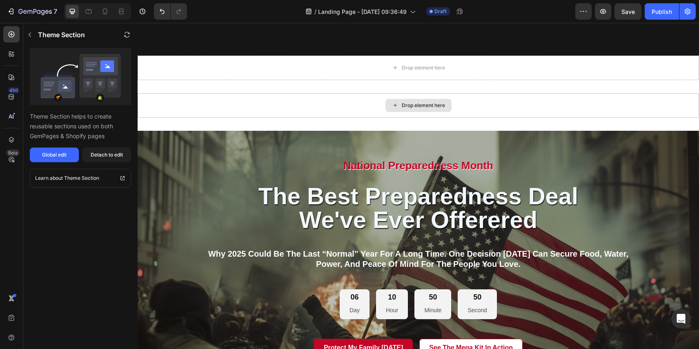
scroll to position [437, 0]
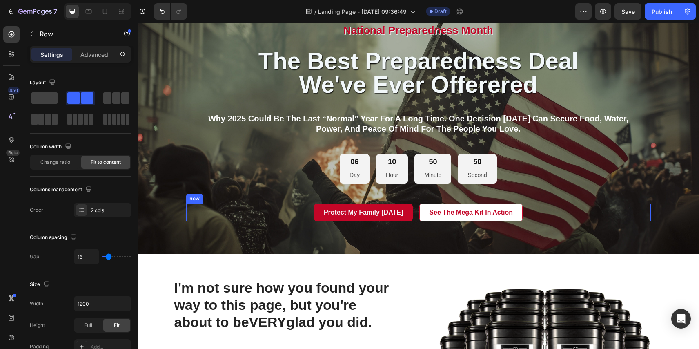
click at [604, 205] on div "Protect My Family [DATE] Button See the Mega Kit in Action Button Row" at bounding box center [418, 212] width 465 height 18
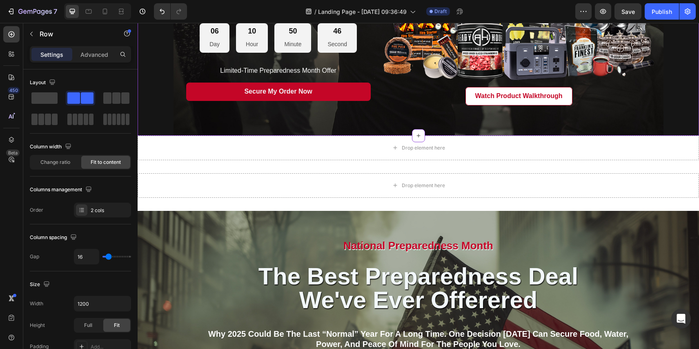
scroll to position [219, 0]
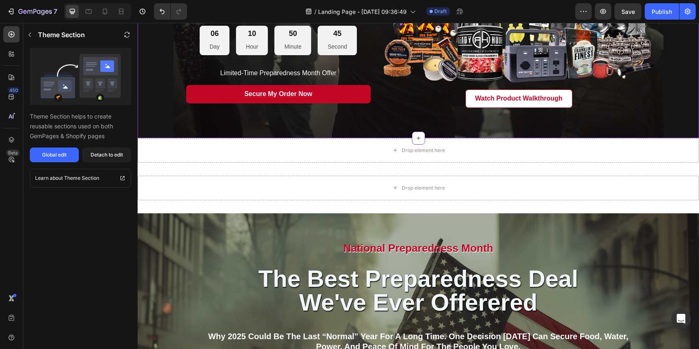
click at [301, 72] on p "Limited-Time Preparedness Month Offer" at bounding box center [279, 73] width 196 height 9
click at [29, 33] on icon "button" at bounding box center [30, 34] width 7 height 7
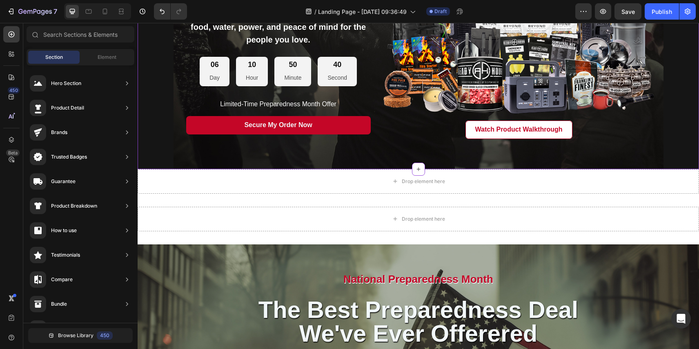
scroll to position [179, 0]
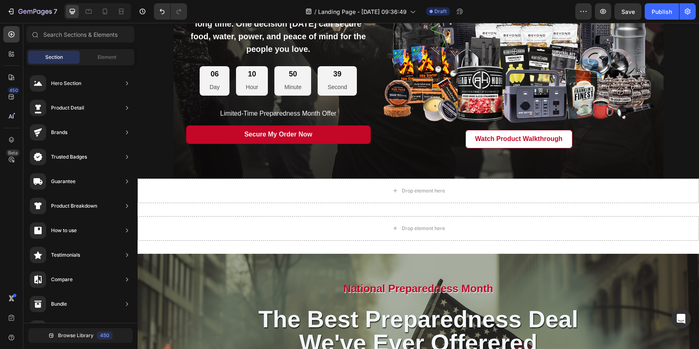
click at [107, 62] on div "Element" at bounding box center [106, 57] width 51 height 13
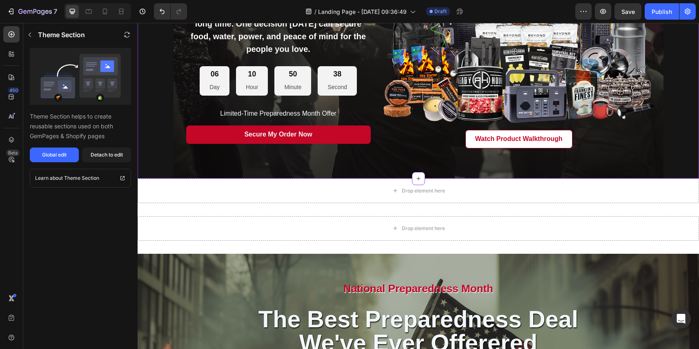
click at [233, 111] on p "Limited-Time Preparedness Month Offer" at bounding box center [279, 113] width 196 height 9
click at [181, 60] on div "Why 2025 could be the last “normal” year for a long time. One decision [DATE] c…" at bounding box center [279, 29] width 198 height 65
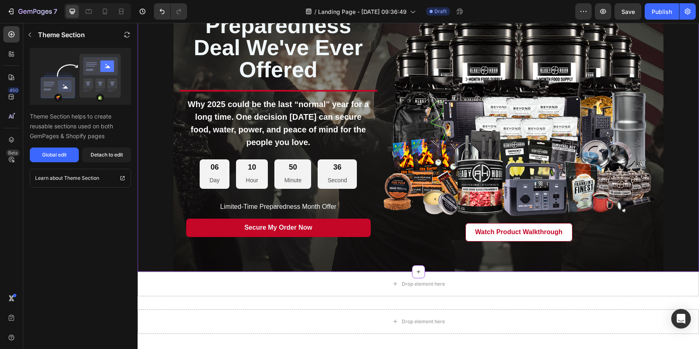
scroll to position [81, 0]
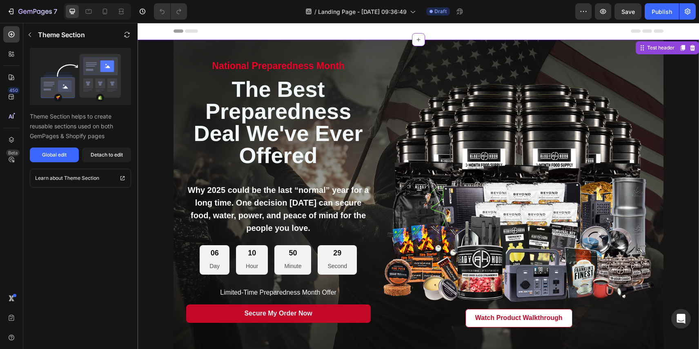
click at [265, 202] on span "Why 2025 could be the last “normal” year for a long time. One decision [DATE] c…" at bounding box center [278, 208] width 181 height 47
click at [30, 36] on icon "button" at bounding box center [30, 34] width 7 height 7
click at [292, 204] on span "Why 2025 could be the last “normal” year for a long time. One decision [DATE] c…" at bounding box center [278, 208] width 181 height 47
click at [112, 154] on div "Detach to edit" at bounding box center [107, 154] width 32 height 7
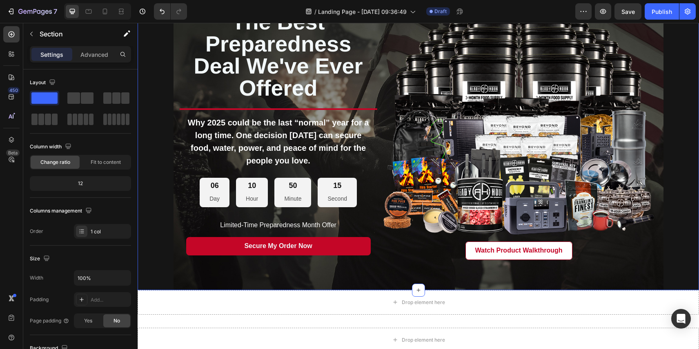
scroll to position [72, 0]
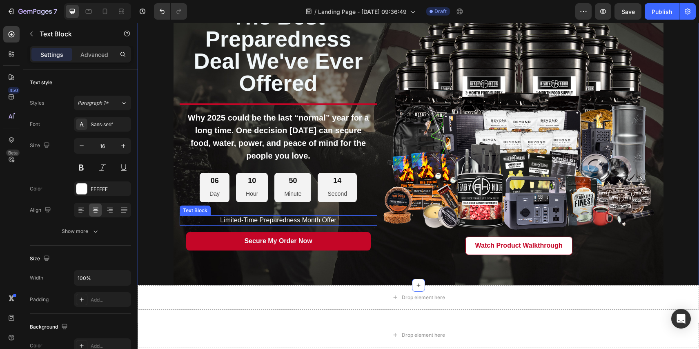
click at [256, 220] on p "Limited-Time Preparedness Month Offer" at bounding box center [279, 220] width 196 height 9
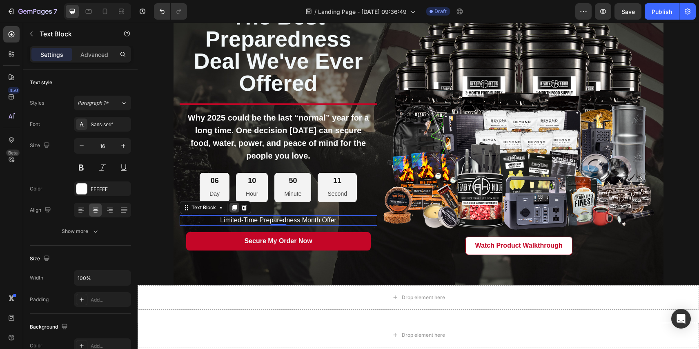
click at [234, 209] on icon at bounding box center [234, 207] width 7 height 7
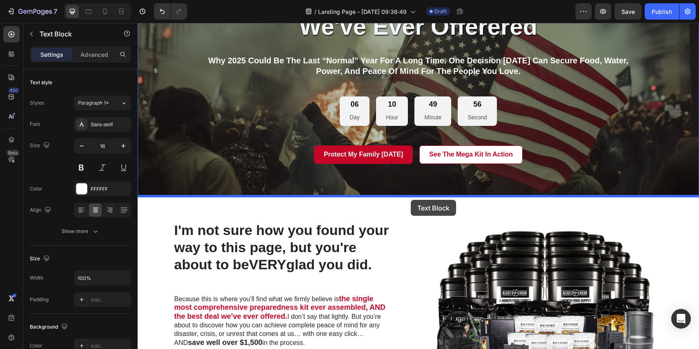
scroll to position [516, 0]
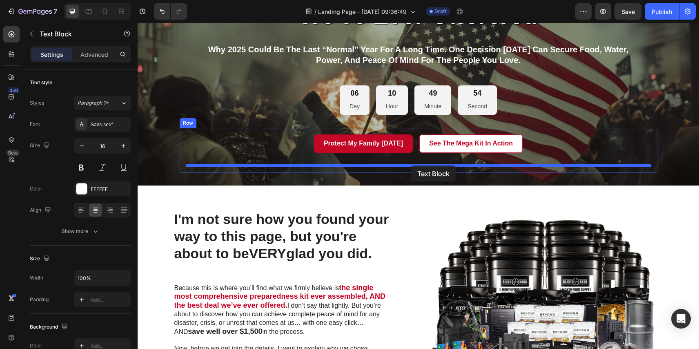
drag, startPoint x: 185, startPoint y: 185, endPoint x: 411, endPoint y: 165, distance: 226.3
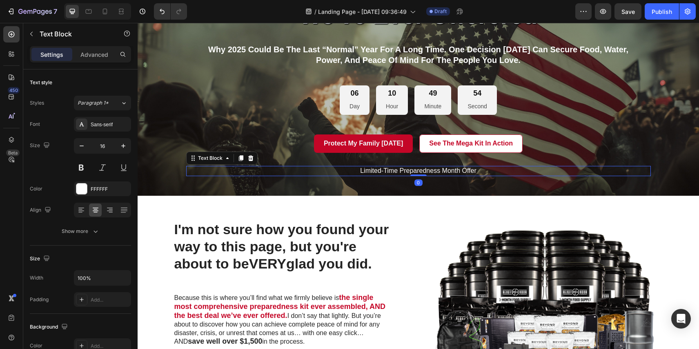
scroll to position [517, 0]
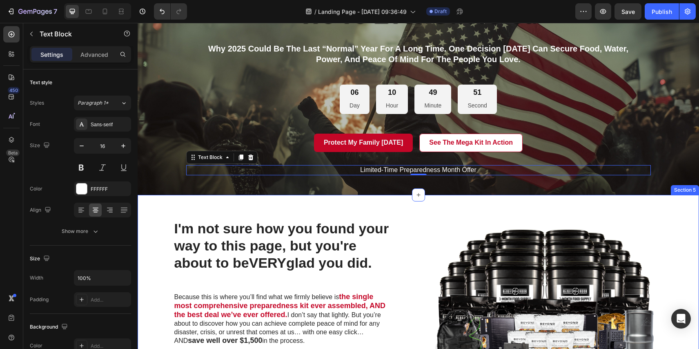
click at [154, 231] on div "I'm not sure how you found your way to this page, but you're about to be VERY g…" at bounding box center [418, 323] width 549 height 208
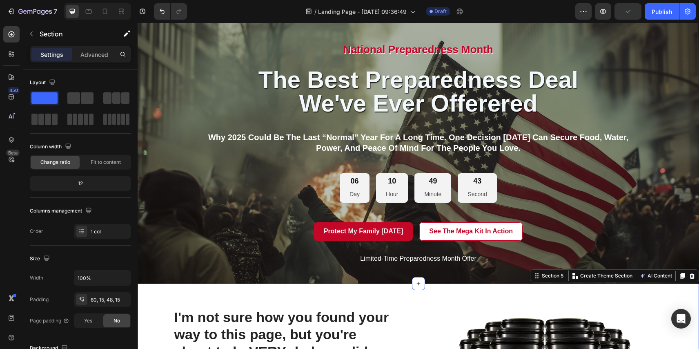
scroll to position [427, 0]
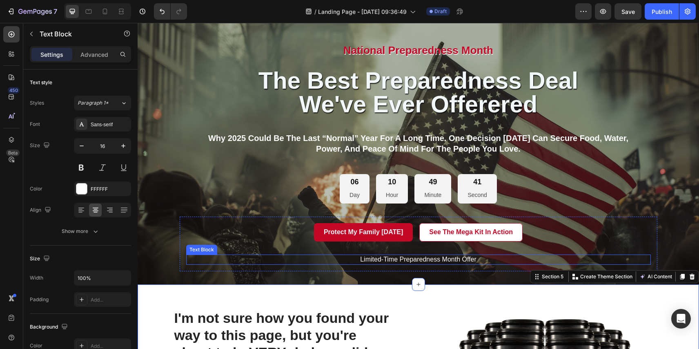
click at [435, 259] on p "Limited-Time Preparedness Month Offer" at bounding box center [418, 259] width 463 height 9
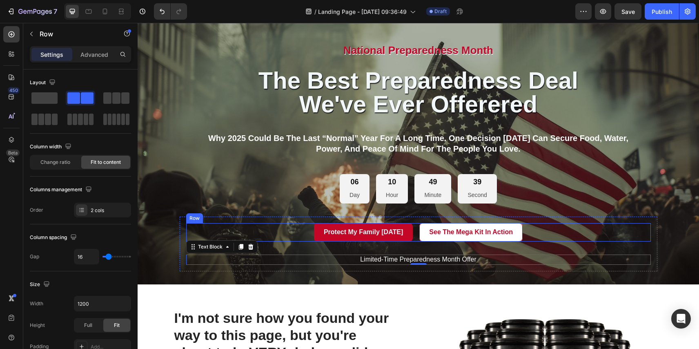
click at [290, 234] on div "Protect My Family [DATE] Button See the Mega Kit in Action Button Row" at bounding box center [418, 232] width 465 height 18
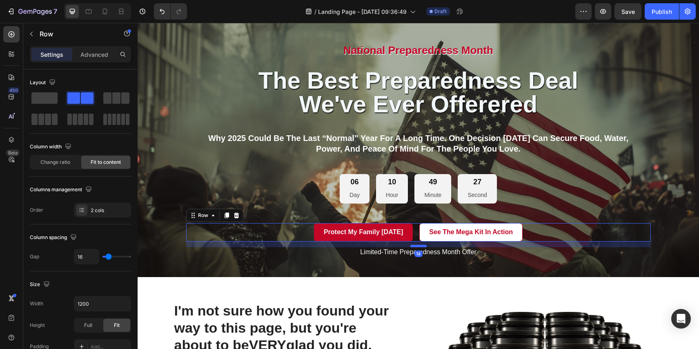
drag, startPoint x: 419, startPoint y: 253, endPoint x: 420, endPoint y: 246, distance: 7.4
click at [420, 246] on div at bounding box center [418, 246] width 16 height 2
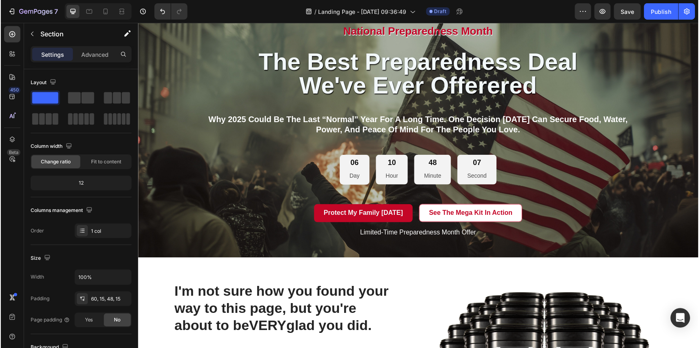
scroll to position [435, 0]
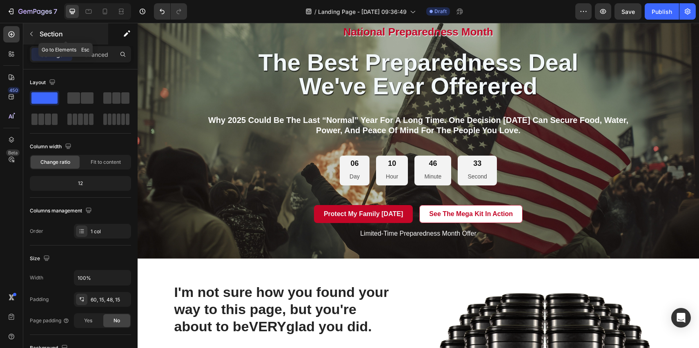
click at [31, 33] on icon "button" at bounding box center [31, 34] width 7 height 7
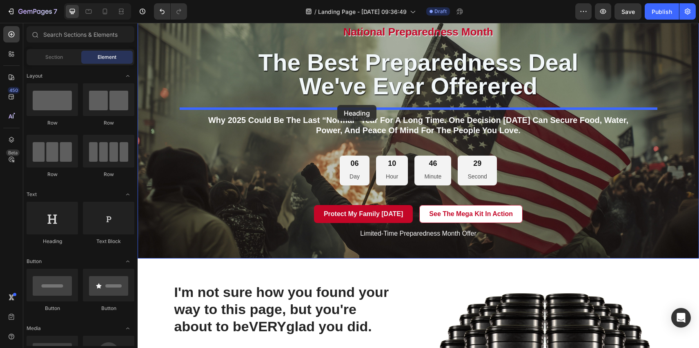
drag, startPoint x: 203, startPoint y: 241, endPoint x: 337, endPoint y: 105, distance: 191.5
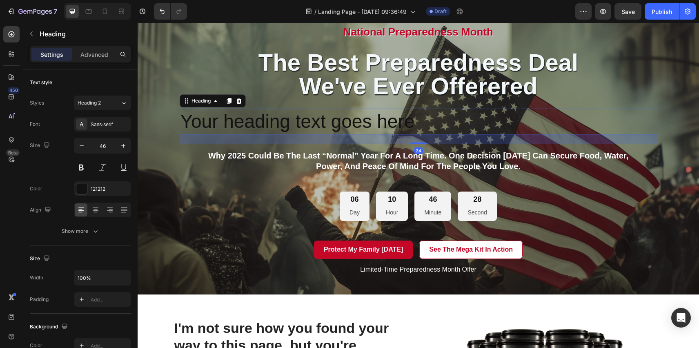
click at [354, 122] on h2 "Your heading text goes here" at bounding box center [419, 122] width 478 height 26
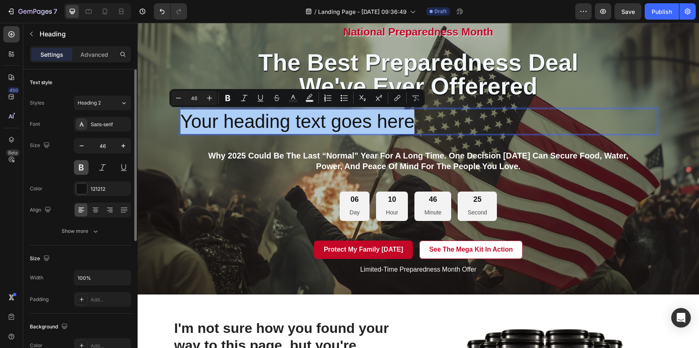
click at [79, 170] on button at bounding box center [81, 167] width 15 height 15
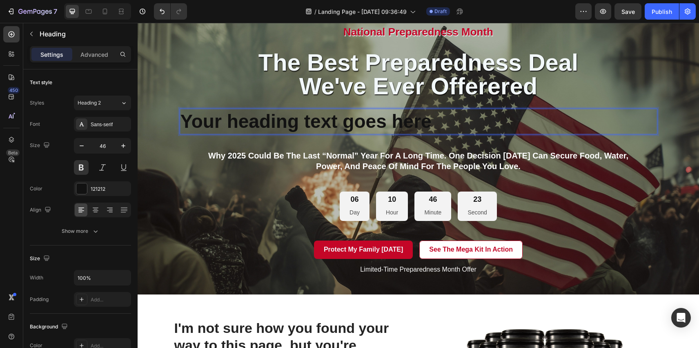
click at [247, 123] on p "Your heading text goes here" at bounding box center [419, 121] width 476 height 25
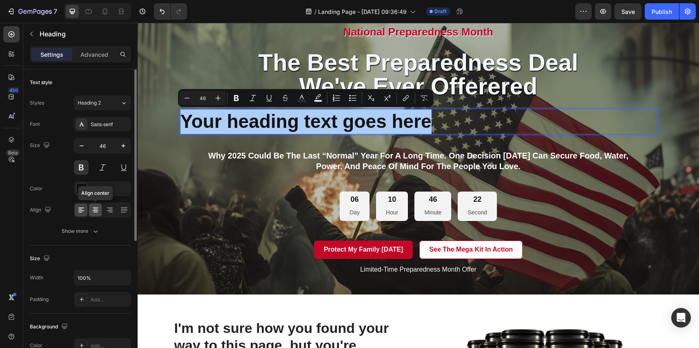
click at [98, 209] on icon at bounding box center [95, 210] width 8 height 8
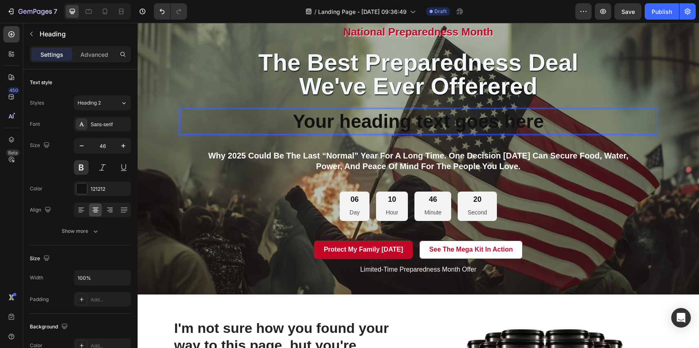
drag, startPoint x: 342, startPoint y: 120, endPoint x: 343, endPoint y: 124, distance: 4.6
click at [342, 120] on p "Your heading text goes here" at bounding box center [419, 121] width 476 height 25
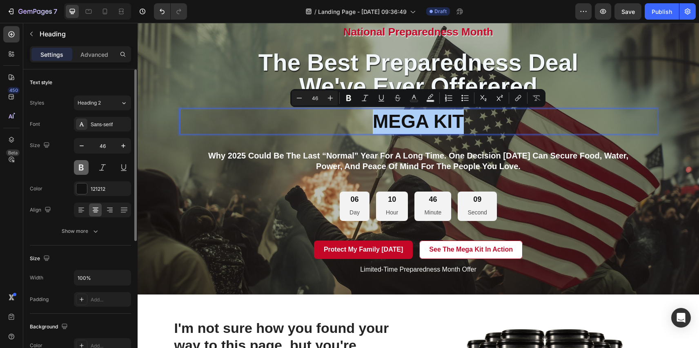
click at [78, 168] on button at bounding box center [81, 167] width 15 height 15
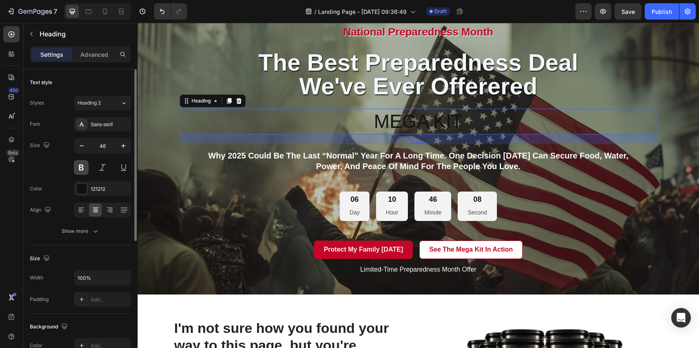
click at [81, 168] on button at bounding box center [81, 167] width 15 height 15
click at [125, 103] on icon at bounding box center [123, 103] width 7 height 8
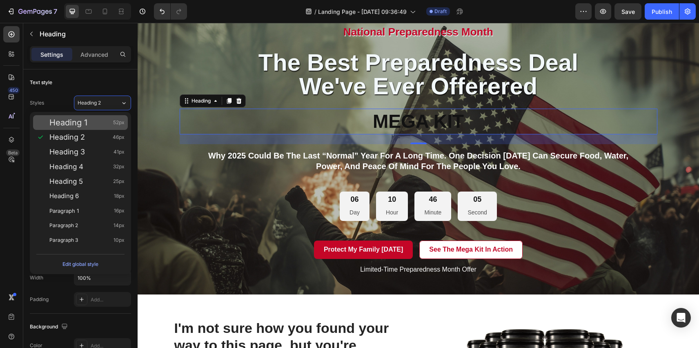
click at [83, 126] on span "Heading 1" at bounding box center [68, 122] width 38 height 8
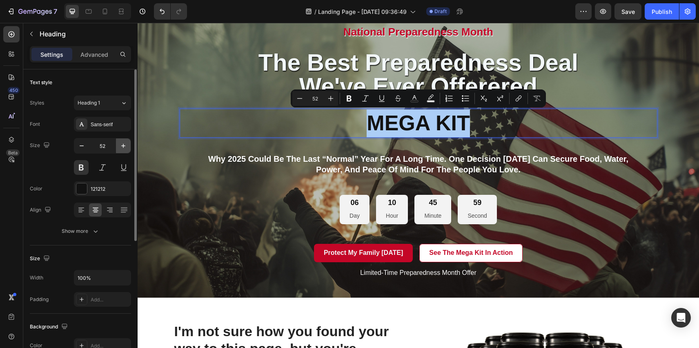
click at [123, 145] on icon "button" at bounding box center [123, 146] width 4 height 4
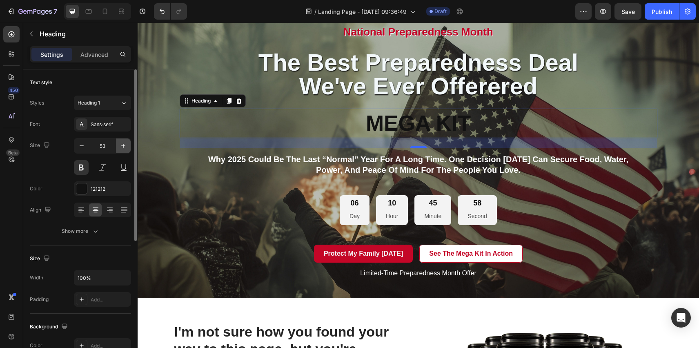
click at [123, 145] on icon "button" at bounding box center [123, 146] width 4 height 4
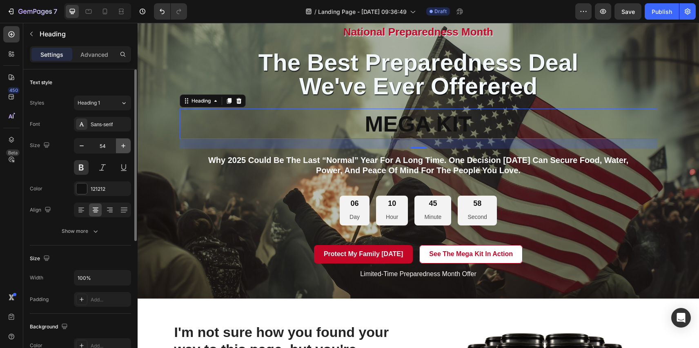
click at [123, 145] on icon "button" at bounding box center [123, 146] width 4 height 4
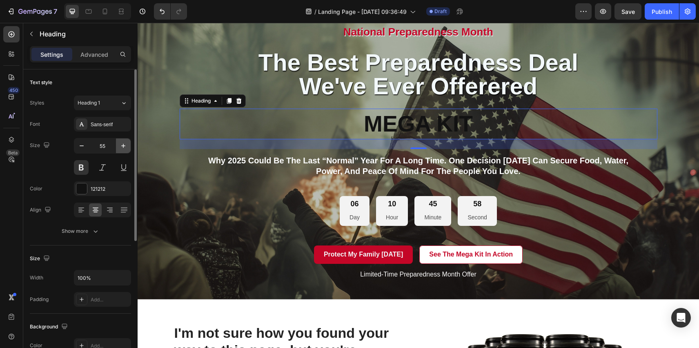
click at [123, 145] on icon "button" at bounding box center [123, 146] width 4 height 4
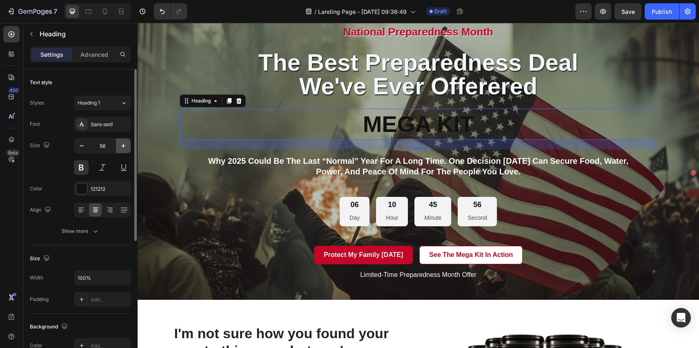
click at [123, 145] on icon "button" at bounding box center [123, 146] width 4 height 4
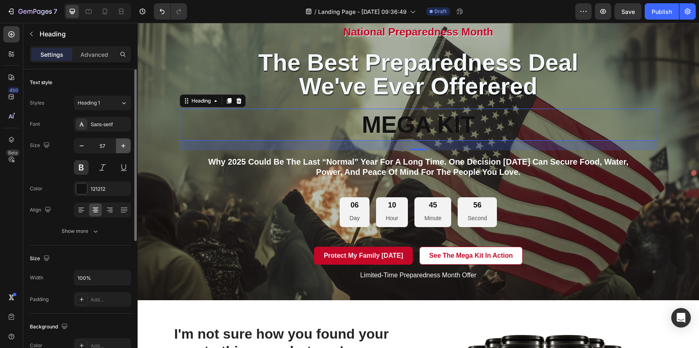
click at [123, 145] on icon "button" at bounding box center [123, 146] width 4 height 4
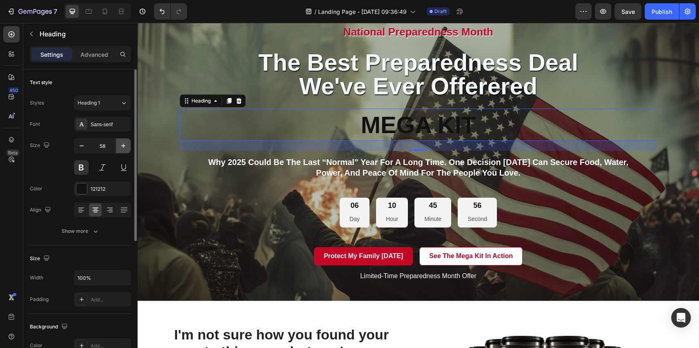
click at [123, 145] on icon "button" at bounding box center [123, 146] width 4 height 4
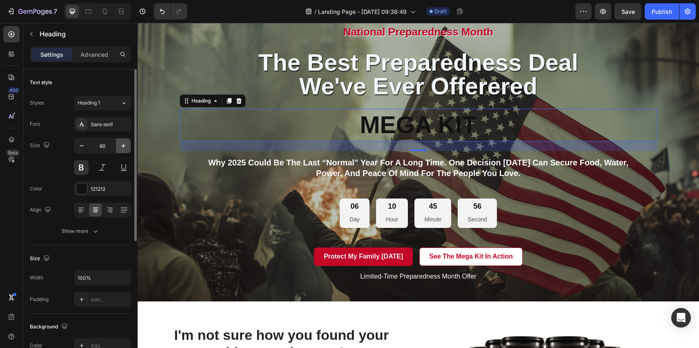
click at [123, 145] on icon "button" at bounding box center [123, 146] width 4 height 4
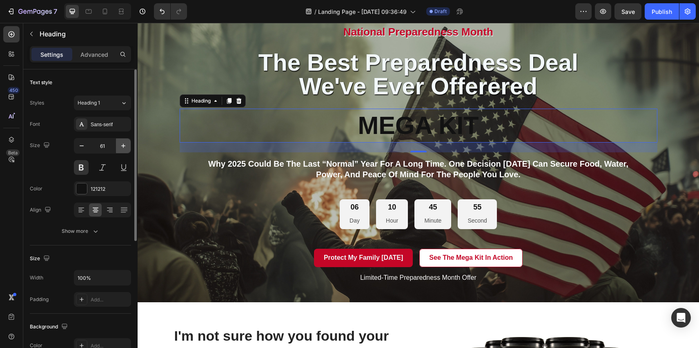
click at [123, 145] on icon "button" at bounding box center [123, 146] width 4 height 4
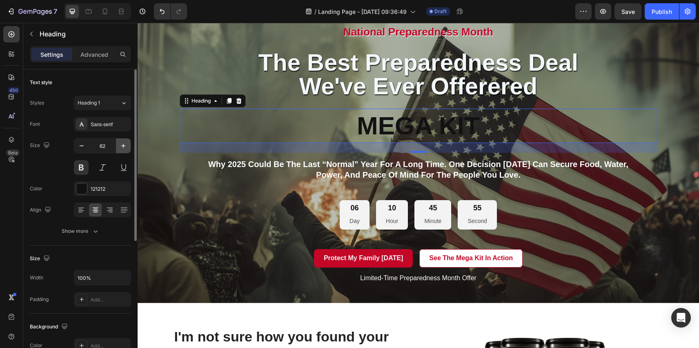
click at [123, 145] on icon "button" at bounding box center [123, 146] width 4 height 4
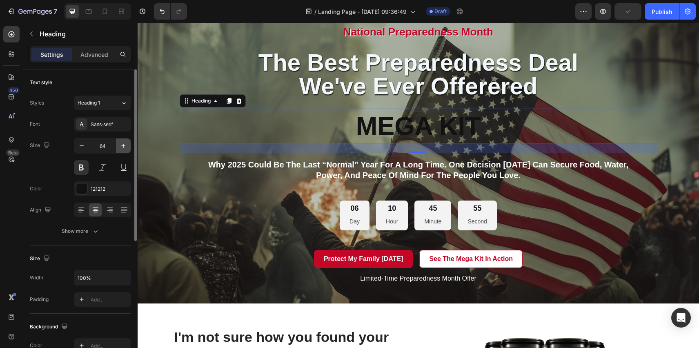
click at [123, 145] on icon "button" at bounding box center [123, 146] width 4 height 4
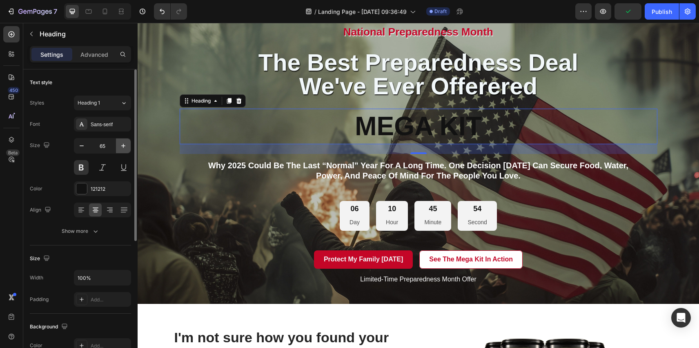
click at [123, 145] on icon "button" at bounding box center [123, 146] width 4 height 4
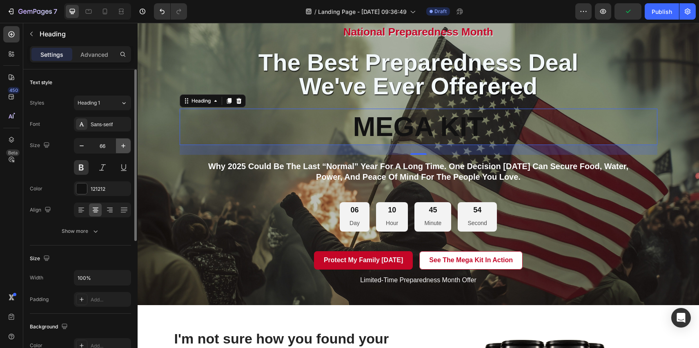
click at [123, 145] on icon "button" at bounding box center [123, 146] width 4 height 4
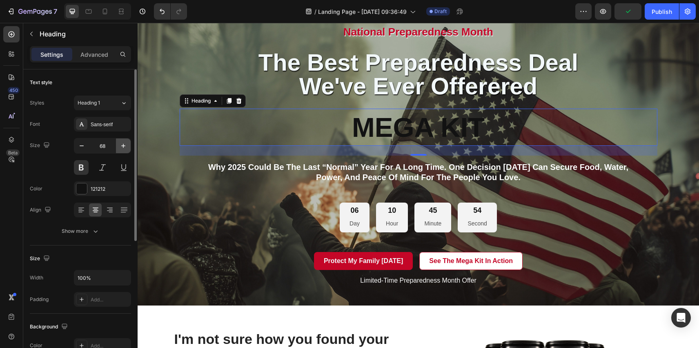
click at [123, 145] on icon "button" at bounding box center [123, 146] width 4 height 4
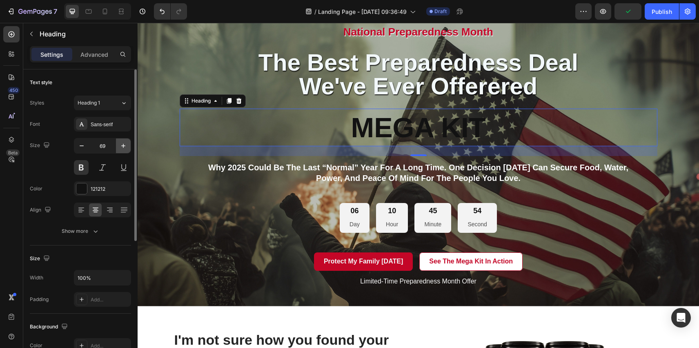
click at [123, 145] on icon "button" at bounding box center [123, 146] width 4 height 4
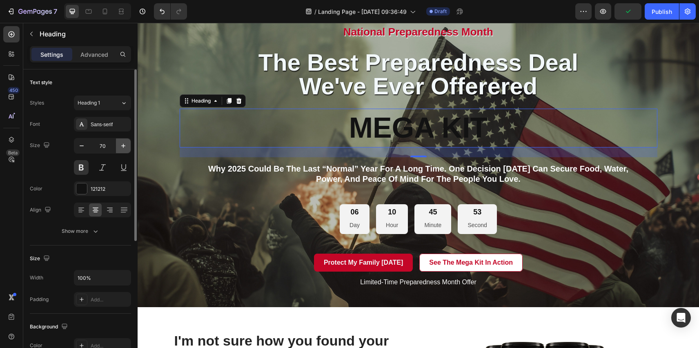
click at [123, 145] on icon "button" at bounding box center [123, 146] width 4 height 4
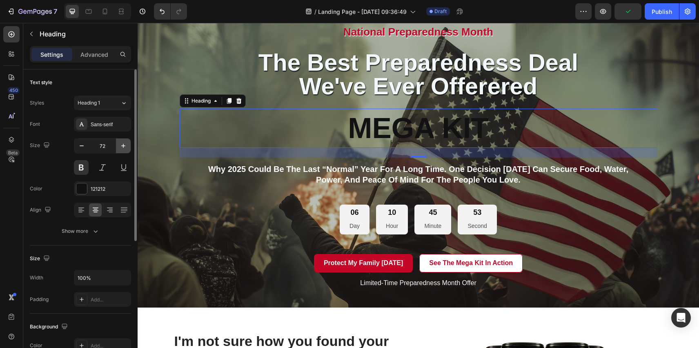
click at [123, 145] on icon "button" at bounding box center [123, 146] width 4 height 4
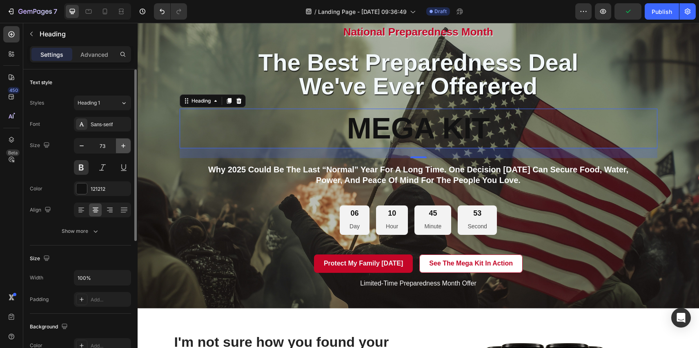
click at [123, 145] on icon "button" at bounding box center [123, 146] width 4 height 4
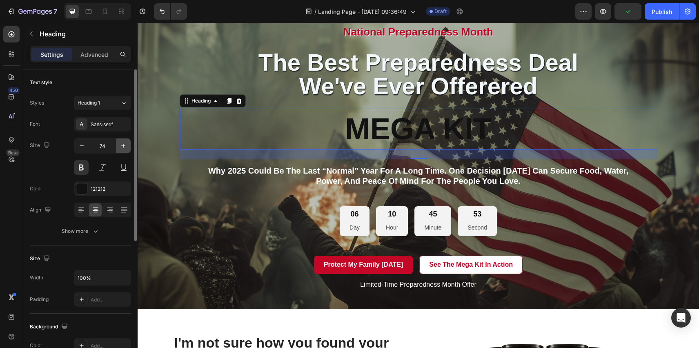
click at [123, 145] on icon "button" at bounding box center [123, 146] width 4 height 4
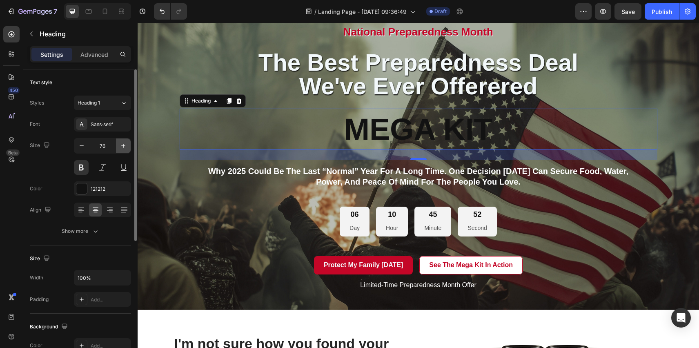
click at [123, 145] on icon "button" at bounding box center [123, 146] width 4 height 4
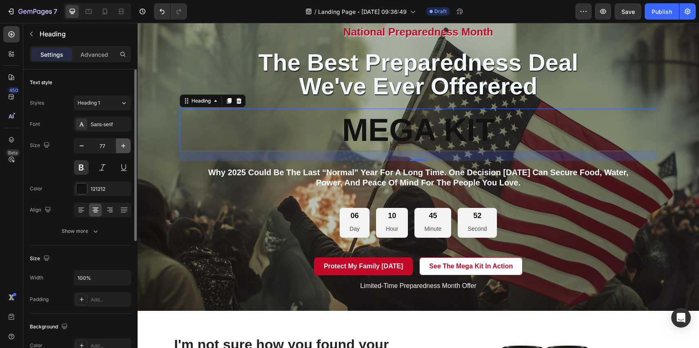
click at [123, 145] on icon "button" at bounding box center [123, 146] width 4 height 4
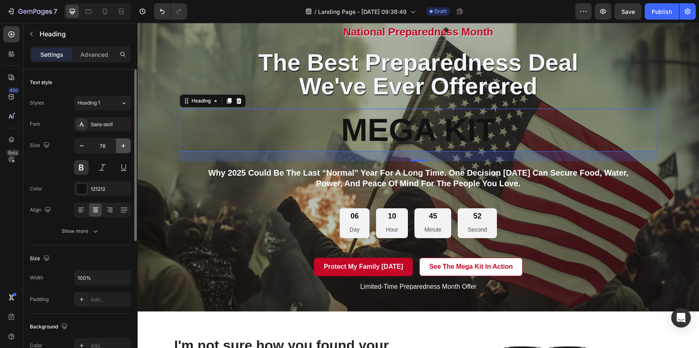
click at [123, 145] on icon "button" at bounding box center [123, 146] width 4 height 4
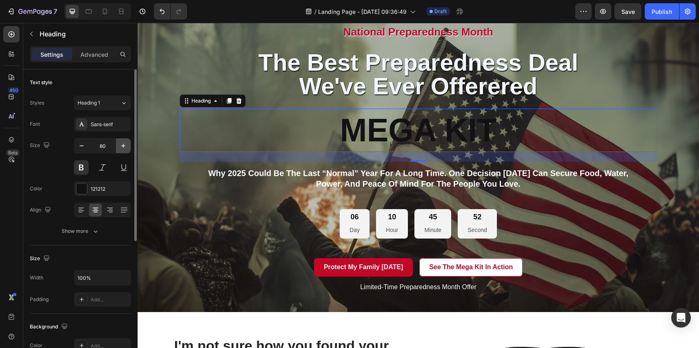
click at [123, 145] on icon "button" at bounding box center [123, 146] width 4 height 4
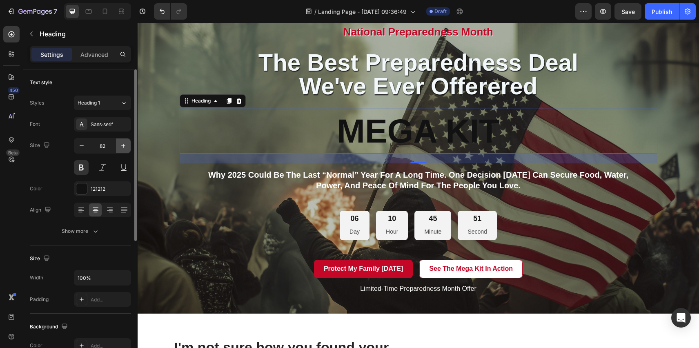
click at [123, 145] on icon "button" at bounding box center [123, 146] width 4 height 4
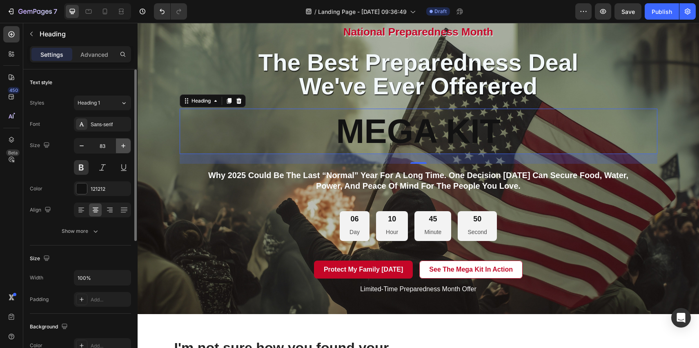
click at [123, 145] on icon "button" at bounding box center [123, 146] width 4 height 4
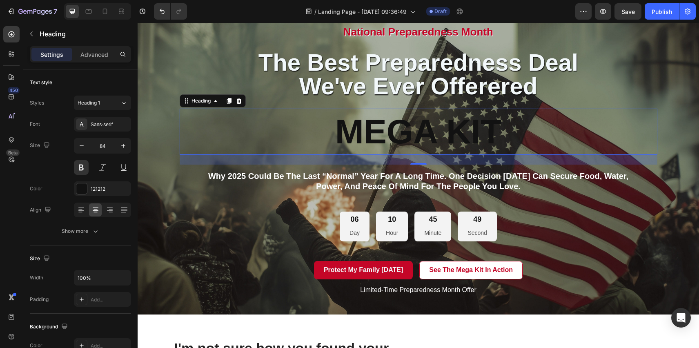
click at [382, 129] on p "MEGA KIT" at bounding box center [419, 131] width 476 height 45
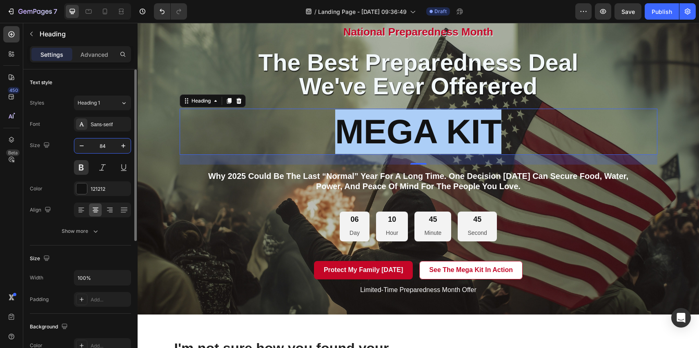
drag, startPoint x: 109, startPoint y: 145, endPoint x: 97, endPoint y: 145, distance: 11.8
click at [97, 145] on input "84" at bounding box center [102, 145] width 27 height 15
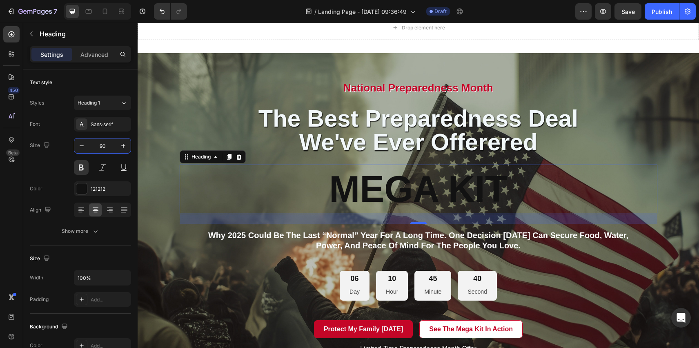
scroll to position [385, 0]
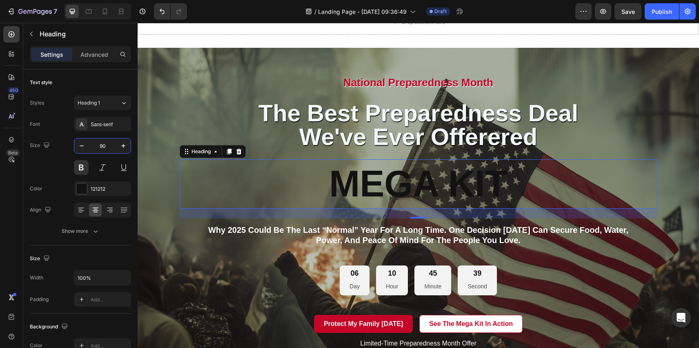
type input "90"
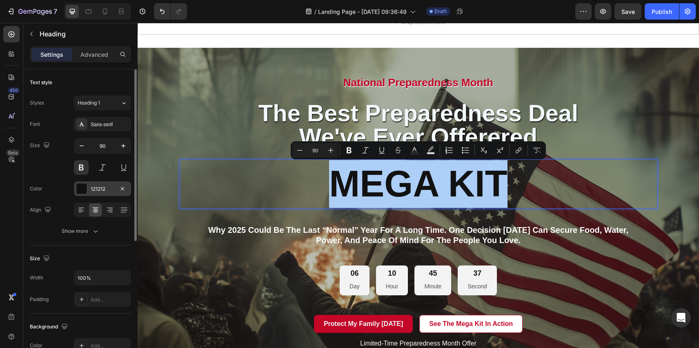
click at [82, 190] on div at bounding box center [81, 188] width 11 height 11
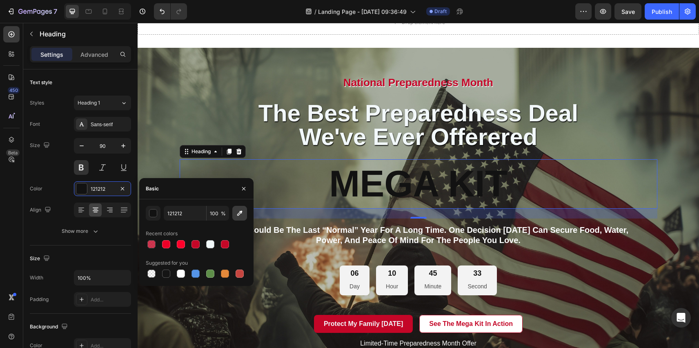
click at [242, 213] on icon "button" at bounding box center [240, 213] width 8 height 8
type input "C40627"
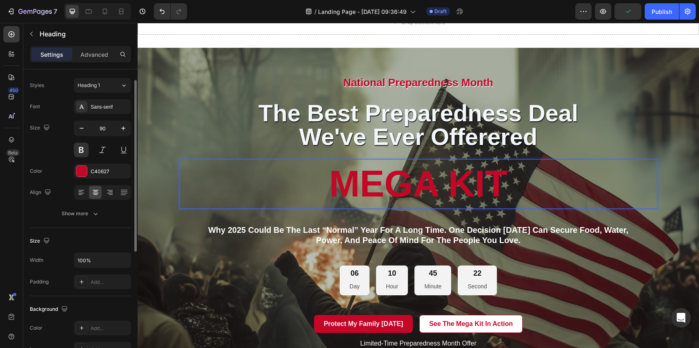
scroll to position [19, 0]
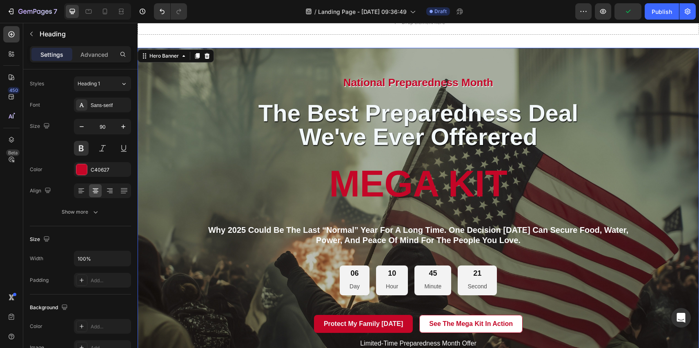
click at [621, 94] on div "National Preparedness Month Heading the best preparedness deal we've ever offer…" at bounding box center [419, 215] width 478 height 280
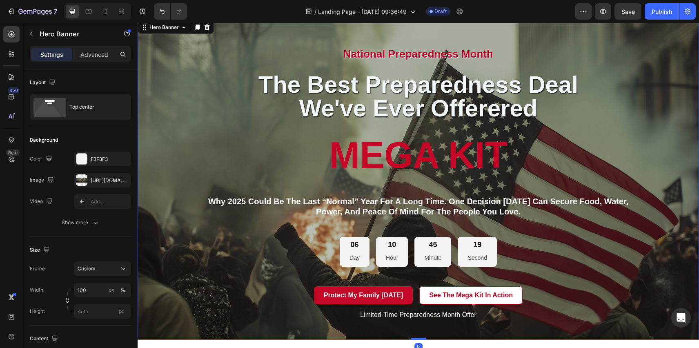
scroll to position [413, 0]
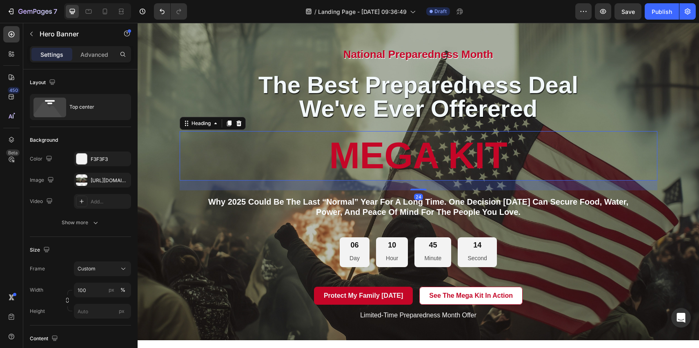
click at [367, 155] on p "MEGA KIT" at bounding box center [419, 156] width 476 height 48
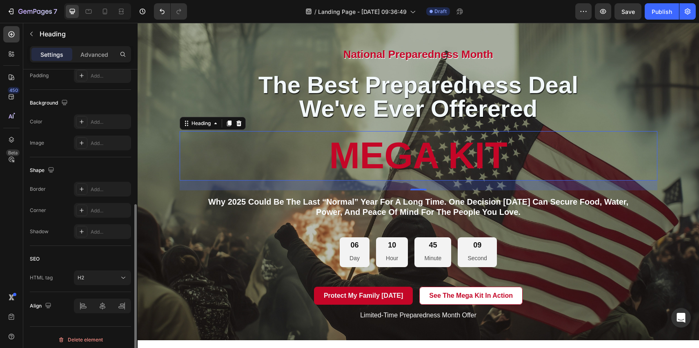
scroll to position [228, 0]
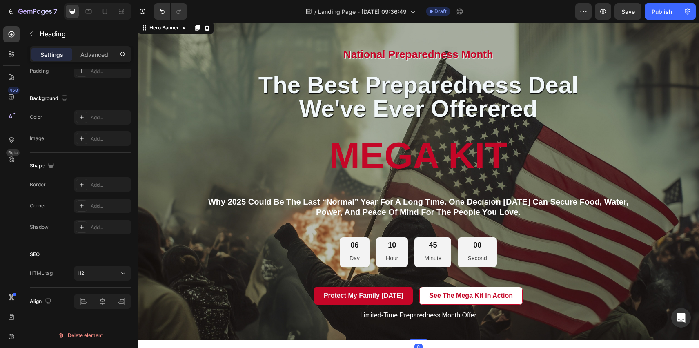
click at [193, 129] on div "National Preparedness Month Heading the best preparedness deal we've ever offer…" at bounding box center [419, 187] width 478 height 280
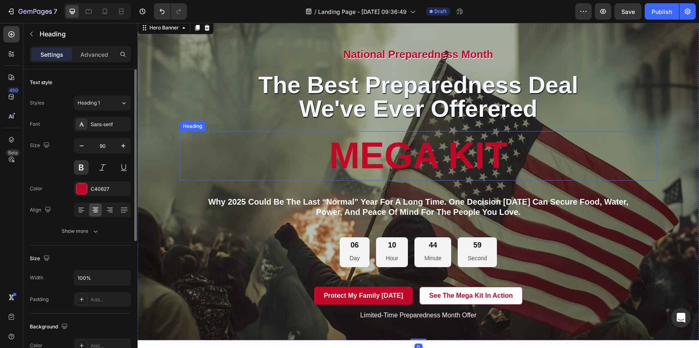
click at [203, 148] on p "MEGA KIT" at bounding box center [419, 156] width 476 height 48
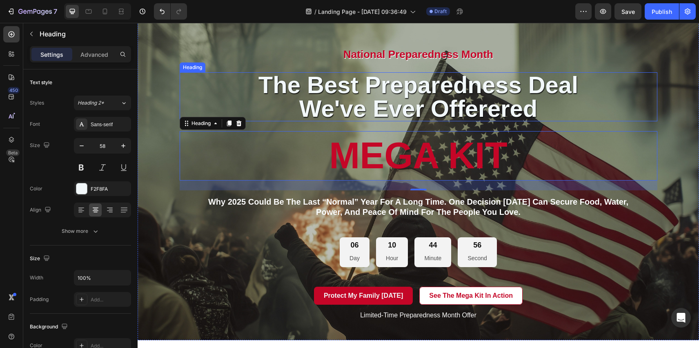
click at [358, 107] on h2 "the best preparedness deal we've ever offerered" at bounding box center [419, 96] width 478 height 49
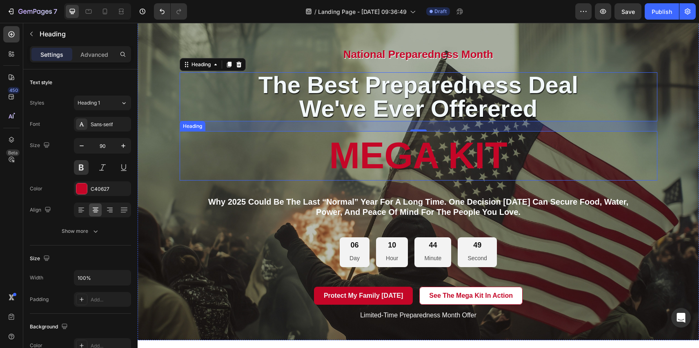
click at [366, 169] on p "MEGA KIT" at bounding box center [419, 156] width 476 height 48
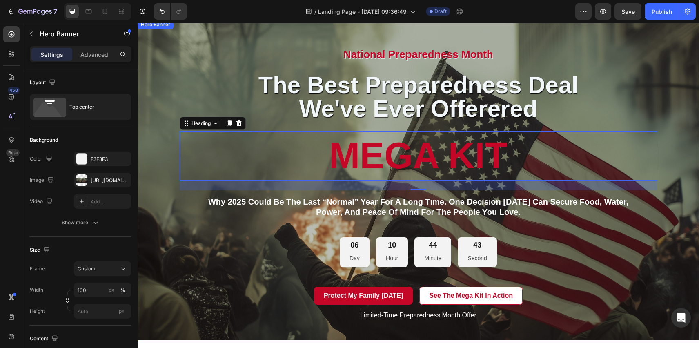
click at [174, 255] on div "National Preparedness Month Heading the best preparedness deal we've ever offer…" at bounding box center [419, 180] width 490 height 321
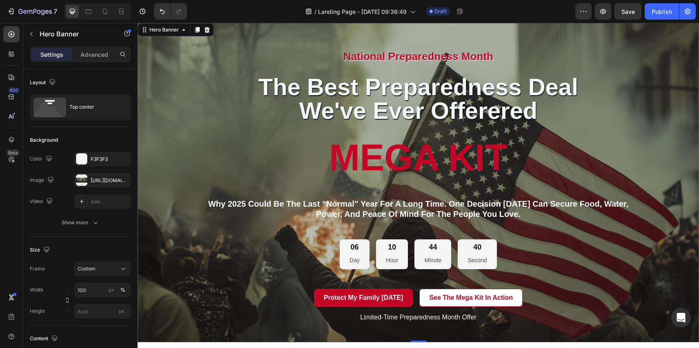
scroll to position [410, 0]
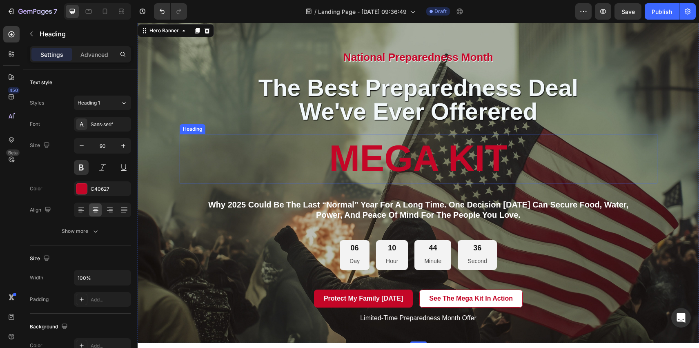
click at [372, 160] on p "MEGA KIT" at bounding box center [419, 159] width 476 height 48
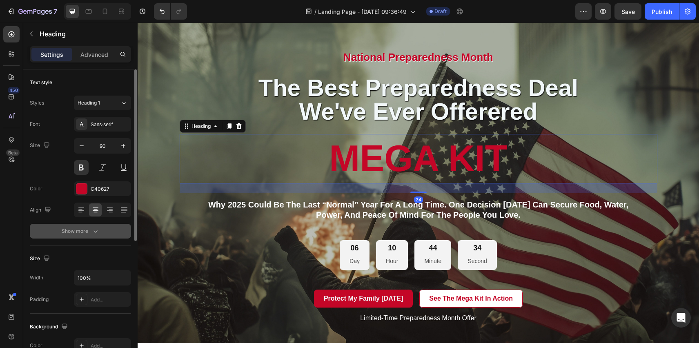
click at [98, 233] on icon "button" at bounding box center [95, 231] width 8 height 8
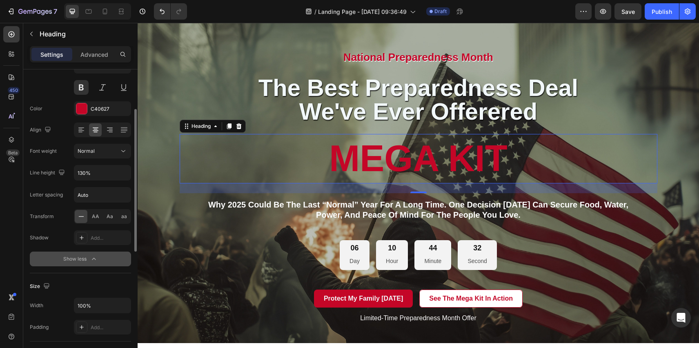
scroll to position [82, 0]
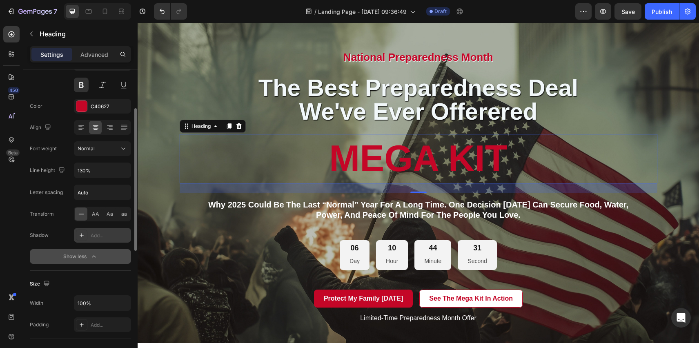
click at [80, 235] on icon at bounding box center [82, 235] width 4 height 4
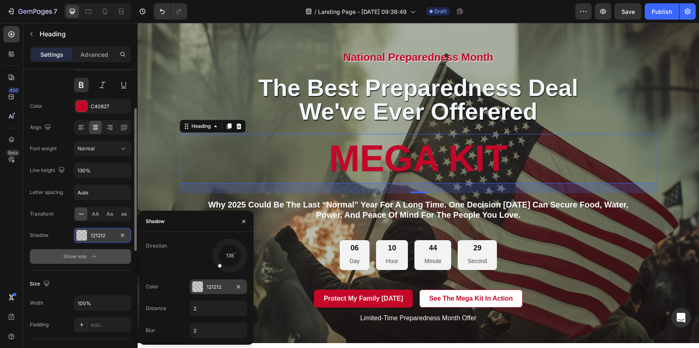
click at [196, 288] on div at bounding box center [197, 286] width 11 height 11
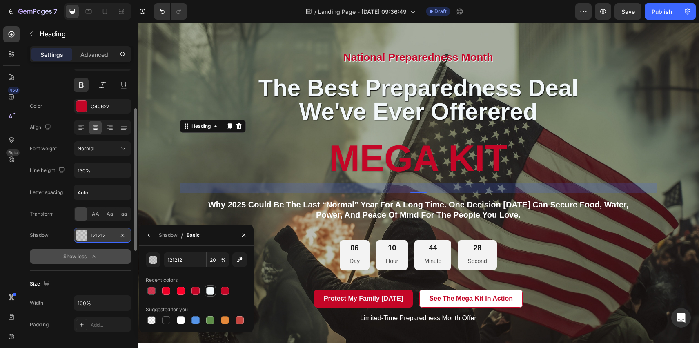
click at [211, 290] on div at bounding box center [210, 291] width 8 height 8
type input "F2F8FA"
type input "100"
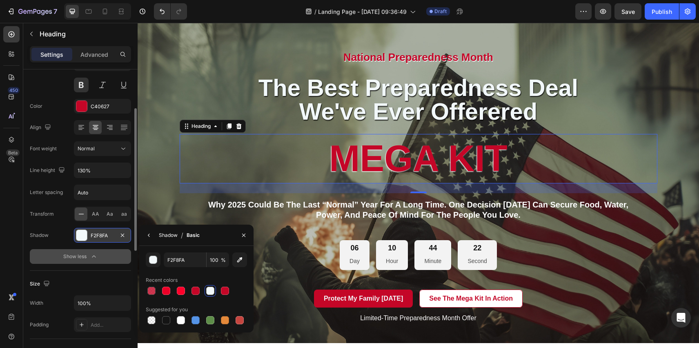
click at [167, 235] on div "Shadow" at bounding box center [168, 235] width 19 height 7
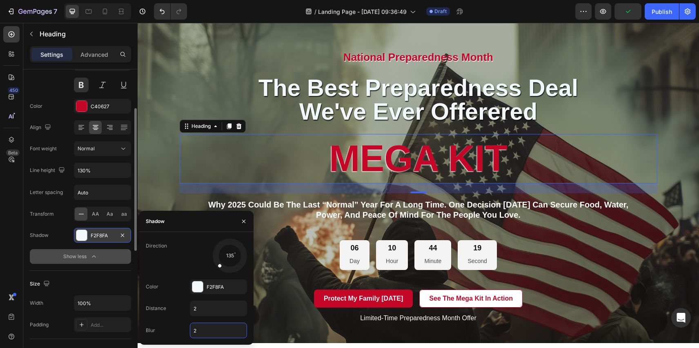
drag, startPoint x: 197, startPoint y: 330, endPoint x: 191, endPoint y: 329, distance: 6.5
click at [191, 329] on input "2" at bounding box center [218, 330] width 56 height 15
type input "0"
click at [206, 310] on input "2" at bounding box center [218, 308] width 56 height 15
drag, startPoint x: 220, startPoint y: 265, endPoint x: 235, endPoint y: 265, distance: 15.1
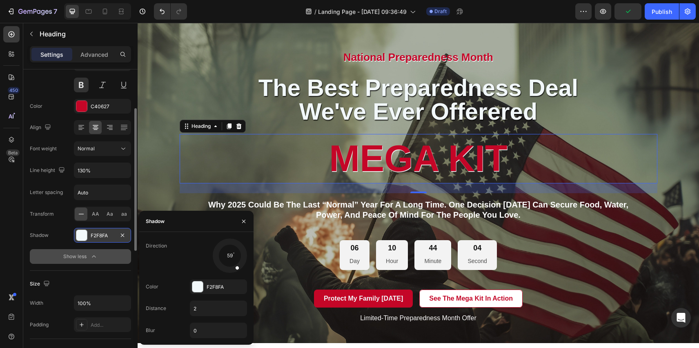
click at [235, 265] on div at bounding box center [233, 263] width 13 height 18
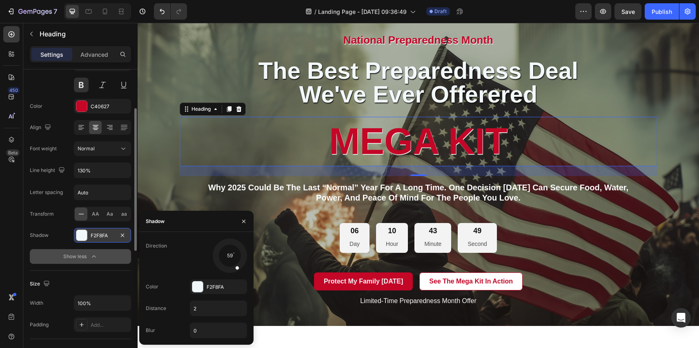
scroll to position [429, 0]
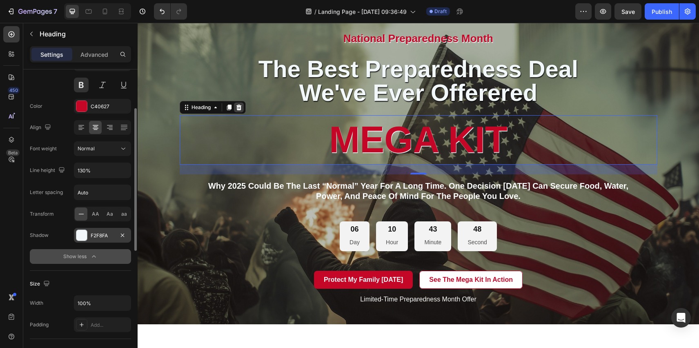
click at [241, 106] on icon at bounding box center [239, 107] width 7 height 7
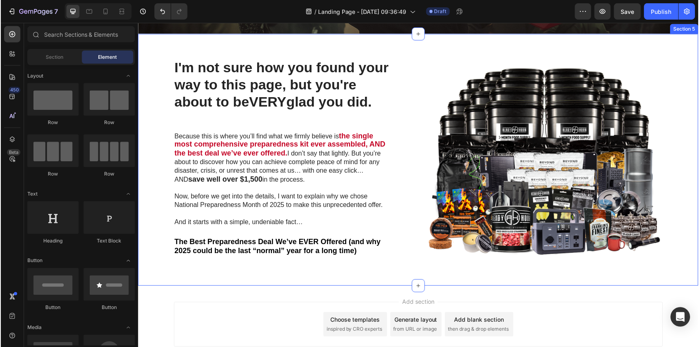
scroll to position [664, 0]
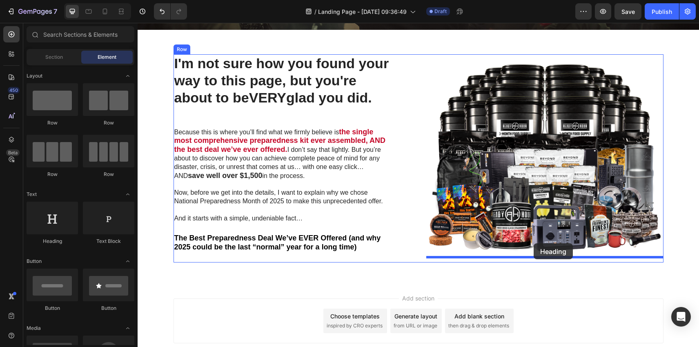
drag, startPoint x: 200, startPoint y: 246, endPoint x: 534, endPoint y: 243, distance: 333.7
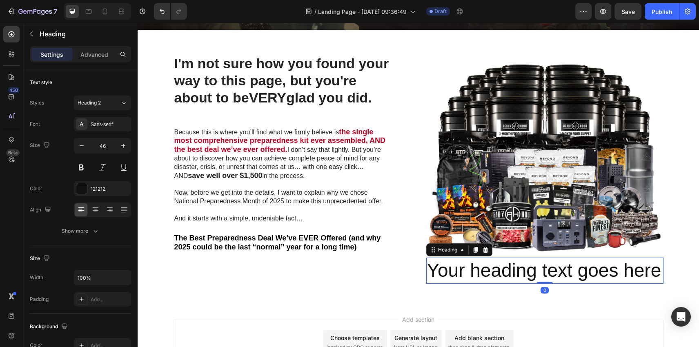
click at [539, 269] on h2 "Your heading text goes here" at bounding box center [544, 271] width 237 height 26
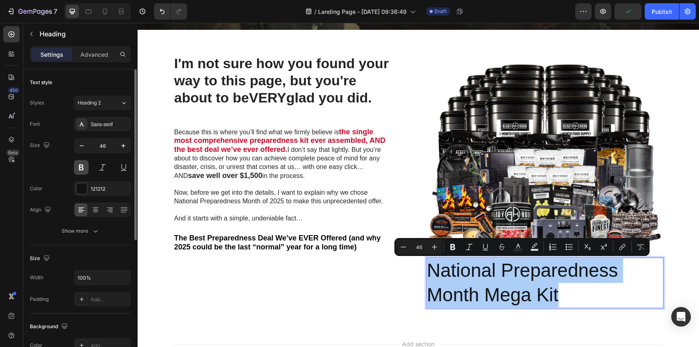
click at [81, 169] on button at bounding box center [81, 167] width 15 height 15
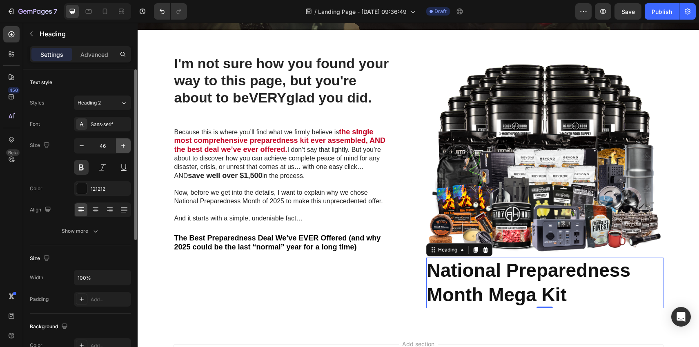
click at [122, 145] on icon "button" at bounding box center [123, 146] width 8 height 8
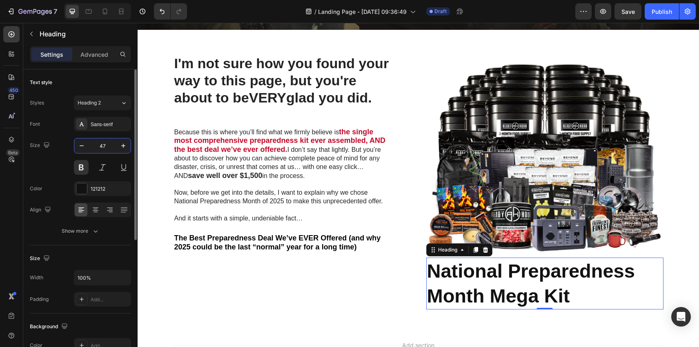
drag, startPoint x: 110, startPoint y: 145, endPoint x: 94, endPoint y: 145, distance: 15.5
click at [94, 145] on input "47" at bounding box center [102, 145] width 27 height 15
drag, startPoint x: 105, startPoint y: 145, endPoint x: 100, endPoint y: 146, distance: 5.0
click at [100, 146] on input "47" at bounding box center [102, 145] width 27 height 15
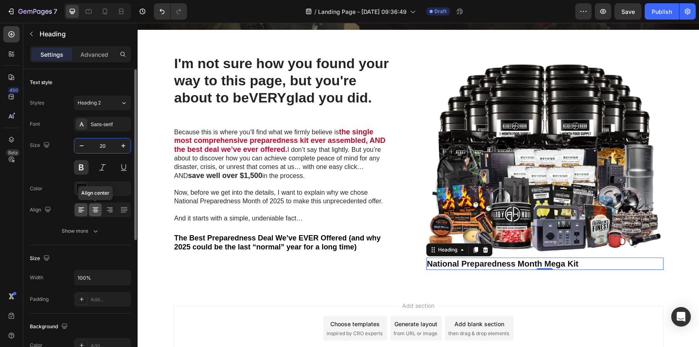
type input "20"
click at [95, 211] on icon at bounding box center [95, 210] width 8 height 8
click at [84, 189] on div at bounding box center [81, 188] width 11 height 11
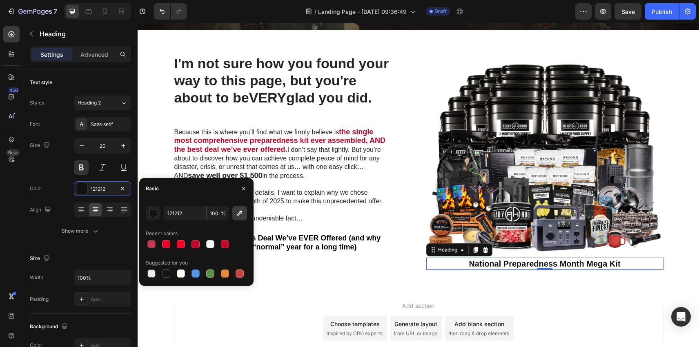
click at [239, 214] on icon "button" at bounding box center [240, 213] width 8 height 8
type input "C40627"
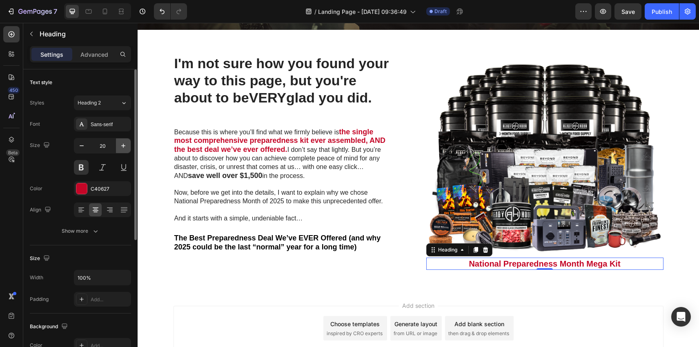
click at [127, 145] on icon "button" at bounding box center [123, 146] width 8 height 8
click at [125, 144] on icon "button" at bounding box center [123, 146] width 8 height 8
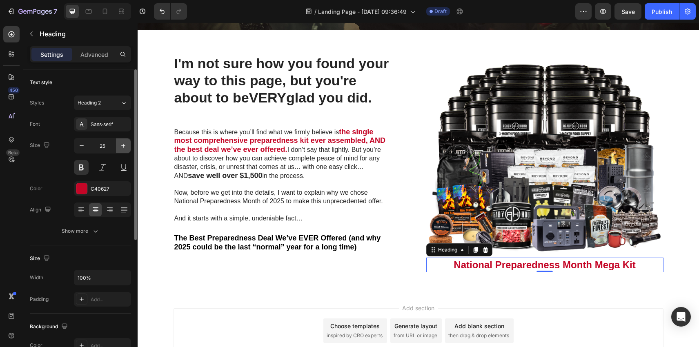
click at [125, 144] on icon "button" at bounding box center [123, 146] width 8 height 8
type input "26"
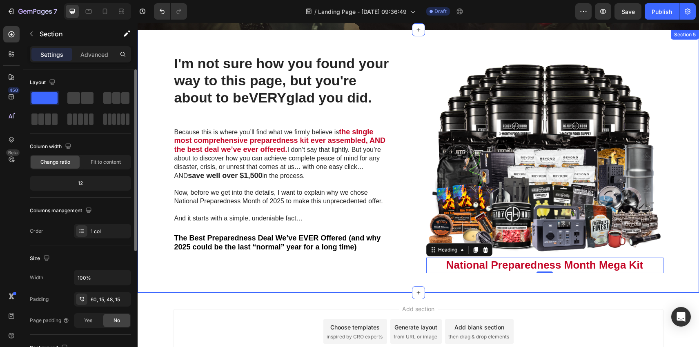
click at [360, 279] on div "I'm not sure how you found your way to this page, but you're about to be VERY g…" at bounding box center [419, 161] width 562 height 263
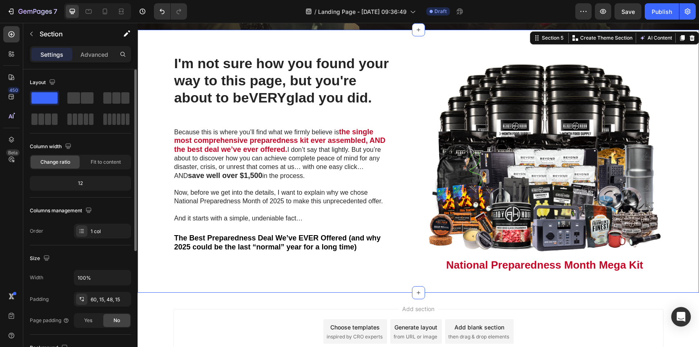
click at [682, 150] on div "I'm not sure how you found your way to this page, but you're about to be VERY g…" at bounding box center [418, 163] width 549 height 219
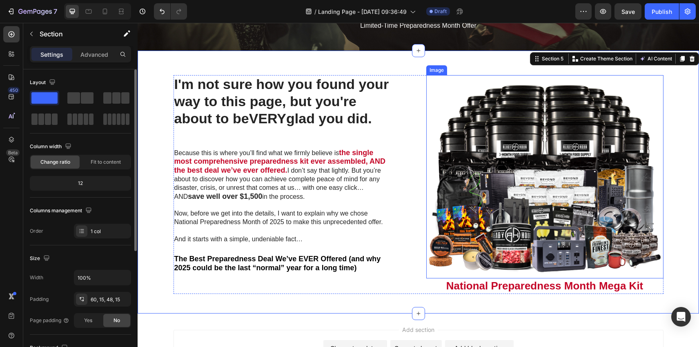
scroll to position [645, 0]
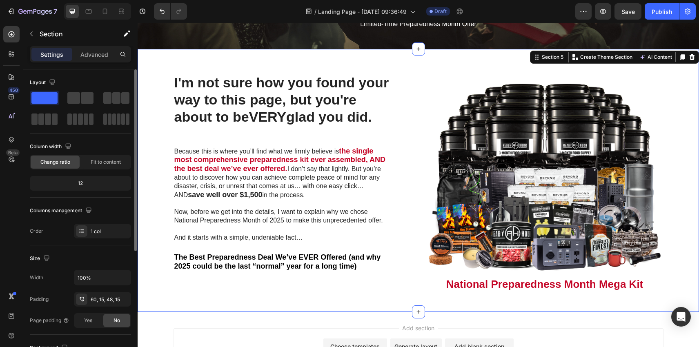
click at [158, 98] on div "I'm not sure how you found your way to this page, but you're about to be VERY g…" at bounding box center [418, 183] width 549 height 219
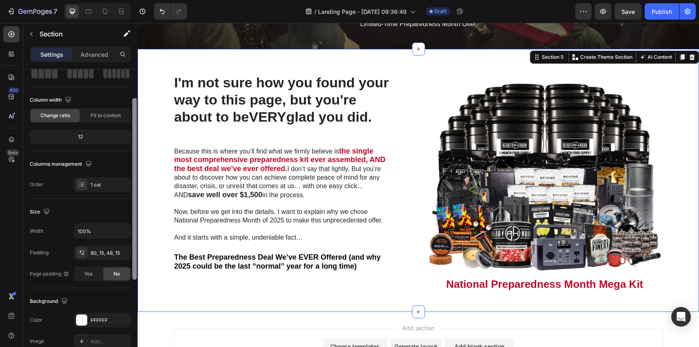
scroll to position [48, 0]
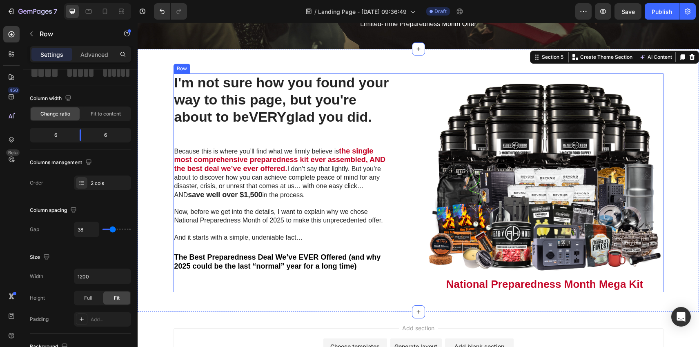
click at [425, 117] on div "I'm not sure how you found your way to this page, but you're about to be VERY g…" at bounding box center [419, 183] width 490 height 219
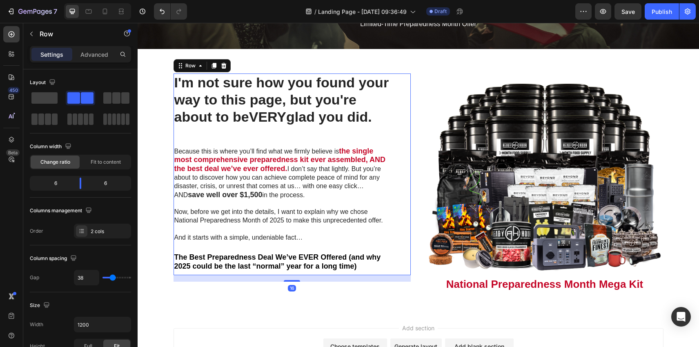
click at [408, 118] on div "I'm not sure how you found your way to this page, but you're about to be VERY g…" at bounding box center [292, 175] width 237 height 202
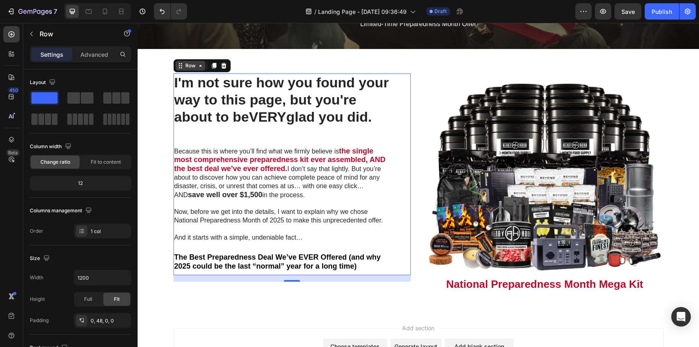
click at [184, 68] on div "Row" at bounding box center [190, 65] width 13 height 7
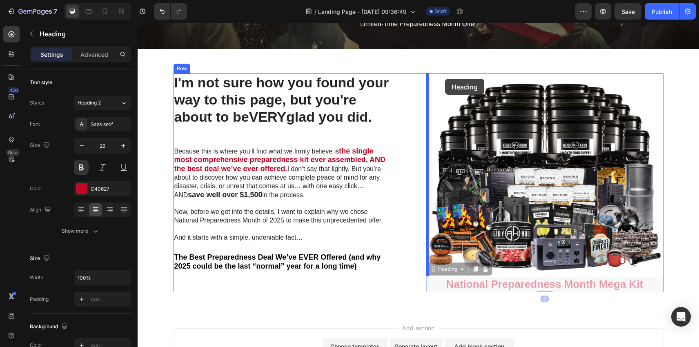
drag, startPoint x: 441, startPoint y: 272, endPoint x: 445, endPoint y: 79, distance: 193.2
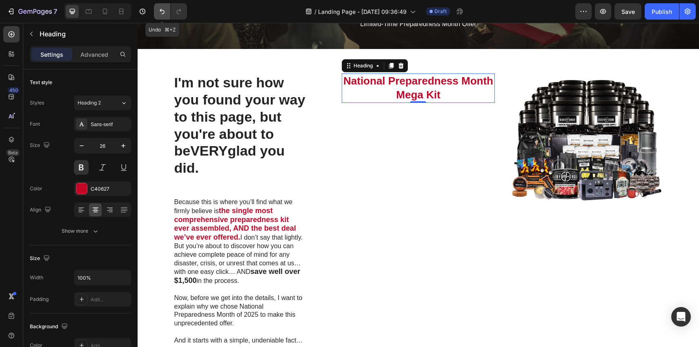
click at [160, 11] on icon "Undo/Redo" at bounding box center [162, 11] width 8 height 8
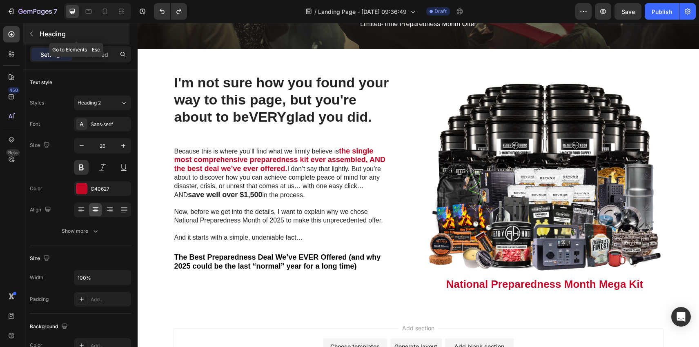
click at [31, 33] on icon "button" at bounding box center [31, 34] width 2 height 4
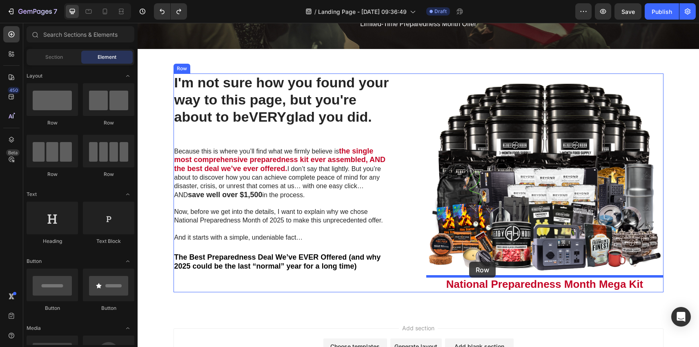
drag, startPoint x: 199, startPoint y: 133, endPoint x: 469, endPoint y: 261, distance: 298.9
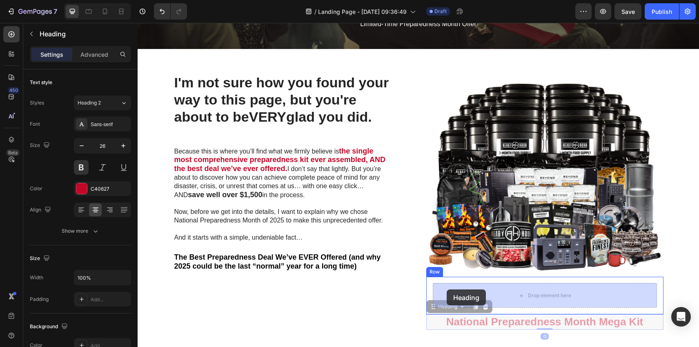
drag, startPoint x: 443, startPoint y: 308, endPoint x: 447, endPoint y: 290, distance: 18.7
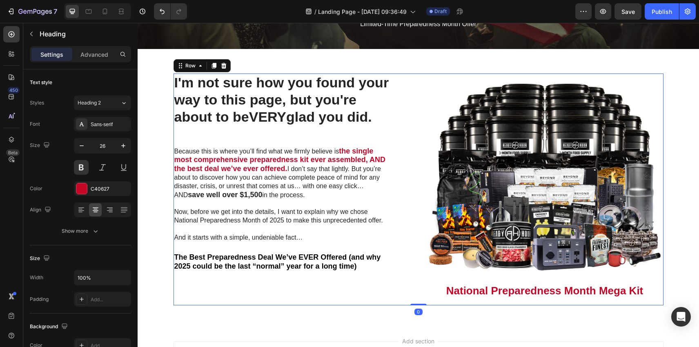
click at [417, 177] on div "I'm not sure how you found your way to this page, but you're about to be VERY g…" at bounding box center [419, 190] width 490 height 232
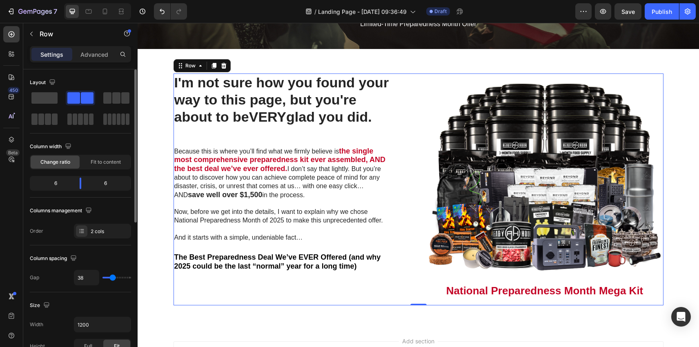
type input "33"
type input "32"
type input "31"
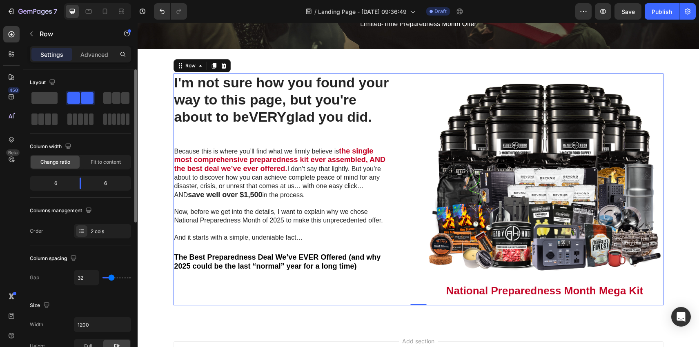
type input "31"
type input "30"
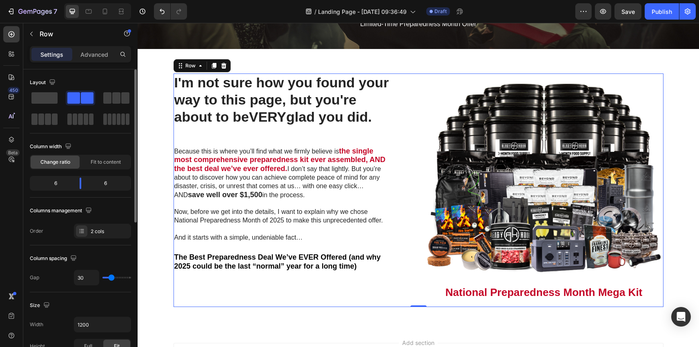
type input "29"
type input "28"
type input "27"
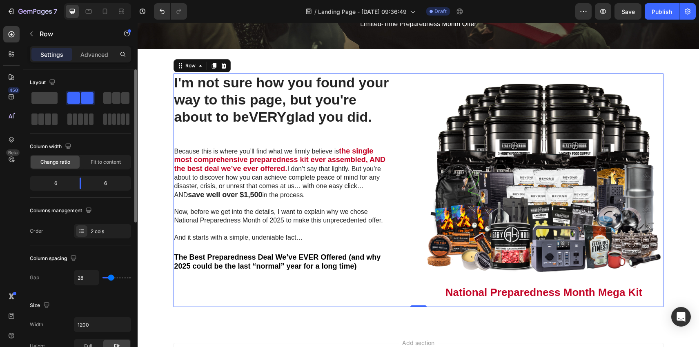
type input "27"
type input "26"
type input "25"
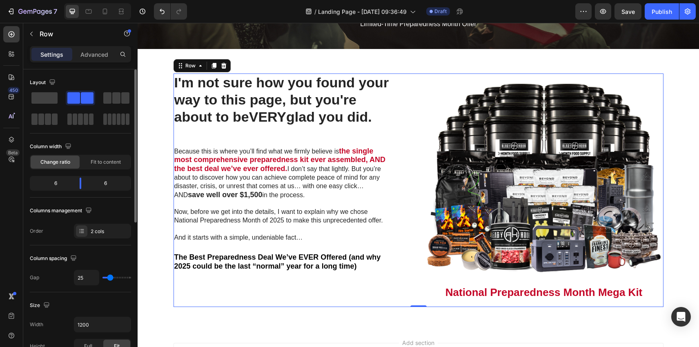
type input "24"
type input "23"
type input "21"
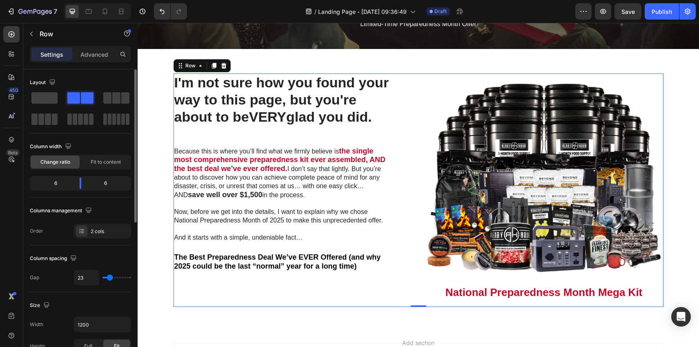
type input "21"
type input "20"
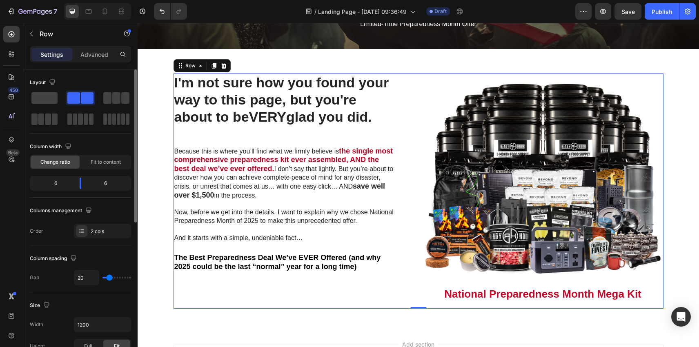
type input "19"
type input "18"
type input "17"
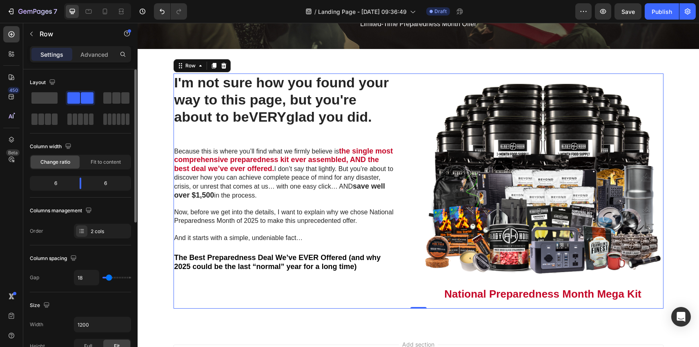
type input "17"
type input "14"
type input "13"
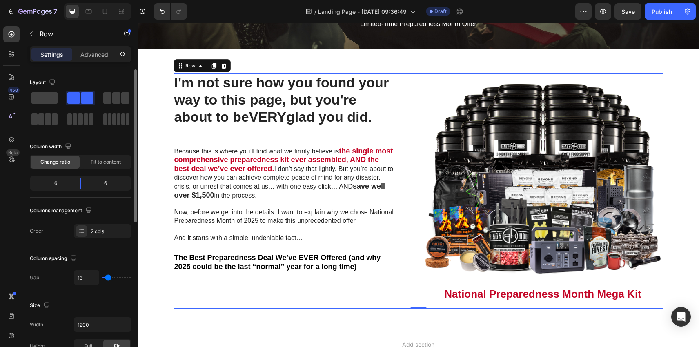
type input "12"
type input "10"
type input "9"
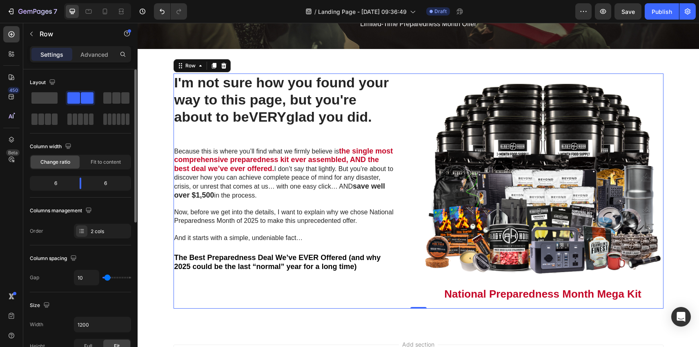
type input "9"
type input "8"
type input "7"
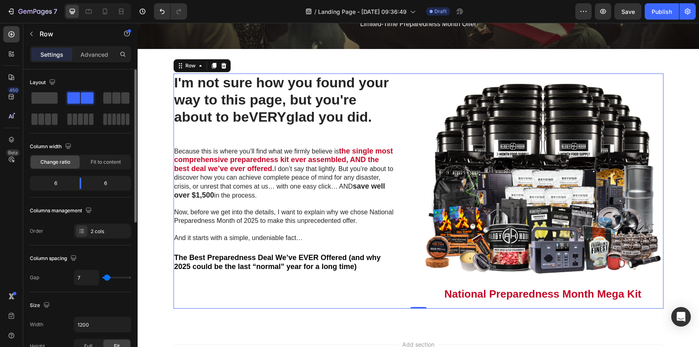
type input "6"
type input "5"
type input "3"
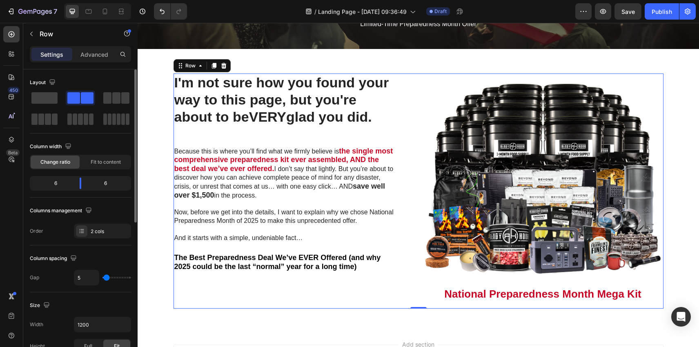
type input "3"
type input "2"
type input "0"
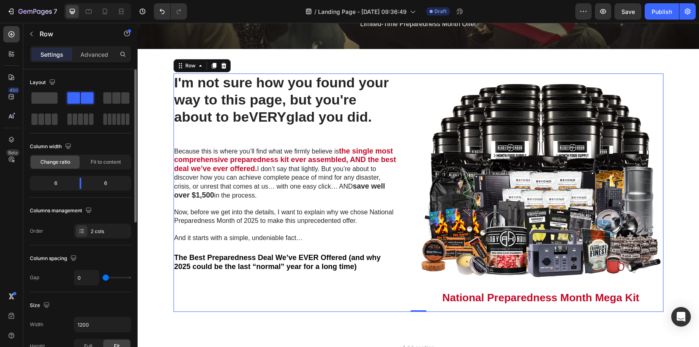
type input "36"
type input "53"
type input "54"
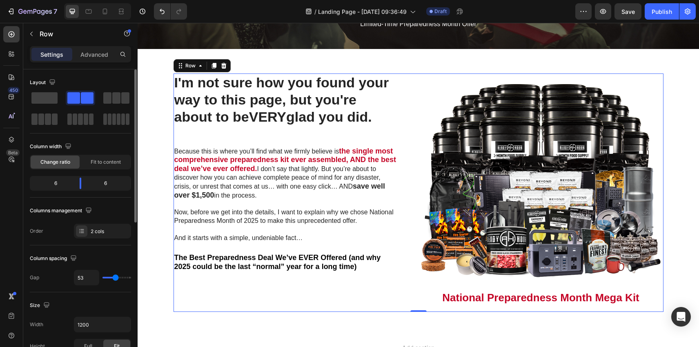
type input "54"
type input "55"
type input "56"
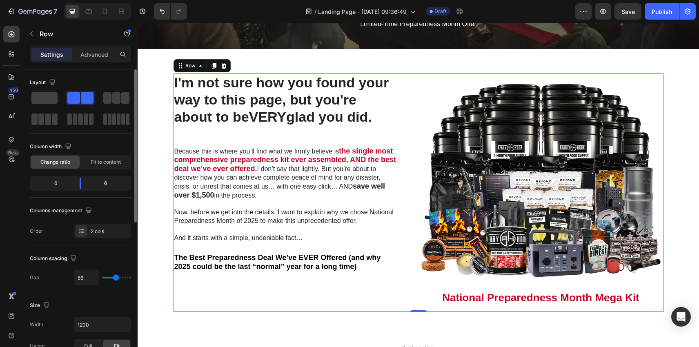
type input "58"
type input "59"
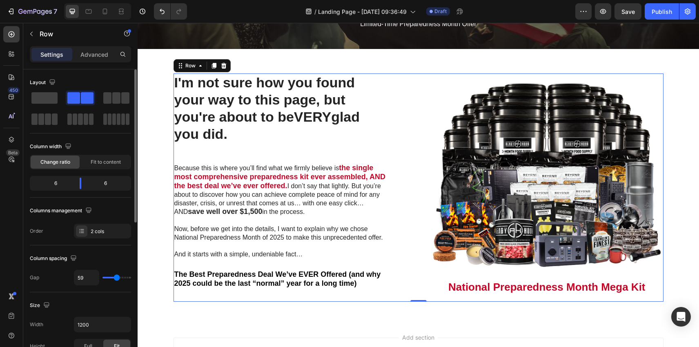
type input "60"
type input "61"
type input "63"
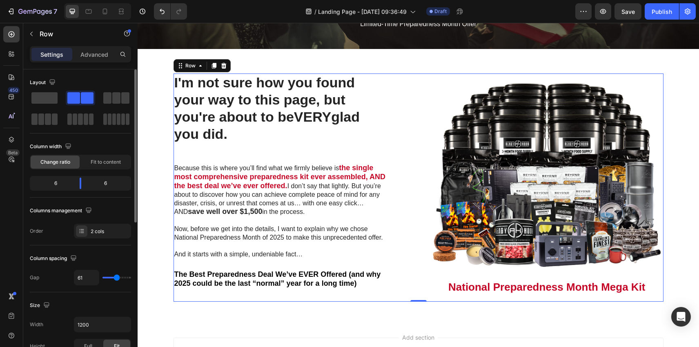
type input "63"
type input "65"
type input "66"
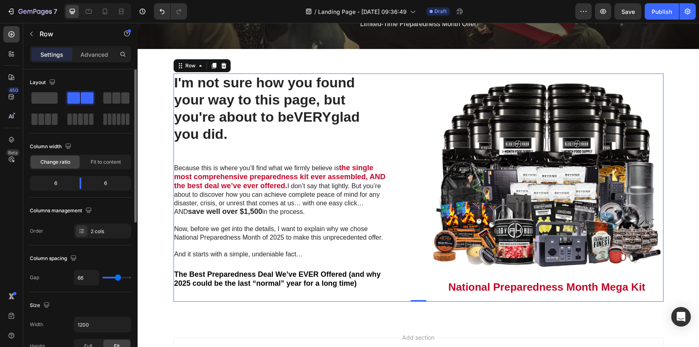
type input "67"
type input "68"
type input "69"
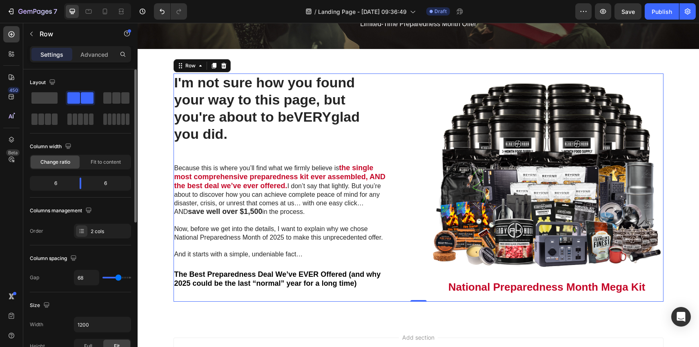
type input "69"
type input "71"
type input "72"
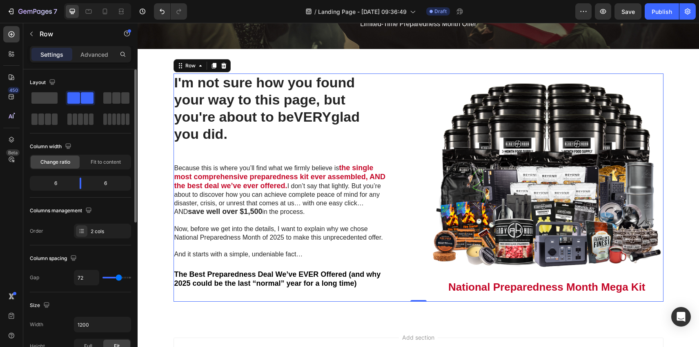
type input "73"
type input "75"
type input "76"
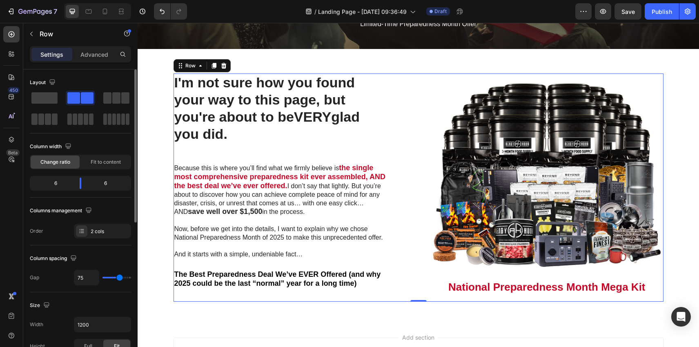
type input "76"
type input "78"
type input "79"
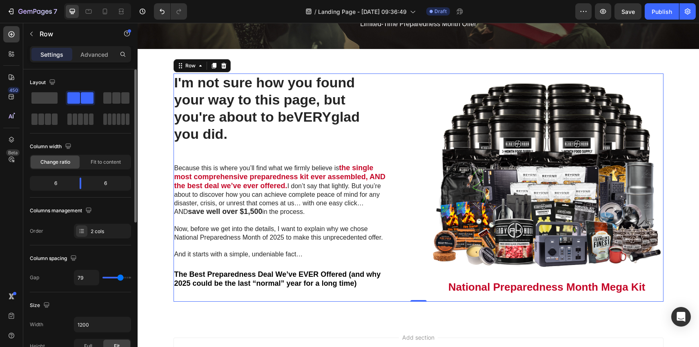
type input "80"
type input "81"
type input "82"
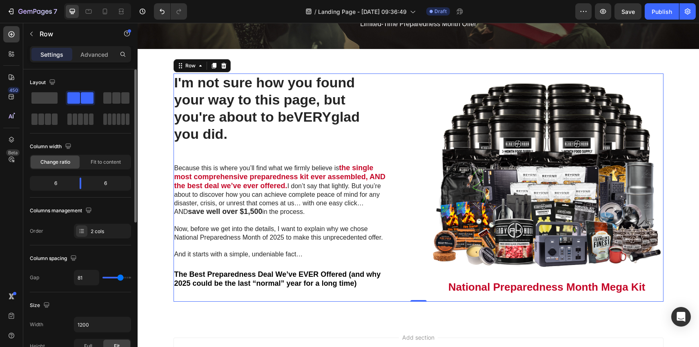
type input "82"
type input "84"
type input "85"
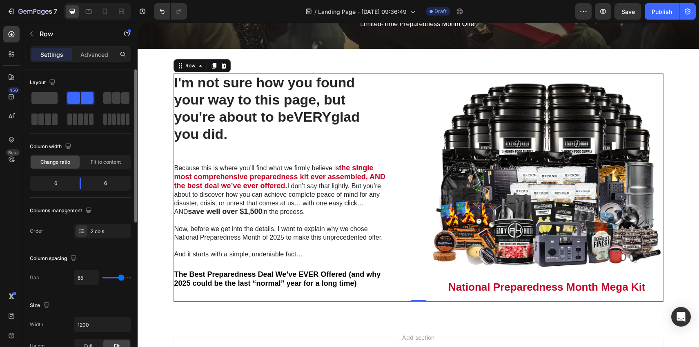
type input "86"
type input "87"
type input "89"
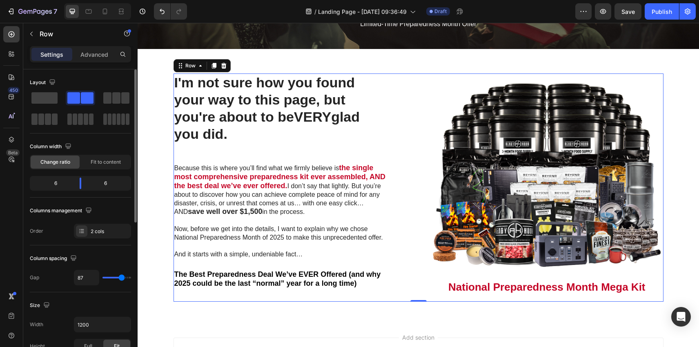
type input "89"
type input "90"
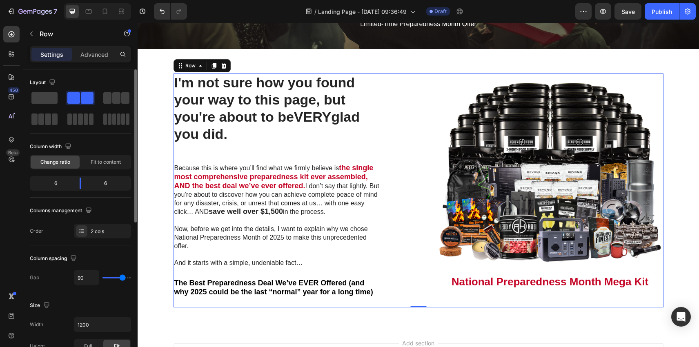
type input "91"
type input "92"
type input "93"
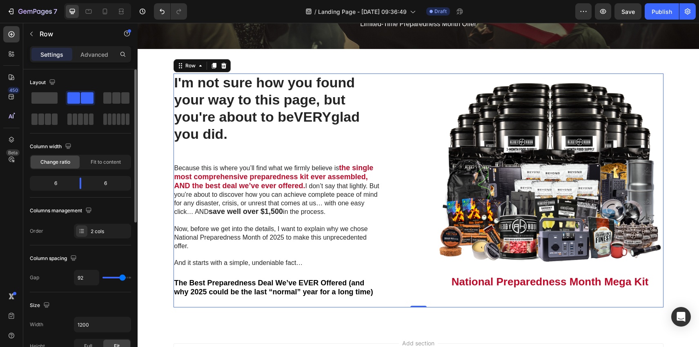
type input "93"
type input "94"
type input "95"
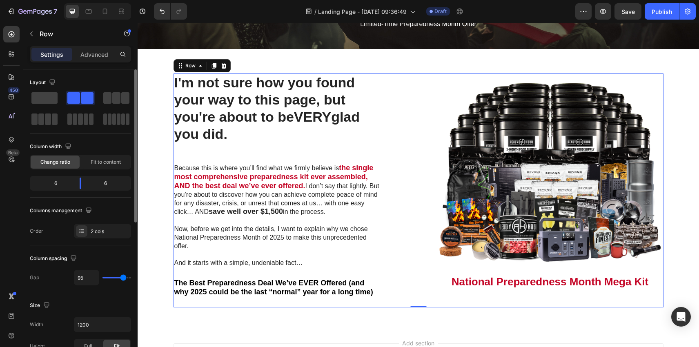
type input "96"
type input "97"
type input "98"
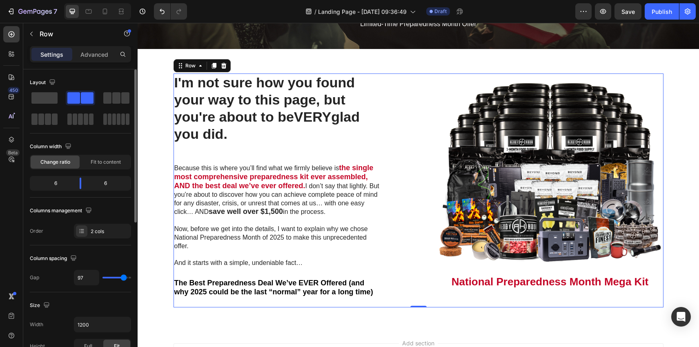
type input "98"
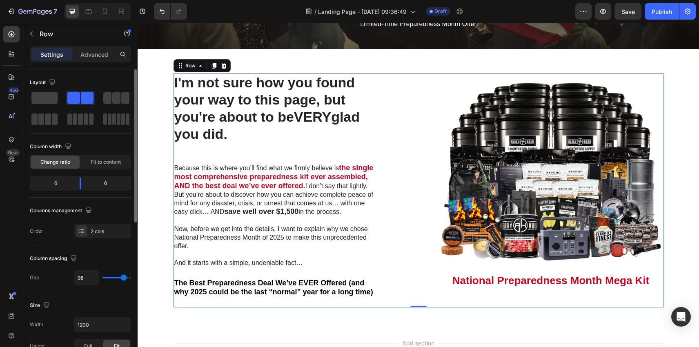
type input "100"
type input "103"
type input "105"
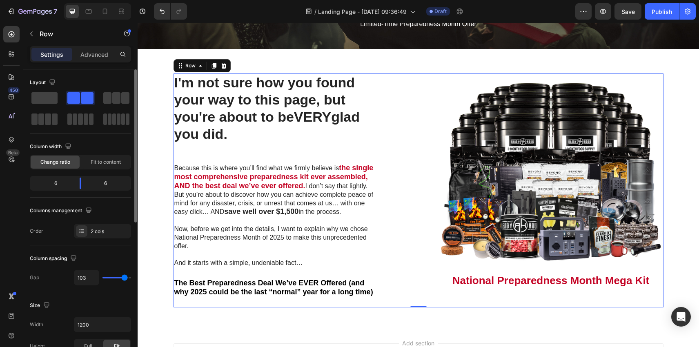
type input "105"
type input "107"
type input "108"
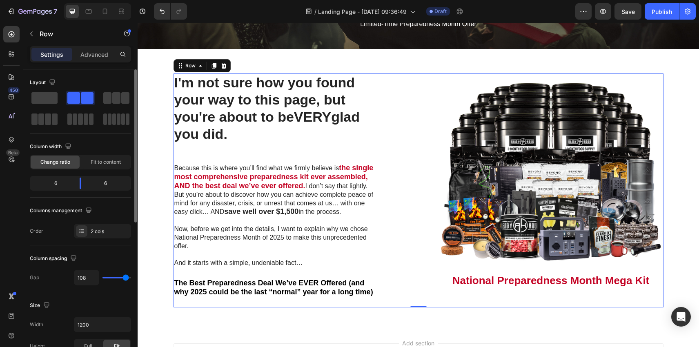
type input "109"
type input "110"
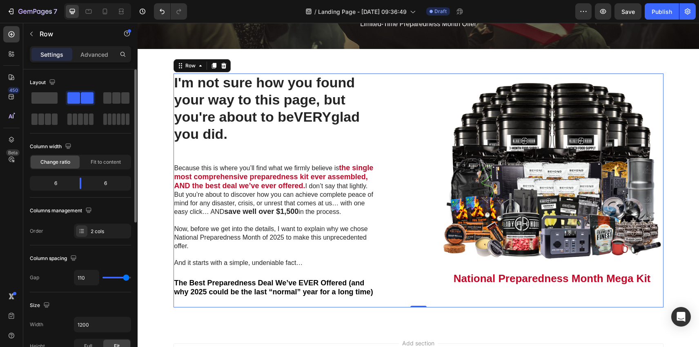
type input "120"
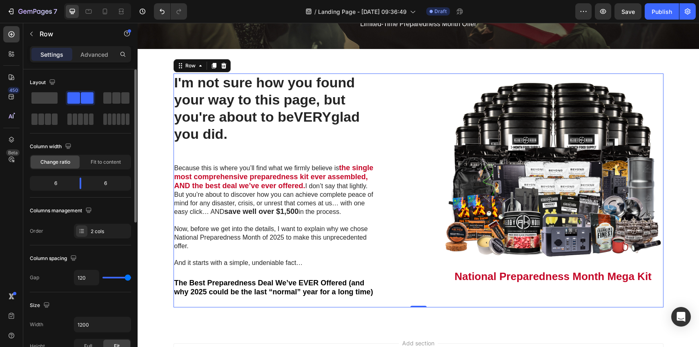
type input "116"
type input "114"
type input "112"
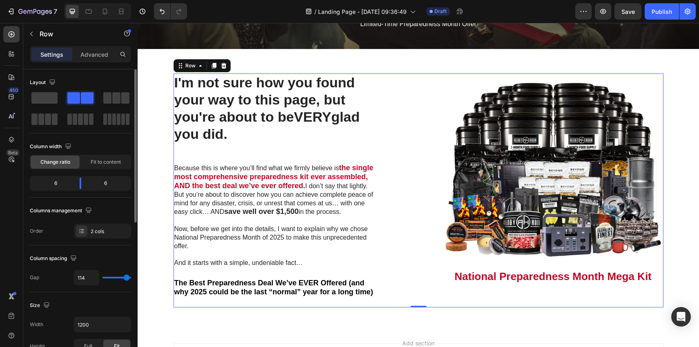
type input "112"
type input "109"
type input "107"
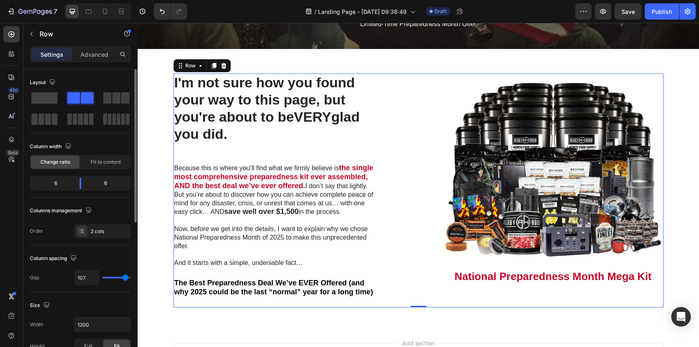
type input "105"
type input "103"
type input "100"
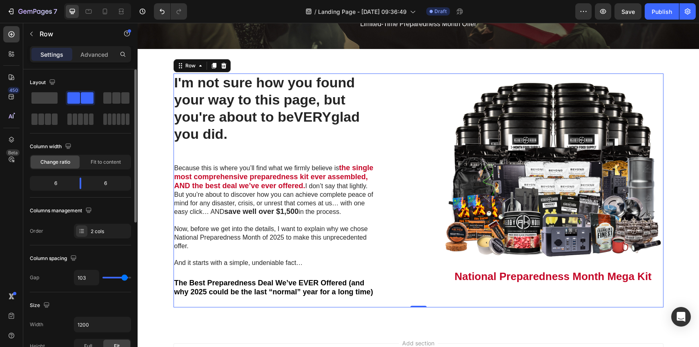
type input "100"
type input "95"
type input "91"
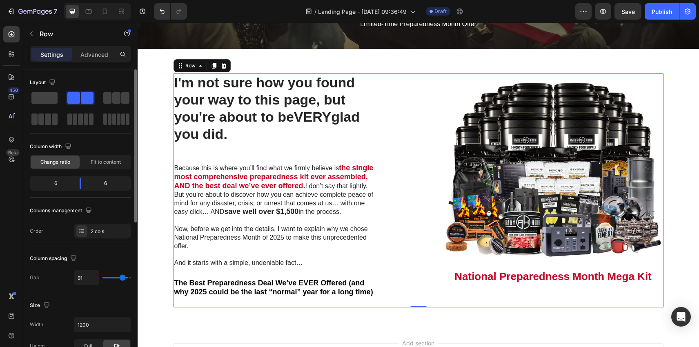
type input "87"
type input "82"
type input "78"
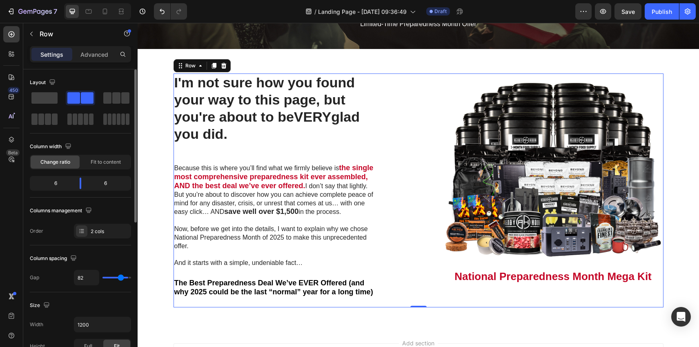
type input "78"
type input "73"
type input "68"
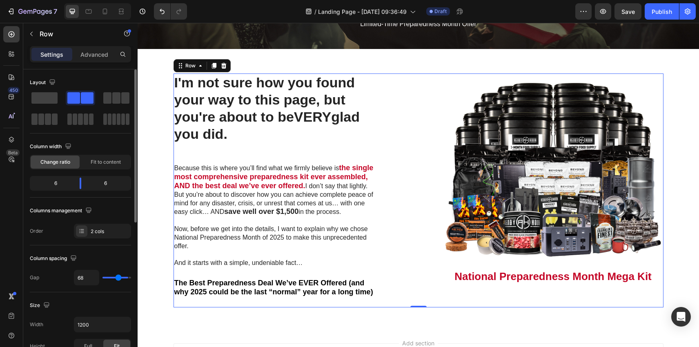
type input "64"
type input "62"
type input "60"
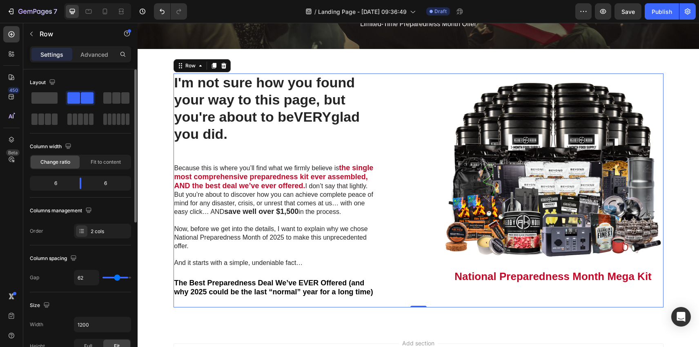
type input "60"
type input "58"
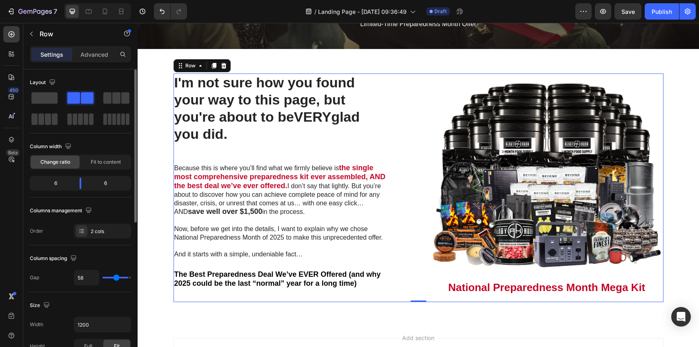
type input "56"
type input "54"
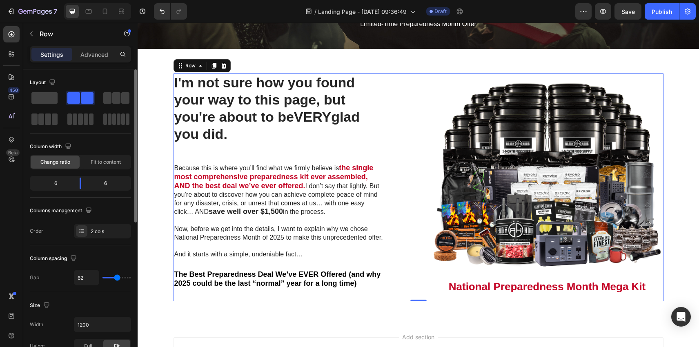
drag, startPoint x: 111, startPoint y: 277, endPoint x: 117, endPoint y: 283, distance: 7.5
click at [117, 279] on input "range" at bounding box center [117, 278] width 29 height 2
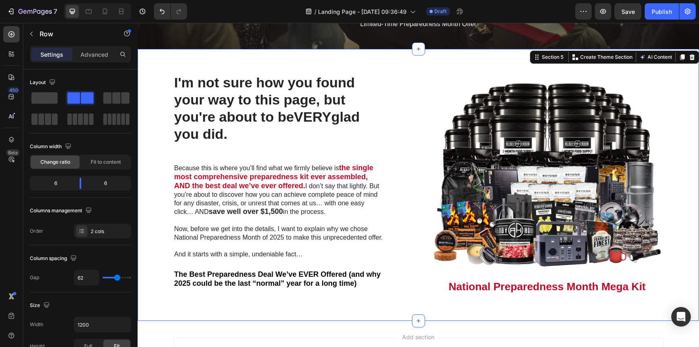
click at [154, 299] on div "I'm not sure how you found your way to this page, but you're about to be VERY g…" at bounding box center [418, 188] width 549 height 228
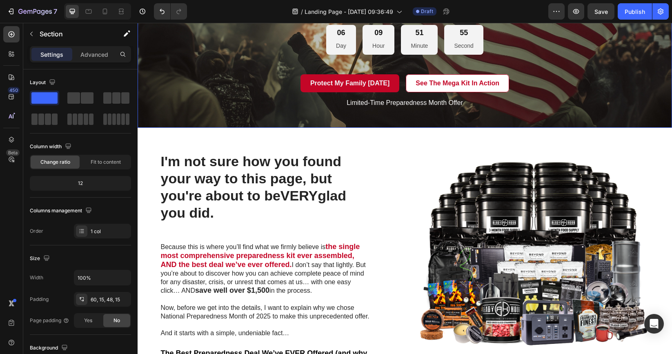
scroll to position [566, 0]
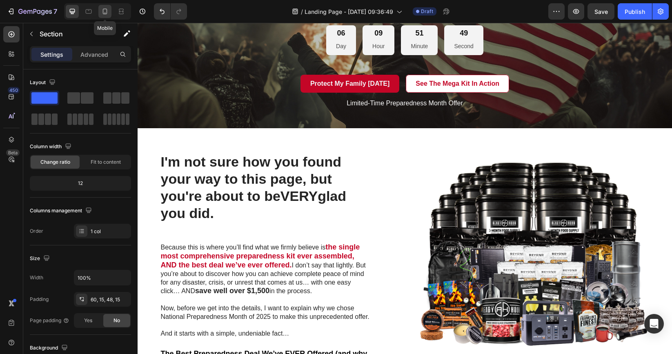
click at [106, 13] on icon at bounding box center [105, 11] width 8 height 8
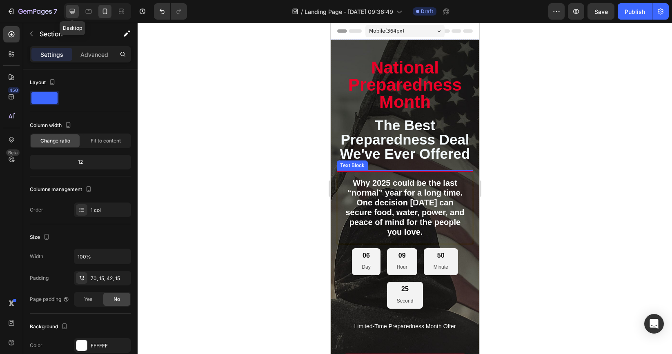
click at [75, 10] on icon at bounding box center [72, 11] width 5 height 5
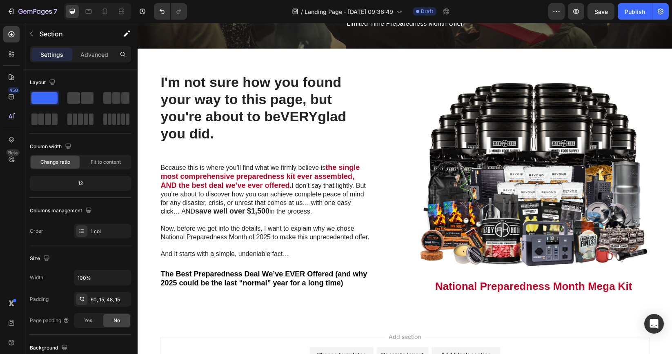
scroll to position [650, 0]
